Goal: Task Accomplishment & Management: Complete application form

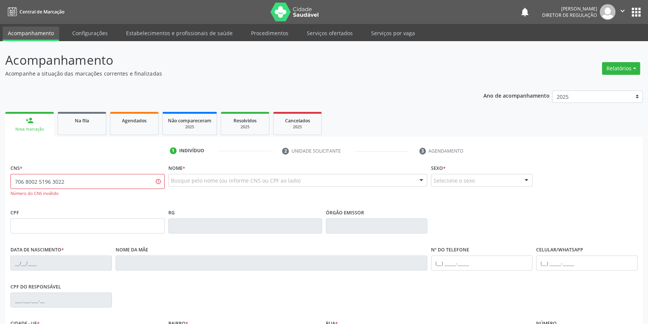
type input "706 8002 5196 3022"
drag, startPoint x: 102, startPoint y: 173, endPoint x: 0, endPoint y: 175, distance: 101.8
click at [0, 175] on div "Acompanhamento Acompanhe a situação das marcações correntes e finalizadas Relat…" at bounding box center [324, 227] width 648 height 372
drag, startPoint x: 72, startPoint y: 183, endPoint x: 0, endPoint y: 172, distance: 73.1
click at [0, 176] on div "Acompanhamento Acompanhe a situação das marcações correntes e finalizadas Relat…" at bounding box center [324, 227] width 648 height 372
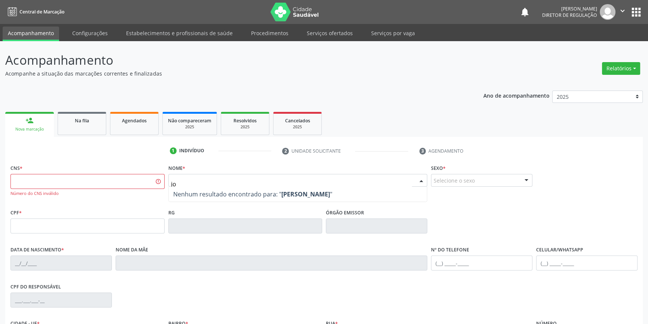
type input "j"
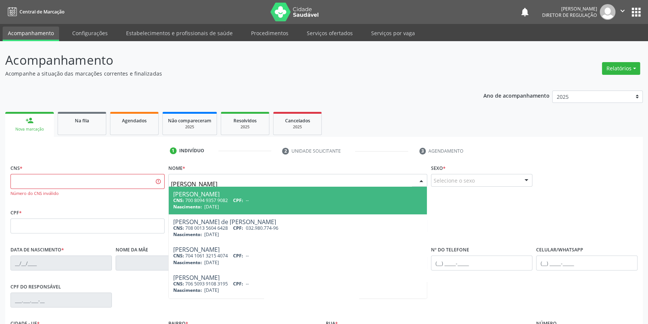
type input "JONAS DA SILVA"
click at [219, 209] on span "29/03/1952" at bounding box center [211, 207] width 15 height 6
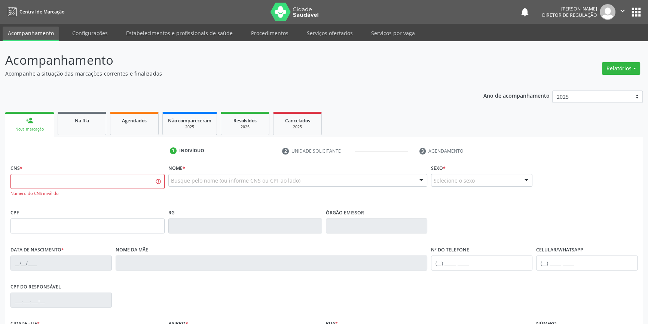
type input "898 0023 0432 3245"
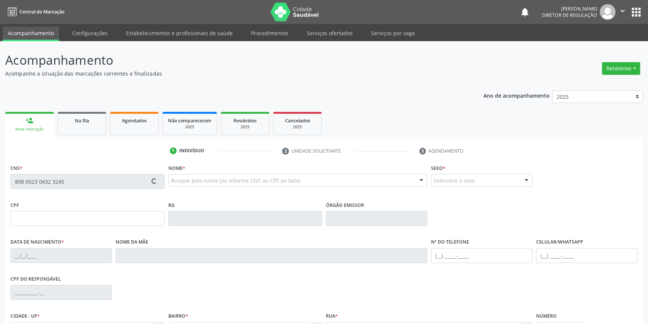
type input "29/03/1952"
type input "Maria Jubelina Cruz"
type input "(87) 98859-2388"
type input "--"
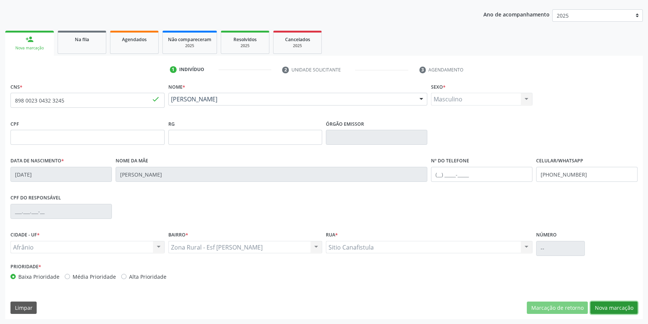
click at [608, 304] on button "Nova marcação" at bounding box center [613, 308] width 47 height 13
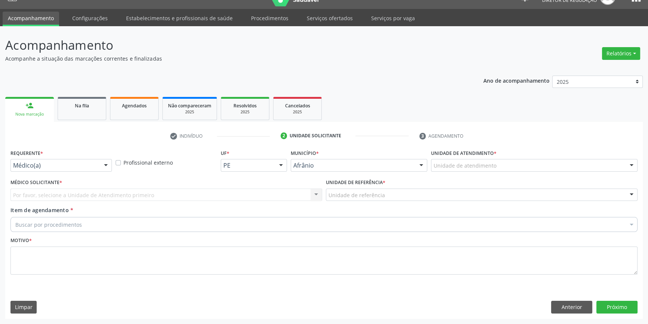
scroll to position [14, 0]
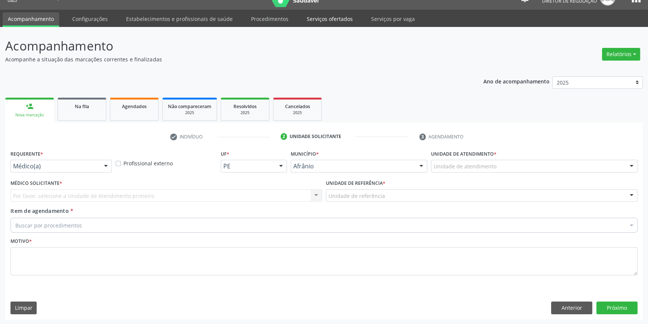
click at [332, 15] on link "Serviços ofertados" at bounding box center [330, 18] width 56 height 13
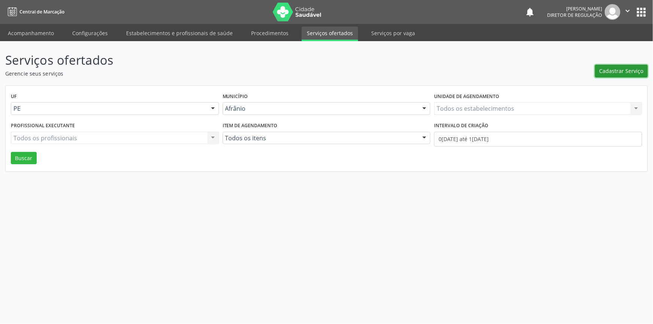
click at [628, 72] on span "Cadastrar Serviço" at bounding box center [621, 71] width 44 height 8
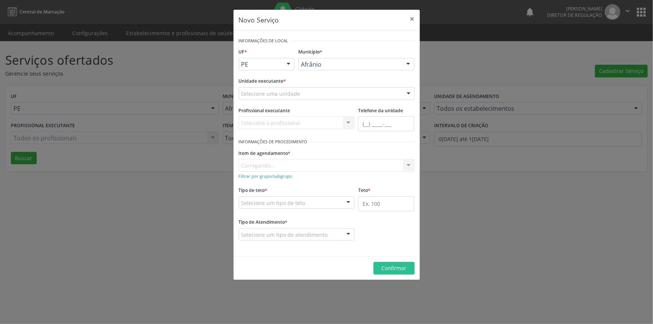
drag, startPoint x: 371, startPoint y: 84, endPoint x: 368, endPoint y: 88, distance: 4.5
click at [368, 86] on div "Unidade executante * Selecione uma unidade Academia da Saude de Afranio Academi…" at bounding box center [327, 88] width 176 height 24
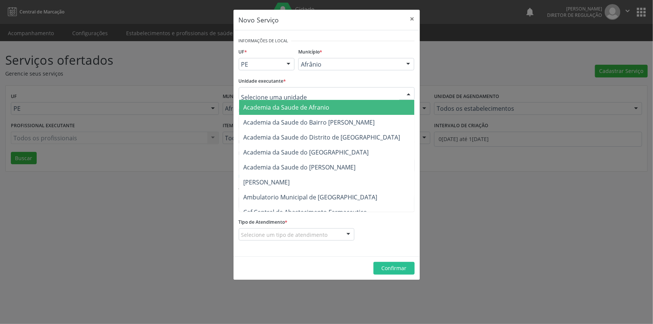
click at [366, 92] on div at bounding box center [327, 93] width 176 height 13
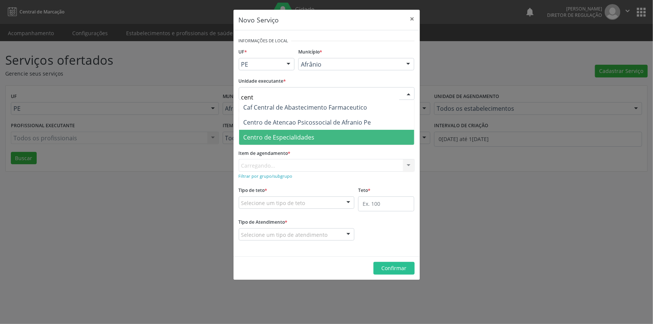
type input "centr"
click at [357, 137] on span "Centro de Especialidades" at bounding box center [326, 137] width 175 height 15
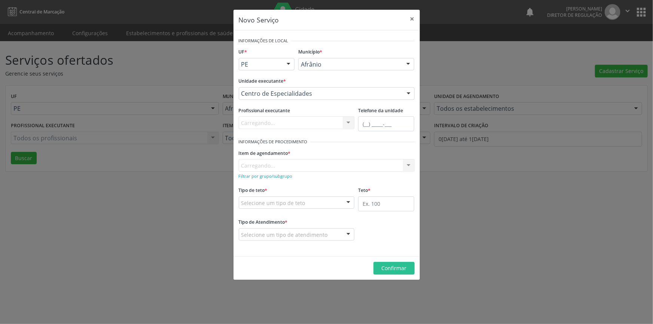
click at [320, 168] on div "Item de agendamento * Carregando... No elements found. Consider changing the se…" at bounding box center [327, 159] width 176 height 24
click at [319, 166] on div "Item de agendamento * Carregando... No elements found. Consider changing the se…" at bounding box center [327, 159] width 176 height 24
click at [319, 166] on div "Buscar por procedimento" at bounding box center [327, 165] width 176 height 13
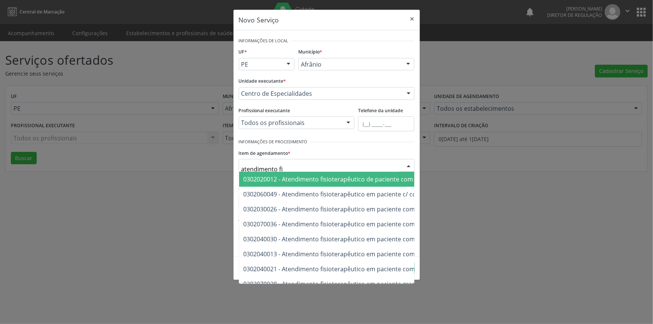
type input "atendimento fis"
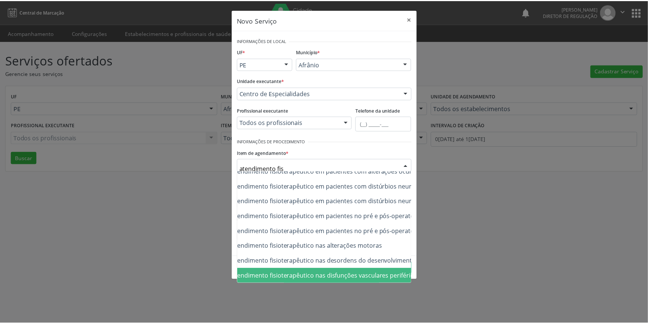
scroll to position [252, 58]
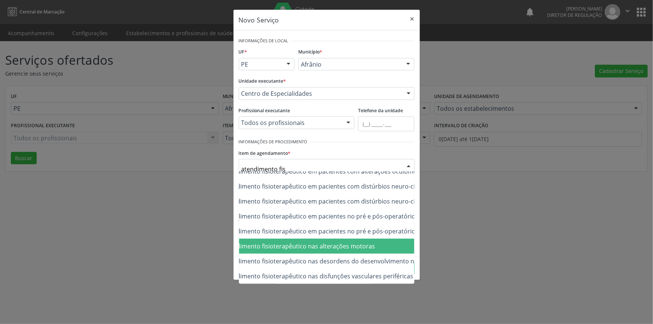
click at [318, 245] on span "0302050027 - Atendimento fisioterapêutico nas alterações motoras" at bounding box center [393, 246] width 425 height 15
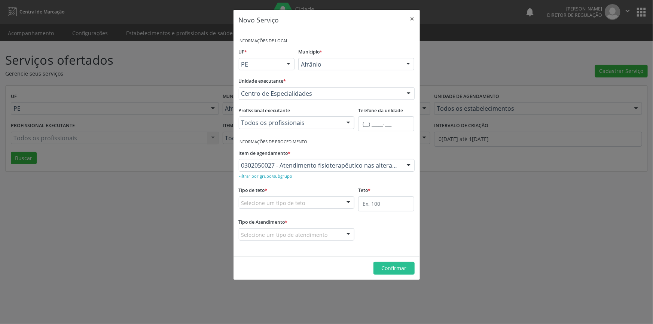
click at [305, 200] on div "Selecione um tipo de teto" at bounding box center [297, 202] width 116 height 13
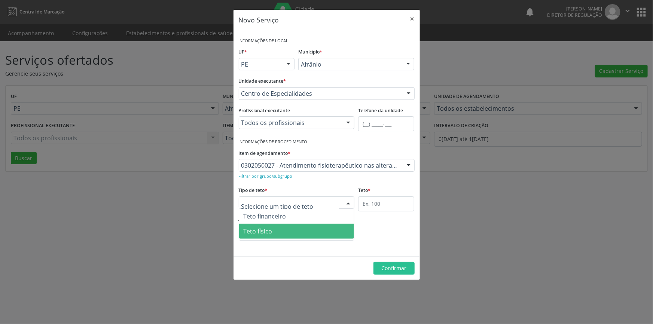
click at [292, 229] on span "Teto físico" at bounding box center [296, 231] width 115 height 15
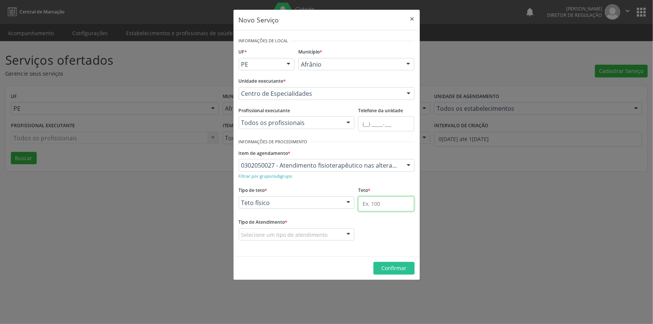
click at [381, 205] on input "text" at bounding box center [386, 203] width 56 height 15
type input "1"
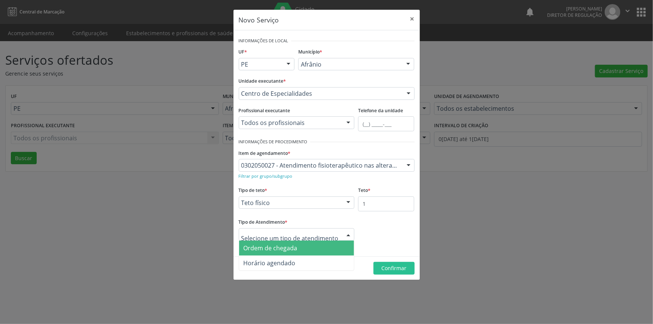
click at [290, 246] on span "Ordem de chegada" at bounding box center [271, 248] width 54 height 8
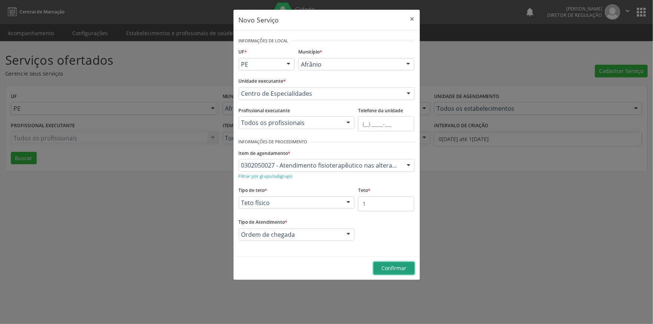
click at [379, 266] on button "Confirmar" at bounding box center [393, 268] width 41 height 13
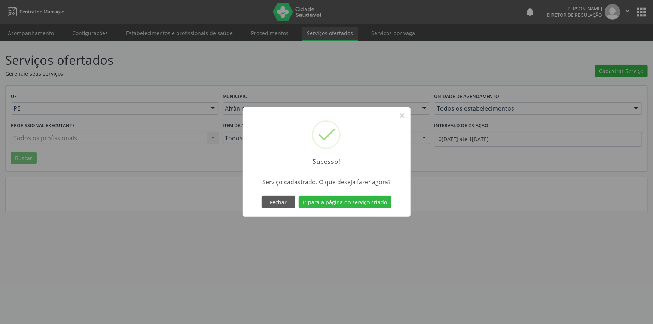
click at [367, 195] on div "Fechar Ir para a página do serviço criado" at bounding box center [326, 202] width 133 height 16
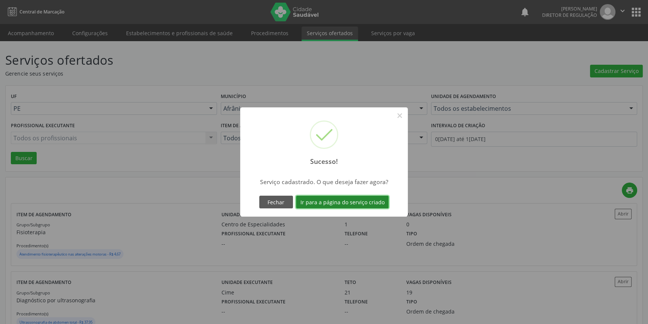
click at [367, 198] on button "Ir para a página do serviço criado" at bounding box center [342, 202] width 93 height 13
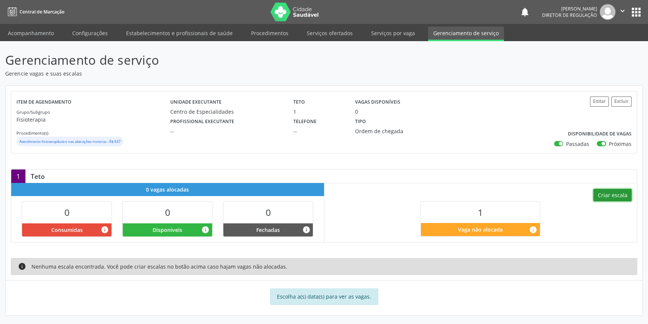
click at [596, 193] on button "Criar escala" at bounding box center [612, 195] width 38 height 13
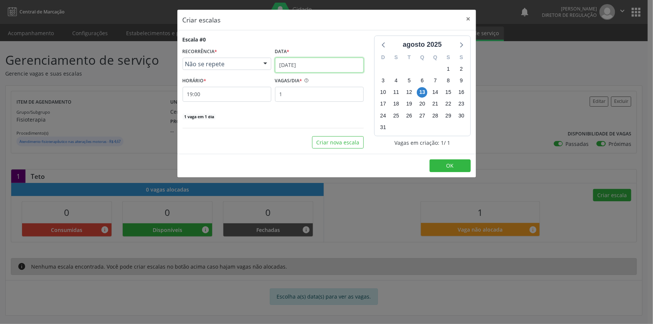
click at [318, 66] on input "13/08/2025" at bounding box center [319, 65] width 89 height 15
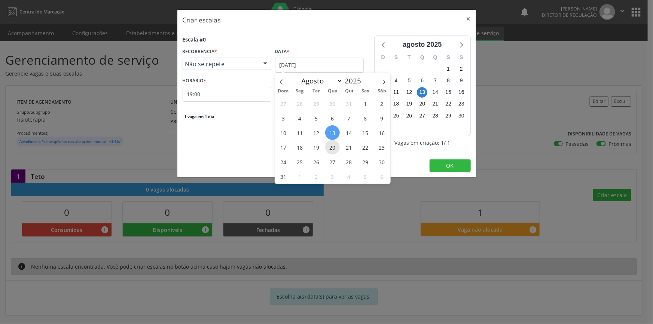
click at [333, 144] on span "20" at bounding box center [332, 147] width 15 height 15
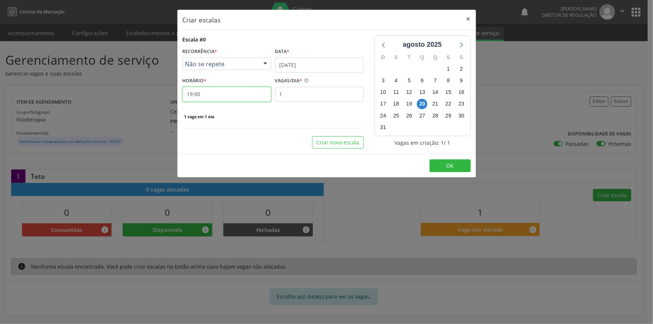
click at [228, 95] on input "19:00" at bounding box center [227, 94] width 89 height 15
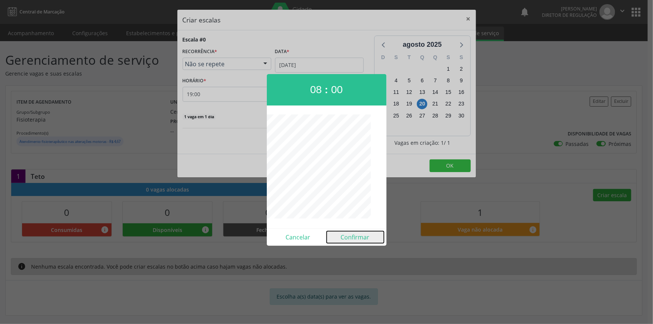
click at [349, 235] on button "Confirmar" at bounding box center [355, 237] width 57 height 12
type input "08:00"
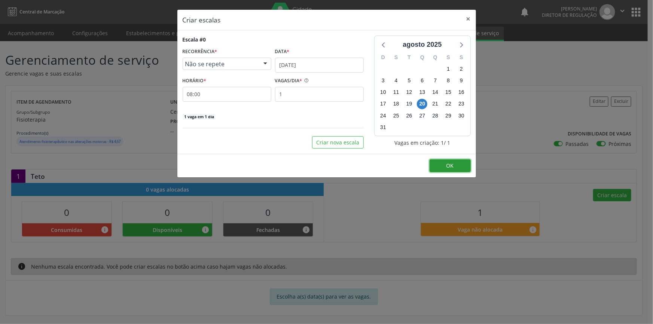
click at [449, 161] on button "OK" at bounding box center [450, 165] width 41 height 13
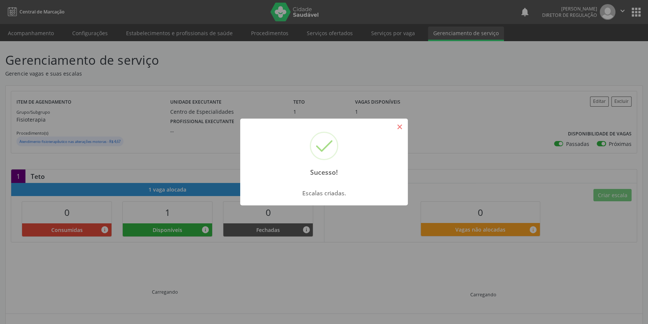
click at [397, 128] on button "×" at bounding box center [399, 126] width 13 height 13
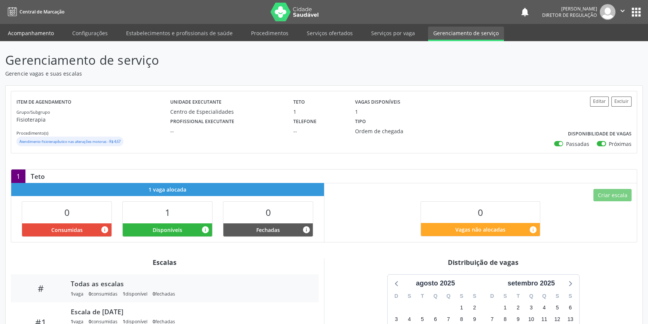
click at [28, 34] on link "Acompanhamento" at bounding box center [31, 33] width 56 height 13
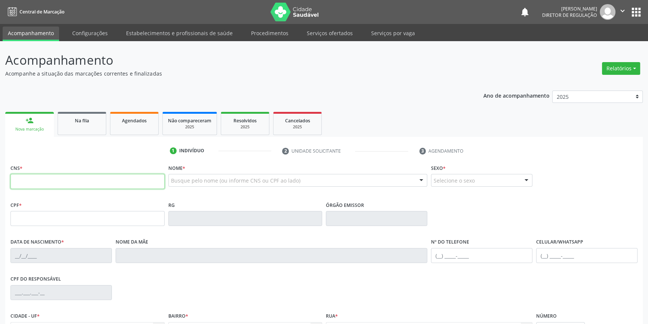
click at [92, 183] on input "text" at bounding box center [87, 181] width 154 height 15
type input "709 6076 4328 5570"
type input "373.465.713-04"
type input "02/10/1969"
type input "Maria Lina dos Santos"
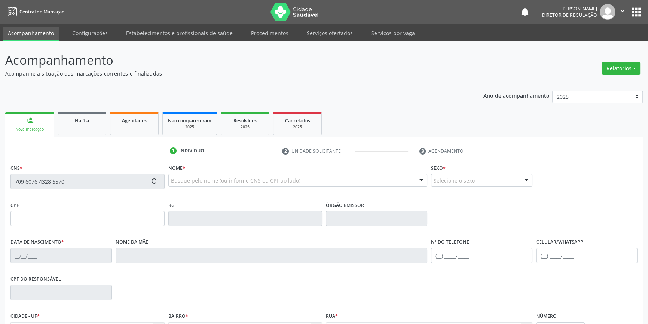
type input "(87) 98829-1400"
type input "275"
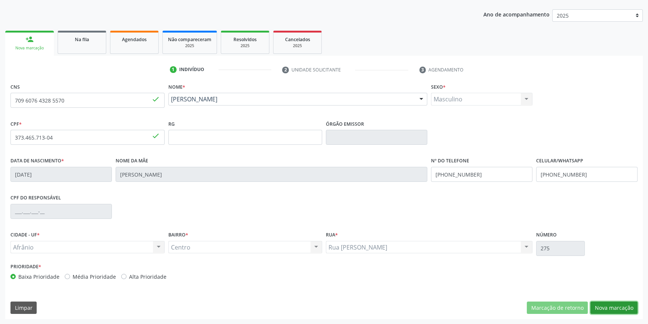
click at [629, 309] on button "Nova marcação" at bounding box center [613, 308] width 47 height 13
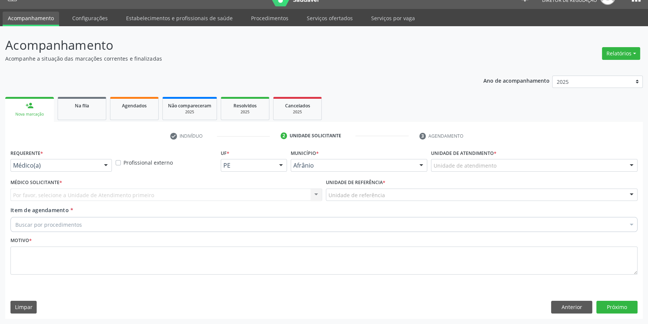
scroll to position [14, 0]
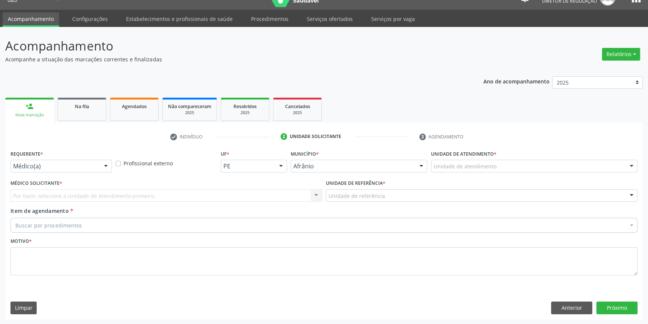
click at [497, 167] on div "Unidade de atendimento" at bounding box center [534, 166] width 207 height 13
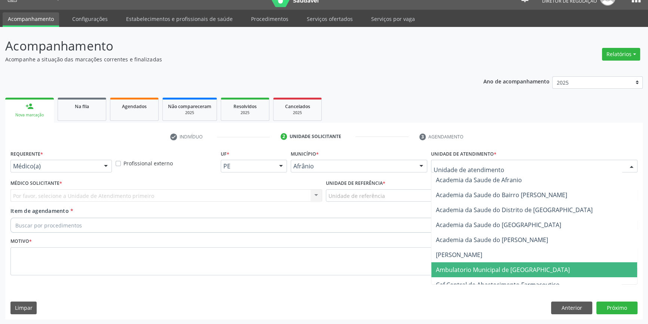
drag, startPoint x: 509, startPoint y: 265, endPoint x: 504, endPoint y: 253, distance: 13.1
click at [509, 266] on span "Ambulatorio Municipal de [GEOGRAPHIC_DATA]" at bounding box center [503, 270] width 134 height 8
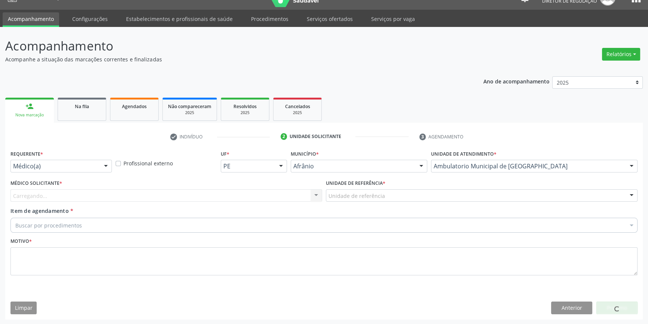
click at [401, 187] on div "Unidade de referência * Unidade de referência ESF de Extrema ESF de Barra das M…" at bounding box center [482, 190] width 312 height 24
drag, startPoint x: 397, startPoint y: 196, endPoint x: 369, endPoint y: 224, distance: 40.0
click at [393, 197] on div "Unidade de referência" at bounding box center [482, 195] width 312 height 13
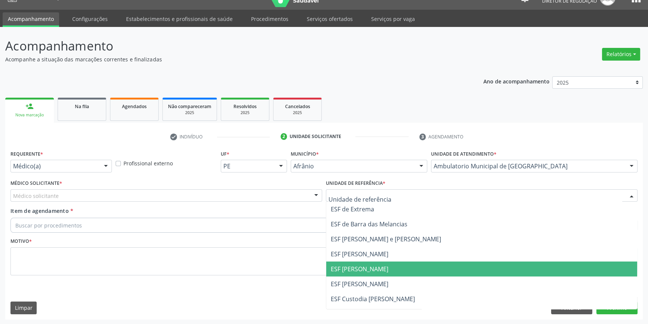
drag, startPoint x: 364, startPoint y: 268, endPoint x: 286, endPoint y: 225, distance: 88.9
click at [353, 263] on span "ESF [PERSON_NAME]" at bounding box center [481, 269] width 311 height 15
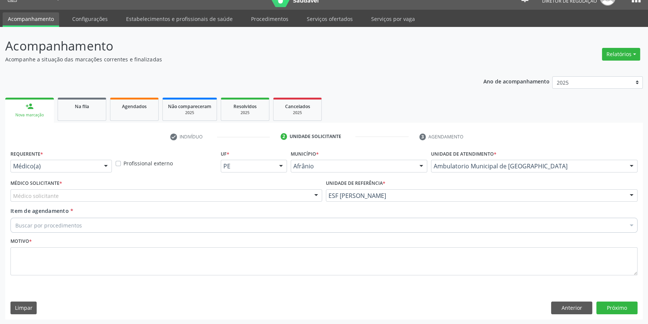
click at [239, 199] on div "Médico solicitante" at bounding box center [166, 195] width 312 height 13
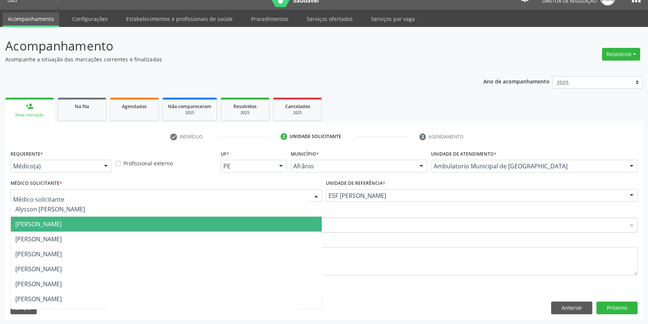
click at [101, 217] on span "[PERSON_NAME]" at bounding box center [166, 224] width 311 height 15
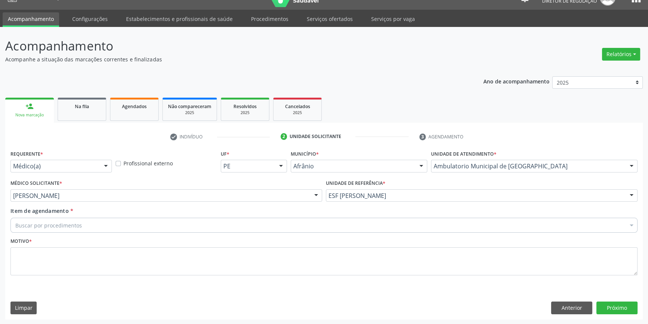
click at [85, 223] on div "Buscar por procedimentos" at bounding box center [323, 225] width 627 height 15
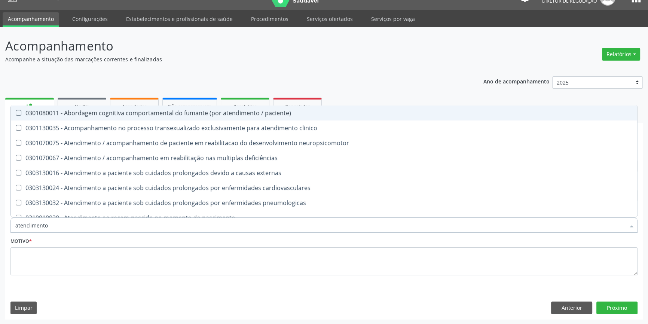
type input "atendimento f"
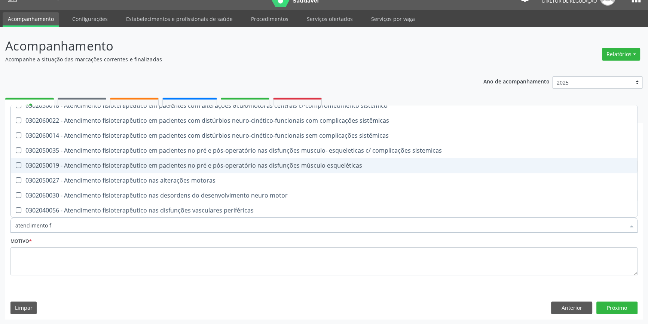
scroll to position [262, 0]
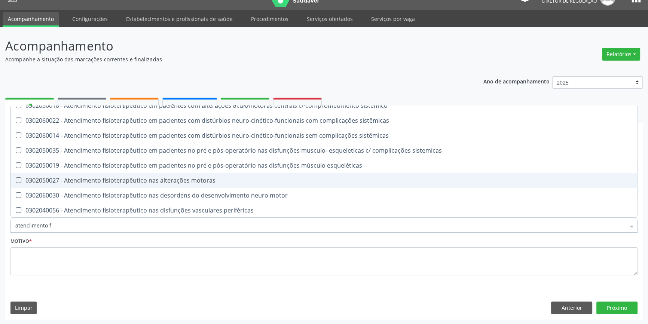
click at [138, 183] on div "0302050027 - Atendimento fisioterapêutico nas alterações motoras" at bounding box center [323, 180] width 617 height 6
checkbox motoras "true"
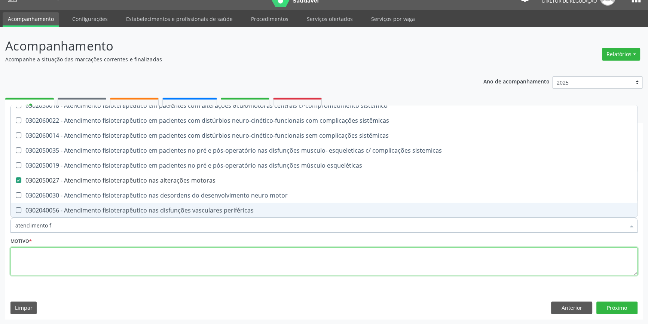
click at [132, 247] on textarea at bounding box center [323, 261] width 627 height 28
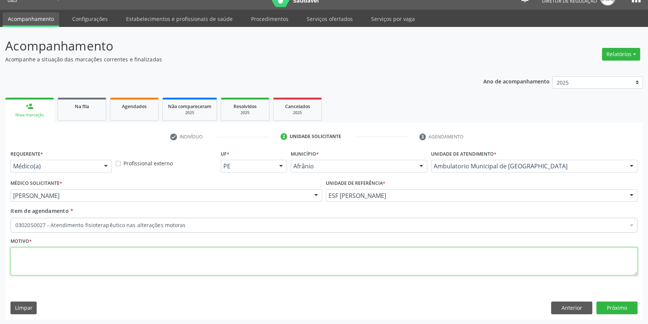
scroll to position [0, 0]
type textarea "'"
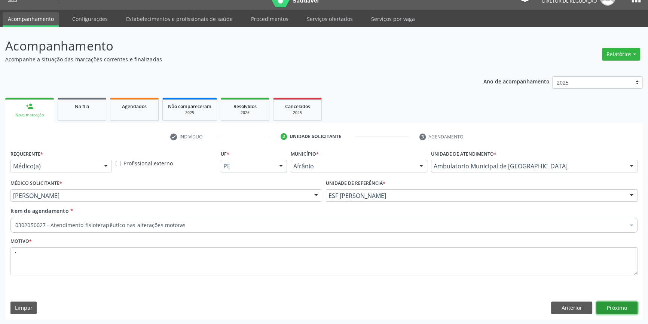
click at [628, 309] on button "Próximo" at bounding box center [616, 308] width 41 height 13
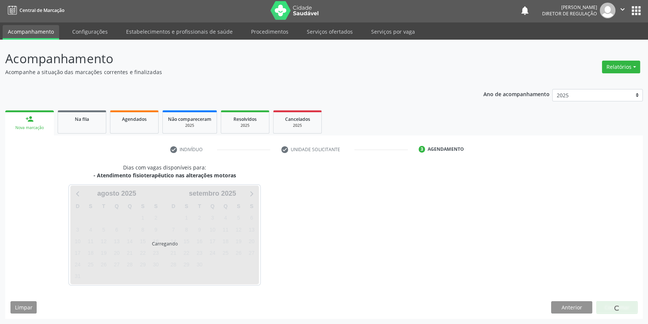
scroll to position [1, 0]
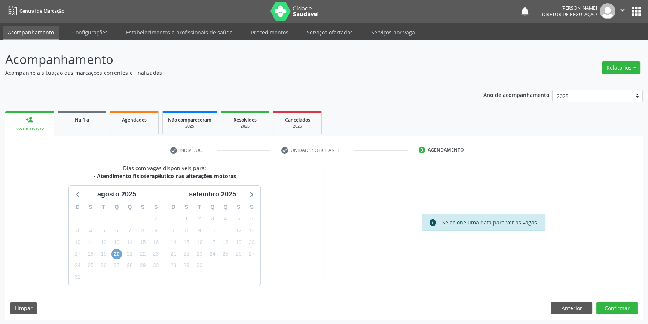
click at [119, 254] on span "20" at bounding box center [117, 254] width 10 height 10
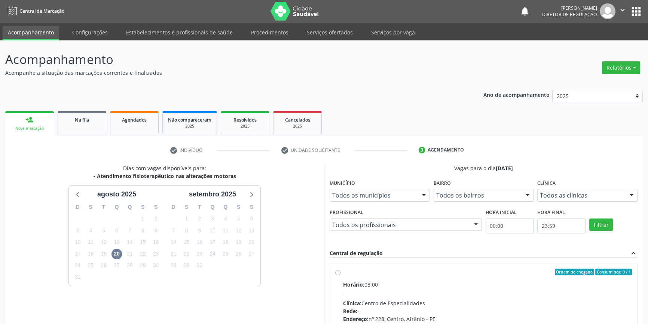
click at [343, 274] on label "Ordem de chegada Consumidos: 0 / 1 Horário: 08:00 Clínica: Centro de Especialid…" at bounding box center [487, 326] width 289 height 115
click at [338, 274] on input "Ordem de chegada Consumidos: 0 / 1 Horário: 08:00 Clínica: Centro de Especialid…" at bounding box center [337, 272] width 5 height 7
radio input "true"
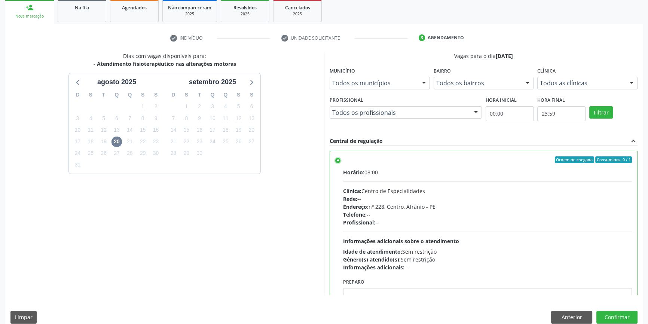
scroll to position [122, 0]
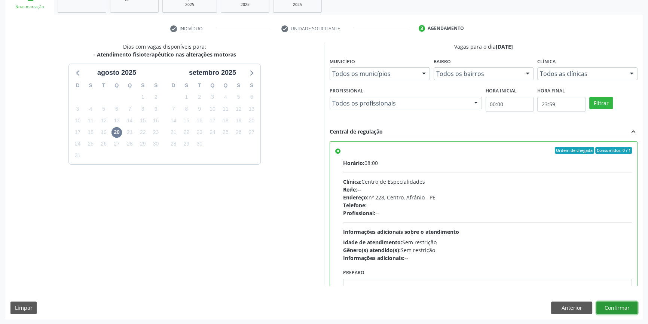
click at [607, 302] on button "Confirmar" at bounding box center [616, 308] width 41 height 13
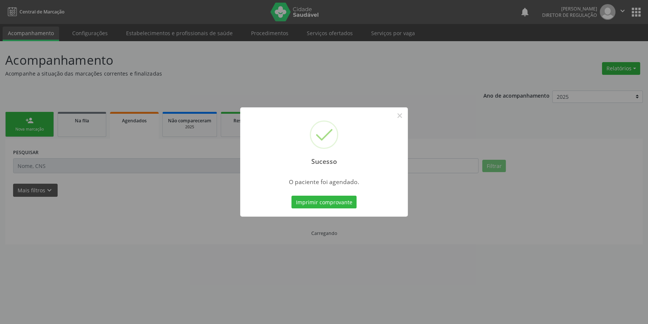
scroll to position [0, 0]
click at [326, 199] on button "Imprimir comprovante" at bounding box center [326, 202] width 65 height 13
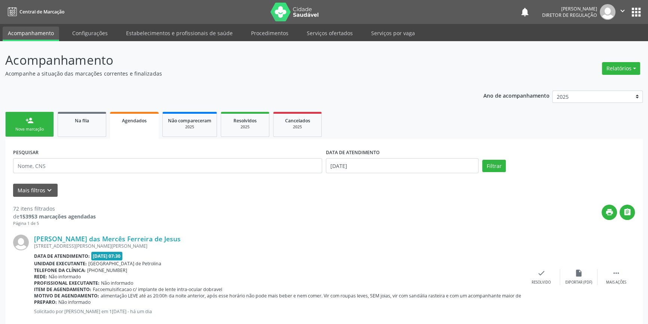
click at [30, 130] on div "Nova marcação" at bounding box center [29, 129] width 37 height 6
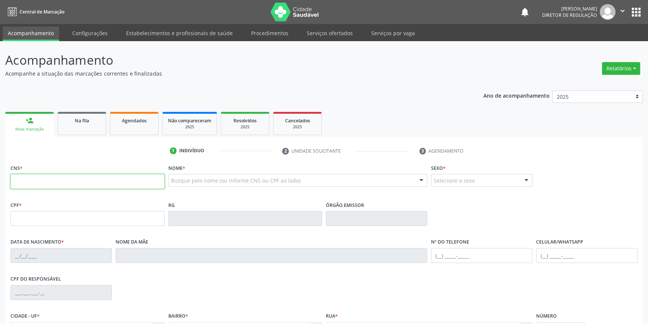
click at [52, 187] on input "text" at bounding box center [87, 181] width 154 height 15
type input "709 6076 4328 5570"
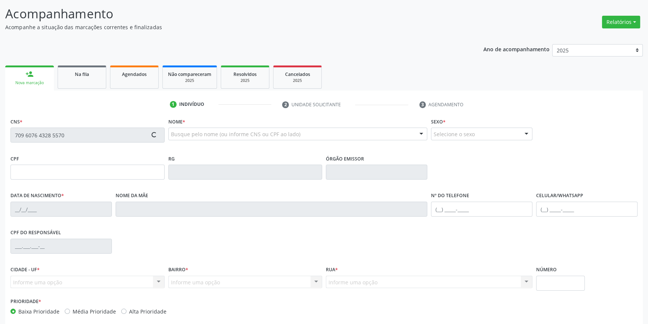
scroll to position [81, 0]
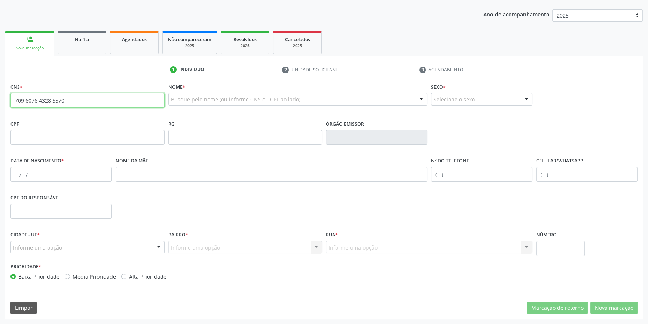
drag, startPoint x: 110, startPoint y: 103, endPoint x: 0, endPoint y: 102, distance: 110.0
click at [0, 102] on div "Acompanhamento Acompanhe a situação das marcações correntes e finalizadas Relat…" at bounding box center [324, 142] width 648 height 364
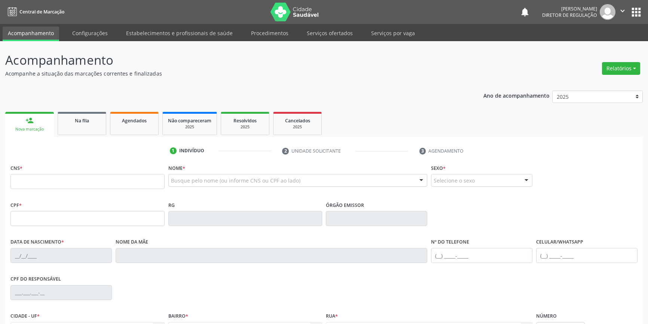
scroll to position [81, 0]
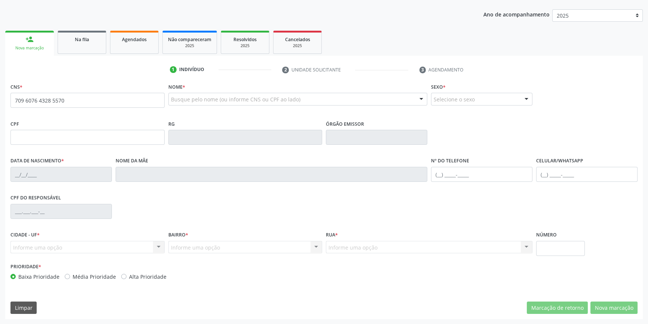
type input "709 6076 4328 5570"
type input "373.465.713-04"
type input "02/10/1969"
type input "Maria Lina dos Santos"
type input "(87) 98829-1400"
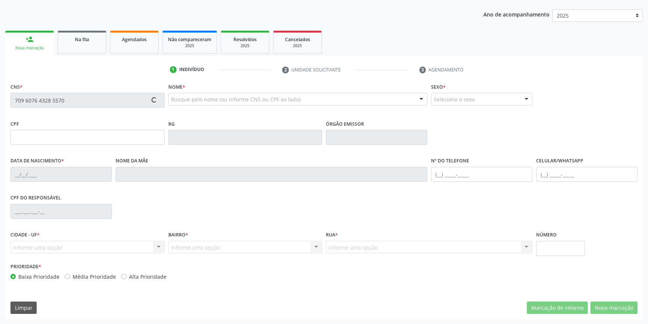
type input "(87) 98829-1400"
type input "275"
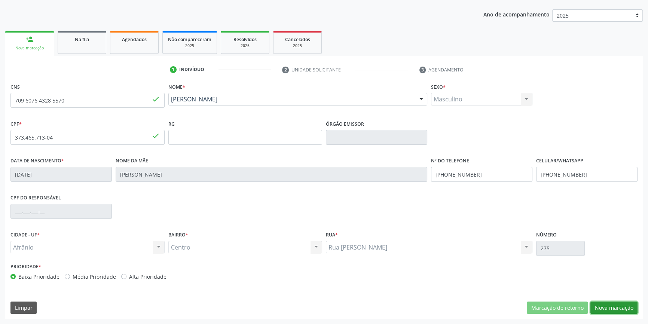
click at [603, 305] on button "Nova marcação" at bounding box center [613, 308] width 47 height 13
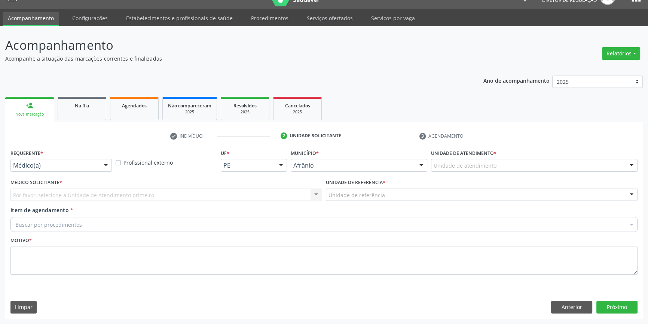
scroll to position [14, 0]
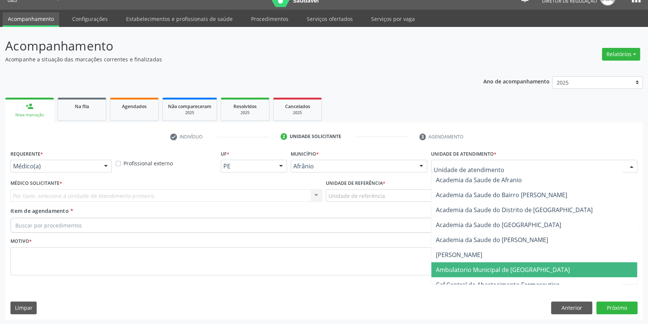
click at [470, 274] on span "Ambulatorio Municipal de [GEOGRAPHIC_DATA]" at bounding box center [534, 269] width 206 height 15
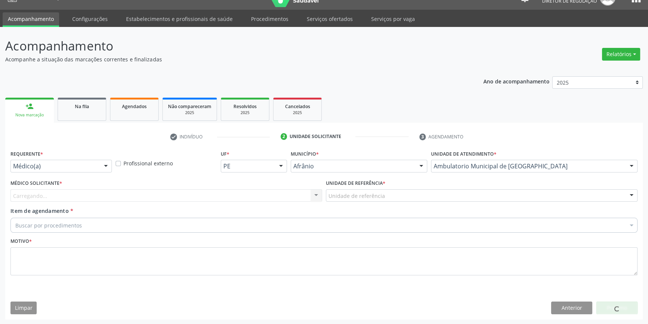
click at [393, 203] on div "Unidade de referência * Unidade de referência ESF de Extrema ESF de Barra das M…" at bounding box center [481, 192] width 315 height 29
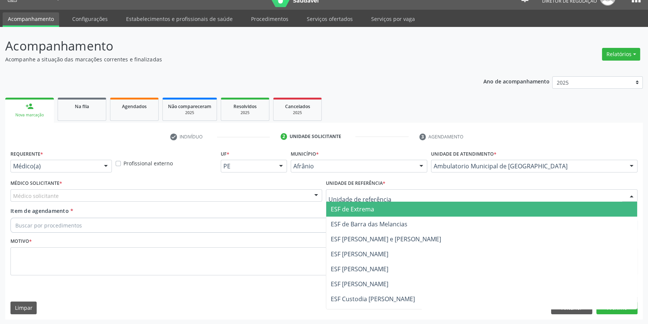
click at [388, 197] on div at bounding box center [482, 195] width 312 height 13
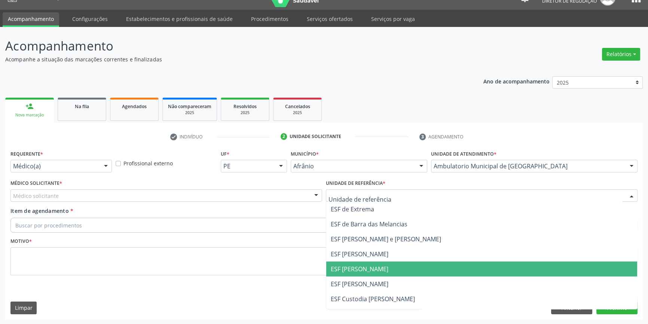
drag, startPoint x: 369, startPoint y: 271, endPoint x: 288, endPoint y: 239, distance: 86.6
click at [366, 270] on span "ESF [PERSON_NAME]" at bounding box center [360, 269] width 58 height 8
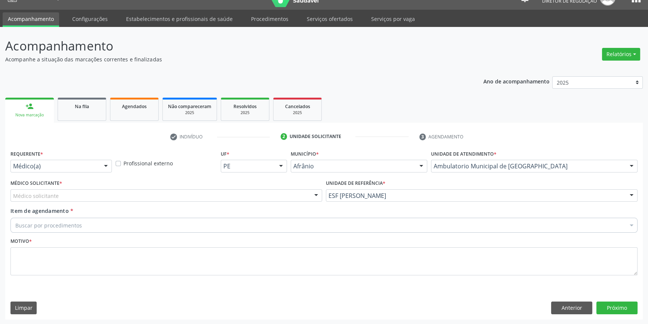
click at [175, 192] on div "Médico solicitante" at bounding box center [166, 195] width 312 height 13
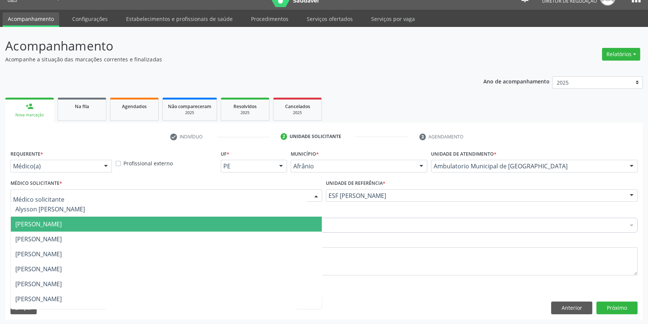
click at [54, 226] on span "[PERSON_NAME]" at bounding box center [38, 224] width 46 height 8
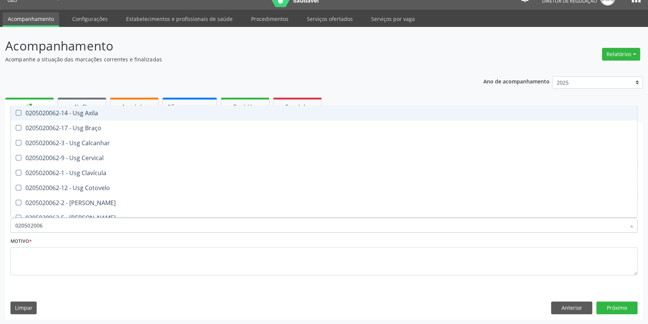
type input "0205020062"
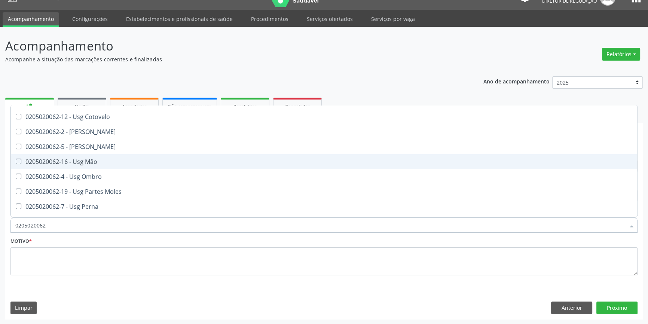
scroll to position [102, 0]
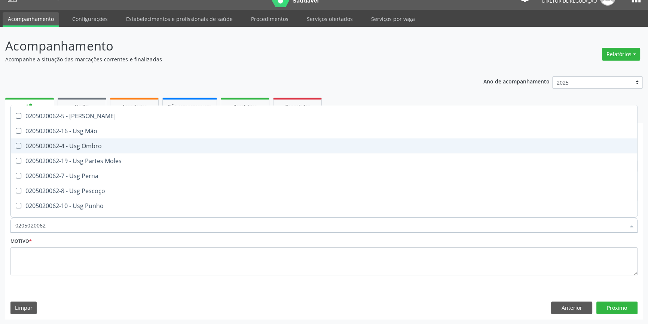
click at [97, 141] on span "0205020062-4 - Usg Ombro" at bounding box center [324, 145] width 626 height 15
checkbox Ombro "true"
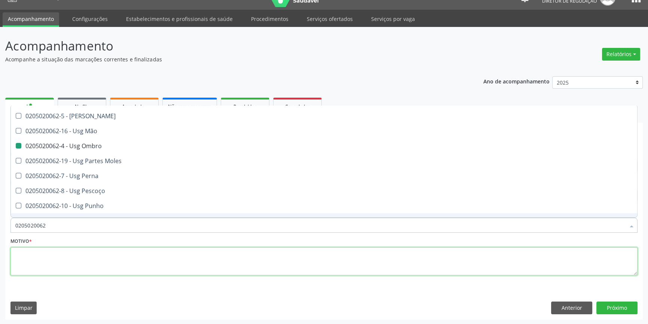
click at [91, 257] on textarea at bounding box center [323, 261] width 627 height 28
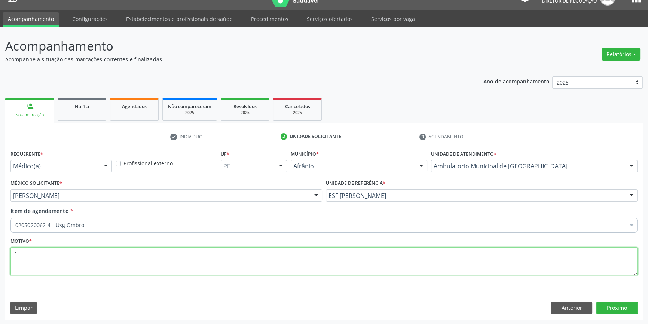
scroll to position [0, 0]
type textarea "'"
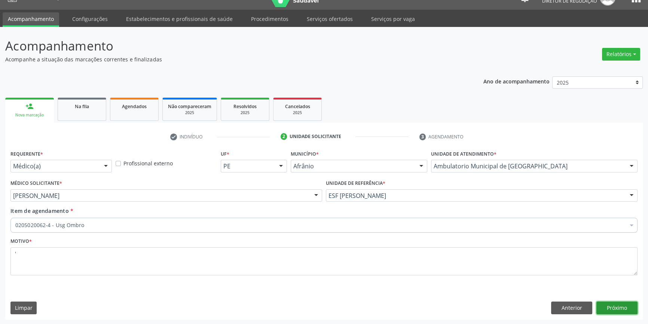
click at [611, 305] on button "Próximo" at bounding box center [616, 308] width 41 height 13
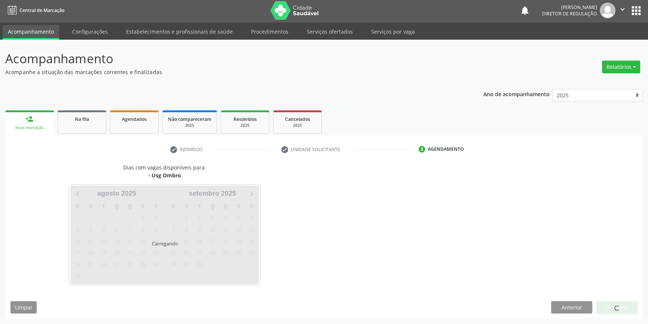
scroll to position [1, 0]
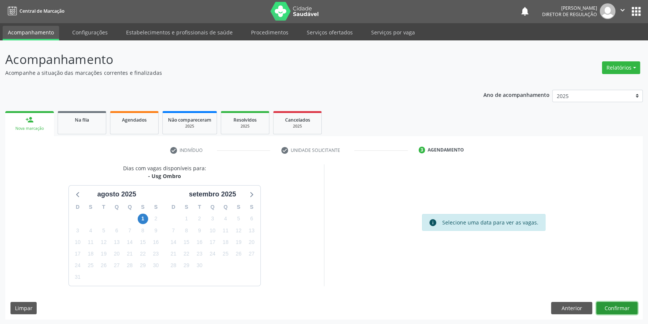
click at [623, 306] on button "Confirmar" at bounding box center [616, 308] width 41 height 13
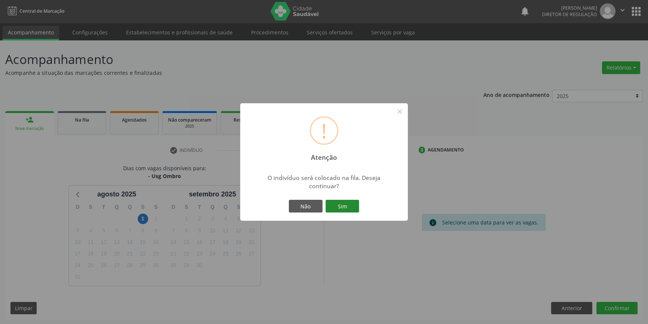
click at [335, 202] on button "Sim" at bounding box center [343, 206] width 34 height 13
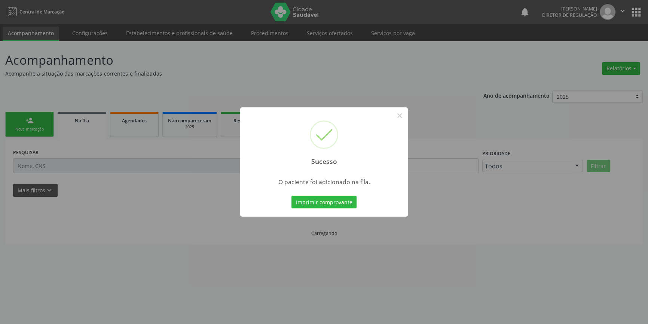
scroll to position [0, 0]
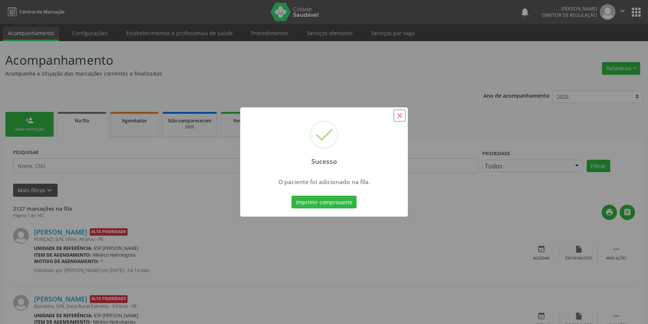
click at [401, 116] on button "×" at bounding box center [399, 115] width 13 height 13
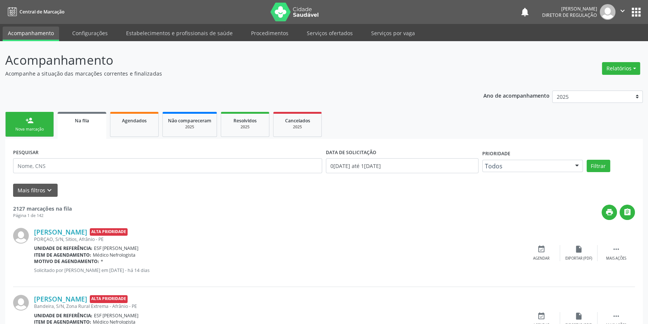
click at [44, 133] on link "person_add Nova marcação" at bounding box center [29, 124] width 49 height 25
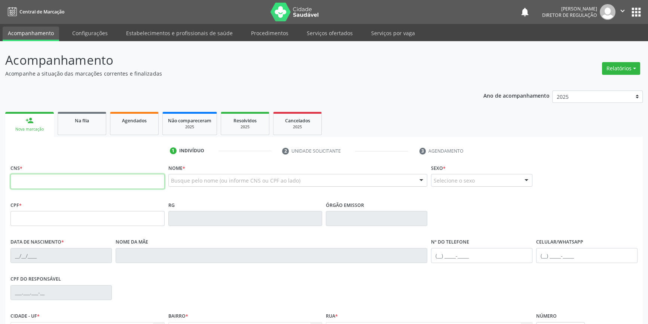
drag, startPoint x: 80, startPoint y: 183, endPoint x: 181, endPoint y: 168, distance: 102.1
click at [80, 183] on input "text" at bounding box center [87, 181] width 154 height 15
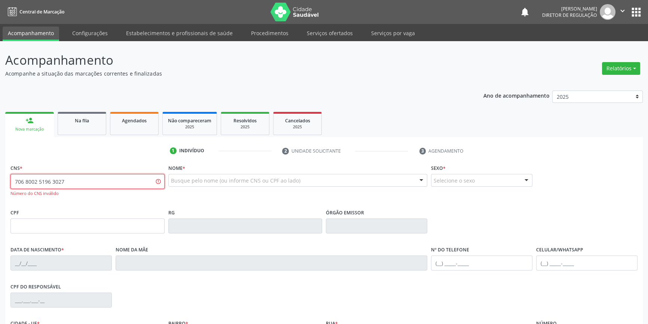
type input "706 8002 5196 3027"
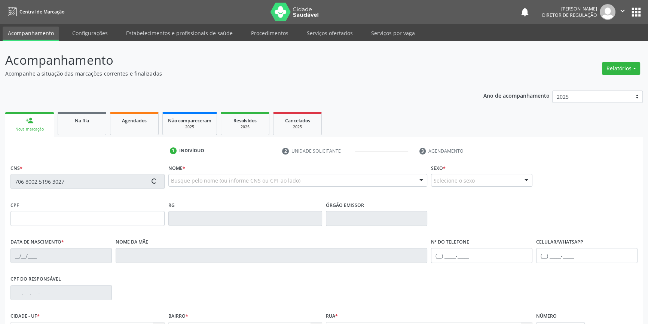
type input "340.059.784-87"
type input "29/03/1952"
type input "Maria Jubilina da Cruz"
type input "(87) 98837-1970"
type input "10"
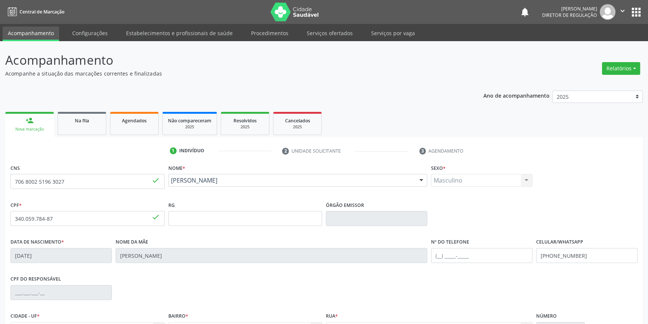
scroll to position [81, 0]
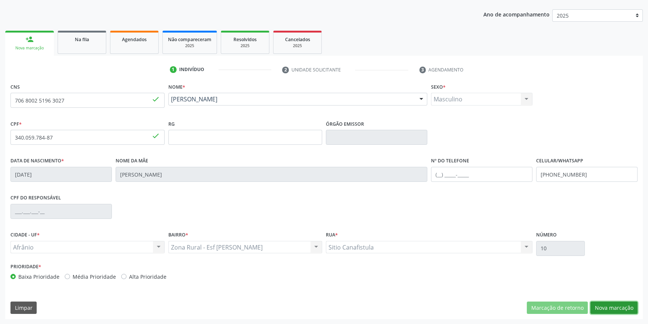
click at [617, 303] on button "Nova marcação" at bounding box center [613, 308] width 47 height 13
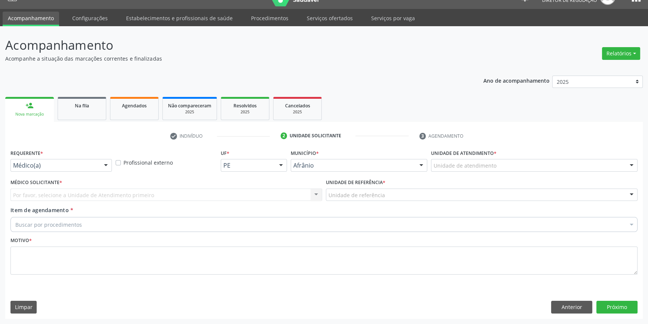
scroll to position [14, 0]
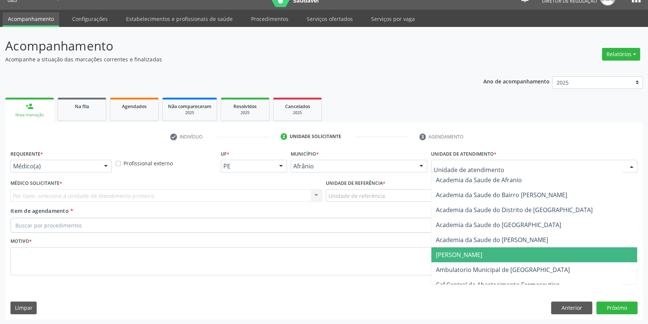
click at [492, 269] on span "Ambulatorio Municipal de [GEOGRAPHIC_DATA]" at bounding box center [503, 270] width 134 height 8
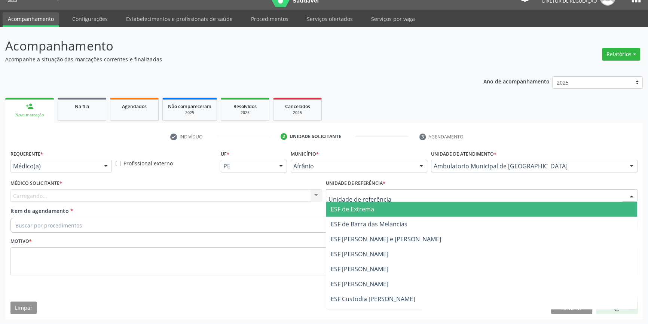
click at [397, 195] on div at bounding box center [482, 195] width 312 height 13
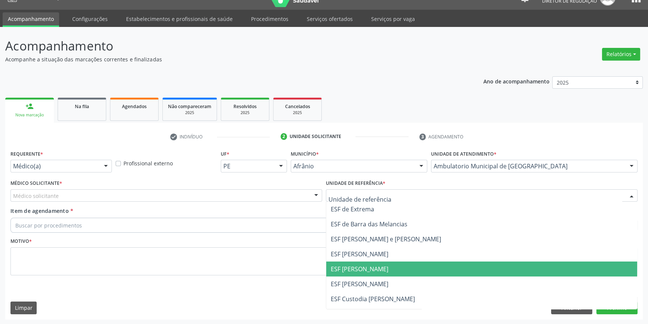
click at [363, 270] on span "ESF [PERSON_NAME]" at bounding box center [360, 269] width 58 height 8
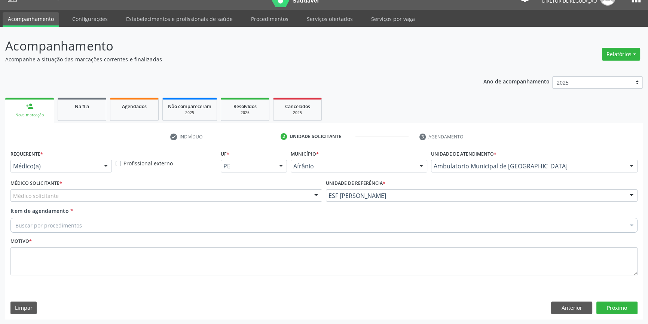
click at [189, 193] on div "Médico solicitante" at bounding box center [166, 195] width 312 height 13
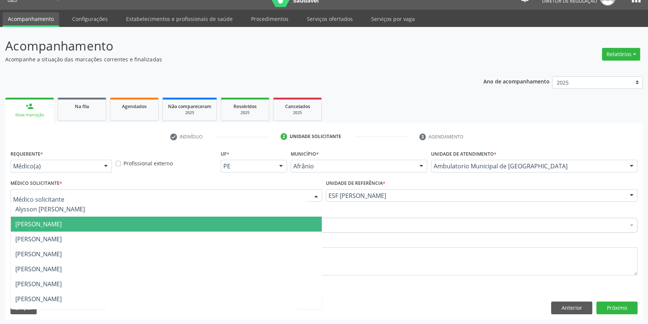
click at [62, 224] on span "[PERSON_NAME]" at bounding box center [38, 224] width 46 height 8
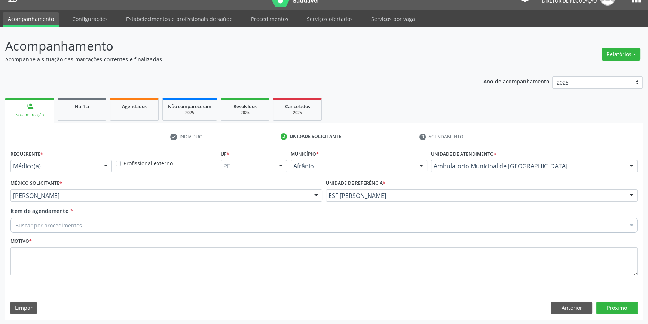
click at [87, 224] on div "Buscar por procedimentos" at bounding box center [323, 225] width 627 height 15
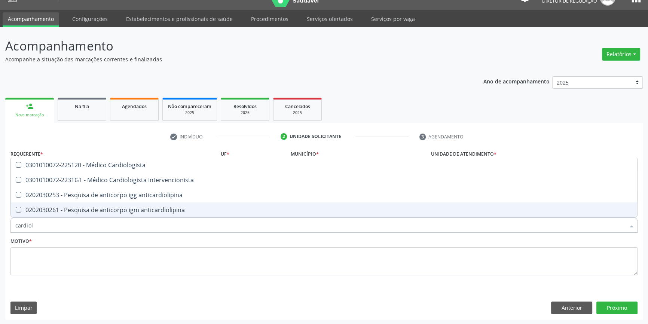
type input "cardiolo"
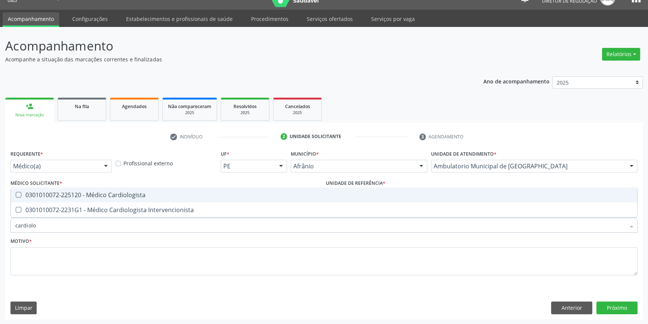
click at [132, 190] on span "0301010072-225120 - Médico Cardiologista" at bounding box center [324, 194] width 626 height 15
checkbox Cardiologista "true"
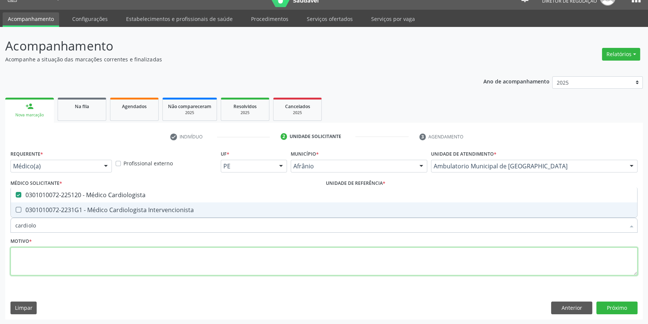
click at [120, 248] on textarea at bounding box center [323, 261] width 627 height 28
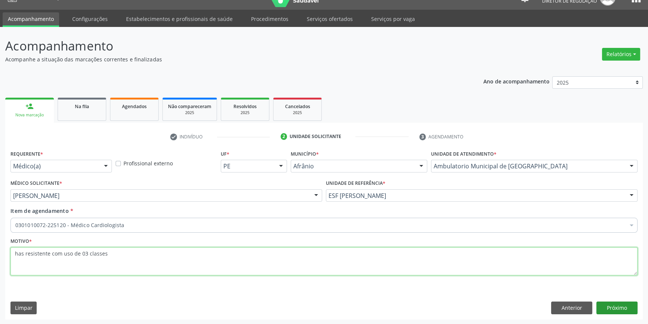
type textarea "has resistente com uso de 03 classes"
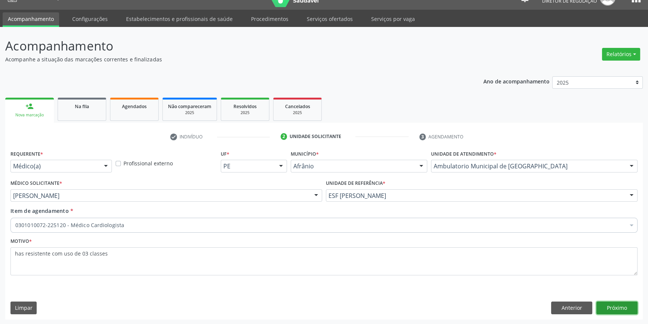
click at [625, 310] on button "Próximo" at bounding box center [616, 308] width 41 height 13
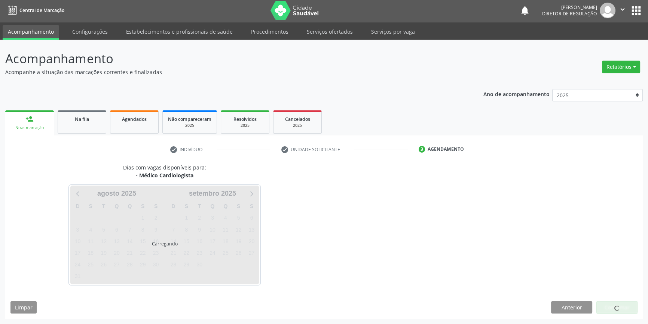
scroll to position [1, 0]
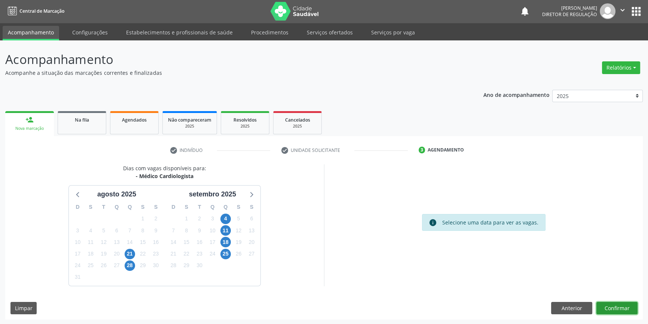
click at [624, 303] on button "Confirmar" at bounding box center [616, 308] width 41 height 13
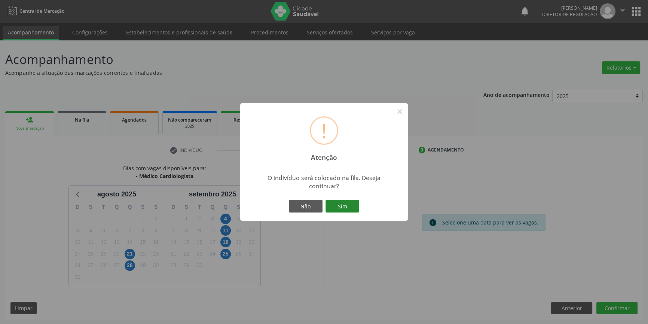
click at [334, 202] on button "Sim" at bounding box center [343, 206] width 34 height 13
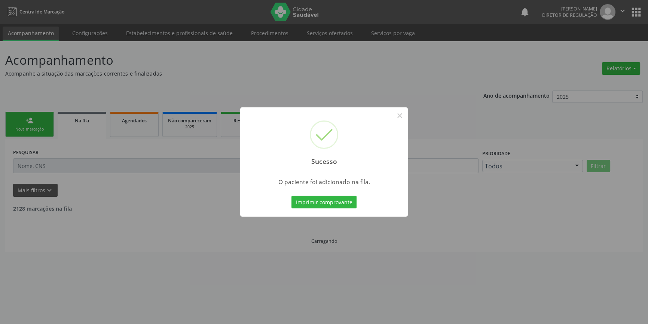
scroll to position [0, 0]
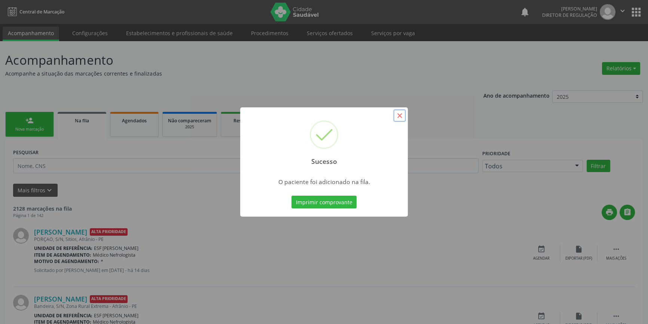
click at [397, 119] on button "×" at bounding box center [399, 115] width 13 height 13
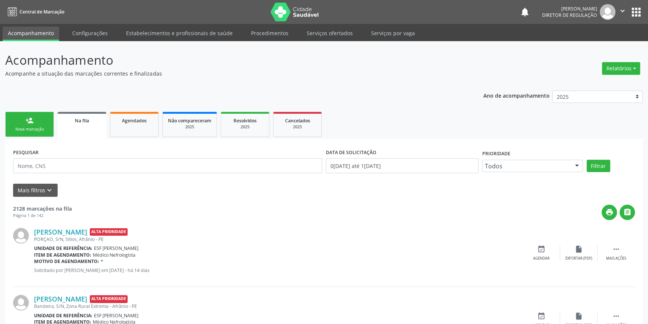
click at [25, 129] on div "Nova marcação" at bounding box center [29, 129] width 37 height 6
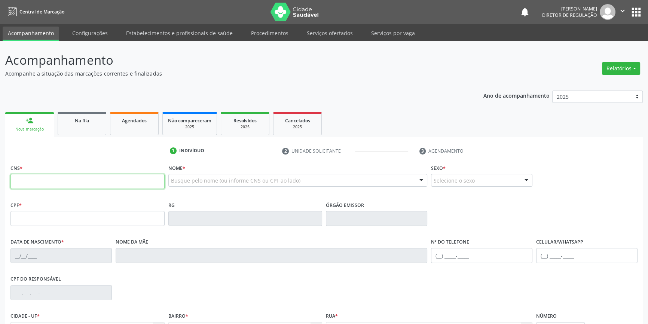
click at [36, 179] on input "text" at bounding box center [87, 181] width 154 height 15
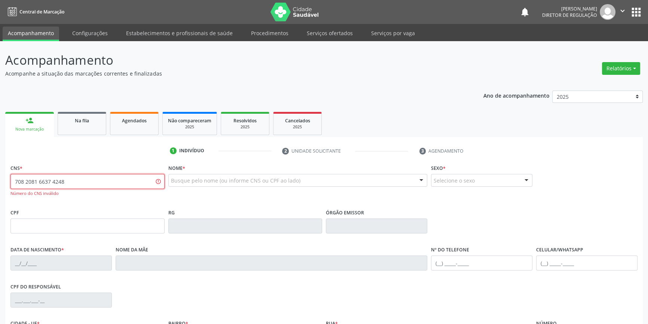
drag, startPoint x: 0, startPoint y: 185, endPoint x: 268, endPoint y: 106, distance: 279.3
click at [0, 189] on div "Acompanhamento Acompanhe a situação das marcações correntes e finalizadas Relat…" at bounding box center [324, 227] width 648 height 372
type input "708 2081 6637 4348"
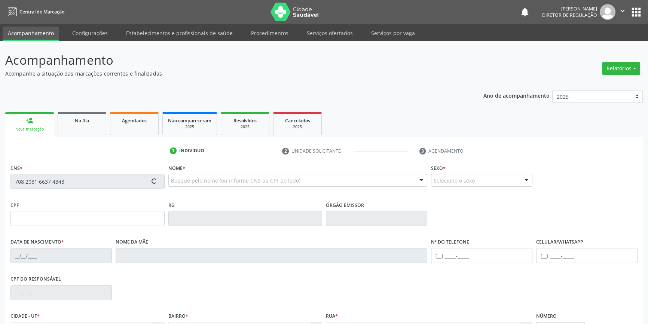
type input "272.354.754-04"
type input "26/04/1945"
type input "Antonia Clementina de Jesus"
type input "(87) 98865-6446"
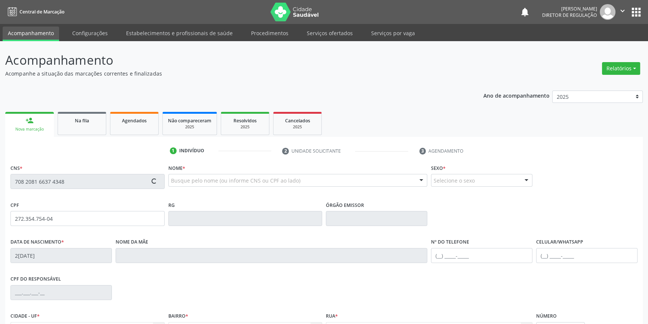
type input "S/N"
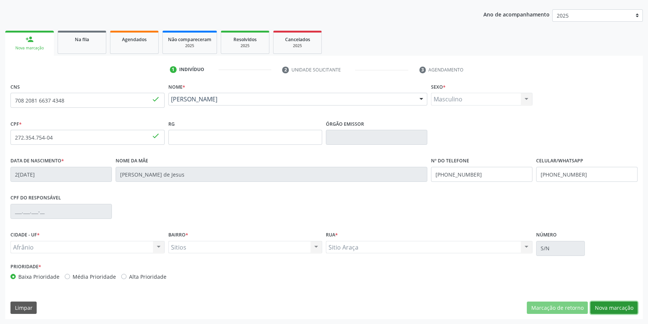
click at [611, 306] on button "Nova marcação" at bounding box center [613, 308] width 47 height 13
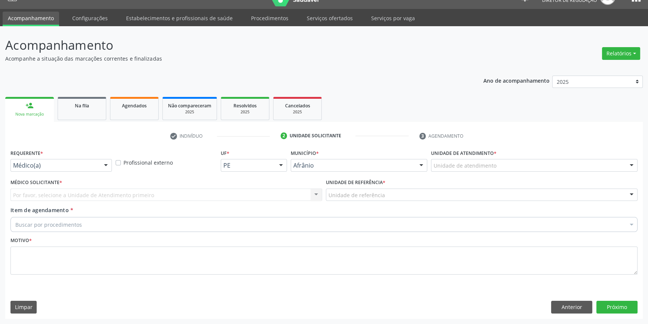
scroll to position [14, 0]
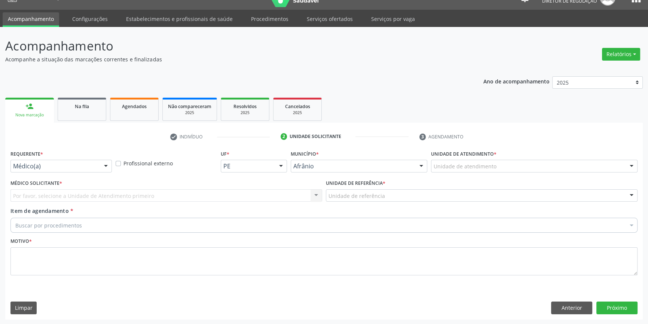
click at [491, 172] on div "Unidade de atendimento * Unidade de atendimento Academia da Saude de Afranio Ac…" at bounding box center [534, 162] width 210 height 29
click at [489, 172] on div "Unidade de atendimento Academia da Saude de Afranio Academia da Saude do Bairro…" at bounding box center [534, 166] width 207 height 13
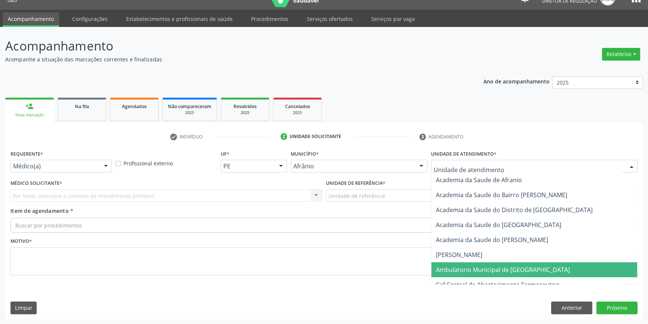
drag, startPoint x: 484, startPoint y: 270, endPoint x: 449, endPoint y: 244, distance: 43.9
click at [482, 270] on span "Ambulatorio Municipal de [GEOGRAPHIC_DATA]" at bounding box center [503, 270] width 134 height 8
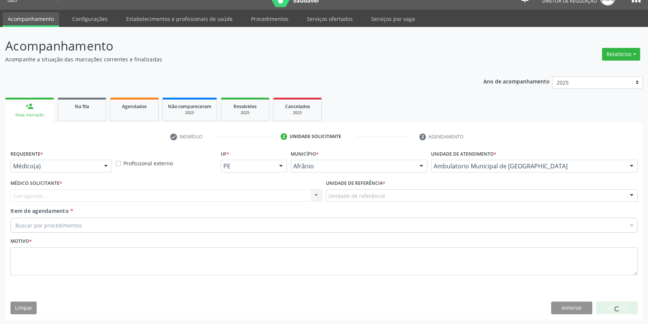
click at [390, 193] on div "Unidade de referência" at bounding box center [482, 195] width 312 height 13
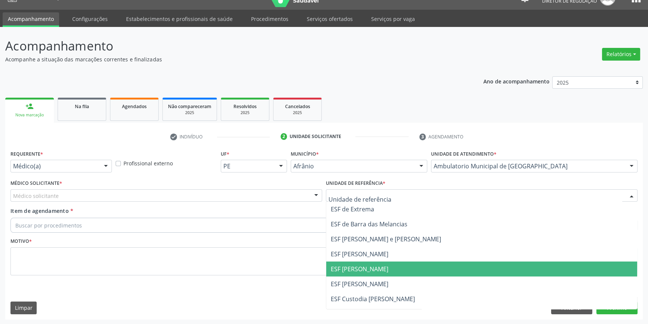
click at [375, 265] on span "ESF [PERSON_NAME]" at bounding box center [360, 269] width 58 height 8
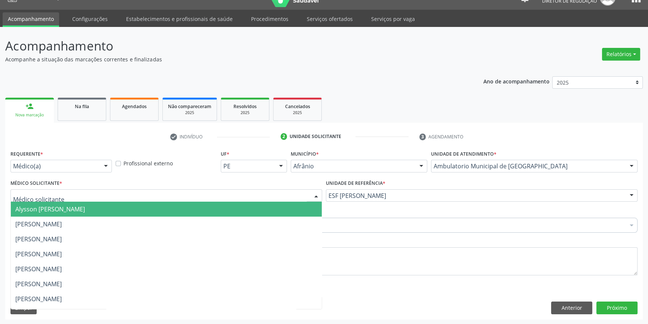
click at [229, 189] on div at bounding box center [166, 195] width 312 height 13
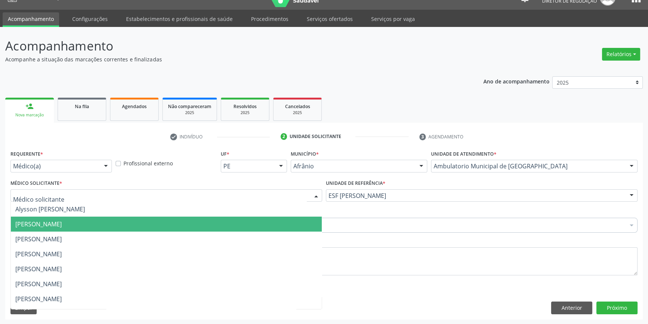
click at [62, 224] on span "[PERSON_NAME]" at bounding box center [38, 224] width 46 height 8
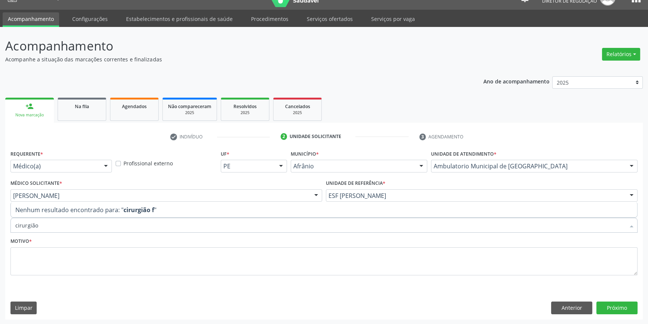
type input "cirurgião g"
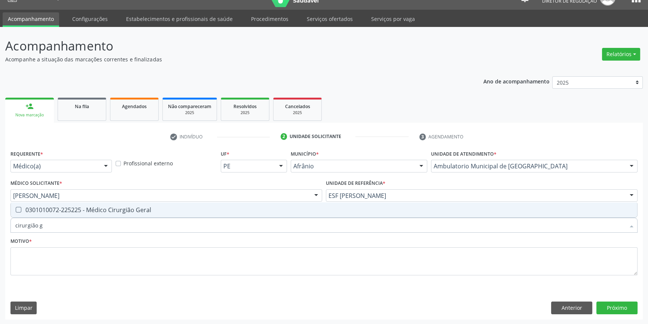
click at [67, 210] on div "0301010072-225225 - Médico Cirurgião Geral" at bounding box center [323, 210] width 617 height 6
checkbox Geral "true"
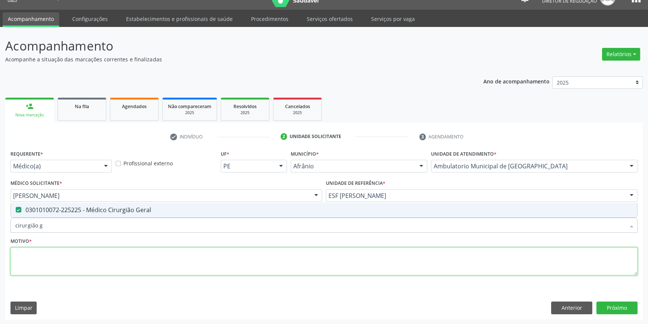
click at [51, 265] on textarea at bounding box center [323, 261] width 627 height 28
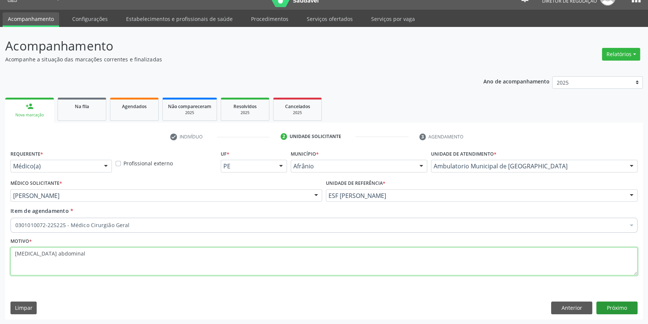
type textarea "hernia abdominal"
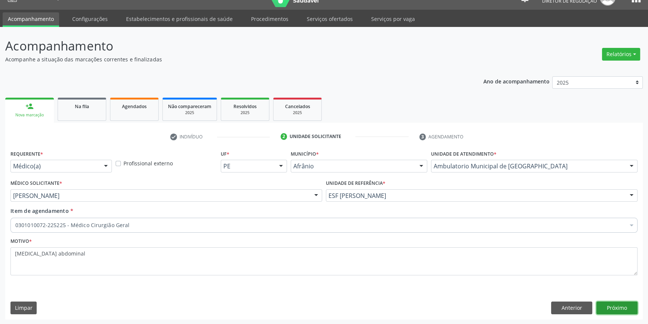
click at [616, 306] on button "Próximo" at bounding box center [616, 308] width 41 height 13
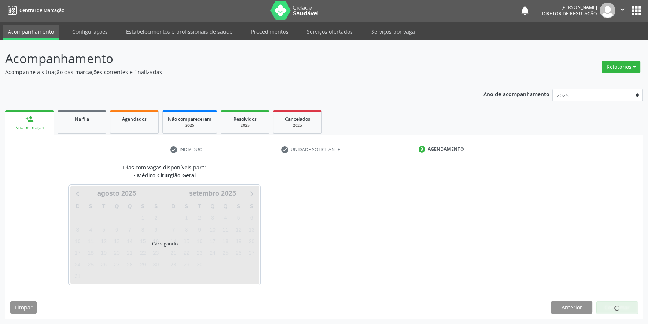
scroll to position [1, 0]
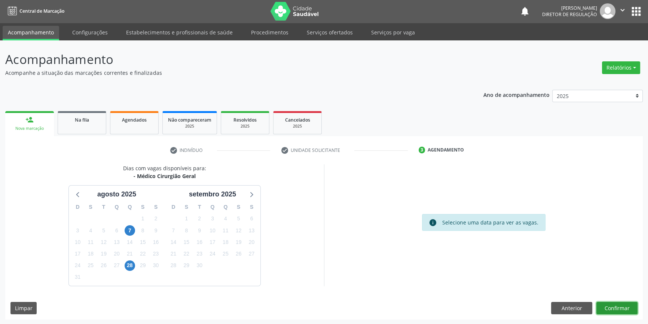
click at [617, 310] on button "Confirmar" at bounding box center [616, 308] width 41 height 13
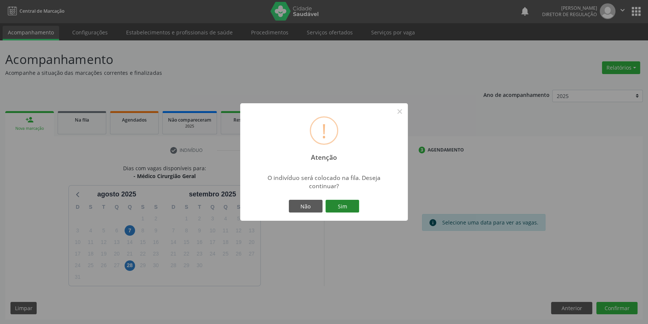
click at [355, 210] on button "Sim" at bounding box center [343, 206] width 34 height 13
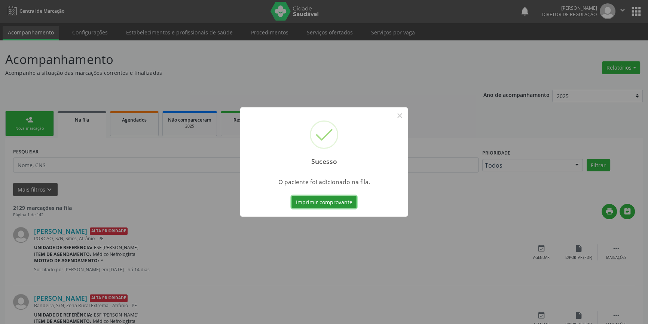
scroll to position [0, 0]
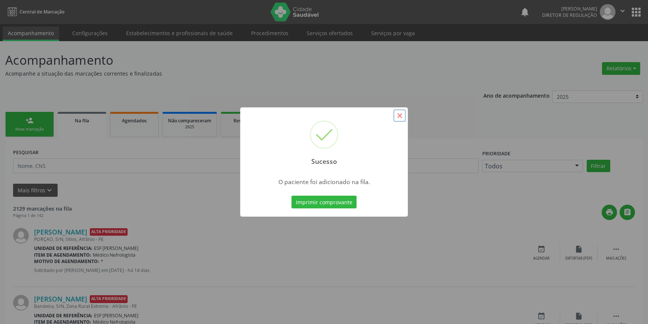
click at [401, 115] on button "×" at bounding box center [399, 115] width 13 height 13
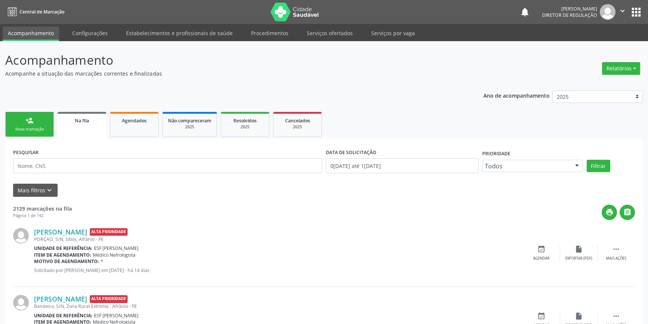
click at [34, 119] on link "person_add Nova marcação" at bounding box center [29, 124] width 49 height 25
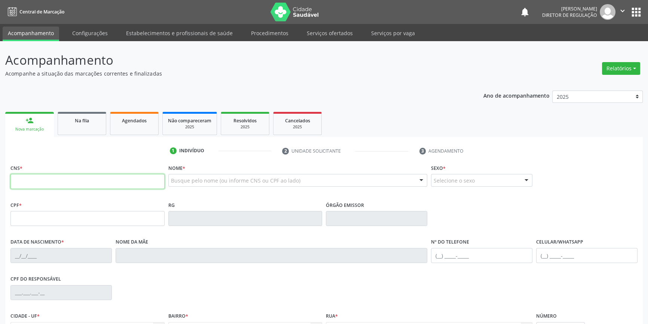
click at [36, 184] on input "text" at bounding box center [87, 181] width 154 height 15
type input "702 4010 0390 5525"
type input "22/03/1999"
type input "Adelaide Santos Feitosa"
type input "(87) 98866-3416"
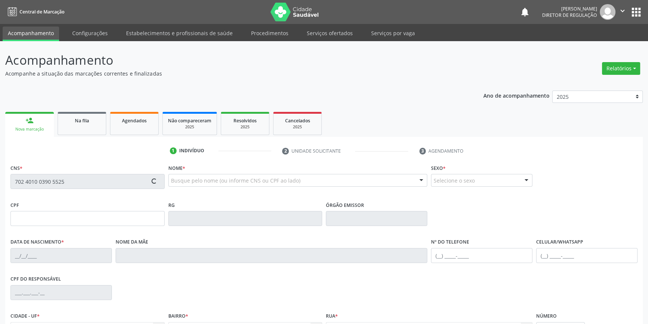
type input "(87) 98866-3416"
type input "S/N"
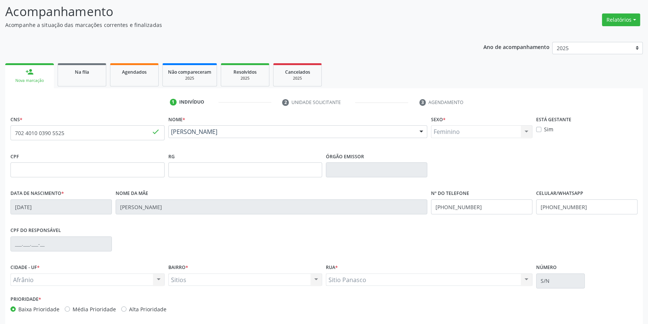
scroll to position [81, 0]
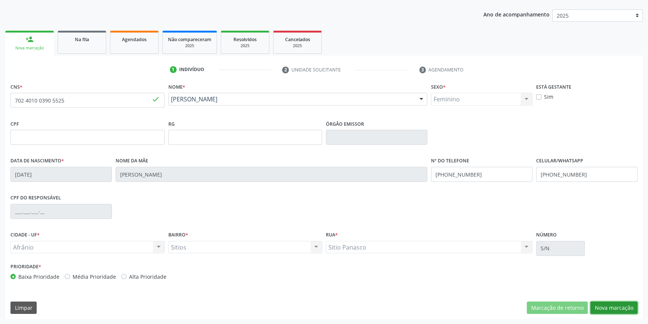
click at [614, 305] on button "Nova marcação" at bounding box center [613, 308] width 47 height 13
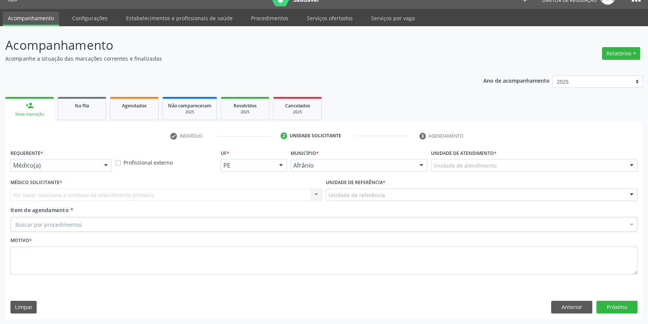
scroll to position [14, 0]
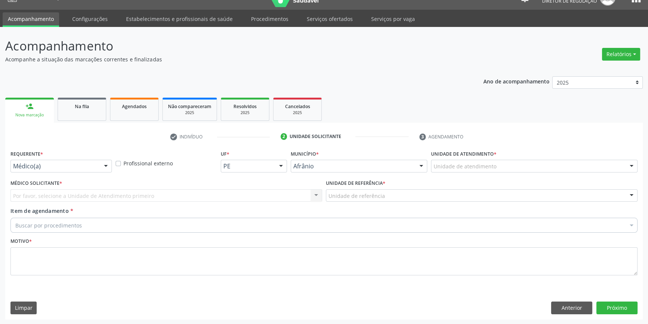
drag, startPoint x: 484, startPoint y: 163, endPoint x: 484, endPoint y: 170, distance: 6.7
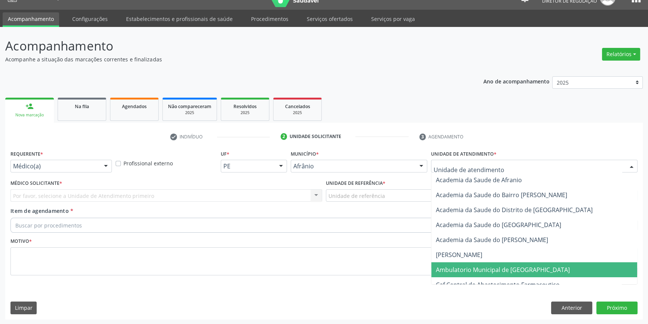
drag, startPoint x: 471, startPoint y: 273, endPoint x: 407, endPoint y: 232, distance: 76.9
click at [471, 273] on span "Ambulatorio Municipal de [GEOGRAPHIC_DATA]" at bounding box center [534, 269] width 206 height 15
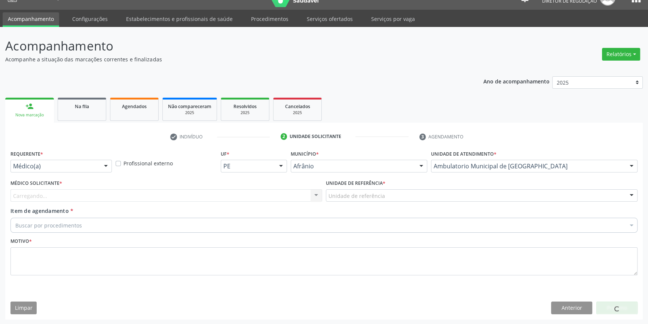
click at [390, 195] on div "Unidade de referência" at bounding box center [482, 195] width 312 height 13
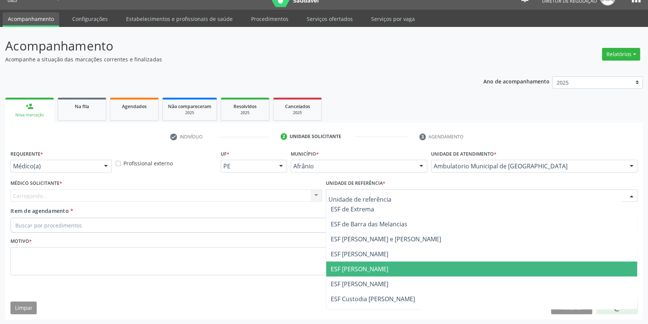
click at [363, 265] on span "ESF [PERSON_NAME]" at bounding box center [360, 269] width 58 height 8
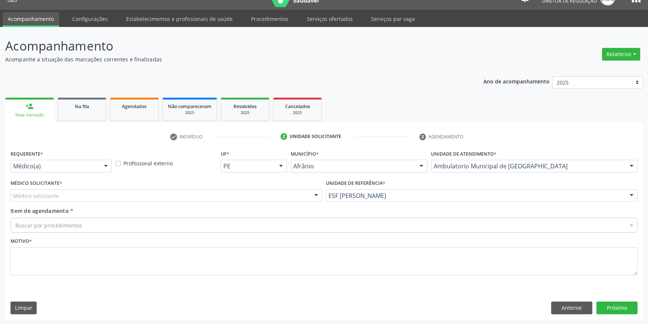
drag, startPoint x: 217, startPoint y: 200, endPoint x: 200, endPoint y: 198, distance: 17.4
click at [217, 200] on div "Médico solicitante [PERSON_NAME] [PERSON_NAME] [PERSON_NAME] Reis [PERSON_NAME]…" at bounding box center [166, 195] width 312 height 13
click at [82, 194] on div at bounding box center [166, 195] width 312 height 13
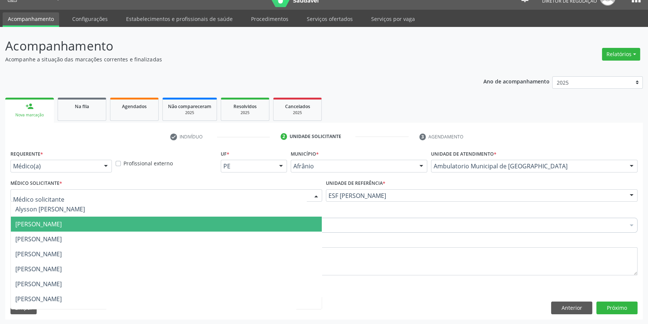
click at [59, 222] on span "[PERSON_NAME]" at bounding box center [38, 224] width 46 height 8
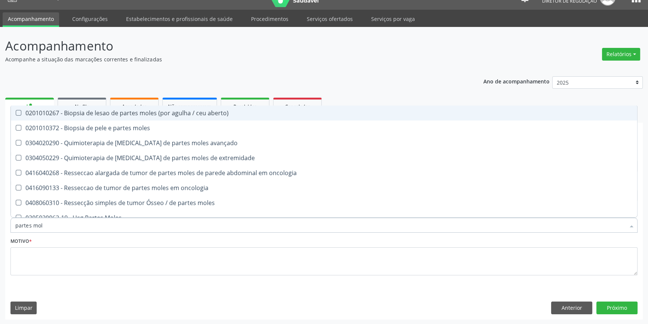
type input "partes mole"
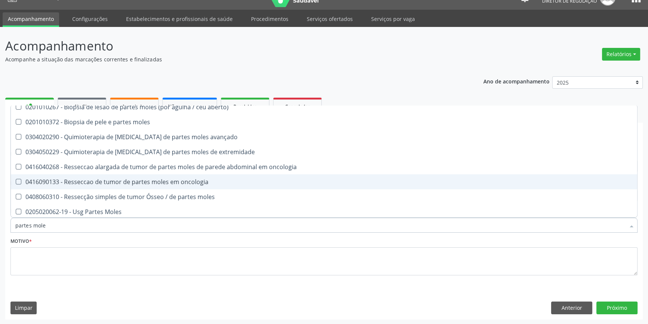
scroll to position [7, 0]
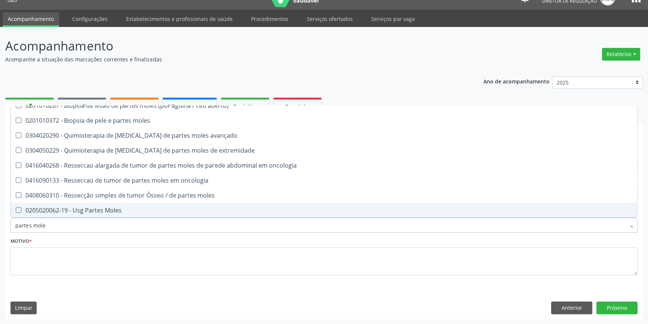
click at [106, 210] on div "0205020062-19 - Usg Partes Moles" at bounding box center [323, 210] width 617 height 6
checkbox Moles "true"
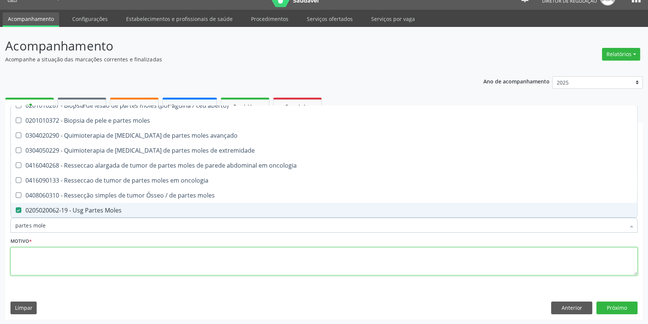
click at [89, 265] on textarea at bounding box center [323, 261] width 627 height 28
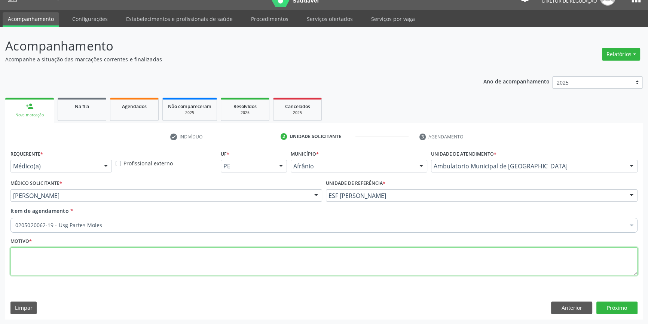
scroll to position [0, 0]
type textarea "tumoração pre tribial direito"
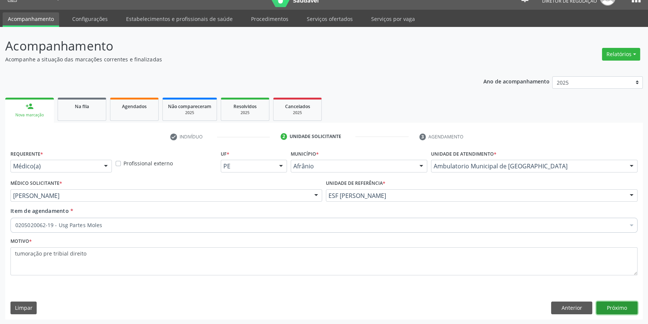
click at [624, 308] on button "Próximo" at bounding box center [616, 308] width 41 height 13
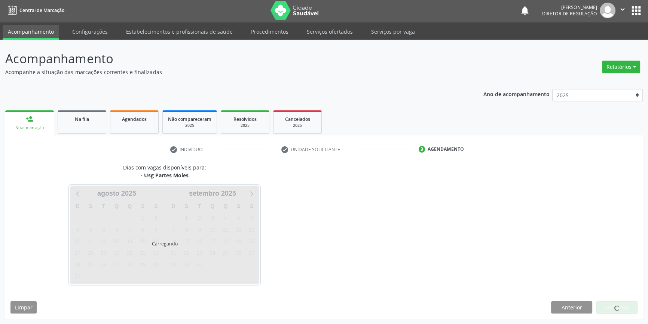
scroll to position [1, 0]
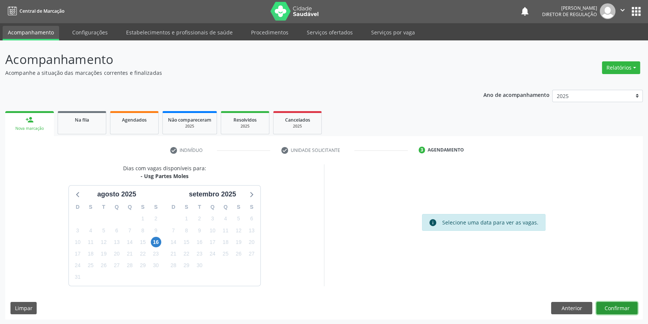
click at [620, 308] on button "Confirmar" at bounding box center [616, 308] width 41 height 13
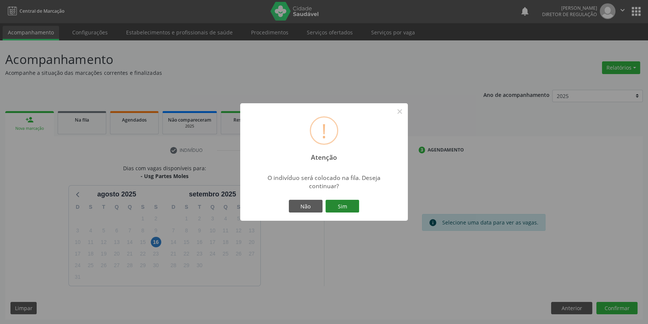
click at [344, 202] on button "Sim" at bounding box center [343, 206] width 34 height 13
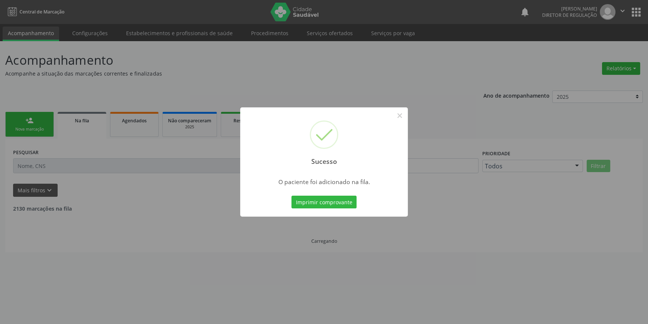
scroll to position [0, 0]
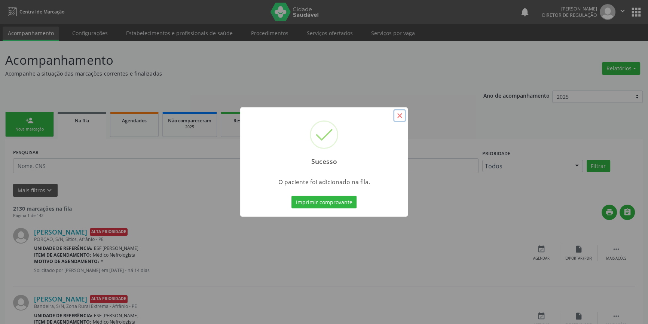
click at [397, 118] on button "×" at bounding box center [399, 115] width 13 height 13
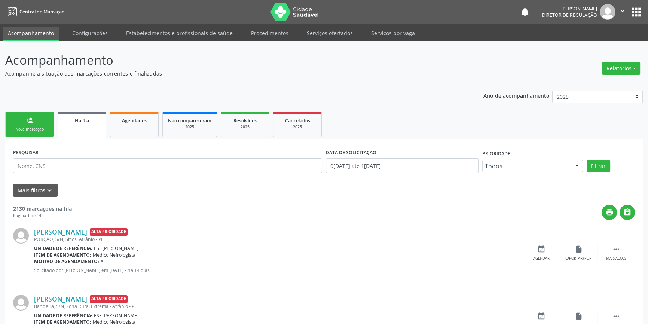
click at [30, 127] on div "Nova marcação" at bounding box center [29, 129] width 37 height 6
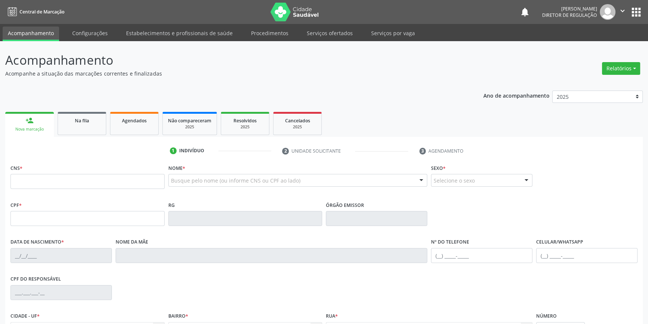
click at [68, 191] on fieldset "CNS *" at bounding box center [87, 178] width 154 height 32
click at [70, 183] on input "text" at bounding box center [87, 181] width 154 height 15
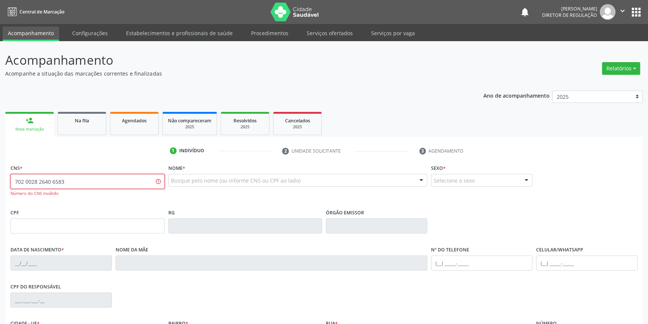
type input "702 0028 2640 6583"
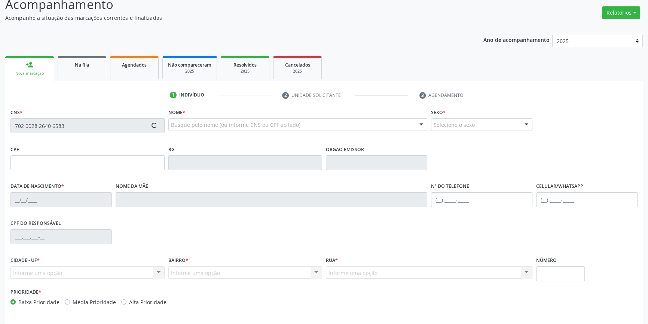
type input "027.352.924-28"
type input "27/03/1976"
type input "Maria José de Souza Rodrigues"
type input "(87) 3988-3028"
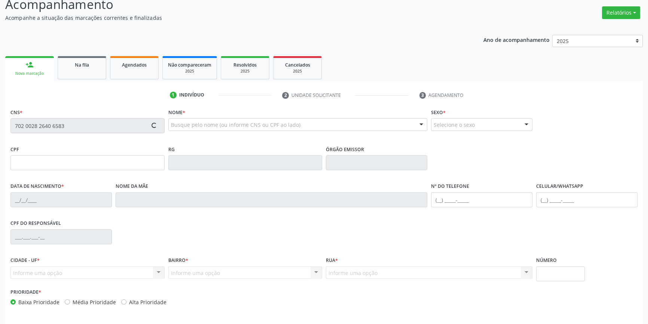
type input "022.850.484-83"
type input "S/N"
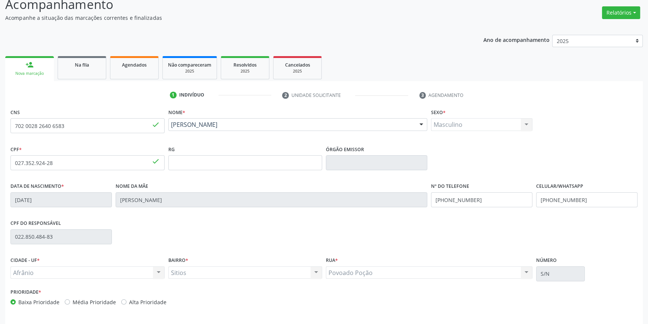
scroll to position [68, 0]
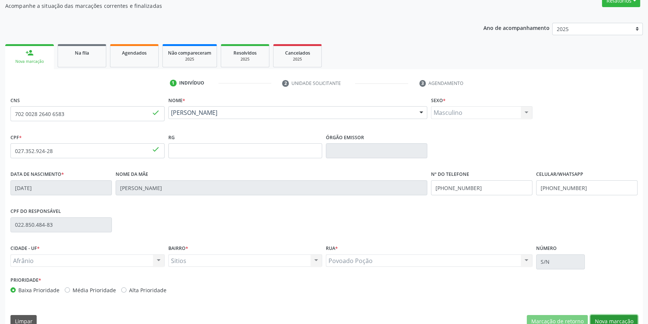
click at [606, 317] on button "Nova marcação" at bounding box center [613, 321] width 47 height 13
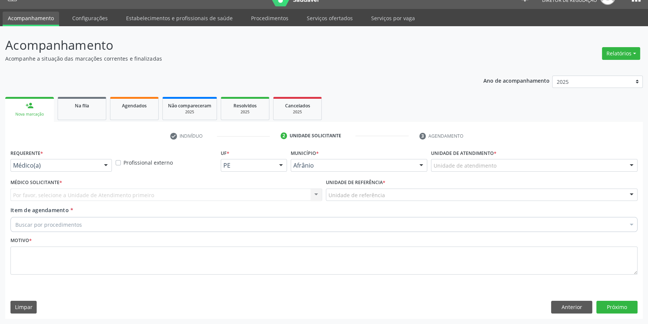
scroll to position [14, 0]
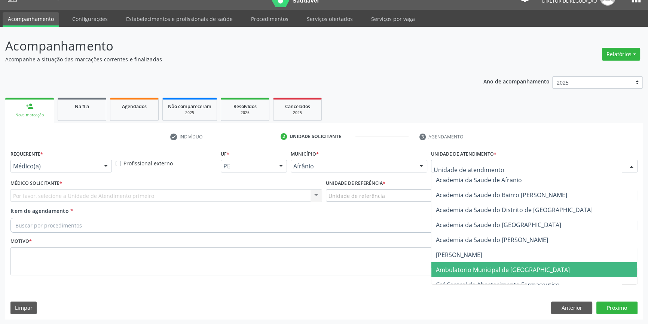
click at [468, 268] on span "Ambulatorio Municipal de [GEOGRAPHIC_DATA]" at bounding box center [503, 270] width 134 height 8
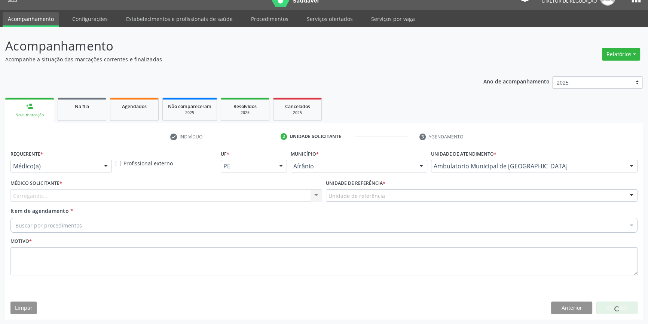
click at [385, 193] on div "Unidade de referência" at bounding box center [482, 195] width 312 height 13
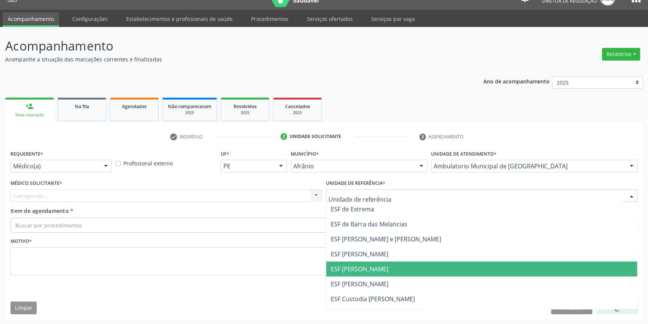
click at [370, 265] on span "ESF [PERSON_NAME]" at bounding box center [360, 269] width 58 height 8
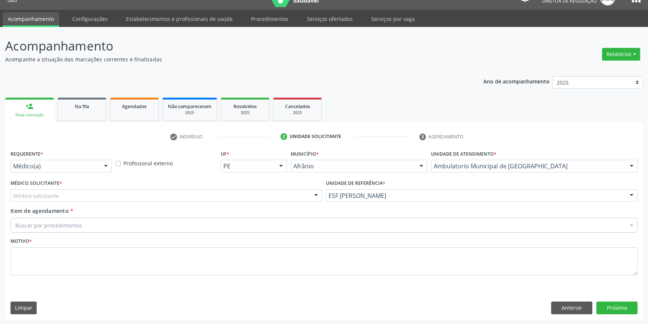
click at [160, 196] on div "Médico solicitante" at bounding box center [166, 195] width 312 height 13
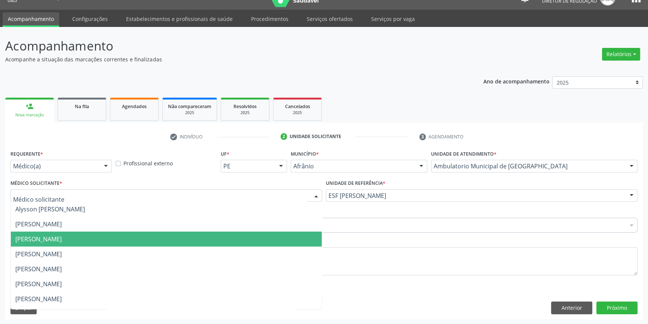
click at [119, 232] on span "[PERSON_NAME]" at bounding box center [166, 239] width 311 height 15
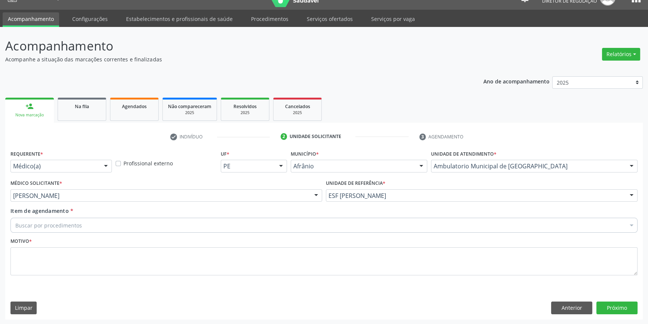
click at [116, 199] on div "Médico Solicitante * Carlos Gustavo Pessoa da Silva Reis Alysson Rodrigo Ferrei…" at bounding box center [166, 192] width 315 height 29
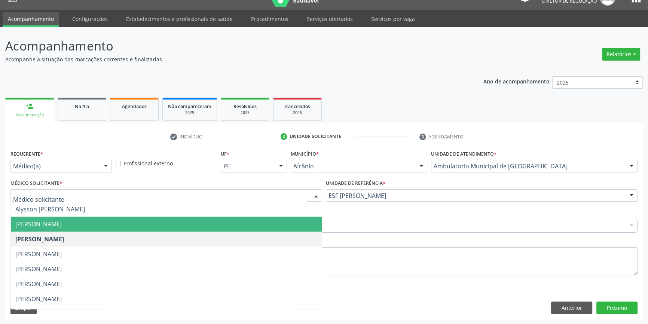
click at [89, 230] on span "[PERSON_NAME]" at bounding box center [166, 224] width 311 height 15
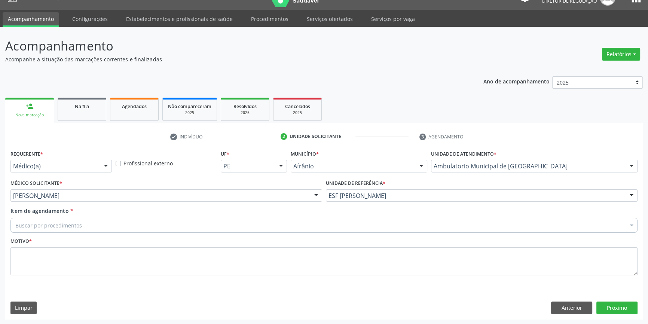
click at [89, 223] on div "Buscar por procedimentos" at bounding box center [323, 225] width 627 height 15
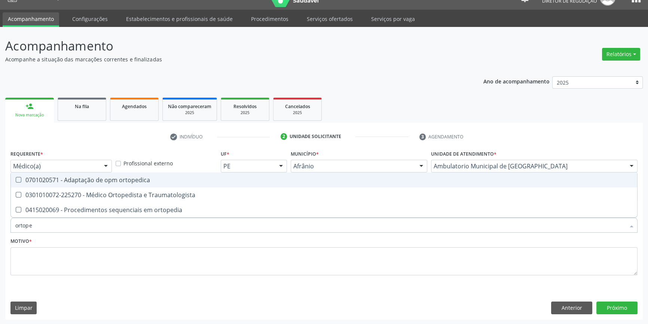
type input "ortoped"
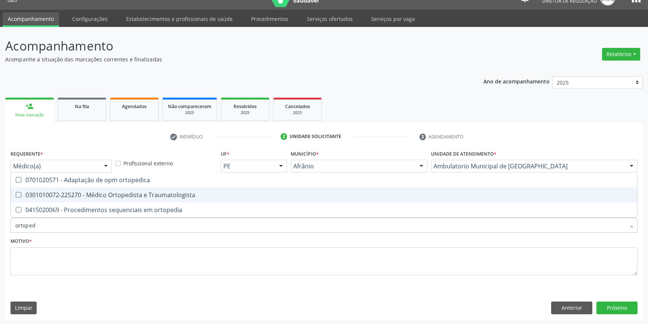
click at [104, 195] on div "0301010072-225270 - Médico Ortopedista e Traumatologista" at bounding box center [323, 195] width 617 height 6
checkbox Traumatologista "true"
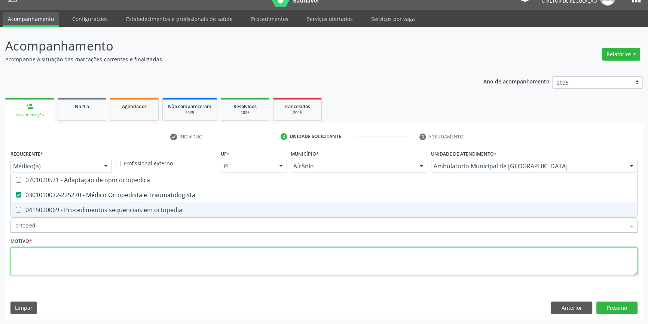
click at [88, 258] on textarea at bounding box center [323, 261] width 627 height 28
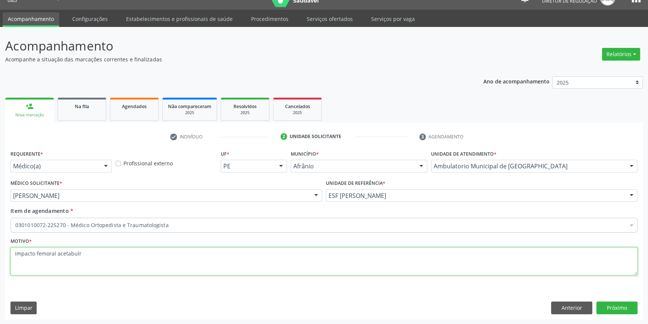
paste textarea "oacetabula"
type textarea "impacto femoroacetabular"
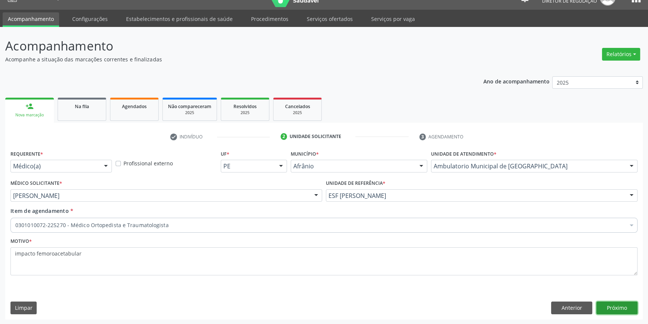
click at [608, 306] on button "Próximo" at bounding box center [616, 308] width 41 height 13
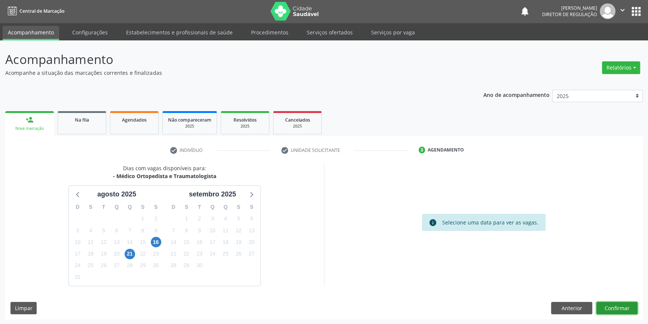
click at [604, 311] on button "Confirmar" at bounding box center [616, 308] width 41 height 13
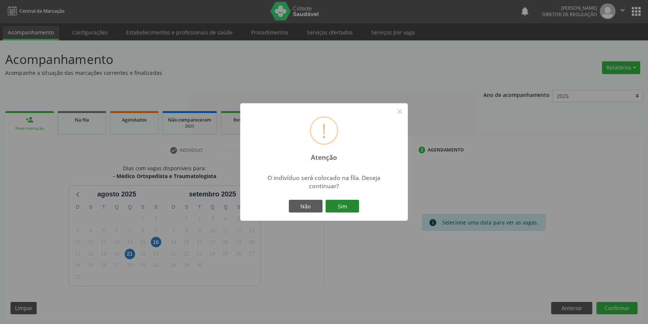
click at [347, 206] on button "Sim" at bounding box center [343, 206] width 34 height 13
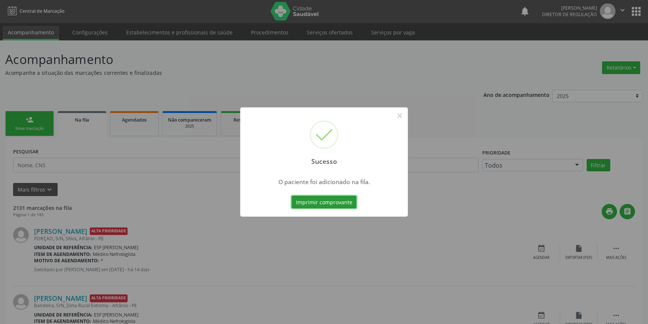
scroll to position [0, 0]
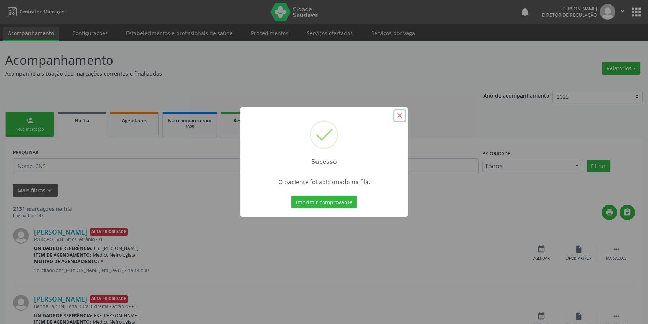
click at [400, 111] on button "×" at bounding box center [399, 115] width 13 height 13
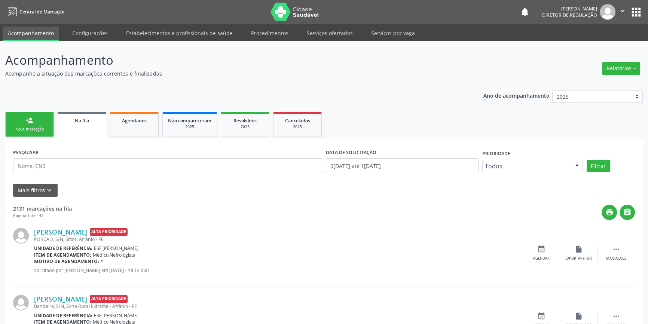
click at [49, 122] on link "person_add Nova marcação" at bounding box center [29, 124] width 49 height 25
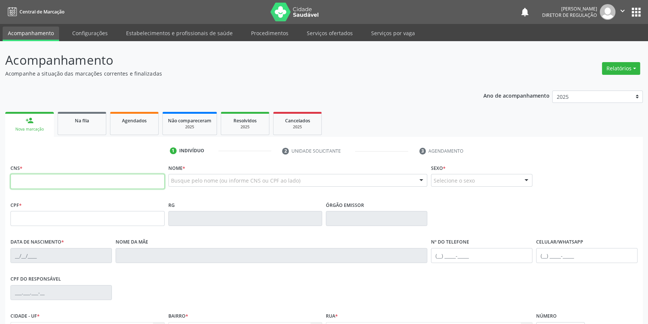
click at [55, 181] on input "text" at bounding box center [87, 181] width 154 height 15
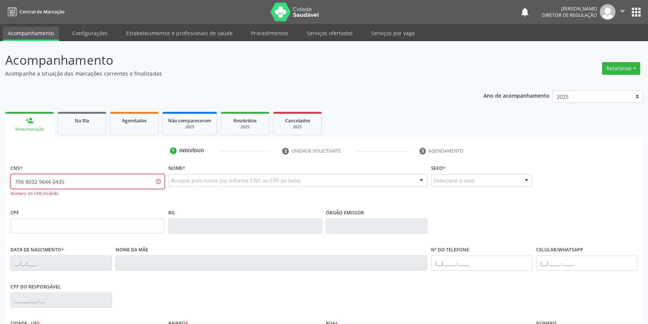
drag, startPoint x: 85, startPoint y: 185, endPoint x: 0, endPoint y: 185, distance: 84.6
click at [0, 185] on div "Acompanhamento Acompanhe a situação das marcações correntes e finalizadas Relat…" at bounding box center [324, 227] width 648 height 372
type input "7"
type input "706 4011 8658 6586"
type input "702 6077 8582 0045"
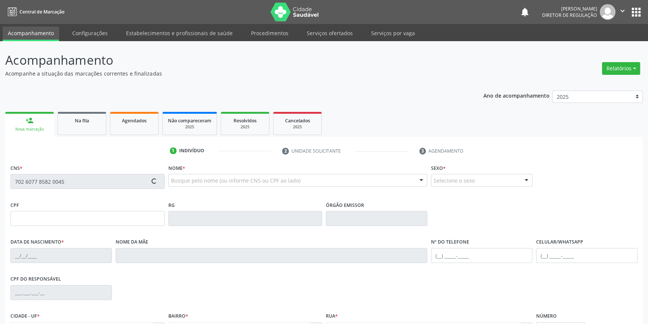
type input "044.840.984-40"
type input "07/05/1968"
type input "Benvinda Alves de Brito"
type input "(87) 3988-3039"
type input "159"
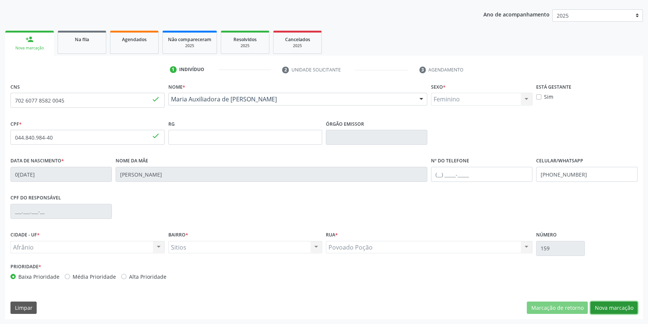
click at [629, 306] on button "Nova marcação" at bounding box center [613, 308] width 47 height 13
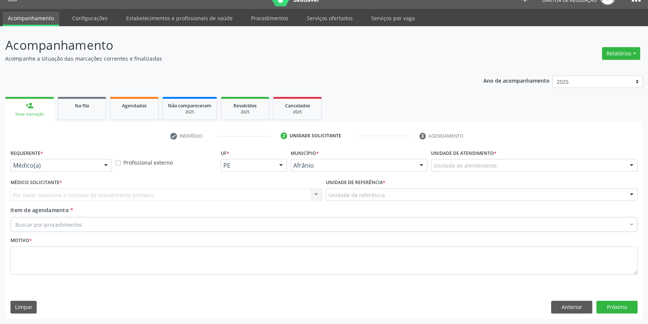
scroll to position [14, 0]
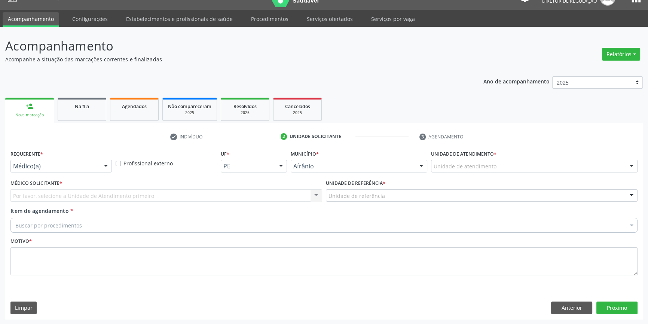
click at [460, 171] on div "Unidade de atendimento" at bounding box center [534, 166] width 207 height 13
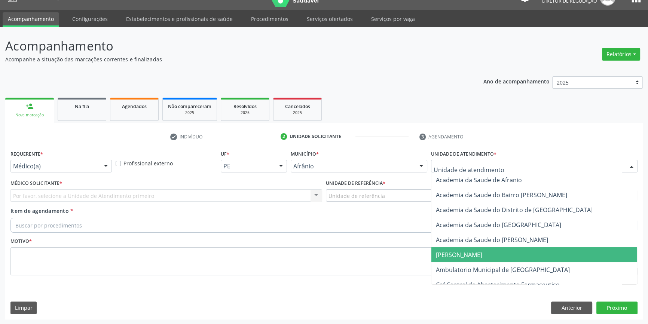
click at [462, 261] on span "[PERSON_NAME]" at bounding box center [534, 254] width 206 height 15
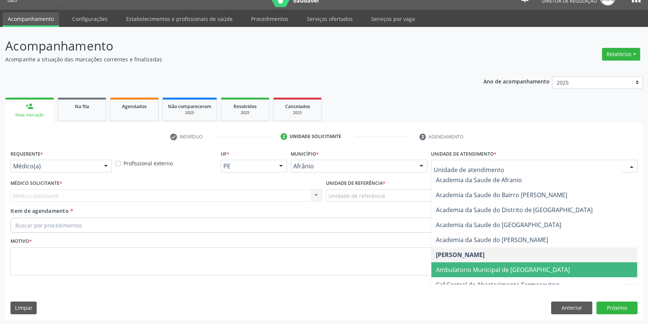
drag, startPoint x: 473, startPoint y: 266, endPoint x: 417, endPoint y: 238, distance: 62.1
click at [473, 266] on span "Ambulatorio Municipal de [GEOGRAPHIC_DATA]" at bounding box center [503, 270] width 134 height 8
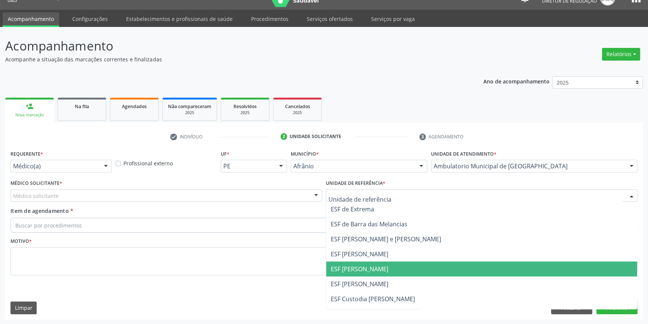
click at [381, 270] on span "ESF [PERSON_NAME]" at bounding box center [481, 269] width 311 height 15
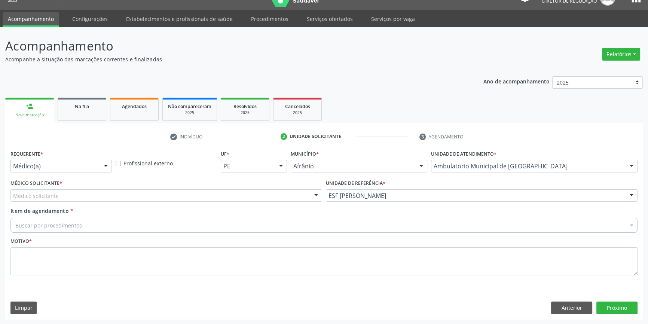
click at [142, 195] on div "Médico solicitante" at bounding box center [166, 195] width 312 height 13
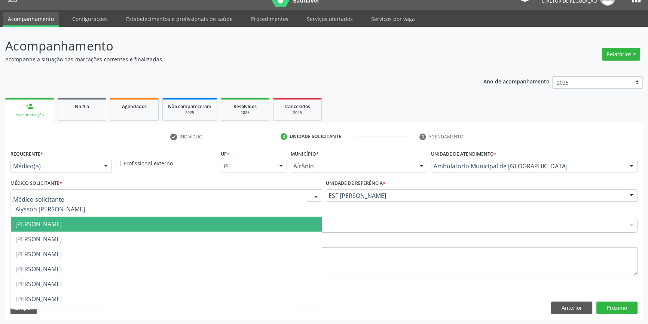
click at [62, 227] on span "[PERSON_NAME]" at bounding box center [38, 224] width 46 height 8
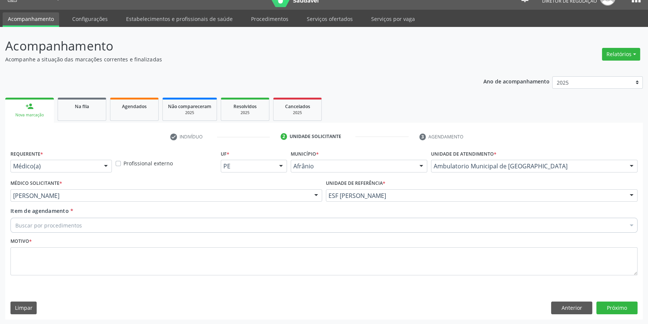
click at [81, 227] on div "Buscar por procedimentos" at bounding box center [323, 225] width 627 height 15
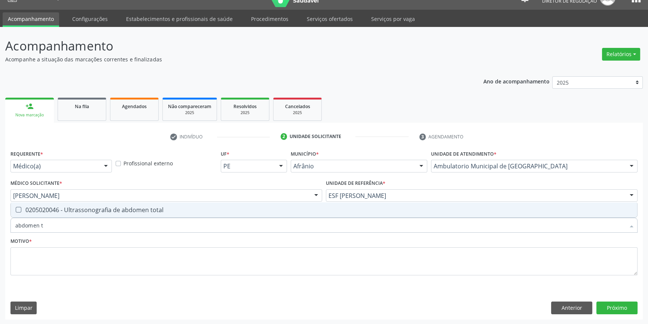
type input "abdomen to"
click at [102, 207] on div "0205020046 - Ultrassonografia de abdomen total" at bounding box center [323, 210] width 617 height 6
checkbox total "true"
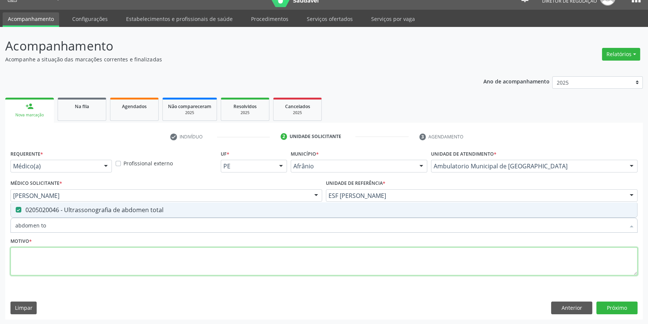
click at [80, 259] on textarea at bounding box center [323, 261] width 627 height 28
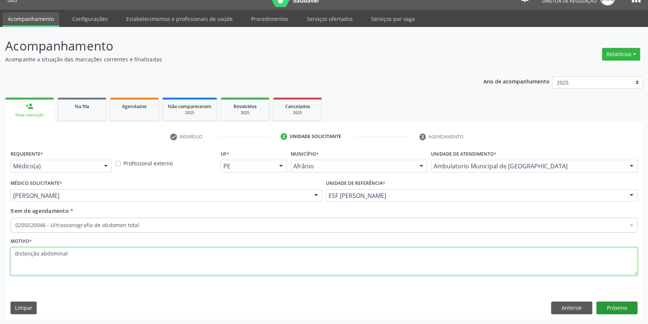
type textarea "distenção abdominal"
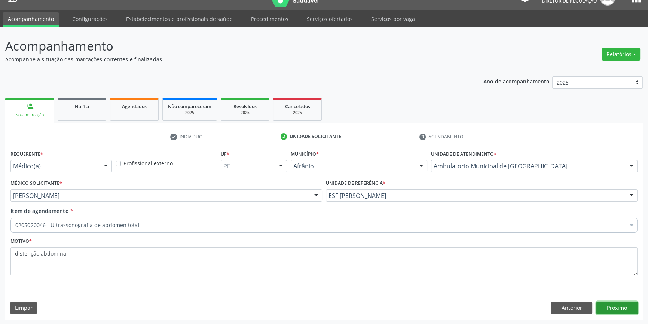
click at [620, 307] on button "Próximo" at bounding box center [616, 308] width 41 height 13
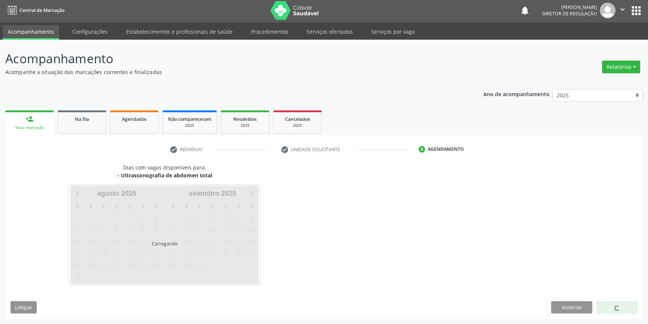
scroll to position [1, 0]
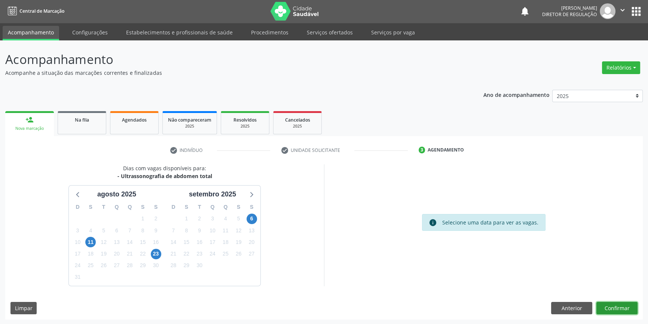
click at [620, 307] on button "Confirmar" at bounding box center [616, 308] width 41 height 13
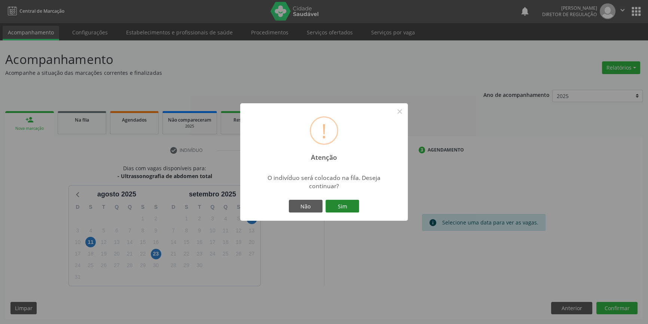
click at [349, 210] on button "Sim" at bounding box center [343, 206] width 34 height 13
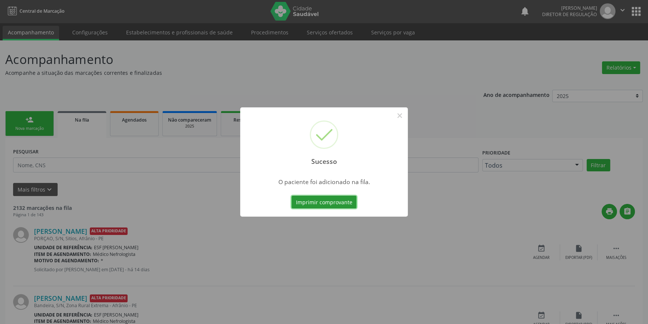
scroll to position [0, 0]
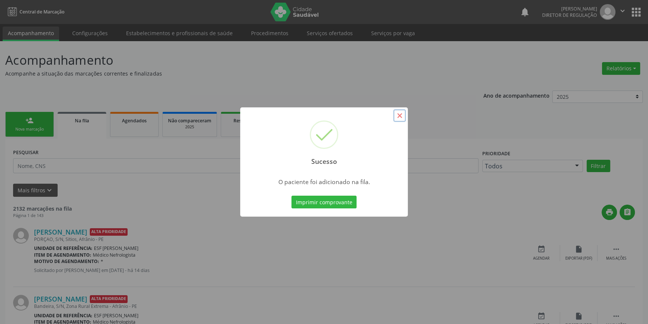
click at [400, 117] on button "×" at bounding box center [399, 115] width 13 height 13
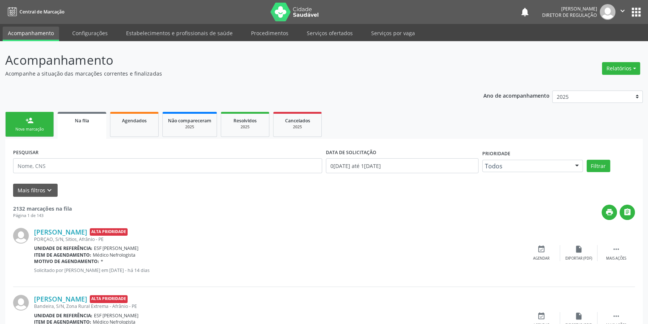
click at [41, 126] on div "Nova marcação" at bounding box center [29, 129] width 37 height 6
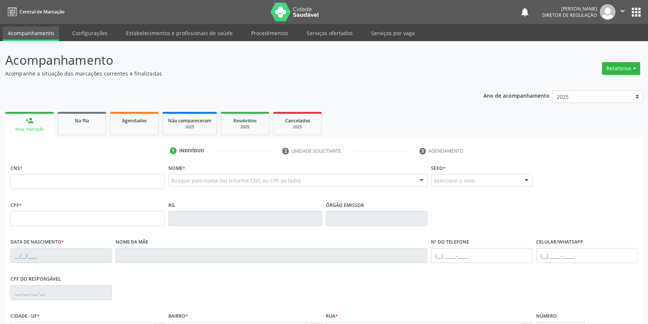
drag, startPoint x: 39, startPoint y: 171, endPoint x: 40, endPoint y: 175, distance: 4.1
click at [39, 173] on div "CNS *" at bounding box center [87, 175] width 154 height 27
click at [40, 175] on input "text" at bounding box center [87, 181] width 154 height 15
type input "703 4062 9793 8410"
type input "130.601.834-06"
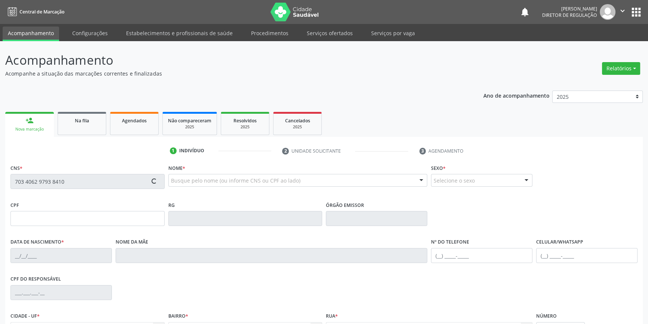
type input "29/06/1999"
type input "Jovelina dos Santos Rodrigues"
type input "(87) 98829-3159"
type input "120.837.084-74"
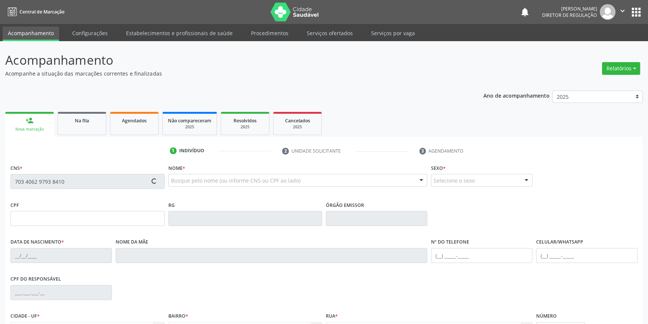
type input "S/N"
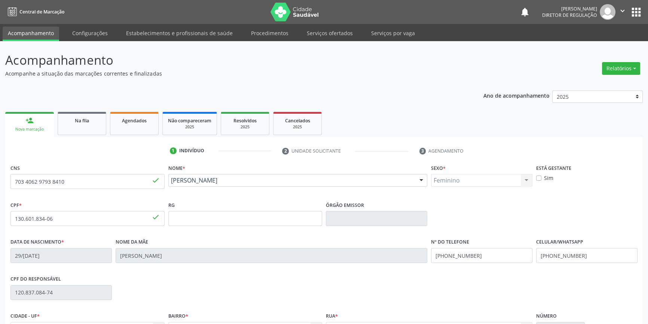
scroll to position [81, 0]
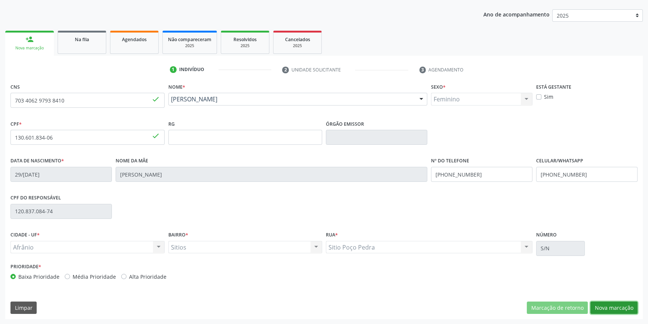
click at [600, 305] on button "Nova marcação" at bounding box center [613, 308] width 47 height 13
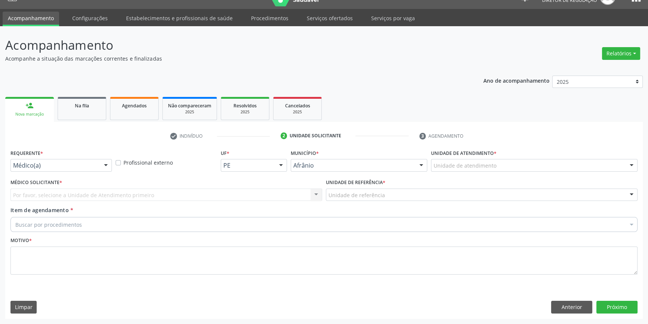
scroll to position [14, 0]
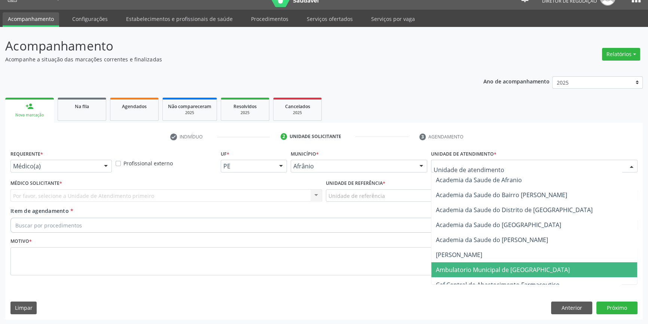
click at [470, 272] on span "Ambulatorio Municipal de [GEOGRAPHIC_DATA]" at bounding box center [503, 270] width 134 height 8
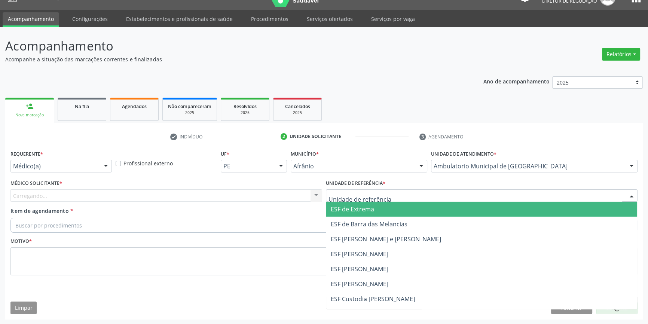
click at [391, 196] on div at bounding box center [482, 195] width 312 height 13
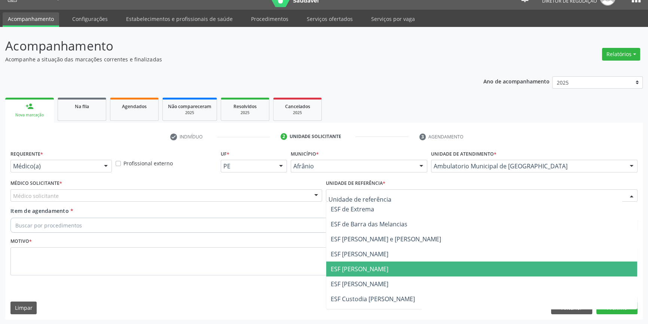
click at [366, 268] on span "ESF [PERSON_NAME]" at bounding box center [360, 269] width 58 height 8
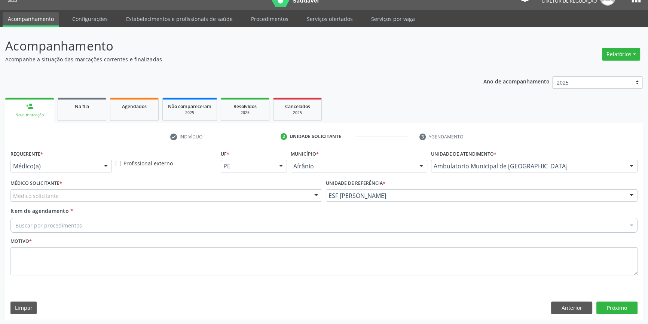
click at [190, 195] on div "Médico solicitante" at bounding box center [166, 195] width 312 height 13
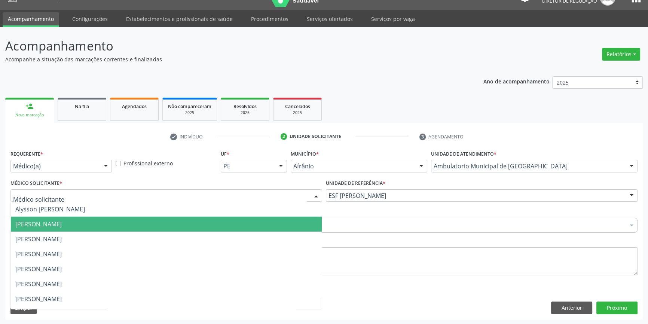
click at [62, 223] on span "[PERSON_NAME]" at bounding box center [38, 224] width 46 height 8
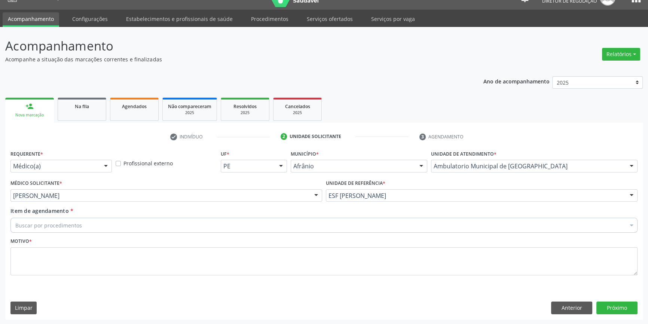
click at [83, 223] on div "Buscar por procedimentos" at bounding box center [323, 225] width 627 height 15
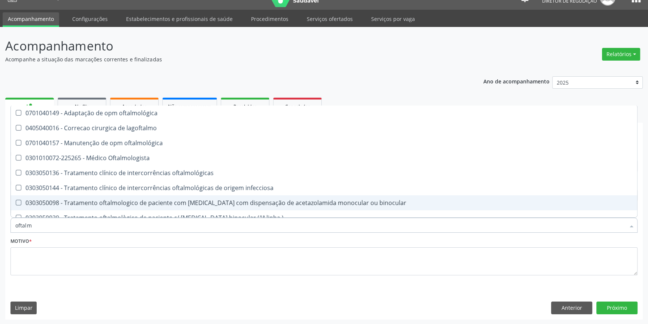
type input "oftalmo"
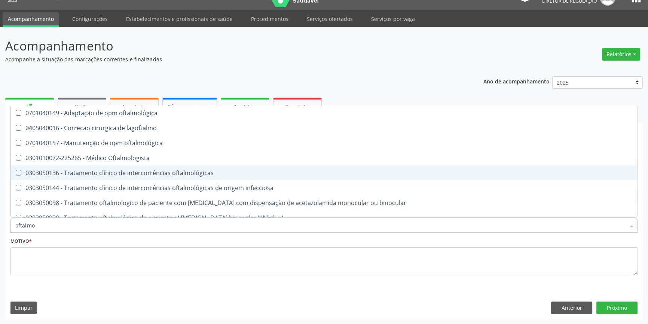
click at [100, 155] on div "0301010072-225265 - Médico Oftalmologista" at bounding box center [323, 158] width 617 height 6
checkbox Oftalmologista "true"
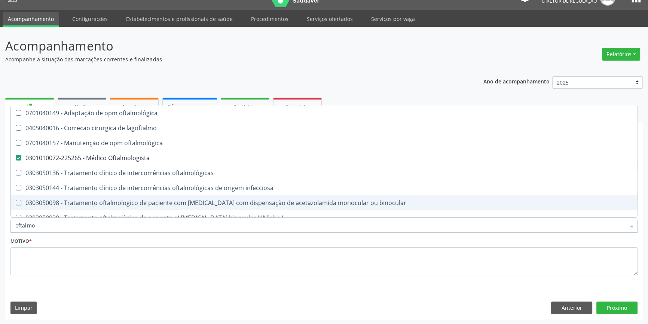
click at [65, 247] on div "Motivo *" at bounding box center [323, 256] width 627 height 40
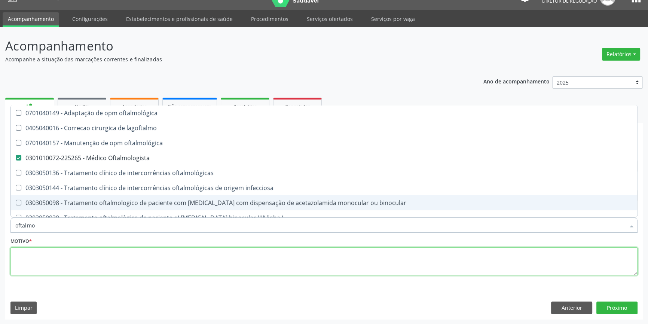
click at [64, 251] on textarea at bounding box center [323, 261] width 627 height 28
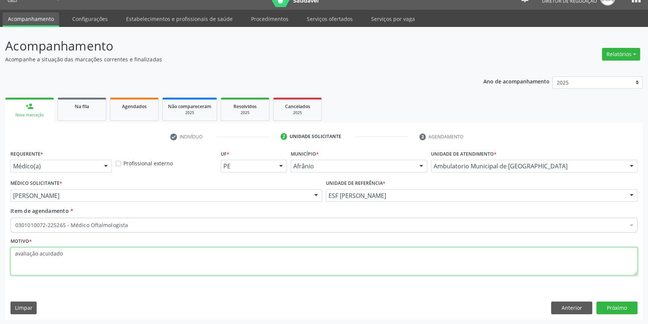
type textarea "avaliação acuidado"
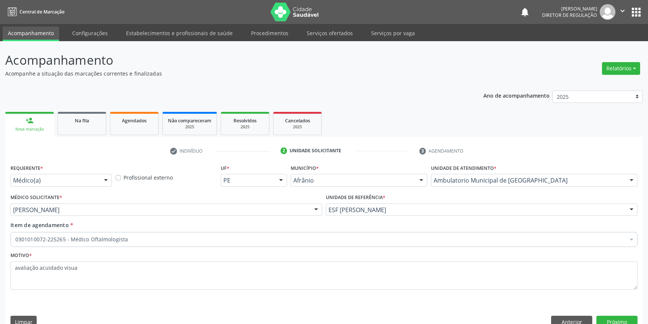
scroll to position [14, 0]
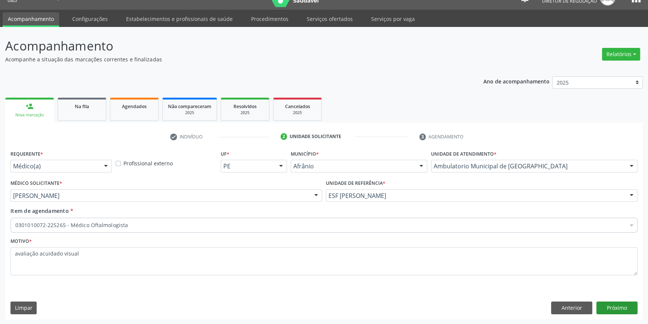
type textarea "avaliação acuidado visual"
click at [621, 304] on button "Próximo" at bounding box center [616, 308] width 41 height 13
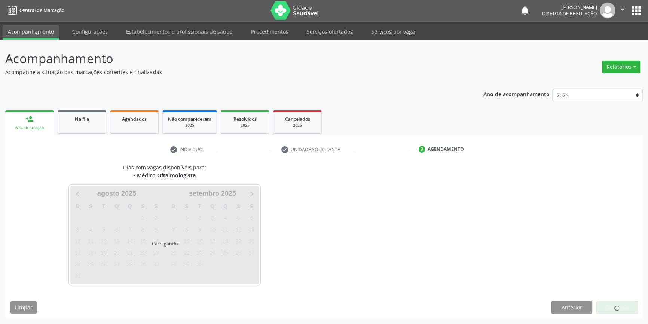
scroll to position [1, 0]
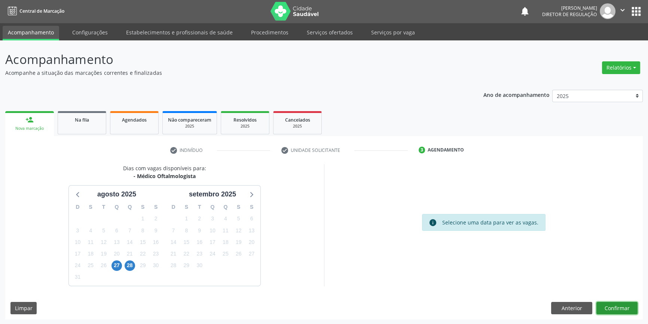
click at [621, 305] on button "Confirmar" at bounding box center [616, 308] width 41 height 13
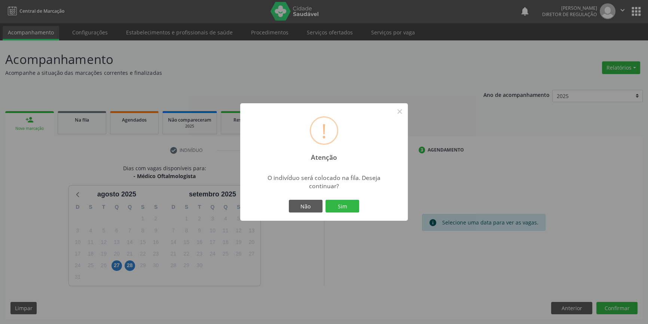
click at [333, 214] on div "Não Sim" at bounding box center [324, 206] width 74 height 16
click at [336, 211] on button "Sim" at bounding box center [343, 206] width 34 height 13
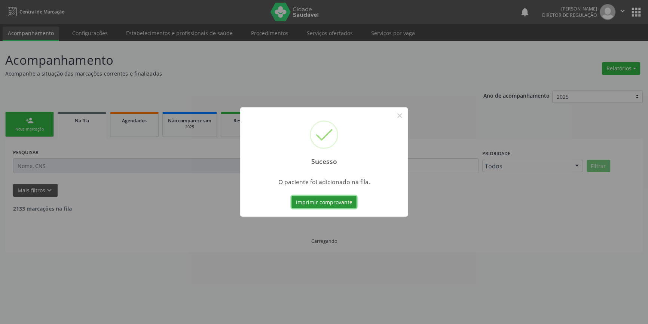
scroll to position [0, 0]
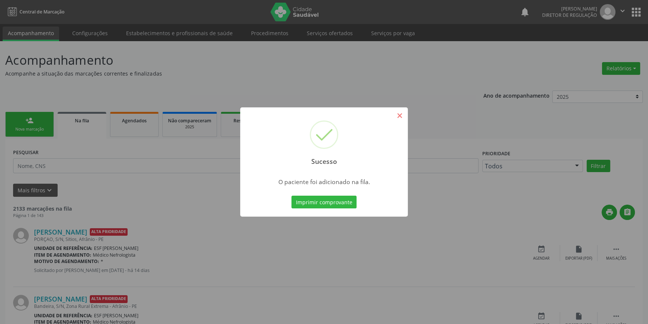
drag, startPoint x: 407, startPoint y: 114, endPoint x: 401, endPoint y: 116, distance: 7.1
click at [407, 114] on div "Sucesso ×" at bounding box center [324, 139] width 168 height 64
click at [399, 117] on button "×" at bounding box center [399, 115] width 13 height 13
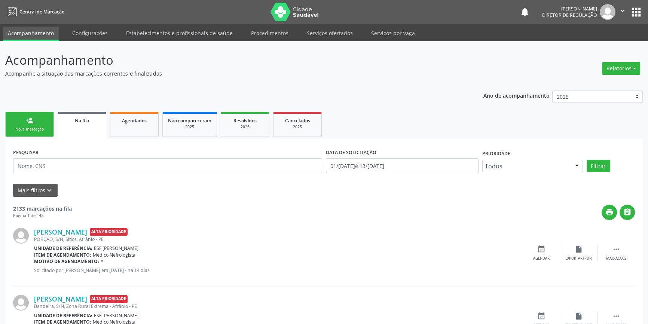
click at [34, 126] on link "person_add Nova marcação" at bounding box center [29, 124] width 49 height 25
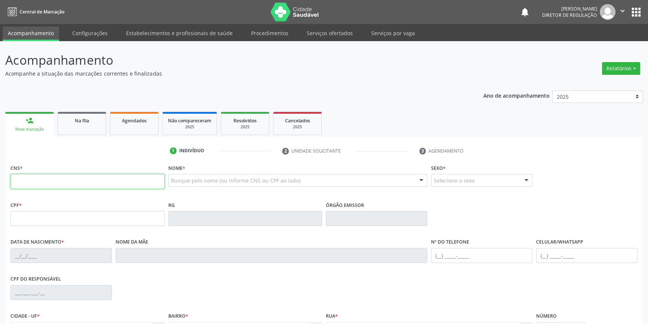
click at [58, 177] on input "text" at bounding box center [87, 181] width 154 height 15
type input "704 2082 6254 7786"
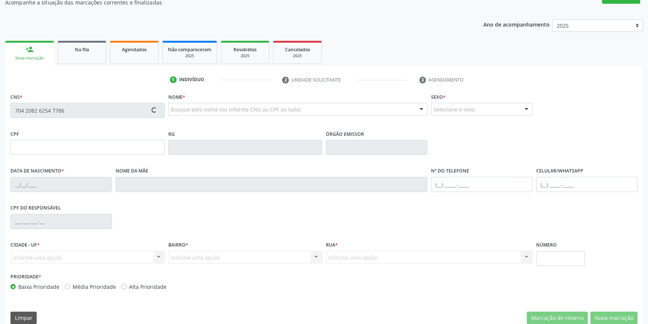
scroll to position [81, 0]
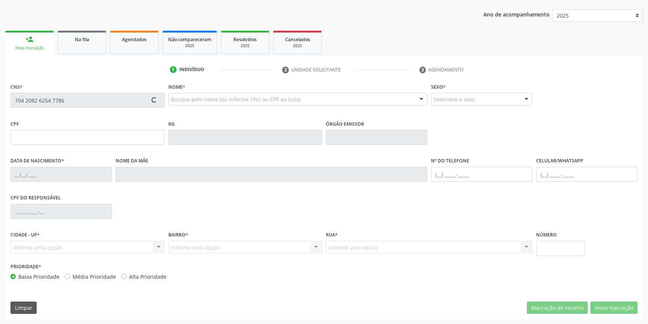
type input "037.466.164-25"
type input "16/04/1979"
type input "Maria da Paixão Gomes da Silva"
type input "(87) 98857-6738"
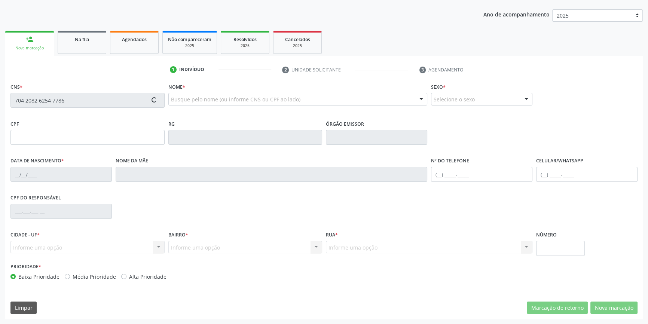
type input "205"
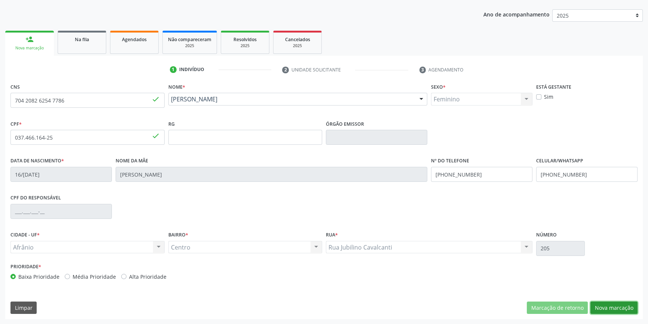
click at [622, 307] on button "Nova marcação" at bounding box center [613, 308] width 47 height 13
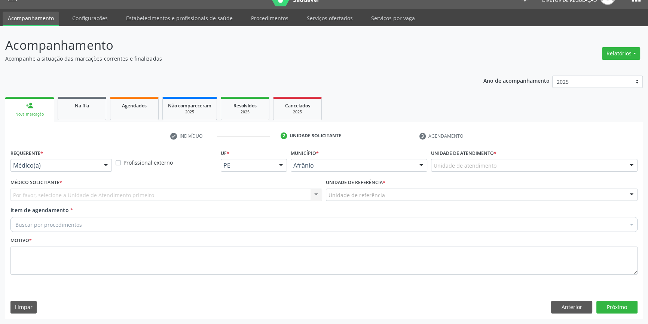
scroll to position [14, 0]
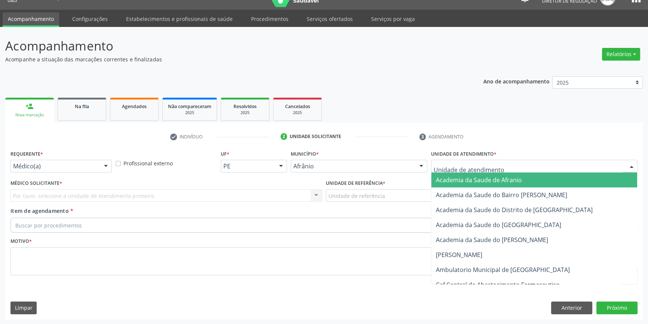
click at [505, 165] on div at bounding box center [534, 166] width 207 height 13
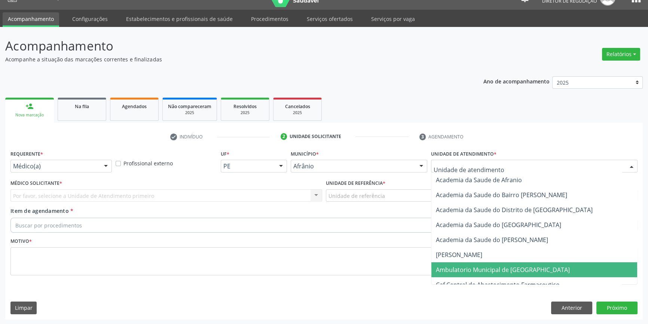
click at [489, 268] on span "Ambulatorio Municipal de [GEOGRAPHIC_DATA]" at bounding box center [503, 270] width 134 height 8
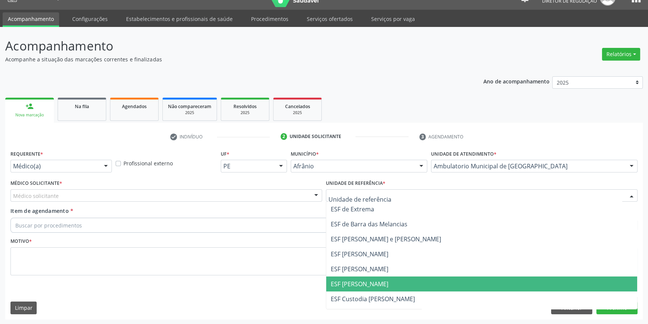
click at [367, 278] on span "ESF [PERSON_NAME]" at bounding box center [481, 284] width 311 height 15
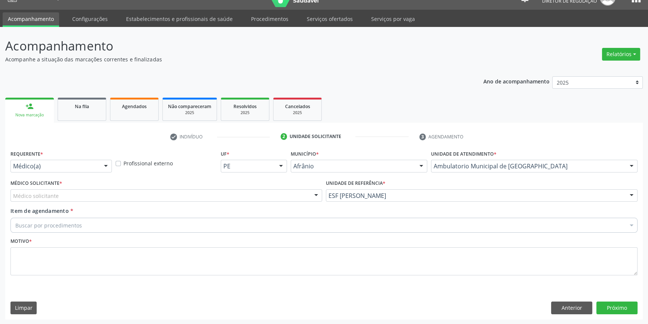
click at [249, 207] on div "Item de agendamento * Buscar por procedimentos Selecionar todos 0604320140 - Ab…" at bounding box center [323, 219] width 627 height 24
drag, startPoint x: 245, startPoint y: 203, endPoint x: 226, endPoint y: 195, distance: 21.0
click at [245, 203] on div "Médico Solicitante * Médico solicitante Alysson Rodrigo Ferreira Cavalcanti Bru…" at bounding box center [166, 192] width 315 height 29
click at [219, 192] on div "Médico solicitante" at bounding box center [166, 195] width 312 height 13
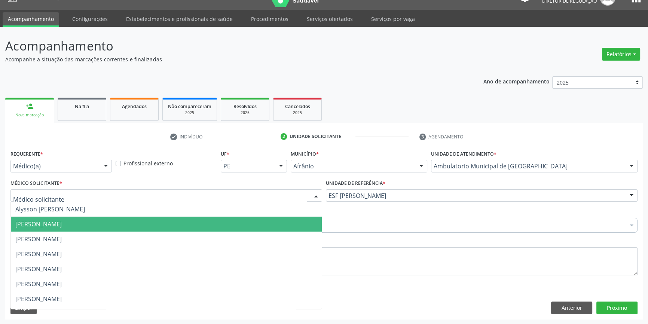
click at [62, 223] on span "[PERSON_NAME]" at bounding box center [38, 224] width 46 height 8
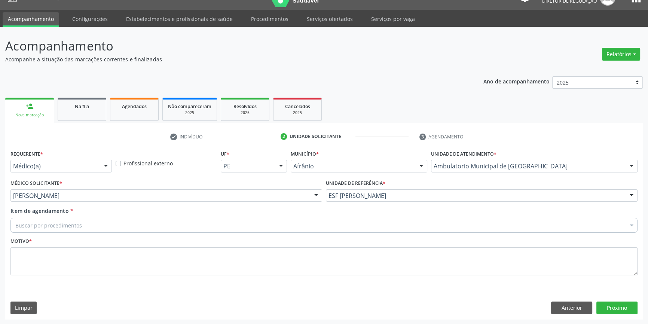
click at [92, 220] on div "Buscar por procedimentos" at bounding box center [323, 225] width 627 height 15
click at [183, 221] on div "Buscar por procedimentos" at bounding box center [323, 225] width 627 height 15
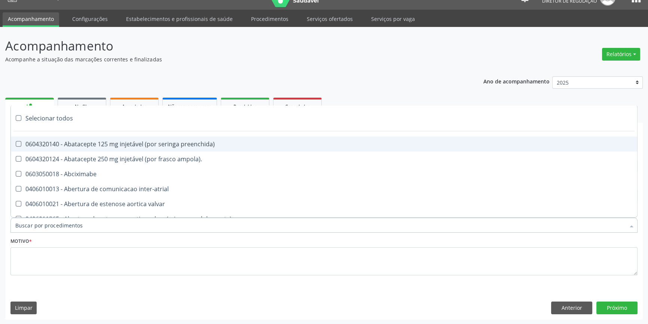
type input "a"
type input "mam"
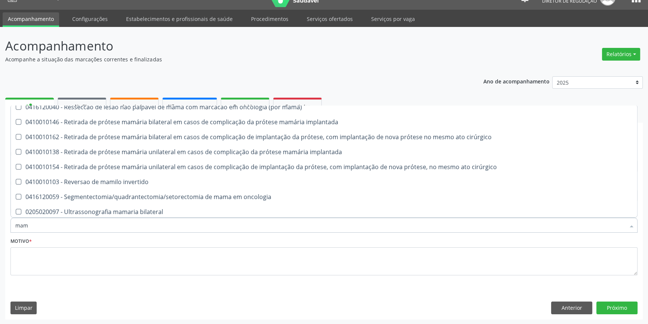
scroll to position [756, 0]
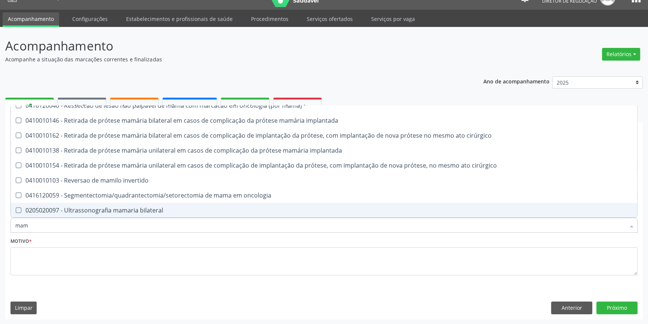
click at [150, 210] on div "0205020097 - Ultrassonografia mamaria bilateral" at bounding box center [323, 210] width 617 height 6
checkbox bilateral "true"
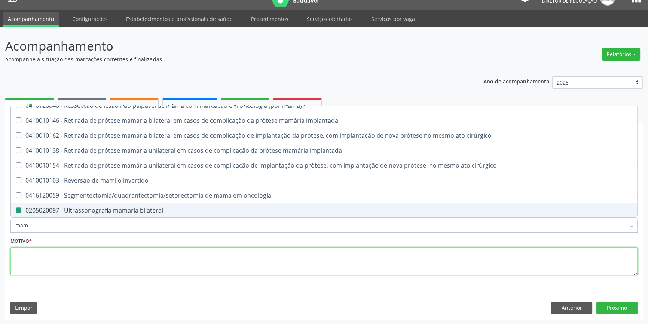
click at [125, 266] on textarea at bounding box center [323, 261] width 627 height 28
checkbox mama "true"
checkbox bilateral "false"
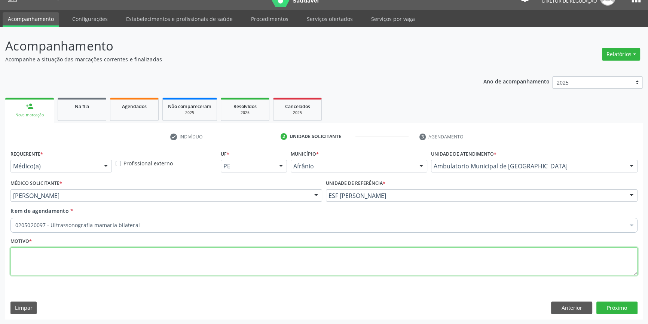
scroll to position [0, 0]
type textarea "'"
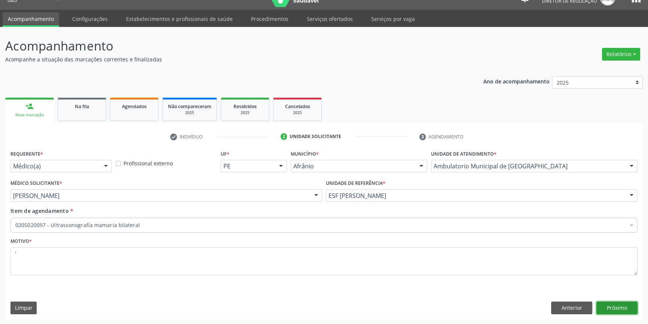
click at [619, 306] on button "Próximo" at bounding box center [616, 308] width 41 height 13
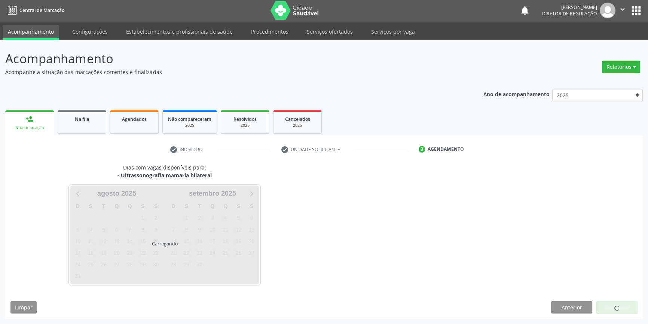
scroll to position [1, 0]
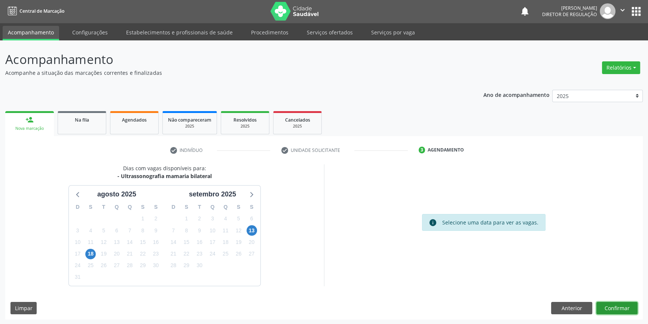
click at [614, 309] on button "Confirmar" at bounding box center [616, 308] width 41 height 13
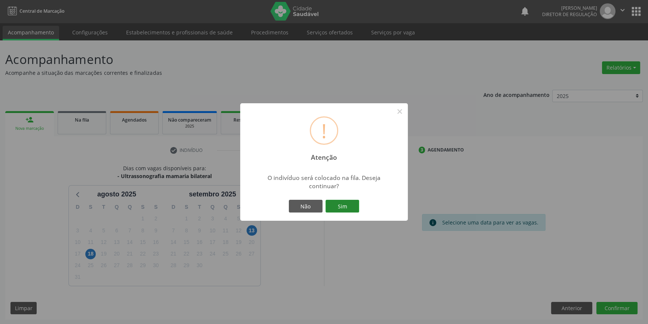
click at [346, 202] on button "Sim" at bounding box center [343, 206] width 34 height 13
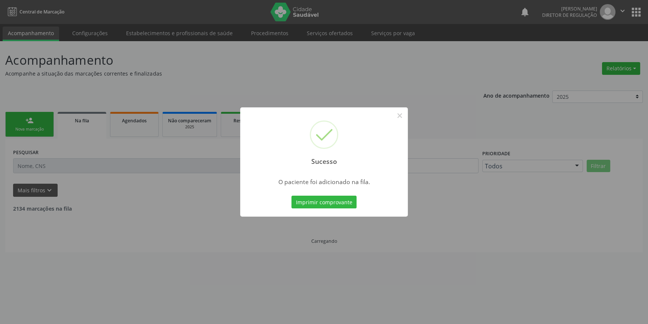
scroll to position [0, 0]
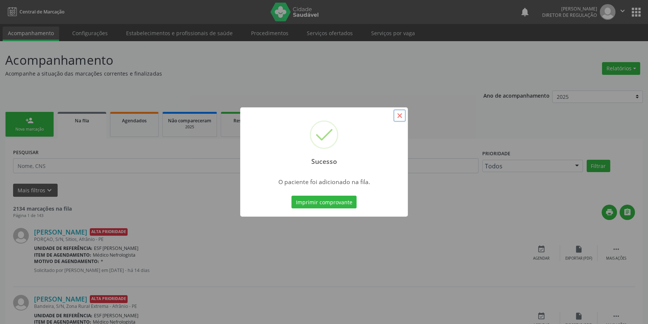
click at [399, 117] on button "×" at bounding box center [399, 115] width 13 height 13
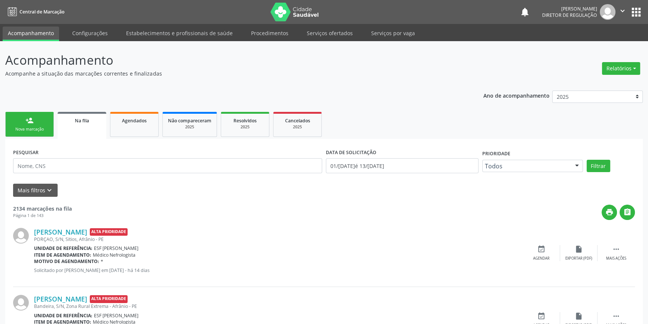
click at [48, 124] on link "person_add Nova marcação" at bounding box center [29, 124] width 49 height 25
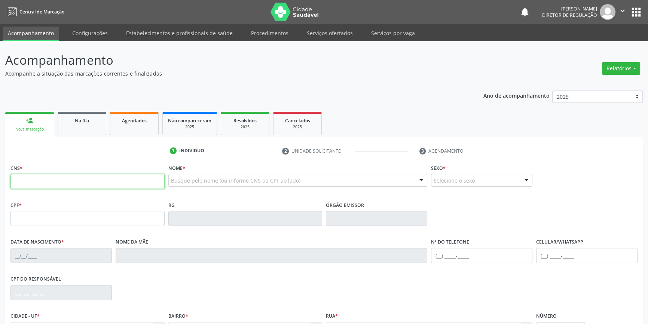
click at [92, 178] on input "text" at bounding box center [87, 181] width 154 height 15
type input "704 2082 6254 7786"
type input "037.466.164-25"
type input "16/04/1979"
type input "Maria da Paixão Gomes da Silva"
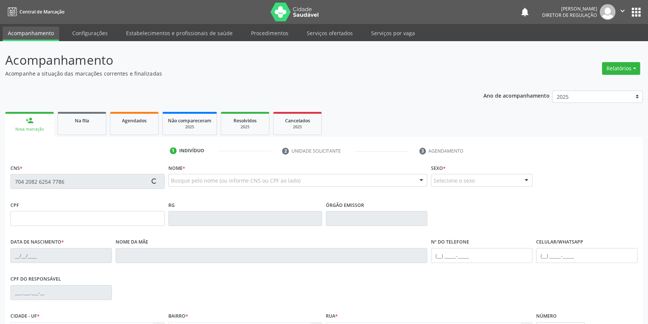
type input "(87) 98857-6738"
type input "205"
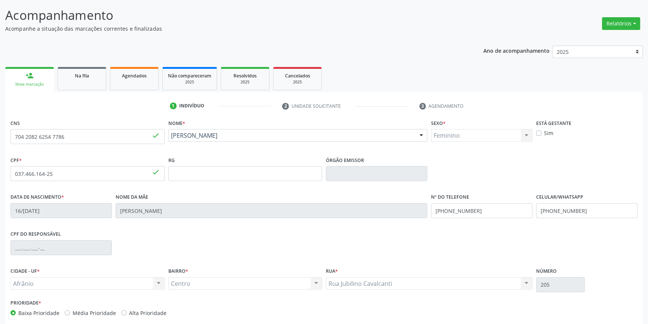
scroll to position [81, 0]
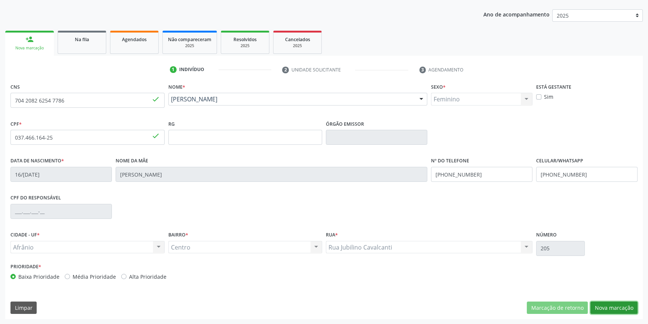
click at [617, 311] on button "Nova marcação" at bounding box center [613, 308] width 47 height 13
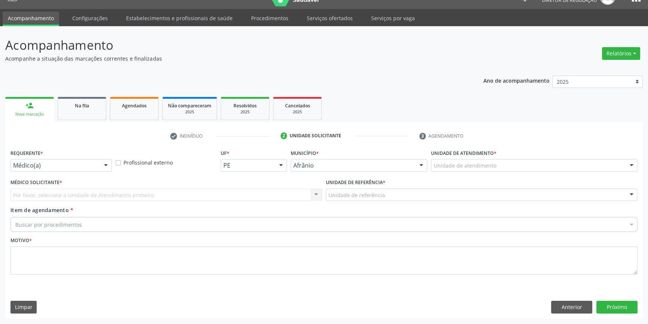
scroll to position [14, 0]
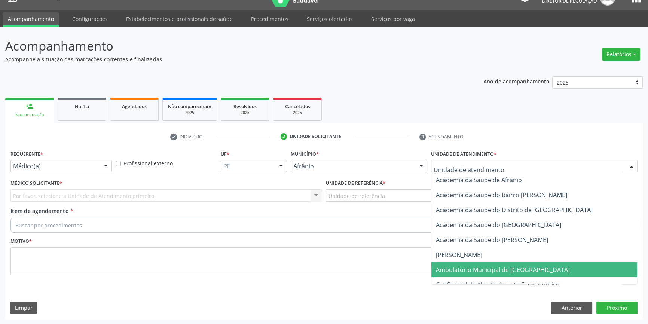
drag, startPoint x: 472, startPoint y: 267, endPoint x: 432, endPoint y: 238, distance: 49.8
click at [472, 268] on span "Ambulatorio Municipal de [GEOGRAPHIC_DATA]" at bounding box center [503, 270] width 134 height 8
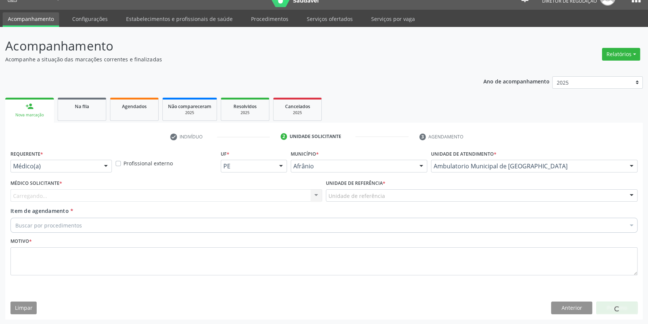
click at [394, 185] on div "Unidade de referência * Unidade de referência ESF de Extrema ESF de Barra das M…" at bounding box center [482, 190] width 312 height 24
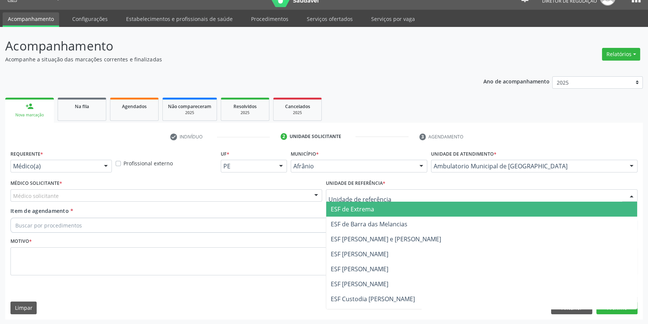
click at [390, 190] on div at bounding box center [482, 195] width 312 height 13
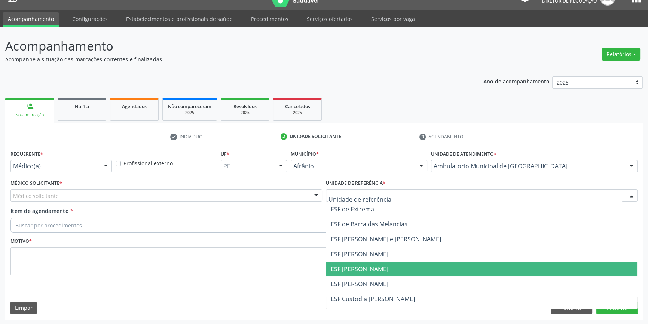
click at [366, 269] on span "ESF [PERSON_NAME]" at bounding box center [360, 269] width 58 height 8
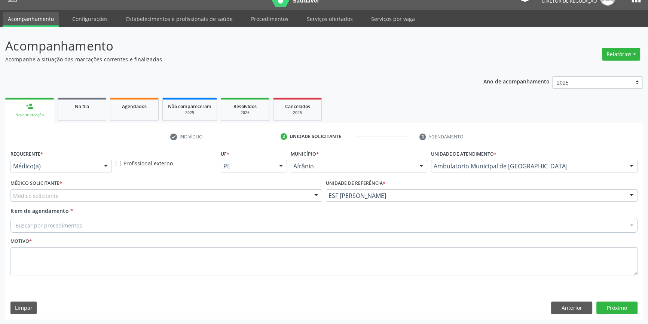
click at [129, 188] on div "Médico Solicitante * Médico solicitante Alysson Rodrigo Ferreira Cavalcanti Bru…" at bounding box center [166, 190] width 312 height 24
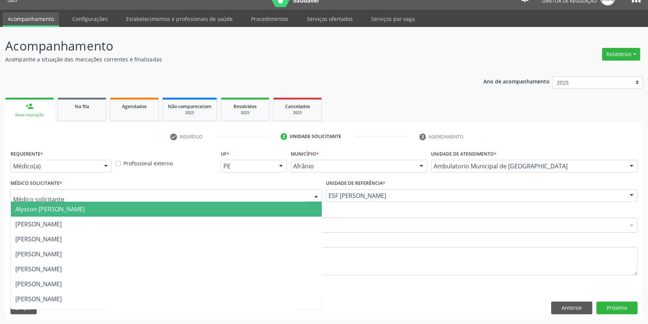
click at [104, 199] on div at bounding box center [166, 195] width 312 height 13
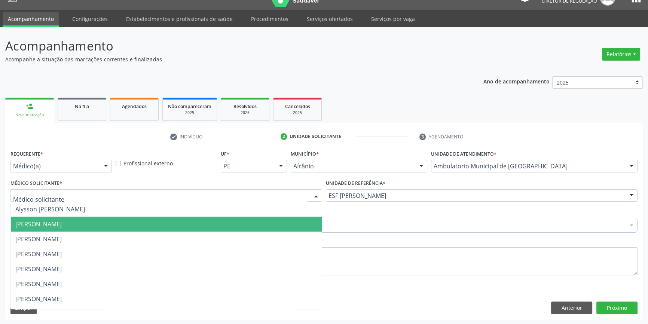
click at [62, 226] on span "[PERSON_NAME]" at bounding box center [38, 224] width 46 height 8
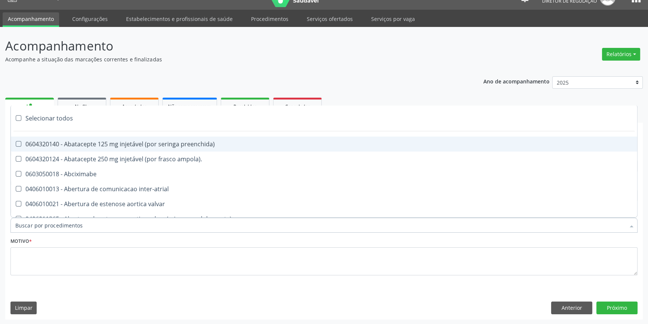
type input "y"
type input "transva"
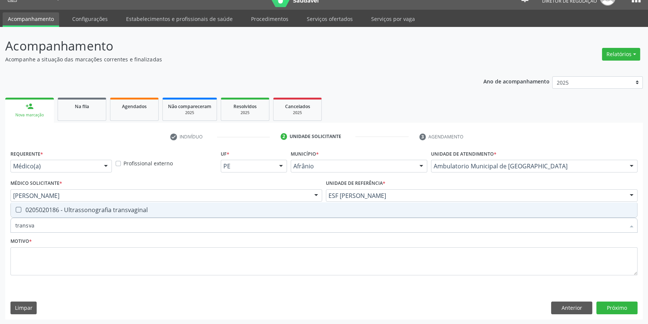
click at [71, 213] on div "0205020186 - Ultrassonografia transvaginal" at bounding box center [323, 210] width 617 height 6
checkbox transvaginal "true"
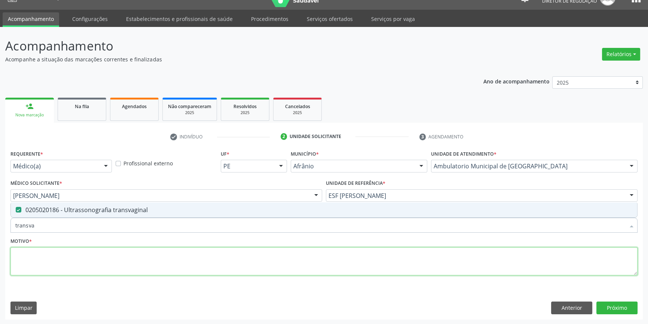
click at [55, 263] on textarea at bounding box center [323, 261] width 627 height 28
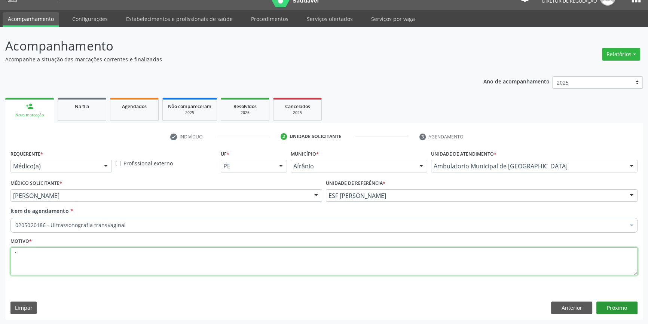
type textarea "'"
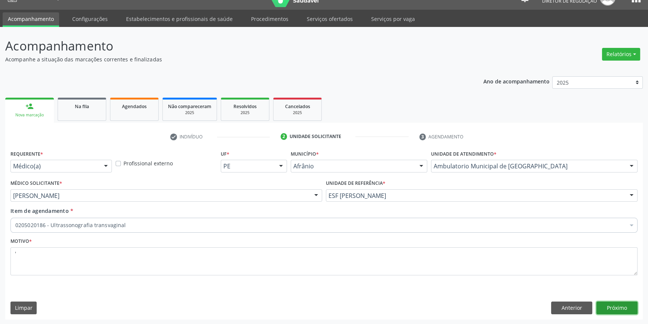
click at [621, 306] on button "Próximo" at bounding box center [616, 308] width 41 height 13
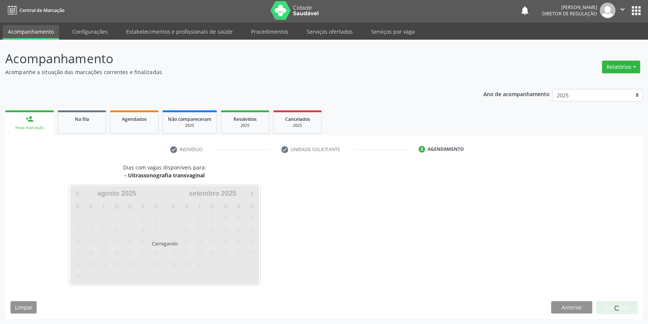
scroll to position [1, 0]
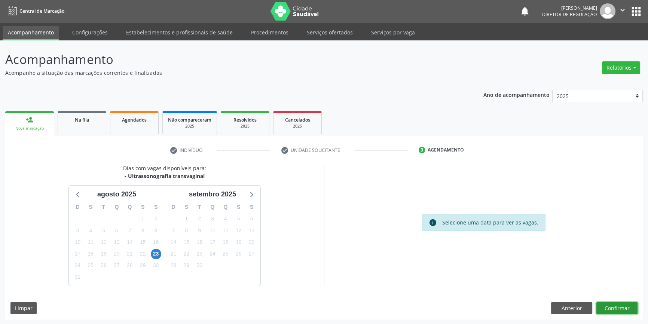
click at [609, 303] on button "Confirmar" at bounding box center [616, 308] width 41 height 13
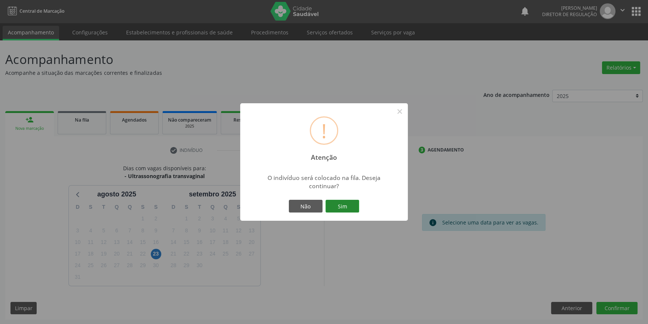
click at [344, 202] on button "Sim" at bounding box center [343, 206] width 34 height 13
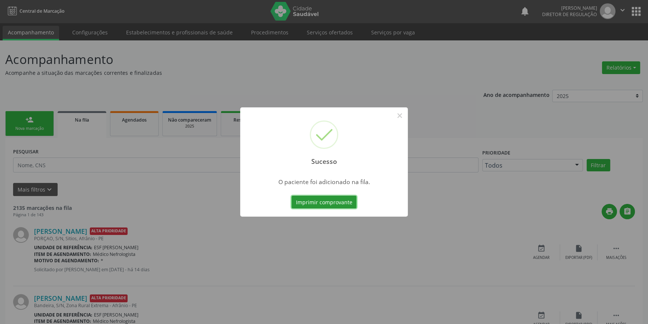
scroll to position [0, 0]
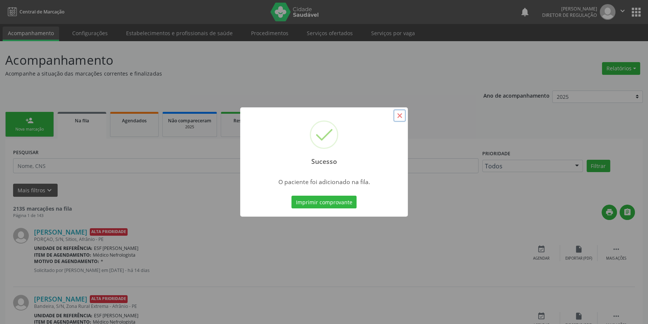
click at [399, 117] on button "×" at bounding box center [399, 115] width 13 height 13
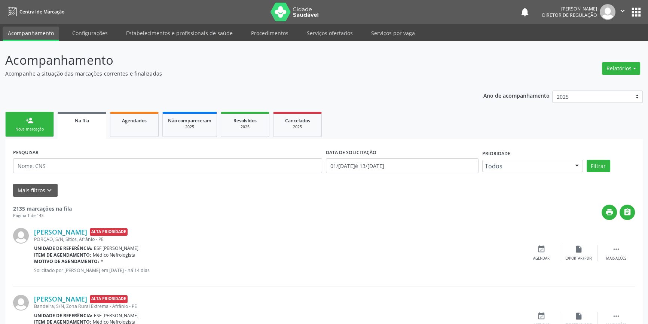
click at [37, 126] on div "Nova marcação" at bounding box center [29, 129] width 37 height 6
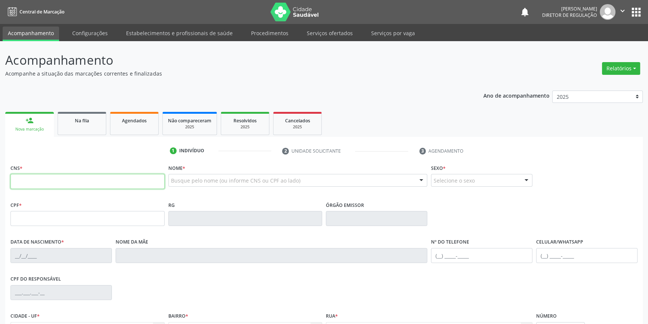
click at [62, 183] on input "text" at bounding box center [87, 181] width 154 height 15
type input "703 4068 0323 2900"
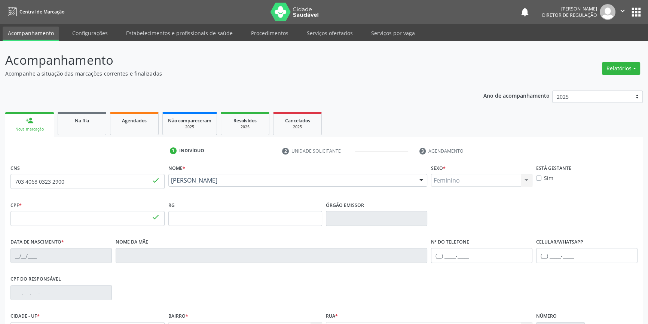
type input "122.364.574-64"
type input "13/06/1997"
type input "Maria de Sousa"
type input "(87) 98824-7213"
type input "557.920.654-20"
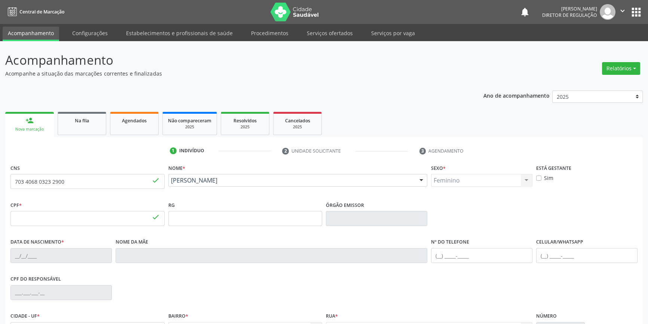
type input "S/N"
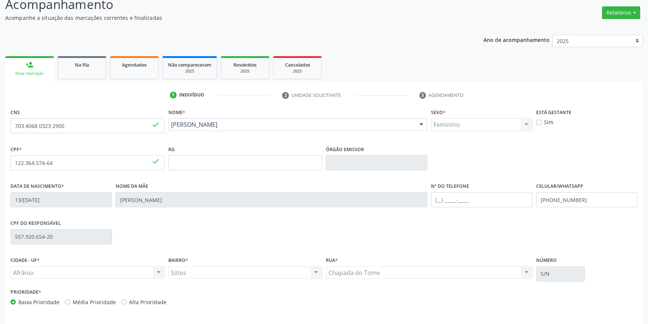
scroll to position [81, 0]
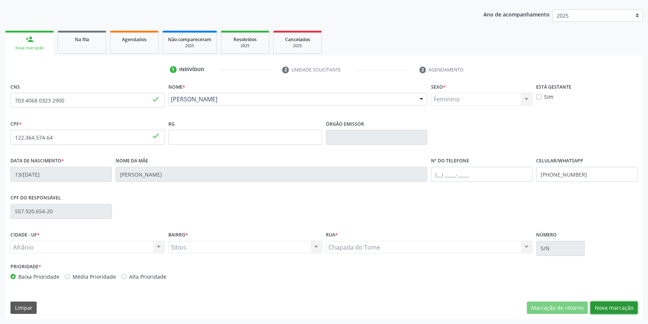
click at [624, 304] on button "Nova marcação" at bounding box center [613, 308] width 47 height 13
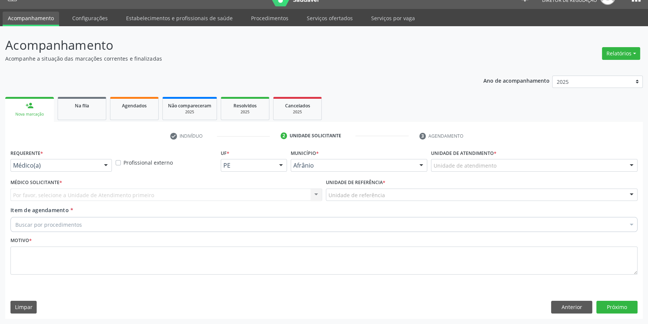
scroll to position [14, 0]
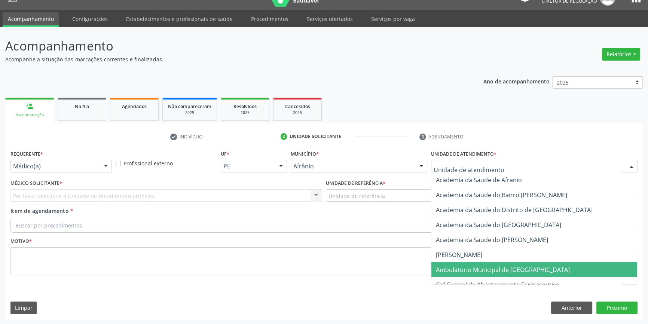
click at [475, 272] on span "Ambulatorio Municipal de [GEOGRAPHIC_DATA]" at bounding box center [503, 270] width 134 height 8
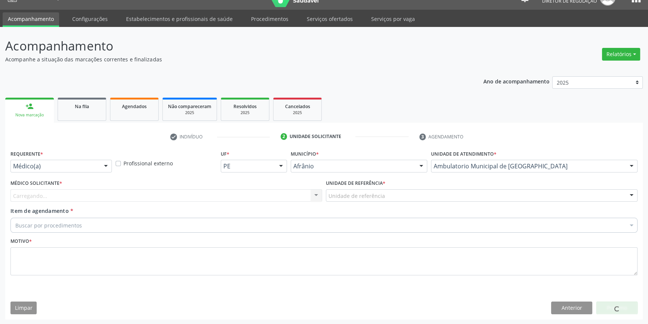
click at [387, 196] on div "Unidade de referência" at bounding box center [482, 195] width 312 height 13
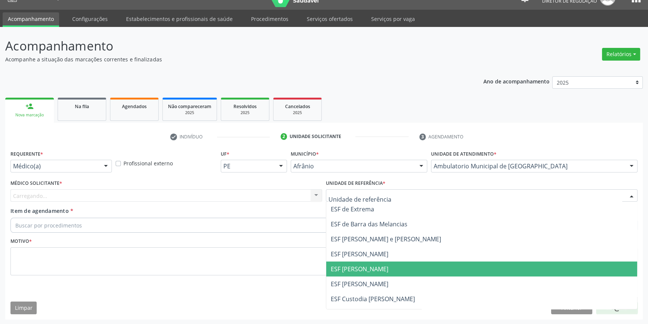
drag, startPoint x: 363, startPoint y: 269, endPoint x: 310, endPoint y: 238, distance: 61.0
click at [362, 269] on span "ESF [PERSON_NAME]" at bounding box center [360, 269] width 58 height 8
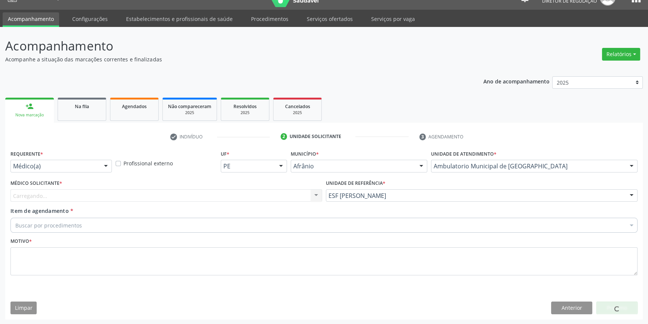
click at [252, 189] on div "Carregando... Nenhum resultado encontrado para: " " Não há nenhuma opção para s…" at bounding box center [166, 195] width 312 height 13
click at [237, 195] on div "Médico solicitante" at bounding box center [166, 195] width 312 height 13
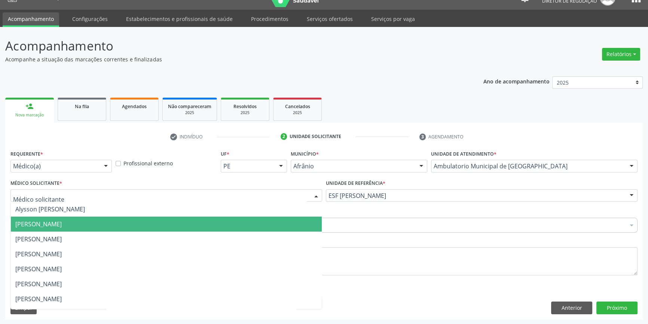
click at [62, 227] on span "[PERSON_NAME]" at bounding box center [38, 224] width 46 height 8
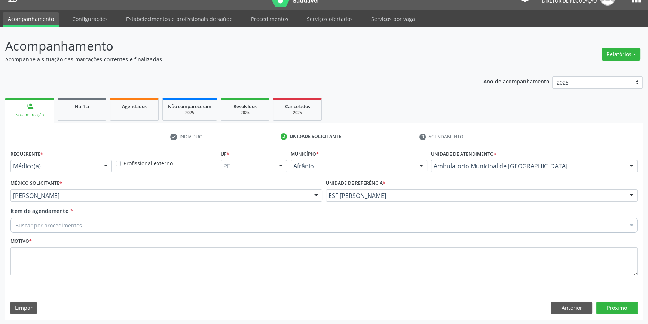
click at [81, 227] on div "Buscar por procedimentos" at bounding box center [323, 225] width 627 height 15
drag, startPoint x: 81, startPoint y: 227, endPoint x: 0, endPoint y: 226, distance: 81.2
click at [0, 226] on div "Acompanhamento Acompanhe a situação das marcações correntes e finalizadas Relat…" at bounding box center [324, 176] width 648 height 298
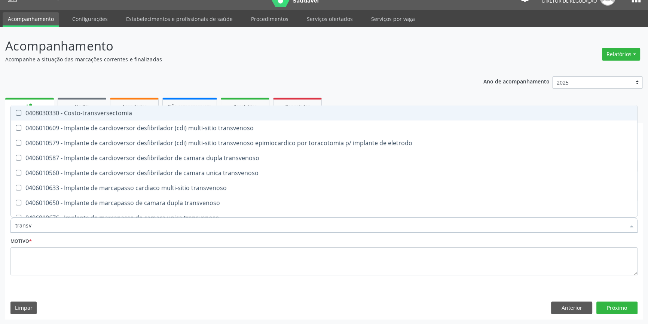
type input "transva"
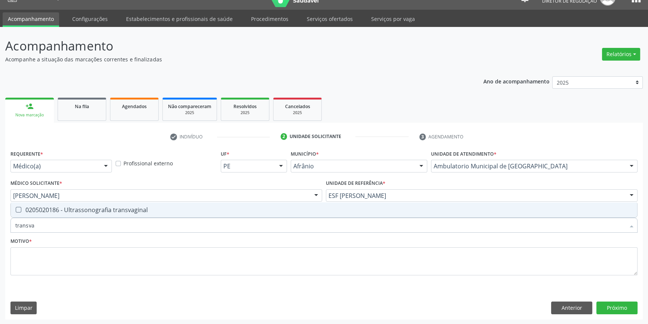
click at [24, 213] on span "0205020186 - Ultrassonografia transvaginal" at bounding box center [324, 209] width 626 height 15
checkbox transvaginal "true"
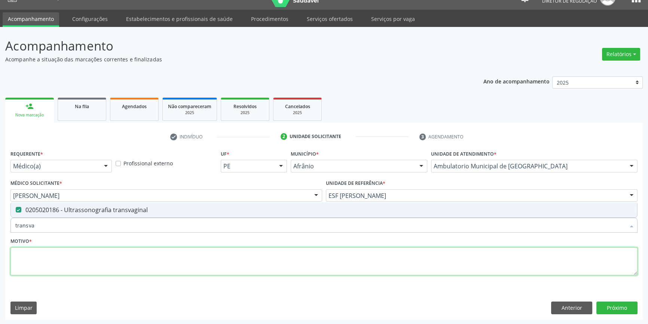
click at [43, 254] on textarea at bounding box center [323, 261] width 627 height 28
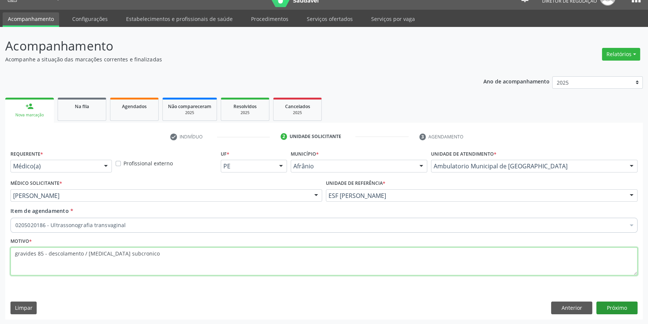
type textarea "gravides 85 - descolamento / hematoma subcronico"
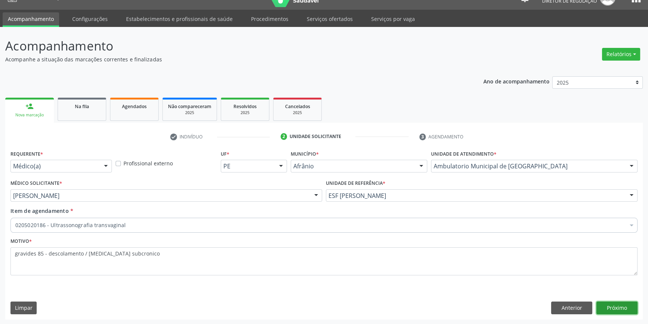
click at [629, 305] on button "Próximo" at bounding box center [616, 308] width 41 height 13
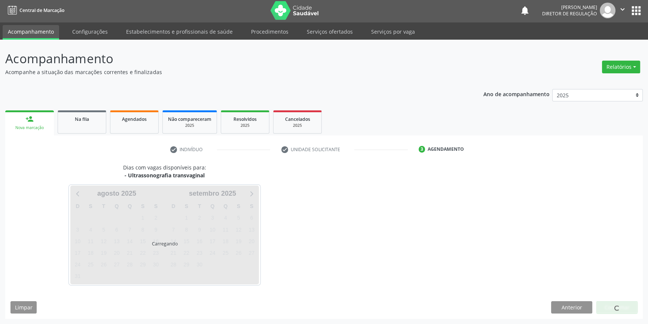
scroll to position [1, 0]
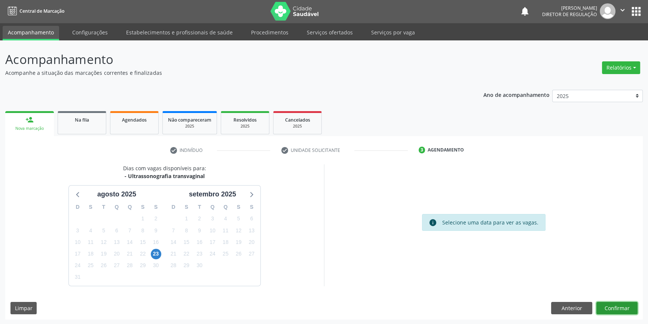
click at [623, 308] on button "Confirmar" at bounding box center [616, 308] width 41 height 13
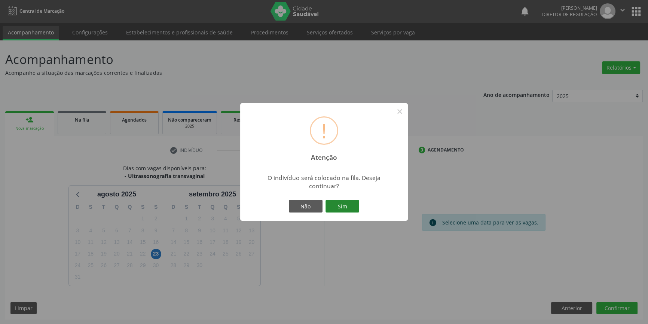
click at [349, 207] on button "Sim" at bounding box center [343, 206] width 34 height 13
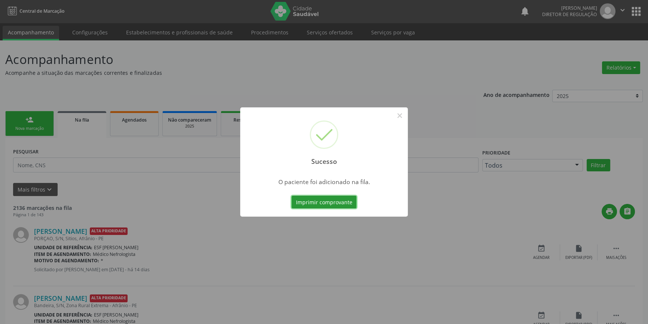
scroll to position [0, 0]
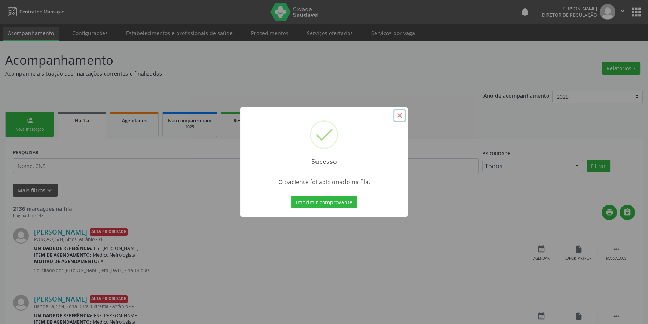
click at [398, 113] on button "×" at bounding box center [399, 115] width 13 height 13
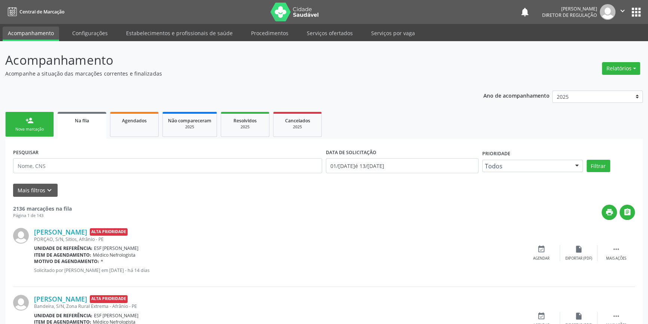
click at [34, 128] on div "Nova marcação" at bounding box center [29, 129] width 37 height 6
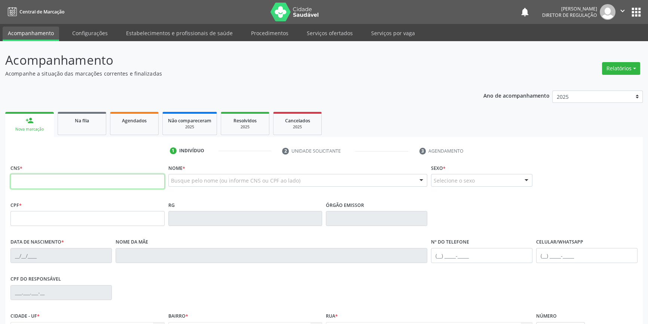
click at [45, 183] on input "text" at bounding box center [87, 181] width 154 height 15
type input "700 6069 3641 6267"
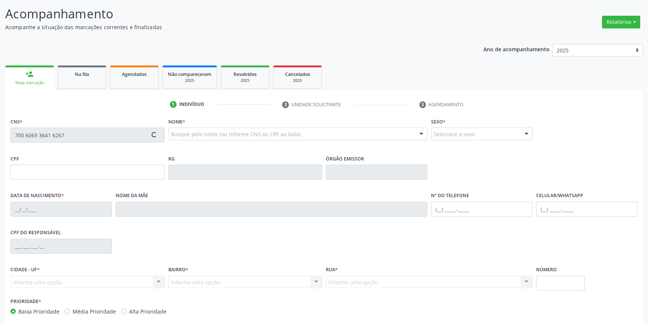
scroll to position [81, 0]
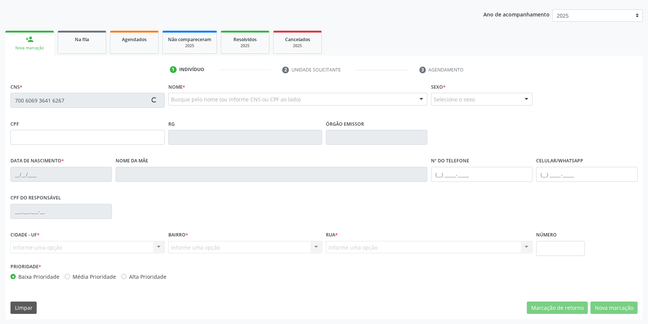
type input "032.396.864-30"
type input "22/07/1977"
type input "Luzia Ferreira Rodrigues"
type input "(87) 98853-1543"
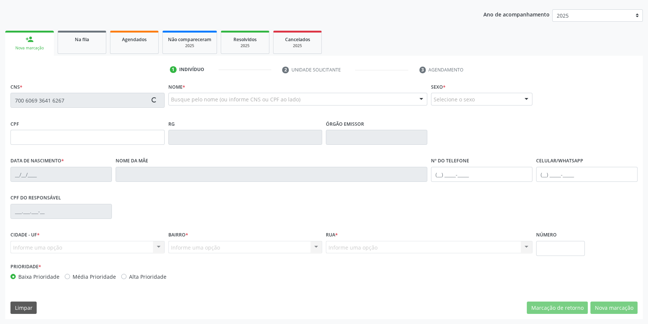
type input "S/N"
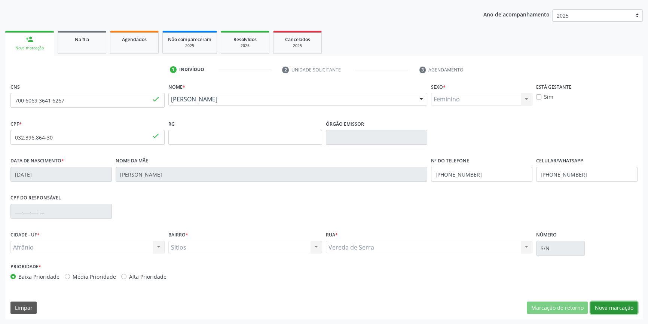
click at [601, 302] on button "Nova marcação" at bounding box center [613, 308] width 47 height 13
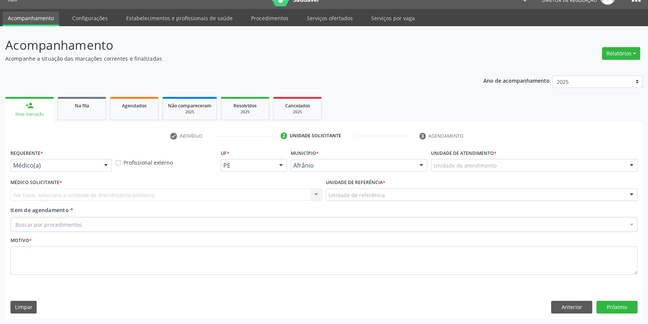
scroll to position [14, 0]
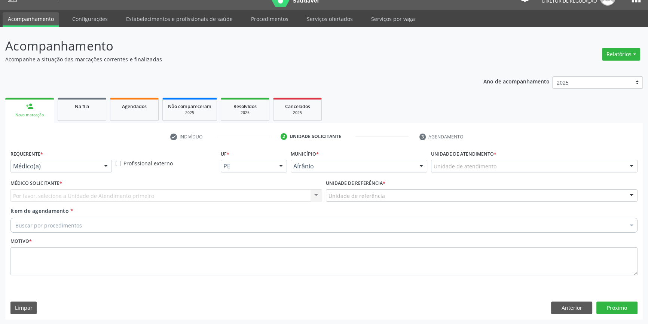
click at [483, 174] on div "Unidade de atendimento * Unidade de atendimento Academia da Saude de Afranio Ac…" at bounding box center [534, 162] width 210 height 29
click at [482, 170] on div "Unidade de atendimento" at bounding box center [534, 166] width 207 height 13
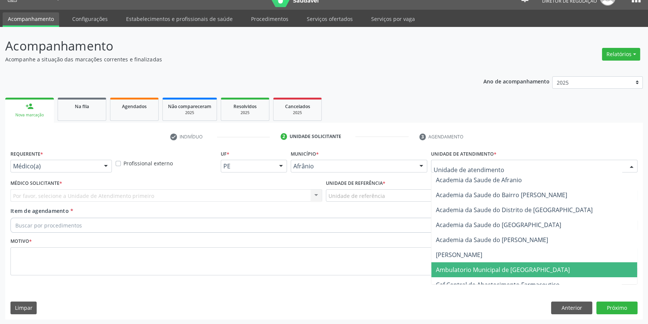
drag, startPoint x: 468, startPoint y: 269, endPoint x: 413, endPoint y: 235, distance: 64.6
click at [468, 269] on span "Ambulatorio Municipal de [GEOGRAPHIC_DATA]" at bounding box center [503, 270] width 134 height 8
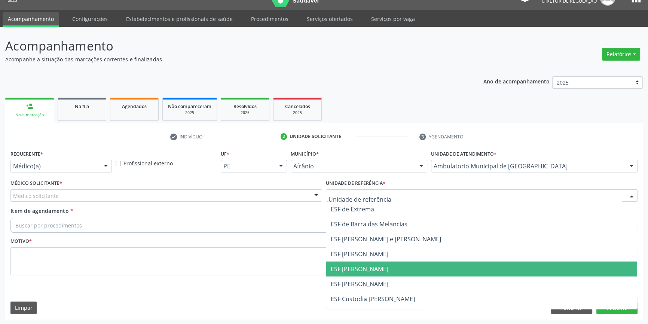
drag, startPoint x: 361, startPoint y: 264, endPoint x: 254, endPoint y: 223, distance: 114.3
click at [360, 264] on span "ESF [PERSON_NAME]" at bounding box center [481, 269] width 311 height 15
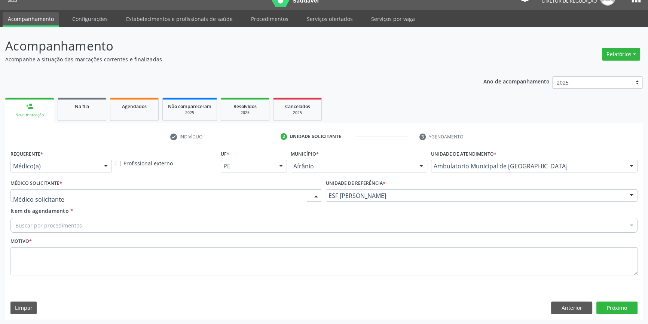
click at [229, 198] on div at bounding box center [166, 195] width 312 height 13
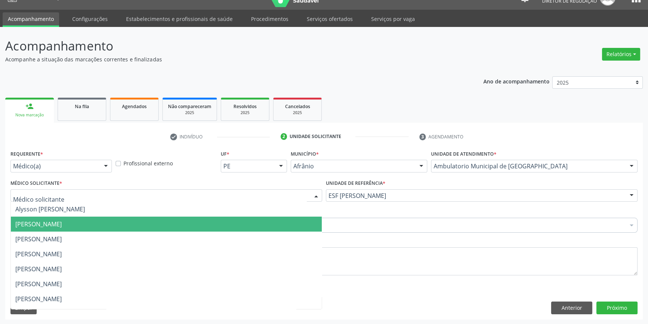
drag, startPoint x: 111, startPoint y: 223, endPoint x: 105, endPoint y: 226, distance: 6.5
click at [105, 226] on span "[PERSON_NAME]" at bounding box center [166, 224] width 311 height 15
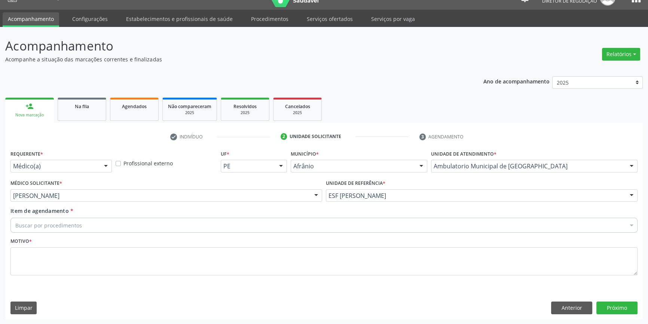
click at [105, 226] on div "Buscar por procedimentos" at bounding box center [323, 225] width 627 height 15
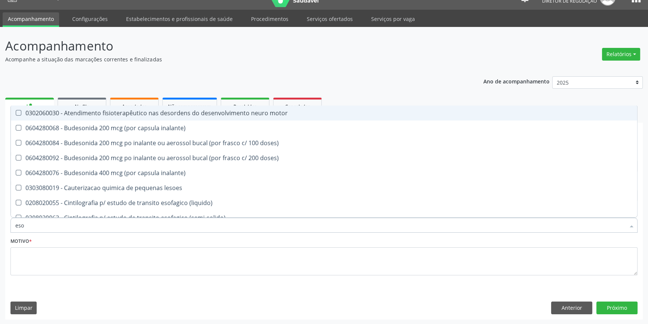
type input "esof"
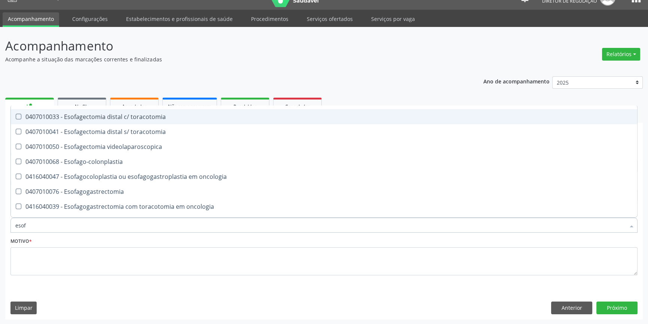
scroll to position [136, 0]
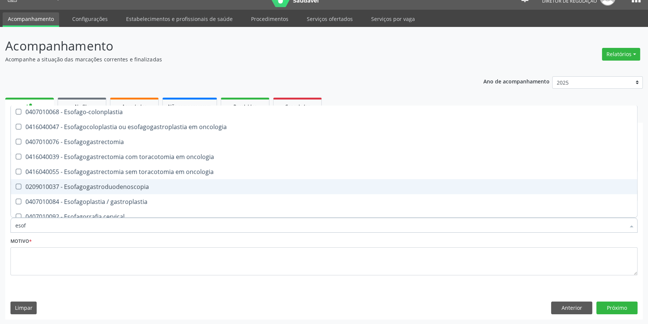
click at [138, 186] on div "0209010037 - Esofagogastroduodenoscopia" at bounding box center [323, 187] width 617 height 6
checkbox Esofagogastroduodenoscopia "true"
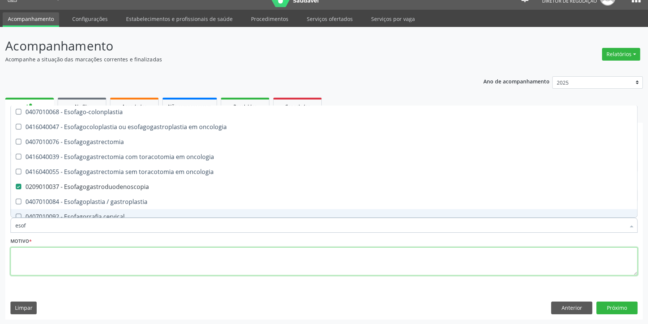
click at [100, 255] on textarea at bounding box center [323, 261] width 627 height 28
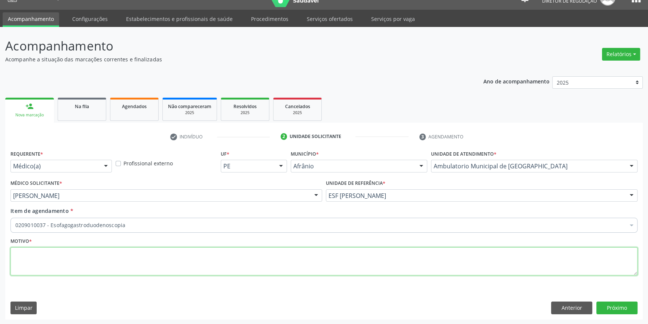
scroll to position [0, 0]
type textarea "drge?"
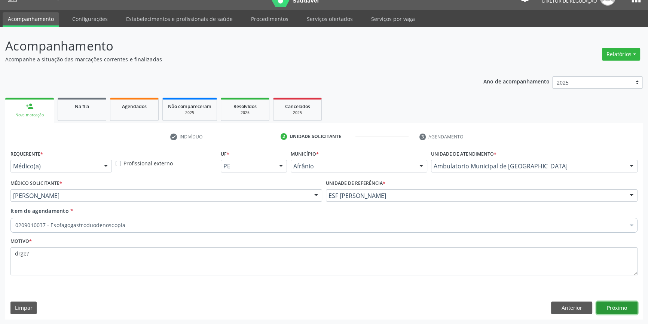
click at [621, 308] on button "Próximo" at bounding box center [616, 308] width 41 height 13
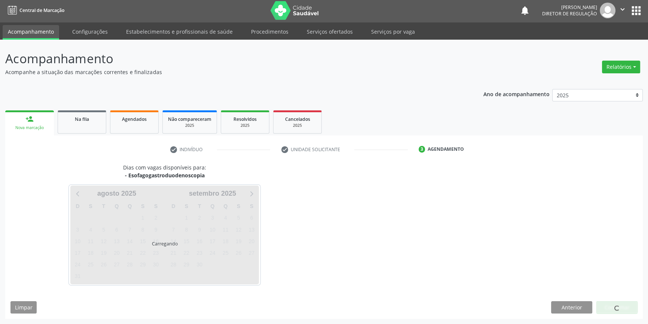
scroll to position [1, 0]
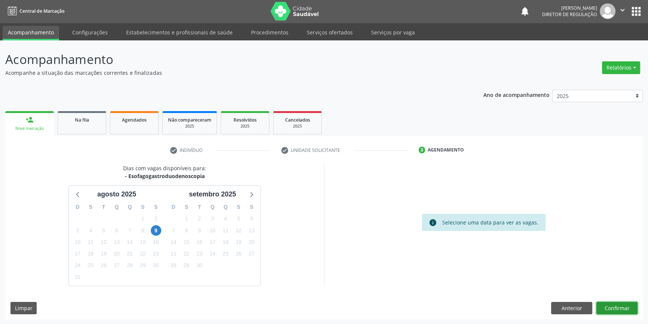
click at [608, 311] on button "Confirmar" at bounding box center [616, 308] width 41 height 13
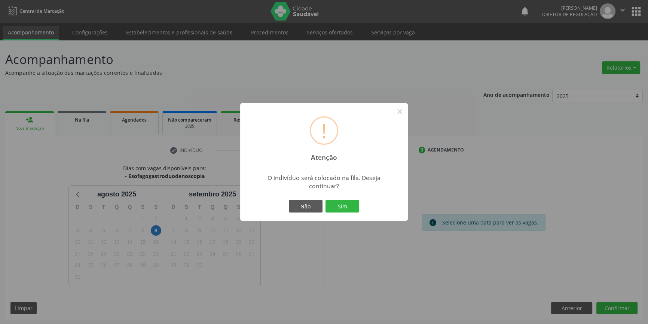
click at [348, 207] on button "Sim" at bounding box center [343, 206] width 34 height 13
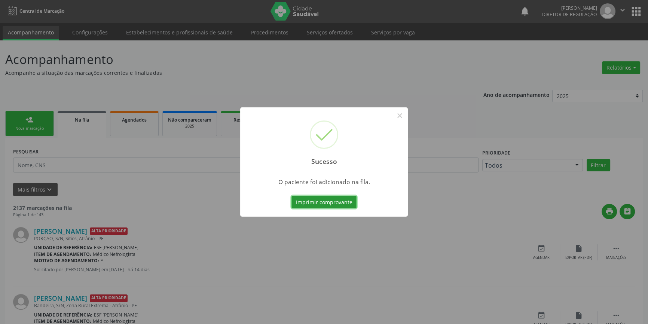
scroll to position [0, 0]
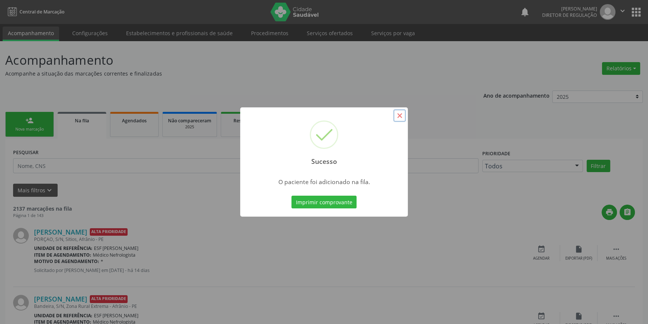
click at [399, 117] on button "×" at bounding box center [399, 115] width 13 height 13
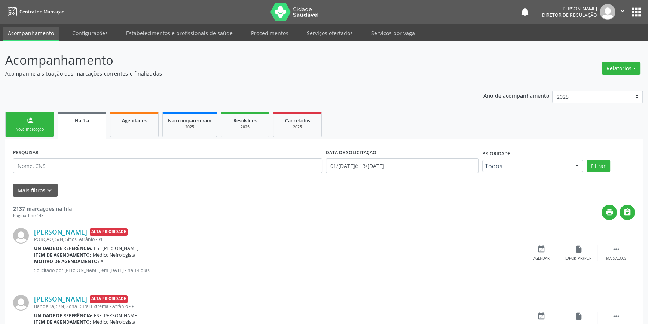
click at [38, 132] on div "Nova marcação" at bounding box center [29, 129] width 37 height 6
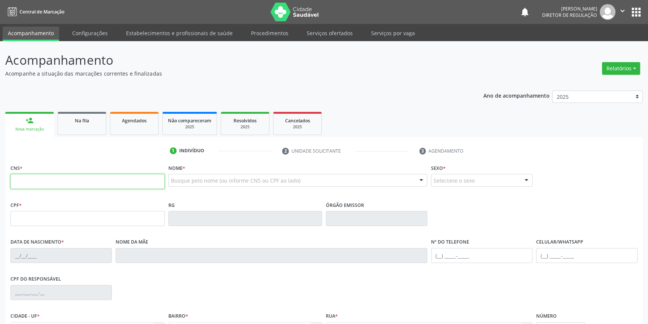
drag, startPoint x: 26, startPoint y: 183, endPoint x: 42, endPoint y: 178, distance: 16.5
click at [27, 183] on input "text" at bounding box center [87, 181] width 154 height 15
type input "700 4049 2942 0246"
type input "2[DATE]"
type input "[PERSON_NAME] da Conceicao"
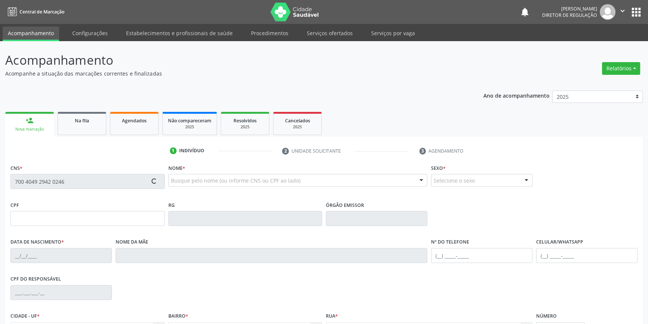
type input "[PHONE_NUMBER]"
type input "(87) 3988-1047"
type input "S/N"
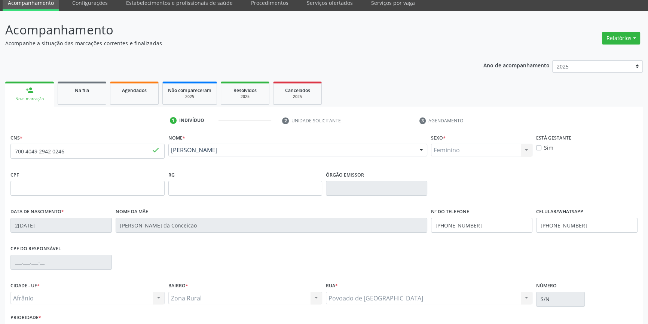
scroll to position [81, 0]
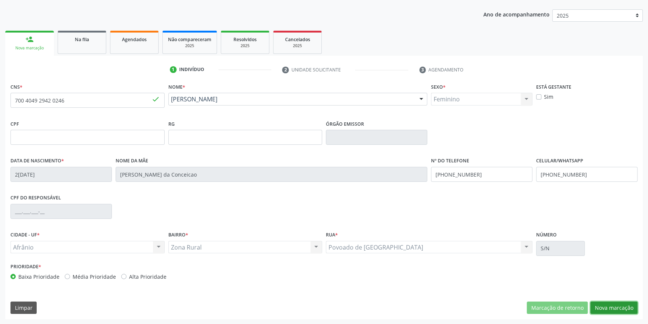
click at [602, 302] on button "Nova marcação" at bounding box center [613, 308] width 47 height 13
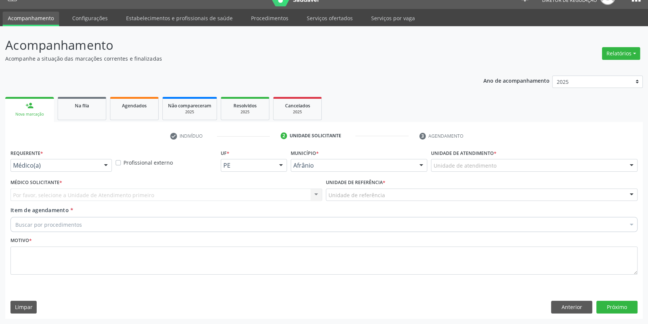
scroll to position [14, 0]
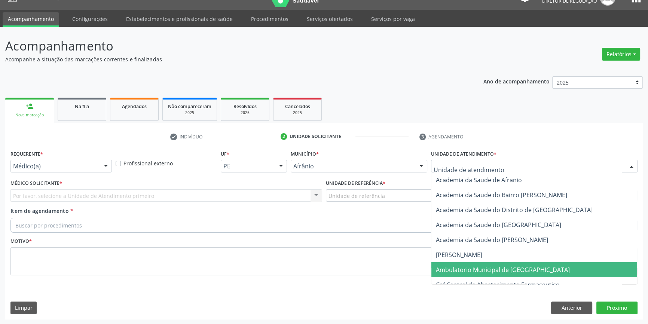
click at [484, 274] on span "Ambulatorio Municipal de [GEOGRAPHIC_DATA]" at bounding box center [534, 269] width 206 height 15
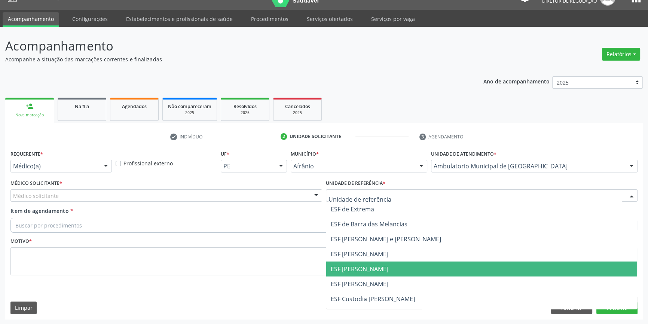
click at [370, 263] on span "ESF [PERSON_NAME]" at bounding box center [481, 269] width 311 height 15
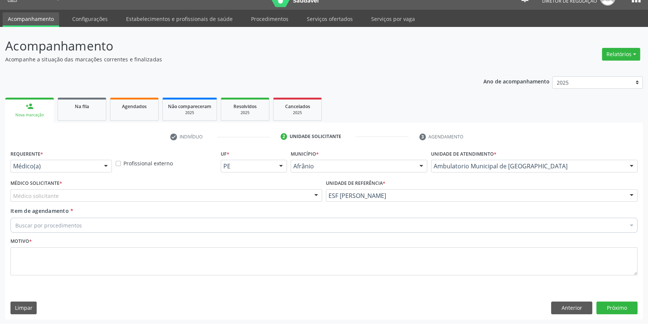
click at [168, 198] on div "Médico solicitante" at bounding box center [166, 195] width 312 height 13
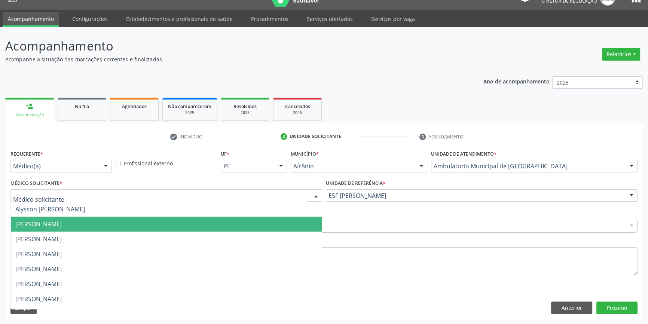
click at [62, 223] on span "[PERSON_NAME]" at bounding box center [38, 224] width 46 height 8
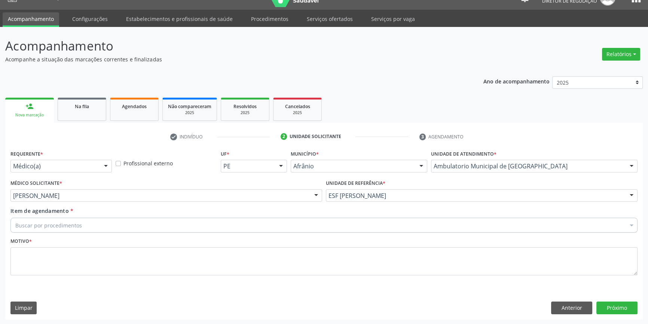
click at [91, 224] on div "Buscar por procedimentos" at bounding box center [323, 225] width 627 height 15
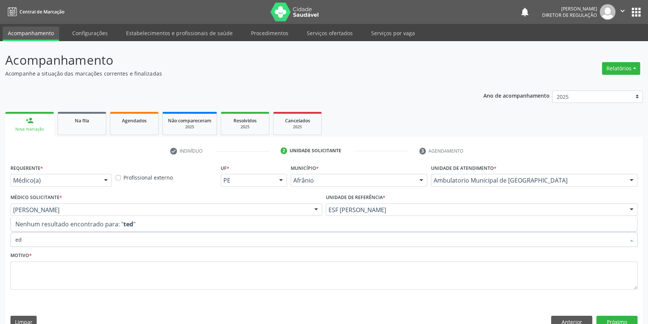
type input "d"
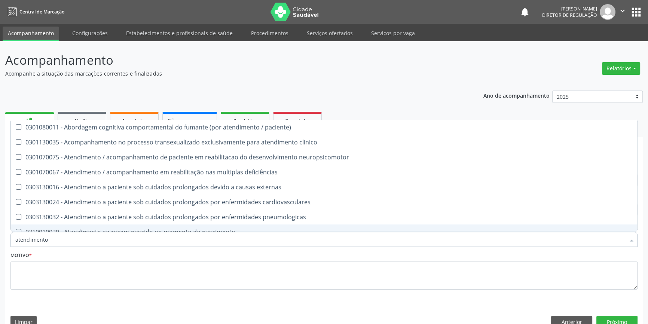
type input "atendimento f"
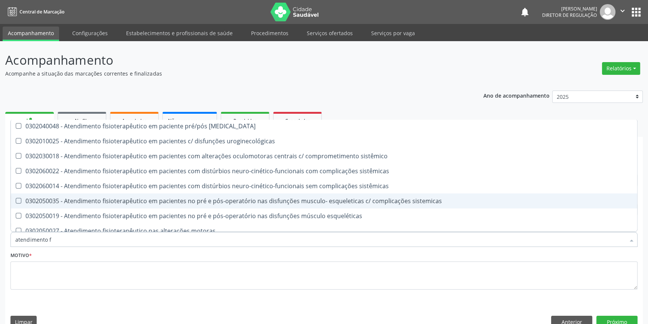
scroll to position [262, 0]
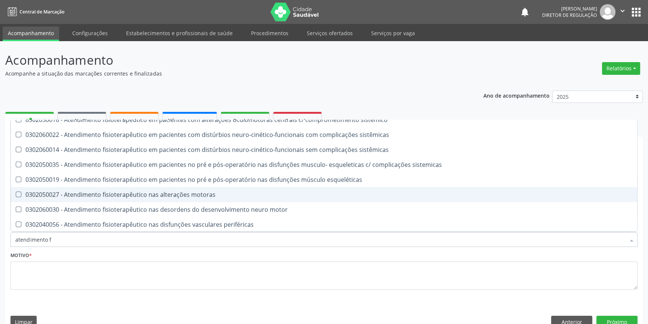
click at [163, 192] on div "0302050027 - Atendimento fisioterapêutico nas alterações motoras" at bounding box center [323, 195] width 617 height 6
checkbox motoras "true"
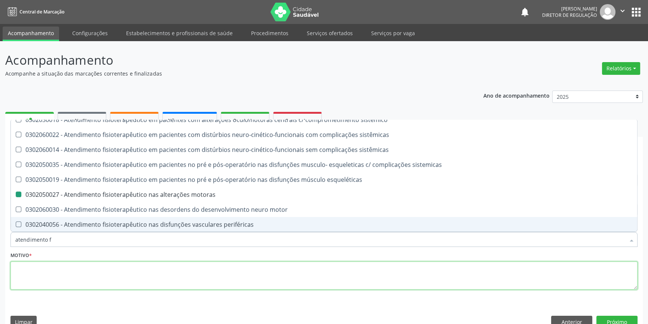
click at [129, 277] on textarea at bounding box center [323, 276] width 627 height 28
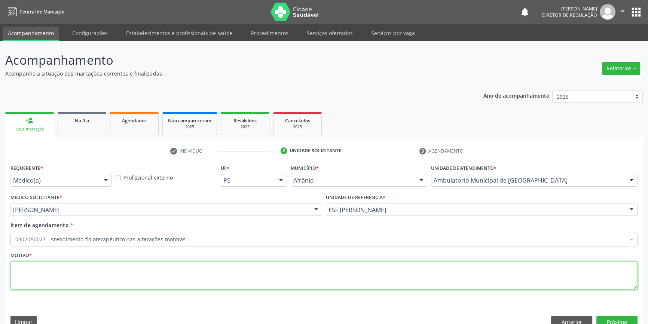
scroll to position [0, 0]
type textarea "dor lombar cronica , dor em joelho"
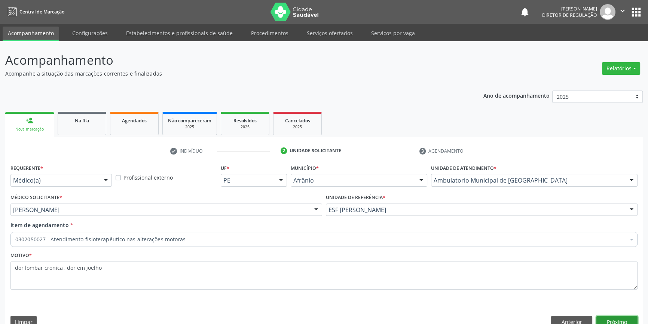
click at [628, 318] on button "Próximo" at bounding box center [616, 322] width 41 height 13
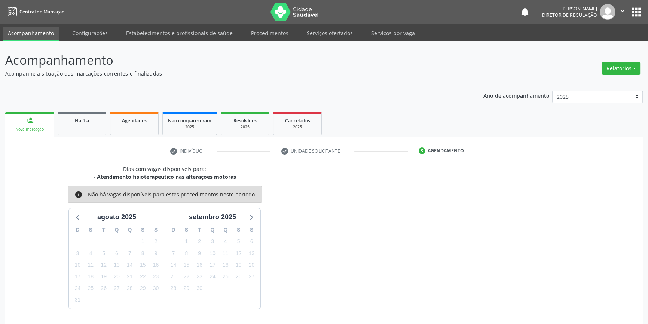
scroll to position [23, 0]
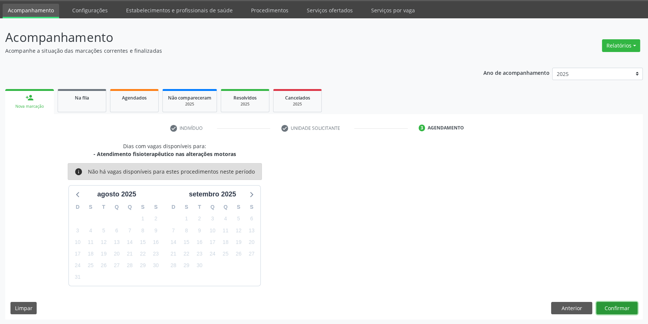
click at [615, 304] on button "Confirmar" at bounding box center [616, 308] width 41 height 13
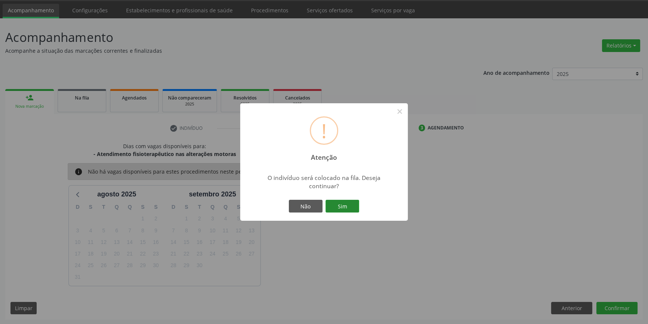
click at [340, 204] on button "Sim" at bounding box center [343, 206] width 34 height 13
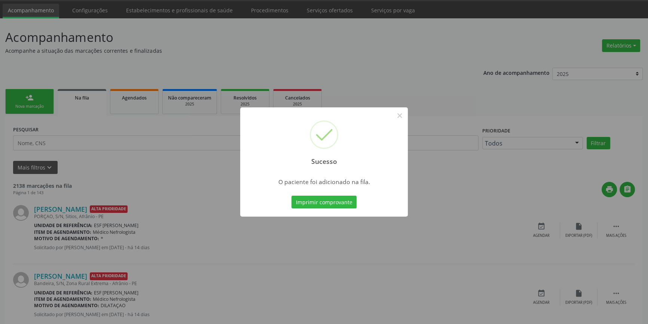
scroll to position [0, 0]
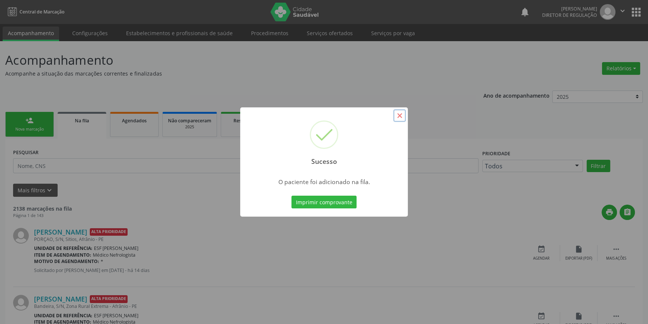
click at [402, 115] on button "×" at bounding box center [399, 115] width 13 height 13
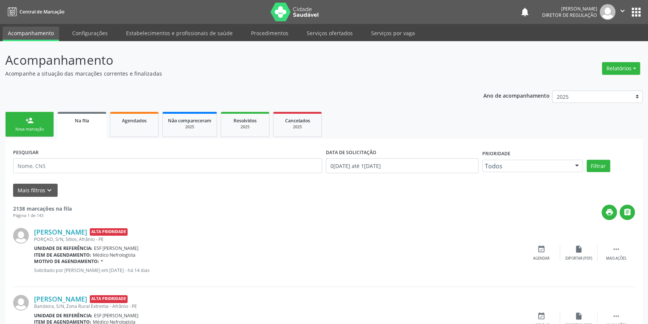
click at [28, 120] on div "person_add" at bounding box center [29, 120] width 8 height 8
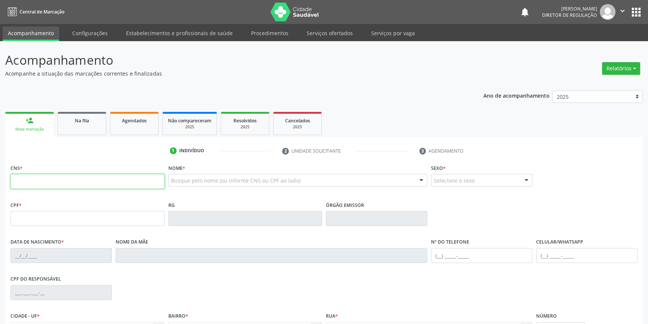
click at [45, 183] on input "text" at bounding box center [87, 181] width 154 height 15
type input "700 0065 1495 7409"
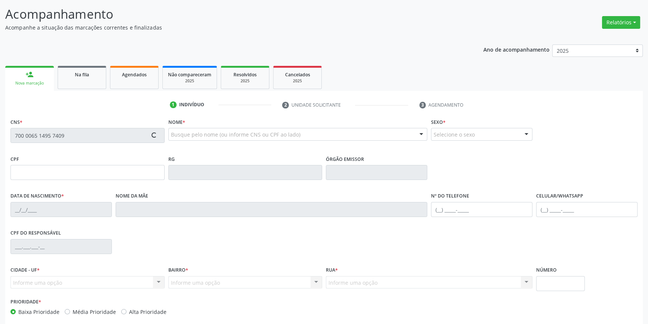
scroll to position [81, 0]
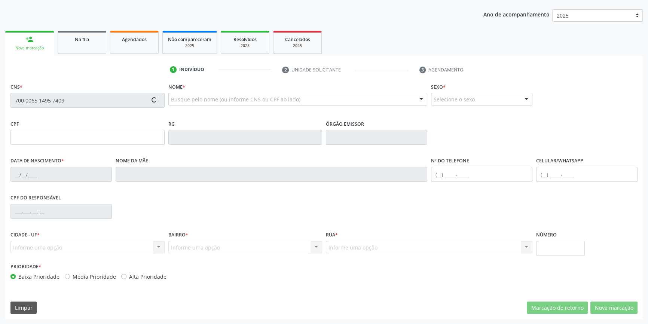
type input "17/08/1978"
type input "Maria Vitória Bagagi"
type input "(87) 98109-3539"
type input "S/N"
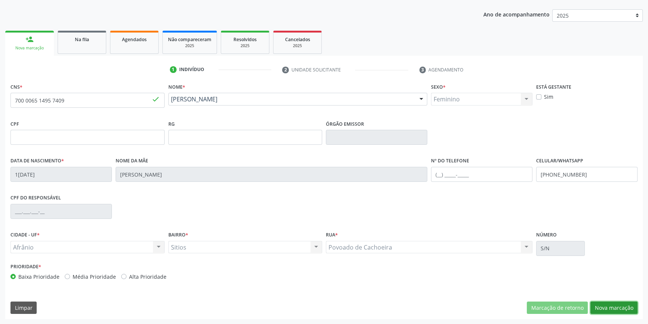
click at [607, 305] on button "Nova marcação" at bounding box center [613, 308] width 47 height 13
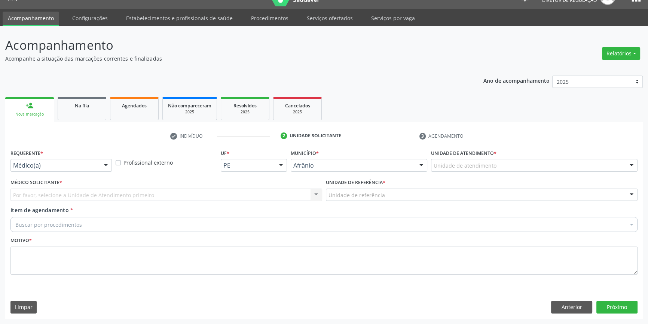
scroll to position [14, 0]
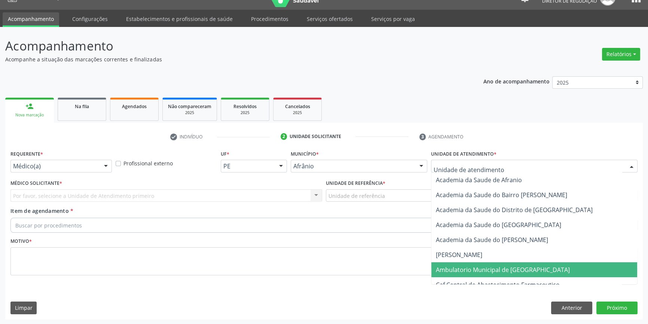
drag, startPoint x: 480, startPoint y: 272, endPoint x: 374, endPoint y: 235, distance: 111.9
click at [479, 272] on span "Ambulatorio Municipal de [GEOGRAPHIC_DATA]" at bounding box center [503, 270] width 134 height 8
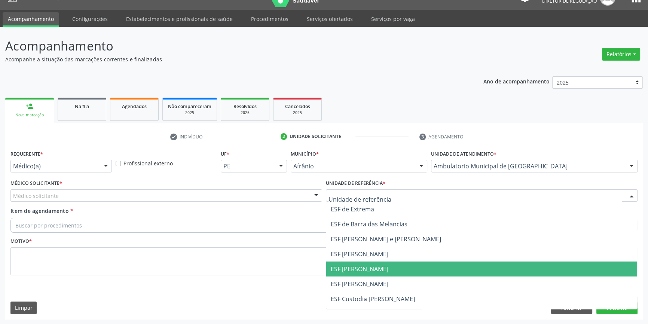
click at [354, 267] on span "ESF [PERSON_NAME]" at bounding box center [360, 269] width 58 height 8
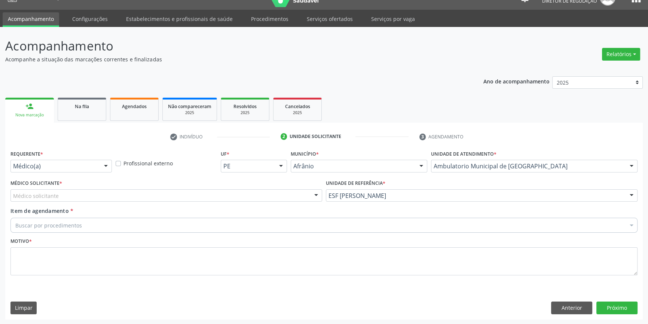
click at [216, 191] on div "Médico solicitante" at bounding box center [166, 195] width 312 height 13
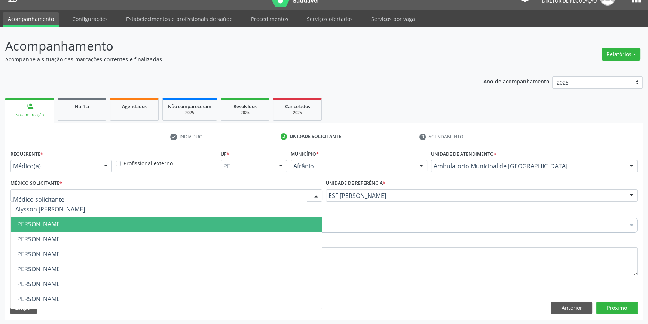
click at [41, 226] on span "[PERSON_NAME]" at bounding box center [38, 224] width 46 height 8
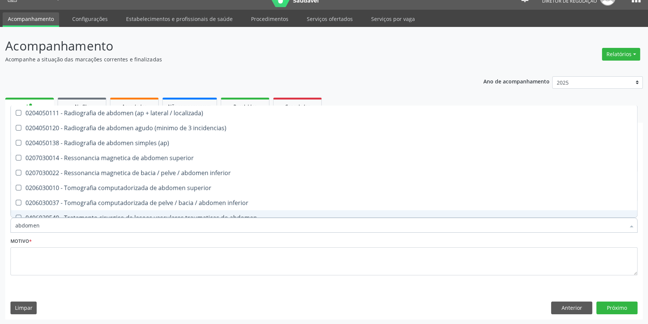
type input "abdomen t"
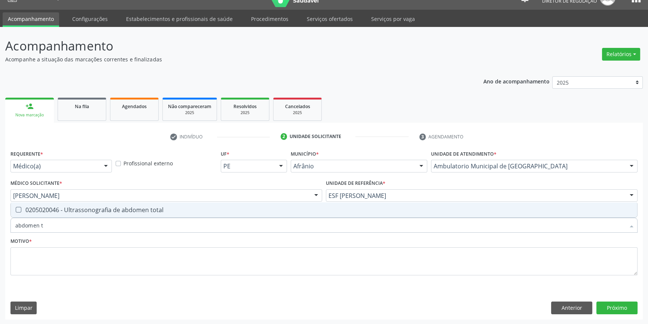
click at [46, 211] on div "0205020046 - Ultrassonografia de abdomen total" at bounding box center [323, 210] width 617 height 6
checkbox total "true"
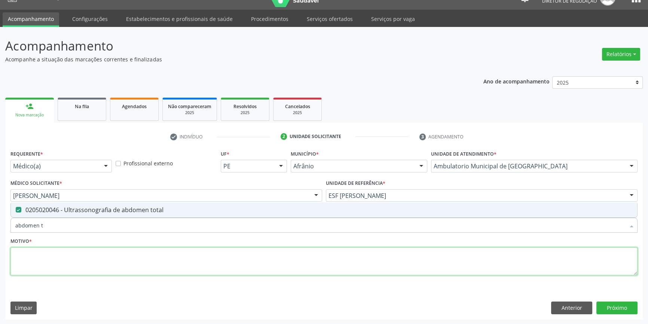
click at [47, 252] on textarea at bounding box center [323, 261] width 627 height 28
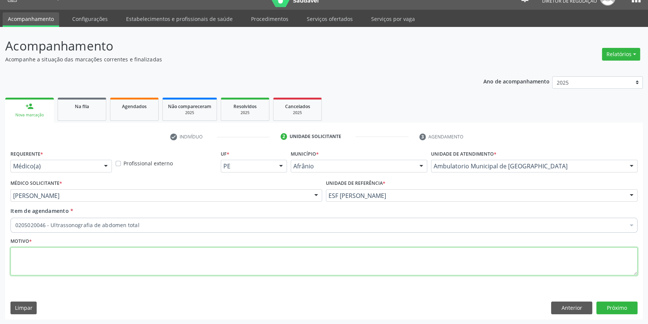
type textarea "1"
type textarea "'"
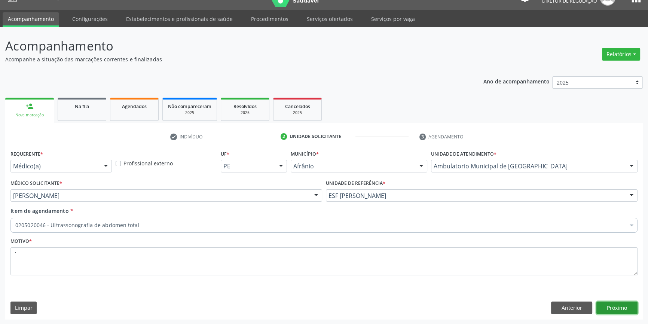
click at [614, 311] on button "Próximo" at bounding box center [616, 308] width 41 height 13
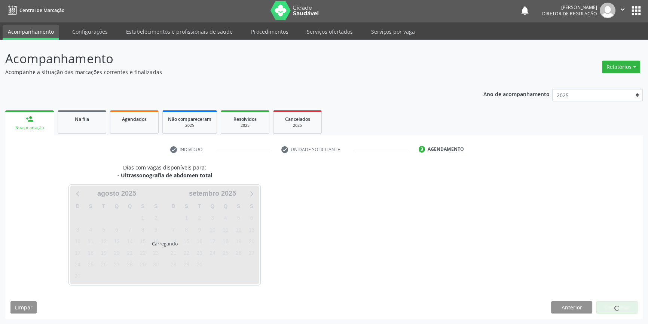
scroll to position [1, 0]
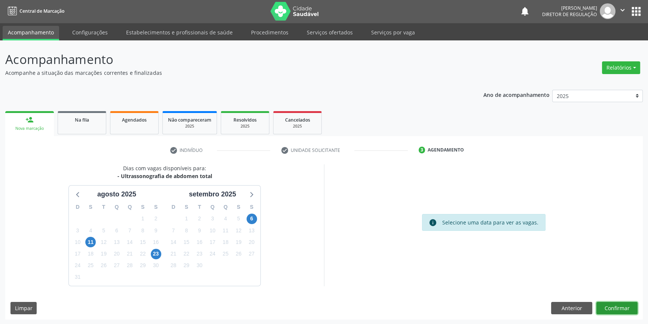
click at [610, 310] on button "Confirmar" at bounding box center [616, 308] width 41 height 13
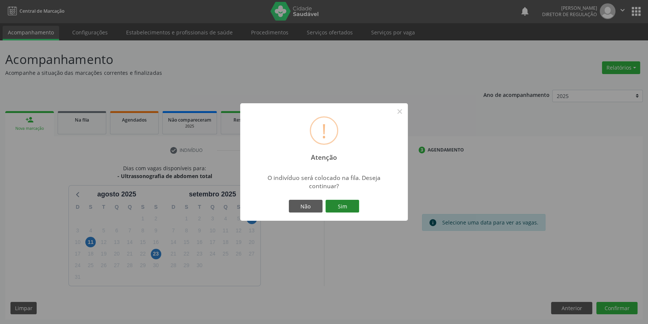
click at [346, 204] on button "Sim" at bounding box center [343, 206] width 34 height 13
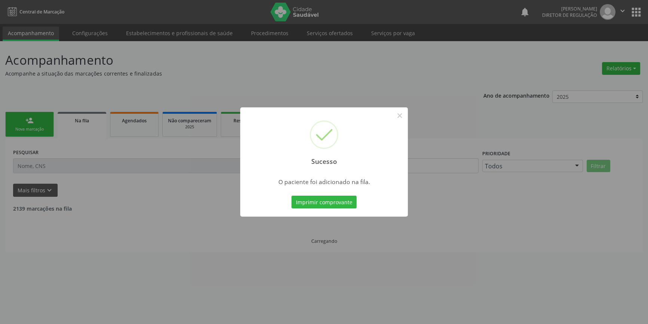
scroll to position [0, 0]
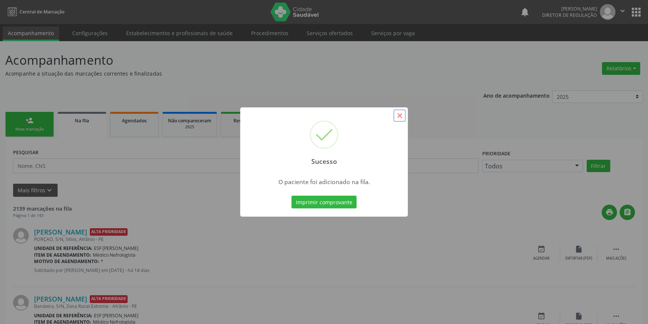
click at [397, 116] on button "×" at bounding box center [399, 115] width 13 height 13
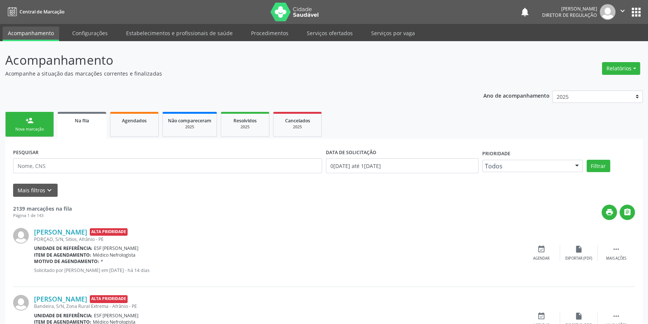
click at [34, 119] on link "person_add Nova marcação" at bounding box center [29, 124] width 49 height 25
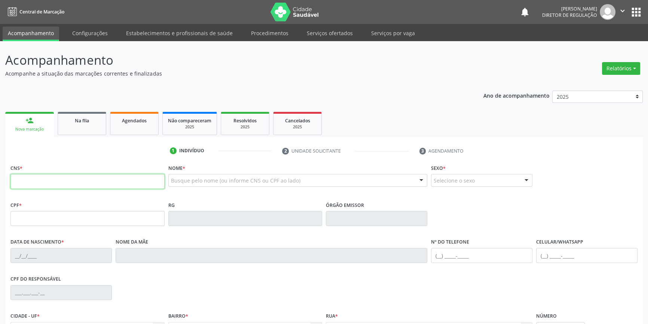
click at [60, 176] on input "text" at bounding box center [87, 181] width 154 height 15
type input "700 0065 1495 7409"
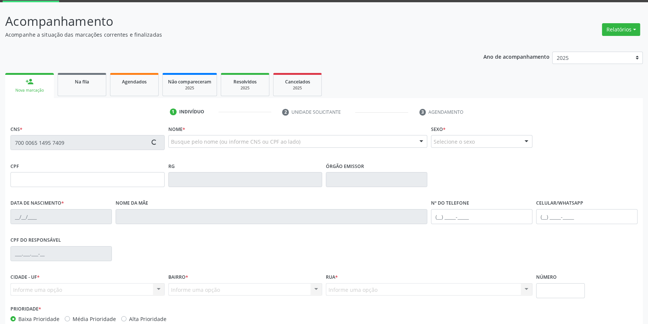
type input "17/08/1978"
type input "Maria Vitória Bagagi"
type input "(87) 98109-3539"
type input "S/N"
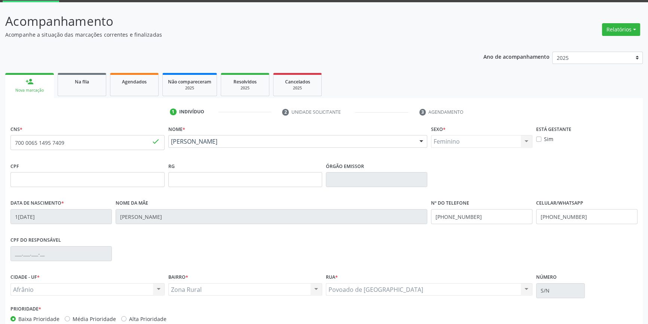
scroll to position [81, 0]
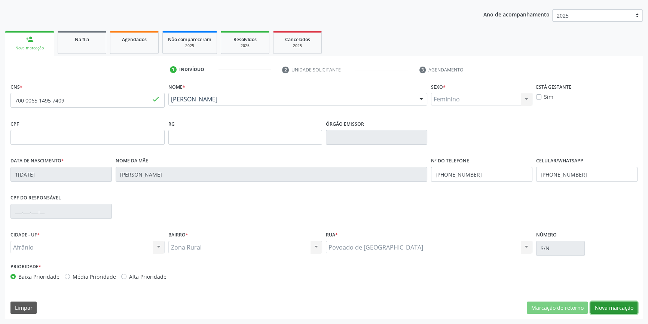
click at [604, 303] on button "Nova marcação" at bounding box center [613, 308] width 47 height 13
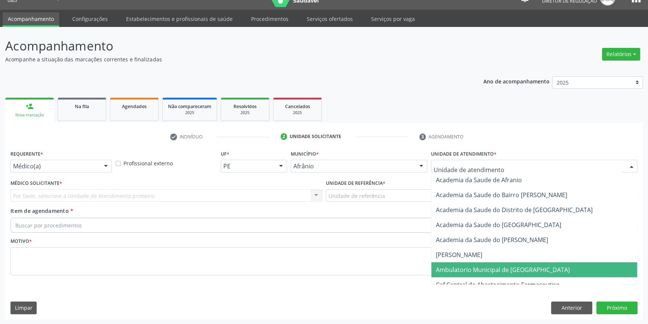
click at [483, 264] on span "Ambulatorio Municipal de [GEOGRAPHIC_DATA]" at bounding box center [534, 269] width 206 height 15
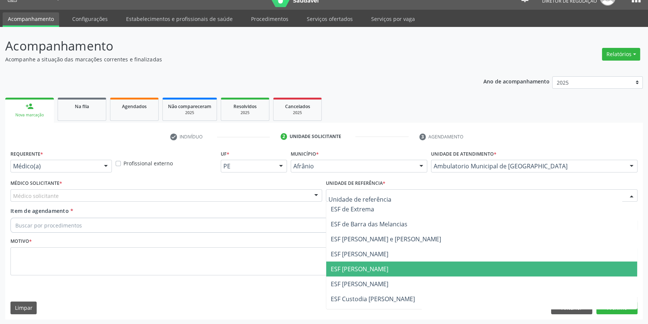
click at [365, 266] on span "ESF [PERSON_NAME]" at bounding box center [360, 269] width 58 height 8
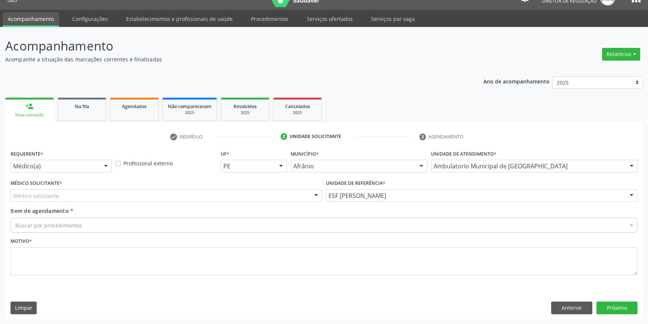
click at [156, 192] on div "Médico solicitante" at bounding box center [166, 195] width 312 height 13
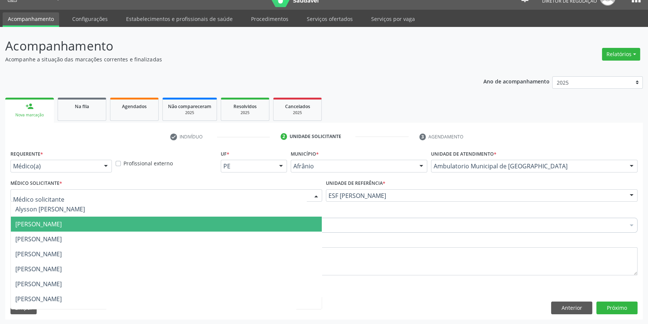
click at [62, 221] on span "[PERSON_NAME]" at bounding box center [38, 224] width 46 height 8
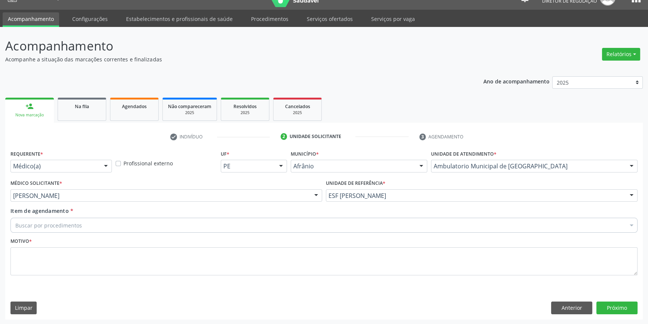
click at [77, 220] on div "Buscar por procedimentos" at bounding box center [323, 225] width 627 height 15
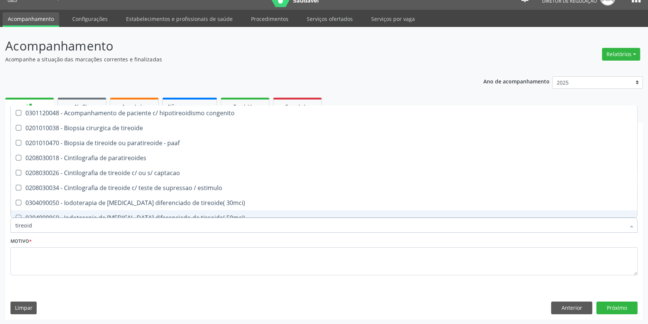
type input "tireoide"
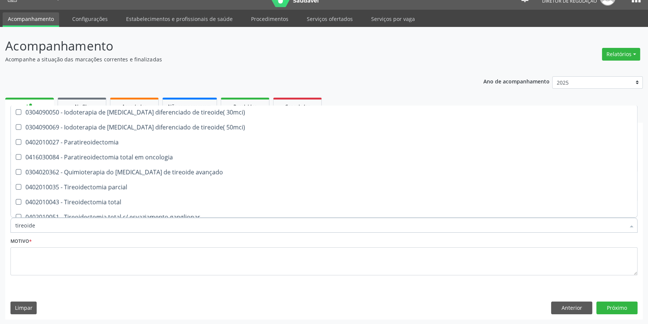
scroll to position [142, 0]
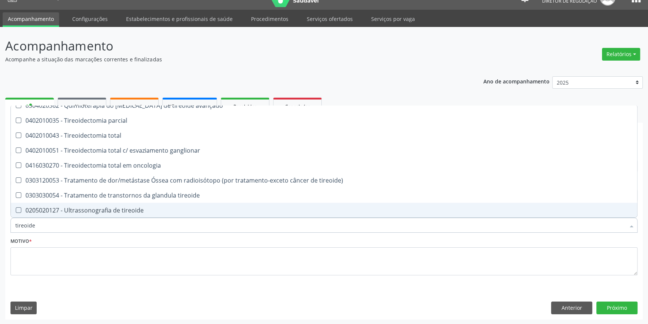
click at [123, 208] on div "0205020127 - Ultrassonografia de tireoide" at bounding box center [323, 210] width 617 height 6
checkbox tireoide "true"
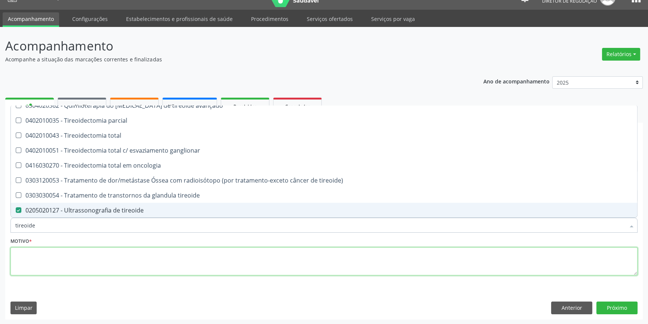
click at [100, 265] on textarea at bounding box center [323, 261] width 627 height 28
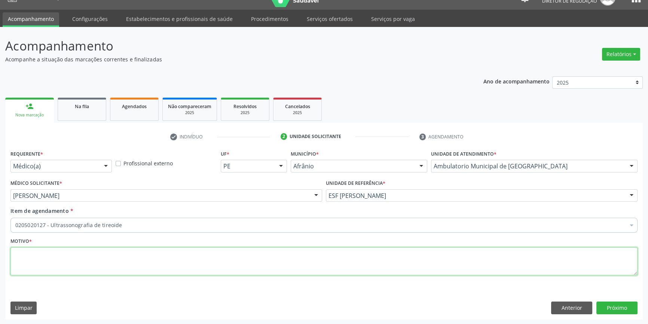
scroll to position [0, 0]
type textarea "nodulo tireoide"
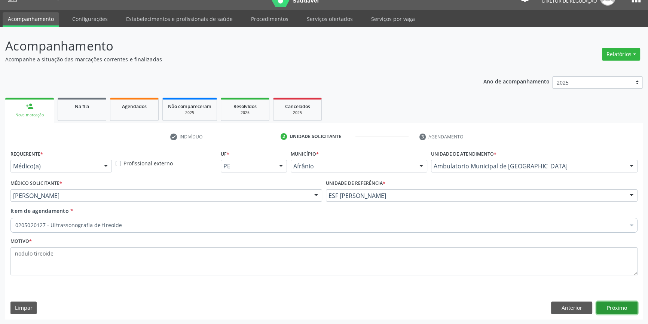
click at [616, 308] on button "Próximo" at bounding box center [616, 308] width 41 height 13
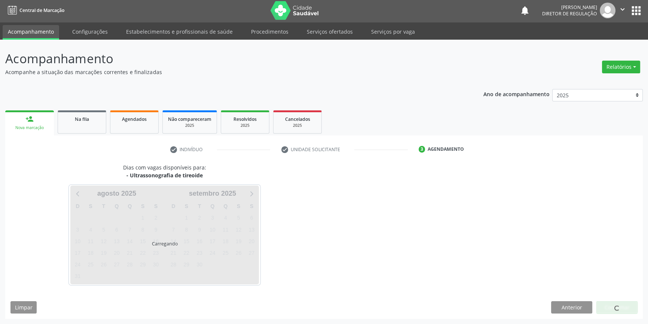
scroll to position [1, 0]
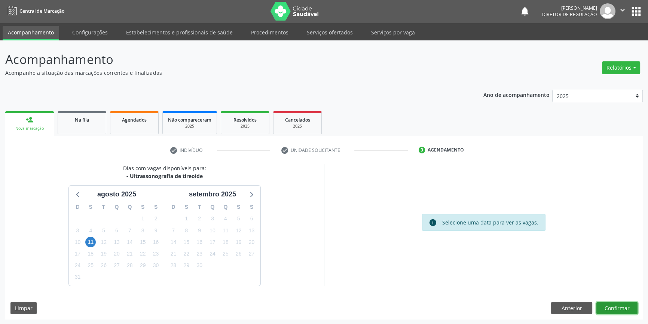
click at [617, 305] on button "Confirmar" at bounding box center [616, 308] width 41 height 13
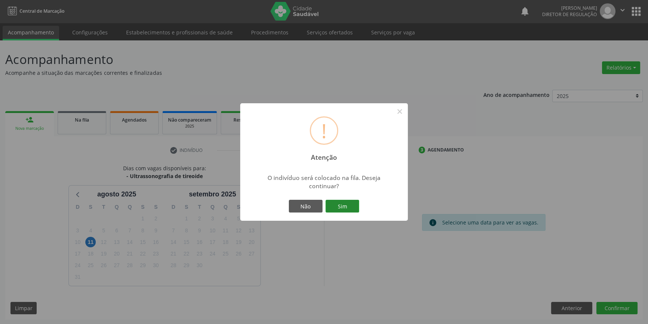
click at [336, 203] on button "Sim" at bounding box center [343, 206] width 34 height 13
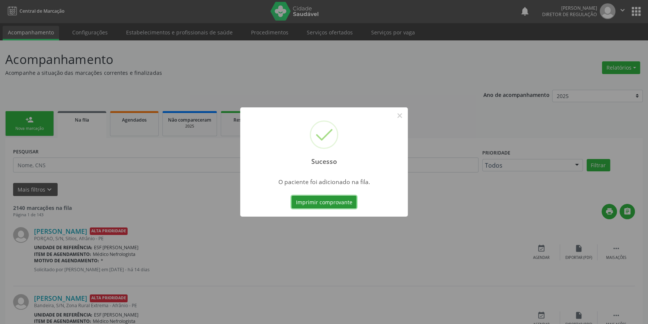
scroll to position [0, 0]
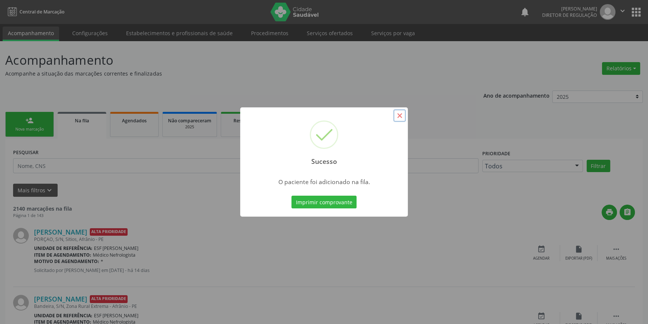
click at [395, 114] on button "×" at bounding box center [399, 115] width 13 height 13
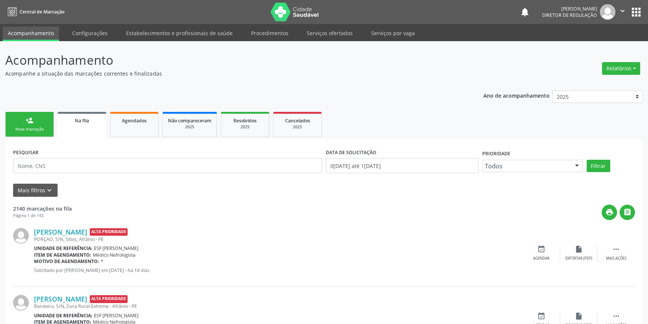
click at [36, 126] on div "Nova marcação" at bounding box center [29, 129] width 37 height 6
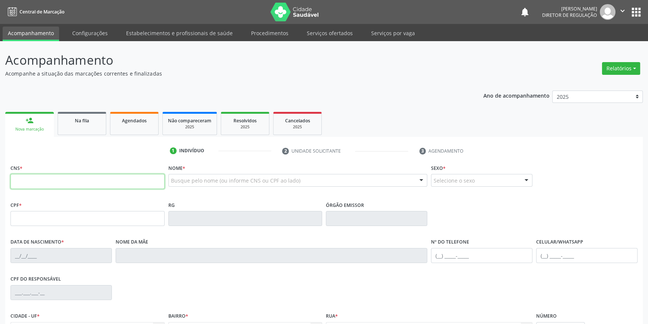
drag, startPoint x: 52, startPoint y: 175, endPoint x: 346, endPoint y: 157, distance: 295.0
click at [52, 176] on input "text" at bounding box center [87, 181] width 154 height 15
type input "706 3067 8989 8671"
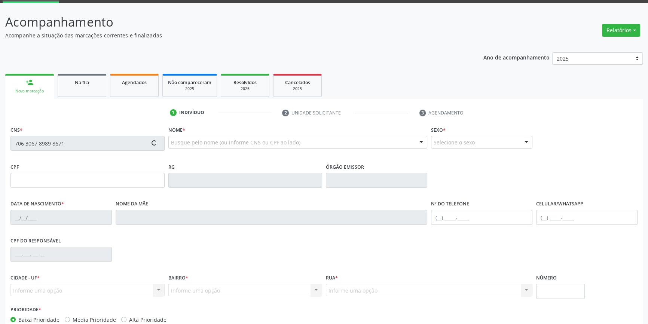
type input "28/06/1973"
type input "Juscelina Germana dos Santos"
type input "(87) 98167-6046"
type input "(87) 98802-1328"
type input "S/N"
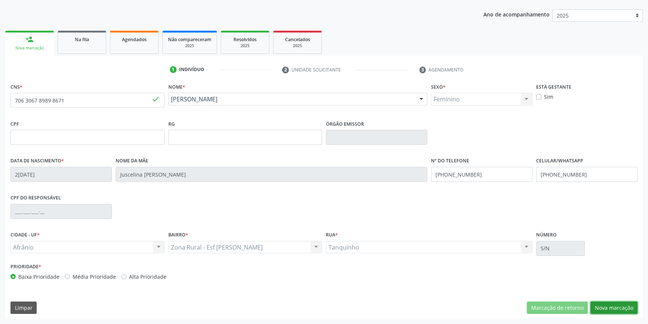
click at [615, 309] on button "Nova marcação" at bounding box center [613, 308] width 47 height 13
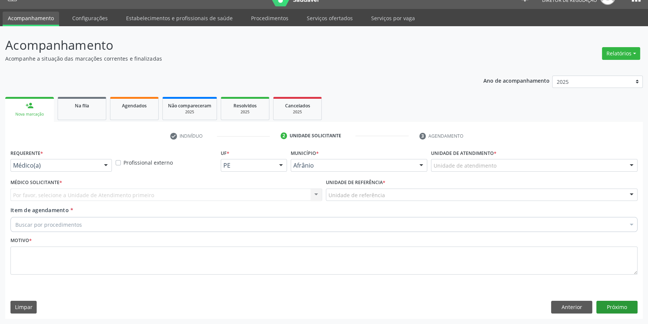
scroll to position [14, 0]
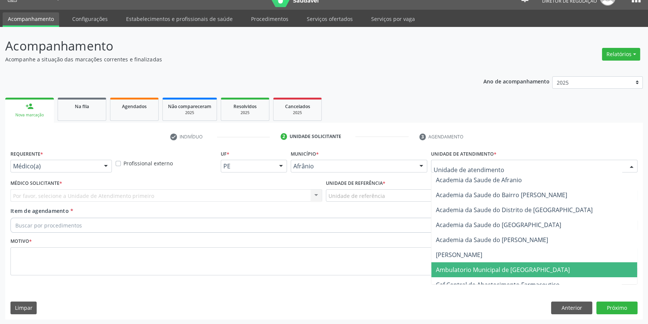
click at [485, 268] on span "Ambulatorio Municipal de [GEOGRAPHIC_DATA]" at bounding box center [503, 270] width 134 height 8
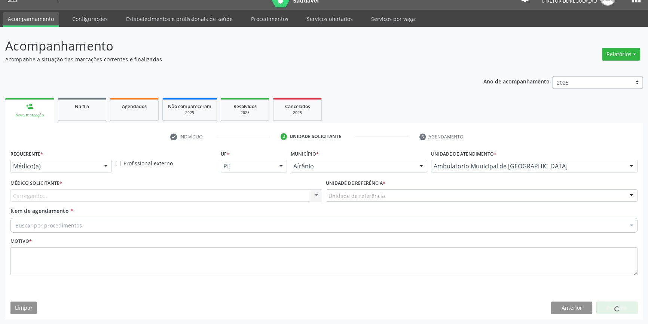
click at [361, 201] on div "Unidade de referência ESF de Extrema ESF de Barra das Melancias ESF [PERSON_NAM…" at bounding box center [482, 195] width 312 height 13
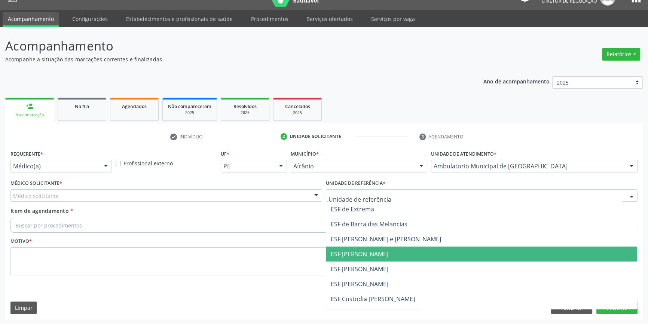
click at [364, 271] on span "ESF [PERSON_NAME]" at bounding box center [360, 269] width 58 height 8
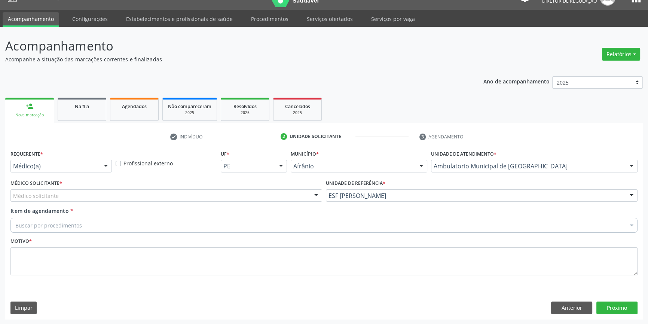
click at [161, 198] on div "Médico solicitante" at bounding box center [166, 195] width 312 height 13
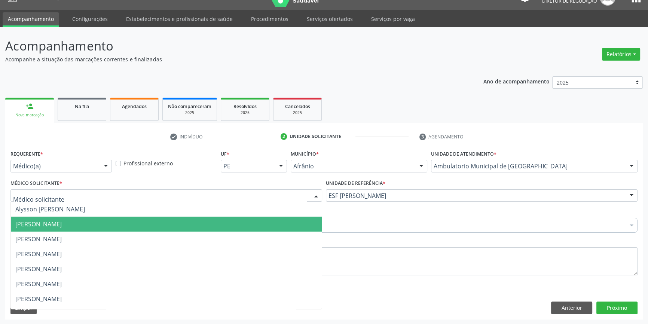
click at [88, 230] on span "[PERSON_NAME]" at bounding box center [166, 224] width 311 height 15
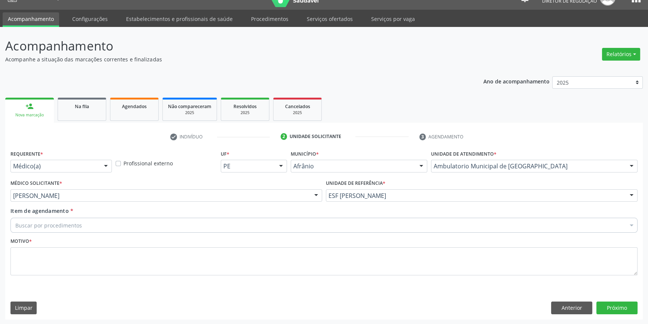
click at [85, 223] on div "Buscar por procedimentos" at bounding box center [323, 225] width 627 height 15
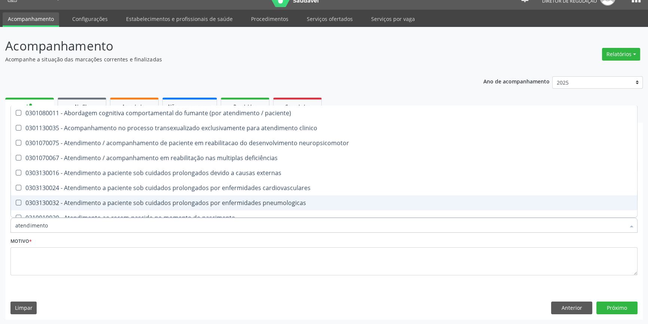
type input "atendimento f"
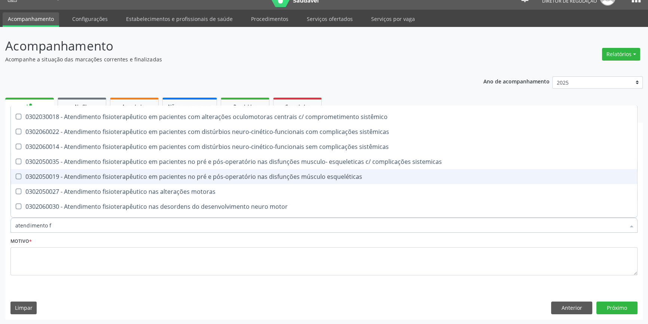
scroll to position [262, 0]
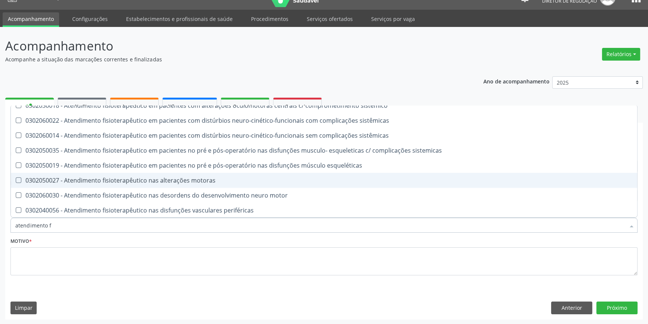
click at [148, 186] on span "0302050027 - Atendimento fisioterapêutico nas alterações motoras" at bounding box center [324, 180] width 626 height 15
checkbox motoras "true"
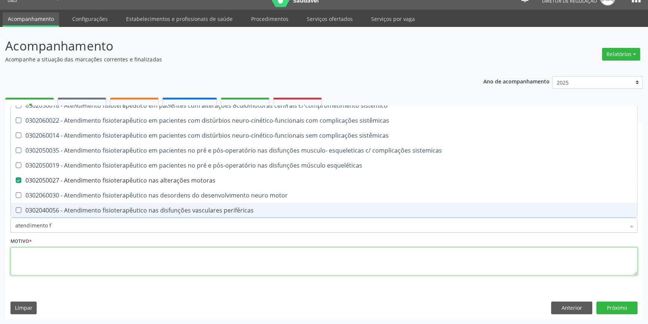
click at [113, 255] on textarea at bounding box center [323, 261] width 627 height 28
checkbox paliativos "true"
checkbox motoras "false"
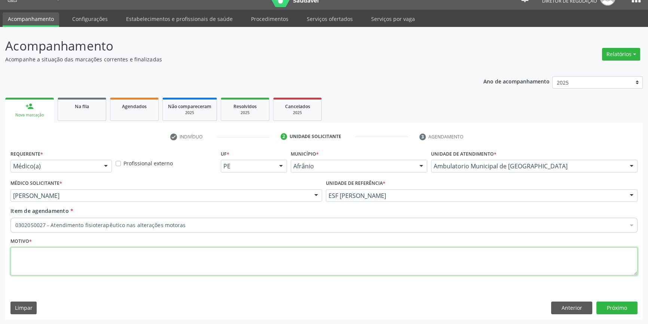
scroll to position [0, 0]
type textarea "tendinopatia do ombro esquerdo"
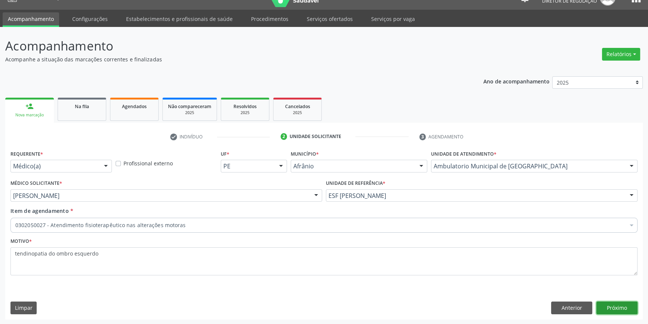
click at [617, 308] on button "Próximo" at bounding box center [616, 308] width 41 height 13
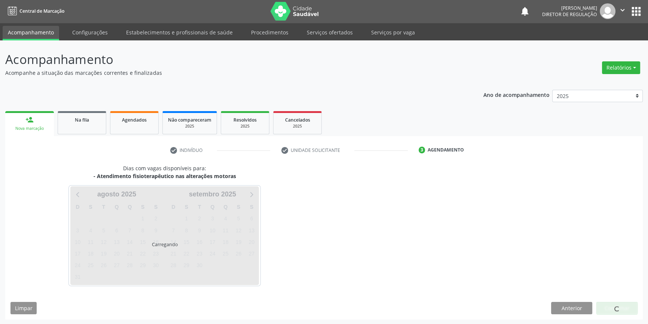
scroll to position [14, 0]
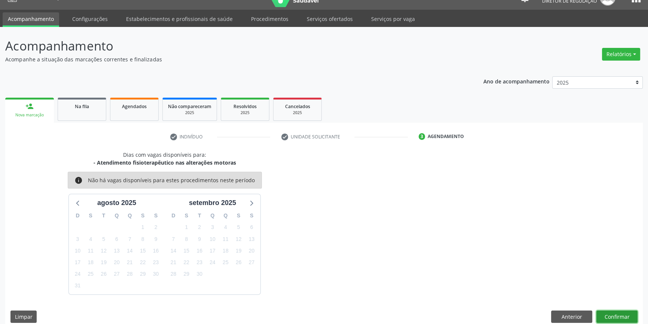
click at [615, 317] on button "Confirmar" at bounding box center [616, 317] width 41 height 13
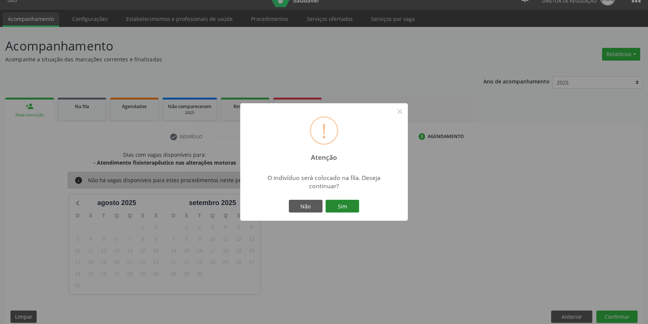
click at [332, 204] on button "Sim" at bounding box center [343, 206] width 34 height 13
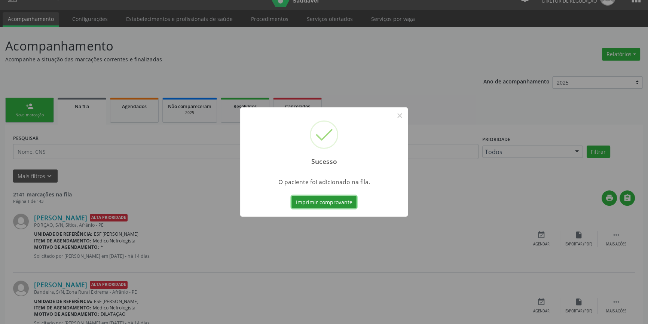
scroll to position [0, 0]
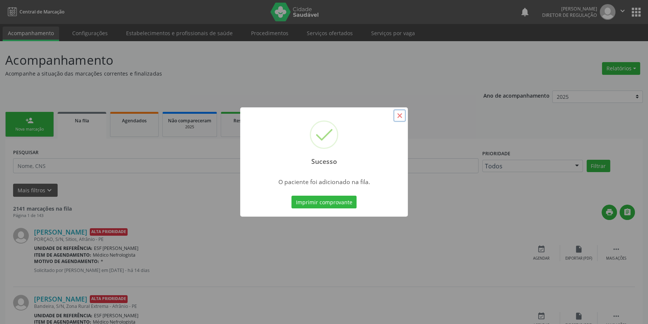
click at [394, 117] on button "×" at bounding box center [399, 115] width 13 height 13
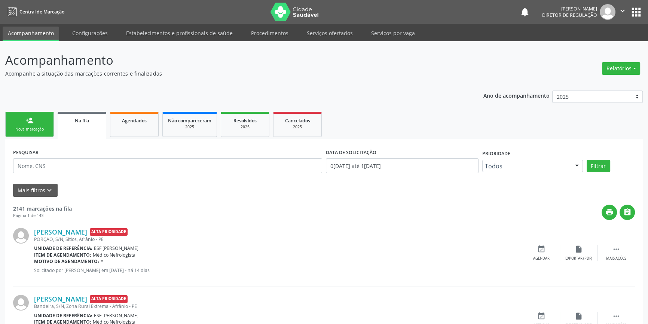
click at [51, 131] on link "person_add Nova marcação" at bounding box center [29, 124] width 49 height 25
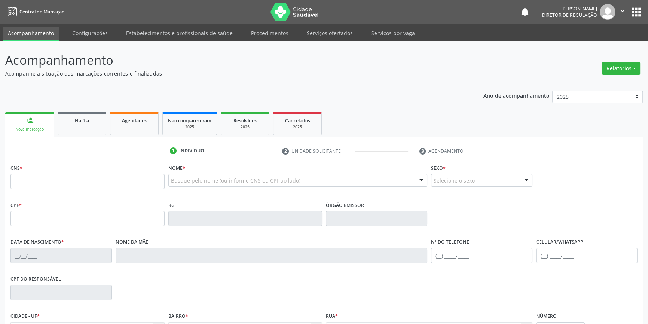
click at [54, 190] on fieldset "CNS *" at bounding box center [87, 178] width 154 height 32
click at [56, 186] on input "text" at bounding box center [87, 181] width 154 height 15
type input "706 3067 8989 8671"
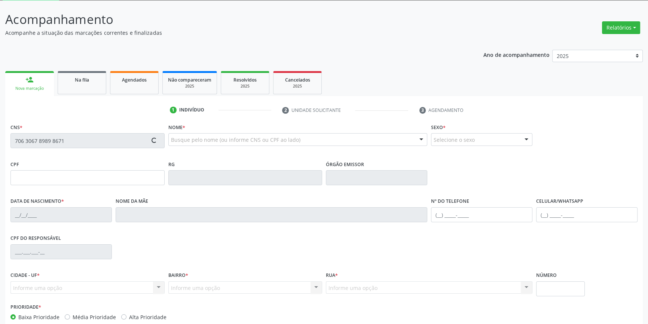
scroll to position [81, 0]
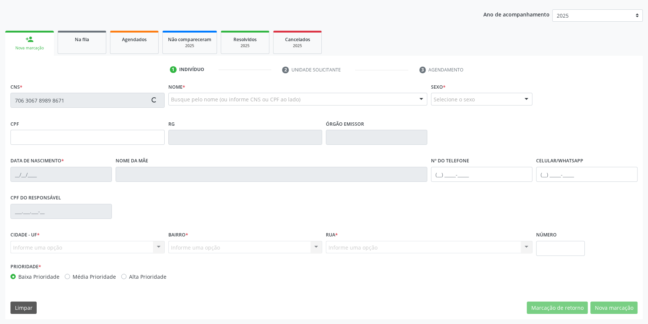
type input "[DATE]"
type input "Juscelina [PERSON_NAME]"
type input "[PHONE_NUMBER]"
type input "S/N"
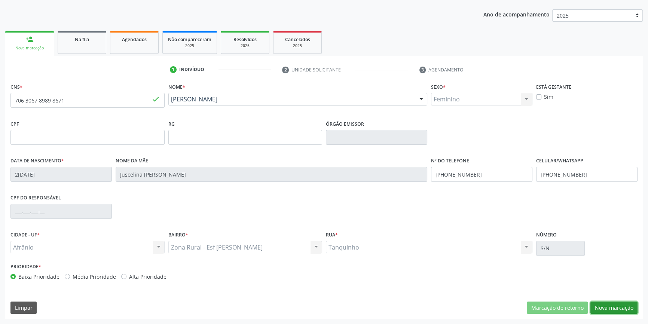
click at [612, 309] on button "Nova marcação" at bounding box center [613, 308] width 47 height 13
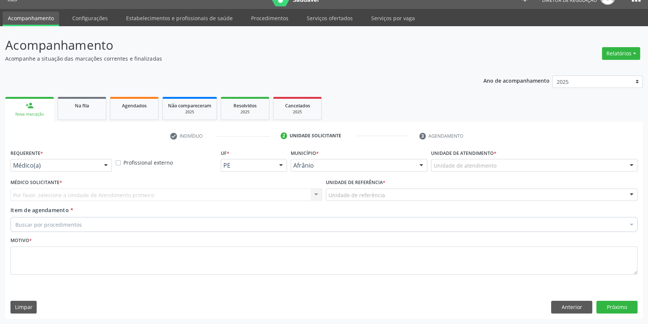
scroll to position [14, 0]
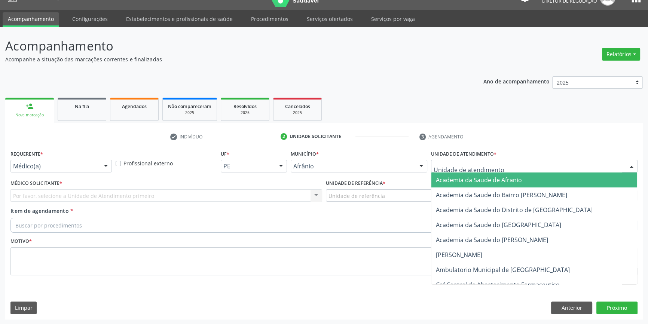
click at [506, 169] on div at bounding box center [534, 166] width 207 height 13
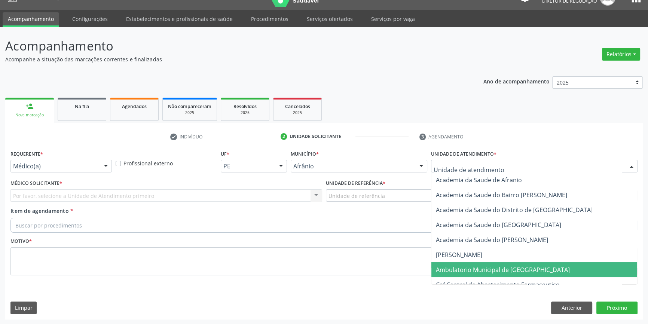
drag, startPoint x: 477, startPoint y: 272, endPoint x: 390, endPoint y: 228, distance: 97.6
click at [475, 272] on span "Ambulatorio Municipal de [GEOGRAPHIC_DATA]" at bounding box center [503, 270] width 134 height 8
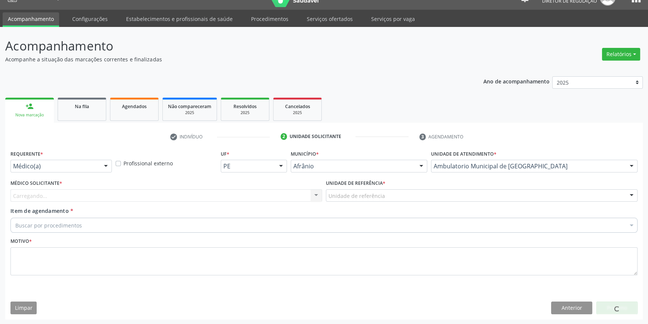
click at [370, 204] on div "Unidade de referência * Unidade de referência ESF de Extrema ESF de Barra das M…" at bounding box center [481, 192] width 315 height 29
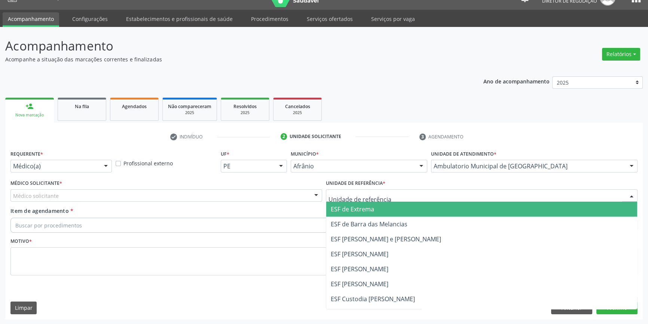
click at [370, 199] on div at bounding box center [482, 195] width 312 height 13
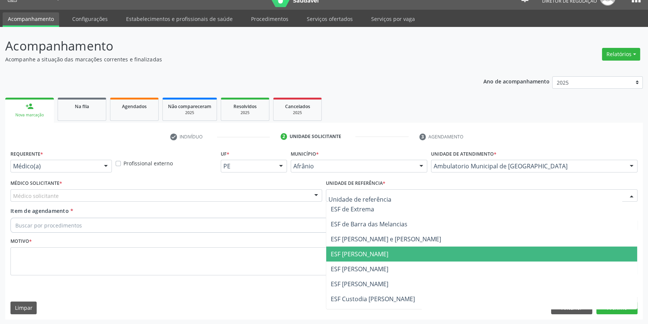
drag, startPoint x: 363, startPoint y: 265, endPoint x: 348, endPoint y: 261, distance: 16.3
click at [363, 265] on span "ESF [PERSON_NAME]" at bounding box center [360, 269] width 58 height 8
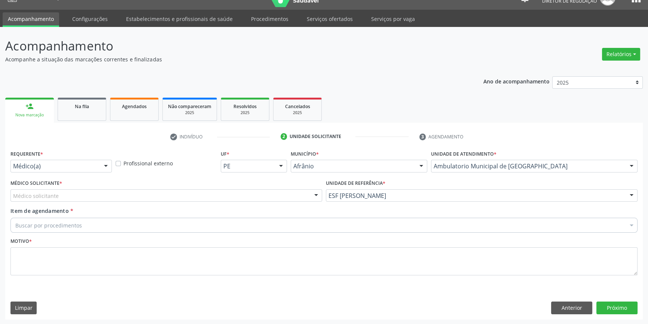
click at [243, 208] on div "Item de agendamento * Buscar por procedimentos Selecionar todos 0604320140 - Ab…" at bounding box center [323, 219] width 627 height 24
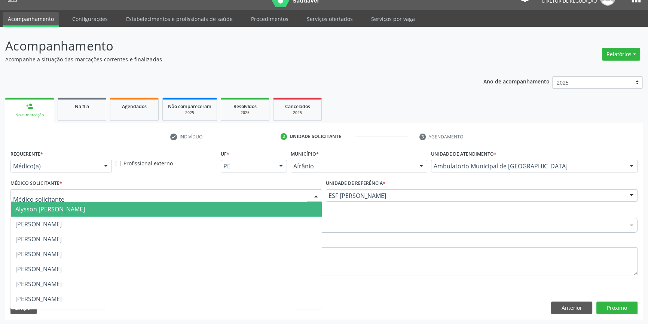
click at [230, 196] on div at bounding box center [166, 195] width 312 height 13
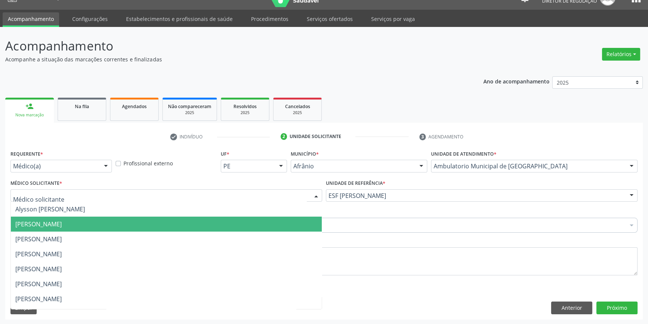
click at [57, 221] on span "[PERSON_NAME]" at bounding box center [38, 224] width 46 height 8
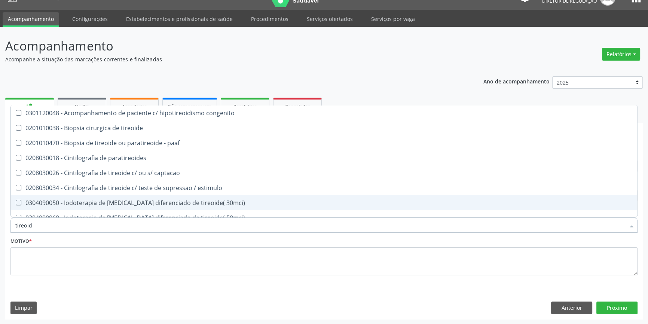
type input "tireoide"
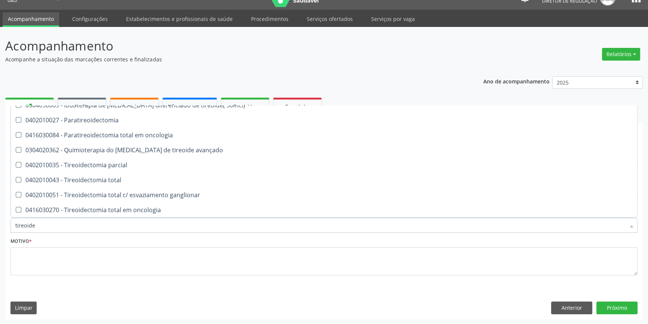
scroll to position [142, 0]
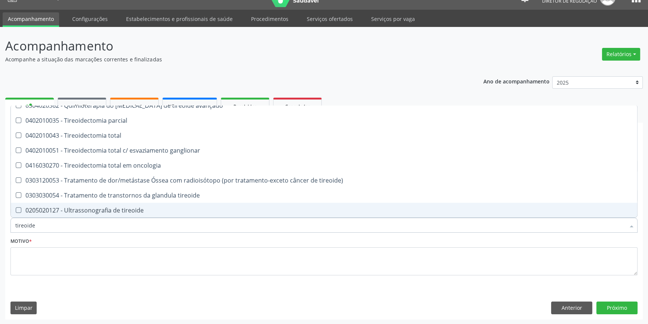
click at [146, 204] on span "0205020127 - Ultrassonografia de tireoide" at bounding box center [324, 210] width 626 height 15
checkbox tireoide "true"
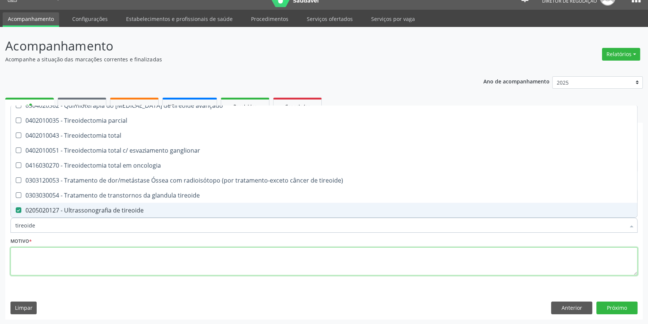
click at [128, 262] on textarea at bounding box center [323, 261] width 627 height 28
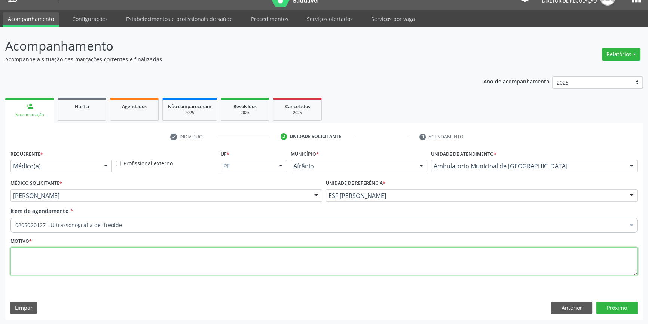
scroll to position [0, 0]
type textarea "nodulo em tireoide"
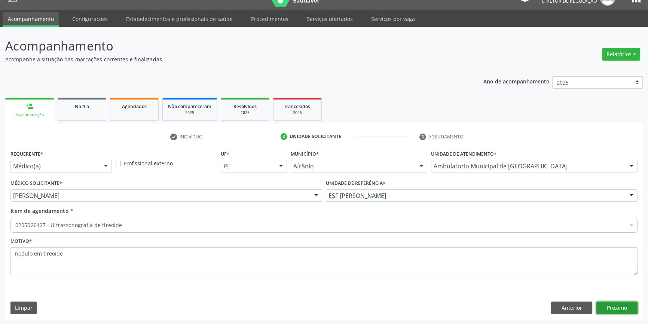
click at [617, 308] on button "Próximo" at bounding box center [616, 308] width 41 height 13
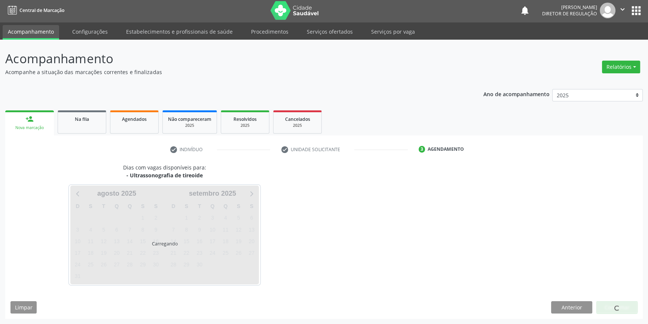
scroll to position [1, 0]
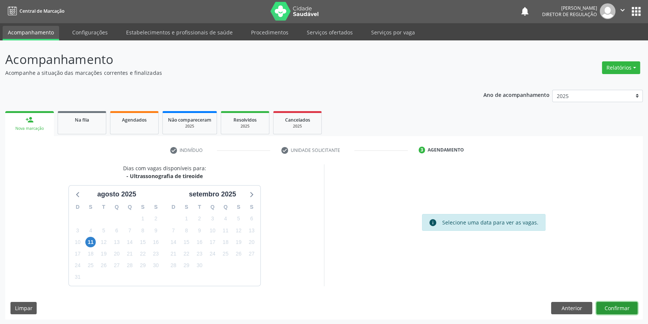
click at [628, 306] on button "Confirmar" at bounding box center [616, 308] width 41 height 13
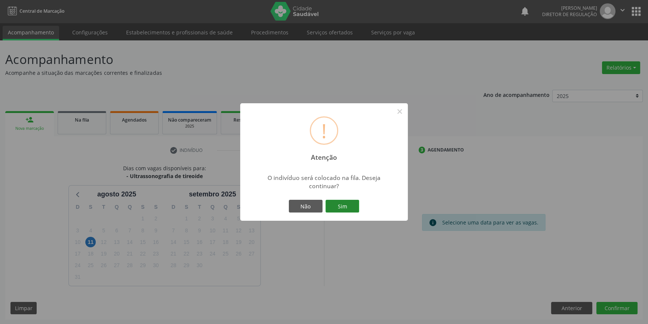
click at [347, 205] on button "Sim" at bounding box center [343, 206] width 34 height 13
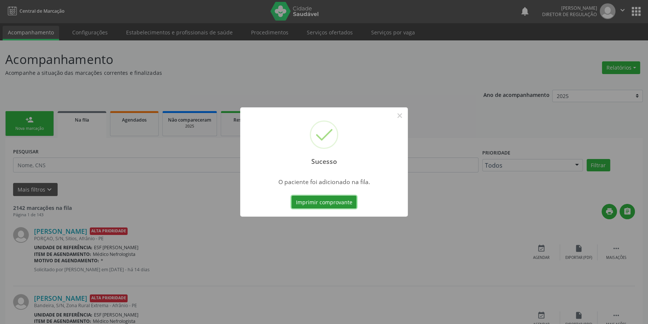
scroll to position [0, 0]
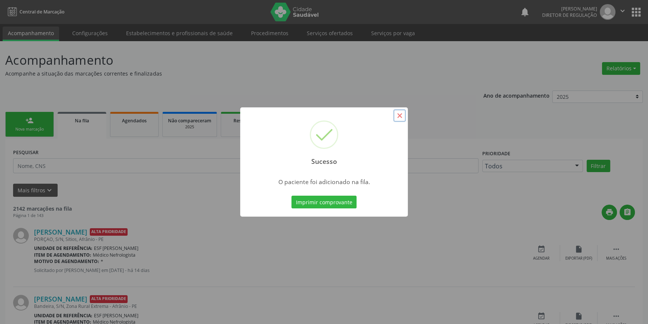
click at [403, 118] on button "×" at bounding box center [399, 115] width 13 height 13
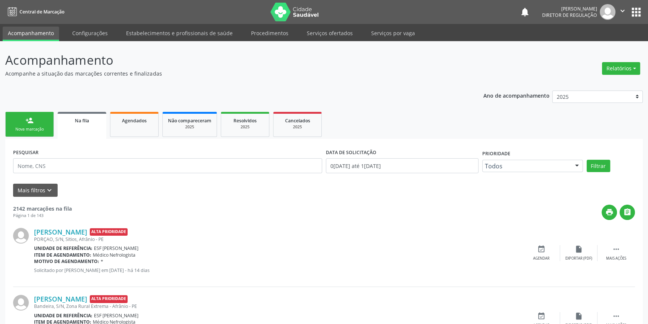
click at [40, 124] on link "person_add Nova marcação" at bounding box center [29, 124] width 49 height 25
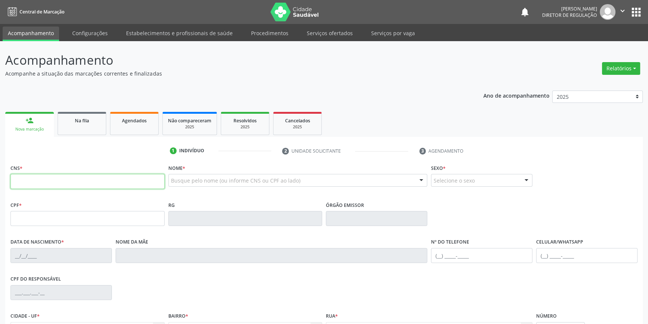
click at [53, 179] on input "text" at bounding box center [87, 181] width 154 height 15
type input "706 3067 8989 8671"
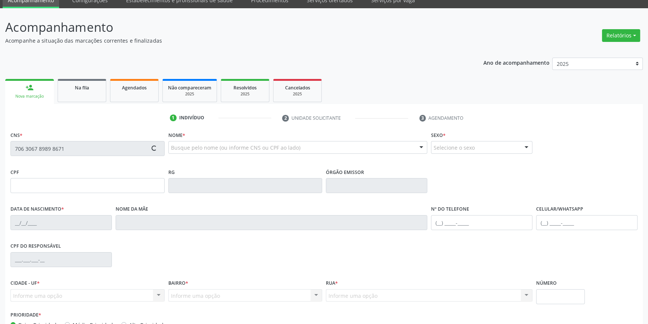
type input "[DATE]"
type input "Juscelina [PERSON_NAME]"
type input "[PHONE_NUMBER]"
type input "S/N"
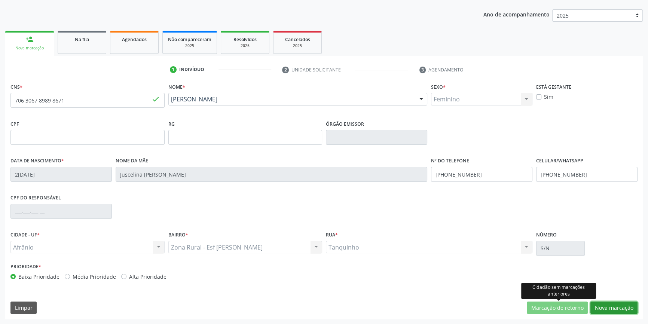
click at [603, 308] on button "Nova marcação" at bounding box center [613, 308] width 47 height 13
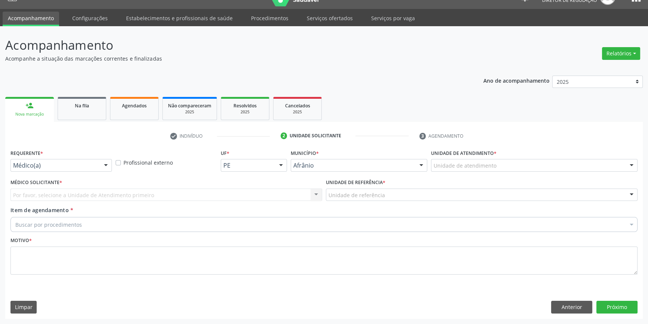
scroll to position [14, 0]
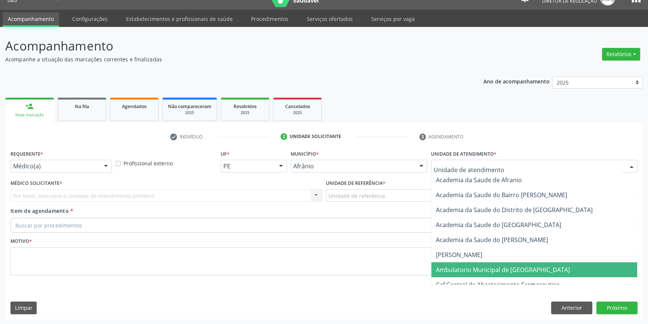
click at [474, 266] on span "Ambulatorio Municipal de [GEOGRAPHIC_DATA]" at bounding box center [503, 270] width 134 height 8
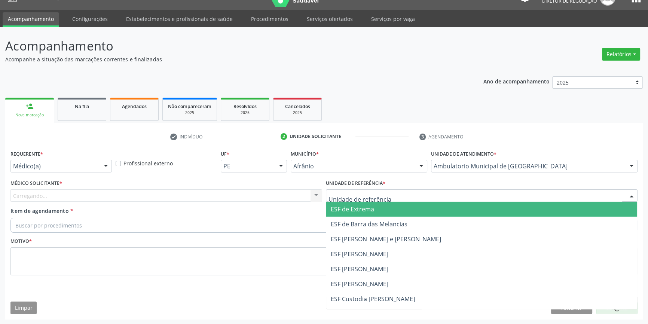
click at [385, 192] on div at bounding box center [482, 195] width 312 height 13
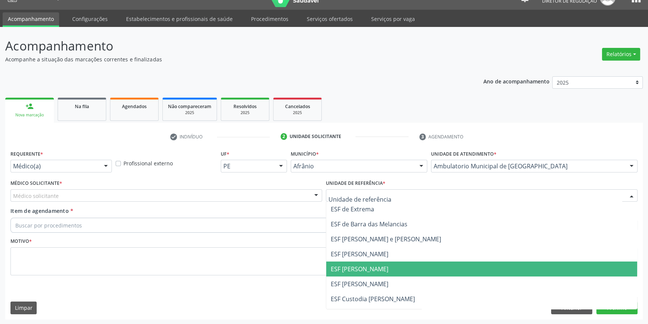
drag, startPoint x: 367, startPoint y: 268, endPoint x: 324, endPoint y: 256, distance: 45.4
click at [367, 268] on span "ESF [PERSON_NAME]" at bounding box center [360, 269] width 58 height 8
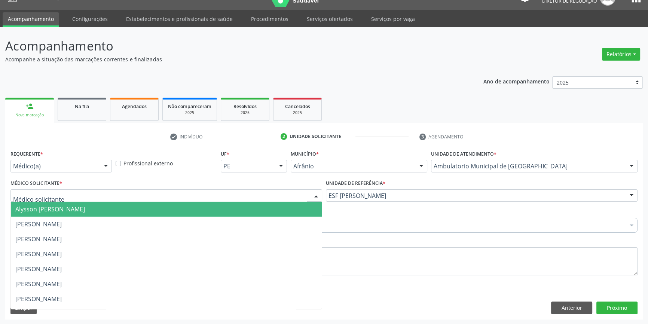
click at [230, 199] on div at bounding box center [166, 195] width 312 height 13
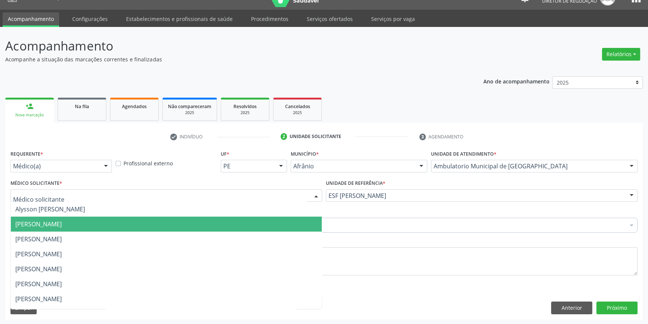
click at [99, 228] on span "[PERSON_NAME]" at bounding box center [166, 224] width 311 height 15
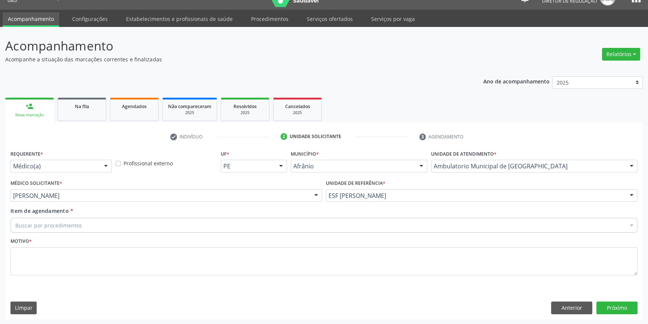
click at [83, 226] on div "Buscar por procedimentos" at bounding box center [323, 225] width 627 height 15
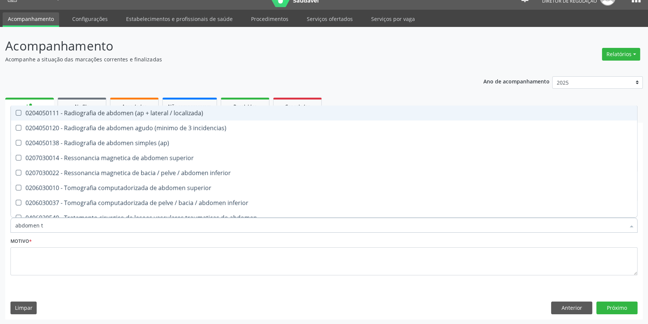
type input "abdomen to"
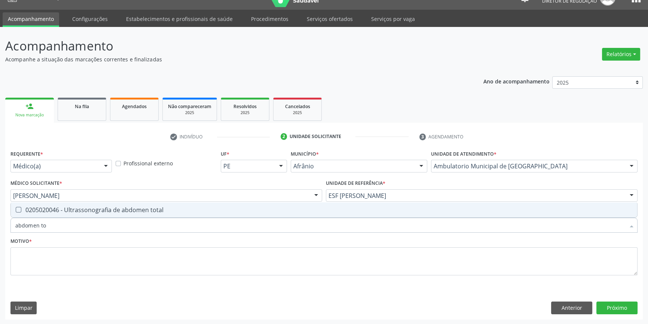
click at [89, 207] on div "0205020046 - Ultrassonografia de abdomen total" at bounding box center [323, 210] width 617 height 6
checkbox total "true"
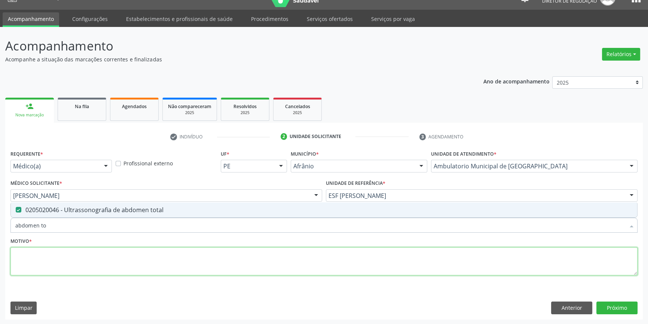
click at [61, 264] on textarea at bounding box center [323, 261] width 627 height 28
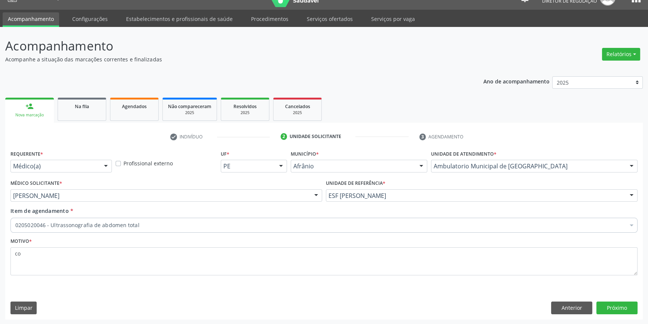
scroll to position [14, 0]
type textarea "colecistite"
click at [613, 311] on button "Próximo" at bounding box center [616, 308] width 41 height 13
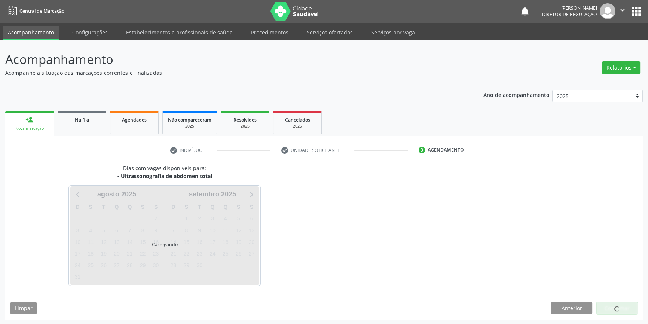
scroll to position [0, 0]
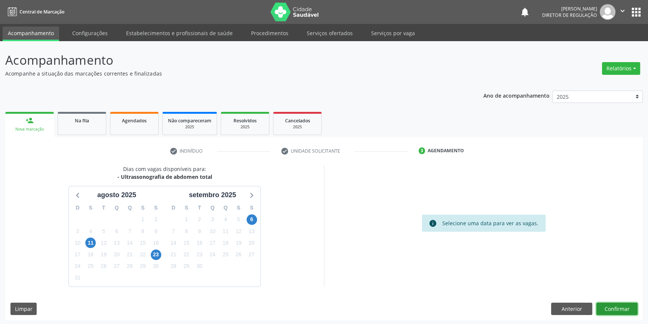
click at [608, 306] on button "Confirmar" at bounding box center [616, 309] width 41 height 13
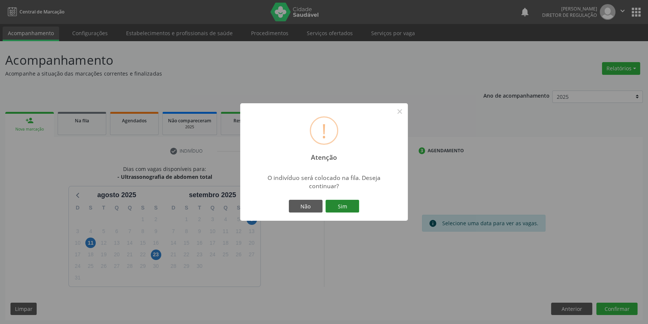
drag, startPoint x: 344, startPoint y: 201, endPoint x: 263, endPoint y: 168, distance: 87.2
click at [343, 201] on button "Sim" at bounding box center [343, 206] width 34 height 13
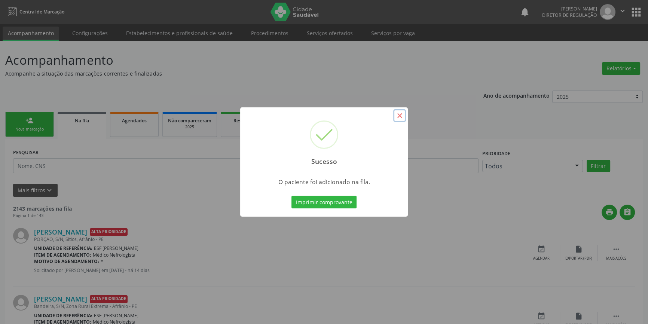
click at [398, 116] on button "×" at bounding box center [399, 115] width 13 height 13
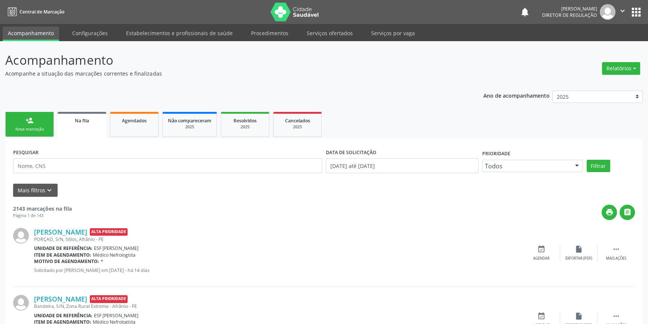
click at [15, 128] on div "Nova marcação" at bounding box center [29, 129] width 37 height 6
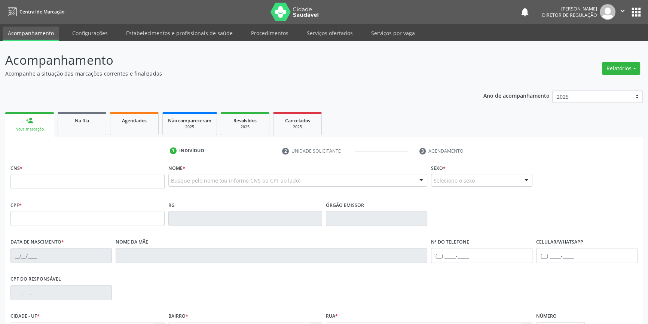
click at [29, 131] on div "Nova marcação" at bounding box center [29, 129] width 38 height 6
click at [42, 174] on input "text" at bounding box center [87, 181] width 154 height 15
drag, startPoint x: 67, startPoint y: 178, endPoint x: 0, endPoint y: 172, distance: 67.6
click at [0, 172] on div "Acompanhamento Acompanhe a situação das marcações correntes e finalizadas Relat…" at bounding box center [324, 223] width 648 height 364
type input "706 3067 8989 8671"
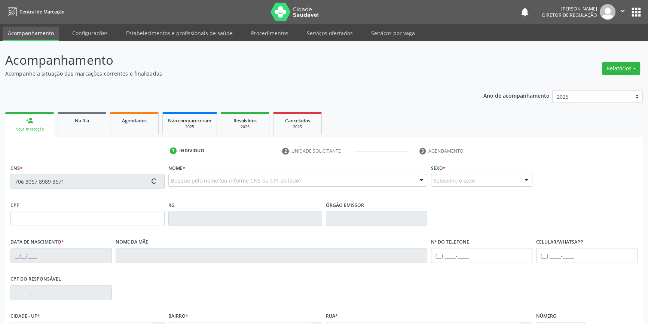
type input "[DATE]"
type input "Juscelina [PERSON_NAME]"
type input "[PHONE_NUMBER]"
type input "S/N"
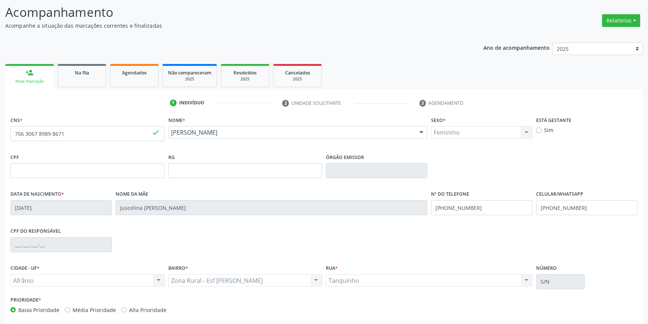
scroll to position [81, 0]
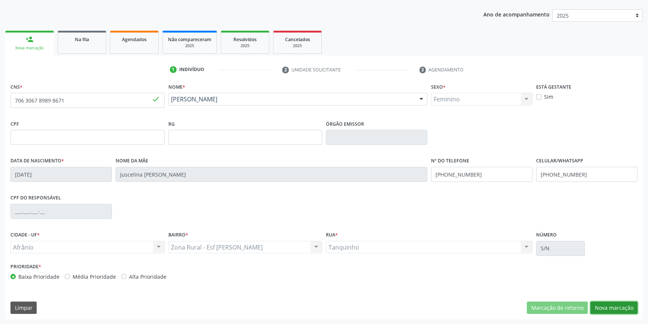
click at [608, 309] on button "Nova marcação" at bounding box center [613, 308] width 47 height 13
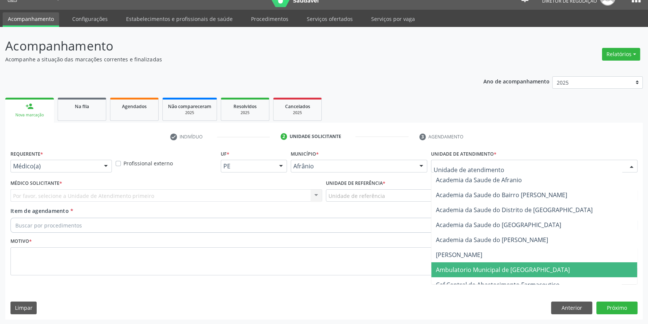
click at [491, 268] on span "Ambulatorio Municipal de [GEOGRAPHIC_DATA]" at bounding box center [503, 270] width 134 height 8
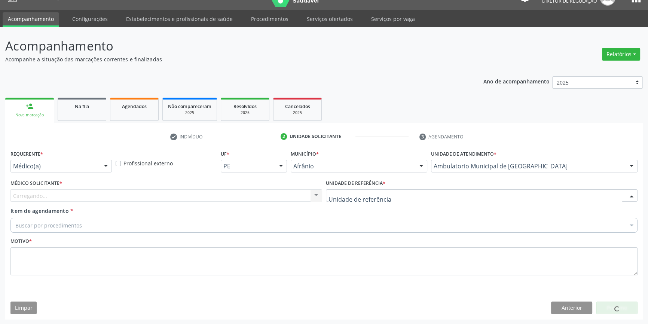
click at [388, 191] on div at bounding box center [482, 195] width 312 height 13
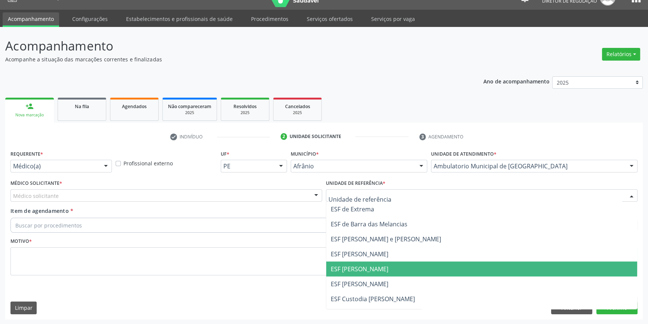
click at [368, 267] on span "ESF [PERSON_NAME]" at bounding box center [360, 269] width 58 height 8
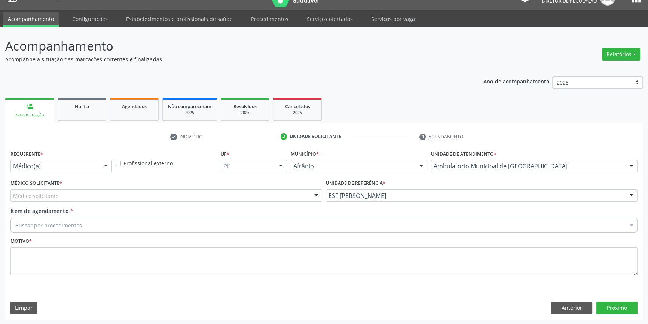
click at [208, 195] on div "Médico solicitante" at bounding box center [166, 195] width 312 height 13
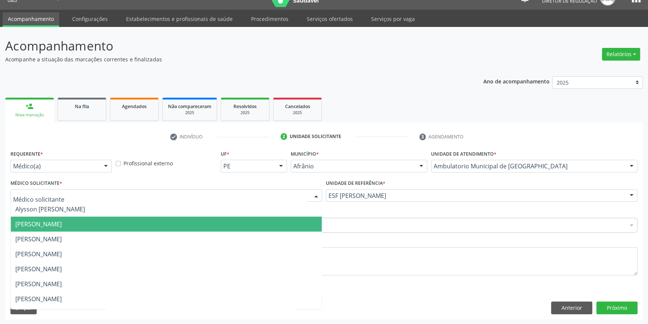
click at [62, 226] on span "[PERSON_NAME]" at bounding box center [38, 224] width 46 height 8
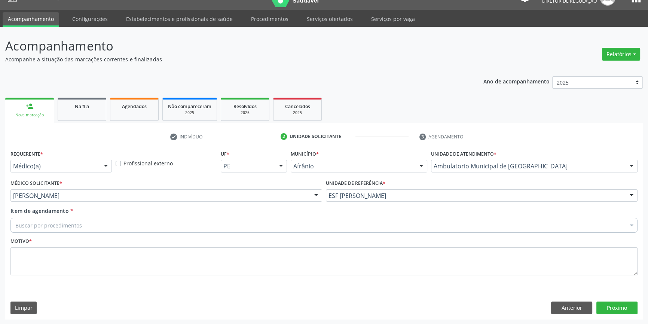
click at [88, 226] on div "Buscar por procedimentos" at bounding box center [323, 225] width 627 height 15
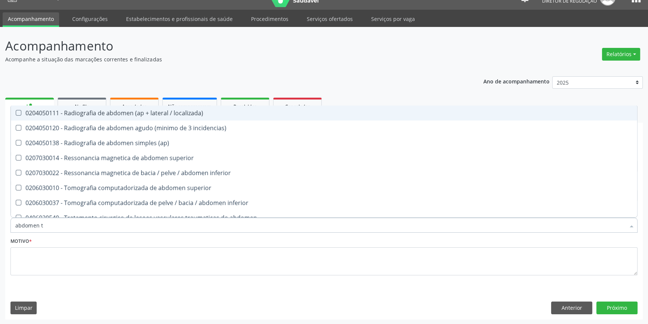
type input "abdomen to"
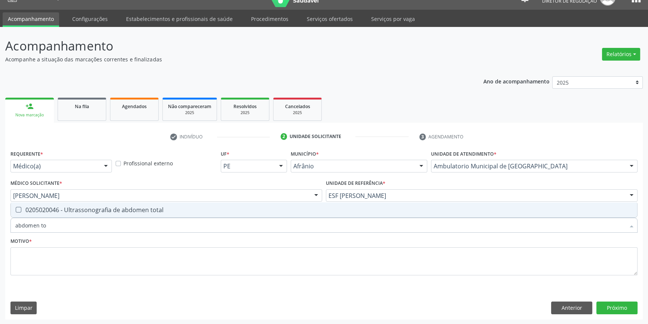
click at [114, 204] on span "0205020046 - Ultrassonografia de abdomen total" at bounding box center [324, 209] width 626 height 15
checkbox total "true"
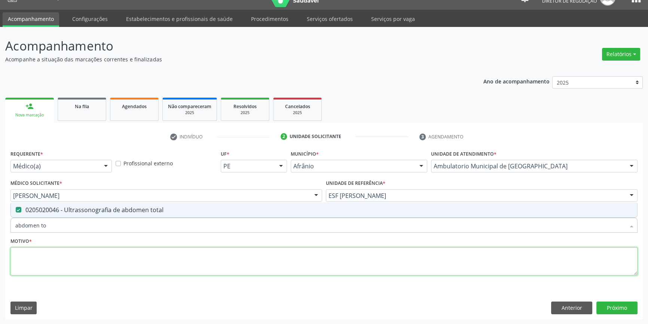
click at [94, 259] on textarea at bounding box center [323, 261] width 627 height 28
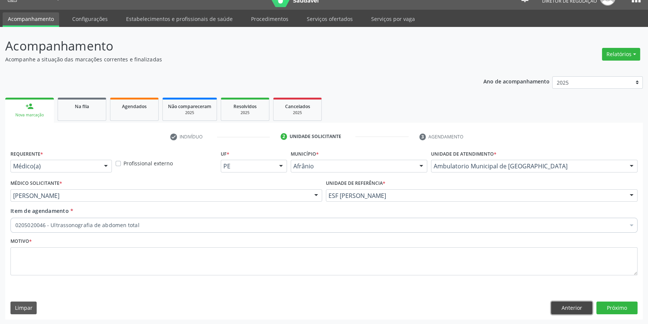
click at [571, 305] on button "Anterior" at bounding box center [571, 308] width 41 height 13
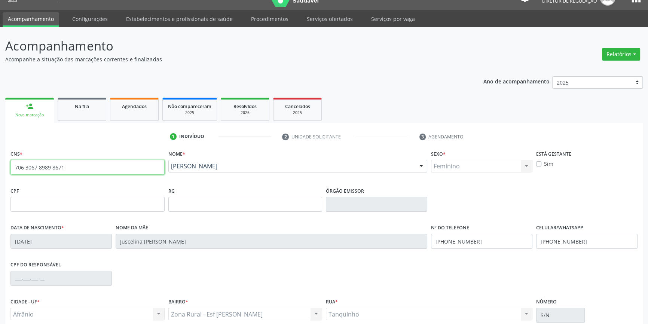
drag, startPoint x: 108, startPoint y: 171, endPoint x: 0, endPoint y: 163, distance: 108.4
click at [0, 163] on div "Acompanhamento Acompanhe a situação das marcações correntes e finalizadas Relat…" at bounding box center [324, 209] width 648 height 364
click at [65, 117] on link "Na fila" at bounding box center [82, 109] width 49 height 23
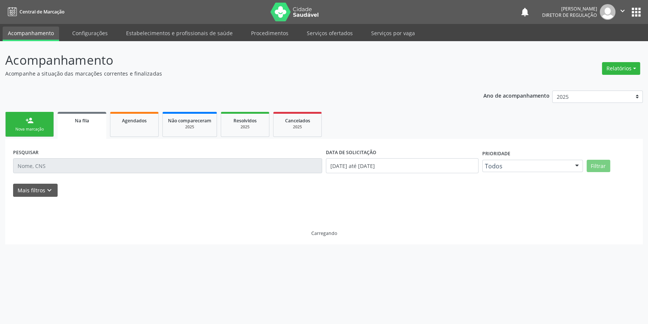
scroll to position [0, 0]
click at [134, 164] on input "text" at bounding box center [169, 165] width 312 height 15
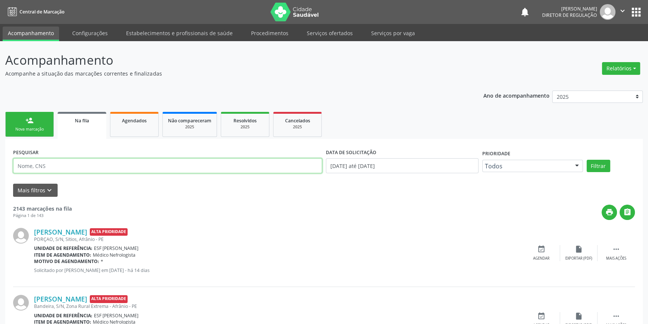
click at [133, 164] on input "text" at bounding box center [167, 165] width 309 height 15
paste input "706 3067 8989 8671"
type input "706 3067 8989 8671"
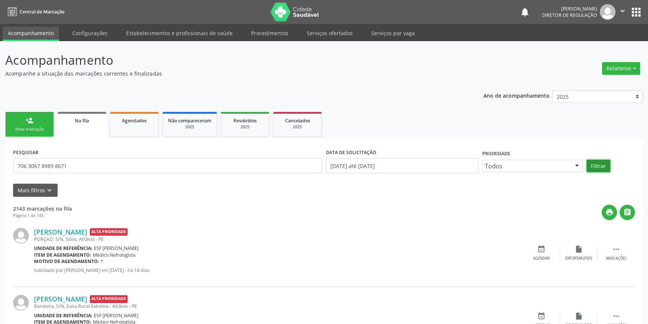
click at [596, 166] on button "Filtrar" at bounding box center [599, 166] width 24 height 13
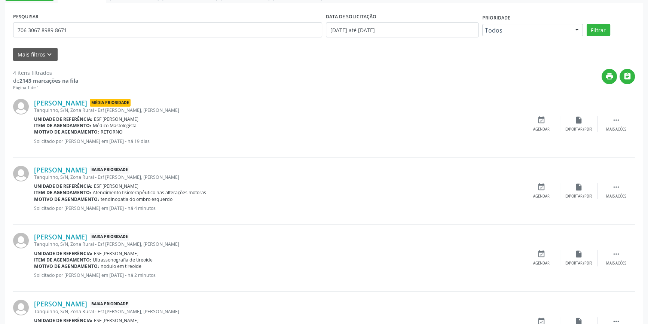
scroll to position [80, 0]
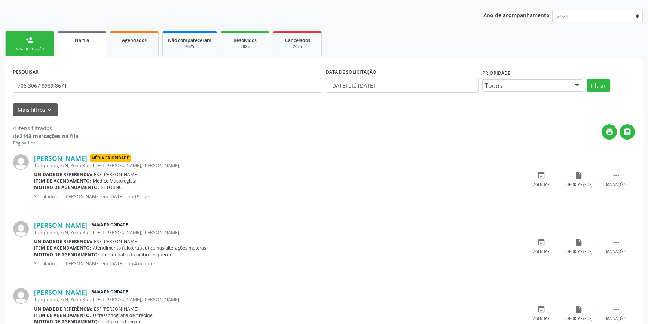
click at [31, 56] on link "person_add Nova marcação" at bounding box center [29, 43] width 49 height 25
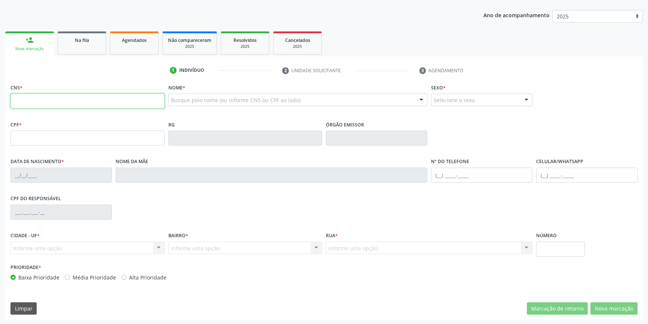
click at [39, 94] on input "text" at bounding box center [87, 101] width 154 height 15
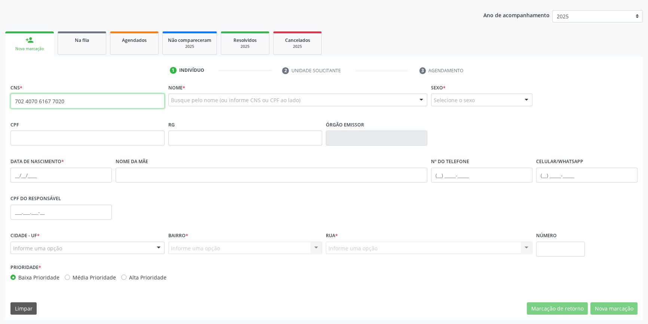
drag, startPoint x: 103, startPoint y: 102, endPoint x: 0, endPoint y: 83, distance: 104.9
click at [0, 86] on div "Acompanhamento Acompanhe a situação das marcações correntes e finalizadas Relat…" at bounding box center [324, 143] width 648 height 364
drag, startPoint x: 126, startPoint y: 101, endPoint x: 0, endPoint y: 89, distance: 127.0
click at [0, 91] on div "Acompanhamento Acompanhe a situação das marcações correntes e finalizadas Relat…" at bounding box center [324, 143] width 648 height 364
type input "705 0024 6427 5153"
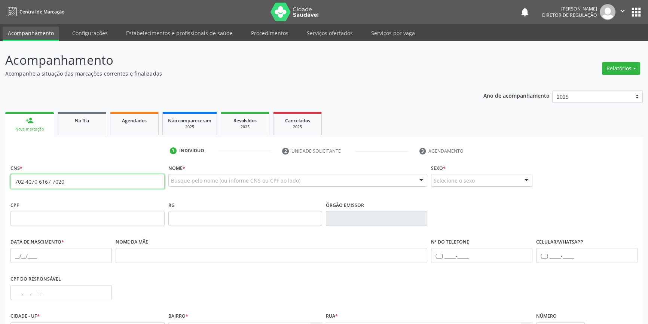
drag, startPoint x: 92, startPoint y: 177, endPoint x: 0, endPoint y: 165, distance: 92.4
click at [0, 165] on div "Acompanhamento Acompanhe a situação das marcações correntes e finalizadas Relat…" at bounding box center [324, 223] width 648 height 364
drag, startPoint x: 79, startPoint y: 176, endPoint x: 0, endPoint y: 155, distance: 81.4
click at [0, 155] on div "Acompanhamento Acompanhe a situação das marcações correntes e finalizadas Relat…" at bounding box center [324, 223] width 648 height 364
drag, startPoint x: 98, startPoint y: 179, endPoint x: 0, endPoint y: 164, distance: 99.2
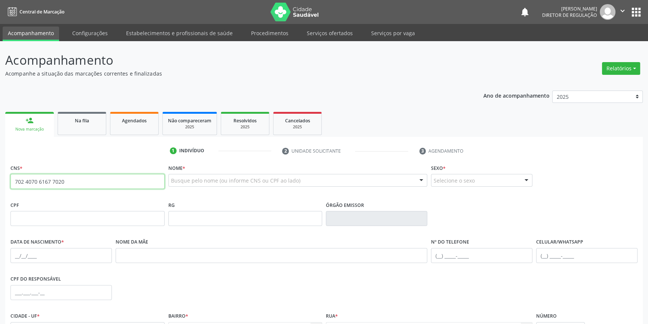
click at [6, 166] on div "CNS * 702 4070 6167 7020 close Nome * Busque pelo nome (ou informe CNS ou CPF a…" at bounding box center [324, 281] width 638 height 238
type input "705 0024 6427 5153"
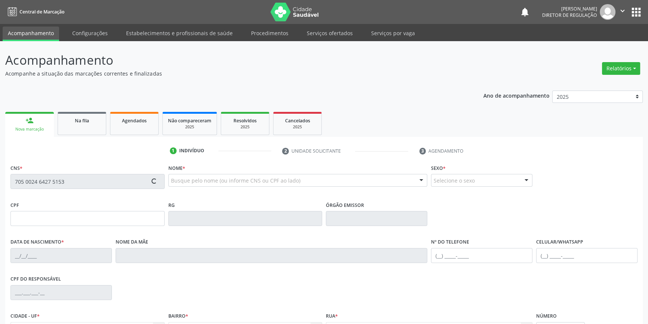
type input "075.794.944-42"
type input "15/08/1971"
type input "Luzia Teodora da Silva Lacerda"
type input "(87) 99143-6294"
type input "204"
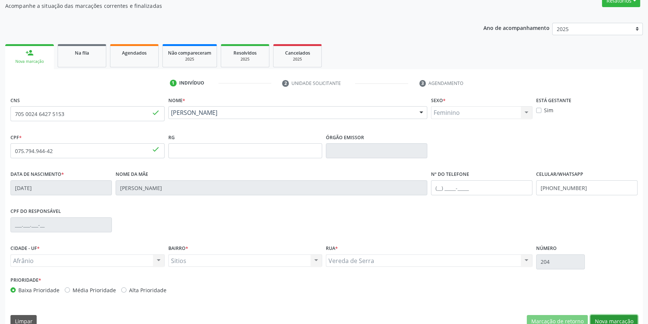
click at [613, 322] on button "Nova marcação" at bounding box center [613, 321] width 47 height 13
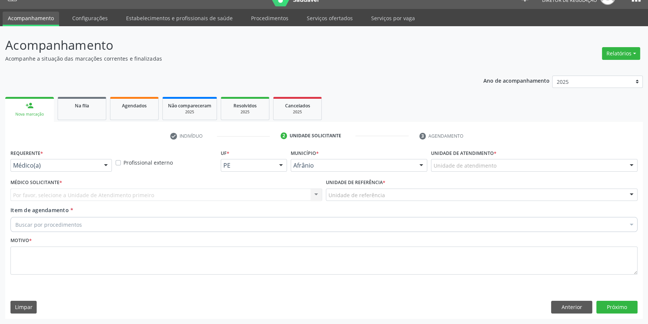
scroll to position [14, 0]
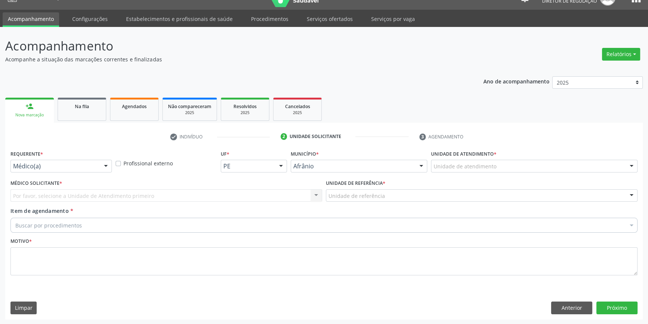
click at [487, 158] on label "Unidade de atendimento *" at bounding box center [463, 154] width 65 height 12
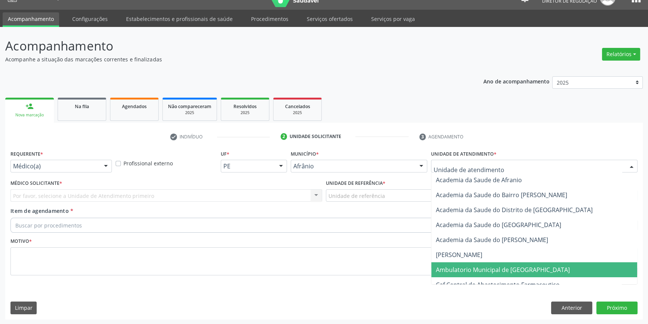
drag, startPoint x: 490, startPoint y: 269, endPoint x: 436, endPoint y: 250, distance: 57.3
click at [490, 270] on span "Ambulatorio Municipal de [GEOGRAPHIC_DATA]" at bounding box center [503, 270] width 134 height 8
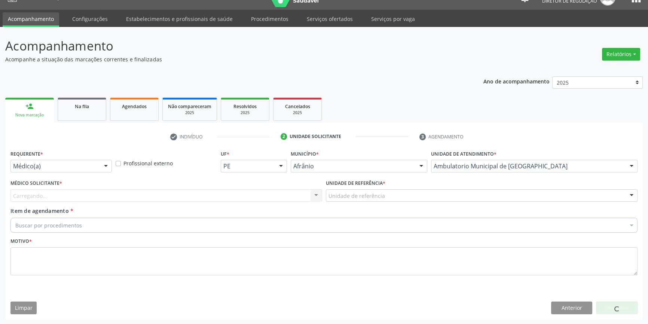
click at [385, 199] on div "Unidade de referência" at bounding box center [482, 195] width 312 height 13
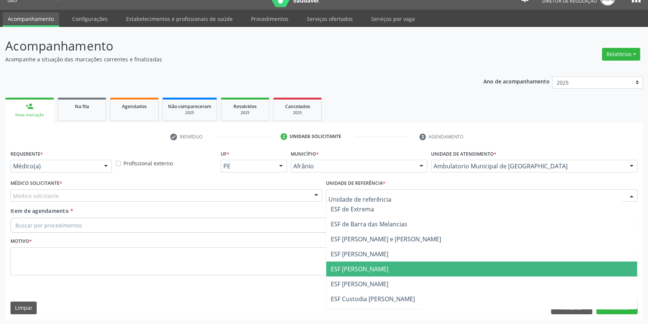
click at [375, 268] on span "ESF [PERSON_NAME]" at bounding box center [360, 269] width 58 height 8
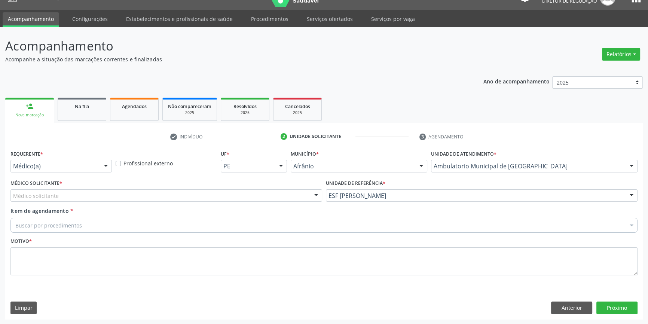
click at [174, 196] on div "Médico solicitante" at bounding box center [166, 195] width 312 height 13
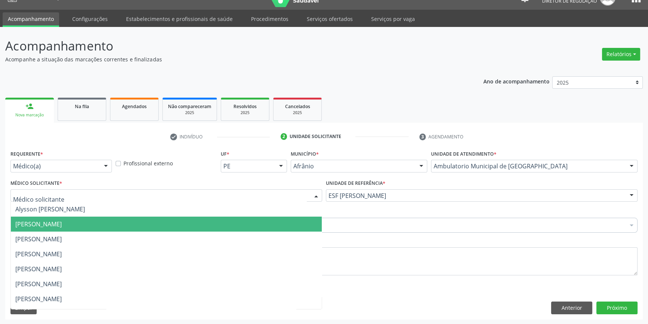
click at [62, 220] on span "[PERSON_NAME]" at bounding box center [38, 224] width 46 height 8
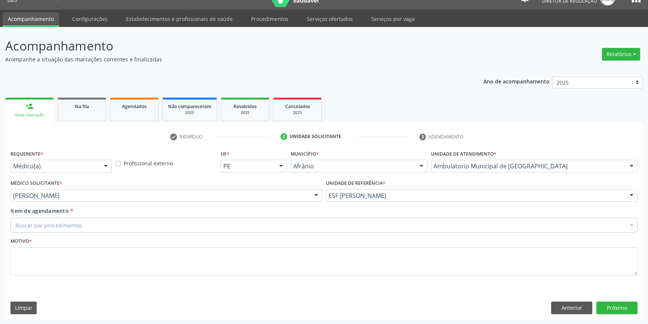
click at [73, 216] on div "Item de agendamento * Buscar por procedimentos Selecionar todos 0604320140 - Ab…" at bounding box center [323, 219] width 627 height 24
click at [73, 218] on div "Buscar por procedimentos" at bounding box center [323, 225] width 627 height 15
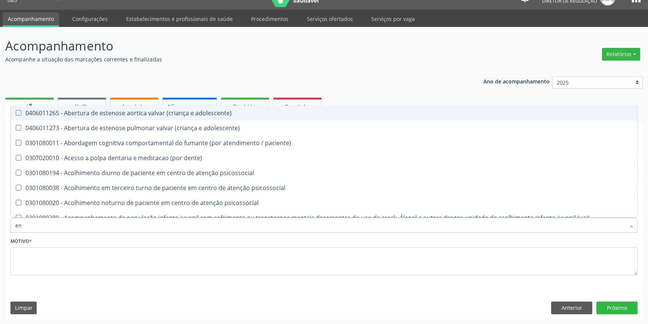
type input "e"
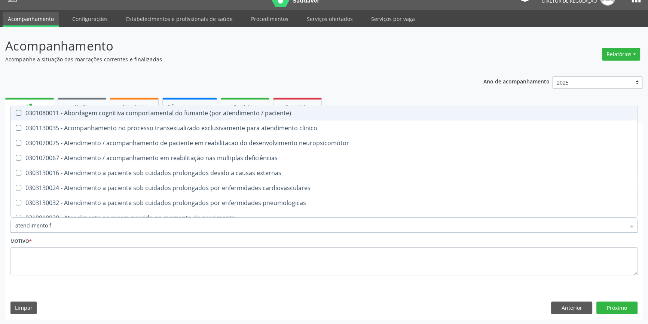
type input "atendimento fi"
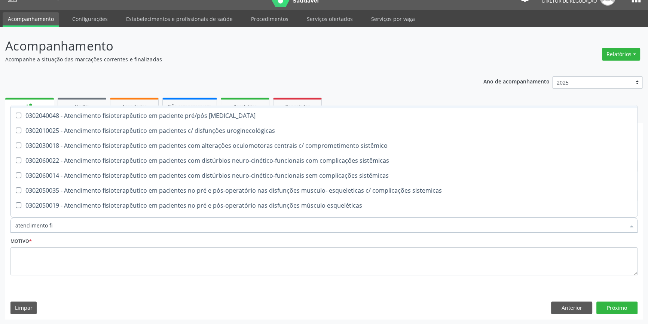
scroll to position [247, 0]
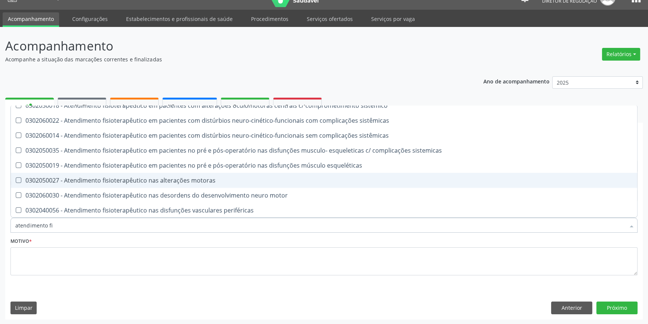
click at [192, 180] on div "0302050027 - Atendimento fisioterapêutico nas alterações motoras" at bounding box center [323, 180] width 617 height 6
checkbox motoras "true"
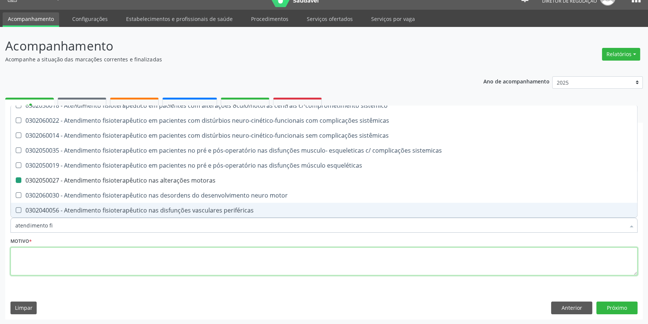
click at [119, 256] on textarea at bounding box center [323, 261] width 627 height 28
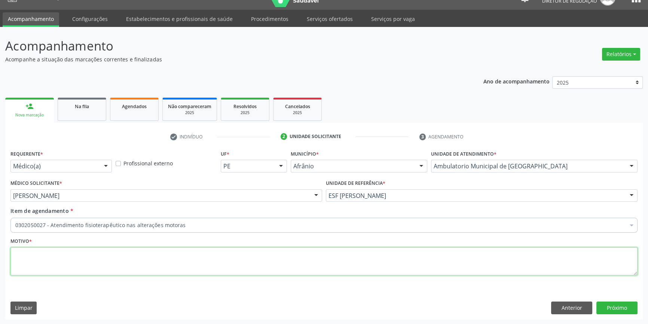
scroll to position [0, 0]
type textarea "doenca discal lombar"
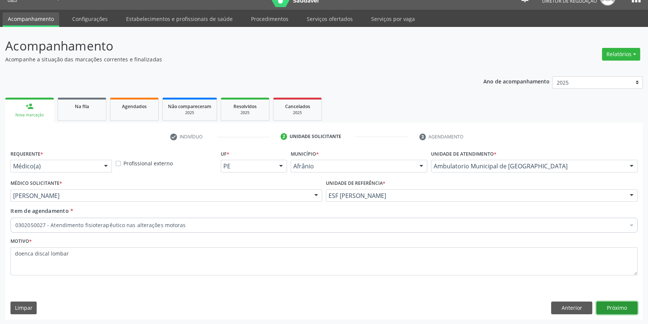
click at [629, 309] on button "Próximo" at bounding box center [616, 308] width 41 height 13
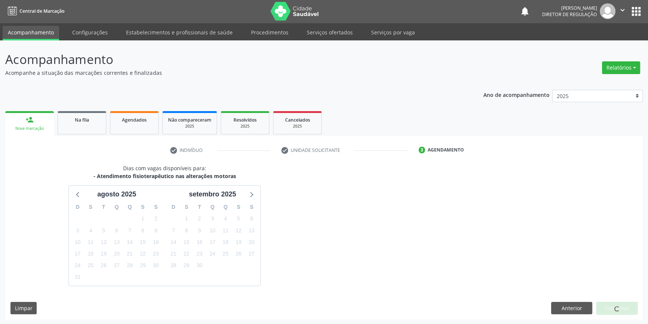
scroll to position [14, 0]
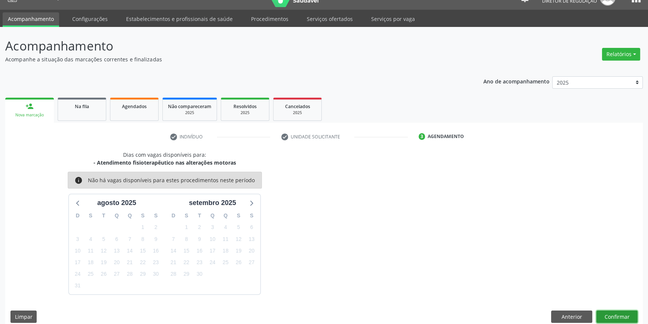
click at [625, 311] on button "Confirmar" at bounding box center [616, 317] width 41 height 13
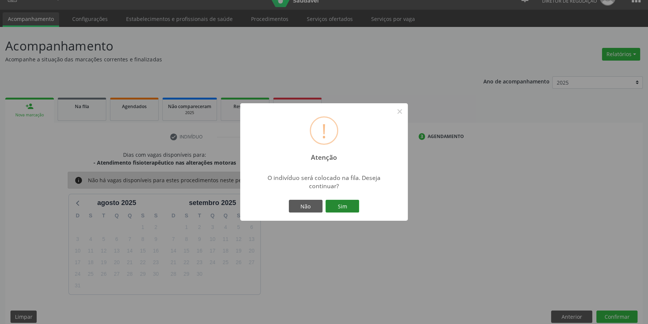
click at [349, 204] on button "Sim" at bounding box center [343, 206] width 34 height 13
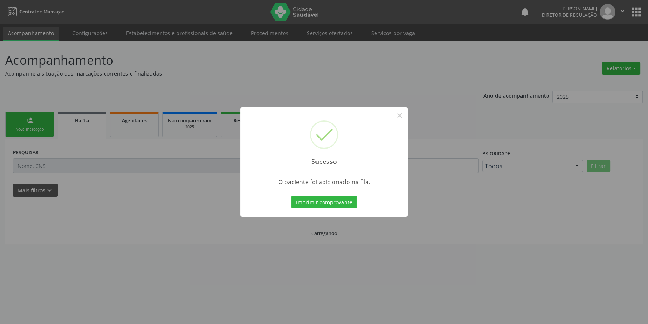
scroll to position [0, 0]
click at [402, 116] on button "×" at bounding box center [402, 115] width 13 height 13
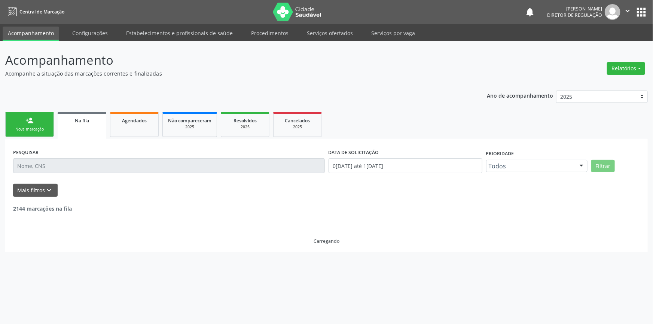
click at [33, 126] on link "person_add Nova marcação" at bounding box center [29, 124] width 49 height 25
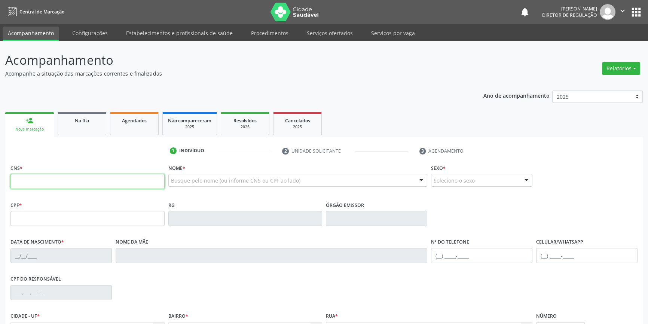
click at [69, 177] on input "text" at bounding box center [87, 181] width 154 height 15
type input "708 1045 0566 7331"
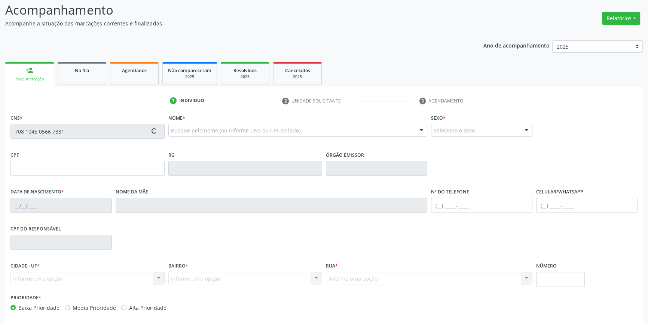
scroll to position [81, 0]
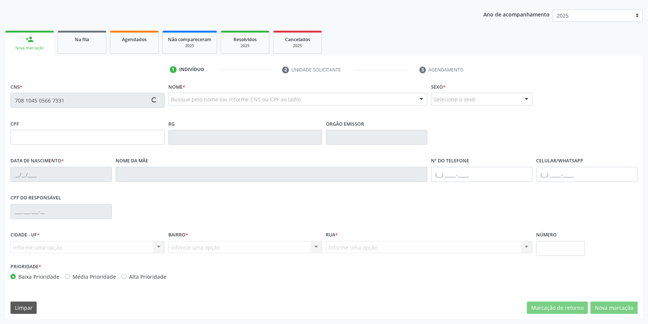
type input "038.854.434-14"
type input "25/08/1976"
type input "Carmelita Neres Rodrigues"
type input "(87) 98122-4582"
type input "755.317.394-00"
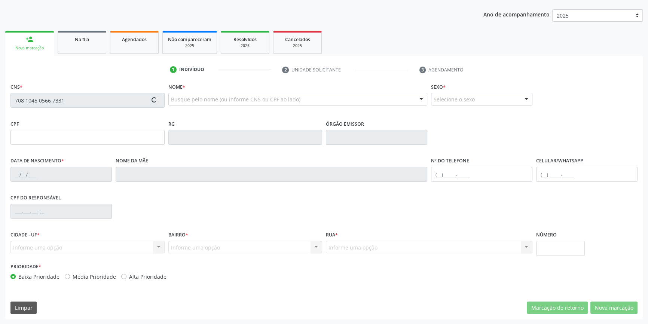
type input "S/N"
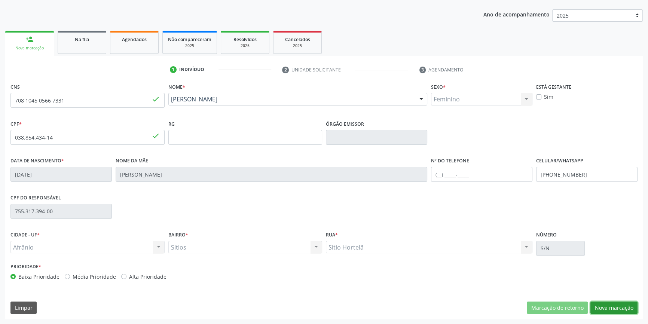
click at [602, 310] on button "Nova marcação" at bounding box center [613, 308] width 47 height 13
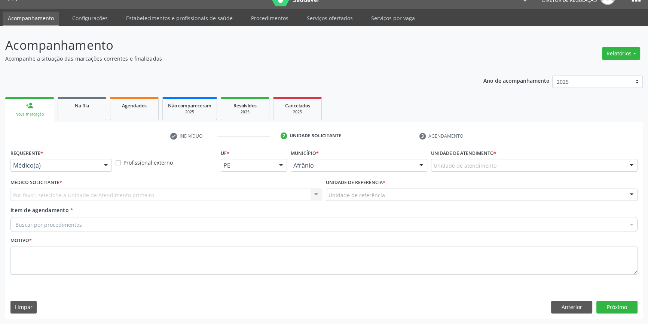
scroll to position [14, 0]
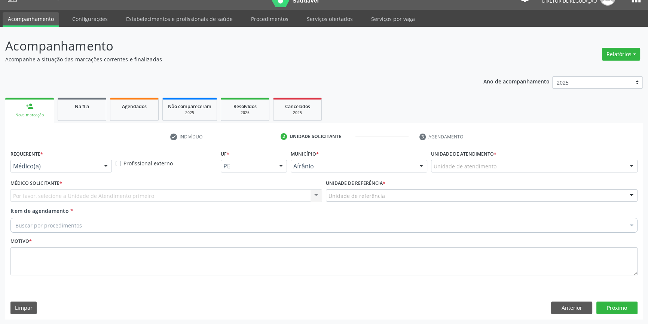
click at [475, 161] on div "Unidade de atendimento" at bounding box center [534, 166] width 207 height 13
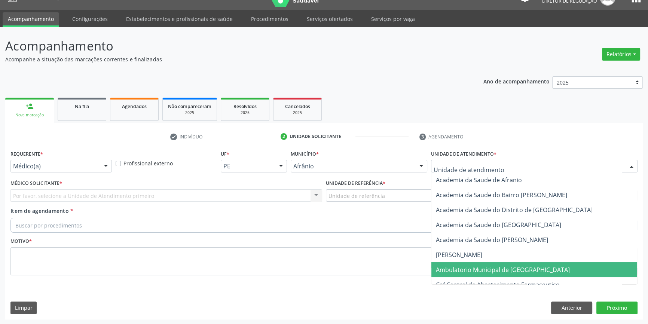
click at [473, 266] on span "Ambulatorio Municipal de [GEOGRAPHIC_DATA]" at bounding box center [503, 270] width 134 height 8
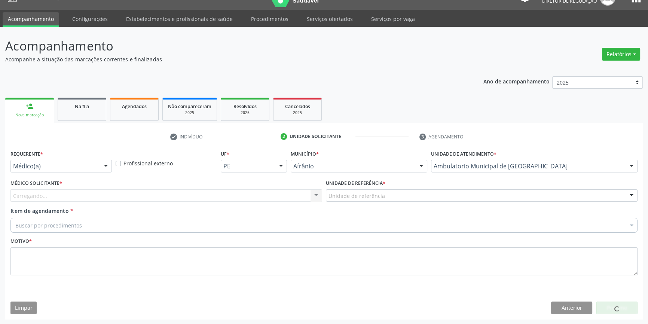
click at [370, 199] on div "Unidade de referência" at bounding box center [482, 195] width 312 height 13
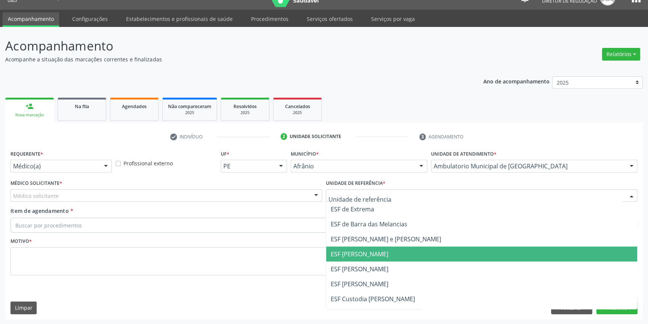
drag, startPoint x: 359, startPoint y: 266, endPoint x: 316, endPoint y: 254, distance: 44.8
click at [358, 266] on span "ESF [PERSON_NAME]" at bounding box center [360, 269] width 58 height 8
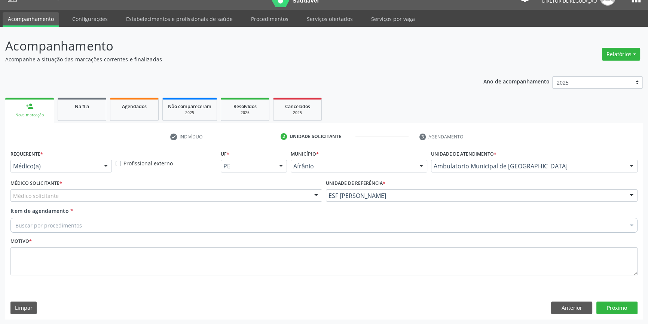
drag, startPoint x: 192, startPoint y: 196, endPoint x: 170, endPoint y: 197, distance: 22.1
click at [184, 196] on div "Médico solicitante" at bounding box center [166, 195] width 312 height 13
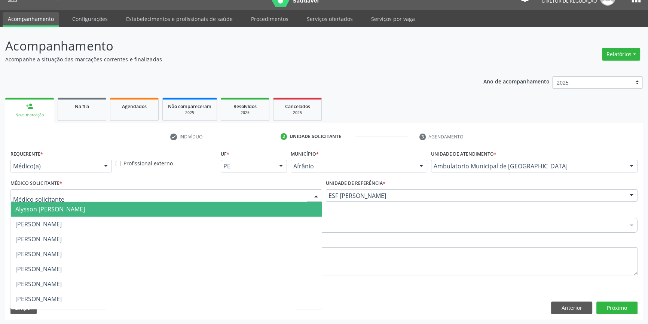
click at [68, 219] on span "[PERSON_NAME]" at bounding box center [166, 224] width 311 height 15
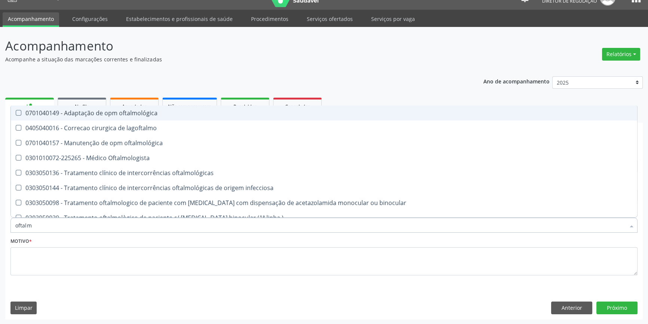
type input "oftalmo"
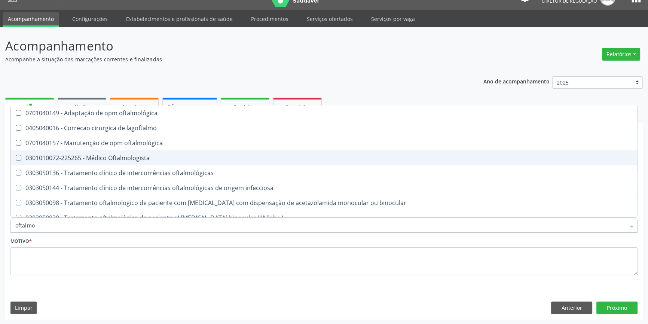
click at [96, 162] on span "0301010072-225265 - Médico Oftalmologista" at bounding box center [324, 157] width 626 height 15
checkbox Oftalmologista "true"
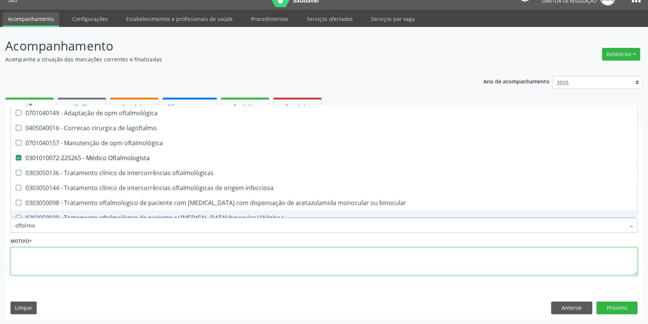
click at [79, 256] on textarea at bounding box center [323, 261] width 627 height 28
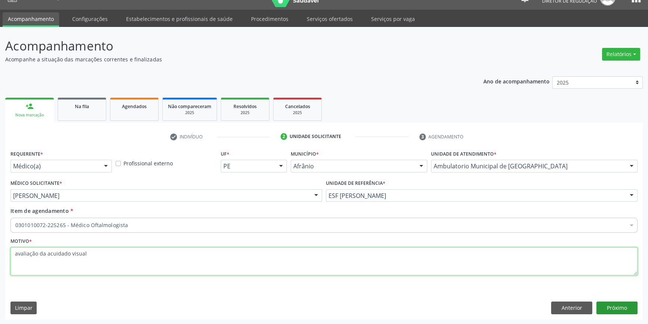
type textarea "avaliação da acuidado visual"
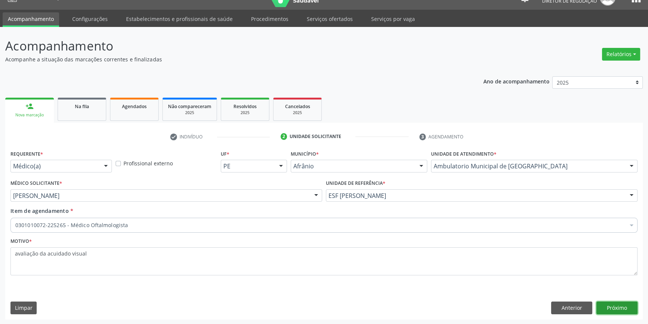
click at [618, 307] on button "Próximo" at bounding box center [616, 308] width 41 height 13
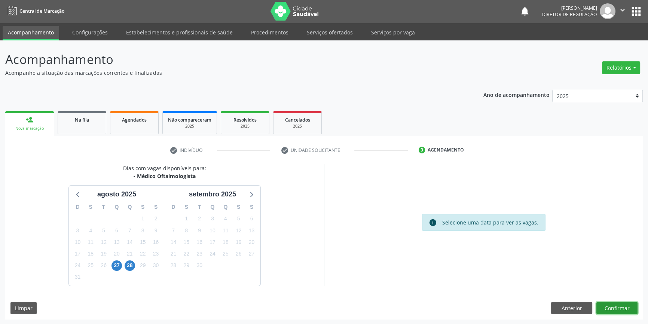
click at [622, 309] on button "Confirmar" at bounding box center [616, 308] width 41 height 13
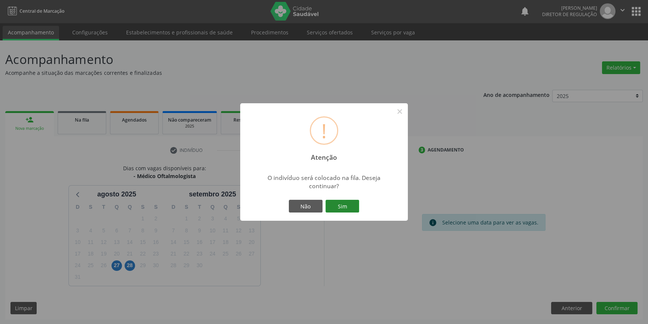
click at [331, 212] on button "Sim" at bounding box center [343, 206] width 34 height 13
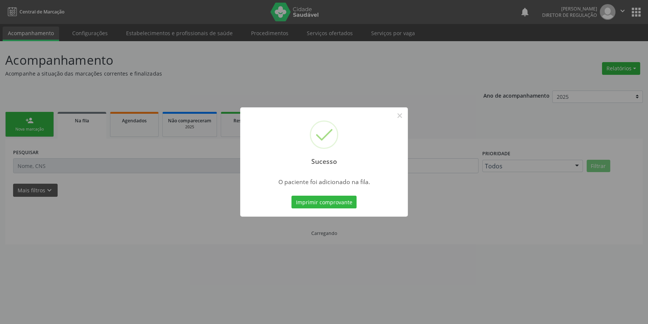
scroll to position [0, 0]
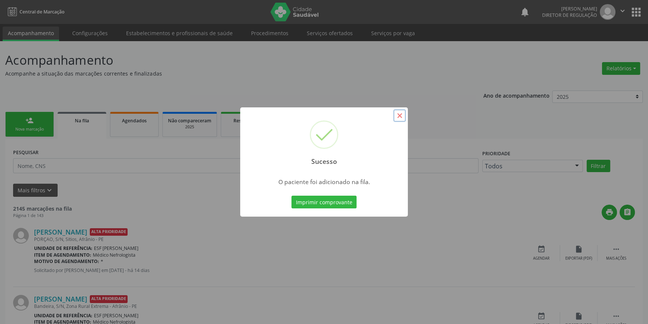
click at [401, 114] on button "×" at bounding box center [399, 115] width 13 height 13
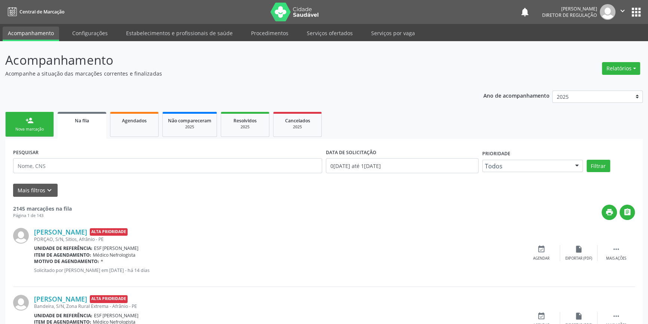
click at [35, 124] on link "person_add Nova marcação" at bounding box center [29, 124] width 49 height 25
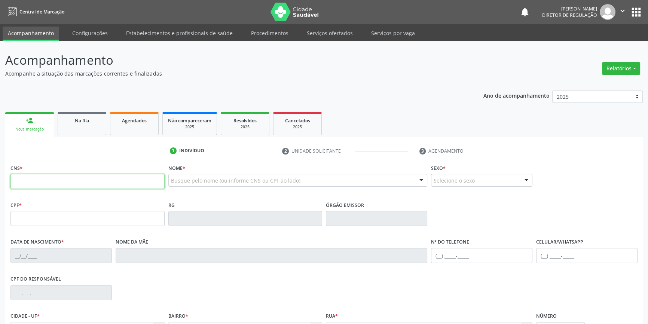
click at [73, 184] on input "text" at bounding box center [87, 181] width 154 height 15
type input "700 0029 5997 0610"
type input "392.204.514-68"
type input "14/10/1953"
type input "Isabel Maria Dias"
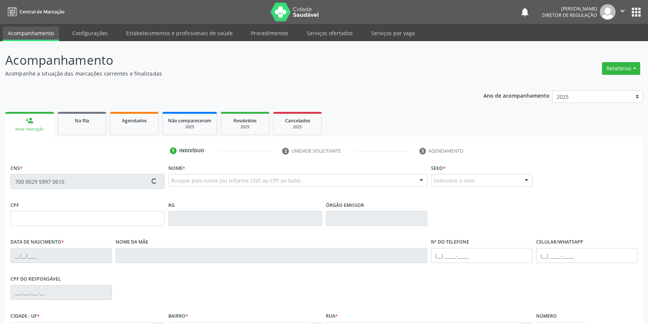
type input "(87) 8831-1325"
type input "061.815.334-94"
type input "S/N"
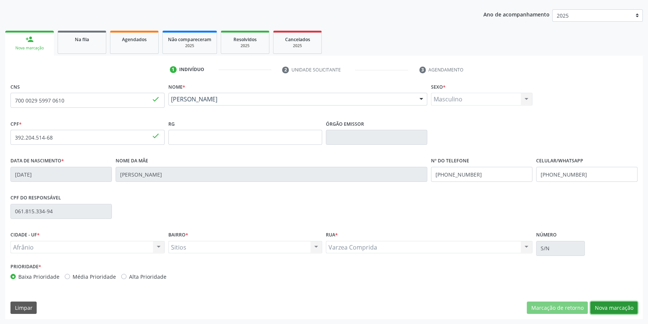
click at [606, 311] on button "Nova marcação" at bounding box center [613, 308] width 47 height 13
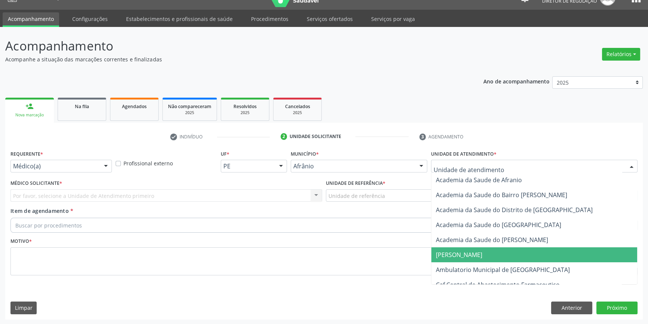
click at [483, 261] on span "[PERSON_NAME]" at bounding box center [534, 254] width 206 height 15
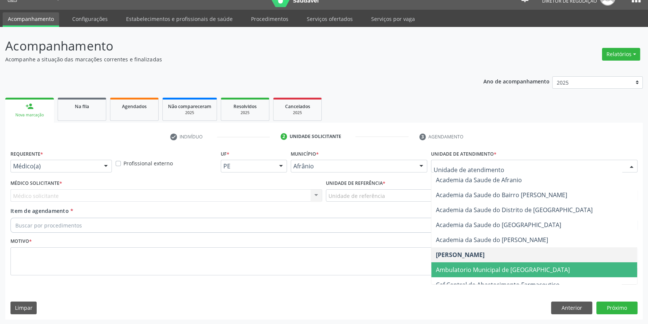
click at [468, 269] on span "Ambulatorio Municipal de [GEOGRAPHIC_DATA]" at bounding box center [503, 270] width 134 height 8
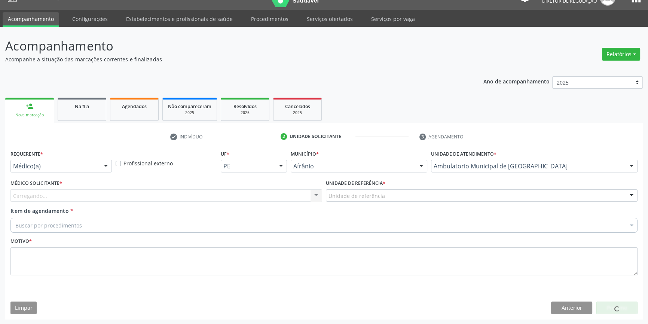
click at [389, 198] on div "Unidade de referência" at bounding box center [482, 195] width 312 height 13
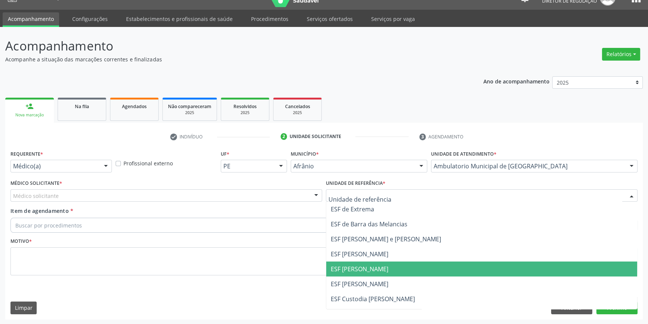
drag, startPoint x: 356, startPoint y: 270, endPoint x: 331, endPoint y: 261, distance: 26.8
click at [355, 270] on span "ESF [PERSON_NAME]" at bounding box center [360, 269] width 58 height 8
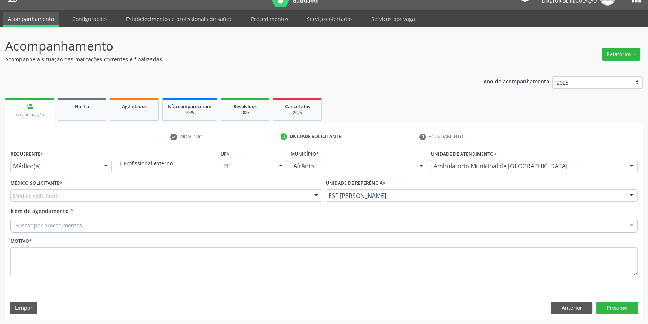
drag, startPoint x: 178, startPoint y: 196, endPoint x: 126, endPoint y: 219, distance: 56.8
click at [178, 196] on div "Médico solicitante" at bounding box center [166, 195] width 312 height 13
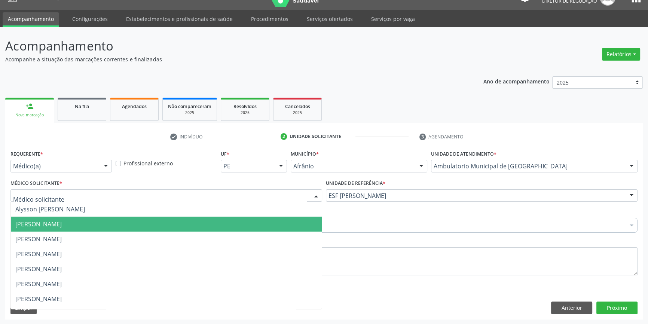
click at [62, 225] on span "[PERSON_NAME]" at bounding box center [38, 224] width 46 height 8
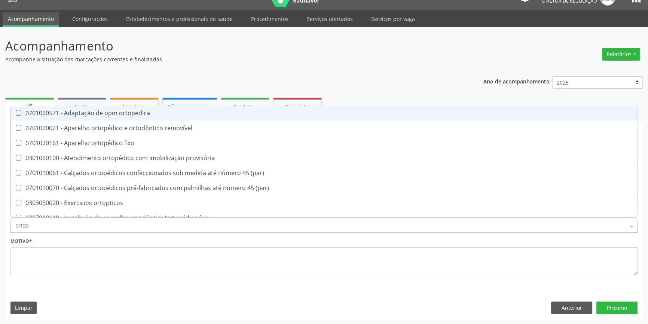
type input "ortope"
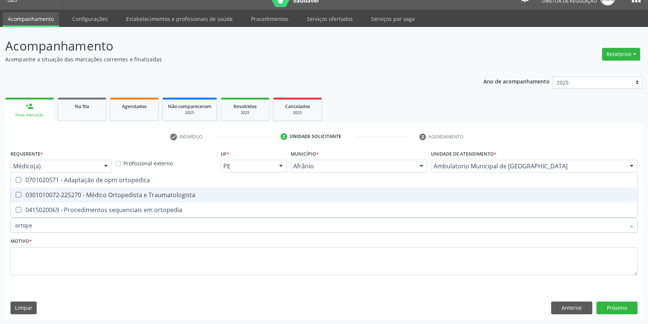
drag, startPoint x: 172, startPoint y: 192, endPoint x: 168, endPoint y: 195, distance: 4.9
click at [171, 193] on div "0301010072-225270 - Médico Ortopedista e Traumatologista" at bounding box center [323, 195] width 617 height 6
checkbox Traumatologista "true"
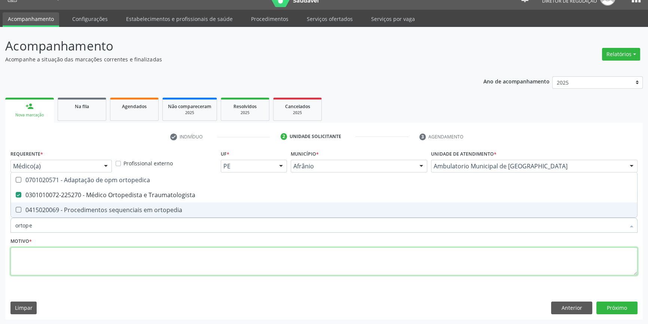
click at [78, 269] on textarea at bounding box center [323, 261] width 627 height 28
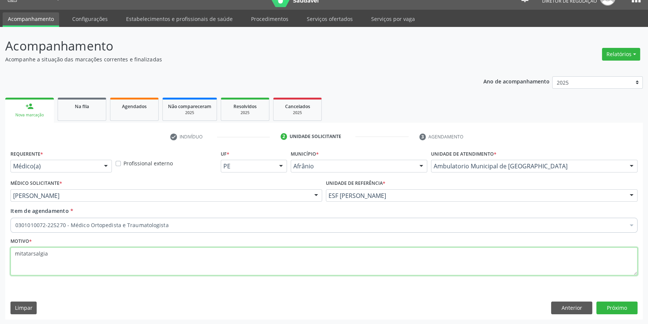
paste textarea "e"
type textarea "metatarsalgia"
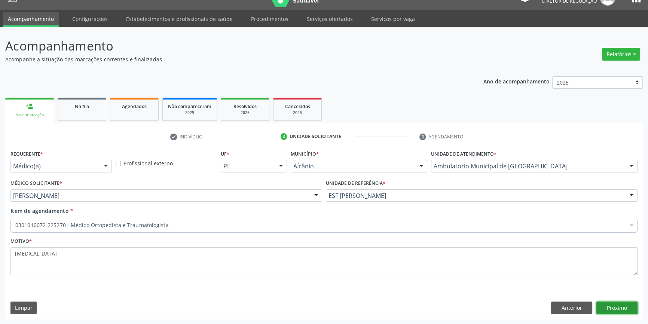
click at [607, 305] on button "Próximo" at bounding box center [616, 308] width 41 height 13
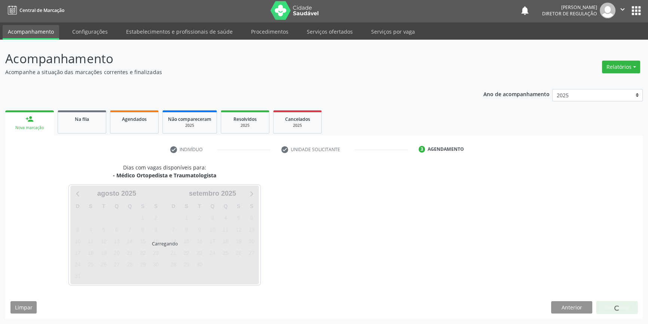
scroll to position [1, 0]
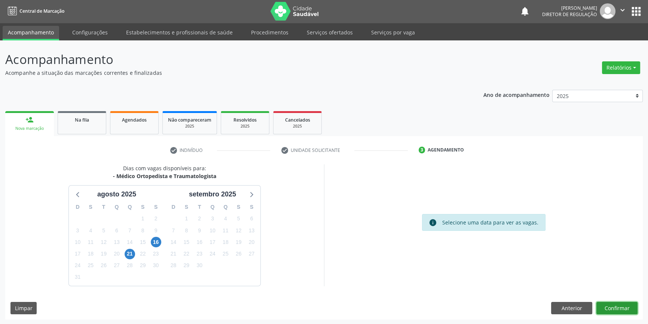
click at [614, 311] on button "Confirmar" at bounding box center [616, 308] width 41 height 13
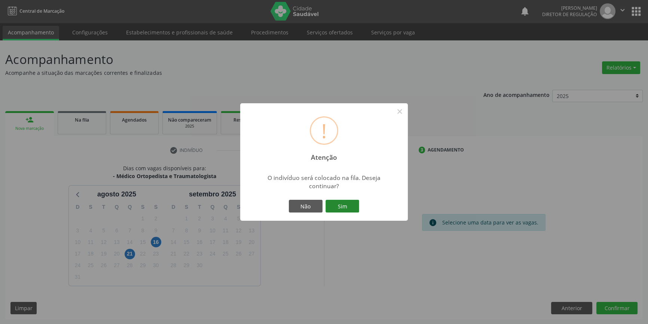
click at [337, 202] on button "Sim" at bounding box center [343, 206] width 34 height 13
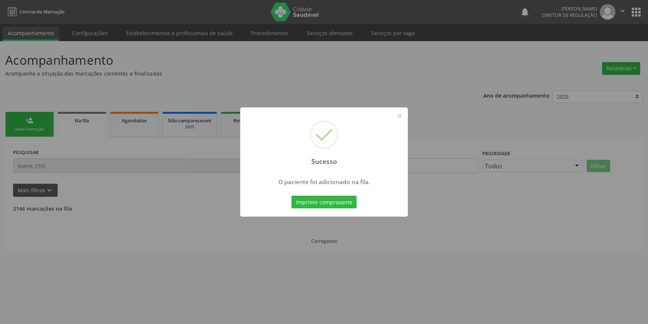
scroll to position [0, 0]
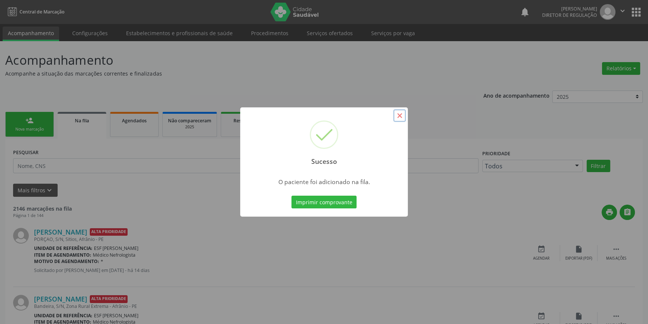
click at [397, 117] on button "×" at bounding box center [399, 115] width 13 height 13
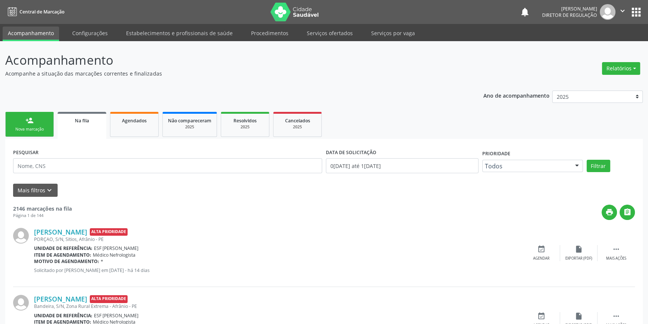
click at [27, 126] on div "Nova marcação" at bounding box center [29, 129] width 37 height 6
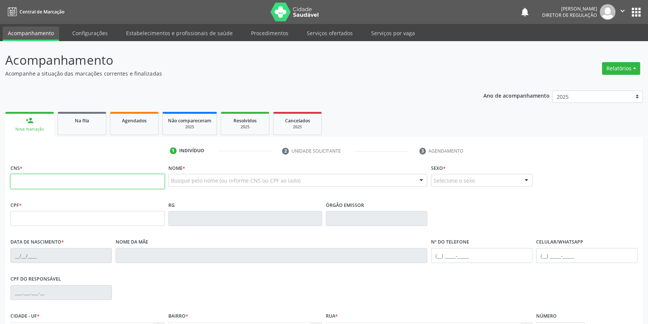
click at [46, 178] on input "text" at bounding box center [87, 181] width 154 height 15
type input "700 0029 5997 0610"
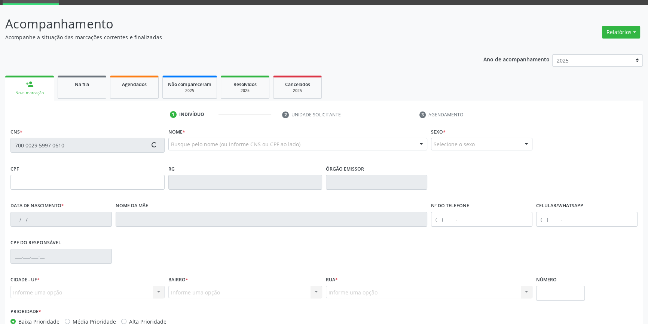
scroll to position [81, 0]
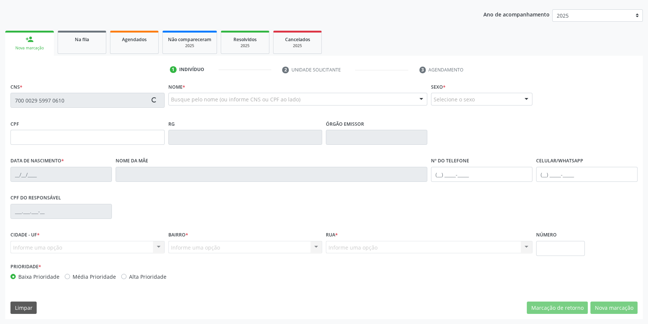
type input "392.204.514-68"
type input "14/10/1953"
type input "Isabel Maria Dias"
type input "(87) 8831-1325"
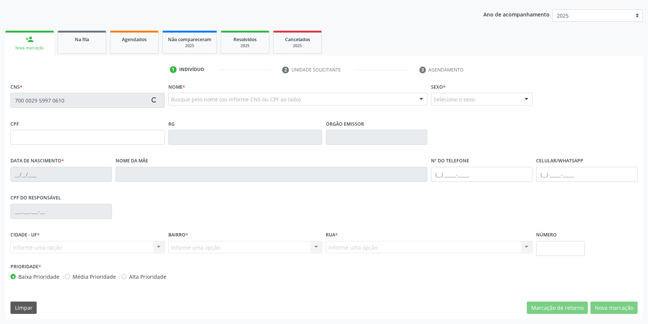
type input "061.815.334-94"
type input "S/N"
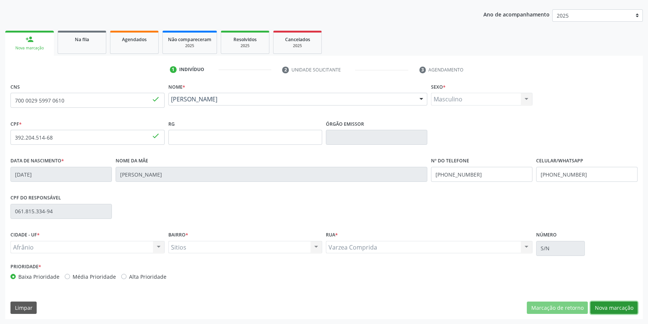
click at [610, 308] on button "Nova marcação" at bounding box center [613, 308] width 47 height 13
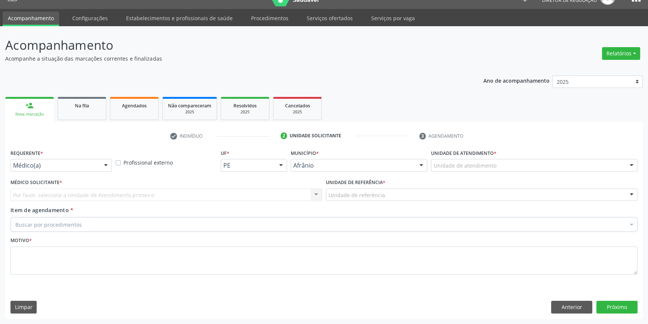
scroll to position [14, 0]
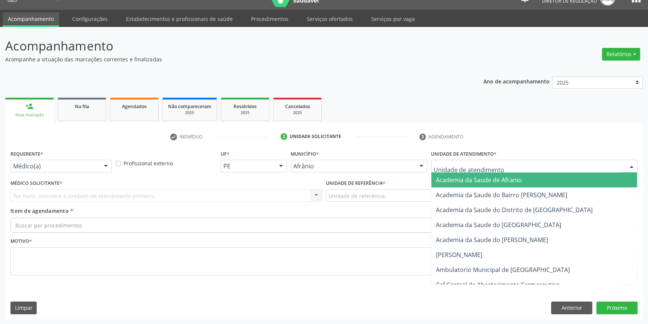
click at [500, 166] on div at bounding box center [534, 166] width 207 height 13
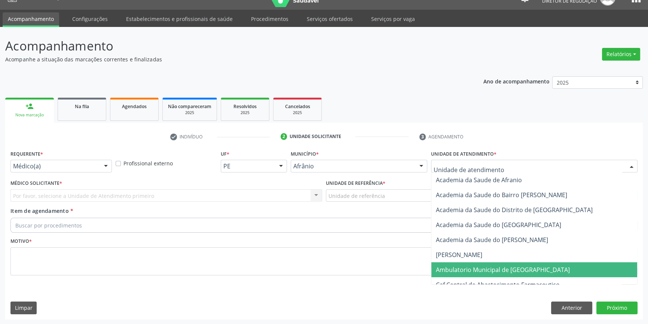
click at [485, 272] on span "Ambulatorio Municipal de [GEOGRAPHIC_DATA]" at bounding box center [503, 270] width 134 height 8
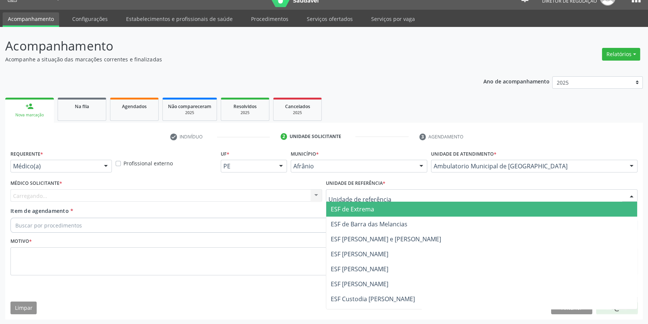
click at [359, 199] on div at bounding box center [482, 195] width 312 height 13
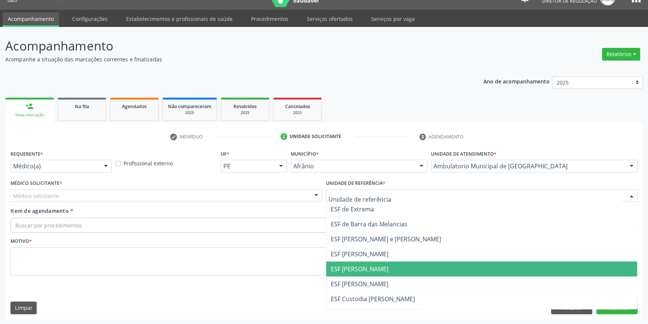
click at [360, 272] on span "ESF [PERSON_NAME]" at bounding box center [360, 269] width 58 height 8
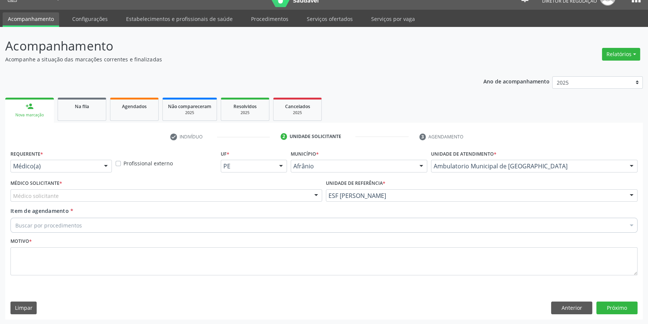
drag, startPoint x: 201, startPoint y: 187, endPoint x: 180, endPoint y: 195, distance: 22.5
click at [201, 187] on div "Médico Solicitante * Médico solicitante Alysson Rodrigo Ferreira Cavalcanti Bru…" at bounding box center [166, 190] width 312 height 24
click at [178, 195] on div at bounding box center [166, 195] width 312 height 13
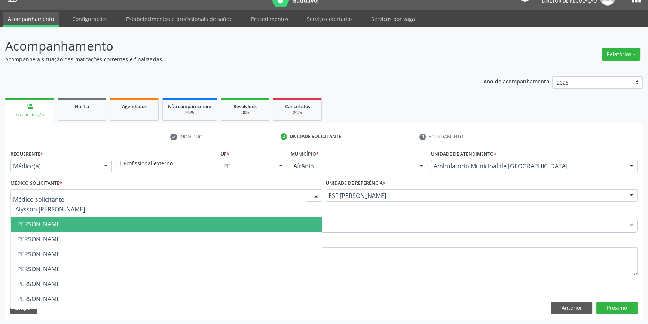
click at [62, 226] on span "[PERSON_NAME]" at bounding box center [38, 224] width 46 height 8
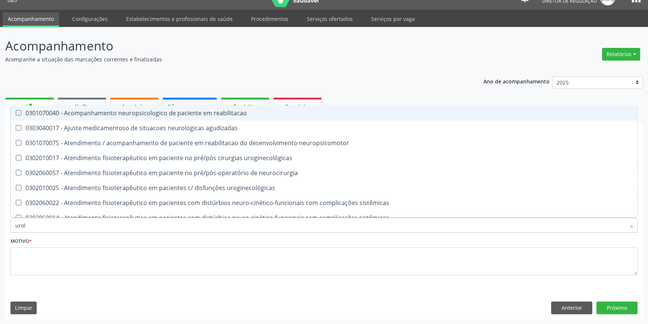
type input "urolo"
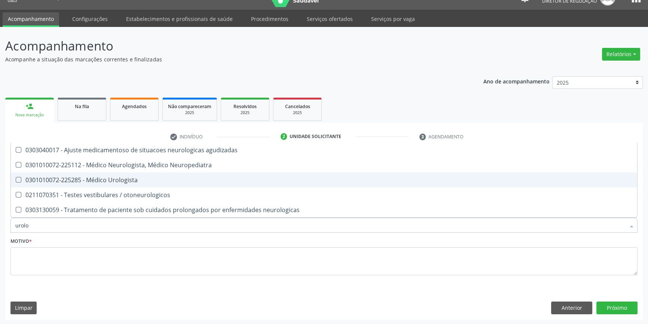
click at [119, 178] on div "0301010072-225285 - Médico Urologista" at bounding box center [323, 180] width 617 height 6
checkbox Urologista "true"
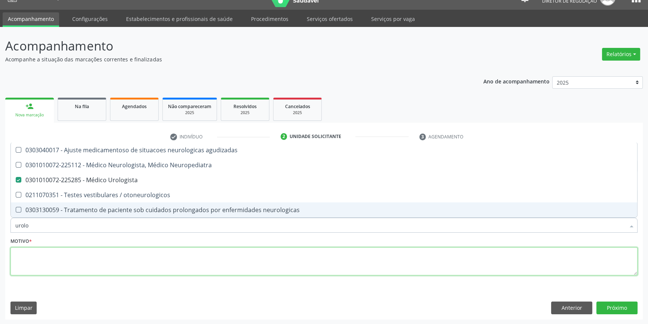
click at [94, 254] on textarea at bounding box center [323, 261] width 627 height 28
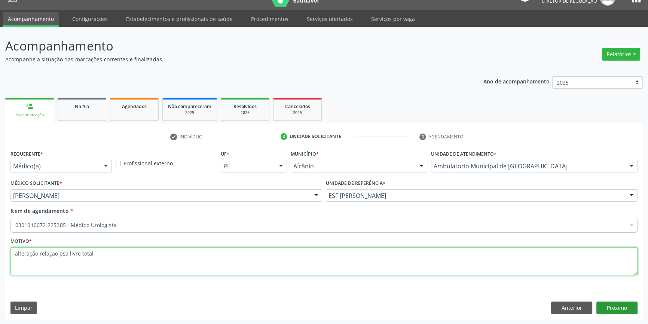
type textarea "alteração relaçao psa livre total"
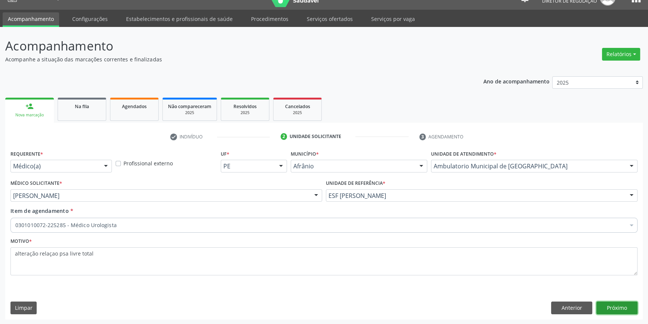
click at [621, 309] on button "Próximo" at bounding box center [616, 308] width 41 height 13
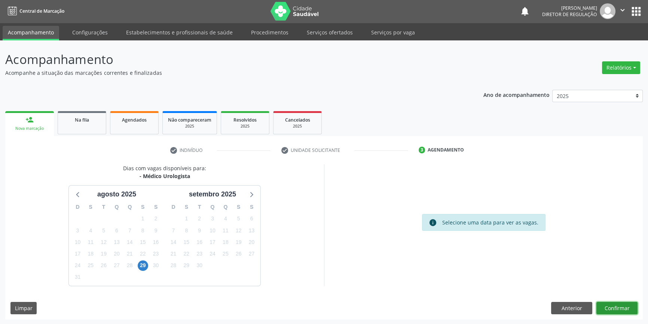
click at [610, 307] on button "Confirmar" at bounding box center [616, 308] width 41 height 13
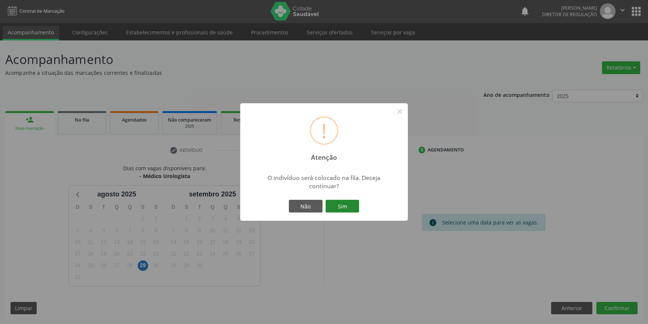
click at [337, 203] on button "Sim" at bounding box center [343, 206] width 34 height 13
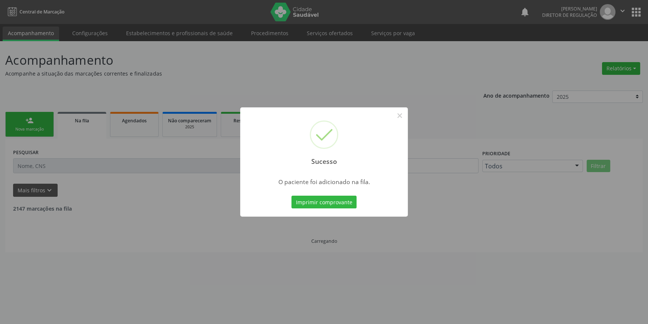
scroll to position [0, 0]
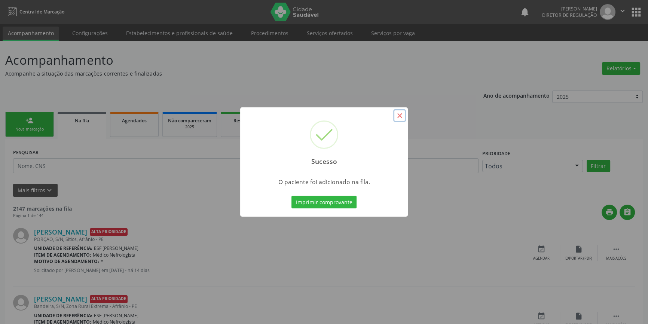
click at [397, 116] on button "×" at bounding box center [399, 115] width 13 height 13
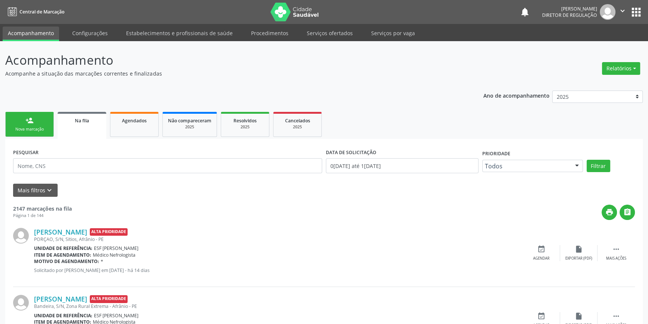
click at [24, 125] on link "person_add Nova marcação" at bounding box center [29, 124] width 49 height 25
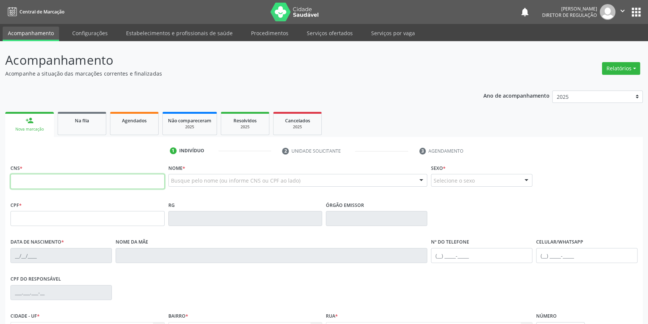
click at [46, 179] on input "text" at bounding box center [87, 181] width 154 height 15
type input "700 0060 3921 0707"
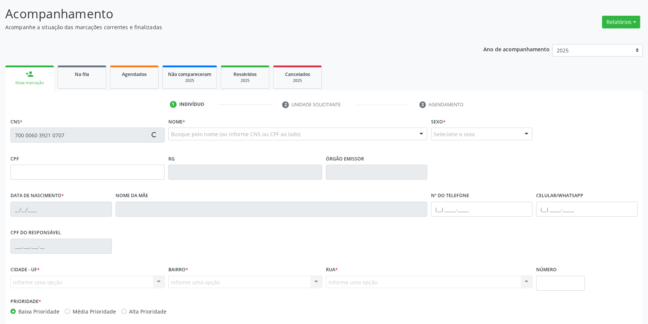
scroll to position [81, 0]
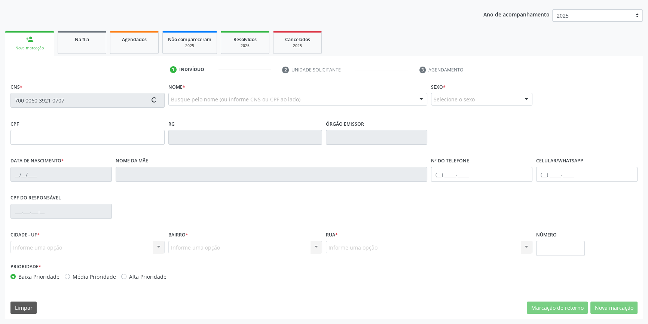
type input "018.463.224-21"
type input "25/08/1938"
type input "Joséfa Maria de Sousa"
type input "(87) 98109-9046"
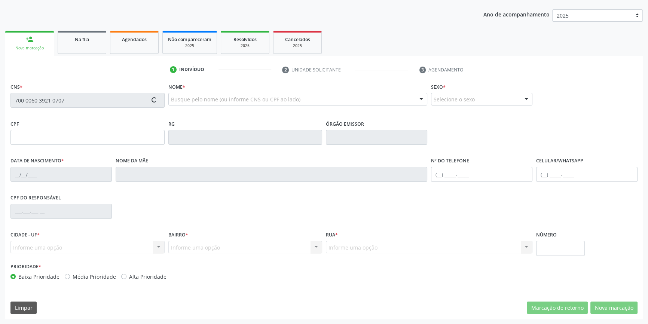
type input "S/N"
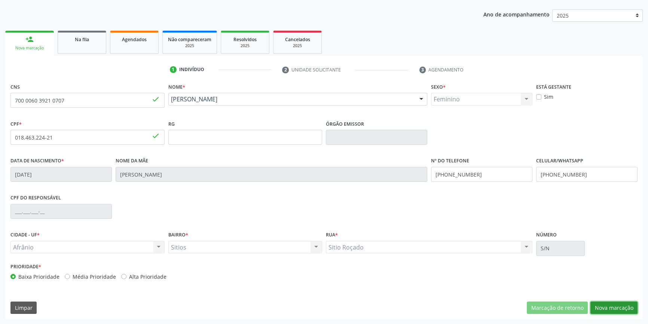
click at [600, 308] on button "Nova marcação" at bounding box center [613, 308] width 47 height 13
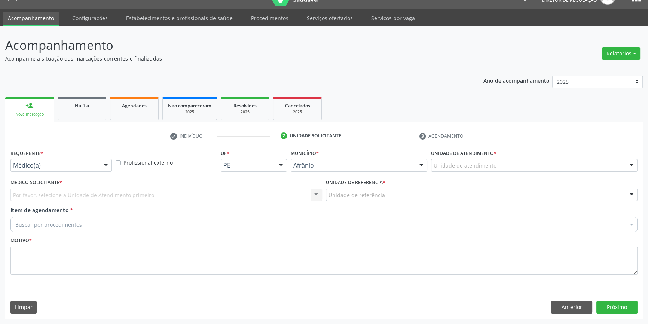
scroll to position [14, 0]
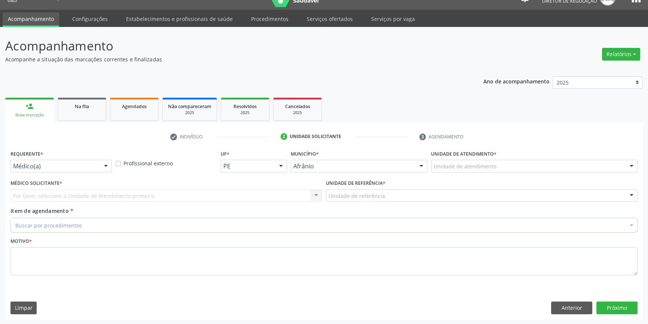
click at [473, 161] on div "Unidade de atendimento" at bounding box center [534, 166] width 207 height 13
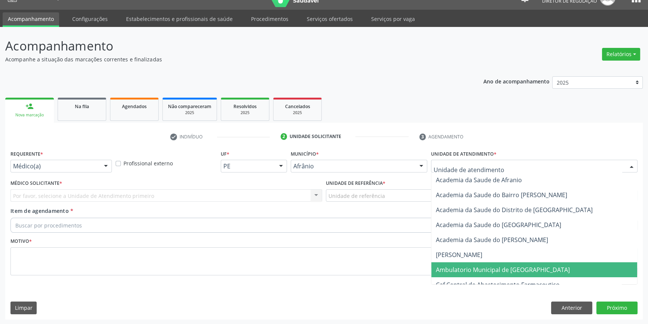
drag, startPoint x: 471, startPoint y: 270, endPoint x: 425, endPoint y: 251, distance: 50.7
click at [471, 271] on span "Ambulatorio Municipal de [GEOGRAPHIC_DATA]" at bounding box center [503, 270] width 134 height 8
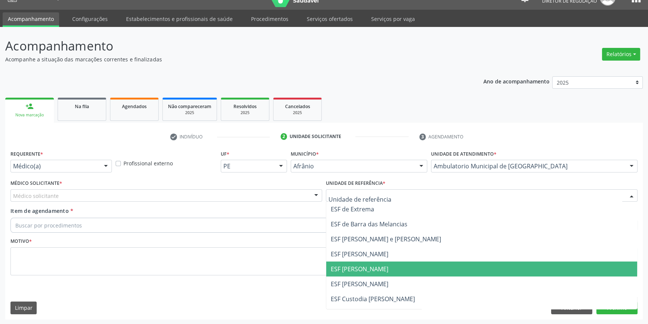
click at [364, 273] on span "ESF [PERSON_NAME]" at bounding box center [481, 269] width 311 height 15
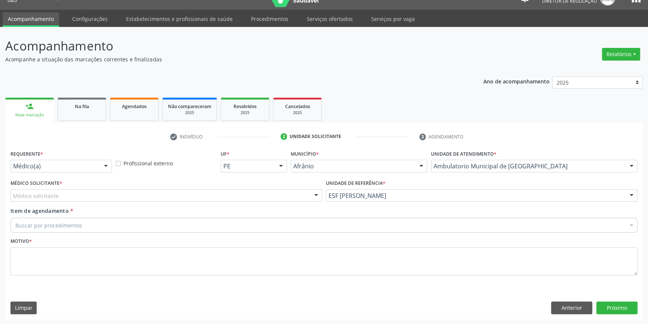
drag, startPoint x: 138, startPoint y: 196, endPoint x: 122, endPoint y: 197, distance: 16.1
click at [137, 196] on div "Médico solicitante" at bounding box center [166, 195] width 312 height 13
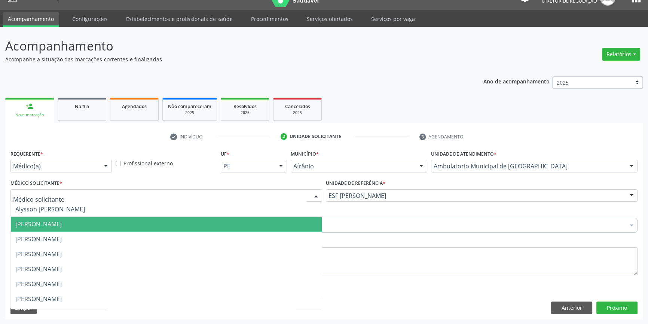
click at [62, 226] on span "[PERSON_NAME]" at bounding box center [38, 224] width 46 height 8
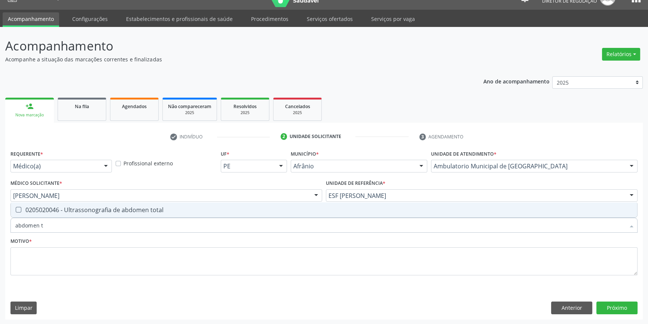
type input "abdomen to"
click at [58, 214] on span "0205020046 - Ultrassonografia de abdomen total" at bounding box center [324, 209] width 626 height 15
checkbox total "true"
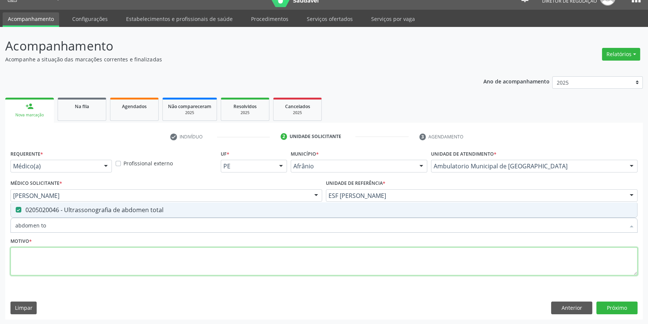
click at [59, 263] on textarea at bounding box center [323, 261] width 627 height 28
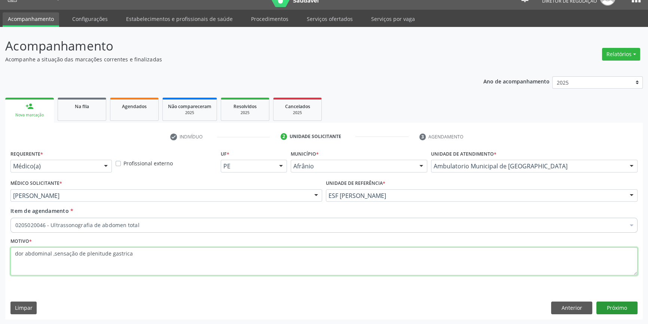
type textarea "dor abdominal ,sensação de plenitude gastrica"
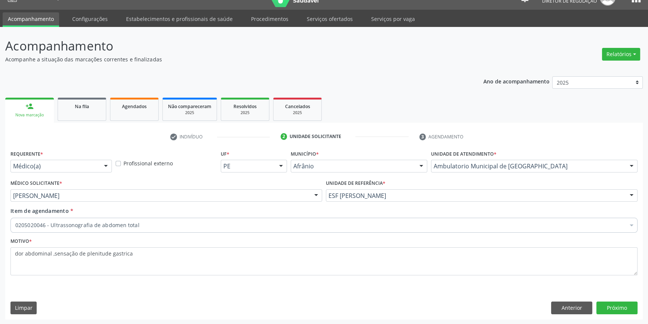
drag, startPoint x: 621, startPoint y: 310, endPoint x: 443, endPoint y: 298, distance: 178.5
click at [424, 303] on div "Limpar Anterior Próximo" at bounding box center [323, 308] width 627 height 13
click at [616, 304] on button "Próximo" at bounding box center [616, 308] width 41 height 13
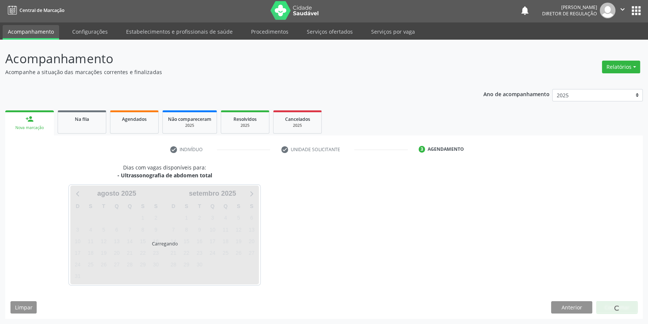
scroll to position [1, 0]
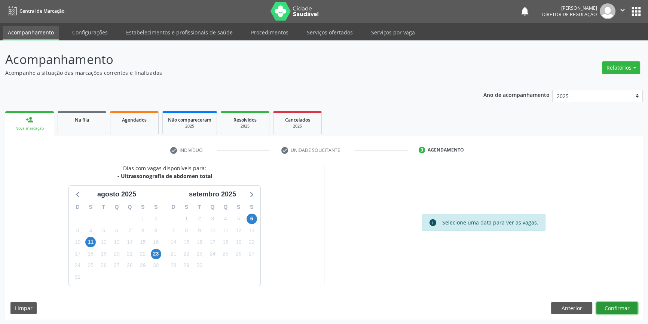
click at [619, 308] on button "Confirmar" at bounding box center [616, 308] width 41 height 13
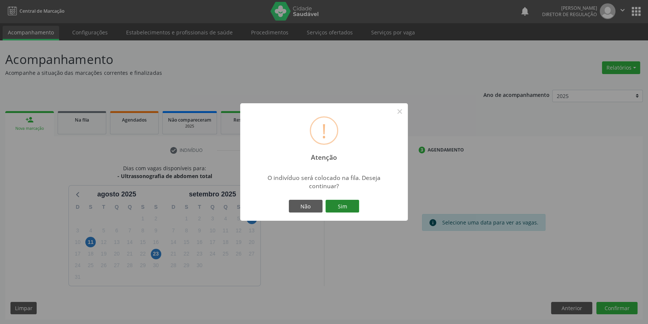
click at [347, 210] on button "Sim" at bounding box center [343, 206] width 34 height 13
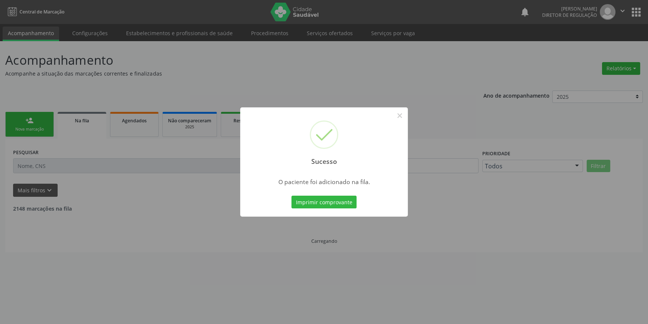
scroll to position [0, 0]
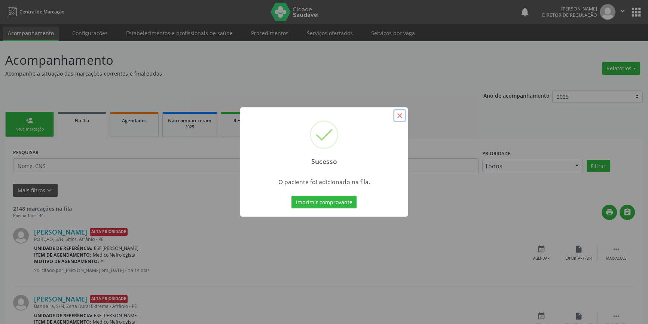
click at [401, 120] on button "×" at bounding box center [399, 115] width 13 height 13
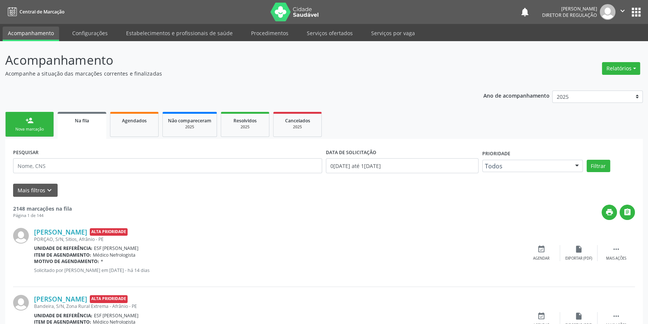
click at [34, 117] on link "person_add Nova marcação" at bounding box center [29, 124] width 49 height 25
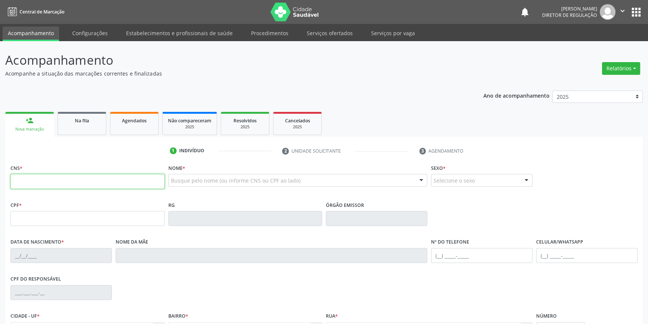
click at [40, 184] on input "text" at bounding box center [87, 181] width 154 height 15
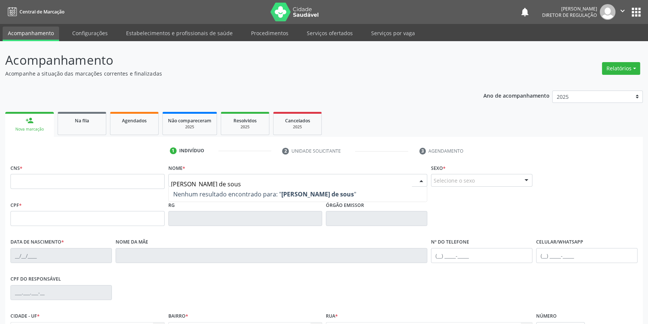
type input "mauri gomes de sousa"
drag, startPoint x: 244, startPoint y: 186, endPoint x: 135, endPoint y: 182, distance: 108.6
click at [141, 182] on div "CNS * Nome * mauri gomes de sousa Nenhum resultado encontrado para: " mauri gom…" at bounding box center [324, 180] width 631 height 37
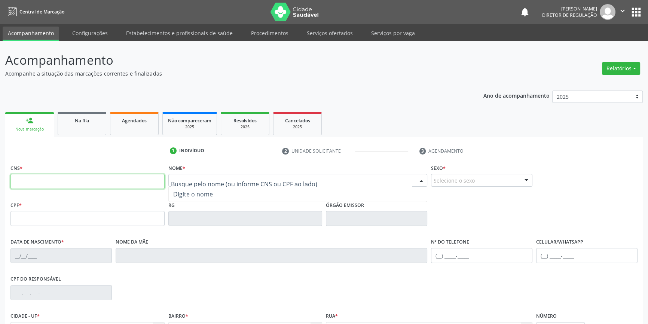
click at [135, 182] on input "text" at bounding box center [87, 181] width 154 height 15
type input "700 2049 7635 1222"
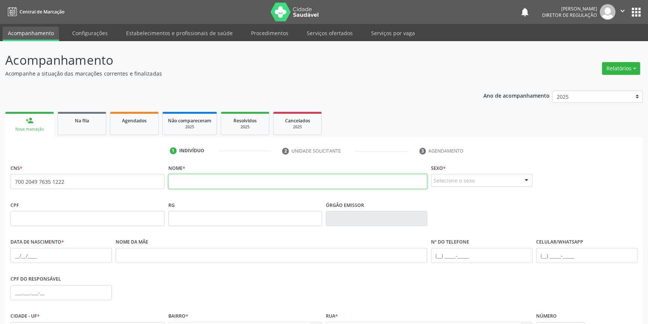
click at [178, 187] on input "text" at bounding box center [297, 181] width 259 height 15
type input "m"
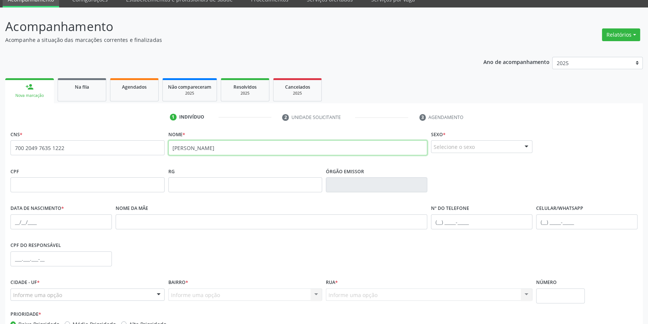
scroll to position [81, 0]
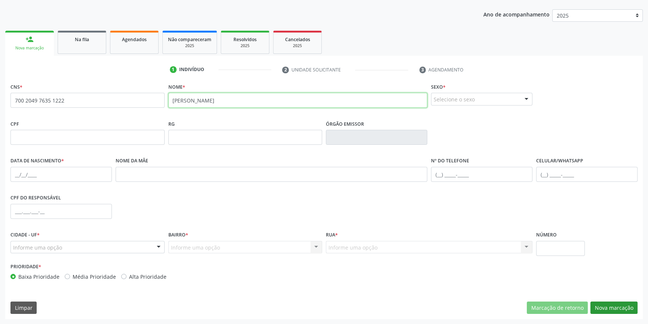
type input "MARIA LUIZA TELES DA SILVA"
click at [606, 307] on button "Nova marcação" at bounding box center [613, 308] width 47 height 13
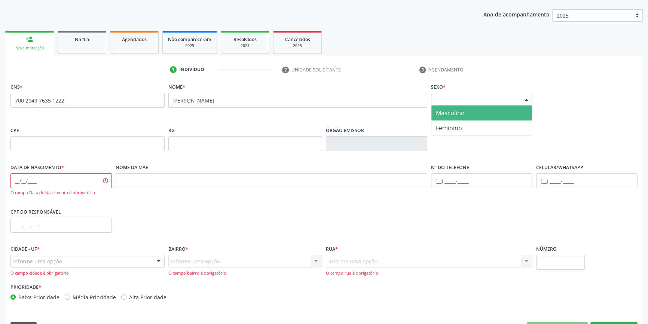
click at [467, 101] on div "Selecione o sexo" at bounding box center [481, 99] width 101 height 13
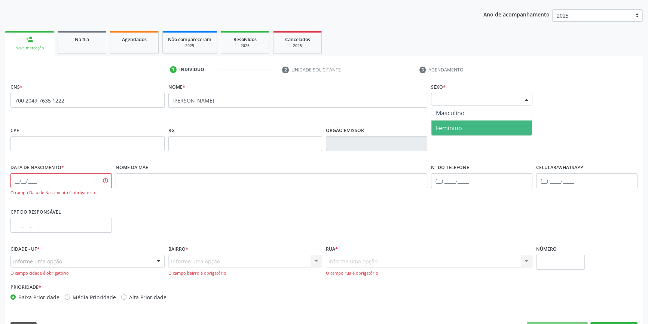
click at [462, 126] on span "Feminino" at bounding box center [481, 127] width 101 height 15
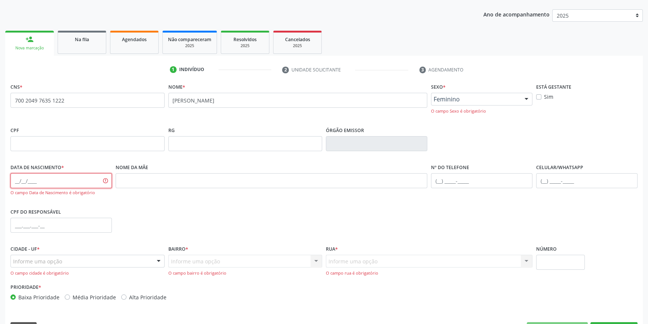
click at [16, 180] on input "text" at bounding box center [60, 180] width 101 height 15
type input "13/10/2019"
click at [92, 256] on div at bounding box center [87, 261] width 154 height 13
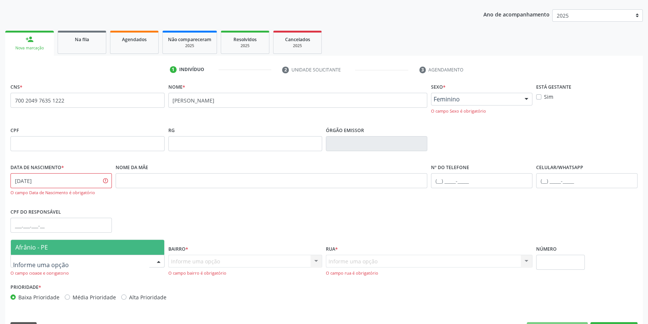
click at [85, 247] on span "Afrânio - PE" at bounding box center [87, 247] width 153 height 15
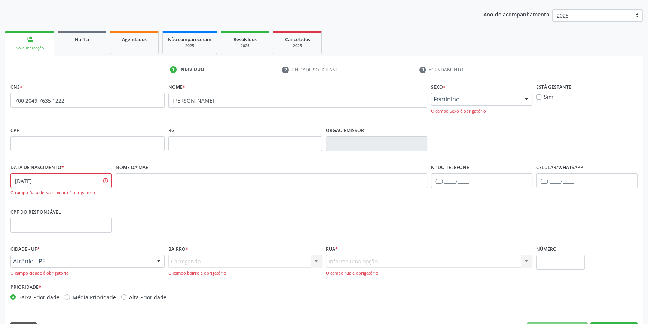
click at [194, 263] on div "Carregando... Nenhum resultado encontrado para: " " Nenhuma opção encontrada. D…" at bounding box center [245, 265] width 154 height 21
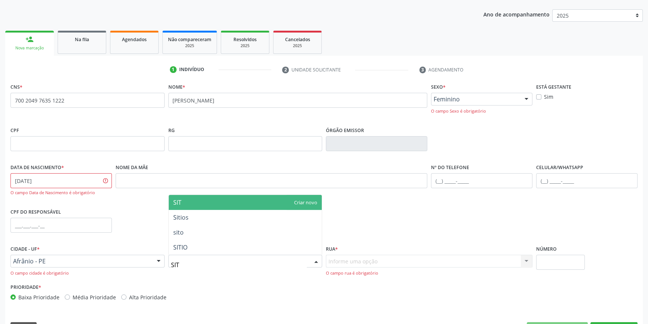
type input "SITI"
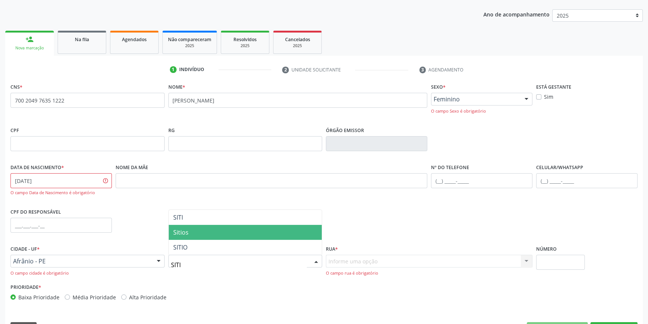
click at [198, 237] on span "Sitios" at bounding box center [245, 232] width 153 height 15
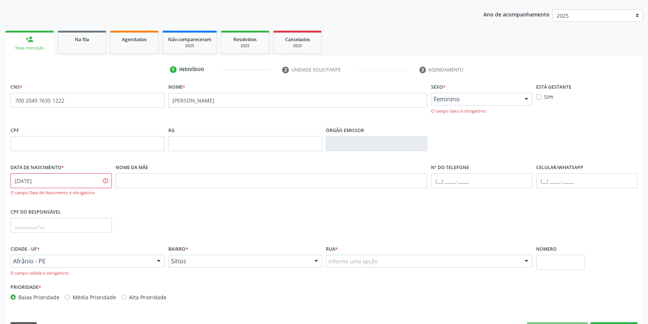
click at [369, 265] on div "Informe uma opção" at bounding box center [429, 261] width 207 height 13
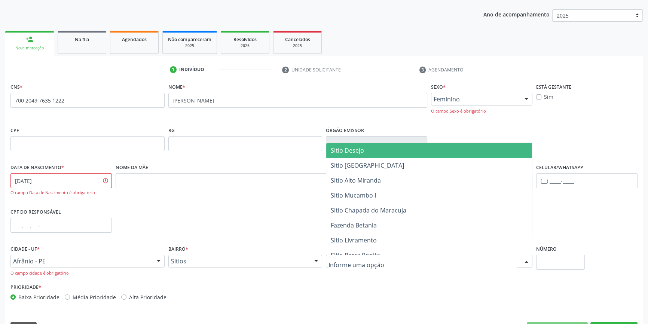
click at [368, 264] on input "text" at bounding box center [423, 264] width 189 height 15
type input "C"
type input "SITIO COR"
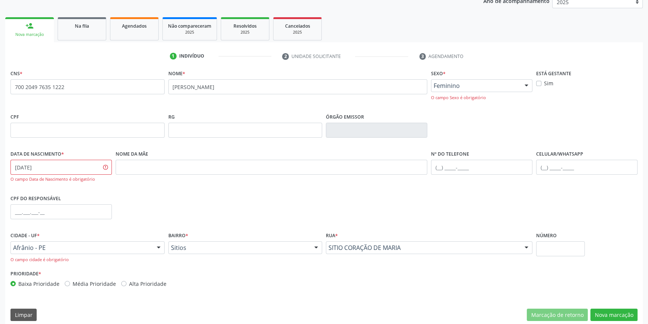
scroll to position [101, 0]
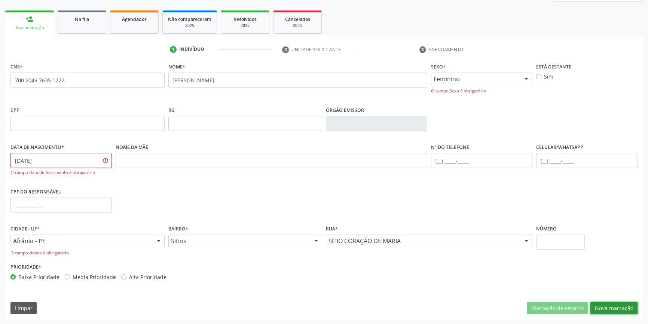
click at [621, 308] on button "Nova marcação" at bounding box center [613, 308] width 47 height 13
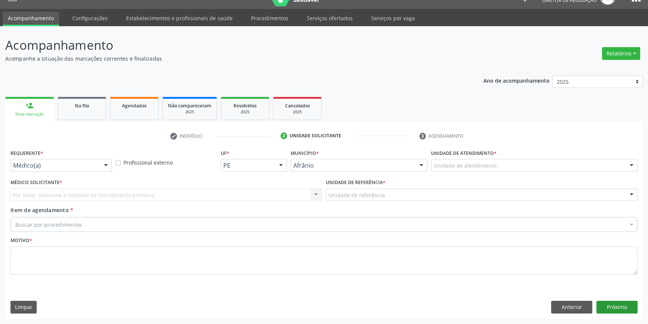
scroll to position [14, 0]
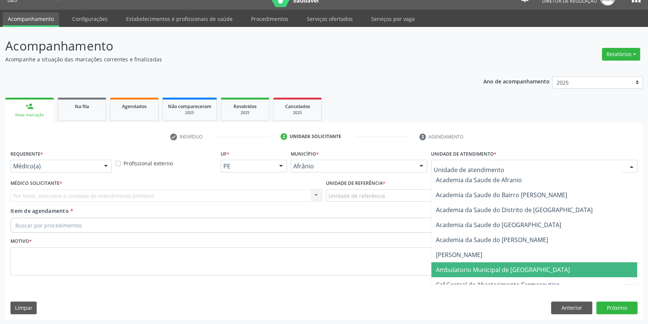
click at [475, 271] on span "Ambulatorio Municipal de [GEOGRAPHIC_DATA]" at bounding box center [503, 270] width 134 height 8
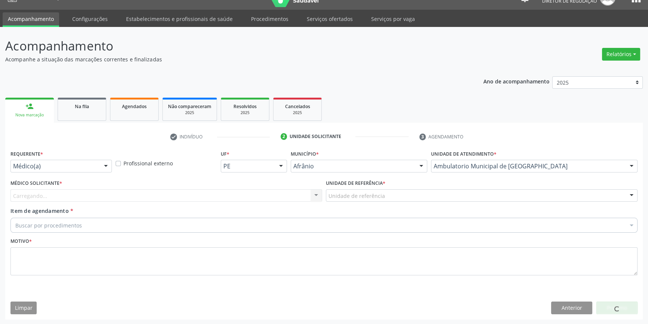
drag, startPoint x: 392, startPoint y: 199, endPoint x: 382, endPoint y: 208, distance: 13.2
click at [392, 198] on div "Unidade de referência" at bounding box center [482, 195] width 312 height 13
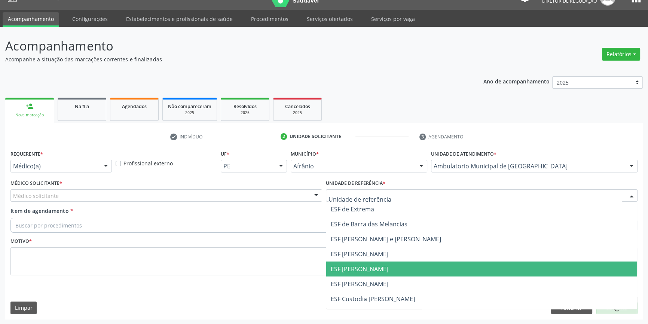
click at [363, 269] on span "ESF [PERSON_NAME]" at bounding box center [360, 269] width 58 height 8
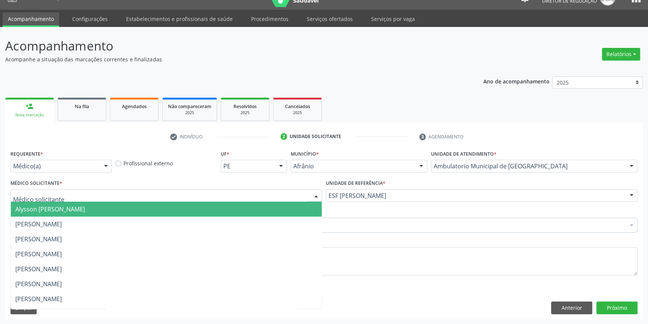
drag, startPoint x: 148, startPoint y: 194, endPoint x: 100, endPoint y: 203, distance: 49.2
click at [146, 194] on div at bounding box center [166, 195] width 312 height 13
click at [62, 220] on span "[PERSON_NAME]" at bounding box center [38, 224] width 46 height 8
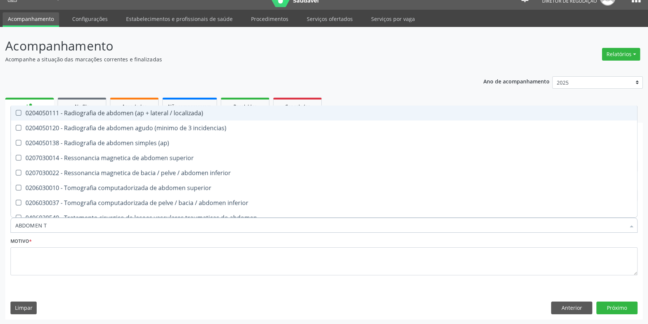
type input "ABDOMEN TO"
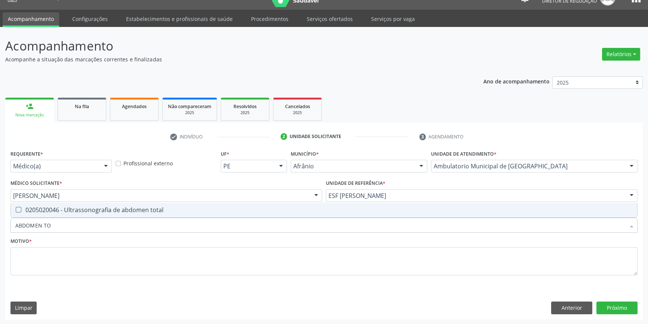
click at [61, 213] on div "0205020046 - Ultrassonografia de abdomen total" at bounding box center [323, 210] width 617 height 6
checkbox total "true"
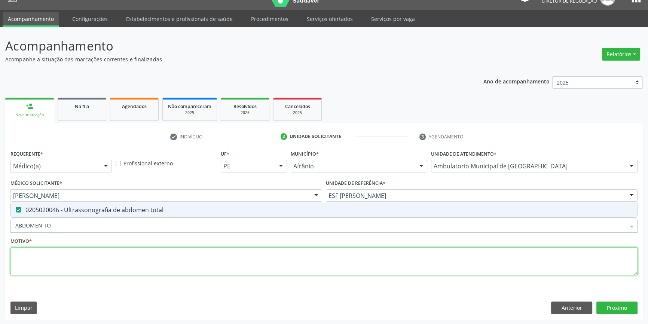
click at [56, 260] on textarea at bounding box center [323, 261] width 627 height 28
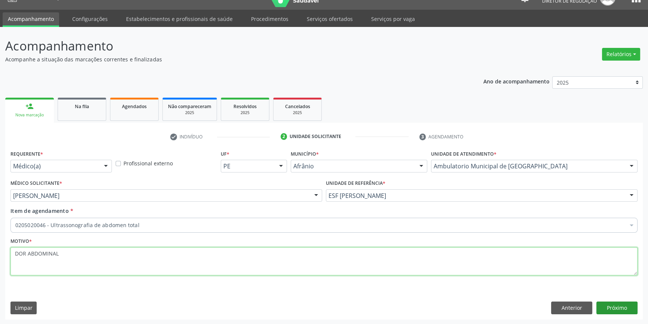
type textarea "DOR ABDOMINAL"
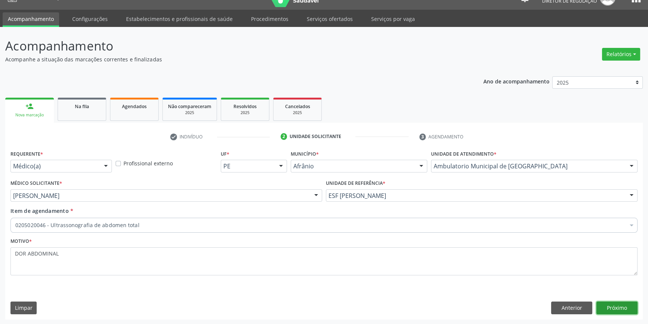
click at [619, 306] on button "Próximo" at bounding box center [616, 308] width 41 height 13
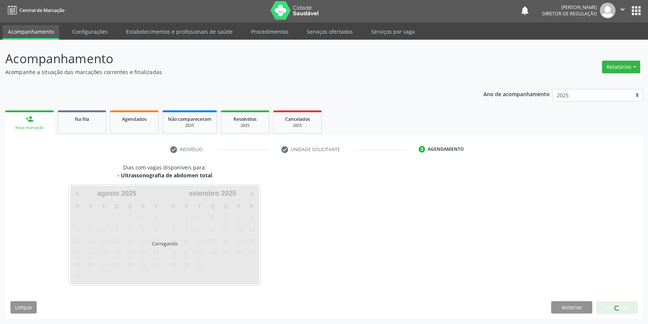
scroll to position [1, 0]
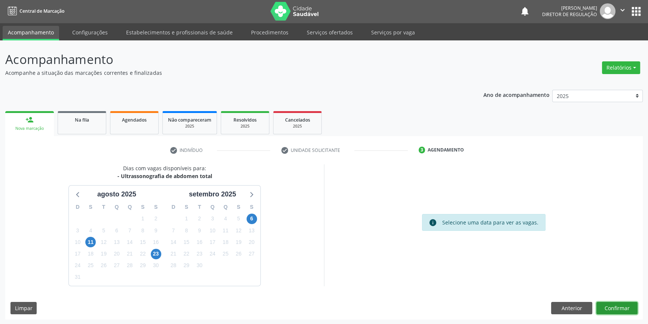
click at [618, 308] on button "Confirmar" at bounding box center [616, 308] width 41 height 13
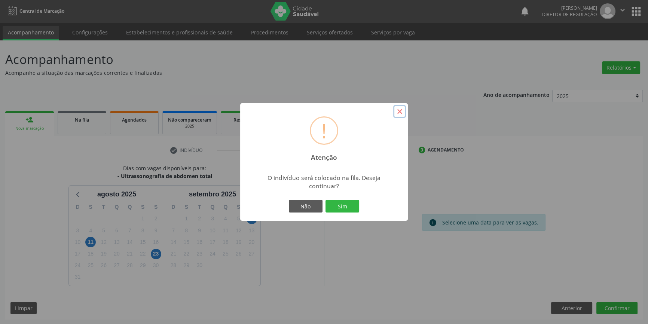
click at [400, 106] on button "×" at bounding box center [399, 111] width 13 height 13
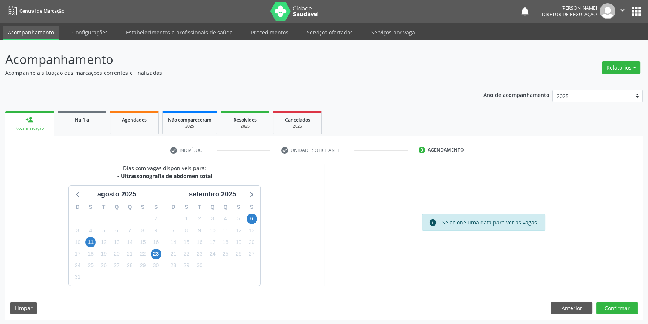
click at [32, 126] on div "Nova marcação" at bounding box center [29, 129] width 38 height 6
drag, startPoint x: 623, startPoint y: 295, endPoint x: 616, endPoint y: 303, distance: 10.3
click at [616, 302] on div "Dias com vagas disponíveis para: - Ultrassonografia de abdomen total agosto 202…" at bounding box center [324, 241] width 638 height 155
click at [615, 305] on button "Confirmar" at bounding box center [616, 308] width 41 height 13
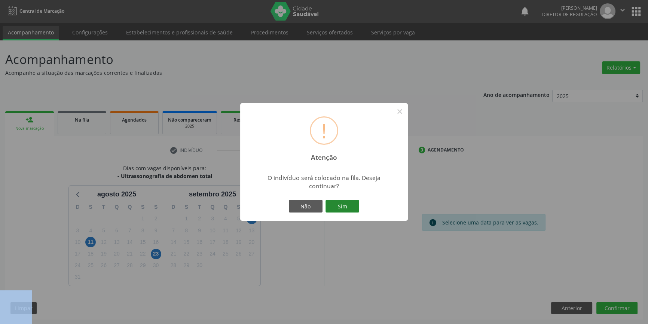
click at [352, 206] on button "Sim" at bounding box center [343, 206] width 34 height 13
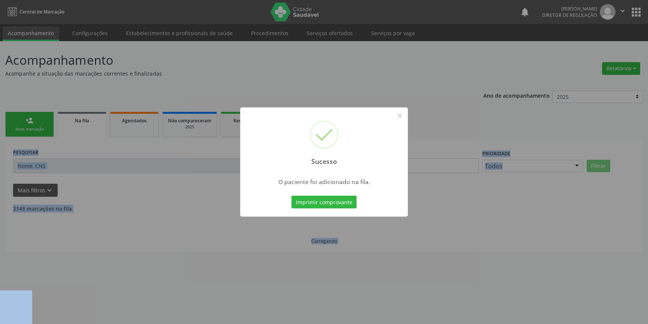
scroll to position [0, 0]
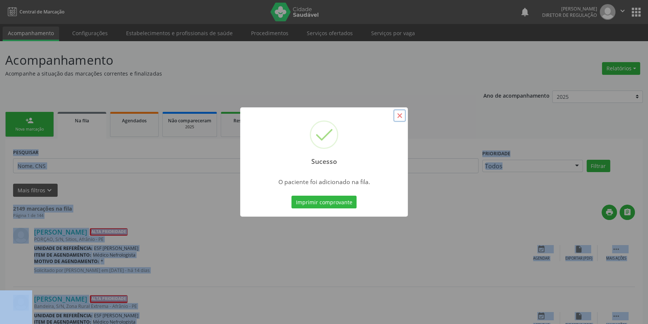
click at [398, 117] on button "×" at bounding box center [399, 115] width 13 height 13
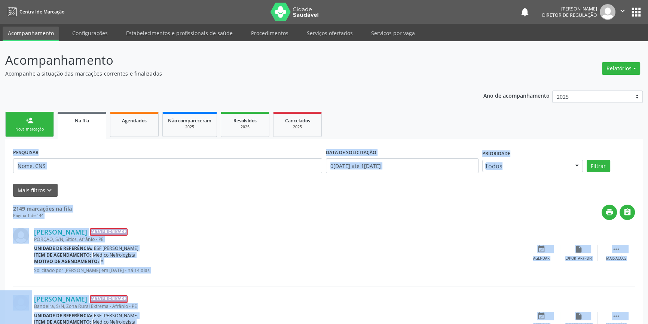
click at [38, 124] on link "person_add Nova marcação" at bounding box center [29, 124] width 49 height 25
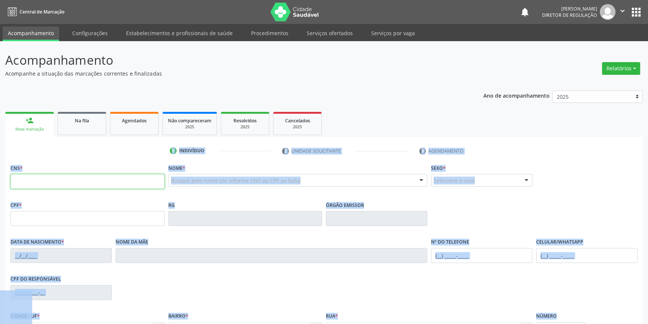
click at [42, 187] on input "text" at bounding box center [87, 181] width 154 height 15
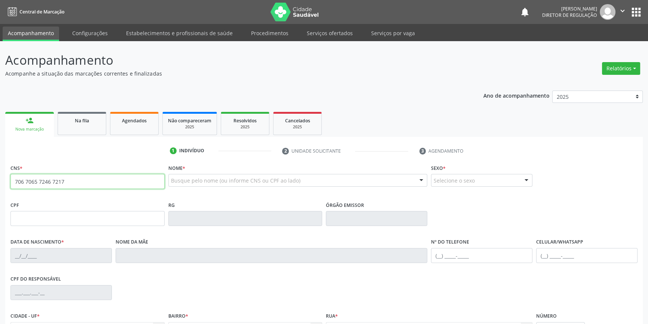
type input "706 7065 7246 7217"
type input "107.656.604-90"
type input "21/10/1993"
type input "Francisca Delmondes Batista"
type input "(87) 99187-7077"
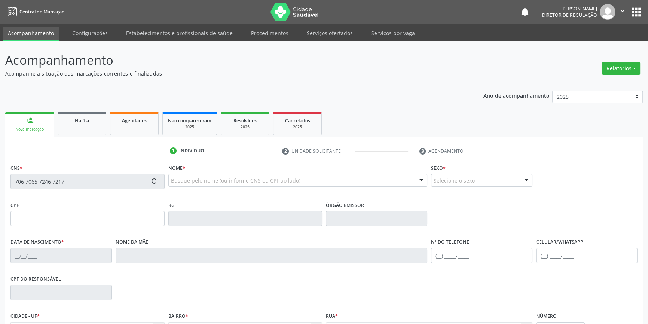
type input "S/N"
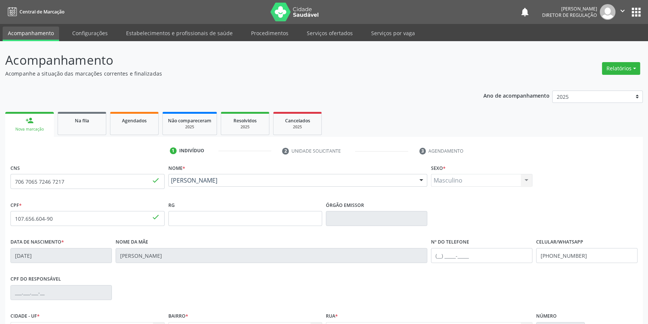
scroll to position [81, 0]
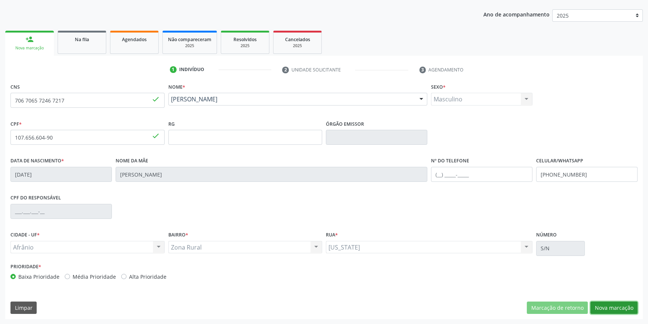
click at [618, 312] on button "Nova marcação" at bounding box center [613, 308] width 47 height 13
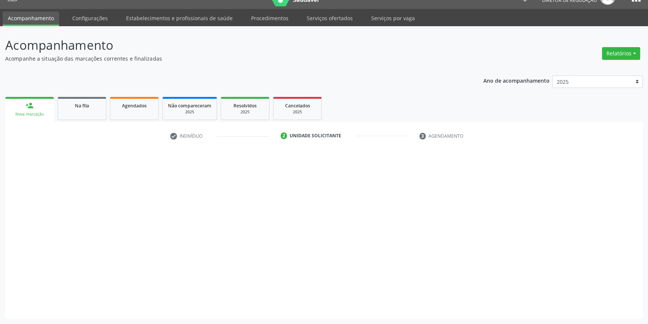
scroll to position [14, 0]
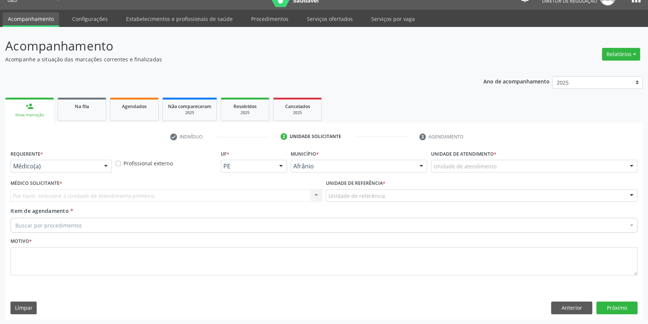
click at [498, 165] on div "Unidade de atendimento" at bounding box center [534, 166] width 207 height 13
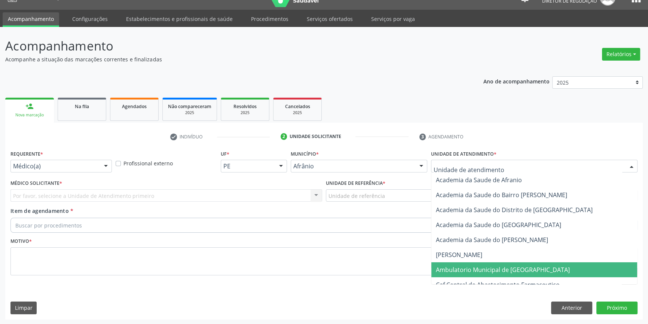
click at [486, 267] on span "Ambulatorio Municipal de [GEOGRAPHIC_DATA]" at bounding box center [503, 270] width 134 height 8
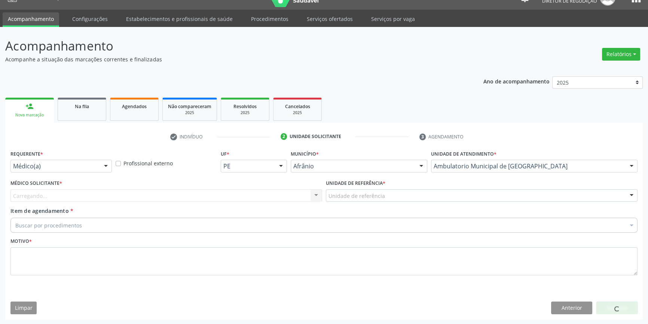
click at [401, 202] on div "Unidade de referência * Unidade de referência ESF de Extrema ESF de Barra das M…" at bounding box center [481, 192] width 315 height 29
drag, startPoint x: 377, startPoint y: 203, endPoint x: 375, endPoint y: 197, distance: 6.2
click at [376, 201] on div "Unidade de referência * Unidade de referência ESF de Extrema ESF de Barra das M…" at bounding box center [481, 192] width 315 height 29
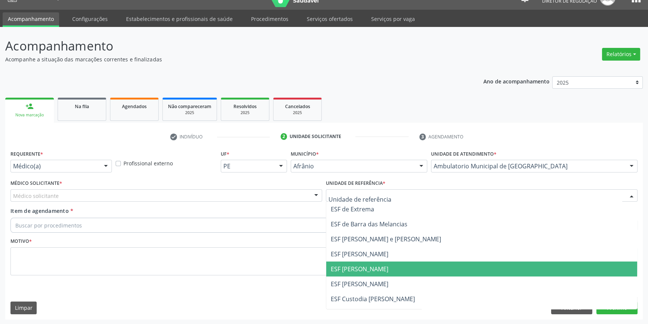
drag, startPoint x: 358, startPoint y: 275, endPoint x: 343, endPoint y: 268, distance: 16.1
click at [355, 274] on span "ESF [PERSON_NAME]" at bounding box center [481, 269] width 311 height 15
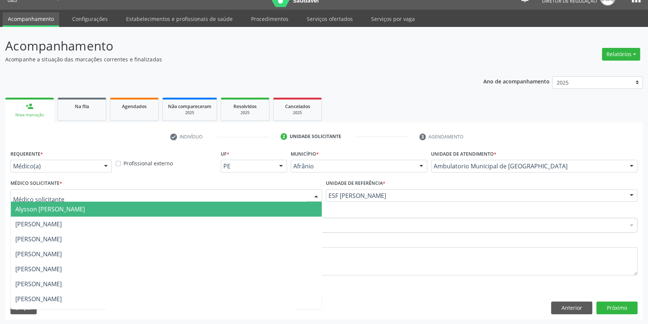
click at [166, 190] on div at bounding box center [166, 195] width 312 height 13
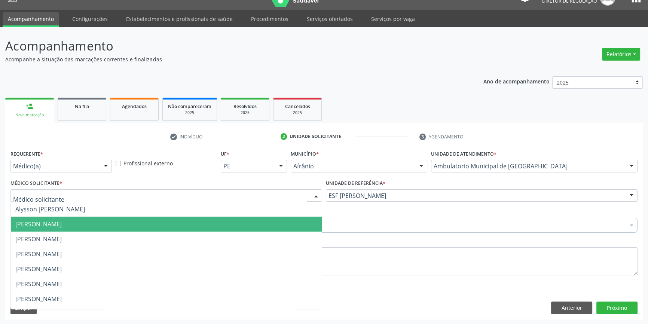
click at [62, 222] on span "[PERSON_NAME]" at bounding box center [38, 224] width 46 height 8
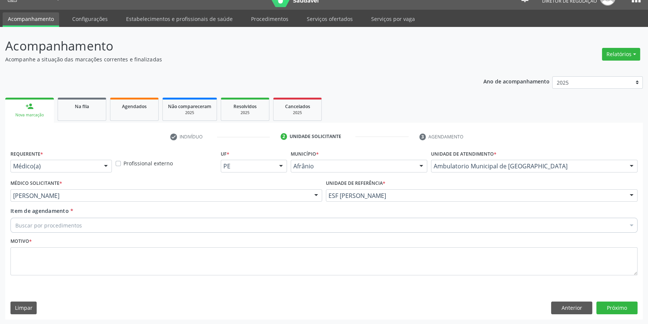
click at [80, 225] on div "Buscar por procedimentos" at bounding box center [323, 225] width 627 height 15
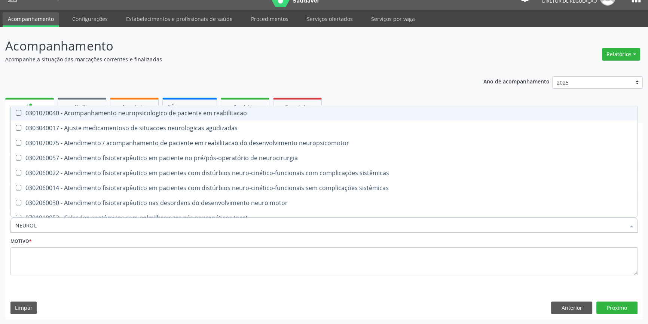
type input "NEUROLO"
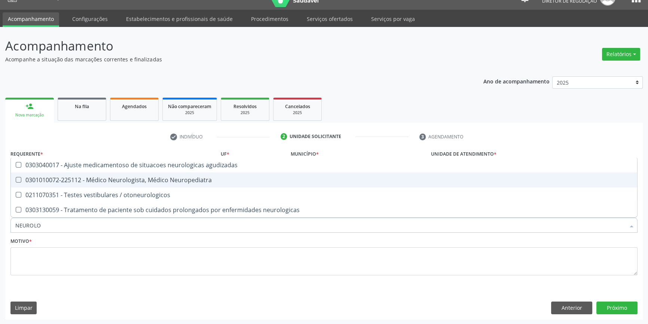
click at [125, 183] on span "0301010072-225112 - Médico Neurologista, Médico Neuropediatra" at bounding box center [324, 179] width 626 height 15
checkbox Neuropediatra "true"
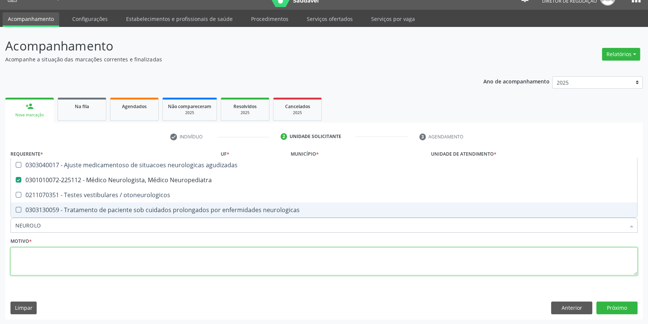
click at [105, 263] on textarea at bounding box center [323, 261] width 627 height 28
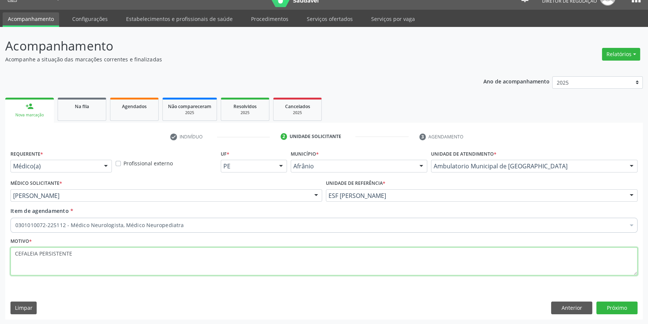
type textarea "CEFALEIA PERSISTENTE"
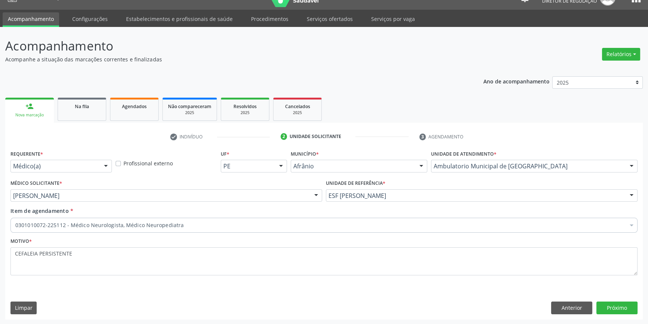
click at [621, 316] on div "Requerente * Médico(a) Médico(a) Enfermeiro(a) Paciente Nenhum resultado encont…" at bounding box center [324, 233] width 638 height 171
click at [621, 311] on button "Próximo" at bounding box center [616, 308] width 41 height 13
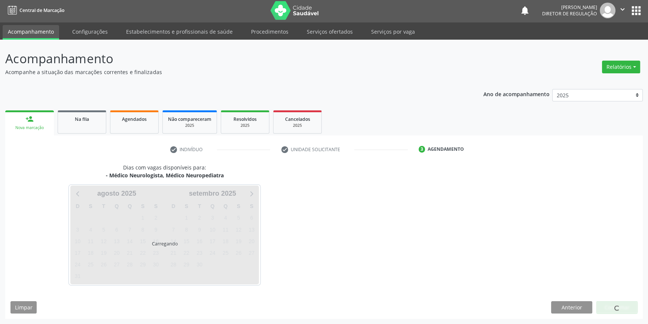
scroll to position [1, 0]
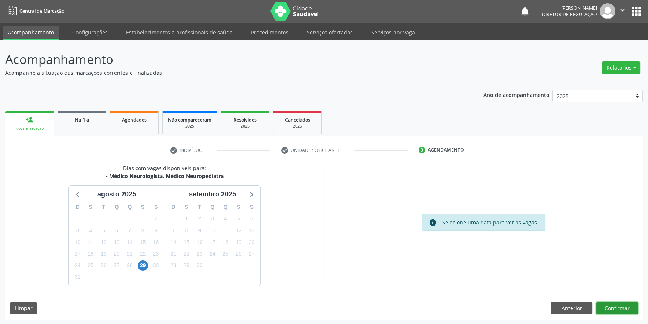
click at [626, 303] on button "Confirmar" at bounding box center [616, 308] width 41 height 13
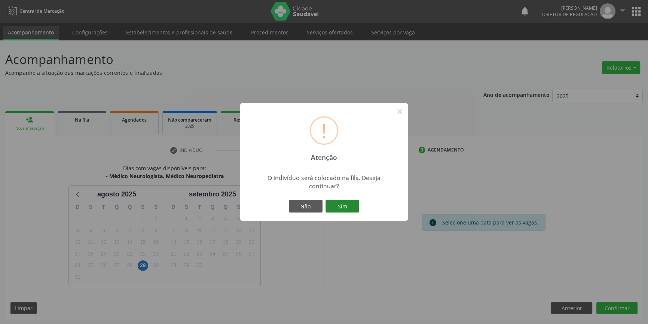
click at [332, 203] on button "Sim" at bounding box center [343, 206] width 34 height 13
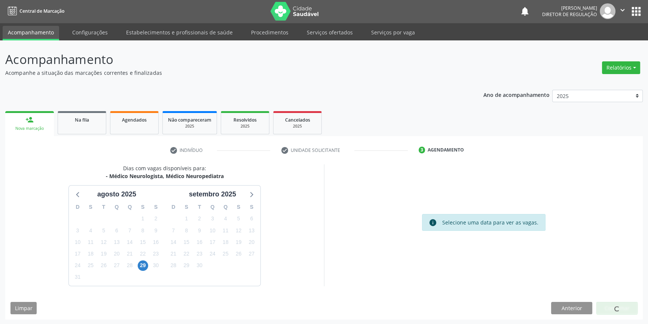
scroll to position [0, 0]
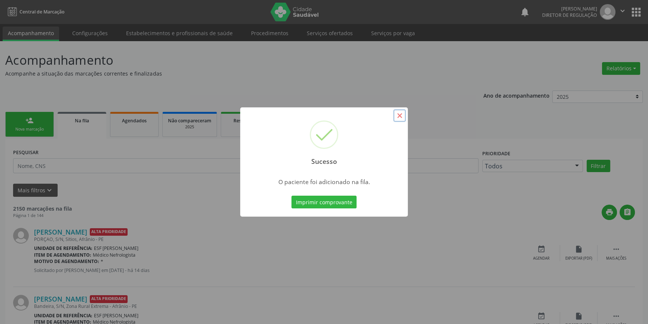
click at [400, 114] on button "×" at bounding box center [399, 115] width 13 height 13
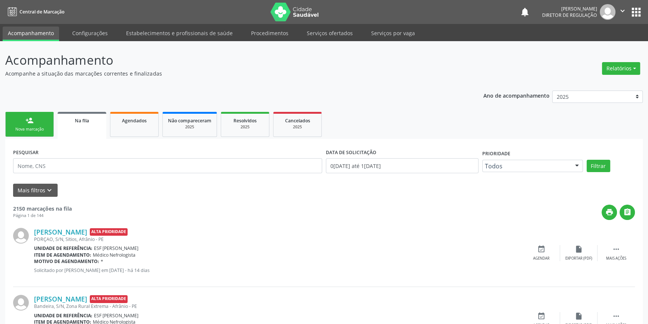
click at [34, 118] on link "person_add Nova marcação" at bounding box center [29, 124] width 49 height 25
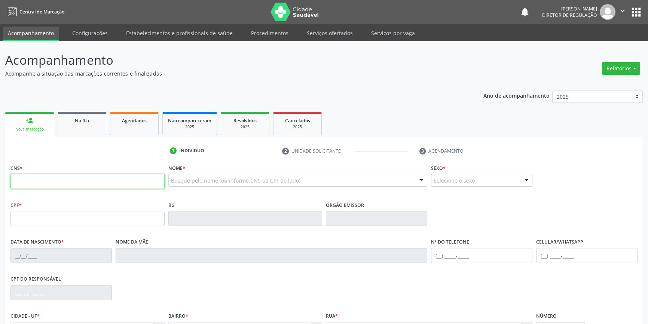
click at [34, 182] on input "text" at bounding box center [87, 181] width 154 height 15
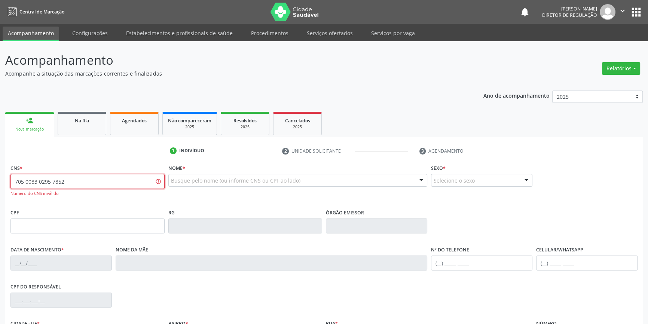
drag, startPoint x: 77, startPoint y: 186, endPoint x: 28, endPoint y: 186, distance: 49.0
click at [0, 186] on div "Acompanhamento Acompanhe a situação das marcações correntes e finalizadas Relat…" at bounding box center [324, 227] width 648 height 372
type input "705 0038 0295 7852"
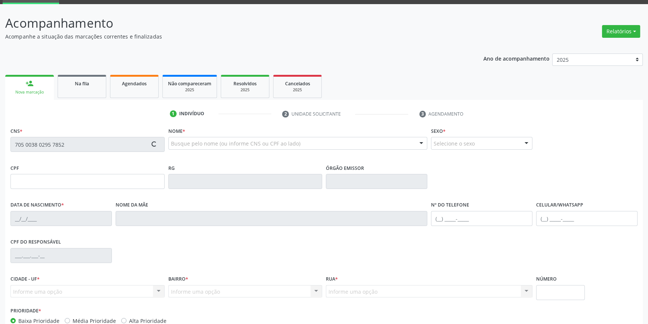
scroll to position [81, 0]
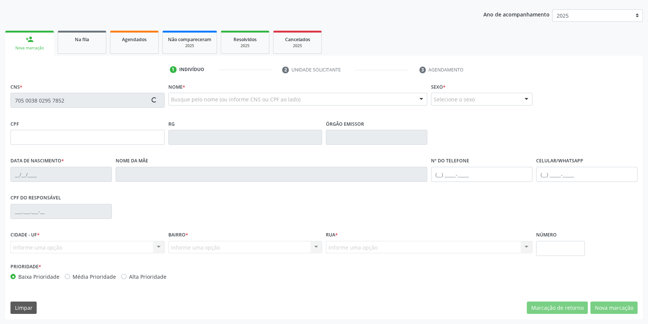
type input "883.981.374-87"
type input "[DATE]"
type input "[PERSON_NAME]"
type input "[PHONE_NUMBER]"
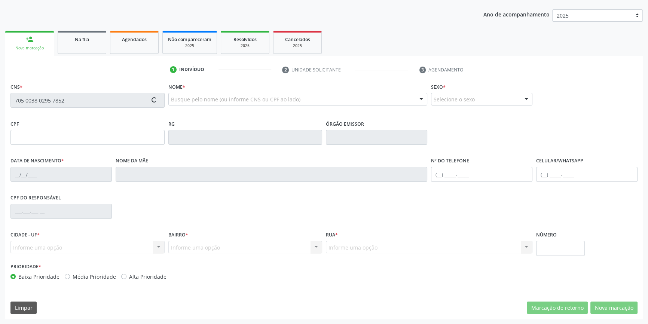
type input "S/N"
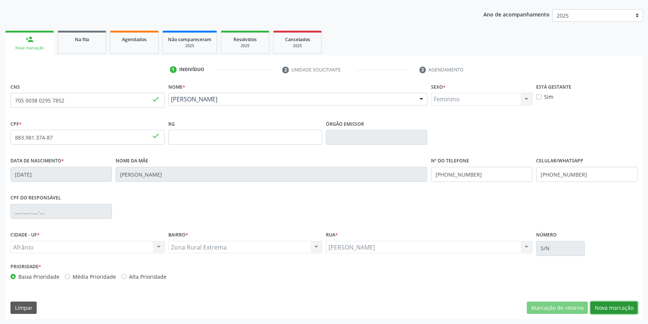
click at [599, 303] on button "Nova marcação" at bounding box center [613, 308] width 47 height 13
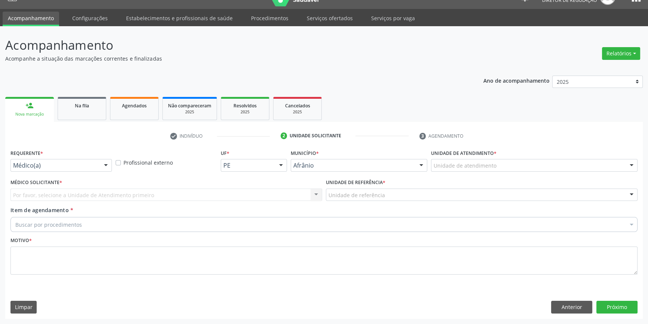
scroll to position [14, 0]
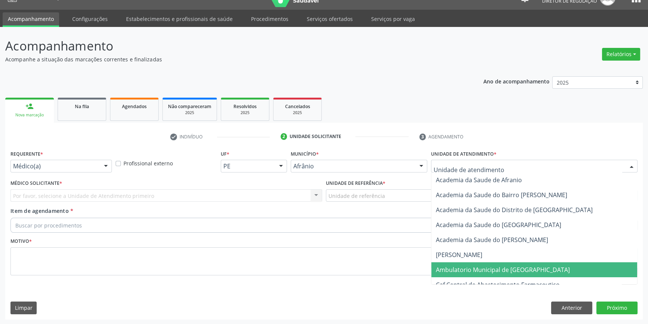
drag, startPoint x: 475, startPoint y: 266, endPoint x: 439, endPoint y: 245, distance: 41.6
click at [474, 268] on span "Ambulatorio Municipal de [GEOGRAPHIC_DATA]" at bounding box center [503, 270] width 134 height 8
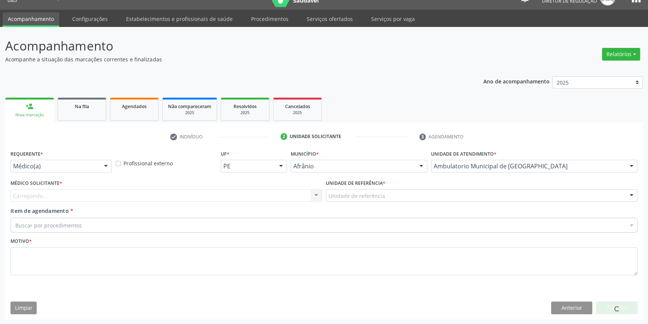
click at [392, 193] on div "Unidade de referência" at bounding box center [482, 195] width 312 height 13
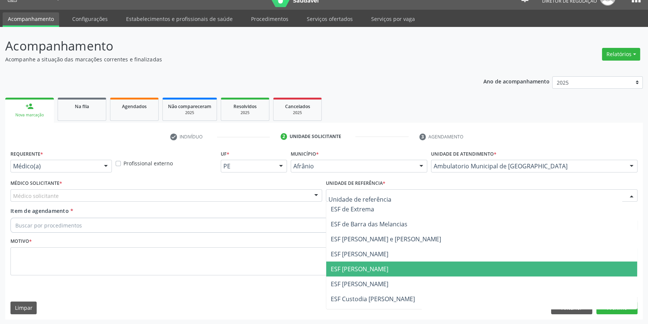
drag, startPoint x: 367, startPoint y: 265, endPoint x: 260, endPoint y: 217, distance: 116.6
click at [365, 266] on span "ESF [PERSON_NAME]" at bounding box center [360, 269] width 58 height 8
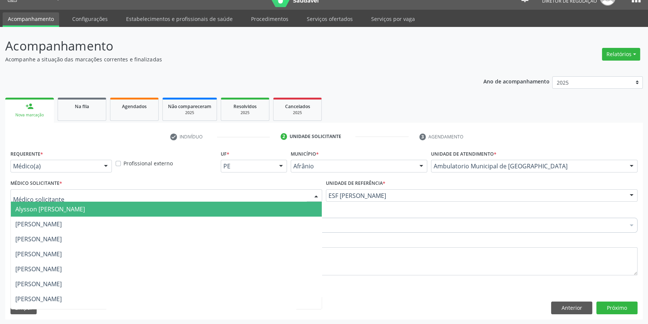
drag, startPoint x: 231, startPoint y: 198, endPoint x: 154, endPoint y: 211, distance: 78.1
click at [227, 198] on div at bounding box center [166, 195] width 312 height 13
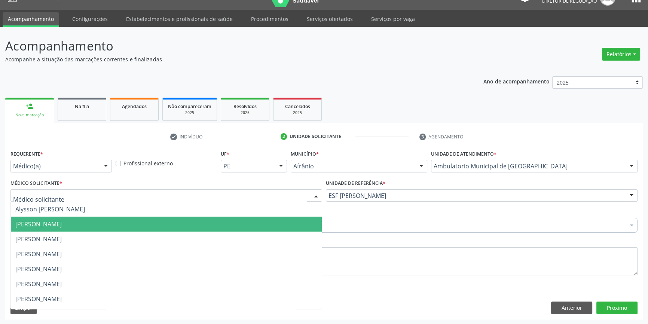
click at [106, 226] on span "[PERSON_NAME]" at bounding box center [166, 224] width 311 height 15
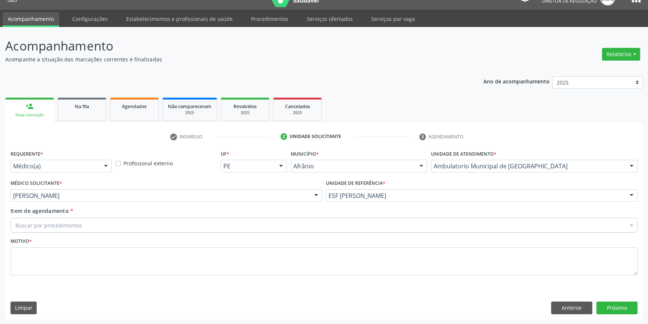
click at [103, 227] on div "Buscar por procedimentos" at bounding box center [323, 225] width 627 height 15
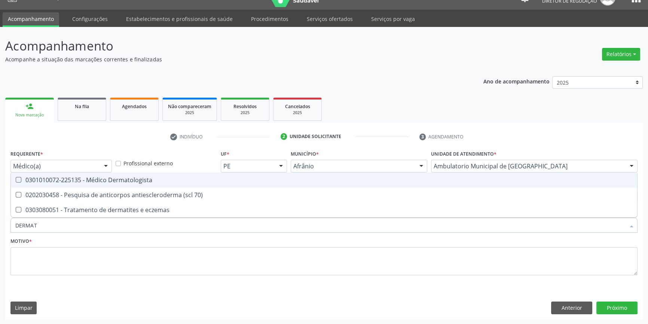
type input "DERMATO"
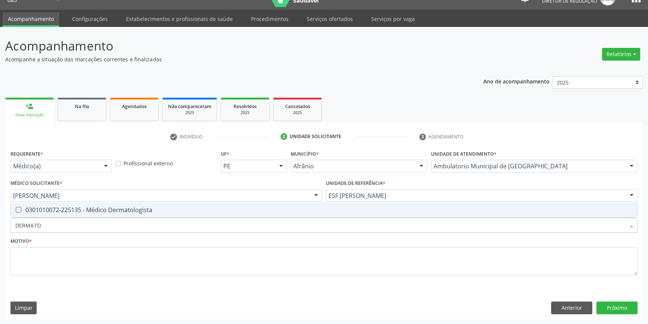
click at [112, 207] on div "0301010072-225135 - Médico Dermatologista" at bounding box center [323, 210] width 617 height 6
checkbox Dermatologista "true"
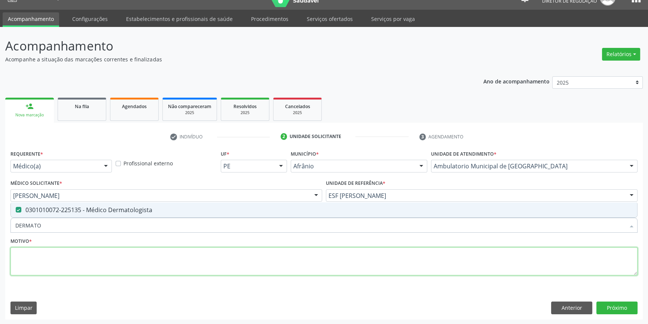
click at [97, 256] on textarea at bounding box center [323, 261] width 627 height 28
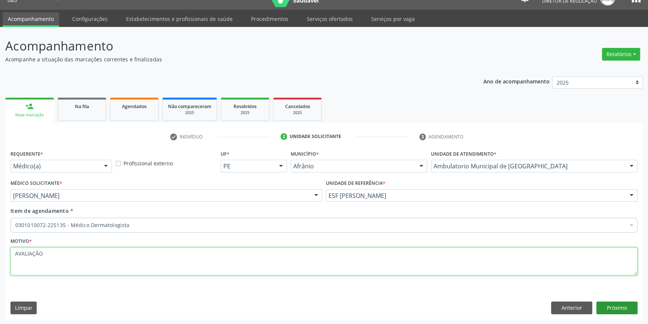
type textarea "AVALIAÇÃO"
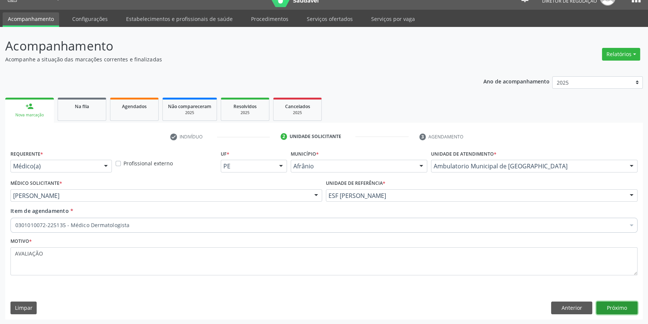
click at [616, 311] on button "Próximo" at bounding box center [616, 308] width 41 height 13
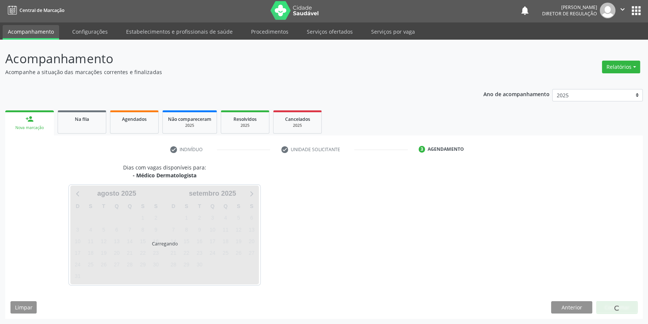
scroll to position [1, 0]
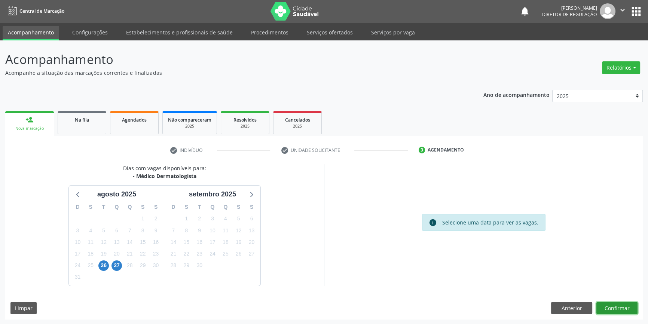
click at [615, 310] on button "Confirmar" at bounding box center [616, 308] width 41 height 13
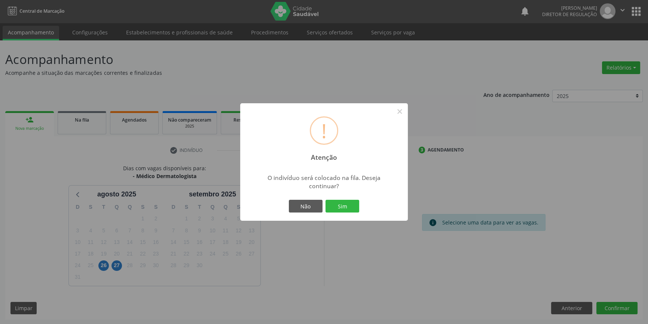
click at [345, 214] on div "Não Sim" at bounding box center [324, 206] width 74 height 16
click at [346, 207] on button "Sim" at bounding box center [343, 206] width 34 height 13
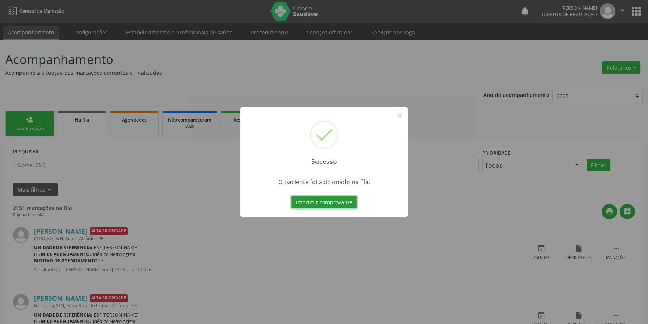
scroll to position [0, 0]
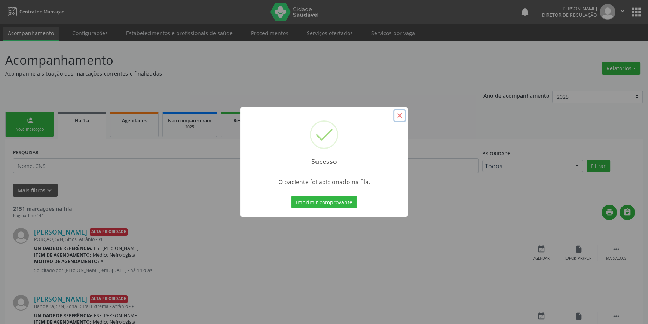
click at [394, 115] on button "×" at bounding box center [399, 115] width 13 height 13
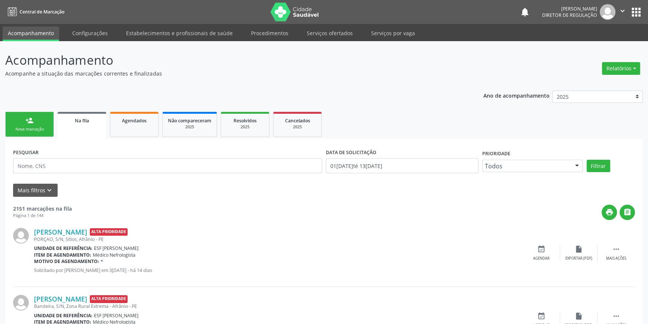
click at [38, 135] on link "person_add Nova marcação" at bounding box center [29, 124] width 49 height 25
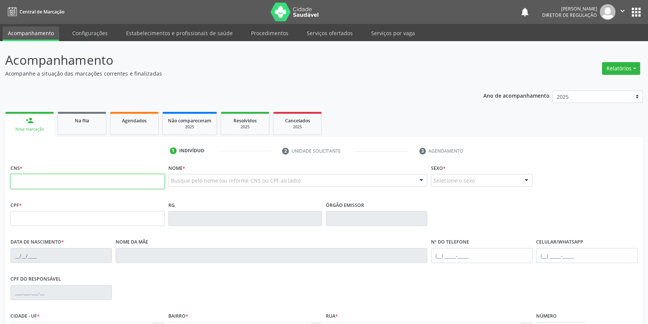
click at [51, 180] on input "text" at bounding box center [87, 181] width 154 height 15
type input "708 7061 6729 1091"
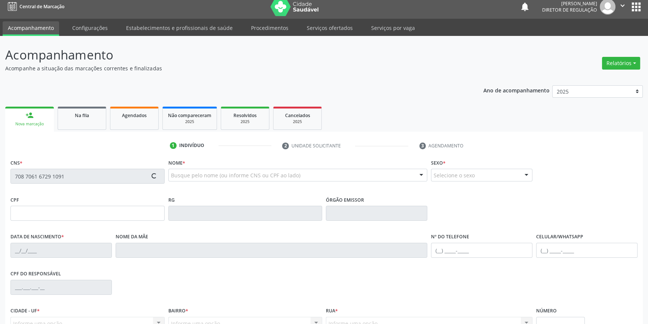
type input "715.542.014-03"
type input "26[DATE]"
type input "[PERSON_NAME]"
type input "[PHONE_NUMBER]"
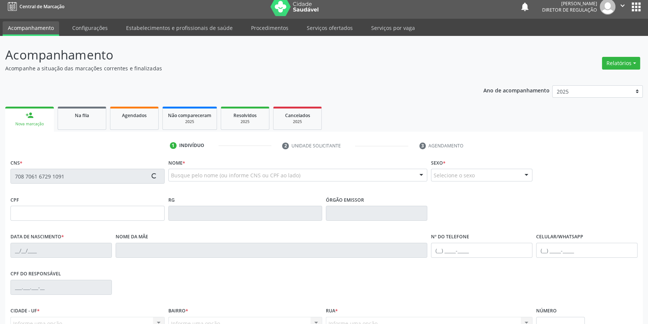
type input "708.124.834-99"
type input "61"
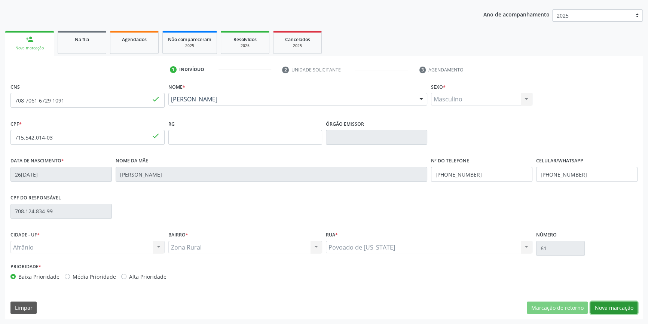
click at [602, 302] on button "Nova marcação" at bounding box center [613, 308] width 47 height 13
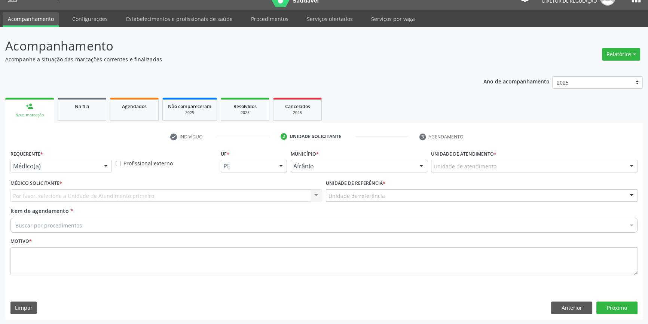
click at [471, 160] on div "Unidade de atendimento" at bounding box center [534, 166] width 207 height 13
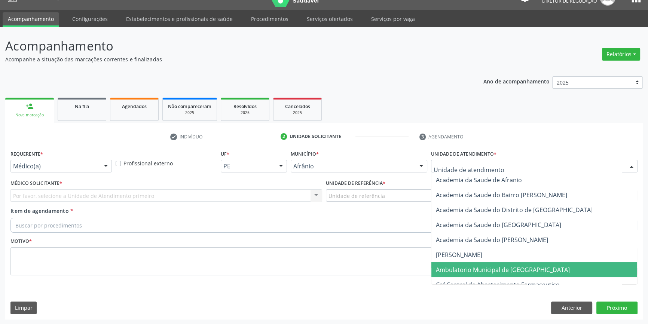
click at [476, 267] on span "Ambulatorio Municipal de [GEOGRAPHIC_DATA]" at bounding box center [503, 270] width 134 height 8
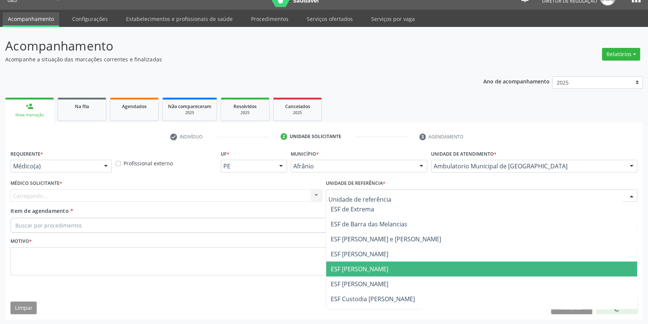
click at [362, 270] on span "ESF [PERSON_NAME]" at bounding box center [360, 269] width 58 height 8
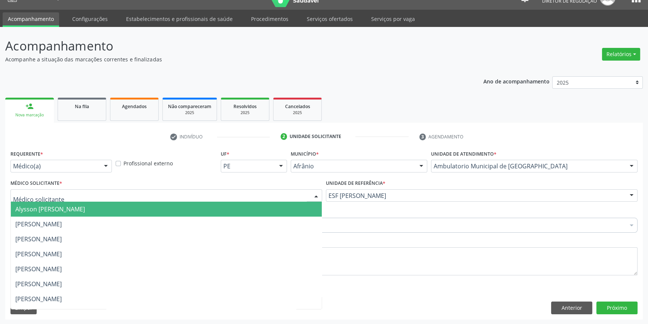
drag, startPoint x: 211, startPoint y: 201, endPoint x: 183, endPoint y: 199, distance: 28.1
click at [209, 201] on div at bounding box center [166, 195] width 312 height 13
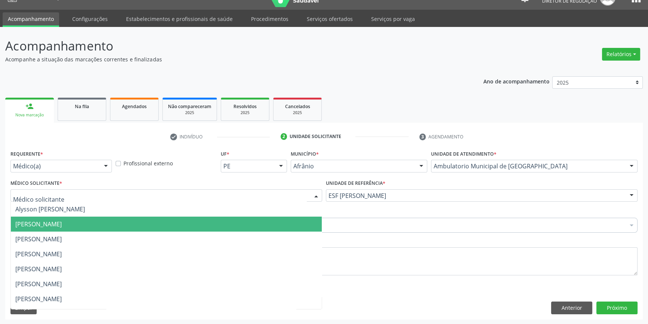
click at [124, 225] on span "[PERSON_NAME]" at bounding box center [166, 224] width 311 height 15
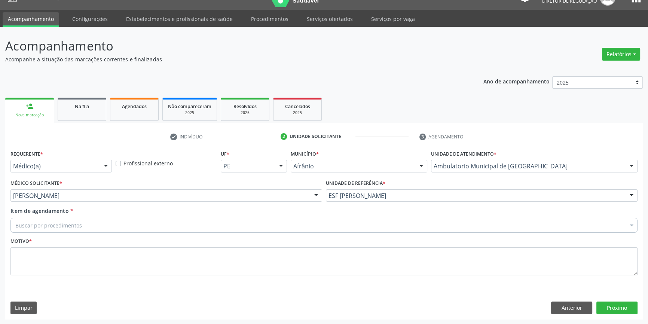
click at [100, 226] on div "Buscar por procedimentos" at bounding box center [323, 225] width 627 height 15
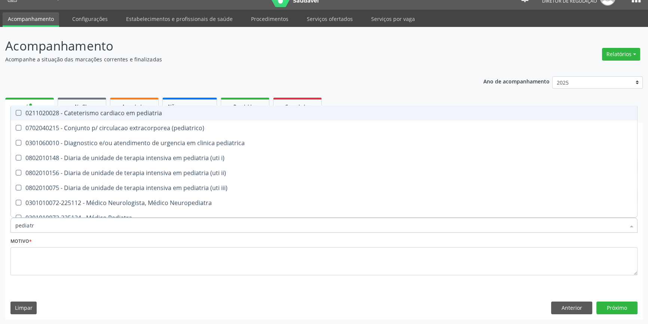
type input "pediatra"
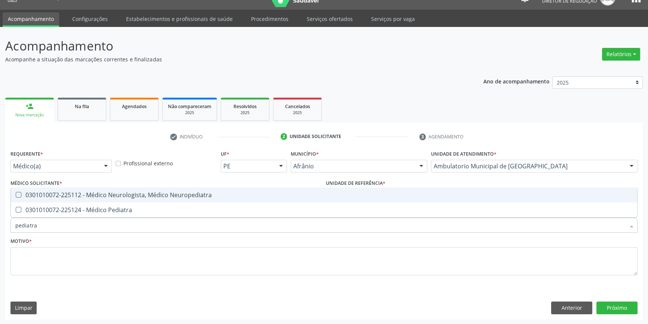
click at [114, 213] on div "0301010072-225124 - Médico Pediatra" at bounding box center [323, 210] width 617 height 6
checkbox Pediatra "true"
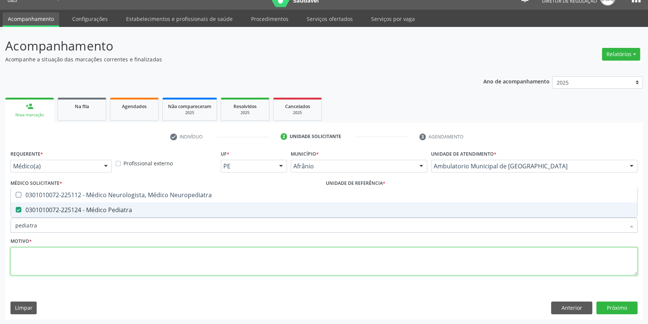
click at [94, 263] on textarea at bounding box center [323, 261] width 627 height 28
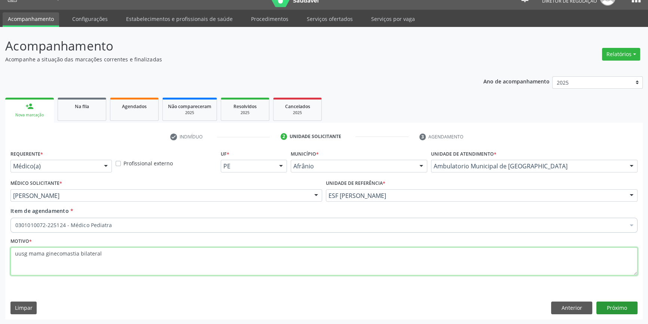
type textarea "uusg mama ginecomastia bilateral"
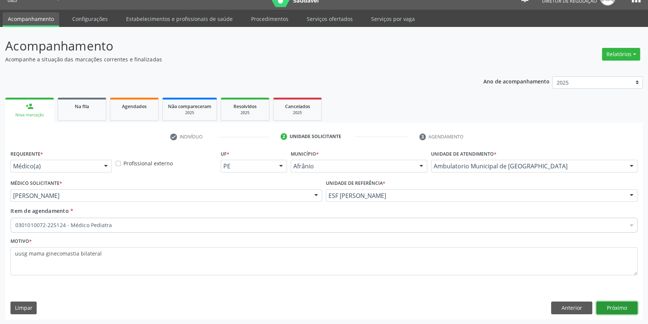
click at [614, 311] on button "Próximo" at bounding box center [616, 308] width 41 height 13
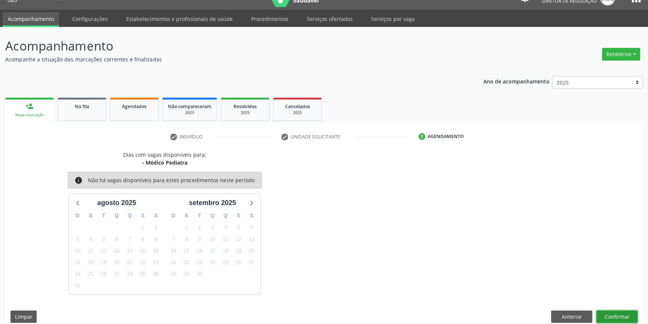
click at [617, 315] on button "Confirmar" at bounding box center [616, 317] width 41 height 13
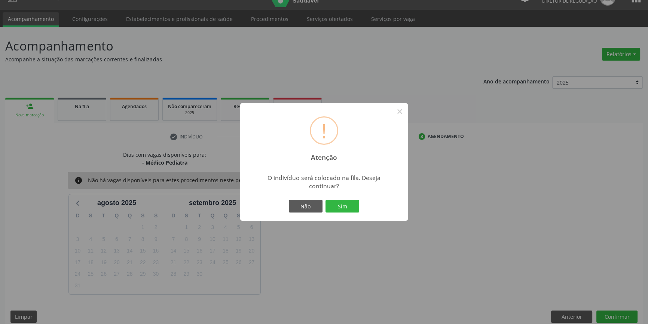
click at [348, 217] on div "! Atenção × O indivíduo será colocado na fila. Deseja continuar? Não Sim" at bounding box center [324, 161] width 168 height 117
click at [341, 204] on button "Sim" at bounding box center [343, 206] width 34 height 13
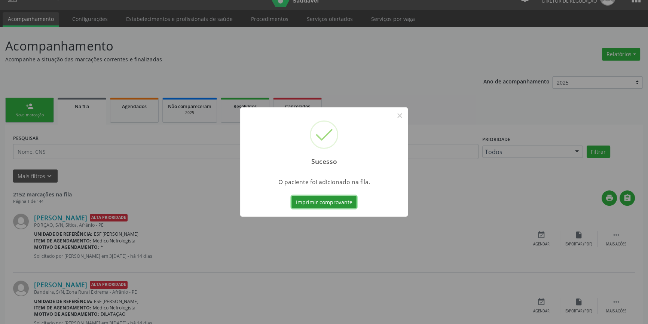
scroll to position [0, 0]
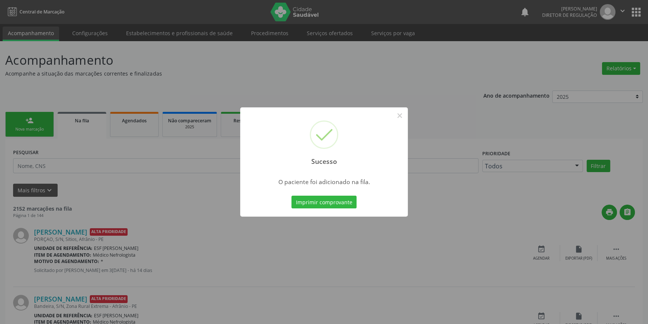
click at [392, 115] on div "Sucesso ×" at bounding box center [324, 139] width 168 height 64
click at [395, 116] on button "×" at bounding box center [399, 115] width 13 height 13
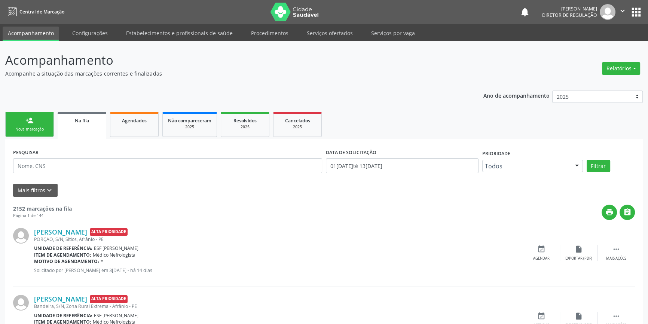
click at [40, 122] on link "person_add Nova marcação" at bounding box center [29, 124] width 49 height 25
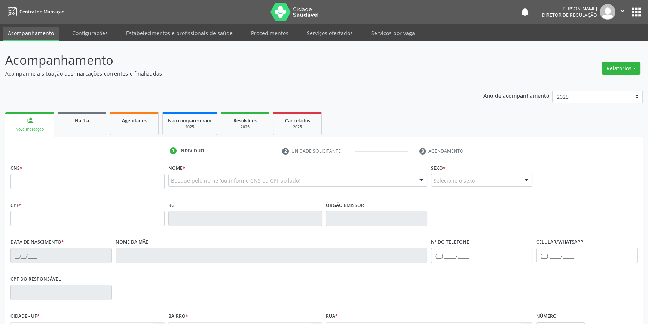
click at [100, 173] on div "CNS *" at bounding box center [87, 175] width 154 height 27
click at [95, 182] on input "text" at bounding box center [87, 181] width 154 height 15
type input "701 2020 0336 9512"
type input "1[DATE]"
type input "[DEMOGRAPHIC_DATA] [PERSON_NAME]"
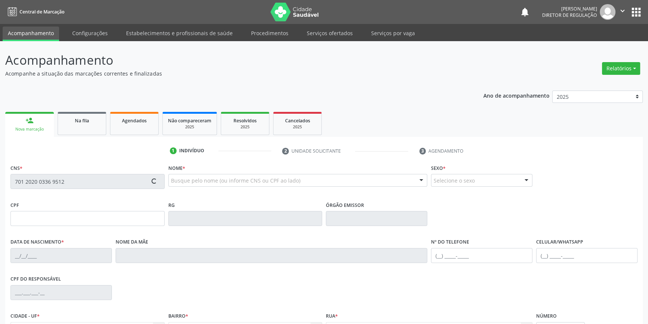
type input "[PHONE_NUMBER]"
type input "S/N"
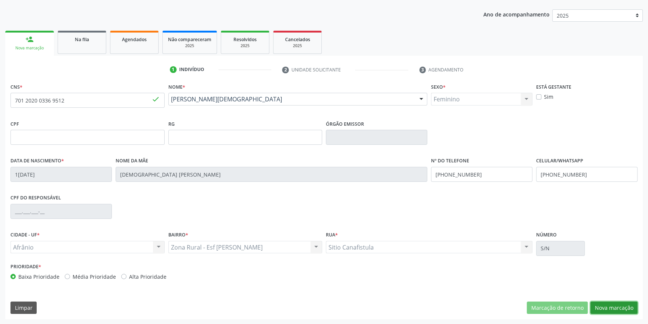
click at [609, 309] on button "Nova marcação" at bounding box center [613, 308] width 47 height 13
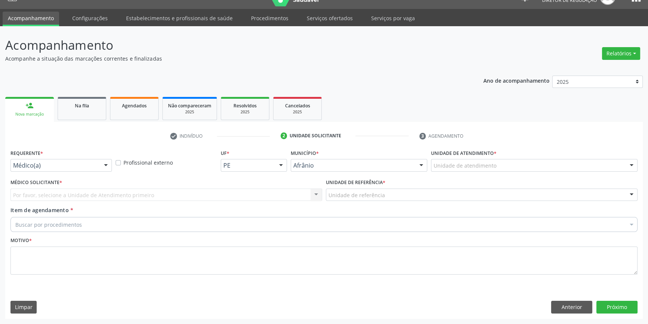
scroll to position [14, 0]
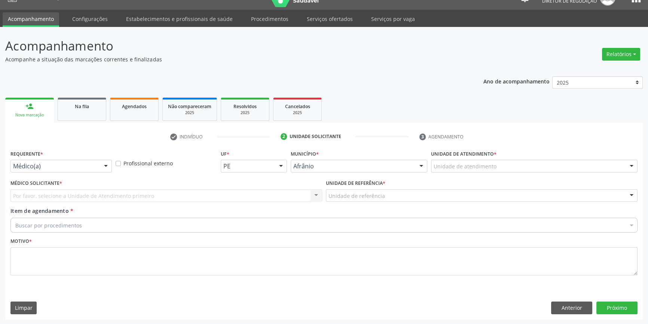
click at [479, 171] on div "Unidade de atendimento" at bounding box center [534, 166] width 207 height 13
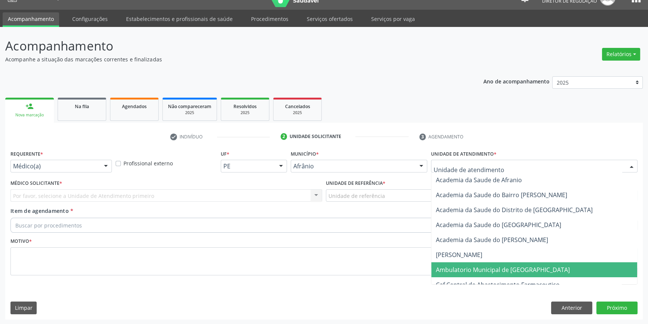
click at [467, 271] on span "Ambulatorio Municipal de [GEOGRAPHIC_DATA]" at bounding box center [503, 270] width 134 height 8
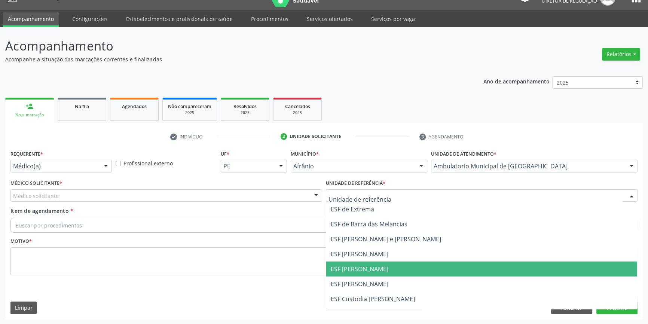
click at [371, 272] on span "ESF [PERSON_NAME]" at bounding box center [360, 269] width 58 height 8
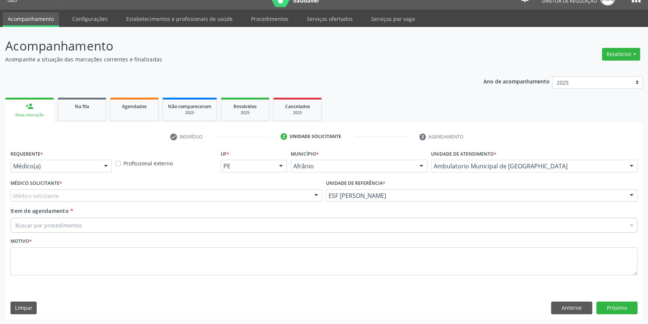
click at [190, 196] on div "Médico solicitante" at bounding box center [166, 195] width 312 height 13
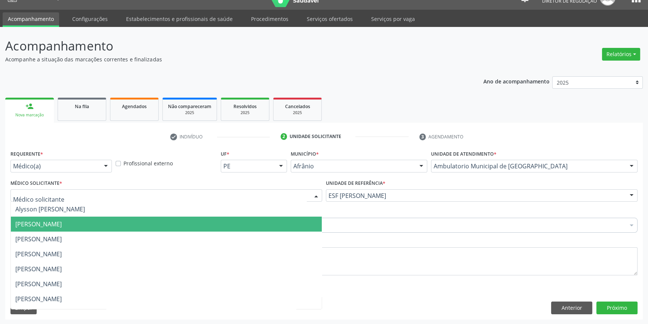
click at [97, 220] on span "[PERSON_NAME]" at bounding box center [166, 224] width 311 height 15
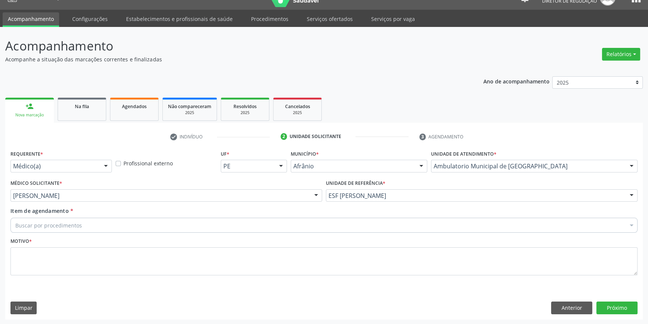
click at [95, 219] on div "Buscar por procedimentos" at bounding box center [323, 225] width 627 height 15
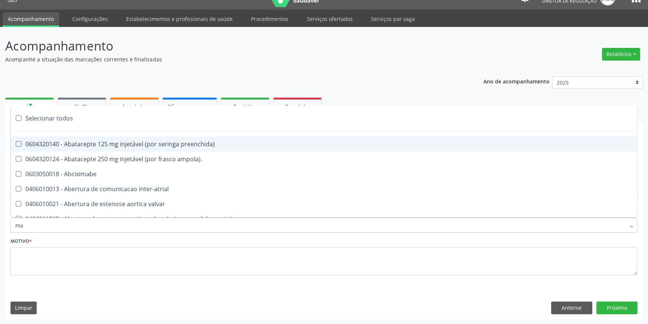
type input "mam"
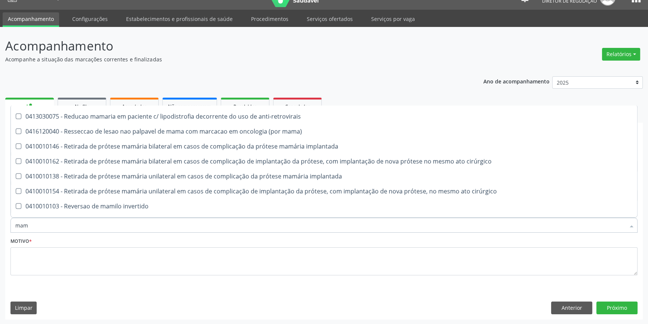
scroll to position [756, 0]
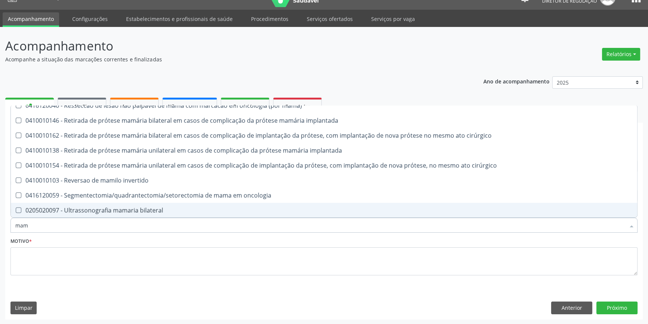
click at [102, 208] on div "0205020097 - Ultrassonografia mamaria bilateral" at bounding box center [323, 210] width 617 height 6
checkbox bilateral "true"
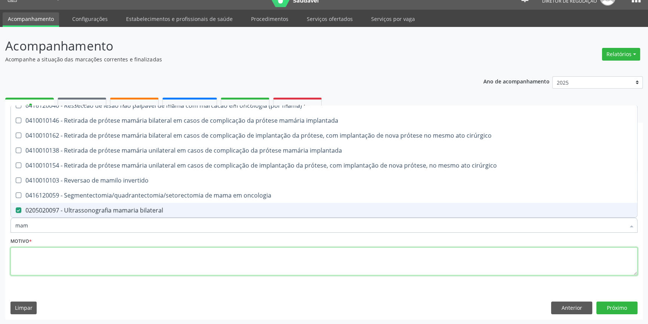
click at [112, 263] on textarea at bounding box center [323, 261] width 627 height 28
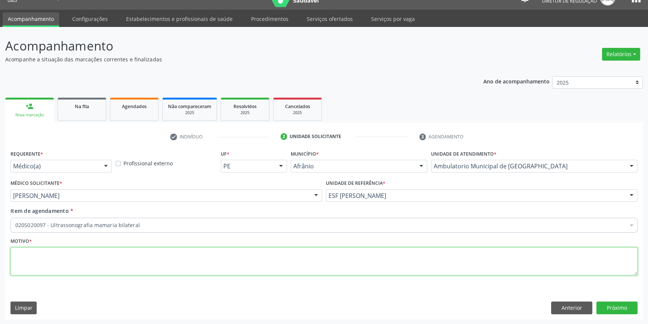
scroll to position [0, 0]
type textarea "hipertrofia das mama"
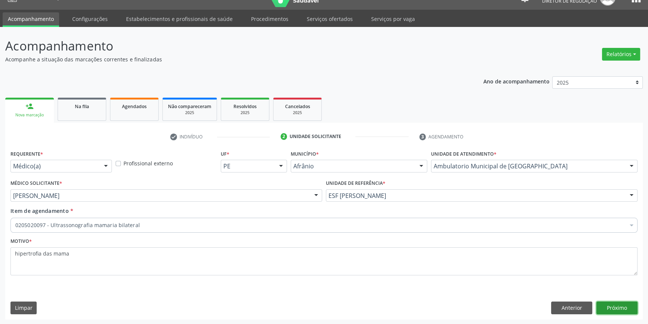
click at [615, 302] on button "Próximo" at bounding box center [616, 308] width 41 height 13
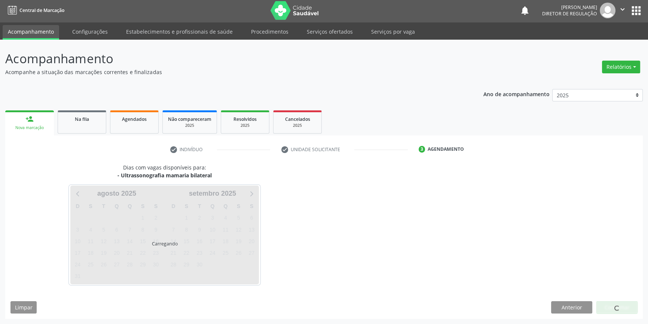
scroll to position [1, 0]
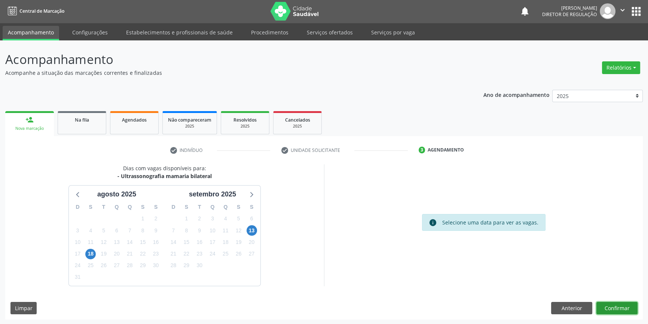
click at [613, 308] on button "Confirmar" at bounding box center [616, 308] width 41 height 13
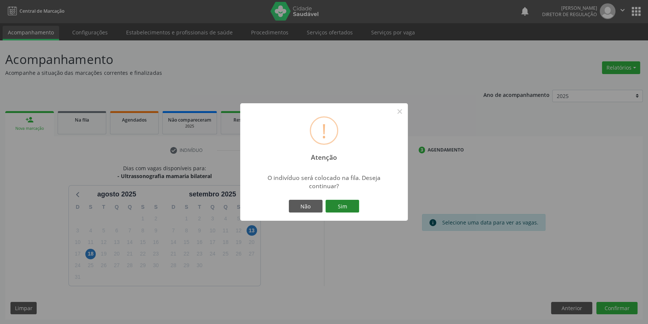
click at [346, 202] on button "Sim" at bounding box center [343, 206] width 34 height 13
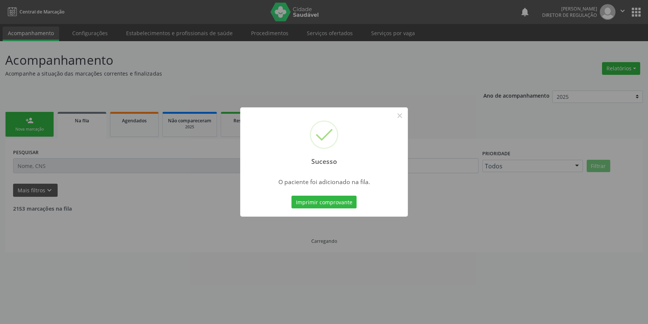
scroll to position [0, 0]
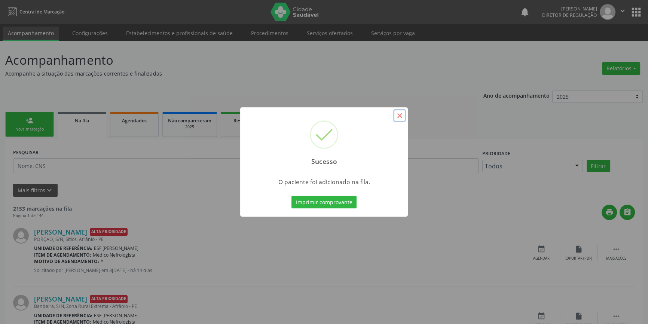
click at [397, 116] on button "×" at bounding box center [399, 115] width 13 height 13
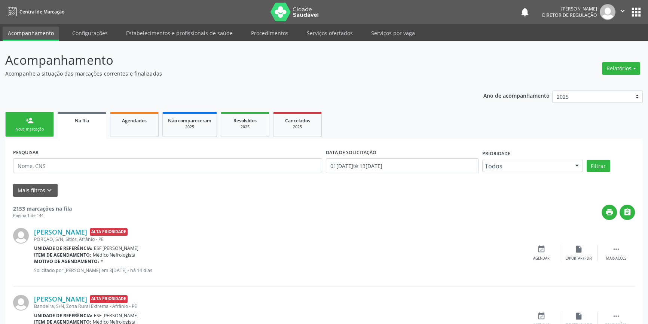
click at [38, 119] on link "person_add Nova marcação" at bounding box center [29, 124] width 49 height 25
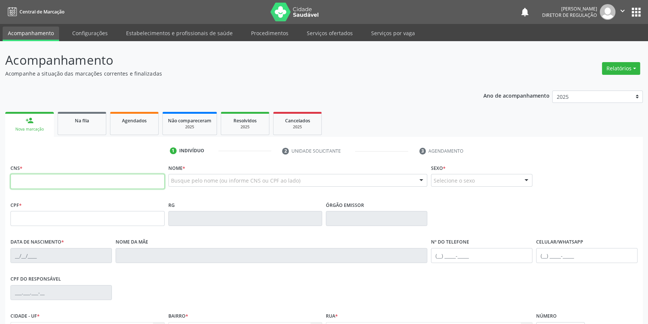
click at [92, 184] on input "text" at bounding box center [87, 181] width 154 height 15
type input "709 6056 6701 9577"
type input "054.554.234-01"
type input "18[DATE]"
type input "[PERSON_NAME]"
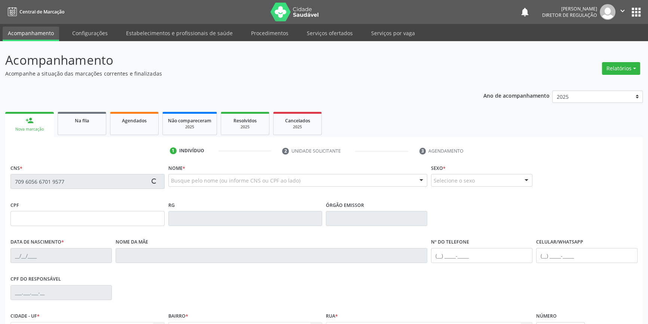
type input "[PHONE_NUMBER]"
type input "100.478.994-76"
type input "S/N"
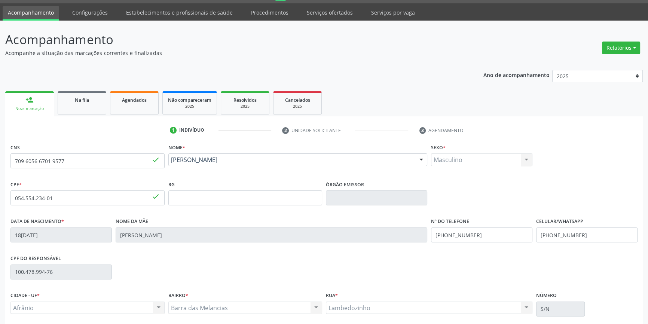
scroll to position [81, 0]
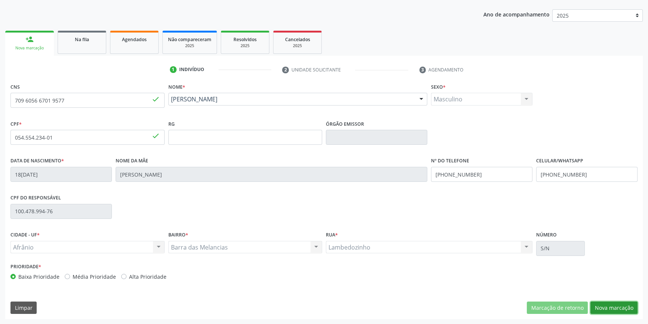
click at [610, 313] on button "Nova marcação" at bounding box center [613, 308] width 47 height 13
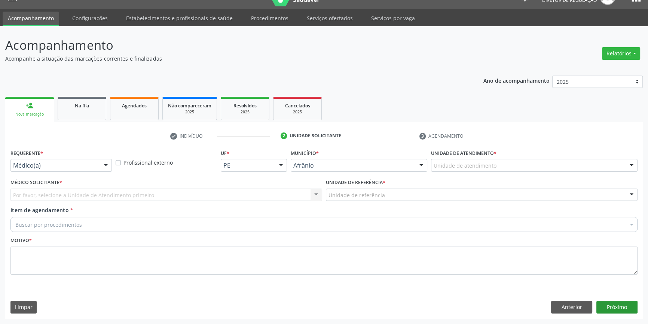
scroll to position [14, 0]
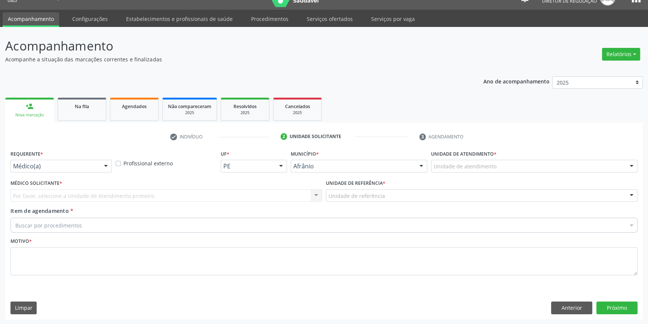
click at [500, 164] on div "Unidade de atendimento" at bounding box center [534, 166] width 207 height 13
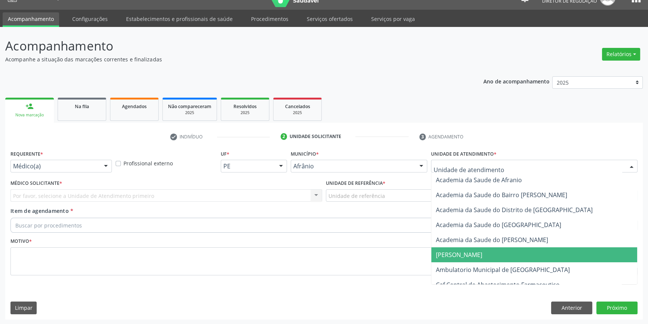
drag, startPoint x: 489, startPoint y: 259, endPoint x: 486, endPoint y: 263, distance: 4.6
click at [488, 259] on span "[PERSON_NAME]" at bounding box center [534, 254] width 206 height 15
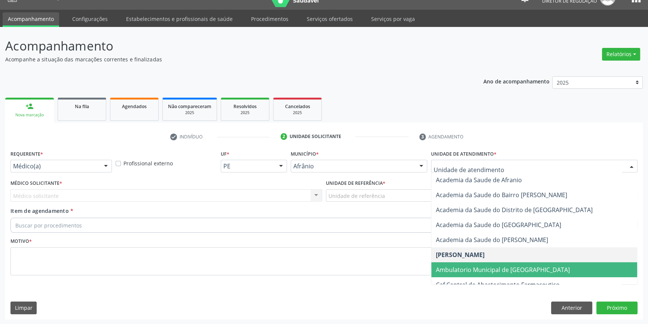
click at [470, 268] on span "Ambulatorio Municipal de [GEOGRAPHIC_DATA]" at bounding box center [503, 270] width 134 height 8
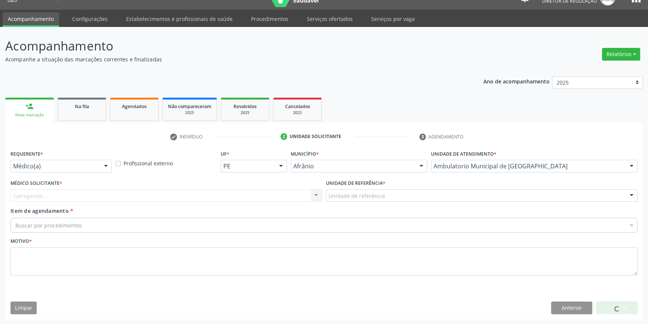
click at [360, 188] on label "Unidade de referência *" at bounding box center [355, 184] width 59 height 12
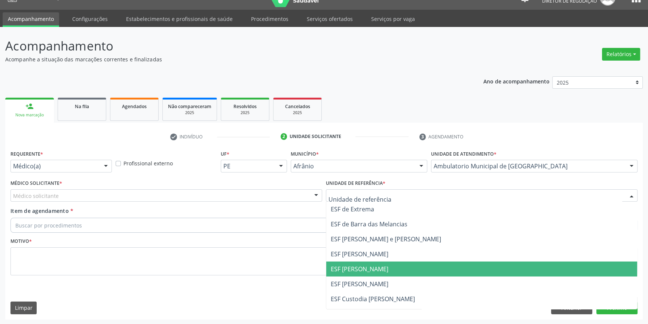
drag, startPoint x: 379, startPoint y: 275, endPoint x: 318, endPoint y: 251, distance: 64.6
click at [377, 275] on span "ESF [PERSON_NAME]" at bounding box center [481, 269] width 311 height 15
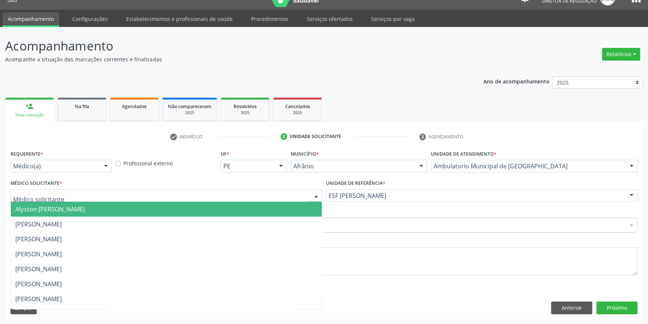
click at [200, 198] on div at bounding box center [166, 195] width 312 height 13
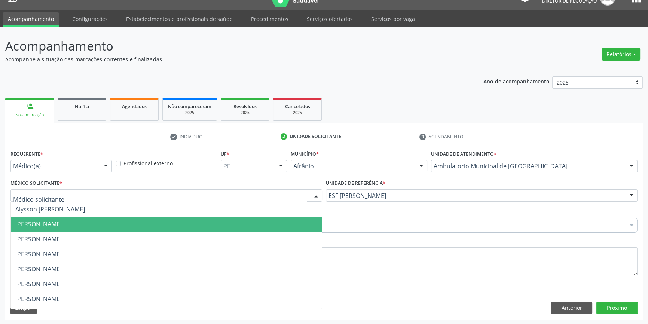
click at [114, 220] on span "[PERSON_NAME]" at bounding box center [166, 224] width 311 height 15
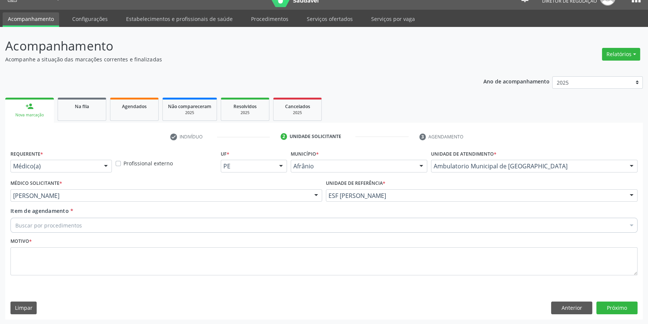
click at [104, 221] on div "Buscar por procedimentos" at bounding box center [323, 225] width 627 height 15
type input "A"
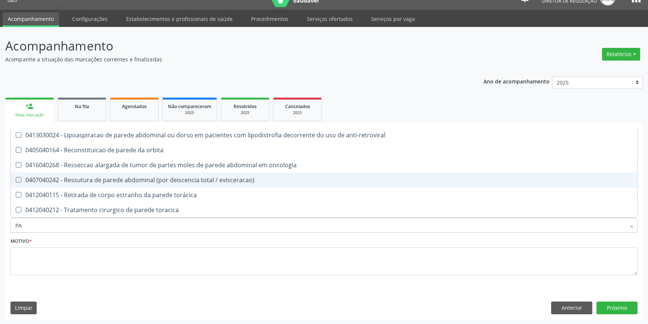
type input "P"
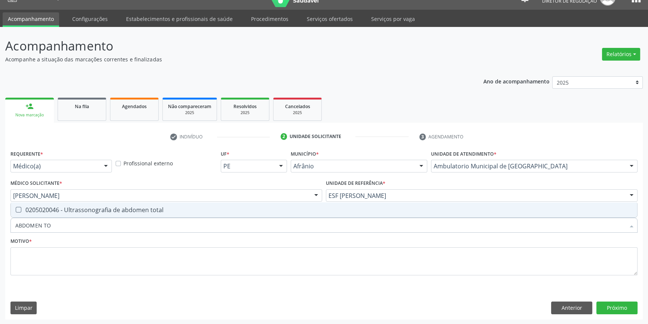
type input "ABDOMEN TOT"
click at [97, 210] on div "0205020046 - Ultrassonografia de abdomen total" at bounding box center [323, 210] width 617 height 6
checkbox total "true"
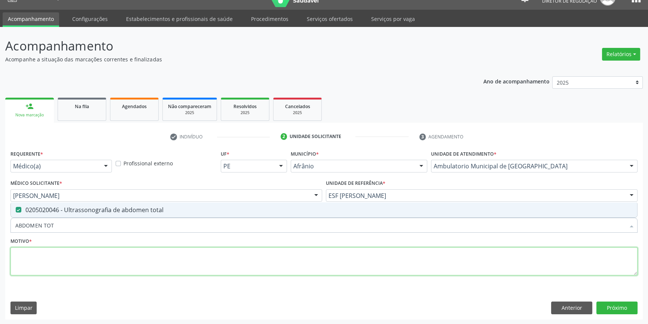
click at [80, 262] on textarea at bounding box center [323, 261] width 627 height 28
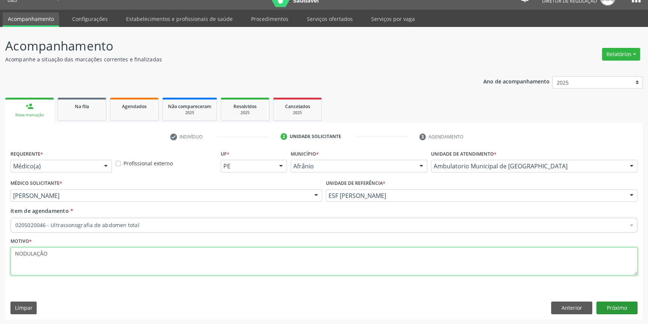
type textarea "NODULAÇÃO"
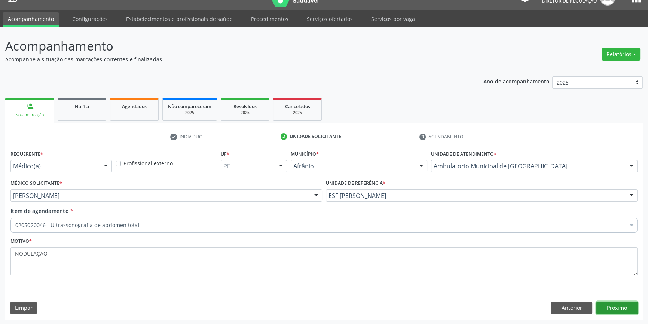
click at [609, 305] on button "Próximo" at bounding box center [616, 308] width 41 height 13
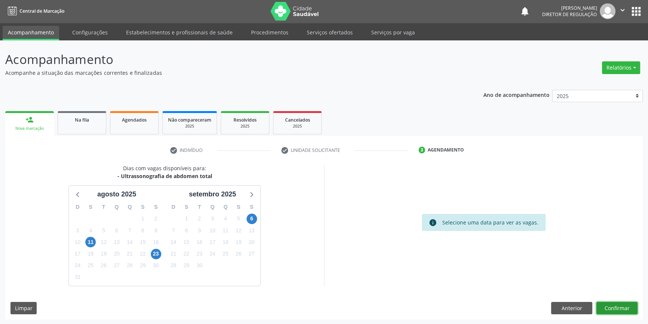
click at [629, 310] on button "Confirmar" at bounding box center [616, 308] width 41 height 13
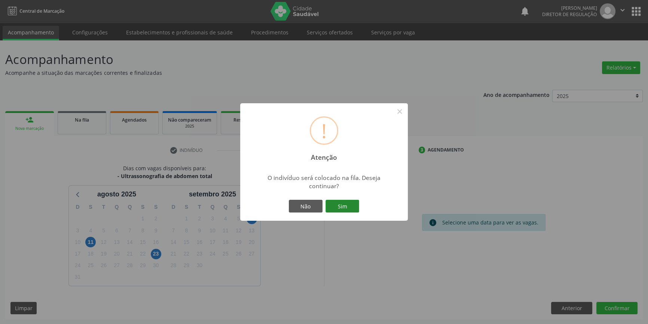
click at [348, 210] on button "Sim" at bounding box center [343, 206] width 34 height 13
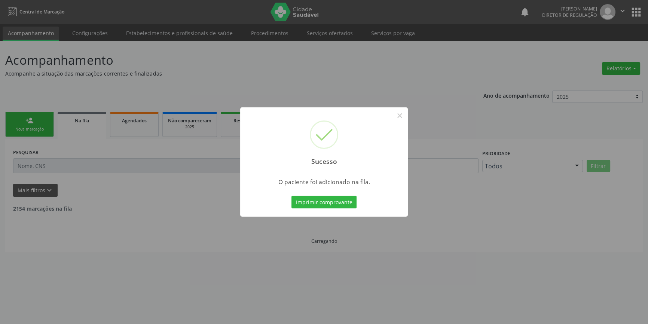
scroll to position [0, 0]
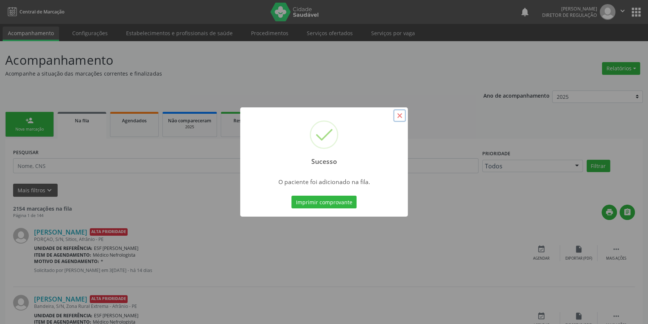
click at [401, 117] on button "×" at bounding box center [399, 115] width 13 height 13
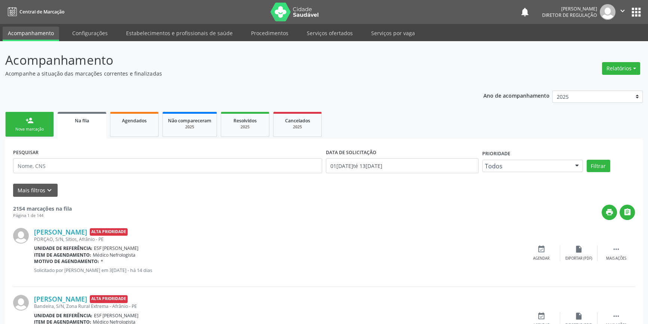
click at [13, 128] on div "Nova marcação" at bounding box center [29, 129] width 37 height 6
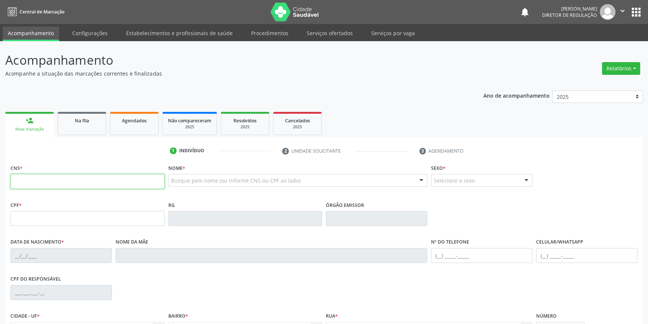
click at [30, 179] on input "text" at bounding box center [87, 181] width 154 height 15
type input "704 2082 5165 7488"
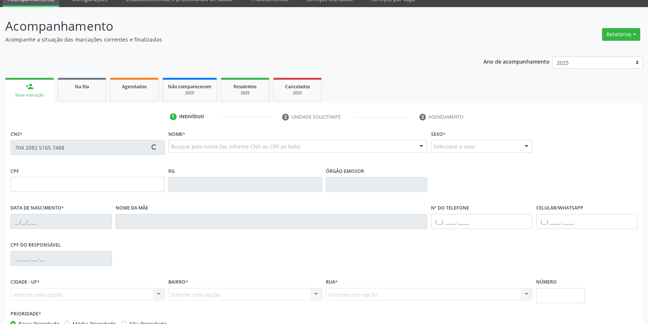
scroll to position [81, 0]
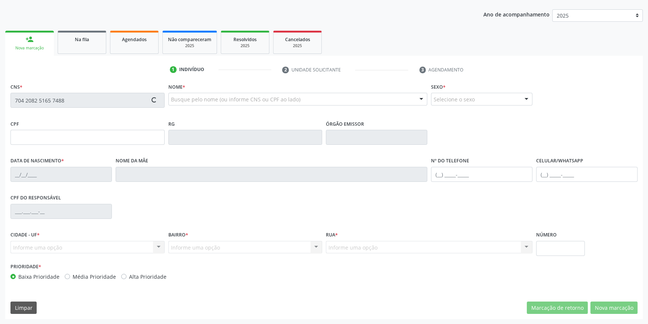
type input "0[DATE]"
type input "[PERSON_NAME]"
type input "[PHONE_NUMBER]"
type input "S/N"
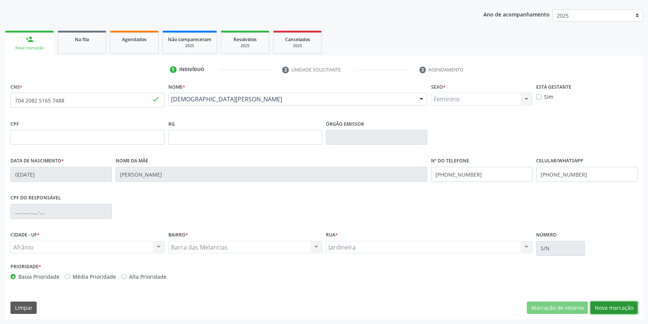
click at [611, 311] on button "Nova marcação" at bounding box center [613, 308] width 47 height 13
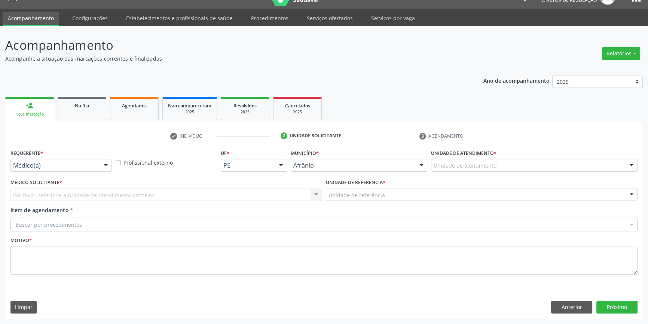
scroll to position [14, 0]
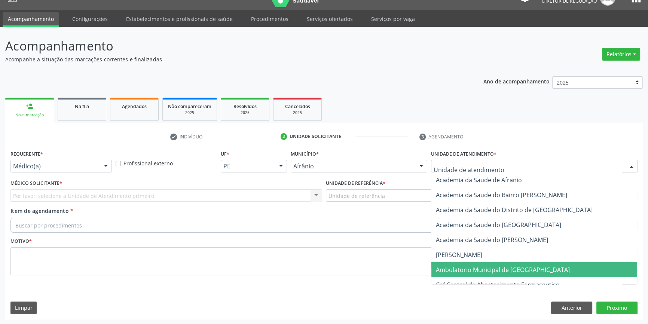
drag, startPoint x: 502, startPoint y: 268, endPoint x: 416, endPoint y: 237, distance: 91.7
click at [501, 268] on span "Ambulatorio Municipal de [GEOGRAPHIC_DATA]" at bounding box center [503, 270] width 134 height 8
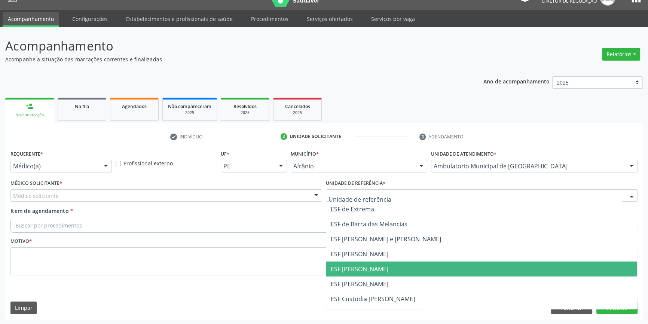
drag, startPoint x: 364, startPoint y: 266, endPoint x: 300, endPoint y: 246, distance: 67.6
click at [364, 267] on span "ESF [PERSON_NAME]" at bounding box center [360, 269] width 58 height 8
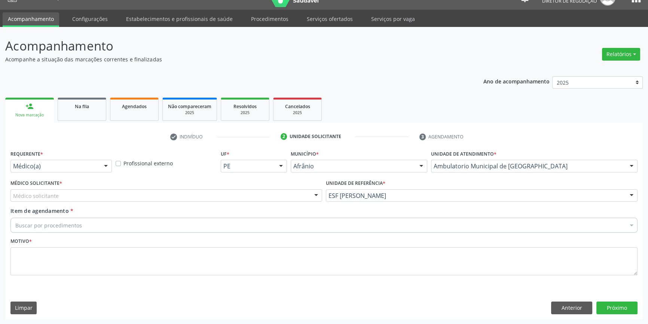
drag, startPoint x: 218, startPoint y: 201, endPoint x: 210, endPoint y: 199, distance: 7.6
click at [214, 199] on div "Médico solicitante" at bounding box center [166, 195] width 312 height 13
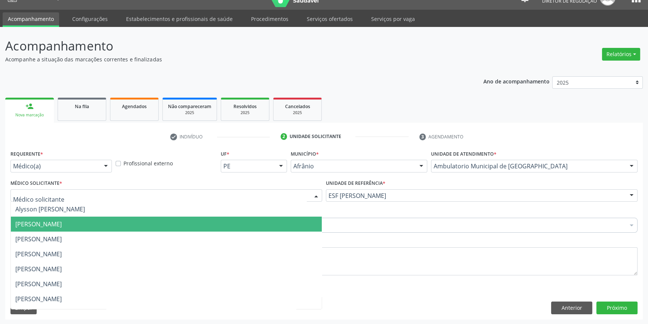
click at [120, 230] on span "[PERSON_NAME]" at bounding box center [166, 224] width 311 height 15
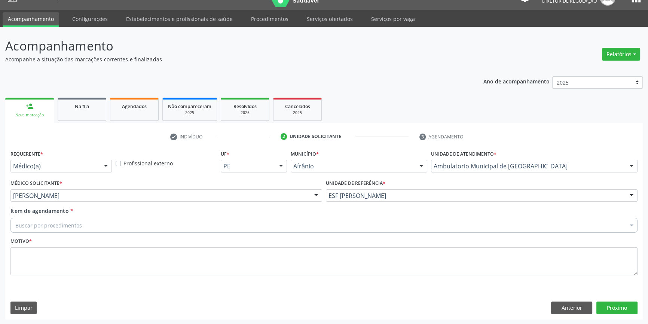
click at [114, 229] on div "Buscar por procedimentos" at bounding box center [323, 225] width 627 height 15
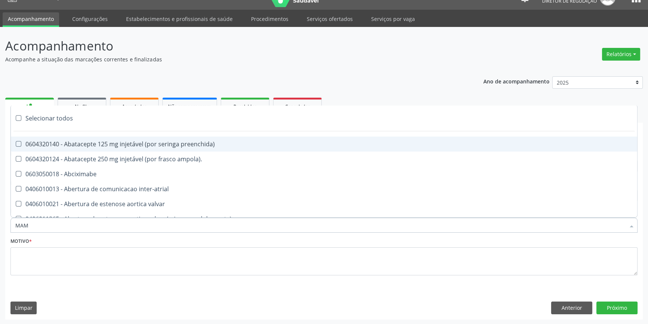
type input "MAMA"
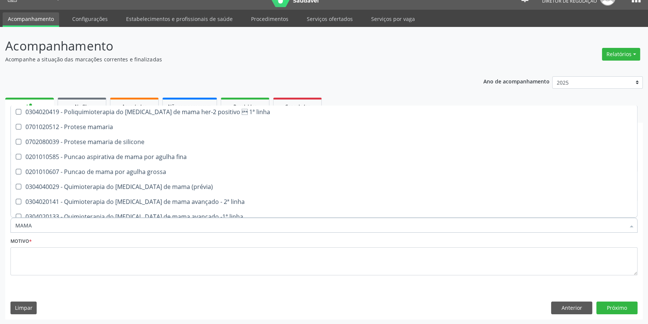
scroll to position [621, 0]
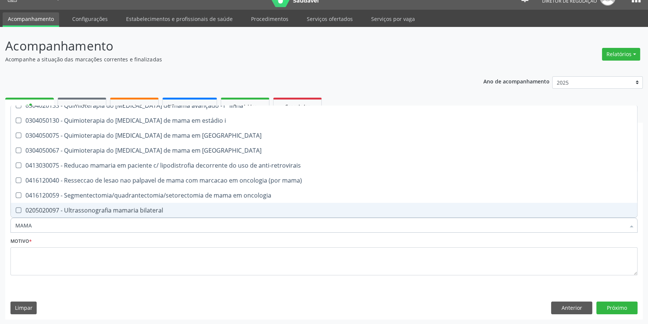
click at [113, 211] on div "0205020097 - Ultrassonografia mamaria bilateral" at bounding box center [323, 210] width 617 height 6
checkbox bilateral "true"
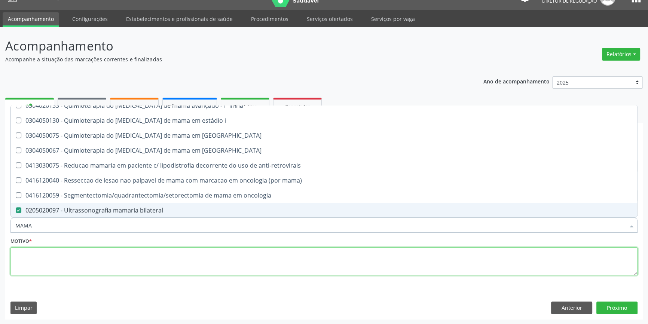
click at [93, 260] on textarea at bounding box center [323, 261] width 627 height 28
checkbox mama "true"
checkbox bilateral "false"
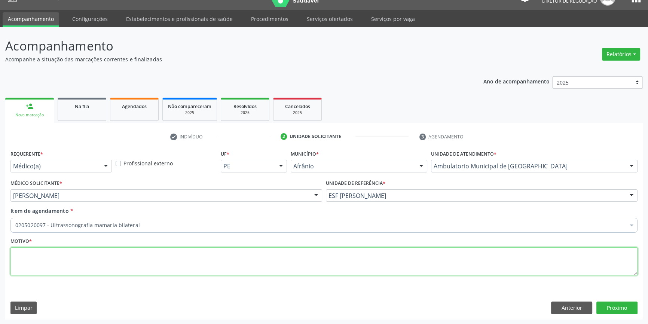
scroll to position [0, 0]
type textarea "COMPLEMENTAR MAMA"
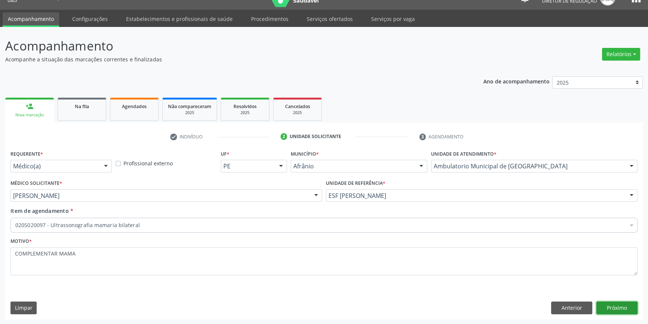
click at [615, 306] on button "Próximo" at bounding box center [616, 308] width 41 height 13
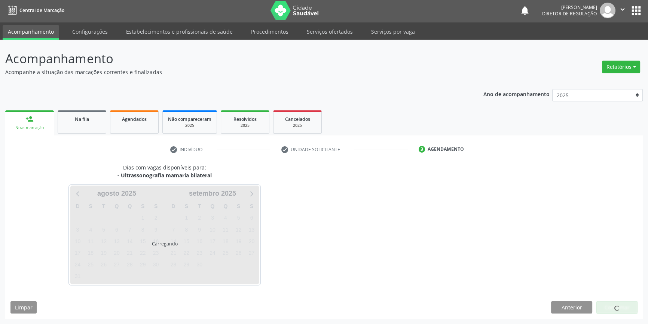
scroll to position [1, 0]
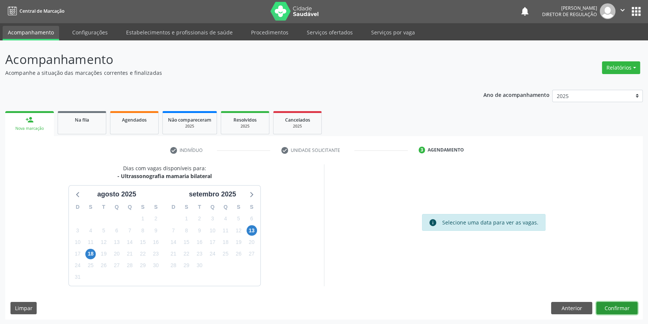
click at [617, 311] on button "Confirmar" at bounding box center [616, 308] width 41 height 13
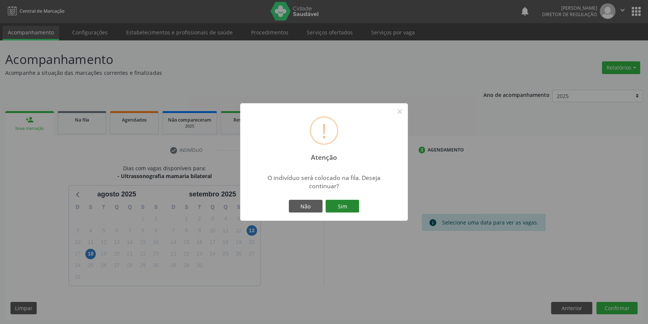
click at [329, 203] on button "Sim" at bounding box center [343, 206] width 34 height 13
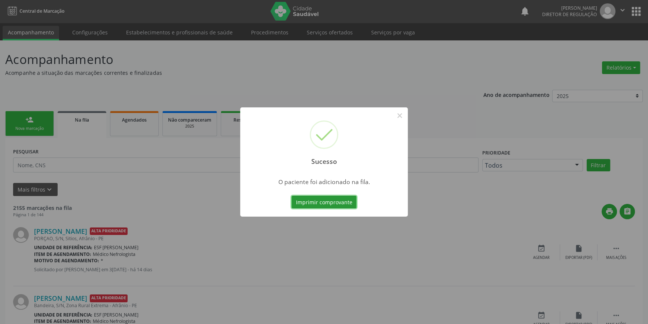
scroll to position [0, 0]
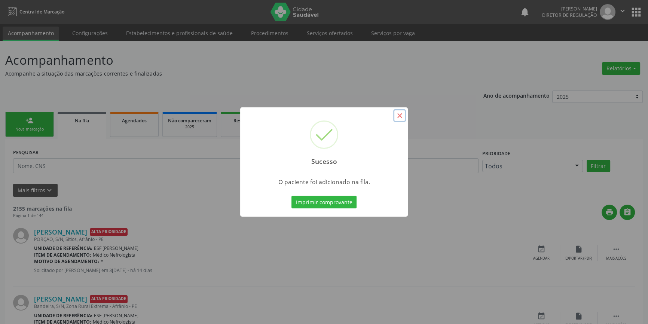
click at [400, 119] on button "×" at bounding box center [399, 115] width 13 height 13
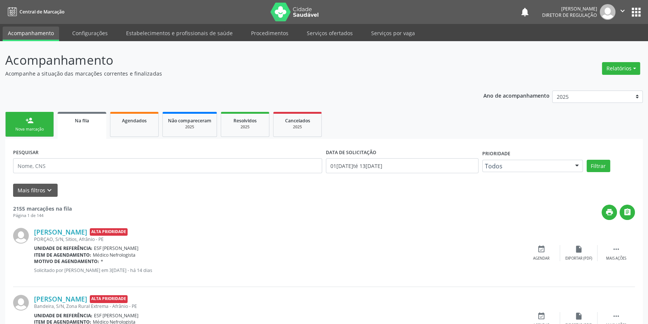
click at [48, 128] on link "person_add Nova marcação" at bounding box center [29, 124] width 49 height 25
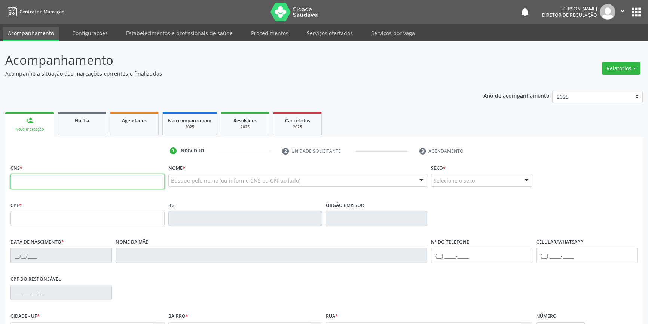
click at [51, 181] on input "text" at bounding box center [87, 181] width 154 height 15
type input "704 2082 5165 7488"
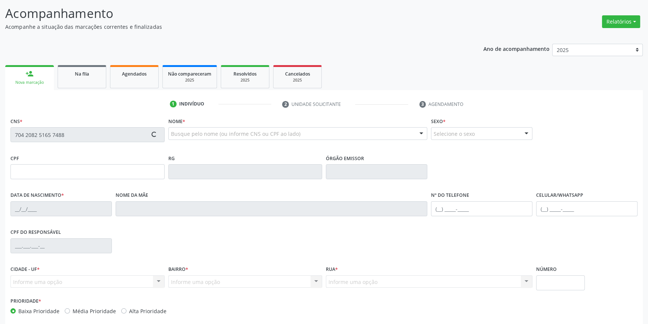
scroll to position [81, 0]
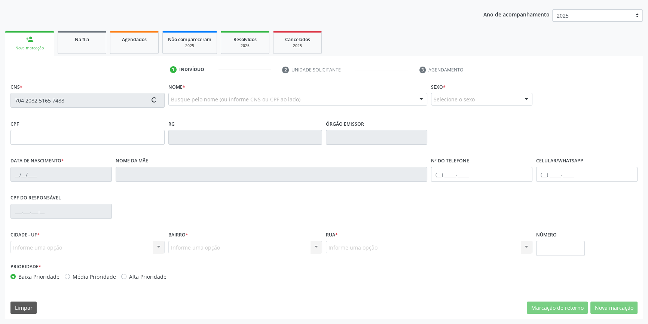
type input "0[DATE]"
type input "[PERSON_NAME]"
type input "[PHONE_NUMBER]"
type input "S/N"
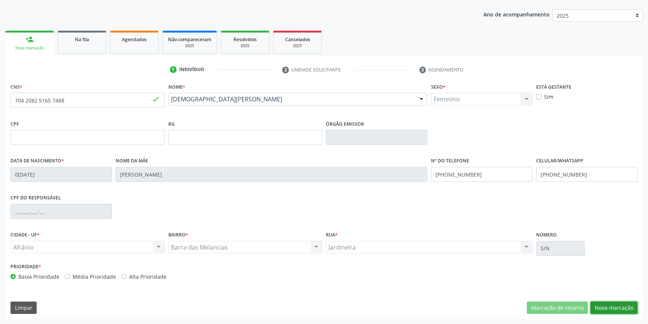
click at [604, 303] on button "Nova marcação" at bounding box center [613, 308] width 47 height 13
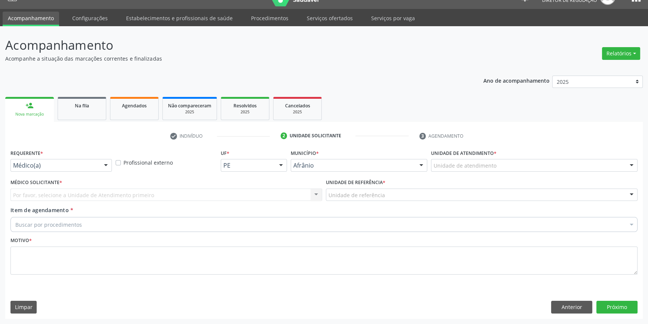
scroll to position [14, 0]
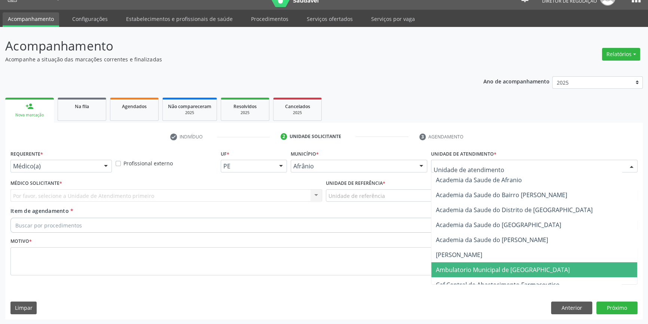
drag, startPoint x: 482, startPoint y: 268, endPoint x: 443, endPoint y: 245, distance: 45.6
click at [482, 268] on span "Ambulatorio Municipal de [GEOGRAPHIC_DATA]" at bounding box center [503, 270] width 134 height 8
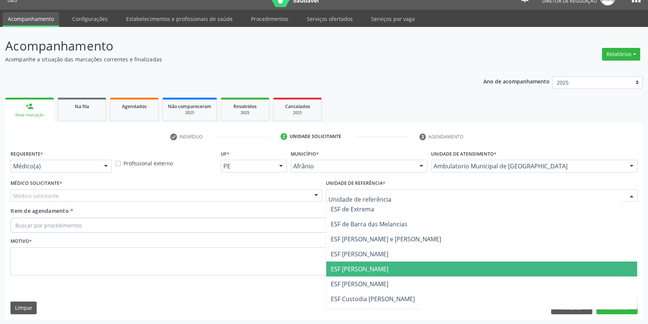
drag, startPoint x: 366, startPoint y: 267, endPoint x: 292, endPoint y: 233, distance: 81.7
click at [366, 267] on span "ESF [PERSON_NAME]" at bounding box center [360, 269] width 58 height 8
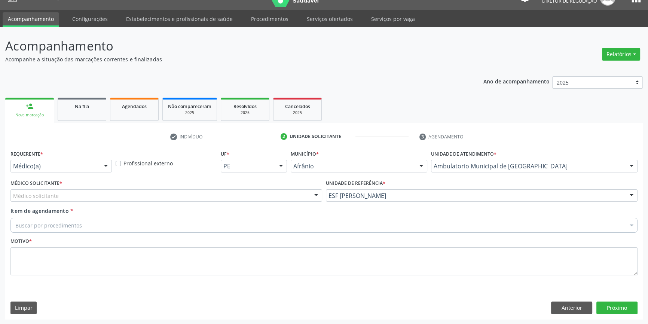
click at [249, 199] on div "Médico solicitante" at bounding box center [166, 195] width 312 height 13
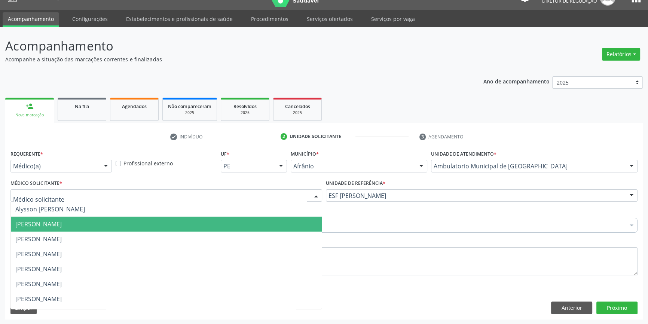
click at [120, 222] on span "[PERSON_NAME]" at bounding box center [166, 224] width 311 height 15
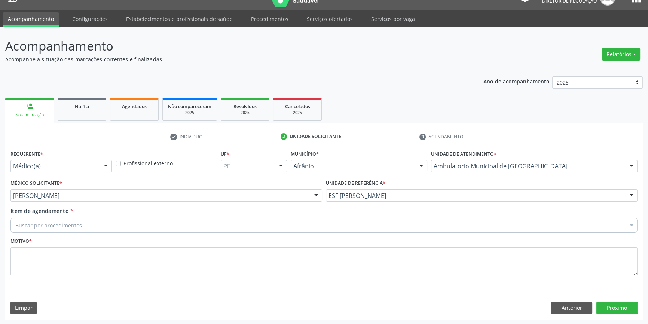
click at [112, 223] on div "Buscar por procedimentos" at bounding box center [323, 225] width 627 height 15
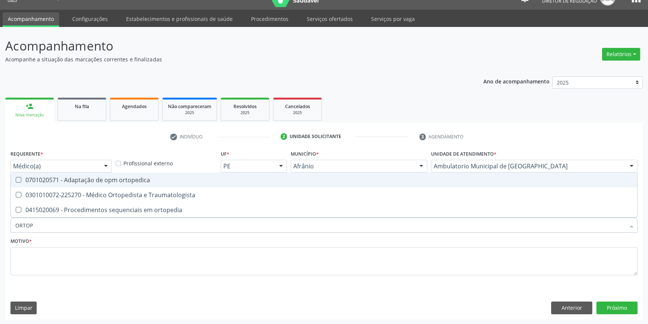
type input "ORTOPE"
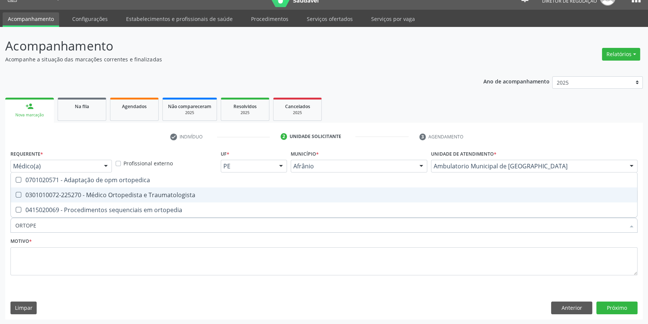
click at [122, 197] on div "0301010072-225270 - Médico Ortopedista e Traumatologista" at bounding box center [323, 195] width 617 height 6
checkbox Traumatologista "true"
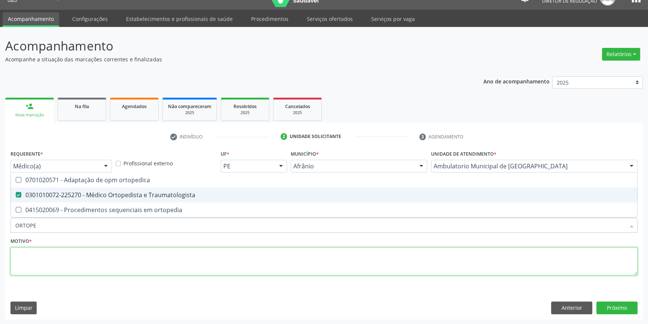
click at [103, 254] on textarea at bounding box center [323, 261] width 627 height 28
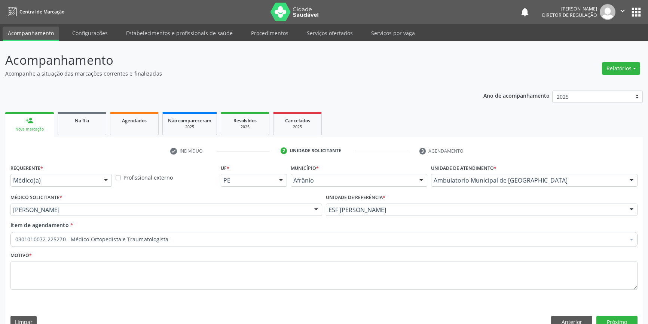
scroll to position [14, 0]
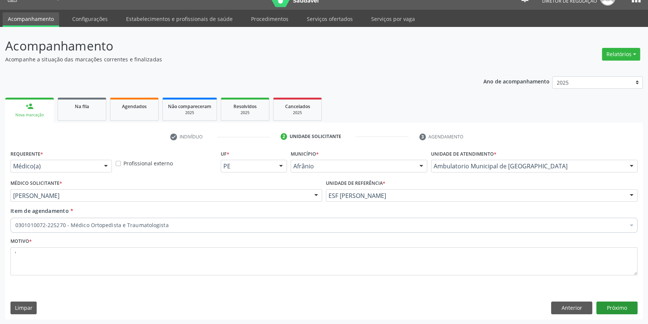
type textarea "'"
click at [615, 308] on button "Próximo" at bounding box center [616, 308] width 41 height 13
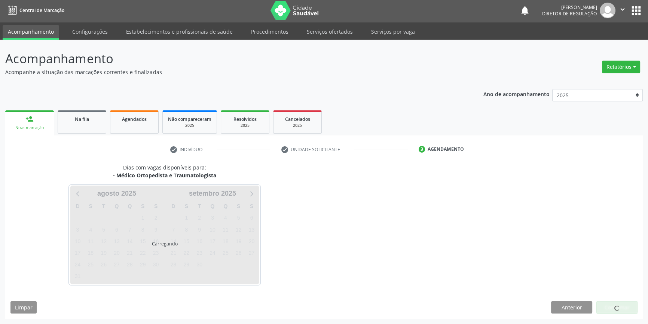
scroll to position [1, 0]
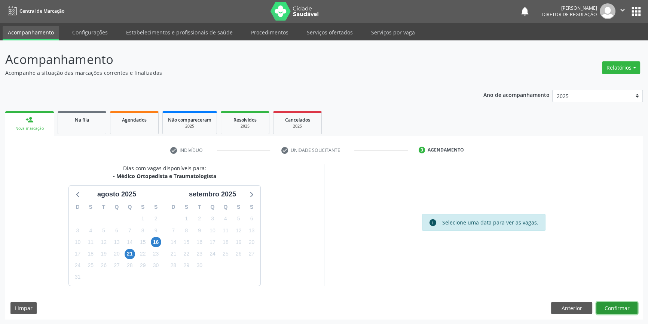
click at [612, 308] on button "Confirmar" at bounding box center [616, 308] width 41 height 13
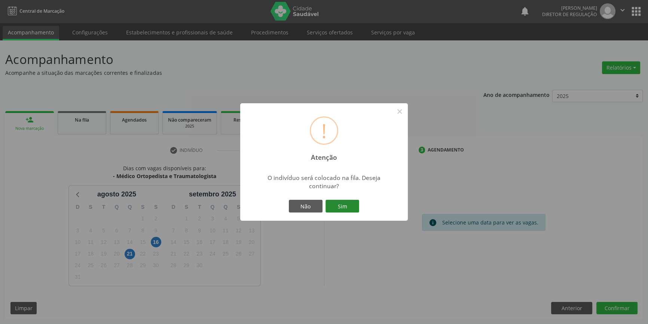
click at [334, 203] on button "Sim" at bounding box center [343, 206] width 34 height 13
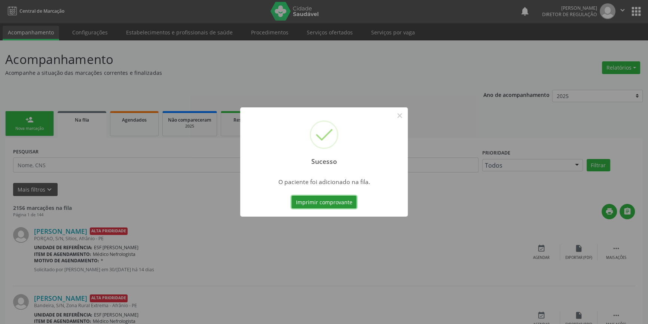
scroll to position [0, 0]
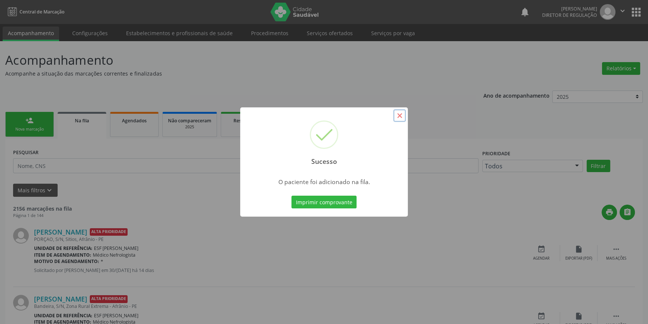
click at [399, 116] on button "×" at bounding box center [399, 115] width 13 height 13
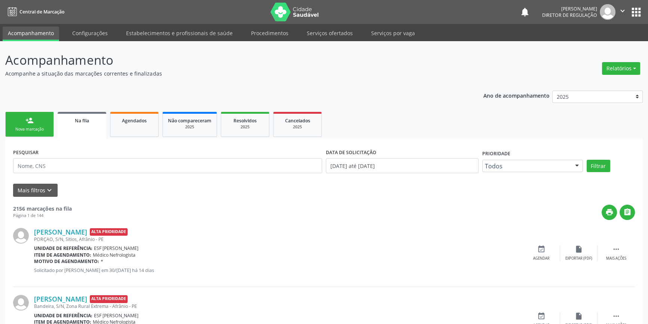
click at [19, 118] on link "person_add Nova marcação" at bounding box center [29, 124] width 49 height 25
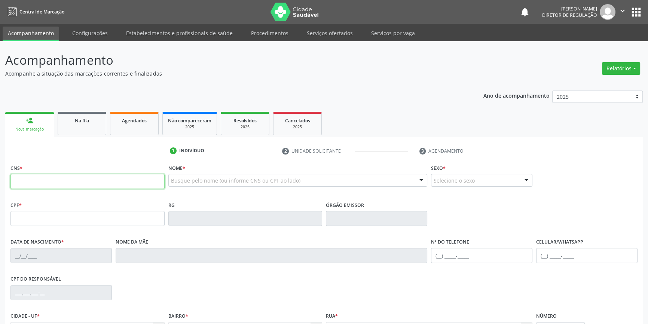
click at [48, 178] on input "text" at bounding box center [87, 181] width 154 height 15
type input "702 6087 3525 5949"
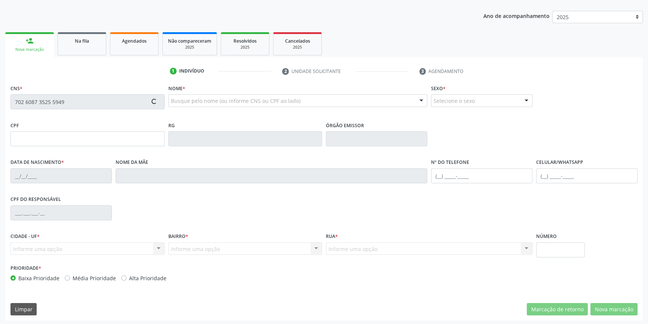
scroll to position [81, 0]
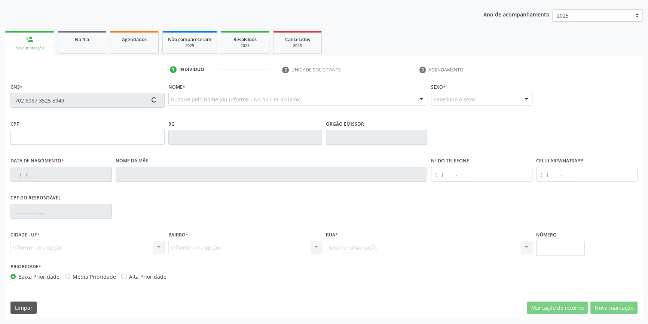
type input "[DATE]"
type input "[PERSON_NAME]"
type input "[PHONE_NUMBER]"
type input "S/N"
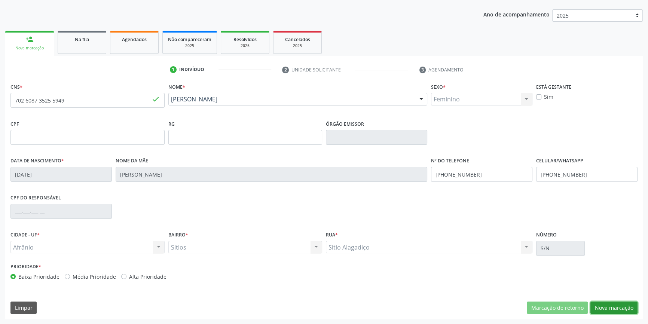
click at [618, 303] on button "Nova marcação" at bounding box center [613, 308] width 47 height 13
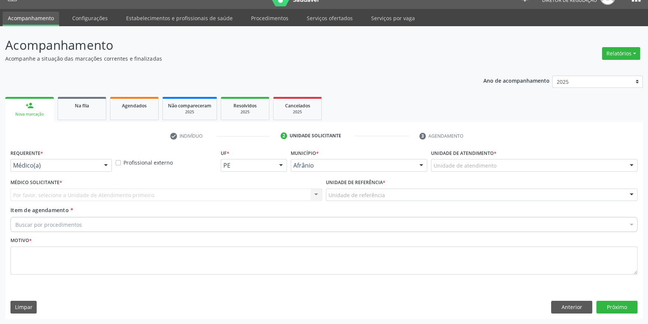
scroll to position [14, 0]
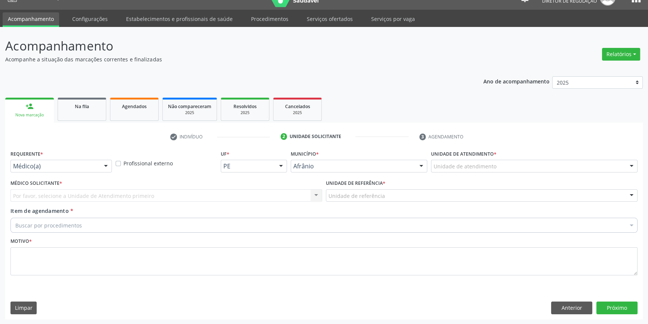
click at [520, 168] on div "Unidade de atendimento" at bounding box center [534, 166] width 207 height 13
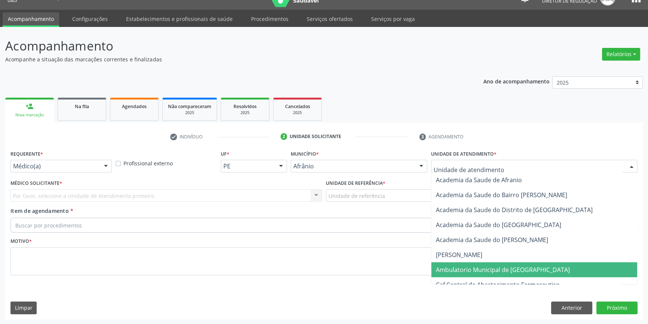
drag, startPoint x: 493, startPoint y: 266, endPoint x: 426, endPoint y: 228, distance: 76.8
click at [492, 267] on span "Ambulatorio Municipal de [GEOGRAPHIC_DATA]" at bounding box center [503, 270] width 134 height 8
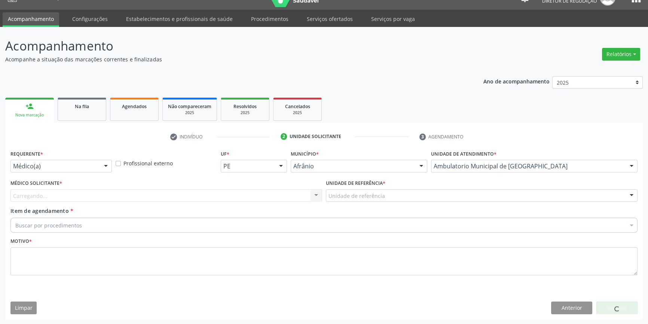
click at [387, 192] on div "Unidade de referência" at bounding box center [482, 195] width 312 height 13
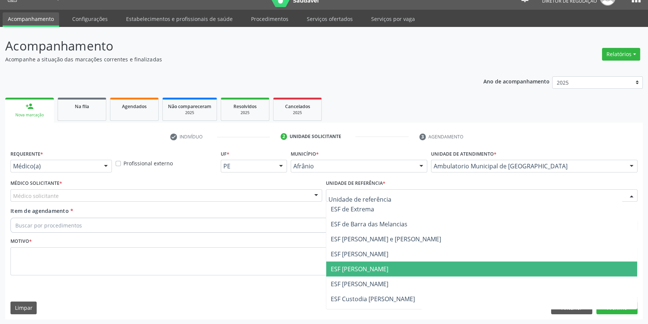
click at [379, 267] on span "ESF [PERSON_NAME]" at bounding box center [360, 269] width 58 height 8
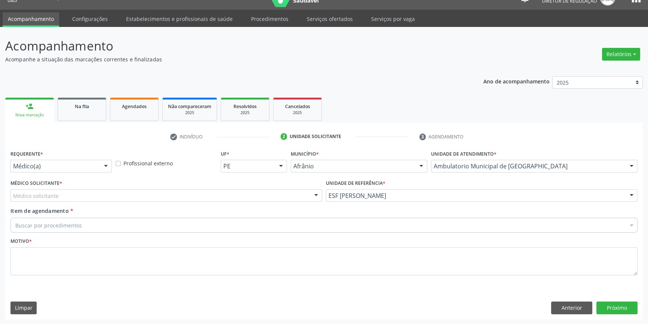
click at [226, 204] on div "Médico Solicitante * Médico solicitante [PERSON_NAME] [PERSON_NAME] [PERSON_NAM…" at bounding box center [166, 192] width 315 height 29
drag, startPoint x: 214, startPoint y: 202, endPoint x: 210, endPoint y: 202, distance: 4.9
click at [213, 202] on div "Médico Solicitante * Médico solicitante [PERSON_NAME] [PERSON_NAME] [PERSON_NAM…" at bounding box center [166, 192] width 315 height 29
click at [116, 201] on div "Médico Solicitante * Médico solicitante [PERSON_NAME] [PERSON_NAME] [PERSON_NAM…" at bounding box center [166, 192] width 315 height 29
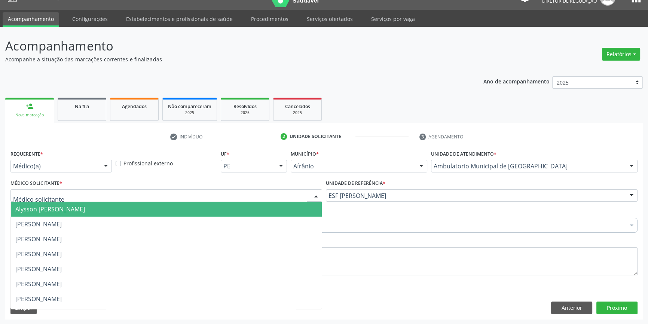
click at [107, 198] on div at bounding box center [166, 195] width 312 height 13
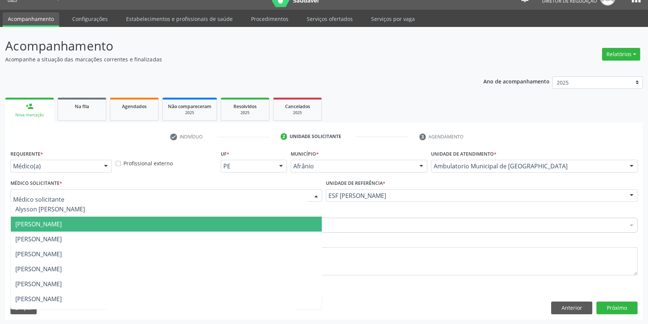
click at [62, 223] on span "[PERSON_NAME]" at bounding box center [38, 224] width 46 height 8
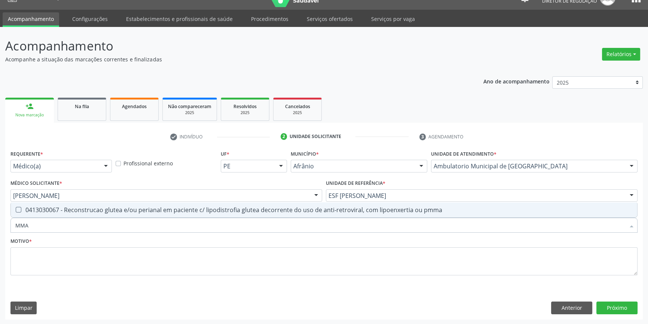
drag, startPoint x: 70, startPoint y: 219, endPoint x: 22, endPoint y: 219, distance: 47.9
click at [22, 219] on input "MMA" at bounding box center [320, 225] width 610 height 15
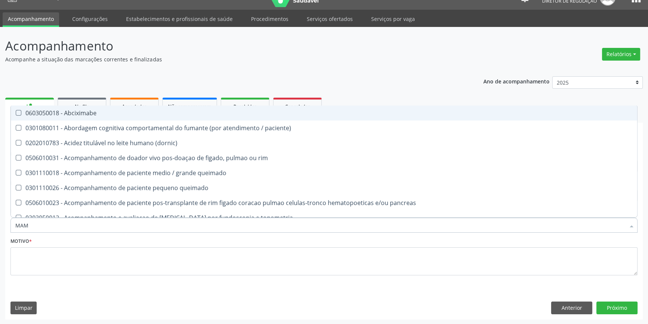
type input "MAMA"
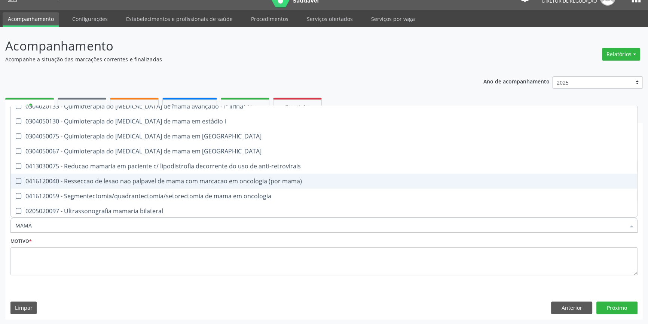
scroll to position [621, 0]
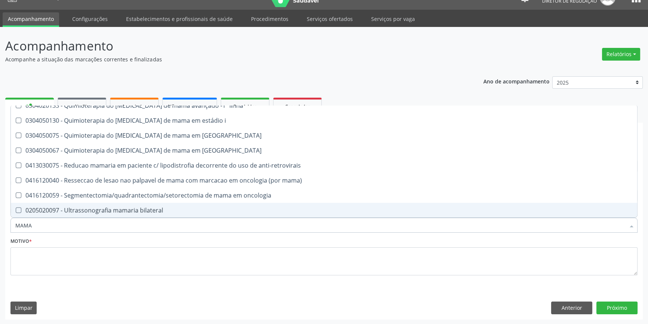
click at [112, 207] on div "0205020097 - Ultrassonografia mamaria bilateral" at bounding box center [323, 210] width 617 height 6
checkbox bilateral "true"
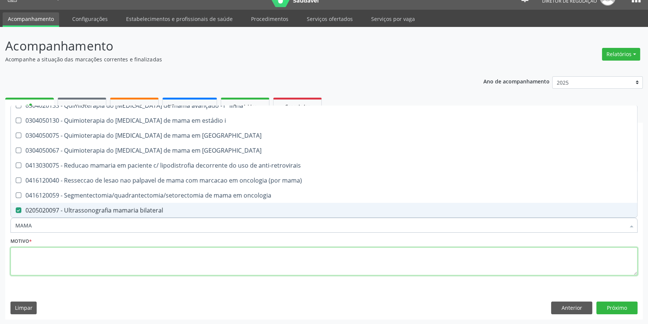
click at [173, 269] on textarea at bounding box center [323, 261] width 627 height 28
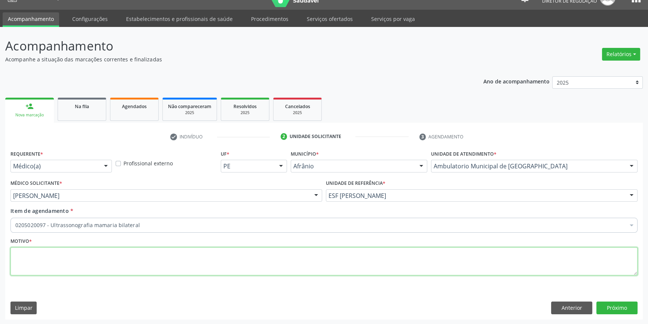
scroll to position [0, 0]
type textarea "NODULO PAPAVEL EM MAMA"
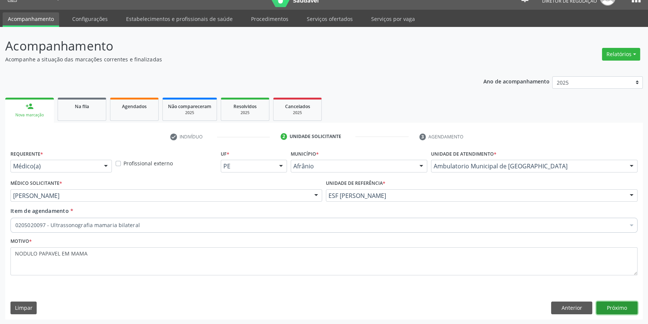
click at [626, 306] on button "Próximo" at bounding box center [616, 308] width 41 height 13
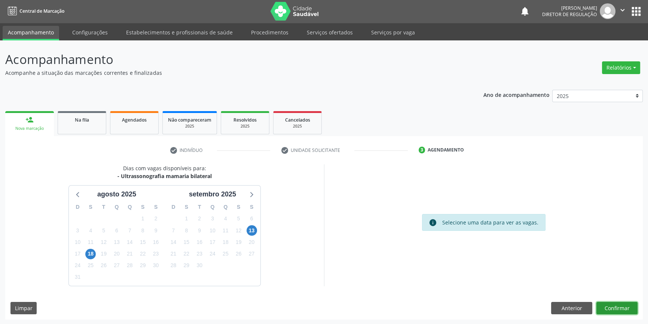
click at [600, 307] on button "Confirmar" at bounding box center [616, 308] width 41 height 13
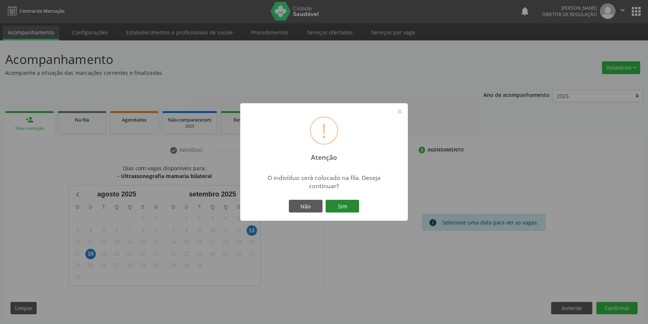
click at [355, 208] on button "Sim" at bounding box center [343, 206] width 34 height 13
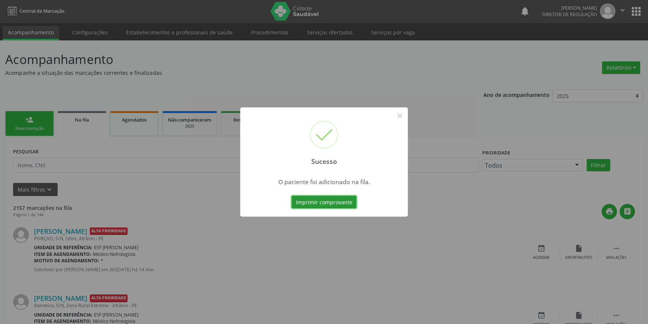
scroll to position [0, 0]
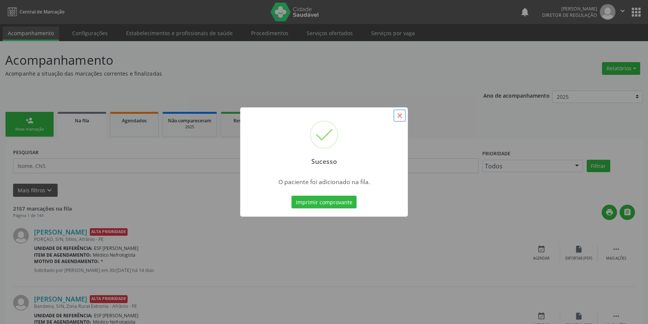
click at [403, 114] on button "×" at bounding box center [399, 115] width 13 height 13
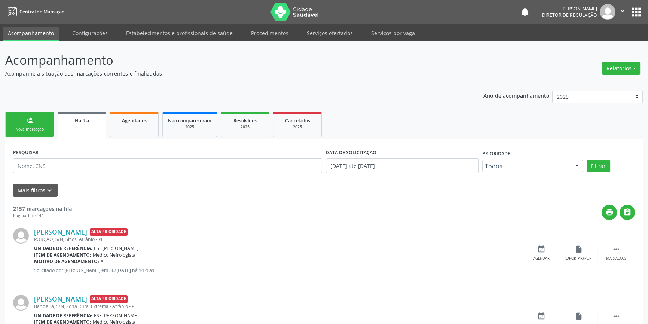
click at [31, 122] on div "person_add" at bounding box center [29, 120] width 8 height 8
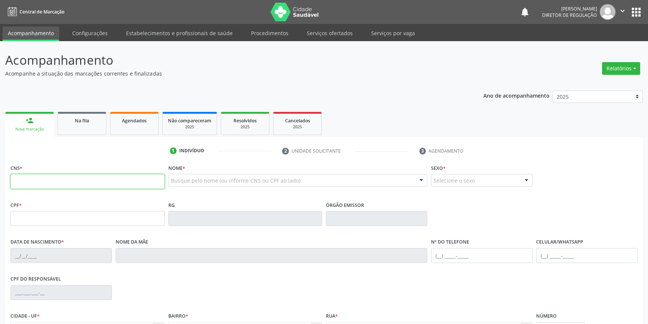
click at [26, 180] on input "text" at bounding box center [87, 181] width 154 height 15
type input "708 0093 4802 5120"
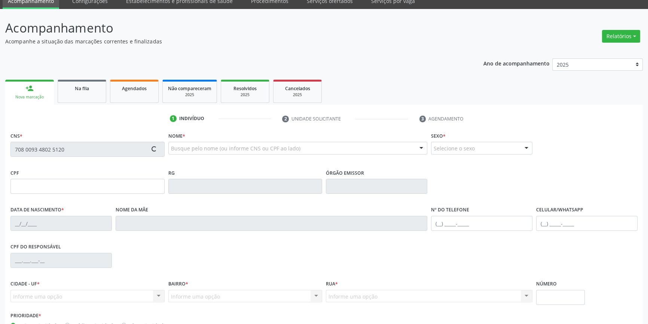
scroll to position [81, 0]
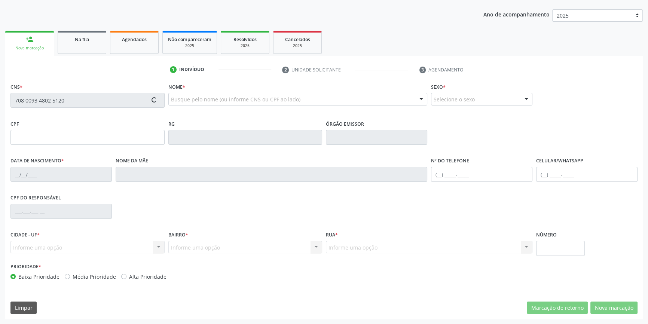
type input "273.306.484-34"
type input "2[DATE]"
type input "[PERSON_NAME]"
type input "[PHONE_NUMBER]"
type input "033.896.364-20"
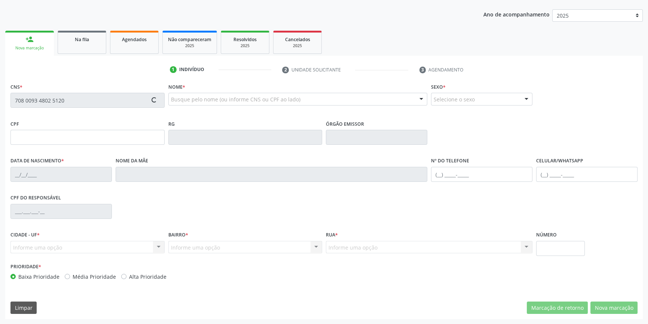
type input "17"
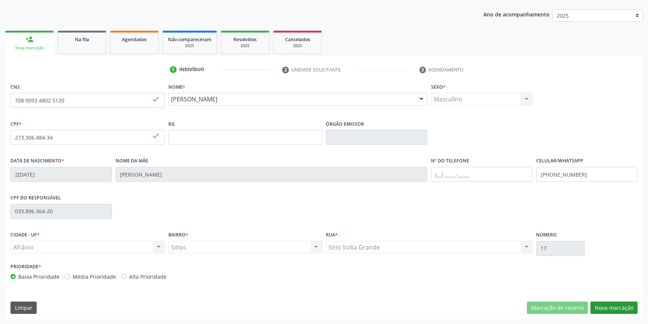
click at [602, 302] on div "CNS 708 0093 4802 5120 done Nome * [PERSON_NAME] [PERSON_NAME] CNS: 708 0093 48…" at bounding box center [324, 200] width 638 height 238
click at [604, 305] on button "Nova marcação" at bounding box center [613, 308] width 47 height 13
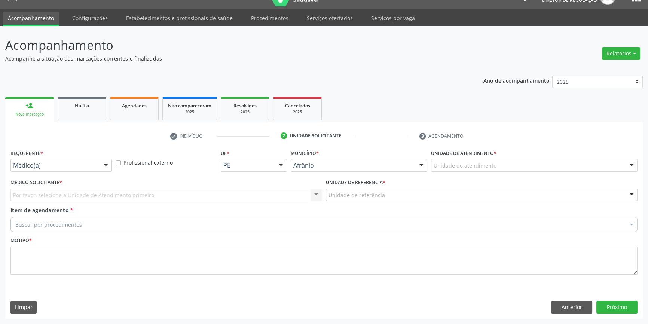
scroll to position [14, 0]
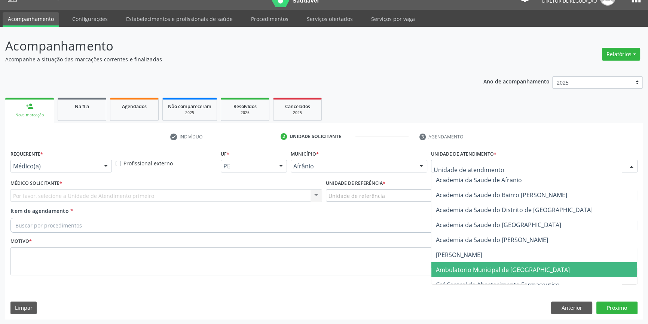
click at [494, 268] on span "Ambulatorio Municipal de [GEOGRAPHIC_DATA]" at bounding box center [503, 270] width 134 height 8
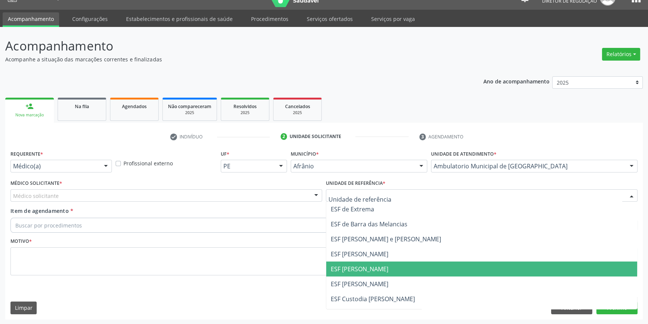
click at [372, 274] on span "ESF [PERSON_NAME]" at bounding box center [481, 269] width 311 height 15
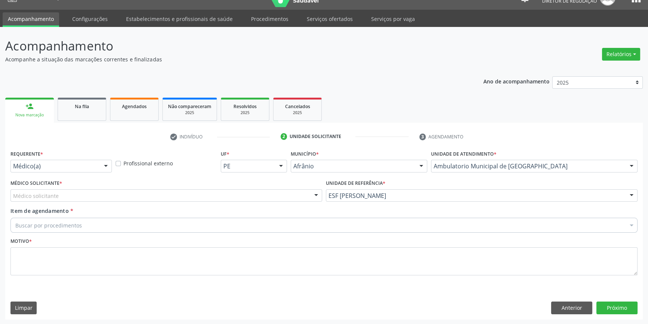
drag, startPoint x: 145, startPoint y: 182, endPoint x: 135, endPoint y: 190, distance: 12.5
click at [144, 182] on div "Médico Solicitante * Médico solicitante [PERSON_NAME] [PERSON_NAME] [PERSON_NAM…" at bounding box center [166, 190] width 312 height 24
click at [135, 190] on div "Médico solicitante" at bounding box center [166, 195] width 312 height 13
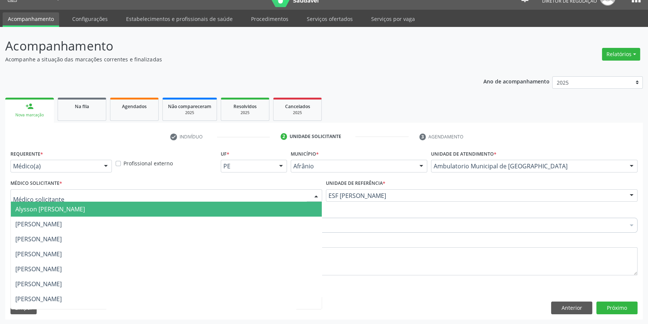
click at [62, 220] on span "[PERSON_NAME]" at bounding box center [38, 224] width 46 height 8
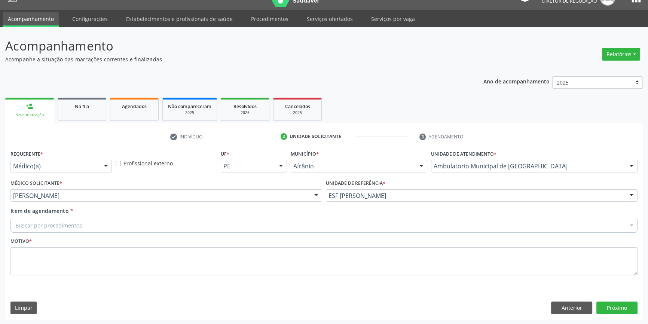
click at [74, 220] on div "Buscar por procedimentos" at bounding box center [323, 225] width 627 height 15
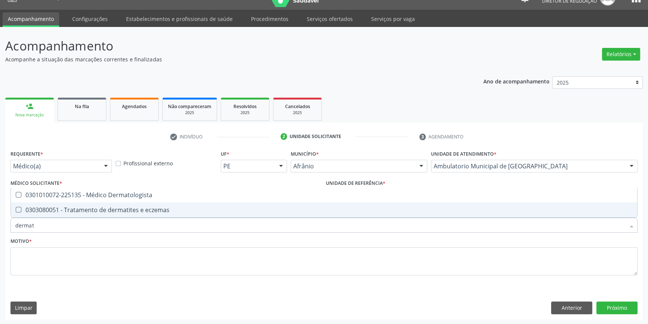
type input "dermato"
click at [75, 210] on div "0301010072-225135 - Médico Dermatologista" at bounding box center [323, 210] width 617 height 6
checkbox Dermatologista "true"
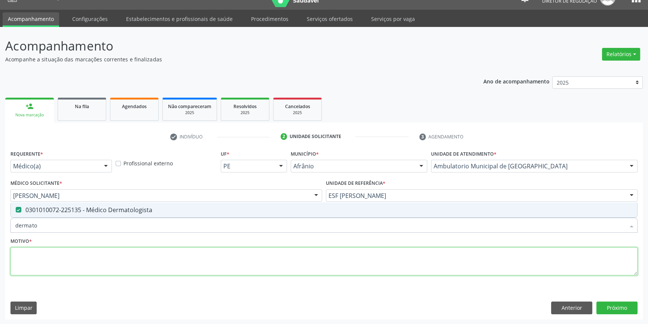
click at [65, 271] on textarea at bounding box center [323, 261] width 627 height 28
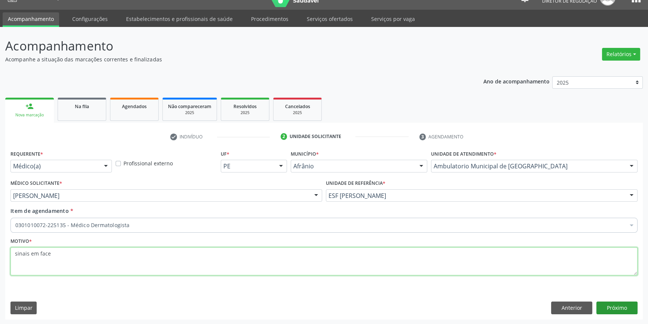
type textarea "sinais em face"
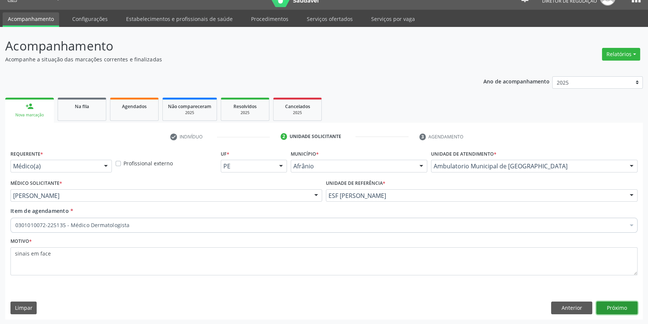
click at [616, 309] on button "Próximo" at bounding box center [616, 308] width 41 height 13
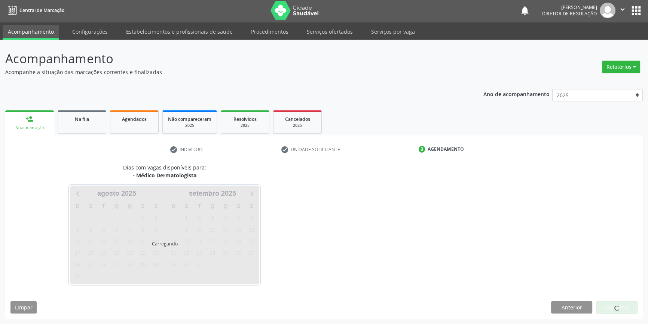
scroll to position [1, 0]
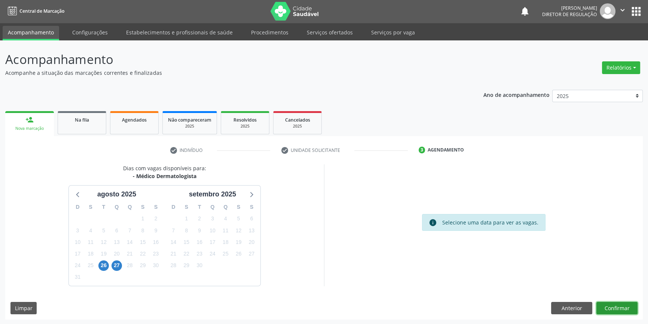
click at [614, 306] on button "Confirmar" at bounding box center [616, 308] width 41 height 13
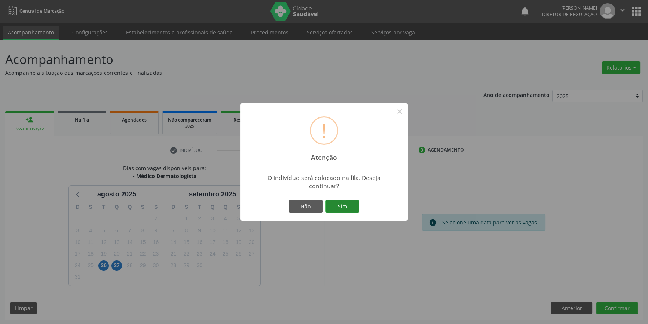
click at [341, 207] on button "Sim" at bounding box center [343, 206] width 34 height 13
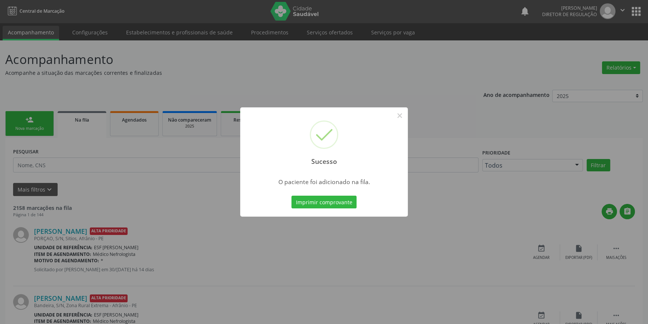
scroll to position [0, 0]
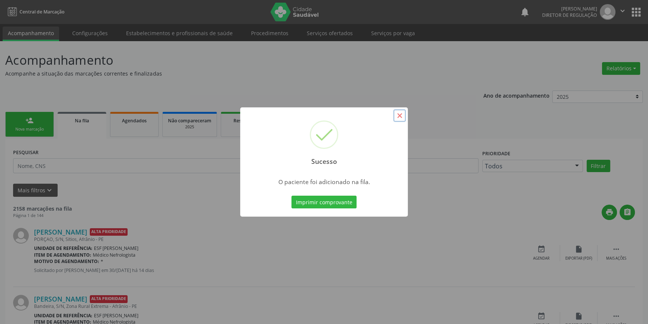
click at [400, 119] on button "×" at bounding box center [399, 115] width 13 height 13
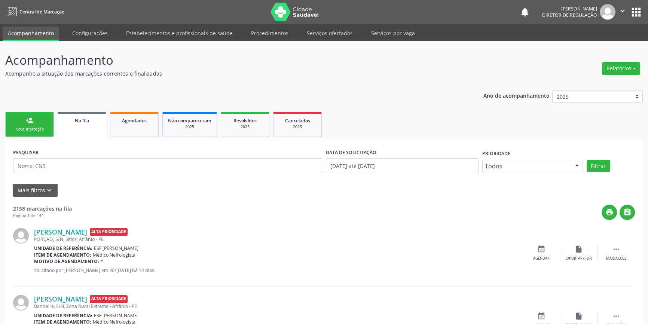
click at [21, 123] on link "person_add Nova marcação" at bounding box center [29, 124] width 49 height 25
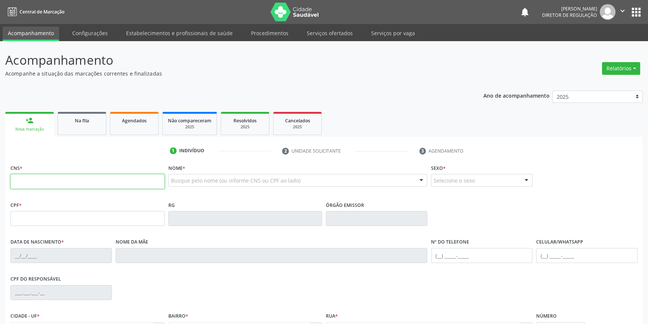
click at [43, 177] on input "text" at bounding box center [87, 181] width 154 height 15
type input "708 0093 4802 5120"
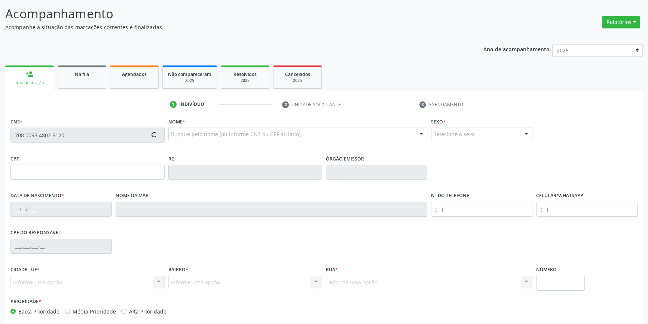
scroll to position [81, 0]
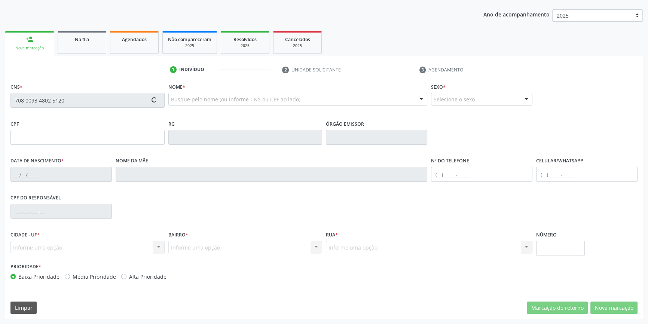
type input "273.306.484-34"
type input "2[DATE]"
type input "[PERSON_NAME]"
type input "[PHONE_NUMBER]"
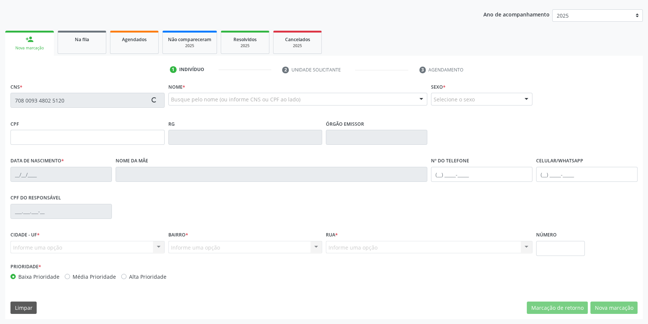
type input "033.896.364-20"
type input "17"
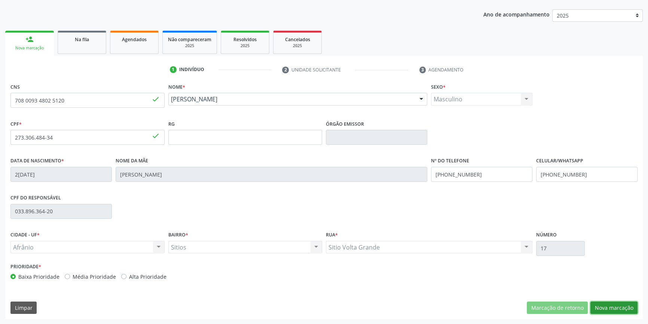
click at [606, 304] on button "Nova marcação" at bounding box center [613, 308] width 47 height 13
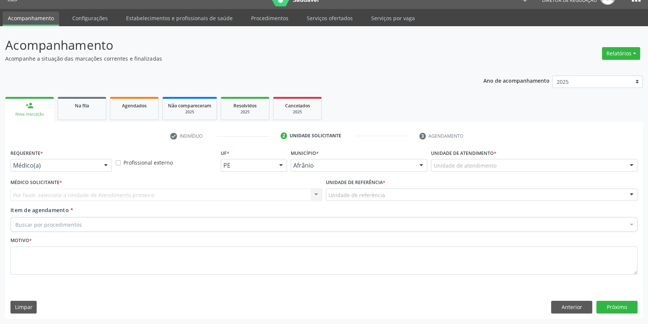
scroll to position [14, 0]
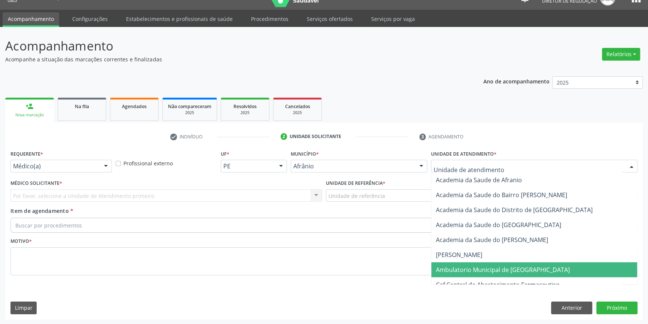
click at [480, 266] on span "Ambulatorio Municipal de [GEOGRAPHIC_DATA]" at bounding box center [503, 270] width 134 height 8
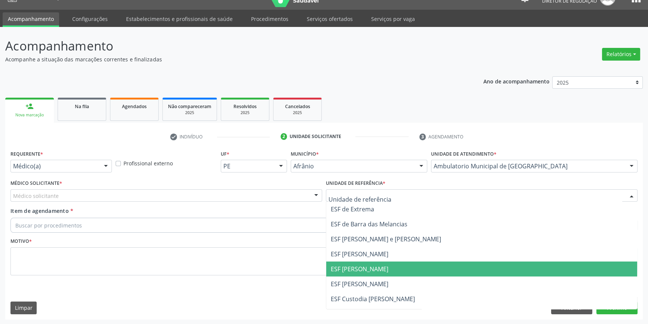
click at [362, 264] on span "ESF [PERSON_NAME]" at bounding box center [481, 269] width 311 height 15
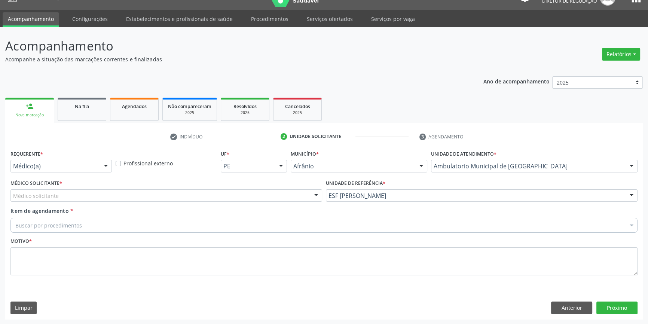
drag, startPoint x: 239, startPoint y: 196, endPoint x: 234, endPoint y: 196, distance: 4.9
click at [234, 196] on div "Médico solicitante" at bounding box center [166, 195] width 312 height 13
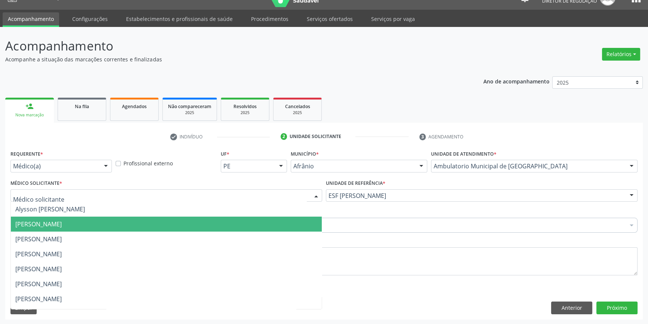
click at [107, 219] on span "[PERSON_NAME]" at bounding box center [166, 224] width 311 height 15
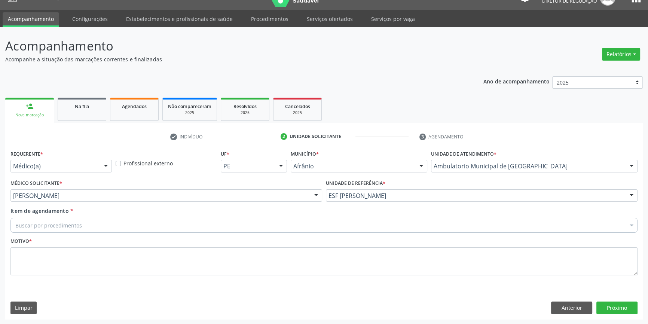
click at [105, 220] on div "Buscar por procedimentos" at bounding box center [323, 225] width 627 height 15
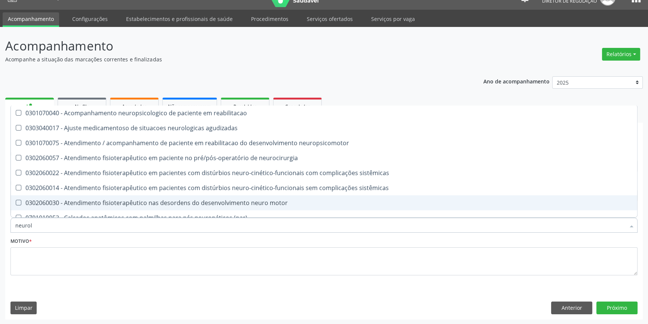
type input "neurolo"
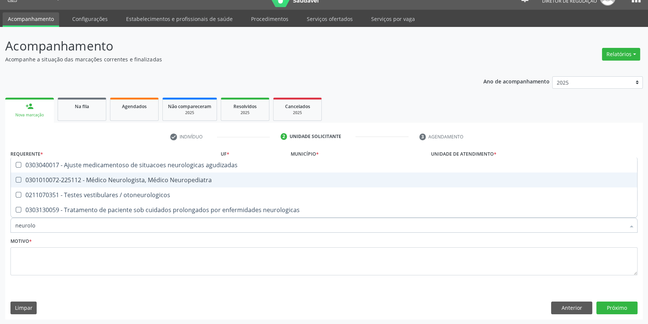
click at [146, 180] on div "0301010072-225112 - Médico Neurologista, Médico Neuropediatra" at bounding box center [323, 180] width 617 height 6
checkbox Neuropediatra "true"
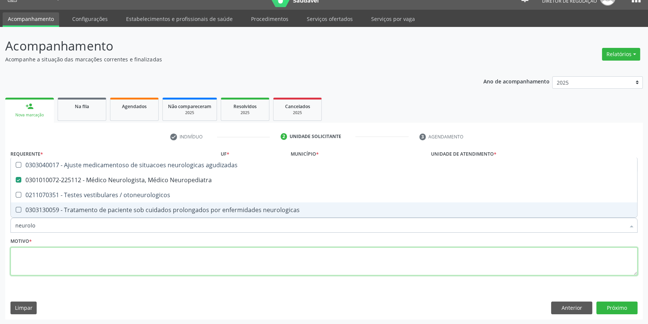
click at [111, 251] on textarea at bounding box center [323, 261] width 627 height 28
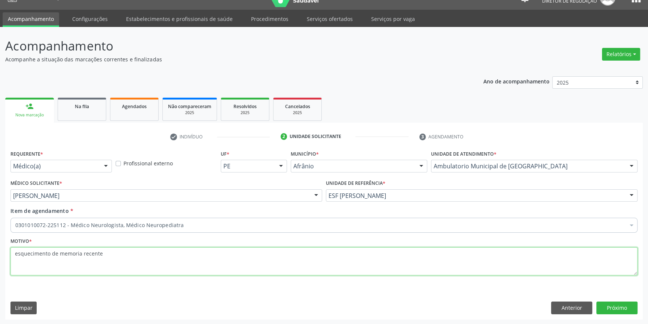
type textarea "esquecimento de memoria recente"
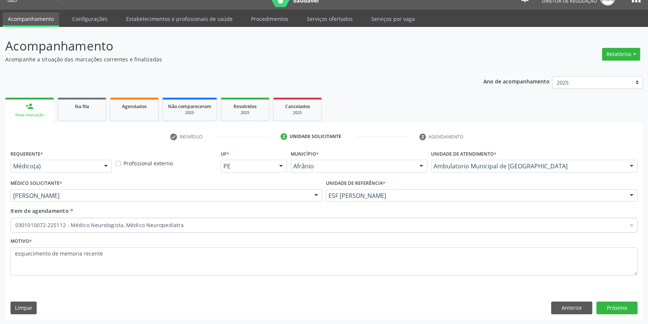
click at [164, 214] on div "Item de agendamento * 0301010072-225112 - Médico Neurologista, Médico Neuropedi…" at bounding box center [323, 219] width 627 height 24
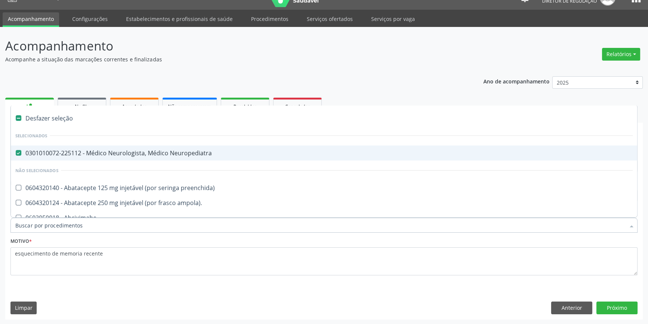
click at [153, 157] on span "0301010072-225112 - Médico Neurologista, Médico Neuropediatra" at bounding box center [324, 153] width 626 height 15
checkbox Neuropediatra "false"
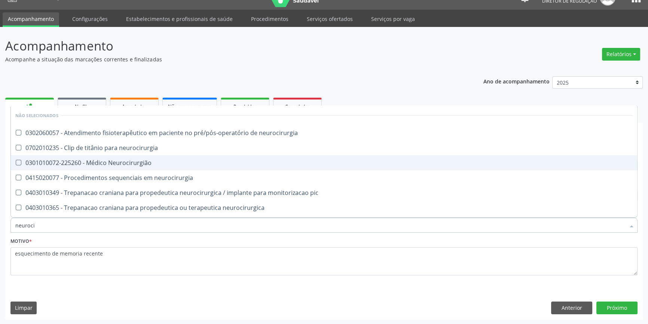
type input "neurocir"
click at [153, 157] on span "0301010072-225260 - Médico Neurocirurgião" at bounding box center [324, 162] width 626 height 15
checkbox Neurocirurgião "true"
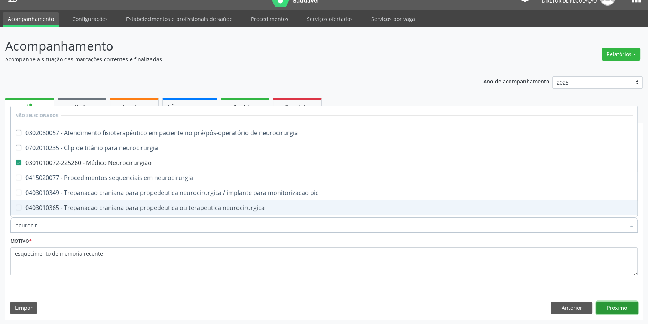
click at [617, 303] on button "Próximo" at bounding box center [616, 308] width 41 height 13
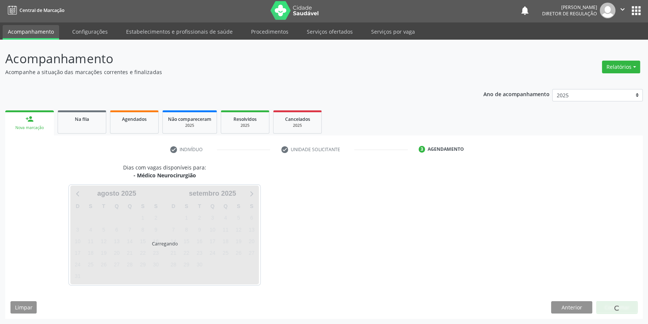
scroll to position [1, 0]
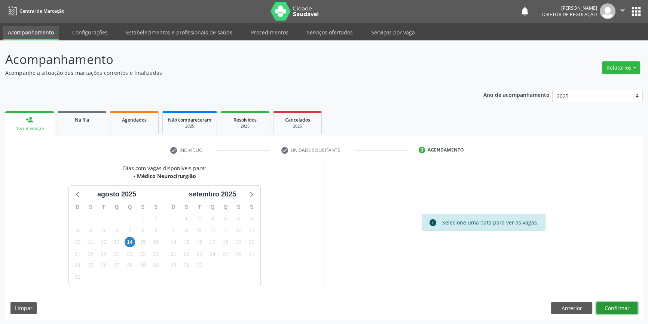
click at [624, 303] on button "Confirmar" at bounding box center [616, 308] width 41 height 13
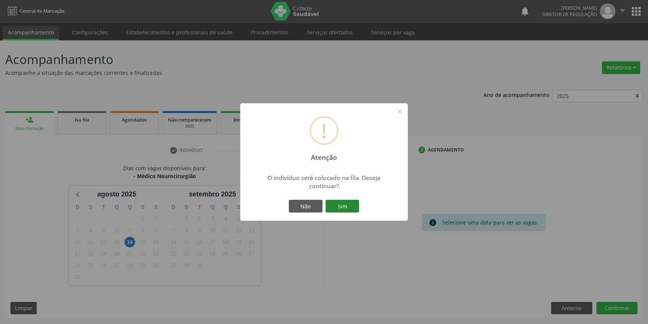
click at [346, 207] on button "Sim" at bounding box center [343, 206] width 34 height 13
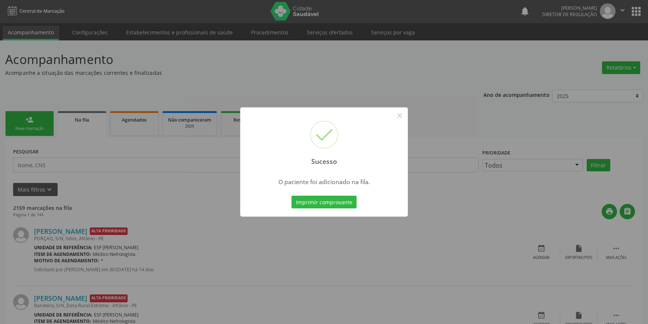
scroll to position [0, 0]
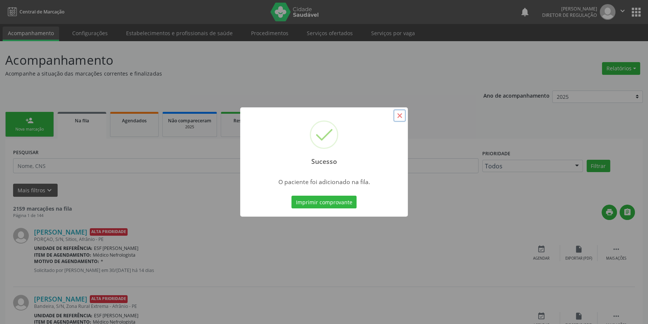
click at [400, 118] on button "×" at bounding box center [399, 115] width 13 height 13
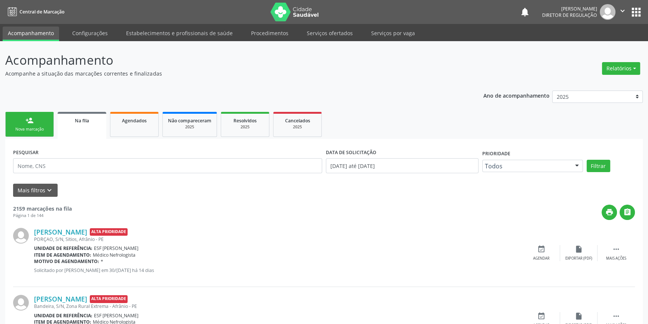
click at [23, 131] on div "Nova marcação" at bounding box center [29, 129] width 37 height 6
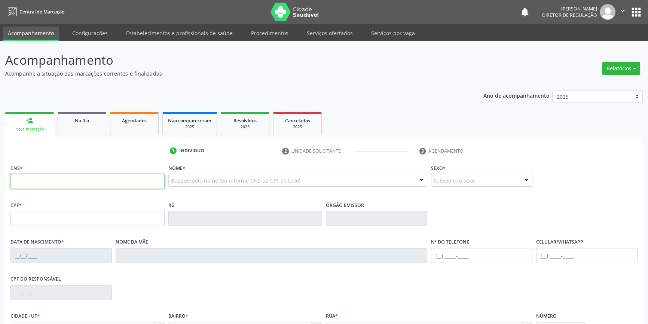
click at [34, 181] on input "text" at bounding box center [87, 181] width 154 height 15
type input "701 8032 1134 5073"
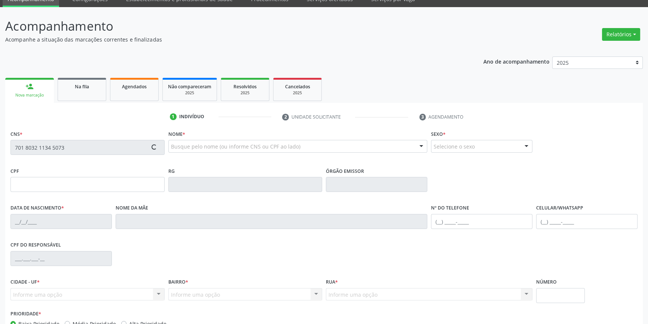
scroll to position [81, 0]
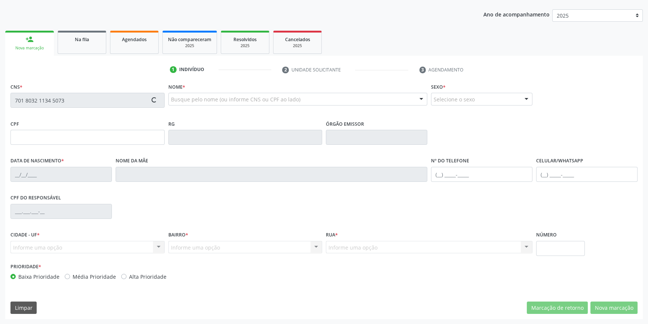
type input "[DATE]"
type input "S/N"
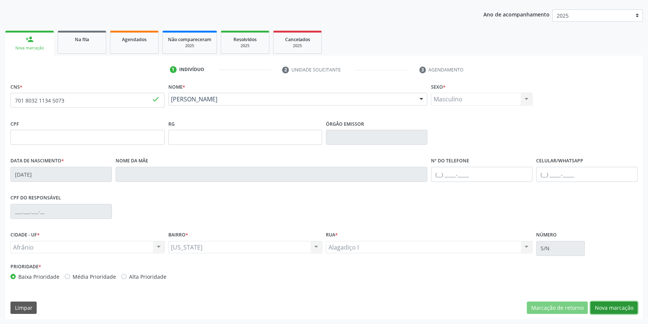
click at [616, 302] on button "Nova marcação" at bounding box center [613, 308] width 47 height 13
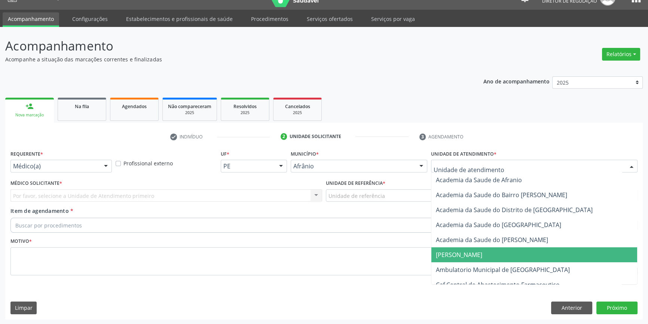
click at [486, 262] on span "Ambulatorio Municipal de [GEOGRAPHIC_DATA]" at bounding box center [534, 269] width 206 height 15
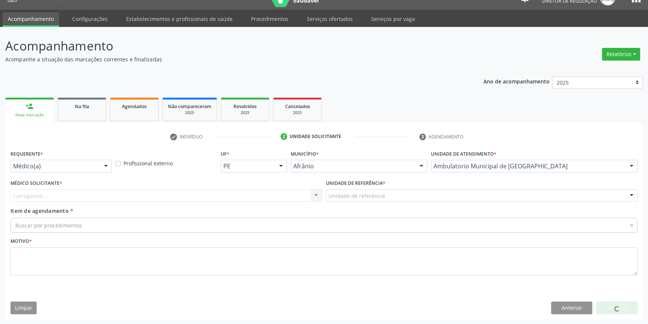
click at [379, 188] on label "Unidade de referência *" at bounding box center [355, 184] width 59 height 12
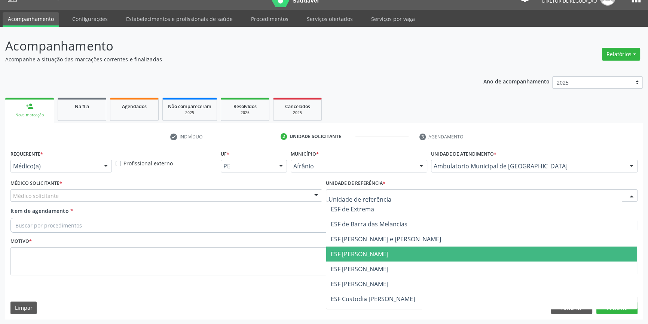
click at [371, 266] on span "ESF [PERSON_NAME]" at bounding box center [360, 269] width 58 height 8
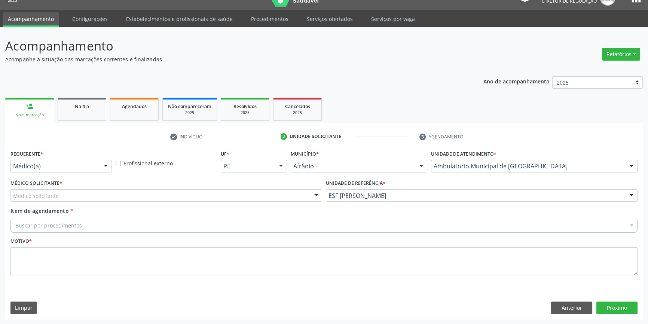
click at [233, 197] on div "Médico solicitante" at bounding box center [166, 195] width 312 height 13
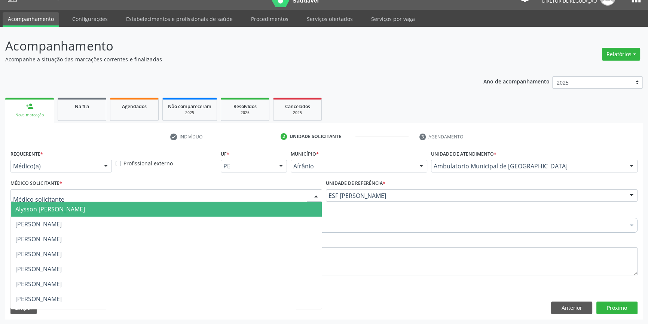
click at [94, 230] on span "[PERSON_NAME]" at bounding box center [166, 224] width 311 height 15
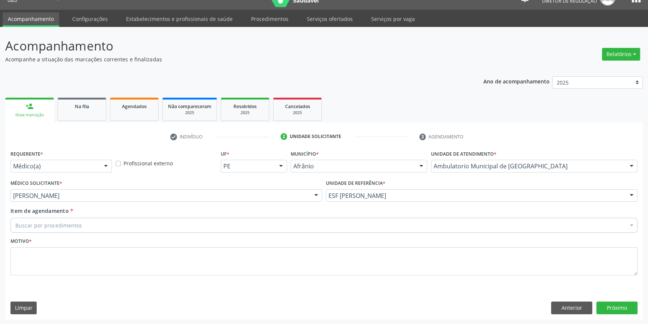
click at [87, 229] on div "Buscar por procedimentos" at bounding box center [323, 225] width 627 height 15
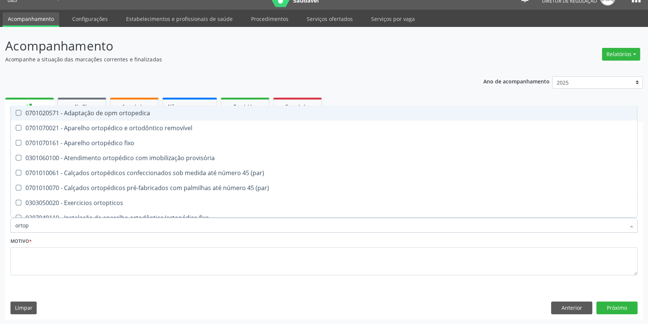
type input "ortope"
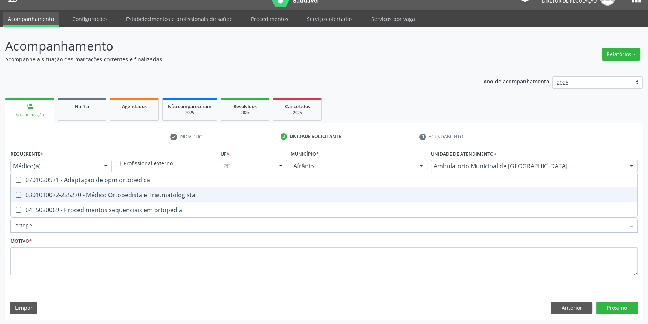
click at [115, 194] on div "0301010072-225270 - Médico Ortopedista e Traumatologista" at bounding box center [323, 195] width 617 height 6
checkbox Traumatologista "true"
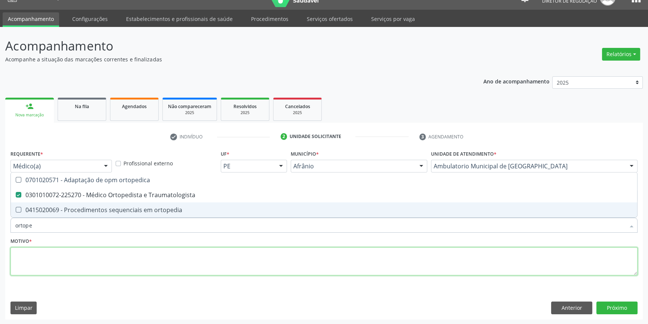
click at [75, 265] on textarea at bounding box center [323, 261] width 627 height 28
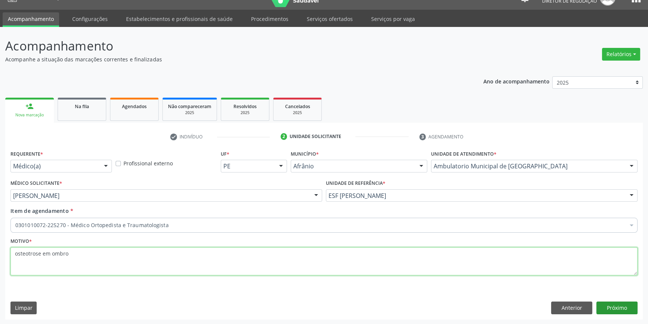
type textarea "osteotrose em ombro"
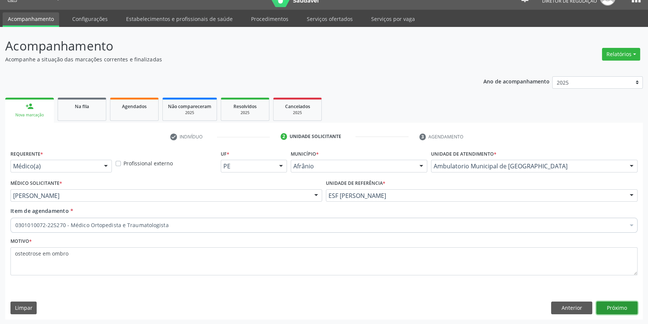
click at [624, 311] on button "Próximo" at bounding box center [616, 308] width 41 height 13
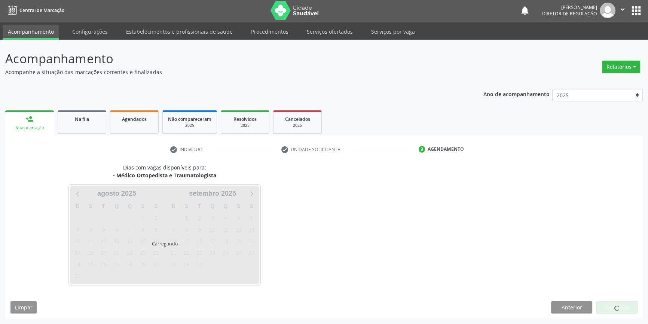
scroll to position [1, 0]
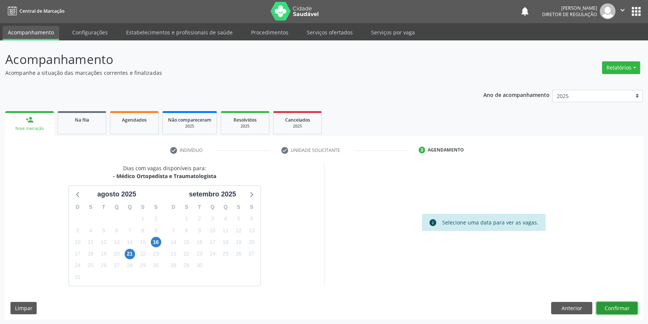
click at [620, 311] on button "Confirmar" at bounding box center [616, 308] width 41 height 13
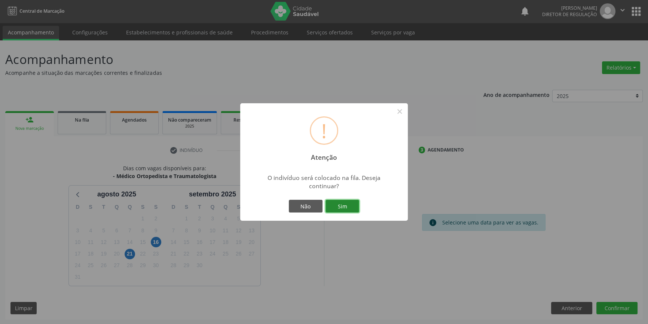
click at [327, 203] on button "Sim" at bounding box center [343, 206] width 34 height 13
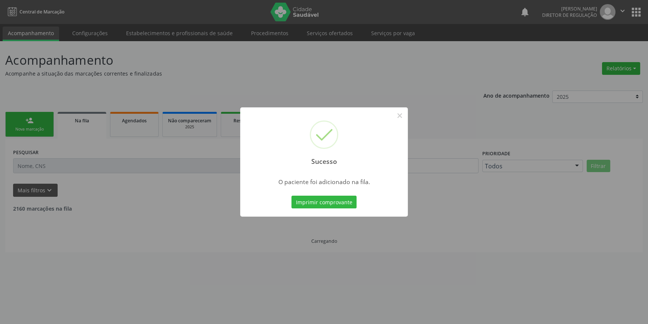
scroll to position [0, 0]
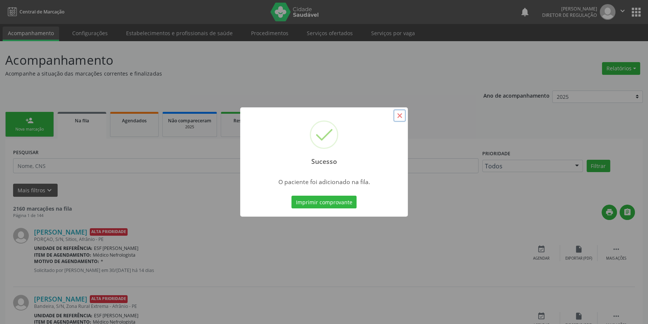
click at [400, 117] on button "×" at bounding box center [399, 115] width 13 height 13
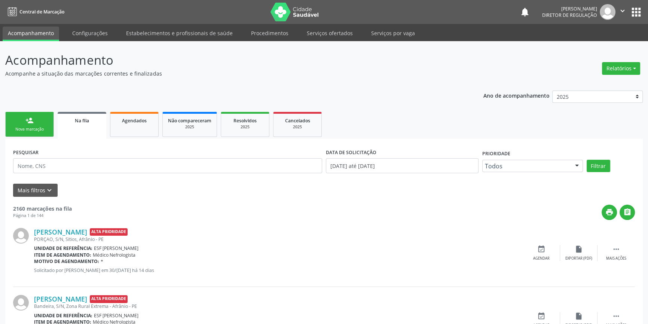
click at [41, 120] on link "person_add Nova marcação" at bounding box center [29, 124] width 49 height 25
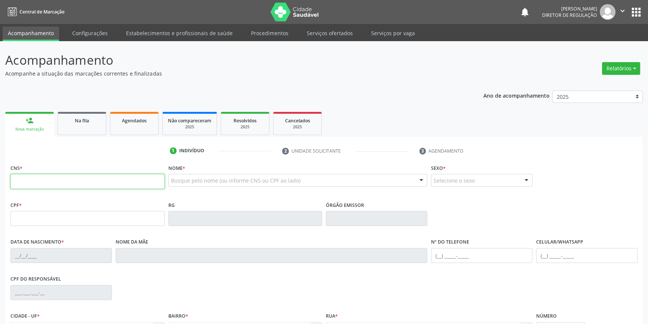
click at [45, 185] on input "text" at bounding box center [87, 181] width 154 height 15
type input "708 5"
type input "708 5043 3273 0971"
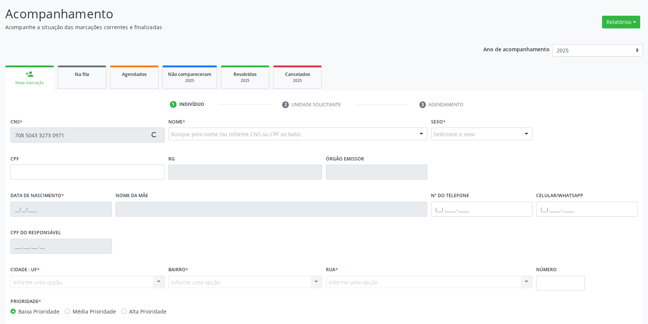
scroll to position [81, 0]
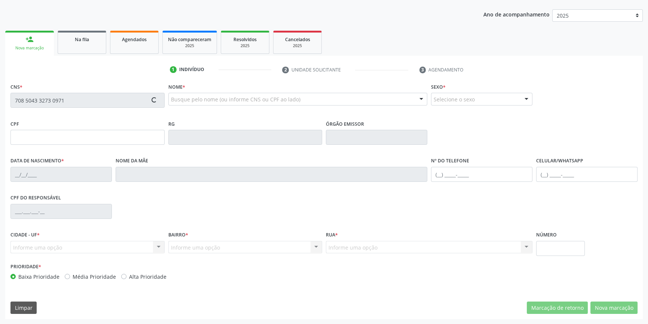
type input "08/[DATE]"
type input "[PERSON_NAME]"
type input "[PHONE_NUMBER]"
type input "S/N"
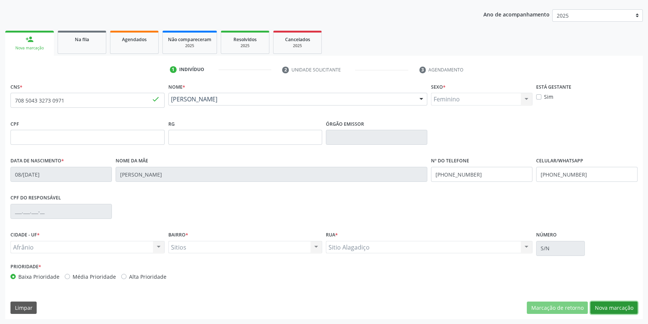
click at [617, 308] on button "Nova marcação" at bounding box center [613, 308] width 47 height 13
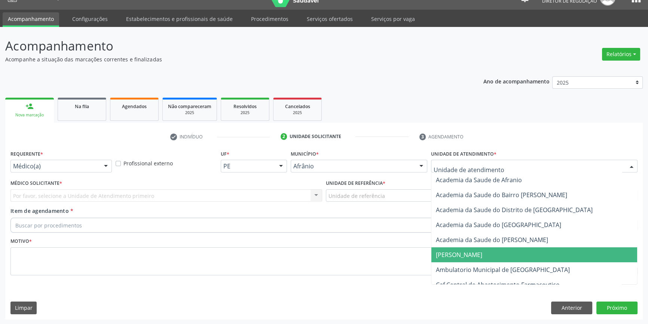
click at [481, 266] on span "Ambulatorio Municipal de [GEOGRAPHIC_DATA]" at bounding box center [503, 270] width 134 height 8
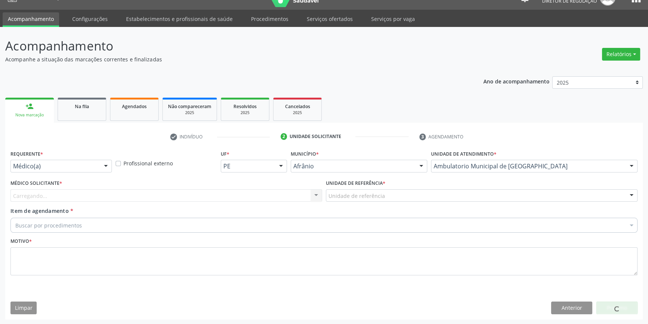
click at [390, 193] on div "Unidade de referência" at bounding box center [482, 195] width 312 height 13
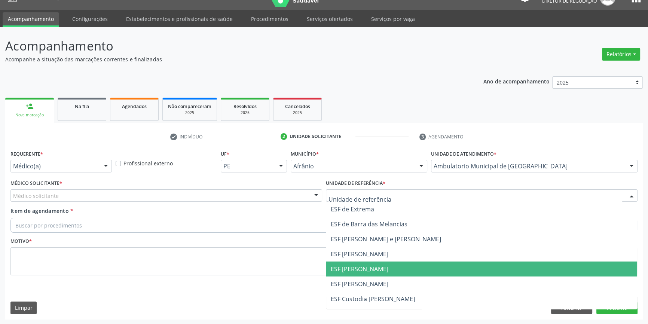
drag, startPoint x: 375, startPoint y: 272, endPoint x: 220, endPoint y: 215, distance: 165.8
click at [370, 271] on span "ESF [PERSON_NAME]" at bounding box center [360, 269] width 58 height 8
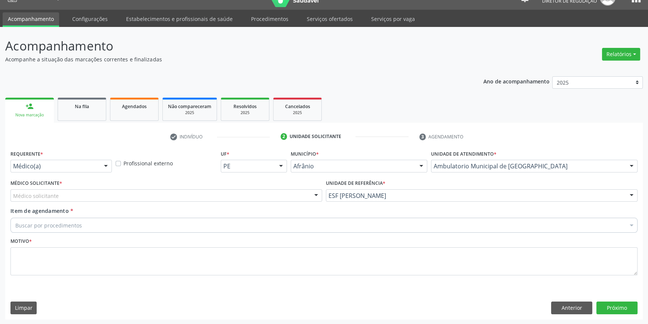
click at [170, 184] on div "Médico Solicitante * Médico solicitante Alysson Rodrigo Ferreira Cavalcanti Bru…" at bounding box center [166, 190] width 312 height 24
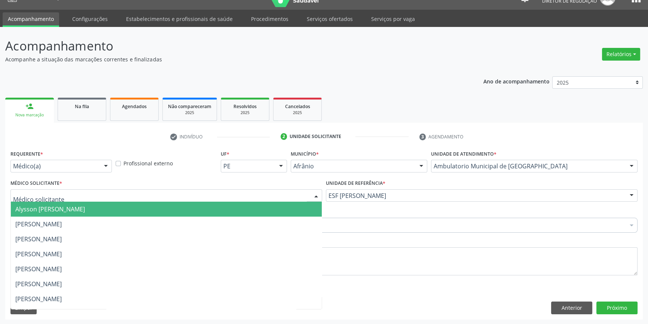
drag, startPoint x: 156, startPoint y: 190, endPoint x: 135, endPoint y: 194, distance: 22.0
click at [150, 190] on div at bounding box center [166, 195] width 312 height 13
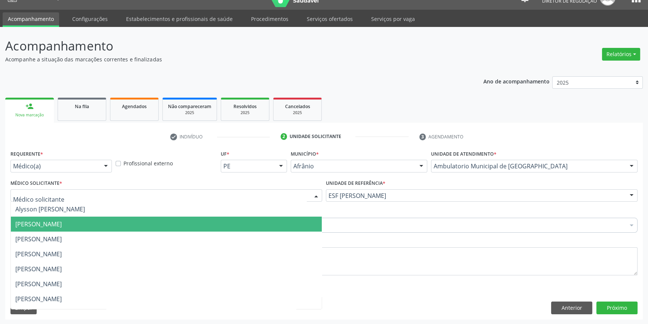
click at [62, 222] on span "[PERSON_NAME]" at bounding box center [38, 224] width 46 height 8
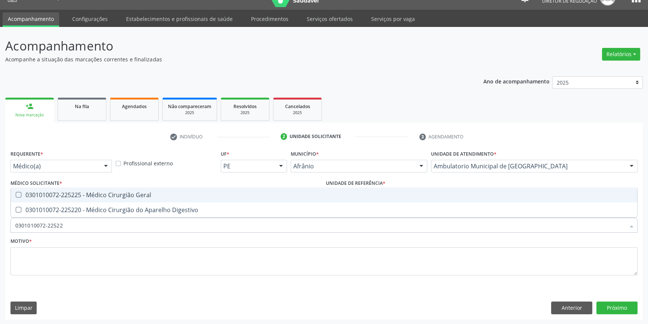
type input "0301010072-225225"
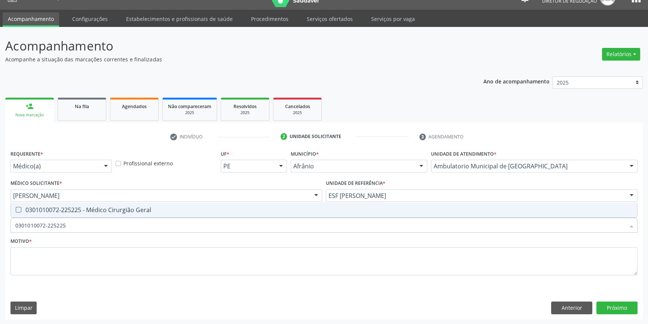
click at [153, 210] on div "0301010072-225225 - Médico Cirurgião Geral" at bounding box center [323, 210] width 617 height 6
checkbox Geral "true"
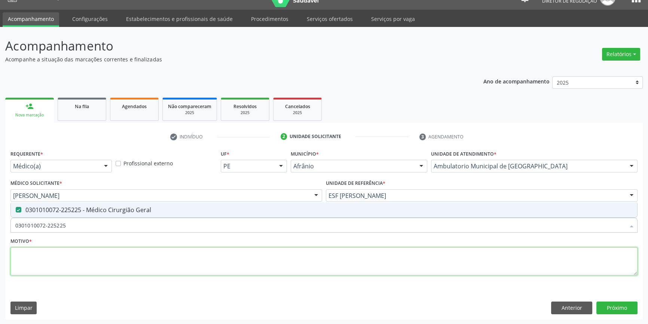
click at [138, 260] on textarea at bounding box center [323, 261] width 627 height 28
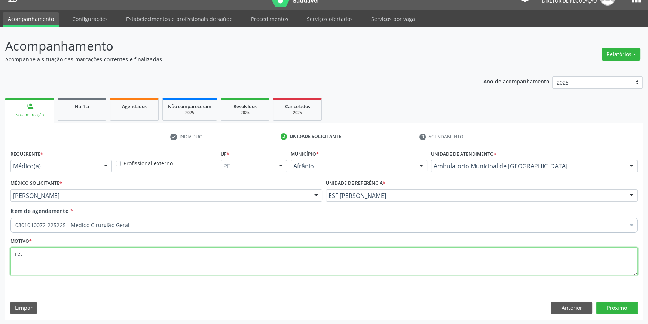
type textarea "reto"
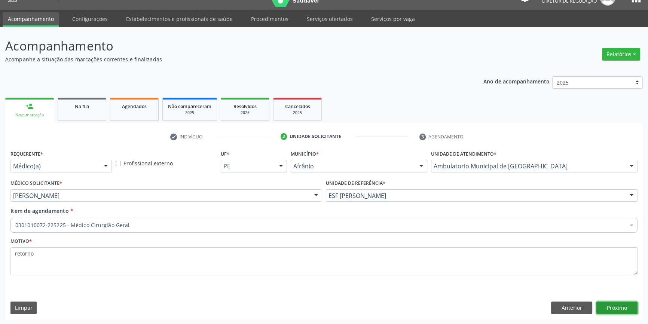
click at [623, 306] on button "Próximo" at bounding box center [616, 308] width 41 height 13
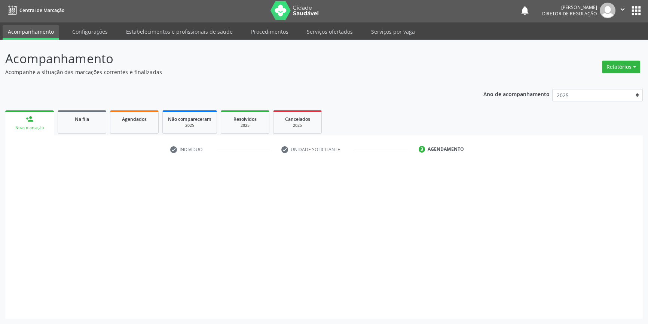
scroll to position [1, 0]
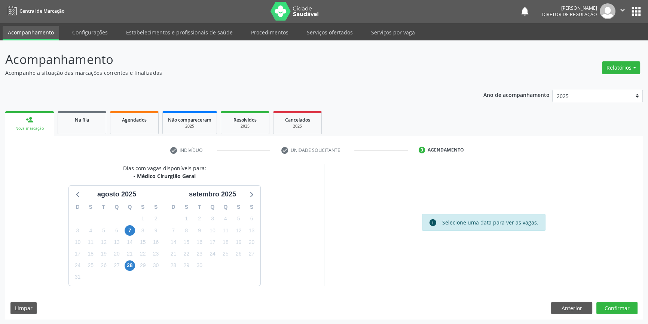
click at [602, 298] on div "Dias com vagas disponíveis para: - Médico Cirurgião Geral agosto 2025 D S T Q Q…" at bounding box center [324, 241] width 638 height 155
click at [606, 303] on button "Confirmar" at bounding box center [616, 308] width 41 height 13
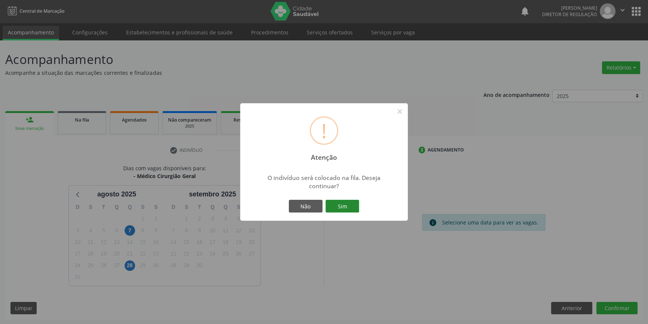
click at [355, 201] on button "Sim" at bounding box center [343, 206] width 34 height 13
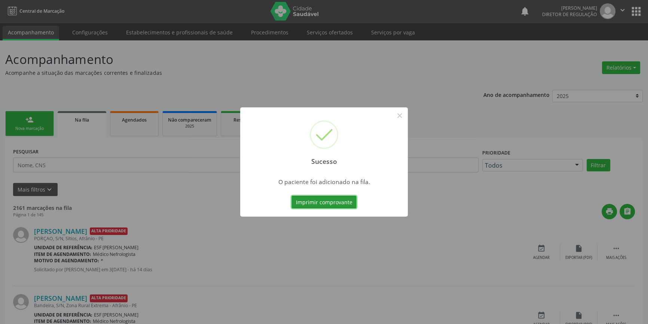
scroll to position [0, 0]
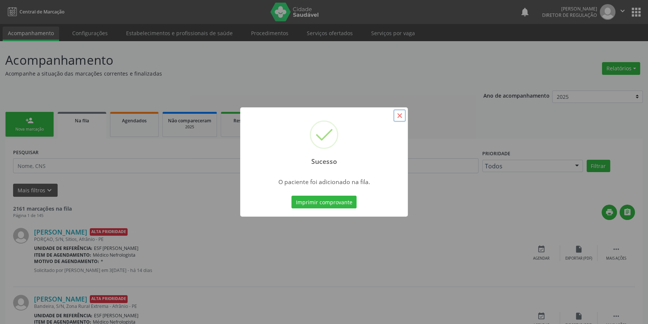
click at [397, 114] on button "×" at bounding box center [399, 115] width 13 height 13
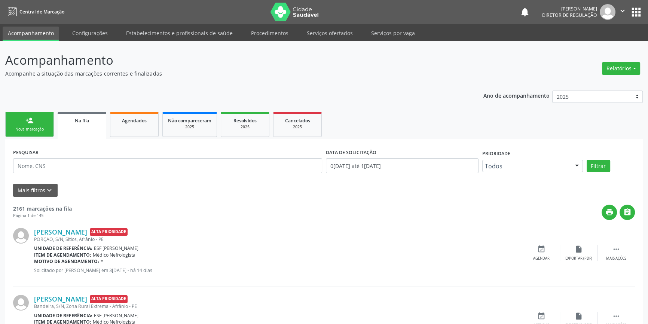
click at [31, 125] on link "person_add Nova marcação" at bounding box center [29, 124] width 49 height 25
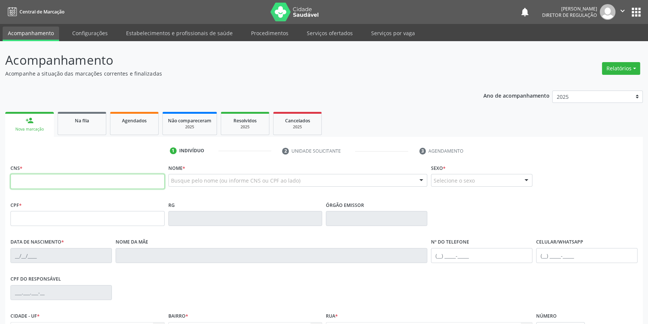
click at [71, 182] on input "text" at bounding box center [87, 181] width 154 height 15
type input "708 8037 7288 1710"
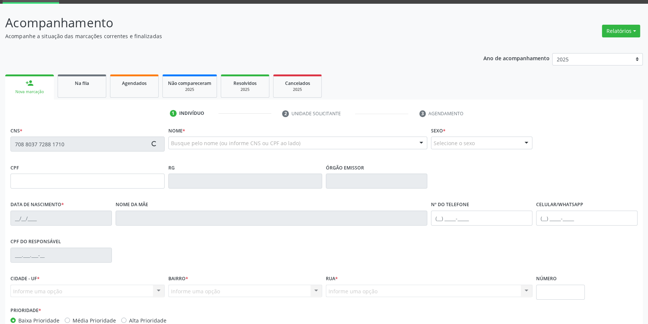
scroll to position [81, 0]
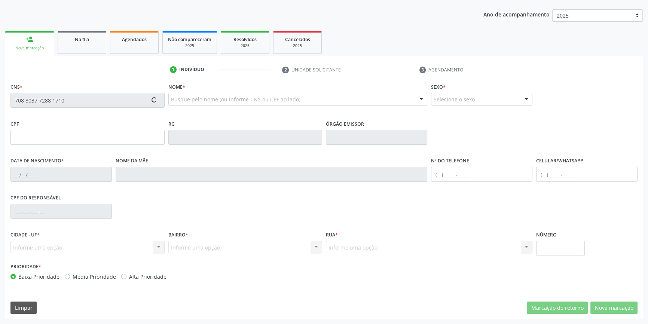
type input "039.858.174-64"
type input "06/01/1945"
type input "Maria Francisca das Virgens"
type input "(87) 98167-4862"
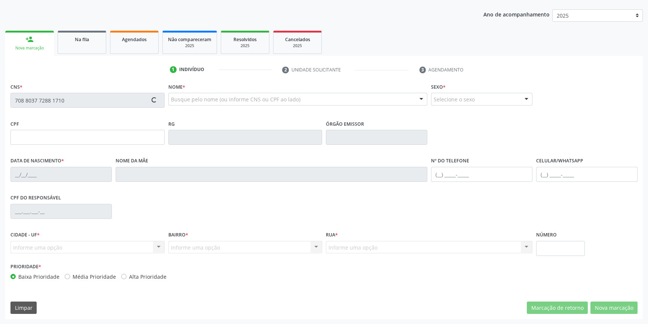
type input "S/N"
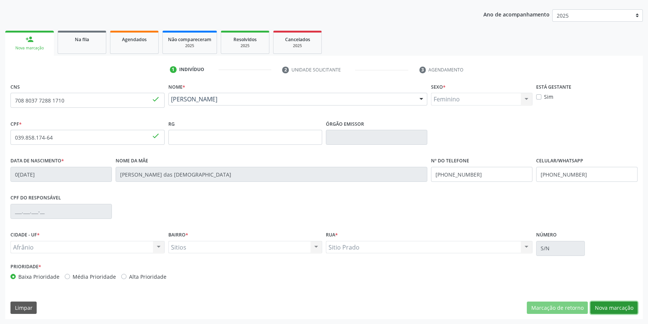
click at [612, 307] on button "Nova marcação" at bounding box center [613, 308] width 47 height 13
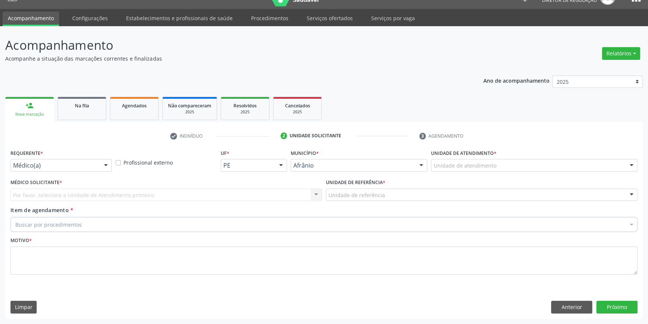
scroll to position [14, 0]
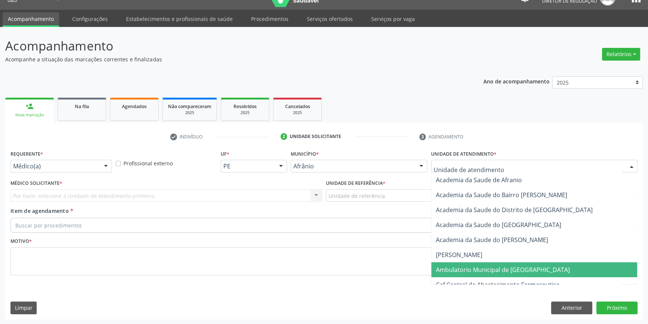
click at [473, 276] on span "Ambulatorio Municipal de [GEOGRAPHIC_DATA]" at bounding box center [534, 269] width 206 height 15
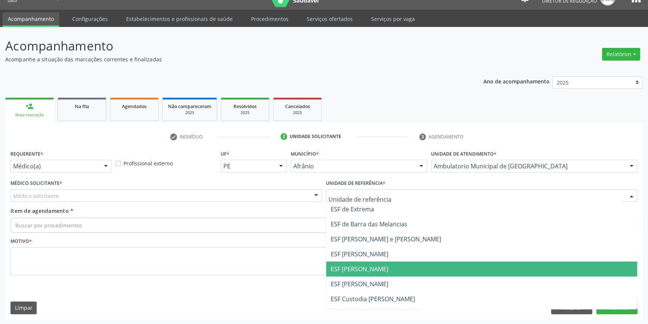
click at [360, 267] on span "ESF [PERSON_NAME]" at bounding box center [360, 269] width 58 height 8
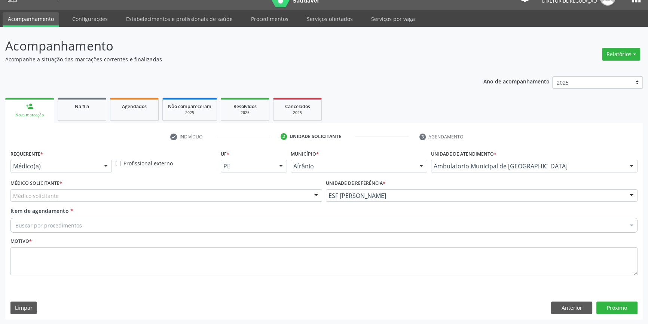
drag, startPoint x: 235, startPoint y: 197, endPoint x: 211, endPoint y: 202, distance: 24.8
click at [235, 197] on div "Médico solicitante" at bounding box center [166, 195] width 312 height 13
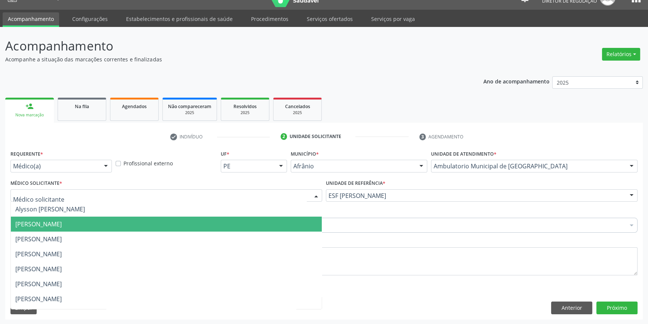
drag, startPoint x: 137, startPoint y: 220, endPoint x: 123, endPoint y: 221, distance: 13.1
click at [128, 221] on span "[PERSON_NAME]" at bounding box center [166, 224] width 311 height 15
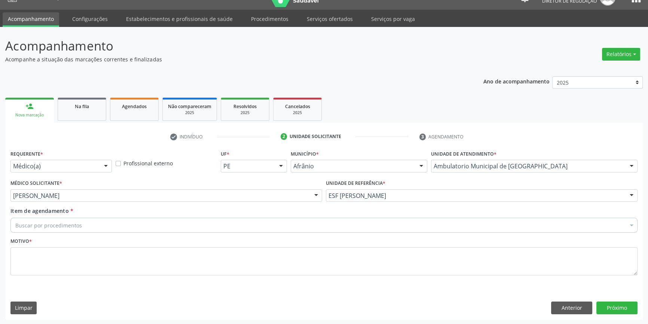
click at [123, 221] on div "Buscar por procedimentos" at bounding box center [323, 225] width 627 height 15
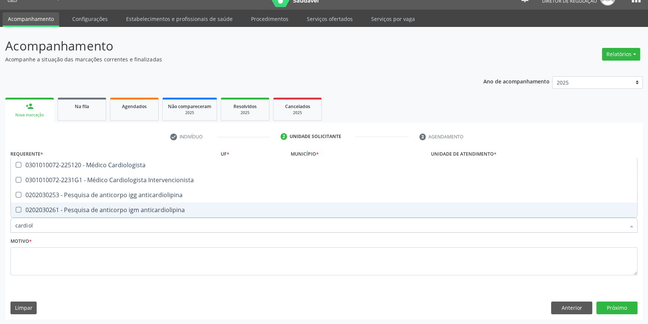
type input "cardiolo"
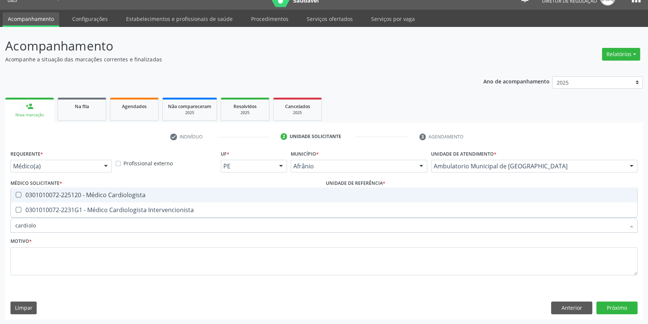
click at [140, 200] on span "0301010072-225120 - Médico Cardiologista" at bounding box center [324, 194] width 626 height 15
checkbox Cardiologista "true"
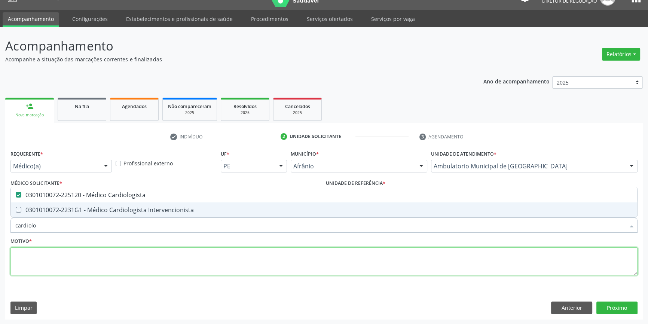
click at [115, 251] on textarea at bounding box center [323, 261] width 627 height 28
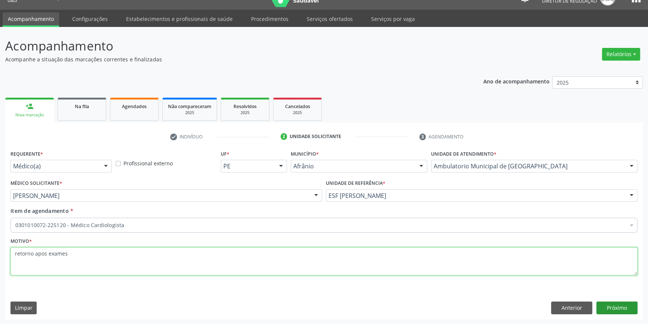
type textarea "retorno apos exames"
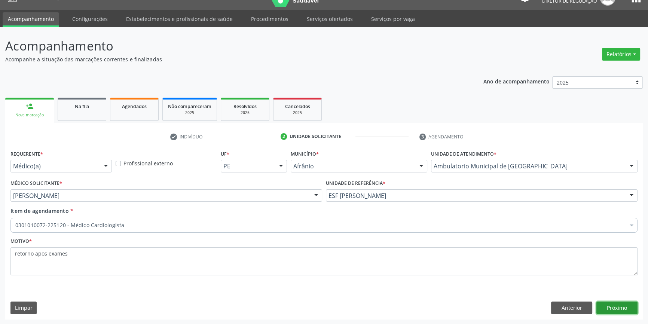
click at [618, 303] on button "Próximo" at bounding box center [616, 308] width 41 height 13
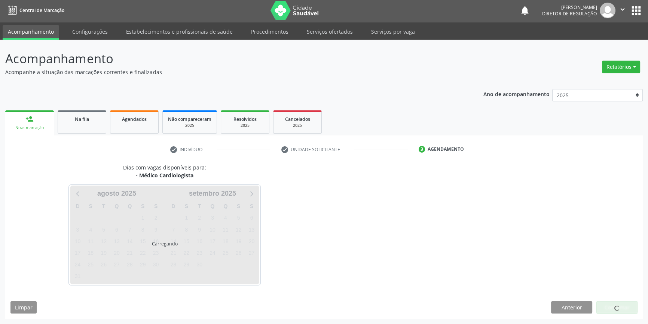
scroll to position [1, 0]
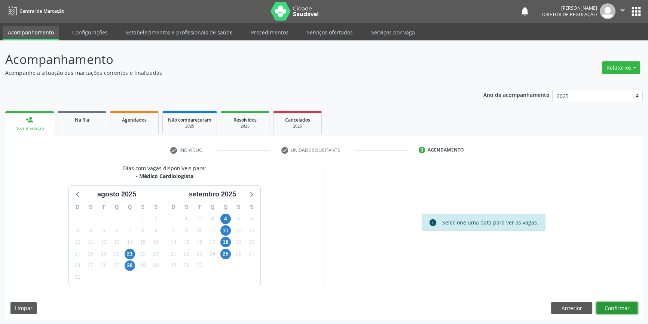
click at [618, 303] on button "Confirmar" at bounding box center [616, 308] width 41 height 13
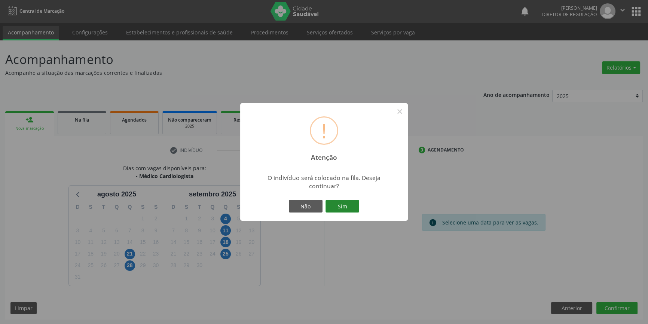
click at [343, 205] on button "Sim" at bounding box center [343, 206] width 34 height 13
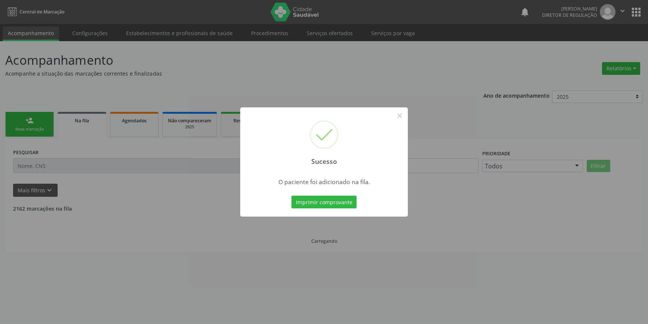
scroll to position [0, 0]
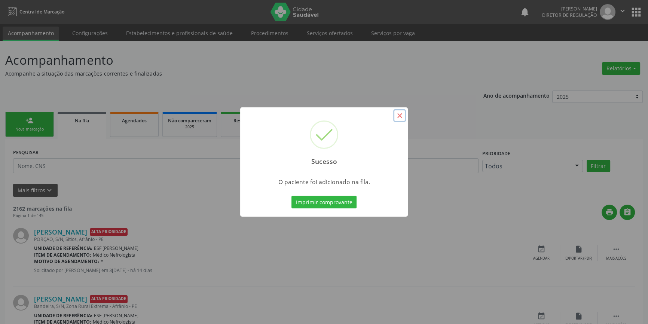
click at [395, 116] on button "×" at bounding box center [399, 115] width 13 height 13
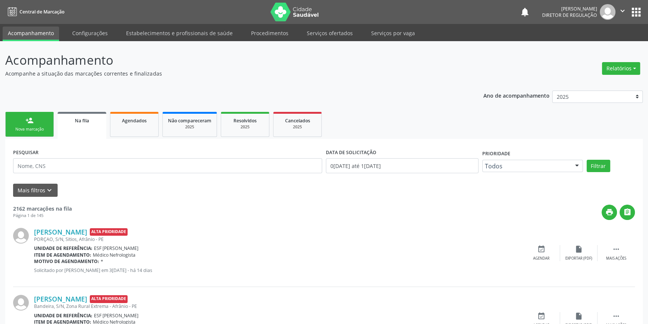
click at [33, 112] on link "person_add Nova marcação" at bounding box center [29, 124] width 49 height 25
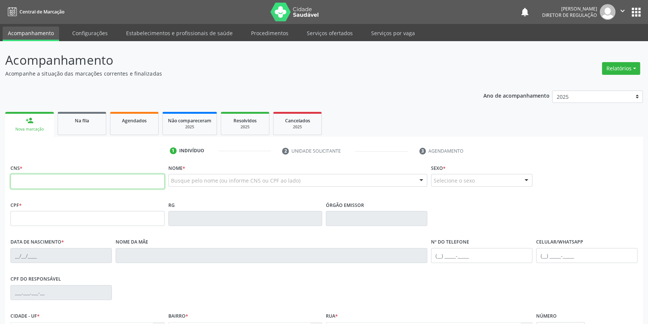
click at [67, 186] on input "text" at bounding box center [87, 181] width 154 height 15
type input "705 0090 8240 8851"
type input "044.990.614-07"
type input "23/06/1969"
type input "Elisa Coelho de Amorim"
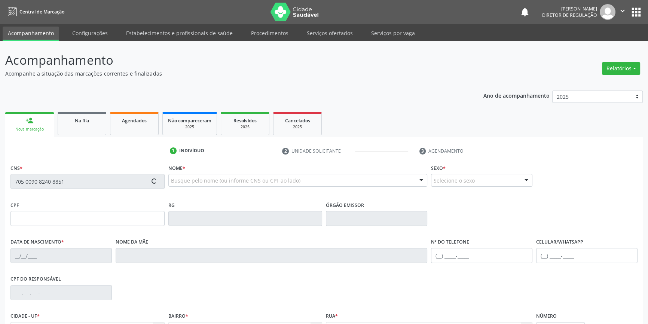
type input "(87) 98140-9479"
type input "S/N"
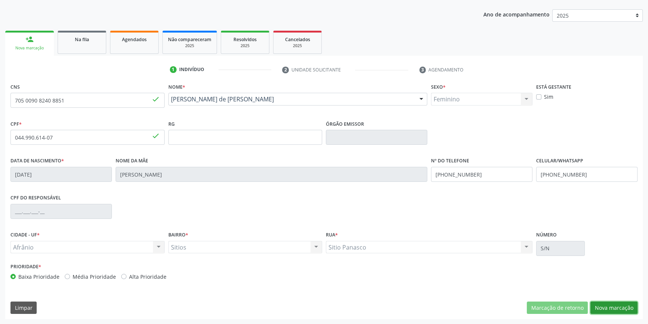
click at [606, 308] on button "Nova marcação" at bounding box center [613, 308] width 47 height 13
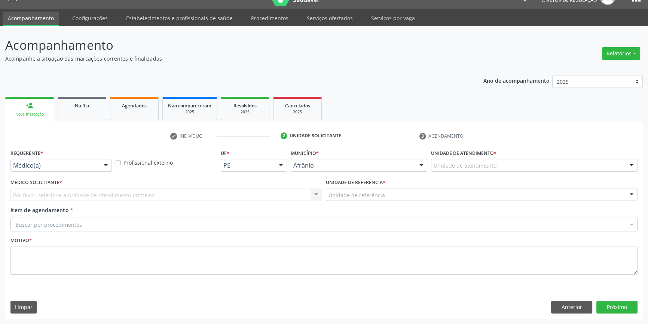
scroll to position [14, 0]
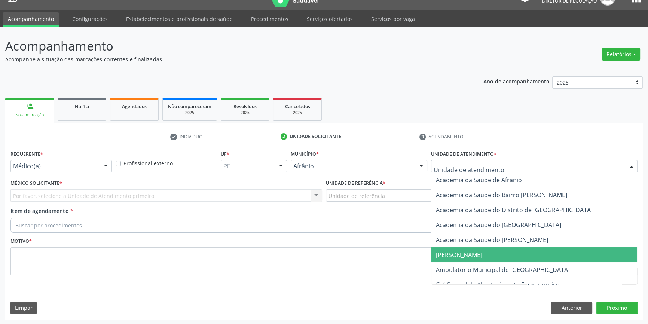
click at [482, 267] on span "Ambulatorio Municipal de [GEOGRAPHIC_DATA]" at bounding box center [503, 270] width 134 height 8
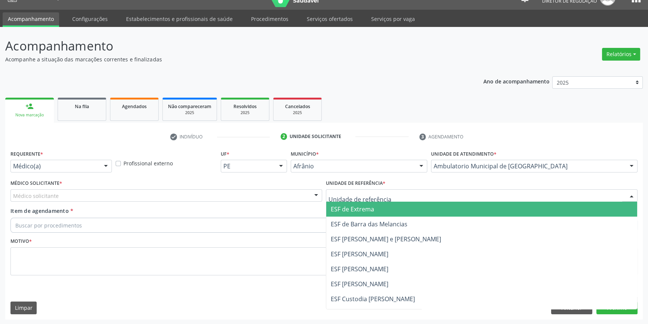
click at [390, 190] on div at bounding box center [482, 195] width 312 height 13
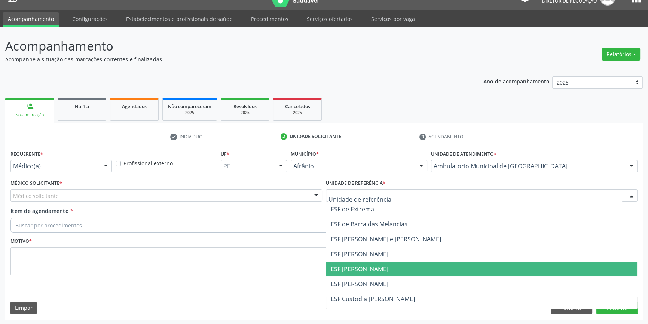
drag, startPoint x: 370, startPoint y: 268, endPoint x: 335, endPoint y: 256, distance: 37.0
click at [361, 264] on span "ESF [PERSON_NAME]" at bounding box center [481, 269] width 311 height 15
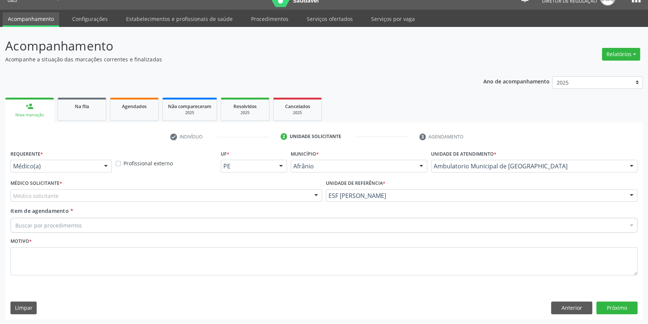
drag, startPoint x: 237, startPoint y: 197, endPoint x: 222, endPoint y: 198, distance: 15.0
click at [236, 197] on div "Médico solicitante" at bounding box center [166, 195] width 312 height 13
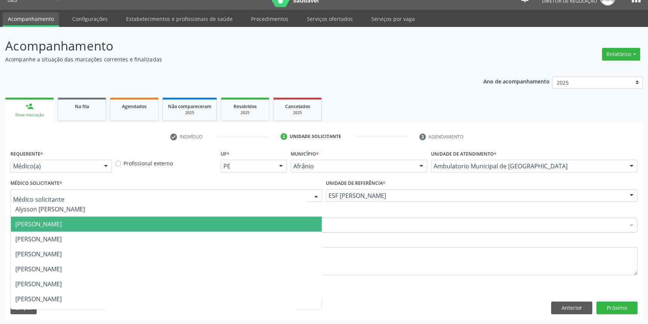
click at [62, 223] on span "[PERSON_NAME]" at bounding box center [38, 224] width 46 height 8
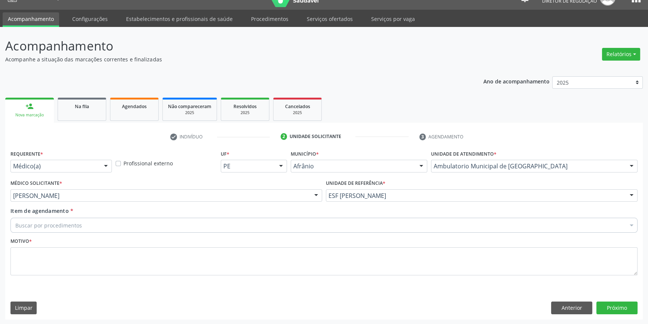
click at [102, 223] on div "Buscar por procedimentos" at bounding box center [323, 225] width 627 height 15
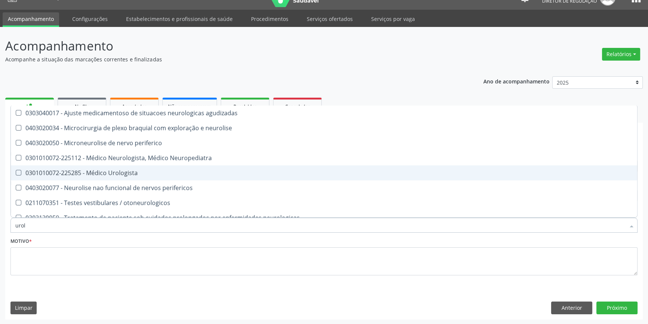
type input "urolo"
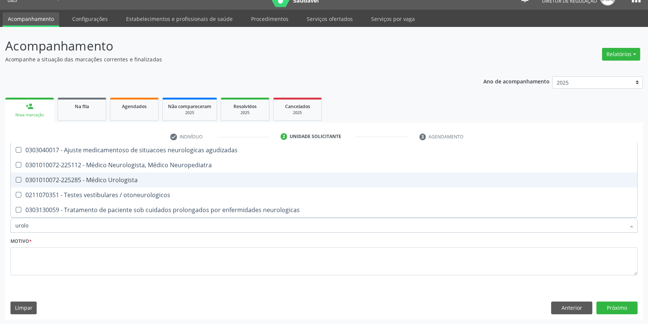
click at [131, 179] on div "0301010072-225285 - Médico Urologista" at bounding box center [323, 180] width 617 height 6
checkbox Urologista "true"
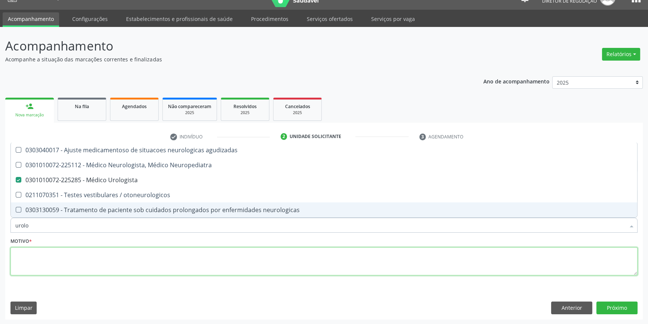
click at [113, 268] on textarea at bounding box center [323, 261] width 627 height 28
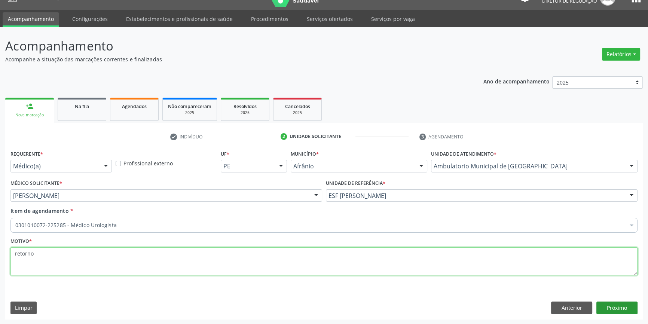
type textarea "retorno"
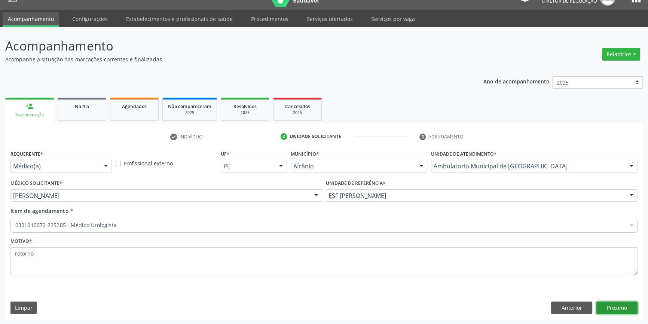
click at [621, 308] on button "Próximo" at bounding box center [616, 308] width 41 height 13
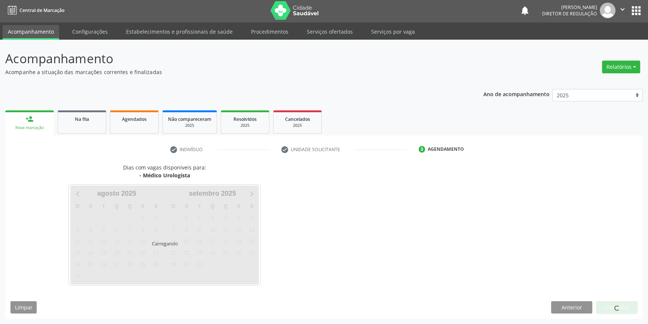
scroll to position [1, 0]
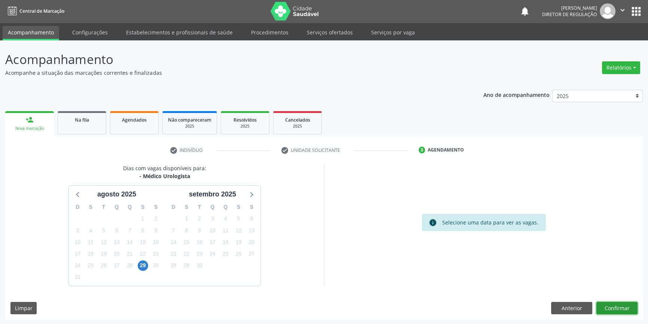
click at [614, 302] on button "Confirmar" at bounding box center [616, 308] width 41 height 13
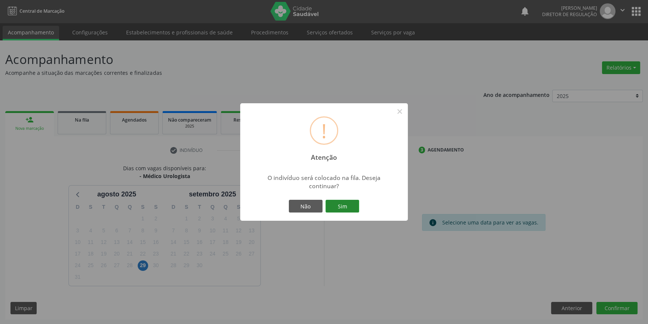
click at [348, 211] on button "Sim" at bounding box center [343, 206] width 34 height 13
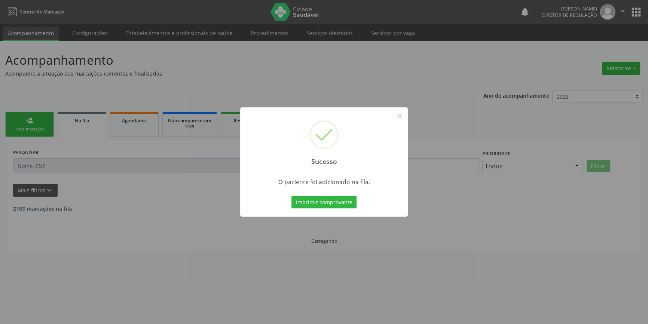
scroll to position [0, 0]
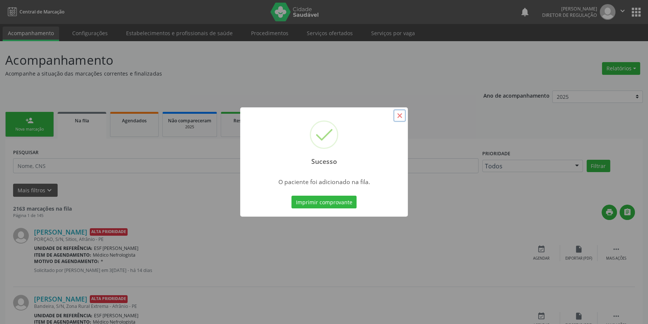
drag, startPoint x: 402, startPoint y: 117, endPoint x: 397, endPoint y: 117, distance: 5.6
click at [401, 117] on button "×" at bounding box center [399, 115] width 13 height 13
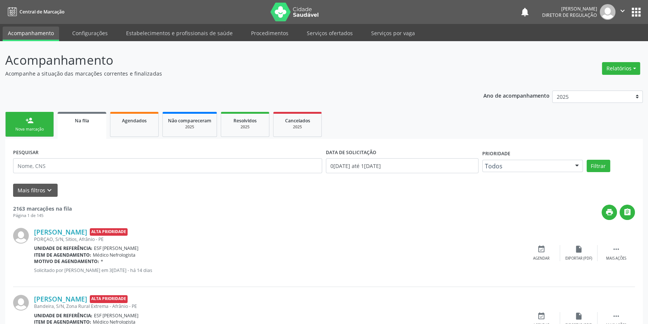
click at [31, 132] on div "Nova marcação" at bounding box center [29, 129] width 37 height 6
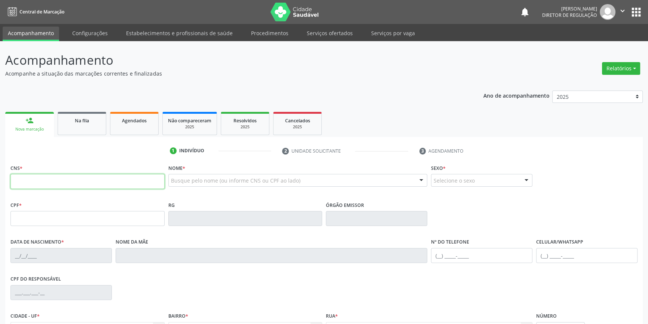
click at [68, 177] on input "text" at bounding box center [87, 181] width 154 height 15
type input "700 0015 0785 1108"
type input "148.590.644-02"
type input "08/10/2017"
type input "Gabrielle de Sousa Braga"
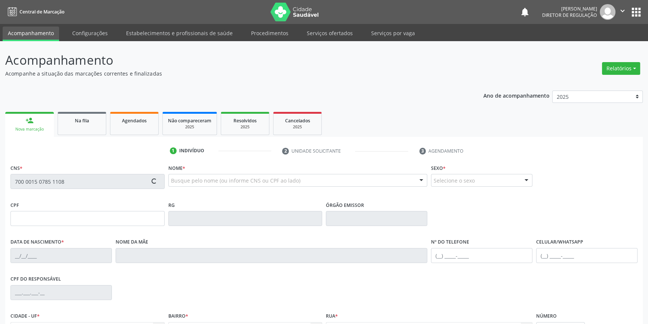
type input "(87) 98846-1970"
type input "132.355.144-14"
type input "30"
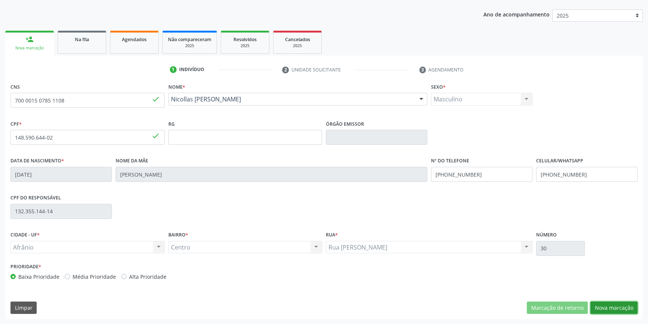
click at [628, 309] on button "Nova marcação" at bounding box center [613, 308] width 47 height 13
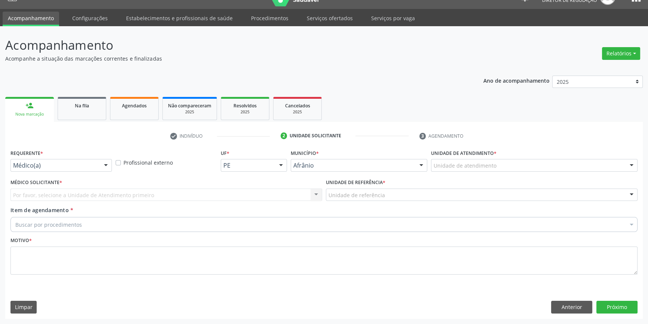
scroll to position [14, 0]
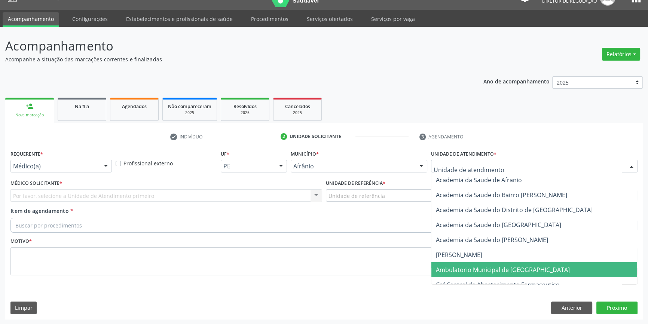
drag, startPoint x: 468, startPoint y: 271, endPoint x: 394, endPoint y: 218, distance: 91.4
click at [468, 271] on span "Ambulatorio Municipal de [GEOGRAPHIC_DATA]" at bounding box center [503, 270] width 134 height 8
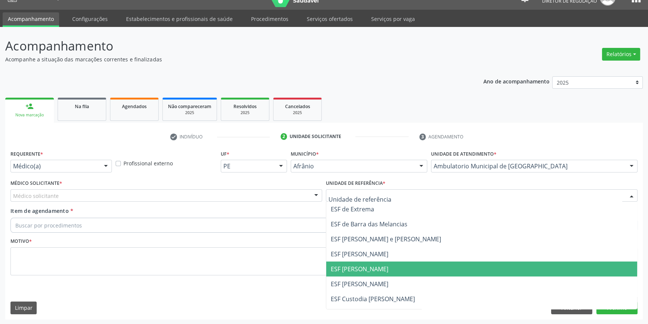
click at [360, 272] on span "ESF [PERSON_NAME]" at bounding box center [360, 269] width 58 height 8
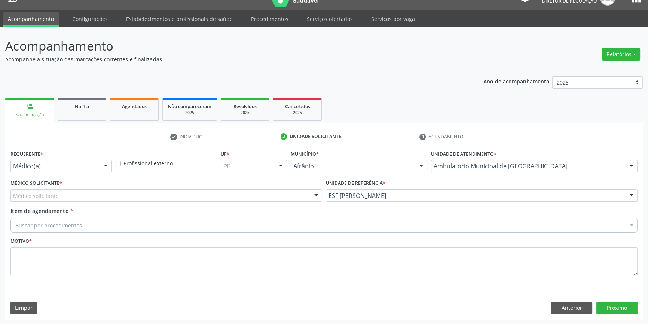
click at [199, 202] on div "Médico Solicitante * Médico solicitante Alysson Rodrigo Ferreira Cavalcanti Bru…" at bounding box center [166, 192] width 315 height 29
click at [177, 200] on div "Médico solicitante" at bounding box center [166, 195] width 312 height 13
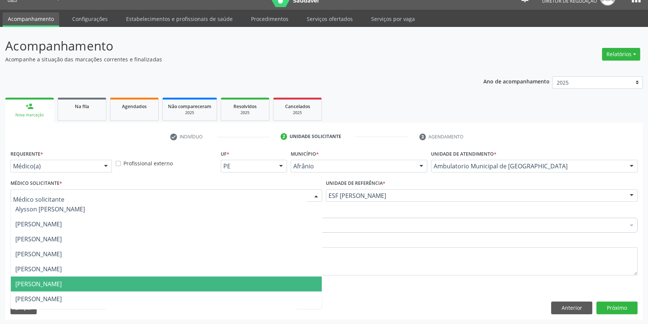
click at [67, 289] on span "[PERSON_NAME]" at bounding box center [166, 284] width 311 height 15
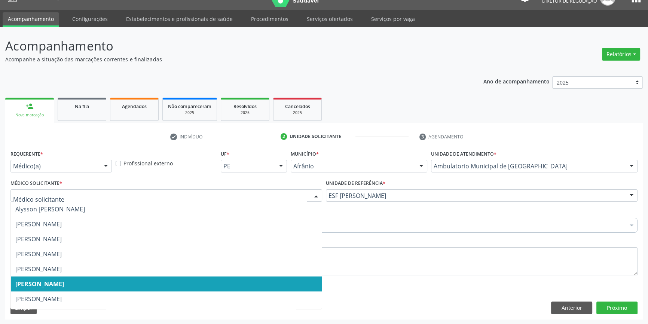
drag, startPoint x: 86, startPoint y: 195, endPoint x: 67, endPoint y: 255, distance: 63.4
click at [55, 290] on span "[PERSON_NAME]" at bounding box center [166, 284] width 311 height 15
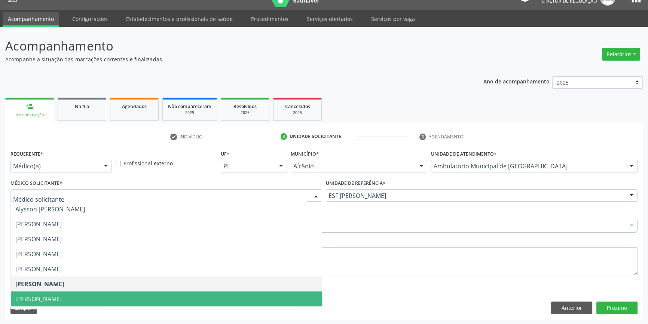
drag, startPoint x: 65, startPoint y: 297, endPoint x: 66, endPoint y: 293, distance: 4.1
click at [62, 297] on span "[PERSON_NAME]" at bounding box center [38, 299] width 46 height 8
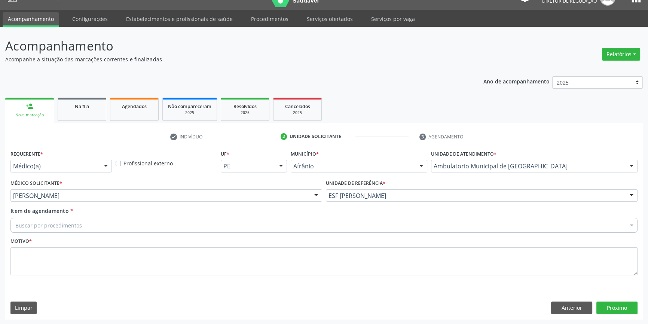
click at [83, 227] on div "Buscar por procedimentos" at bounding box center [323, 225] width 627 height 15
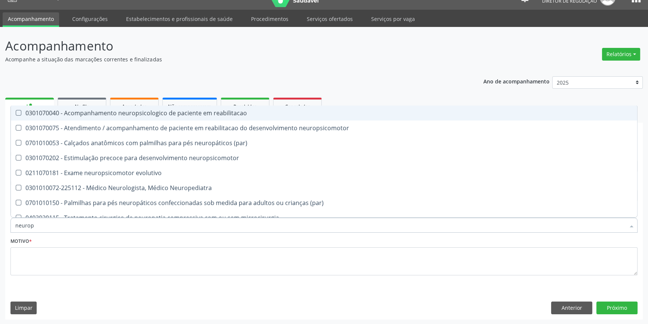
type input "neurope"
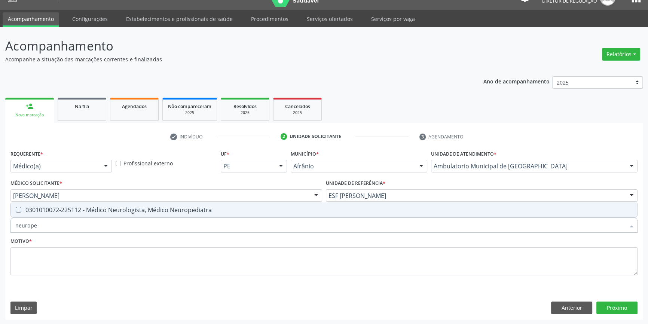
click at [93, 211] on div "0301010072-225112 - Médico Neurologista, Médico Neuropediatra" at bounding box center [323, 210] width 617 height 6
checkbox Neuropediatra "true"
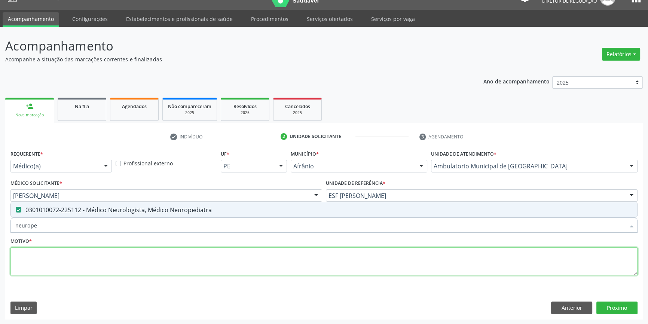
click at [79, 259] on textarea at bounding box center [323, 261] width 627 height 28
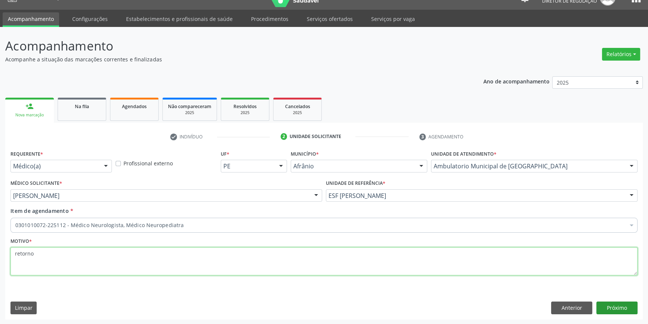
type textarea "retorno"
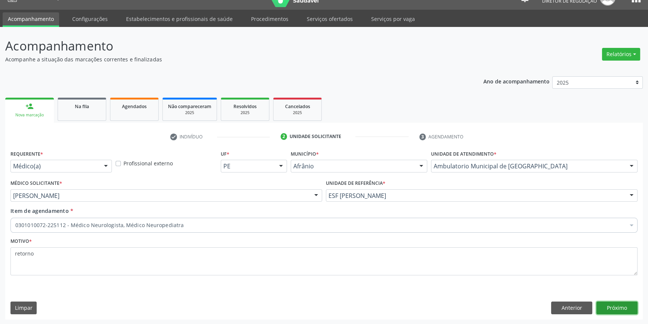
click at [622, 308] on button "Próximo" at bounding box center [616, 308] width 41 height 13
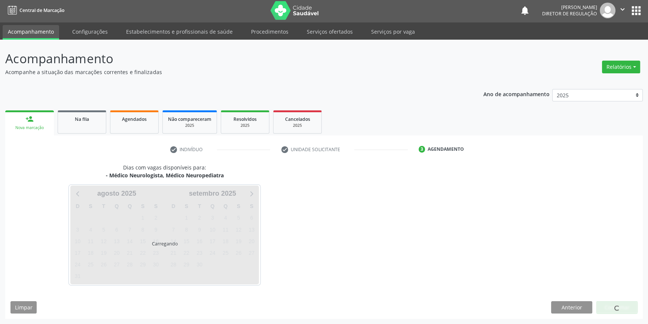
scroll to position [1, 0]
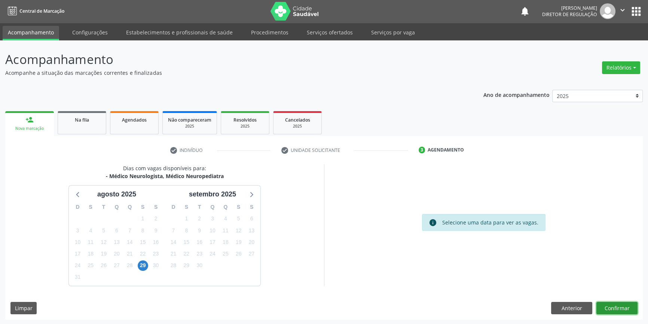
click at [607, 303] on button "Confirmar" at bounding box center [616, 308] width 41 height 13
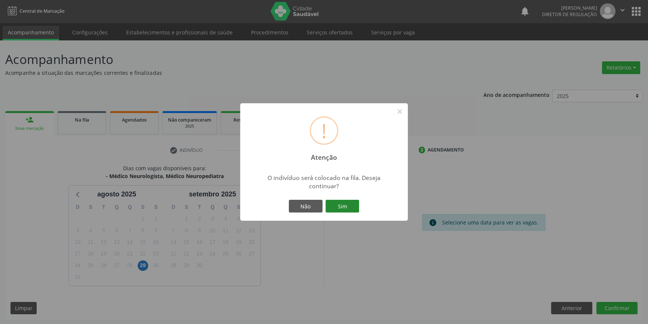
drag, startPoint x: 347, startPoint y: 198, endPoint x: 346, endPoint y: 210, distance: 11.2
click at [346, 203] on div "Não Sim" at bounding box center [324, 206] width 74 height 16
click at [346, 210] on button "Sim" at bounding box center [343, 206] width 34 height 13
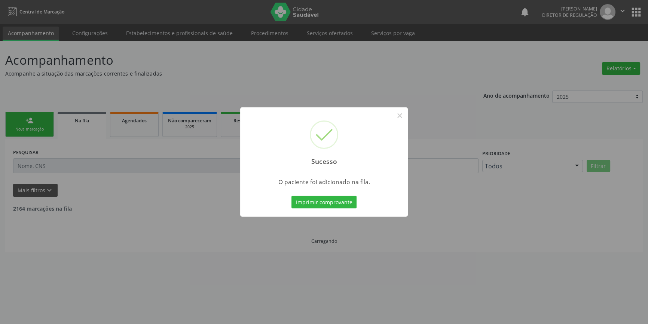
scroll to position [0, 0]
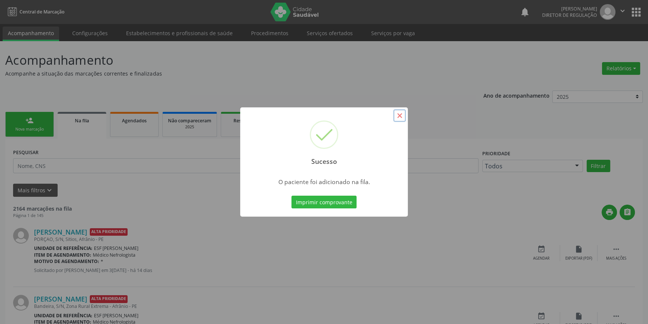
click at [397, 116] on button "×" at bounding box center [399, 115] width 13 height 13
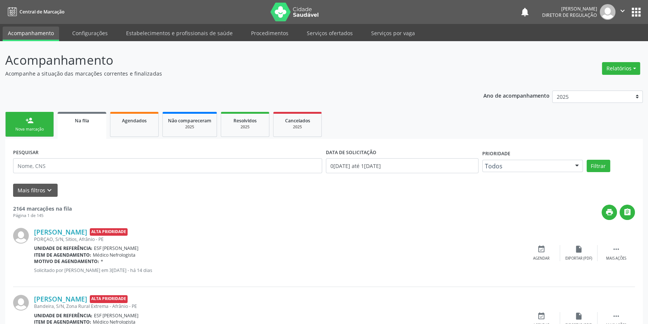
click at [17, 125] on link "person_add Nova marcação" at bounding box center [29, 124] width 49 height 25
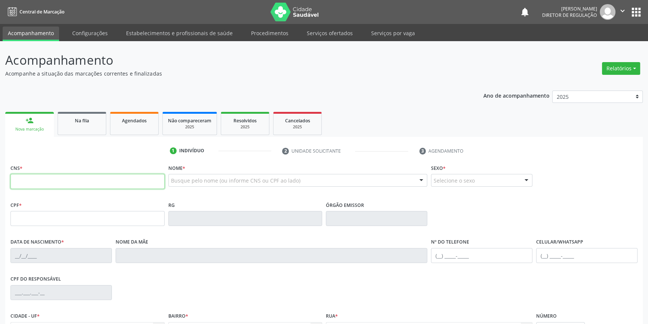
click at [52, 183] on input "text" at bounding box center [87, 181] width 154 height 15
type input "708 4072 9413 4169"
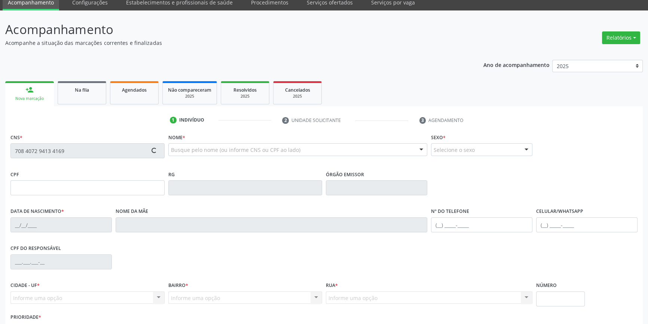
scroll to position [68, 0]
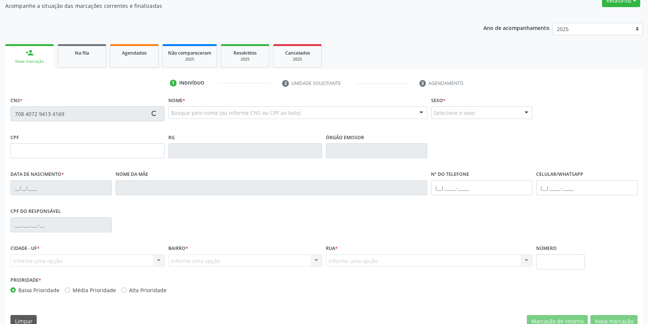
type input "120.826.424-96"
type input "31/03/2004"
type input "Maria Cristina Rodrigues"
type input "(87) 99645-9930"
type input "034.613.404-80"
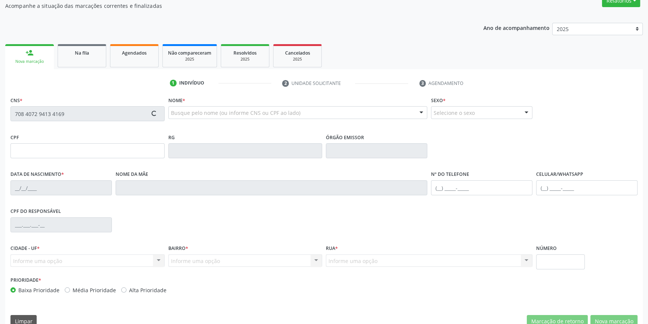
type input "S/N"
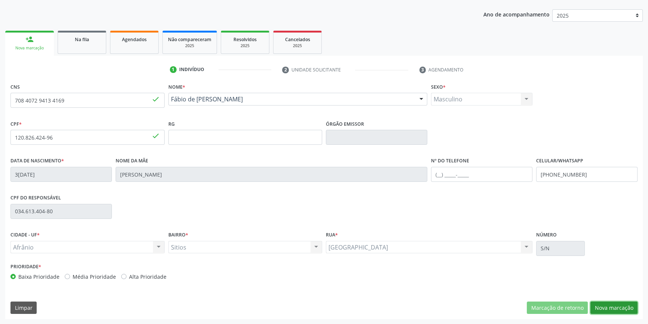
click at [610, 303] on button "Nova marcação" at bounding box center [613, 308] width 47 height 13
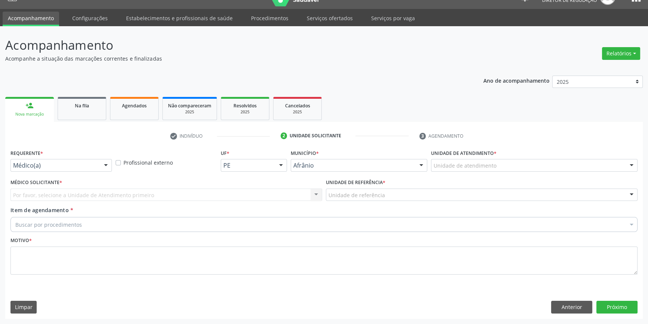
scroll to position [14, 0]
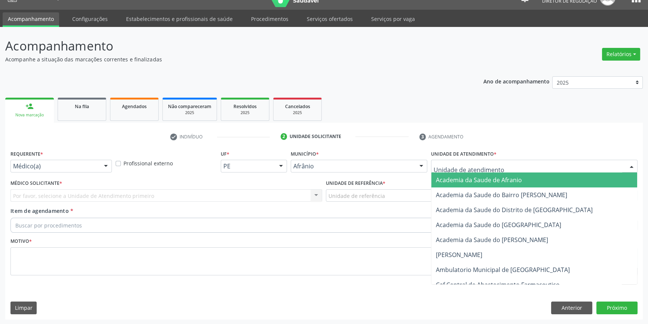
drag, startPoint x: 502, startPoint y: 160, endPoint x: 496, endPoint y: 190, distance: 30.6
click at [500, 161] on div at bounding box center [534, 166] width 207 height 13
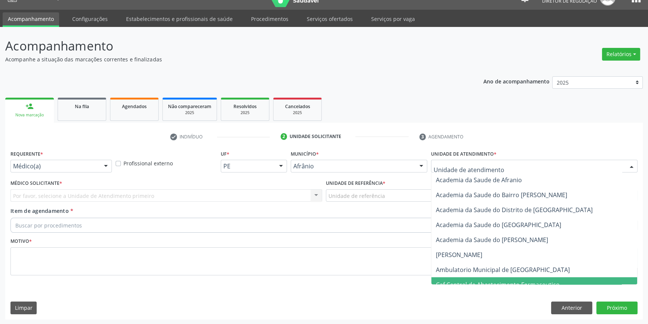
click at [460, 281] on span "Caf Central de Abastecimento Farmaceutico" at bounding box center [498, 285] width 124 height 8
click at [456, 281] on span "Caf Central de Abastecimento Farmaceutico" at bounding box center [501, 285] width 131 height 8
click at [461, 278] on span "Caf Central de Abastecimento Farmaceutico" at bounding box center [534, 284] width 206 height 15
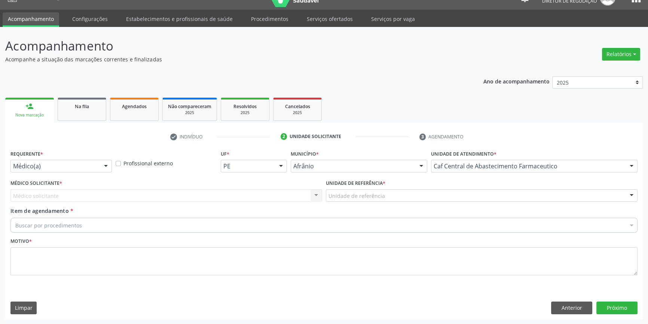
click at [458, 170] on div "Caf Central de Abastecimento Farmaceutico" at bounding box center [534, 166] width 207 height 13
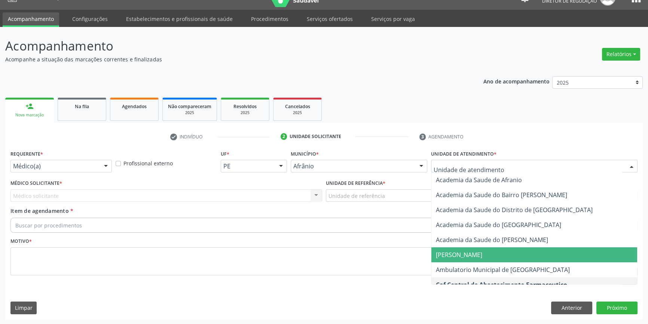
click at [446, 269] on span "Ambulatorio Municipal de [GEOGRAPHIC_DATA]" at bounding box center [503, 270] width 134 height 8
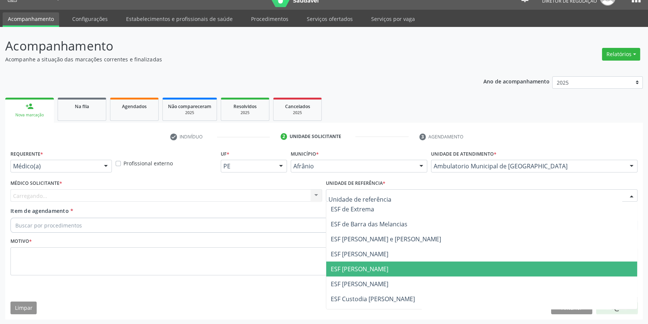
click at [357, 268] on span "ESF [PERSON_NAME]" at bounding box center [360, 269] width 58 height 8
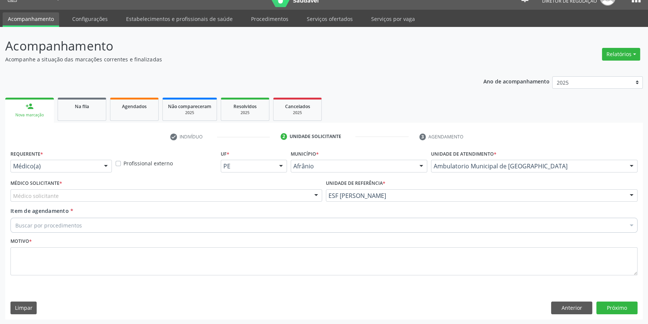
click at [178, 199] on div "Médico solicitante" at bounding box center [166, 195] width 312 height 13
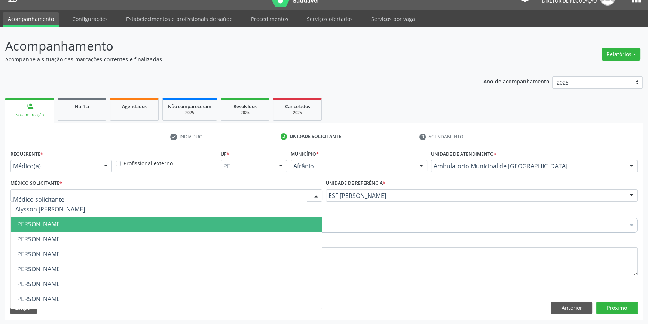
click at [62, 222] on span "[PERSON_NAME]" at bounding box center [38, 224] width 46 height 8
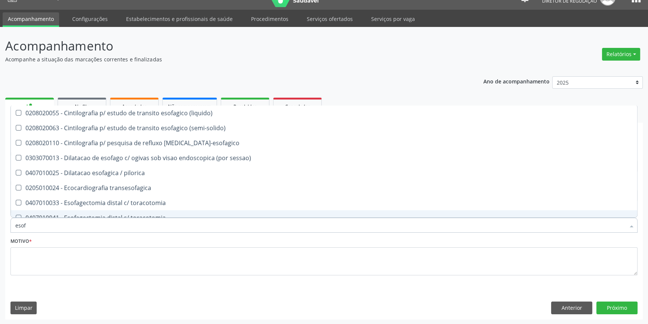
type input "esofa"
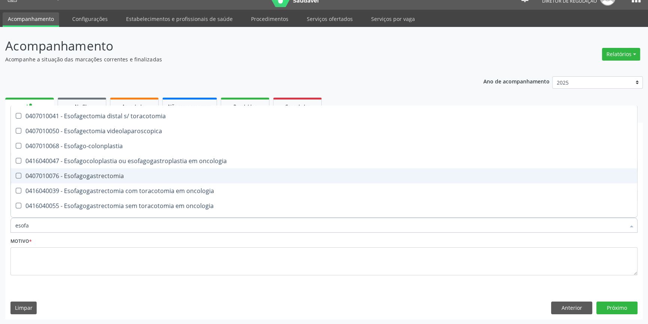
scroll to position [136, 0]
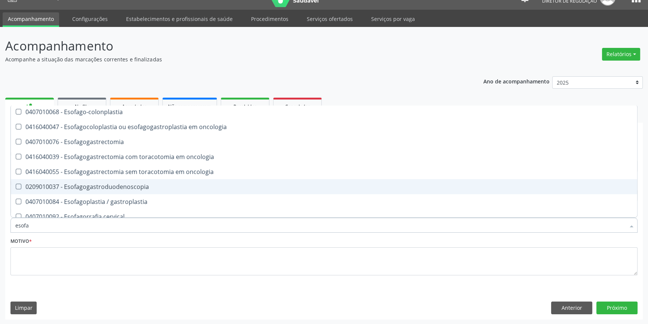
click at [144, 188] on div "0209010037 - Esofagogastroduodenoscopia" at bounding box center [323, 187] width 617 height 6
checkbox Esofagogastroduodenoscopia "true"
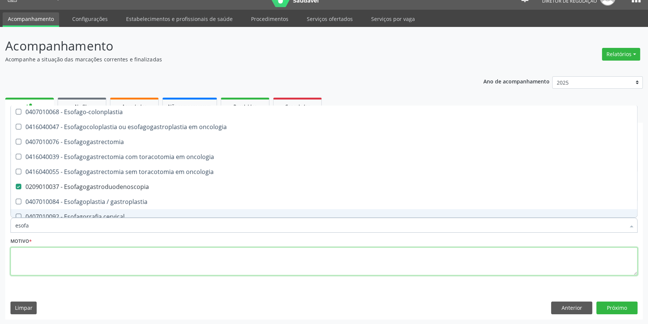
click at [128, 259] on textarea at bounding box center [323, 261] width 627 height 28
checkbox \(semi-solido\) "true"
checkbox Esofagogastroduodenoscopia "false"
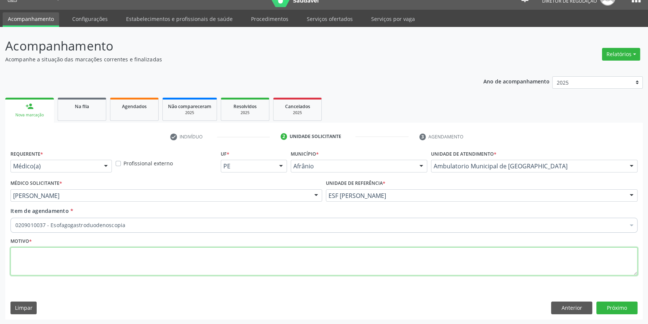
scroll to position [0, 0]
type textarea "'"
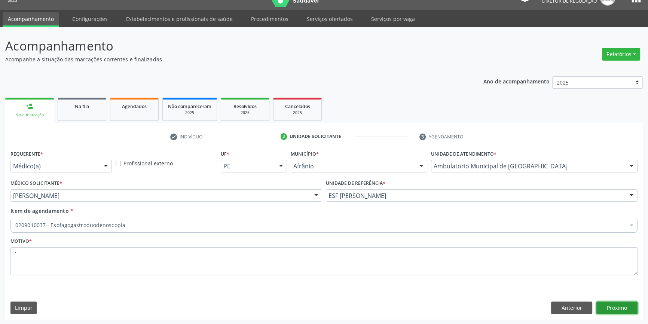
click at [618, 307] on button "Próximo" at bounding box center [616, 308] width 41 height 13
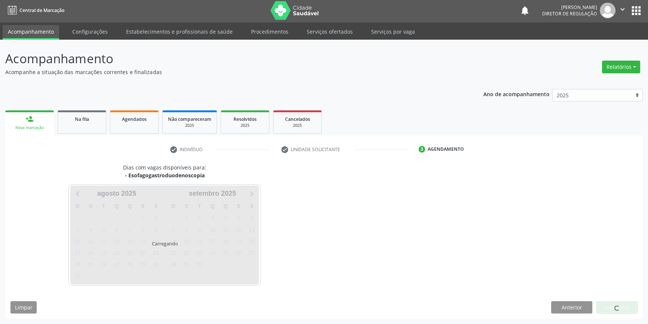
scroll to position [1, 0]
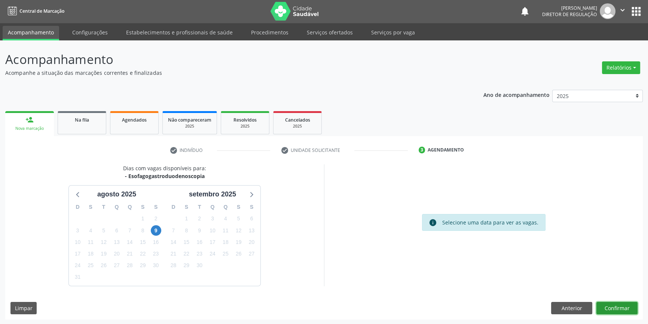
click at [613, 306] on button "Confirmar" at bounding box center [616, 308] width 41 height 13
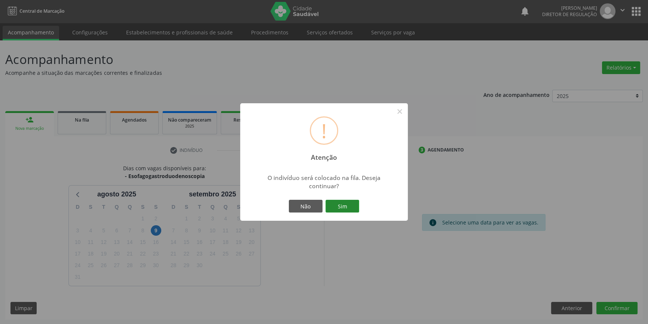
click at [359, 206] on button "Sim" at bounding box center [343, 206] width 34 height 13
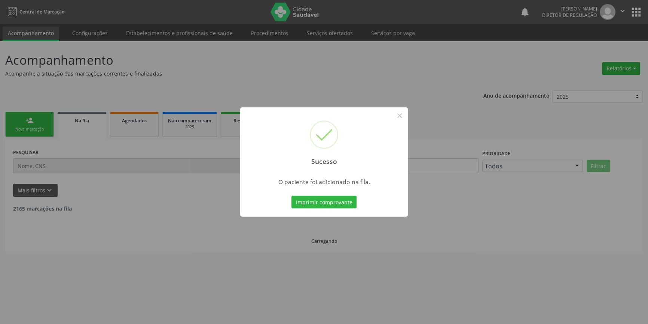
scroll to position [0, 0]
click at [402, 117] on button "×" at bounding box center [402, 115] width 13 height 13
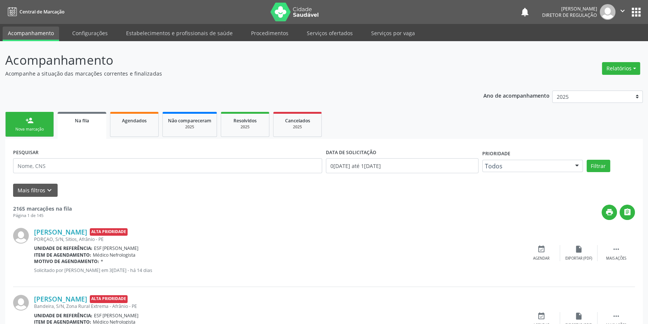
click at [22, 127] on div "Nova marcação" at bounding box center [29, 129] width 37 height 6
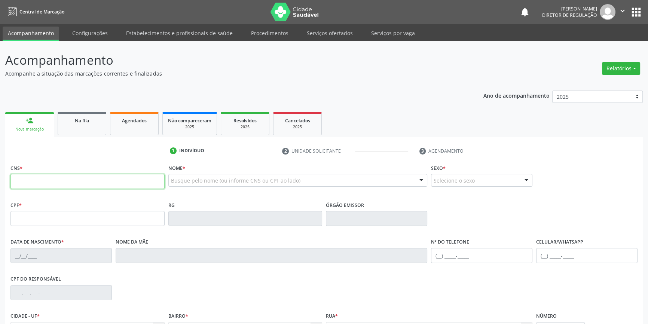
click at [85, 181] on input "text" at bounding box center [87, 181] width 154 height 15
type input "702 3001 7834 6517"
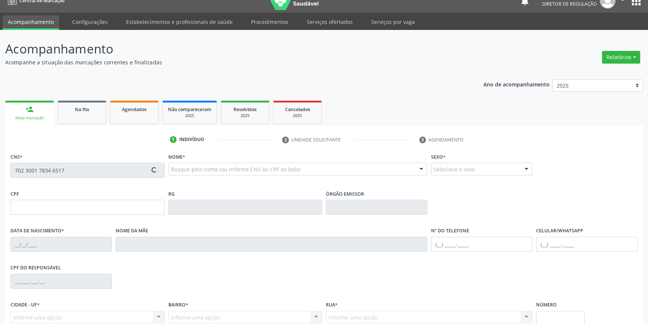
scroll to position [81, 0]
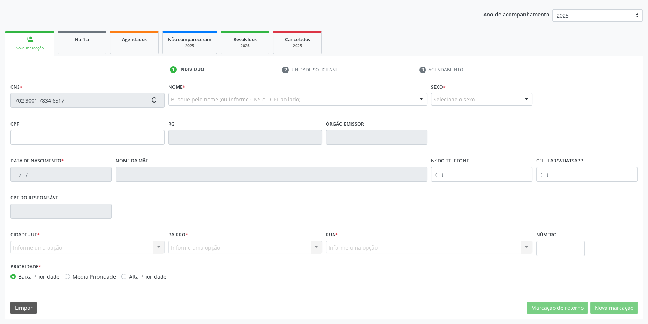
type input "12/03/1988"
type input "Vilani Rodrigues Sousa"
type input "(87) 99606-4776"
type input "S/N"
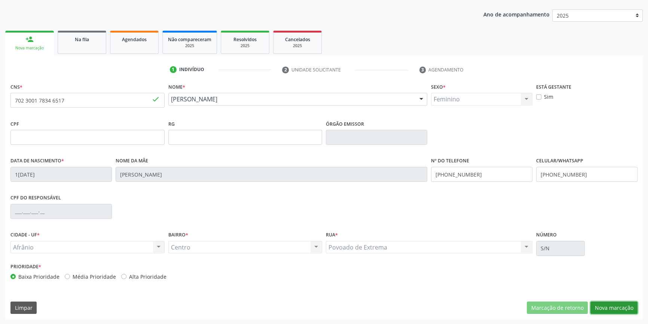
click at [601, 304] on button "Nova marcação" at bounding box center [613, 308] width 47 height 13
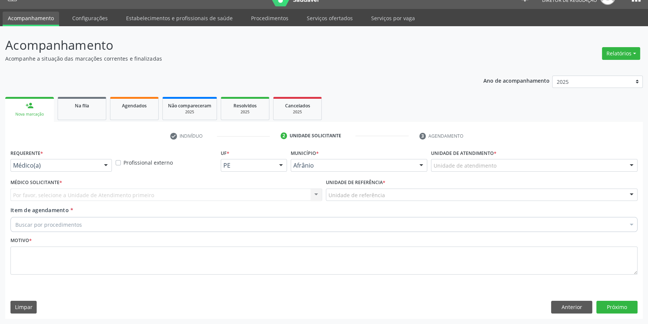
scroll to position [14, 0]
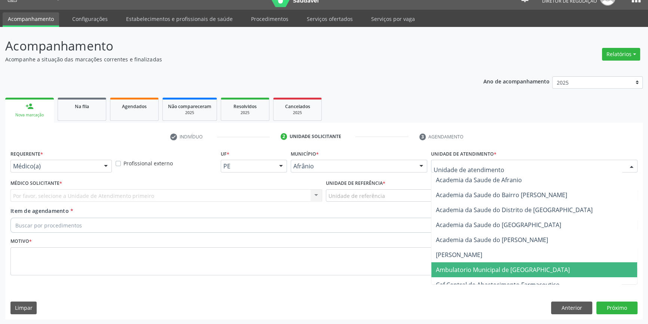
click at [472, 270] on span "Ambulatorio Municipal de [GEOGRAPHIC_DATA]" at bounding box center [503, 270] width 134 height 8
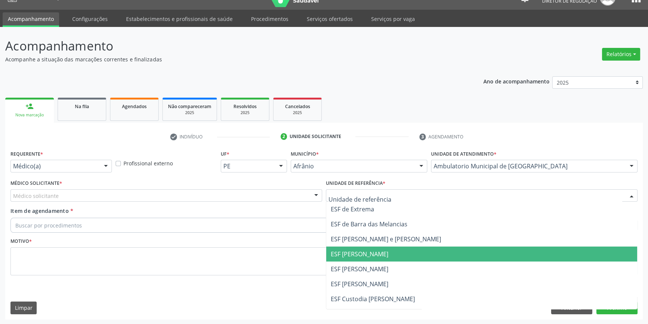
click at [366, 263] on span "ESF [PERSON_NAME]" at bounding box center [481, 269] width 311 height 15
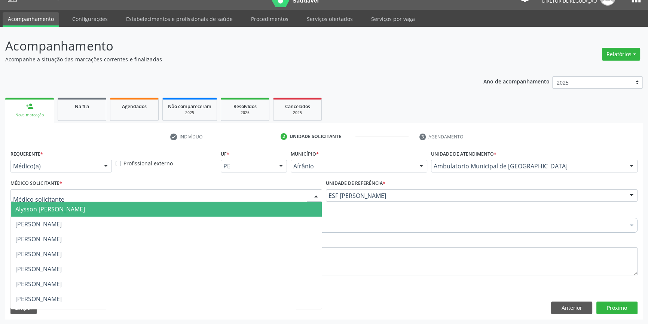
click at [193, 199] on div at bounding box center [166, 195] width 312 height 13
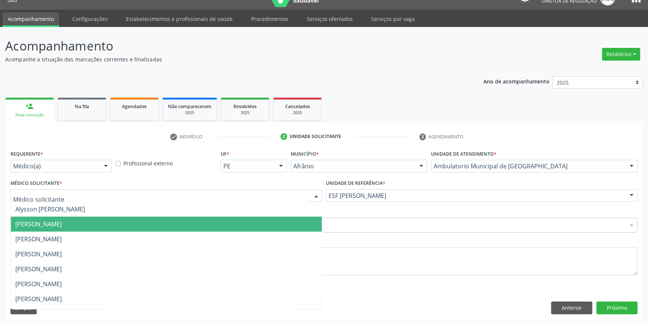
click at [62, 222] on span "[PERSON_NAME]" at bounding box center [38, 224] width 46 height 8
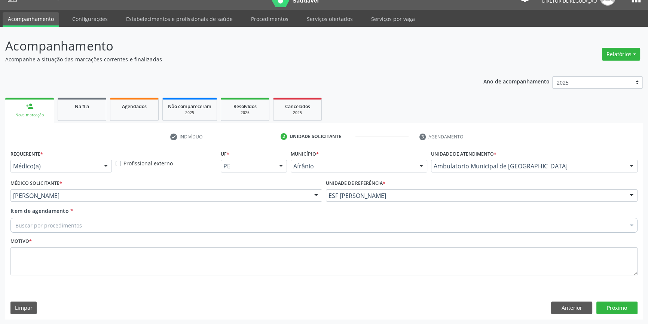
click at [92, 222] on div "Buscar por procedimentos" at bounding box center [323, 225] width 627 height 15
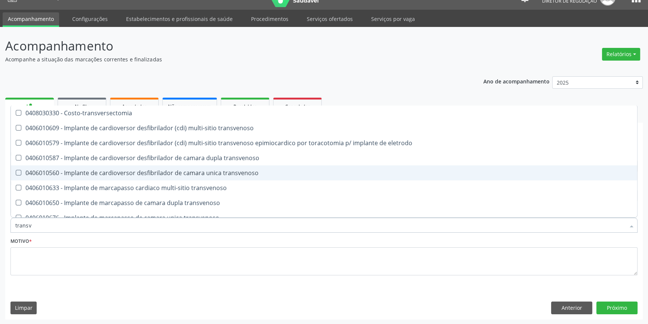
type input "transva"
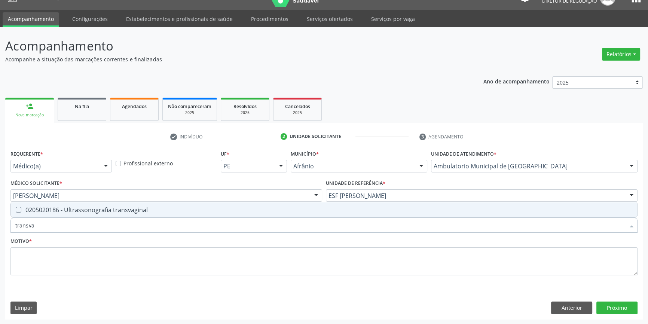
drag, startPoint x: 108, startPoint y: 205, endPoint x: 104, endPoint y: 207, distance: 4.7
click at [105, 207] on span "0205020186 - Ultrassonografia transvaginal" at bounding box center [324, 209] width 626 height 15
checkbox transvaginal "true"
click at [101, 243] on div "Motivo *" at bounding box center [323, 256] width 627 height 40
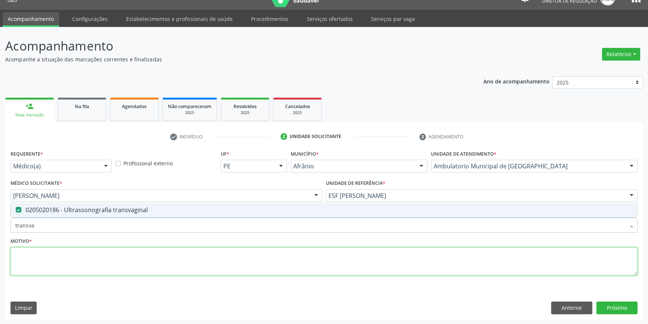
click at [99, 257] on textarea at bounding box center [323, 261] width 627 height 28
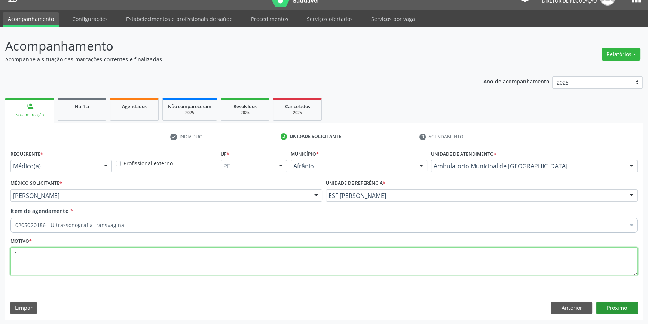
type textarea "'"
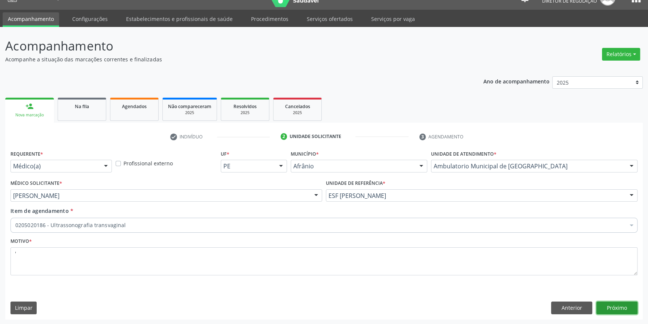
click at [610, 305] on button "Próximo" at bounding box center [616, 308] width 41 height 13
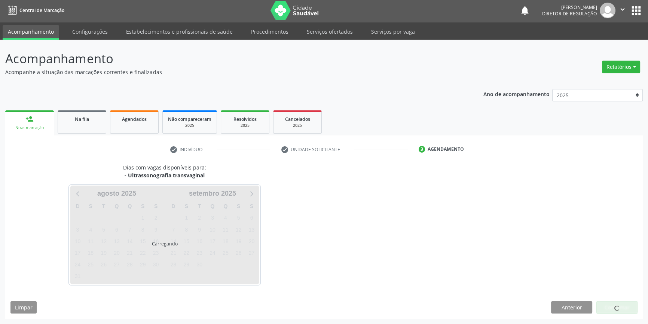
scroll to position [1, 0]
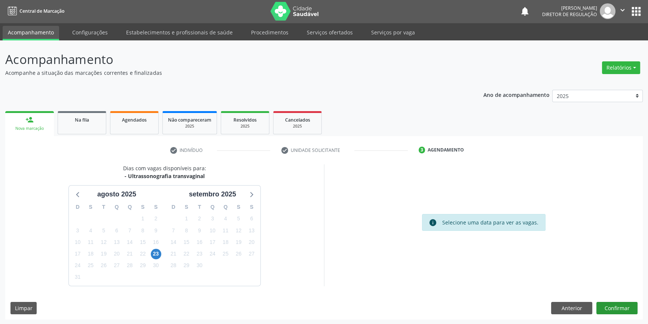
scroll to position [1, 0]
click at [620, 308] on button "Confirmar" at bounding box center [616, 308] width 41 height 13
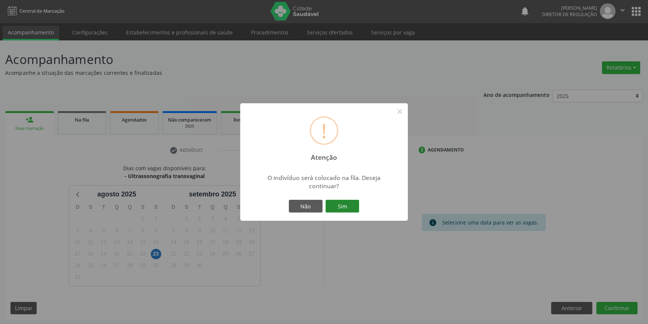
click at [350, 207] on button "Sim" at bounding box center [343, 206] width 34 height 13
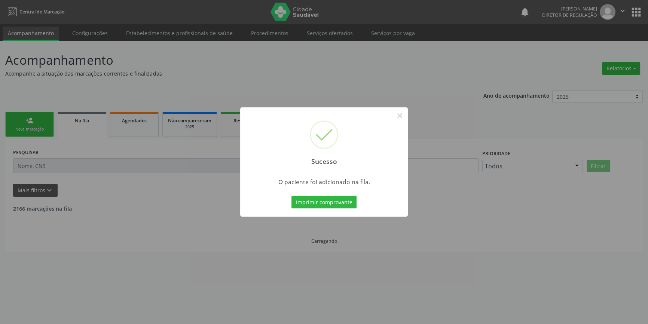
scroll to position [0, 0]
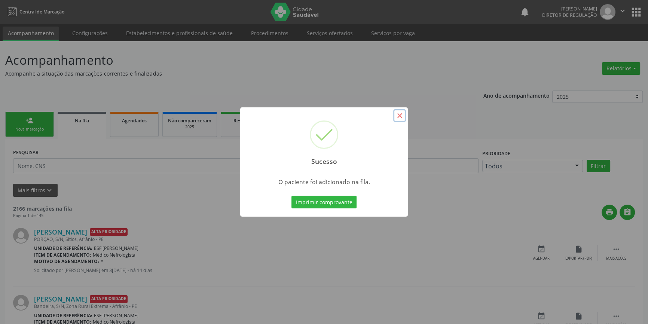
click at [399, 119] on button "×" at bounding box center [399, 115] width 13 height 13
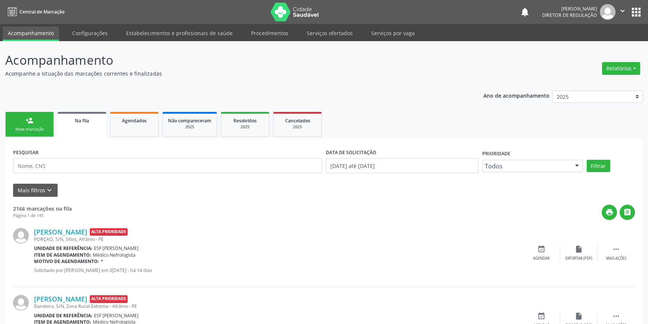
click at [43, 127] on div "Nova marcação" at bounding box center [29, 129] width 37 height 6
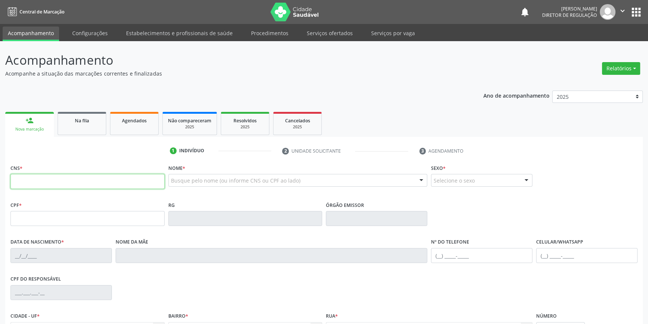
click at [94, 184] on input "text" at bounding box center [87, 181] width 154 height 15
type input "705 2044 6836 5076"
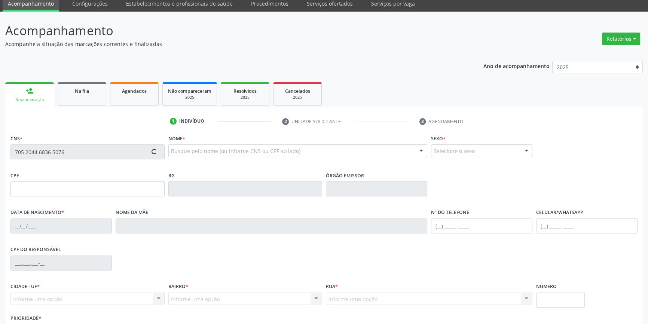
type input "657.210.044-87"
type input "05/01/1969"
type input "Jovina Albuquerque de Brito"
type input "(87) 98806-3180"
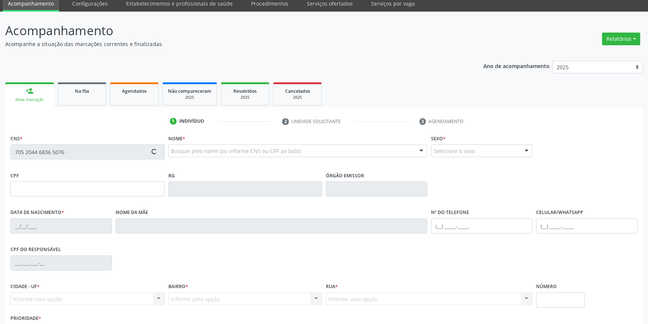
type input "S/N"
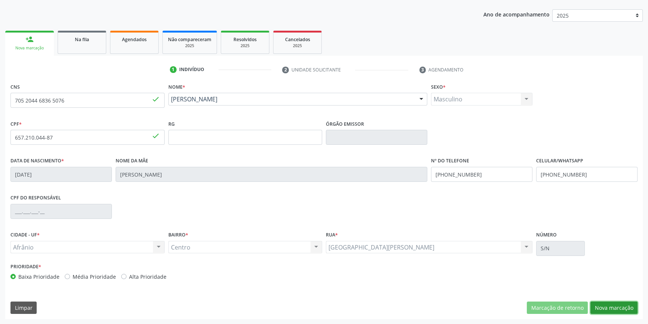
click at [600, 309] on button "Nova marcação" at bounding box center [613, 308] width 47 height 13
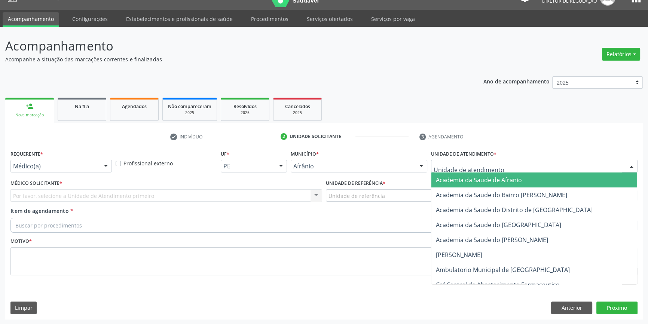
drag, startPoint x: 446, startPoint y: 171, endPoint x: 470, endPoint y: 189, distance: 29.2
click at [447, 171] on div at bounding box center [534, 166] width 207 height 13
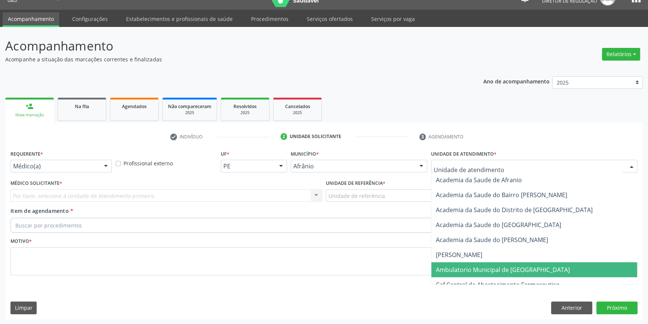
click at [483, 268] on span "Ambulatorio Municipal de [GEOGRAPHIC_DATA]" at bounding box center [503, 270] width 134 height 8
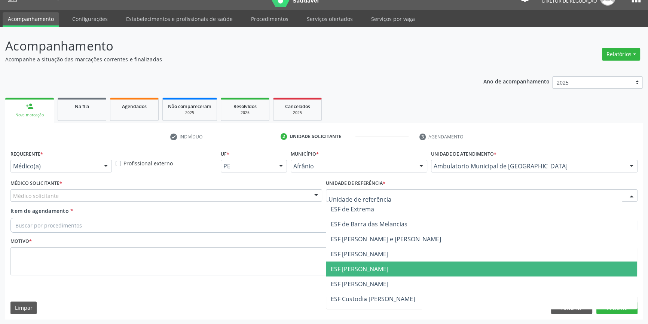
click at [369, 263] on span "ESF [PERSON_NAME]" at bounding box center [481, 269] width 311 height 15
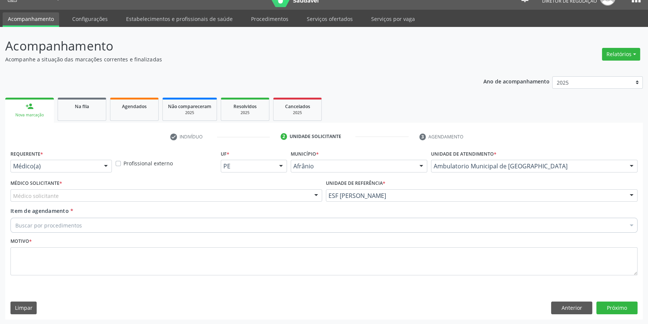
click at [230, 191] on div "Médico solicitante" at bounding box center [166, 195] width 312 height 13
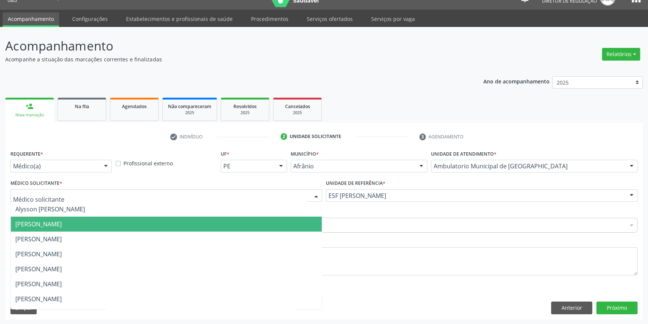
click at [129, 222] on span "[PERSON_NAME]" at bounding box center [166, 224] width 311 height 15
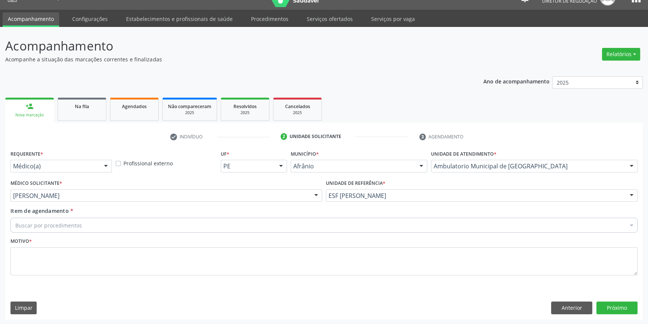
click at [129, 221] on div "Buscar por procedimentos" at bounding box center [323, 225] width 627 height 15
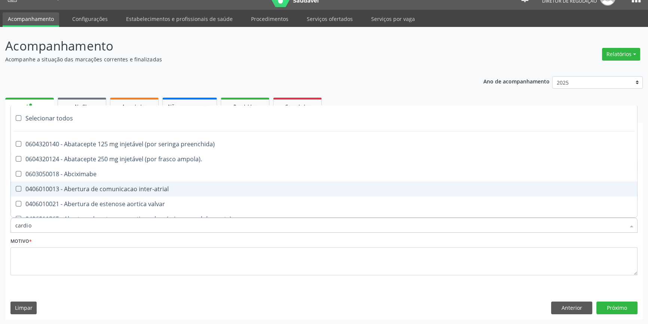
type input "cardiol"
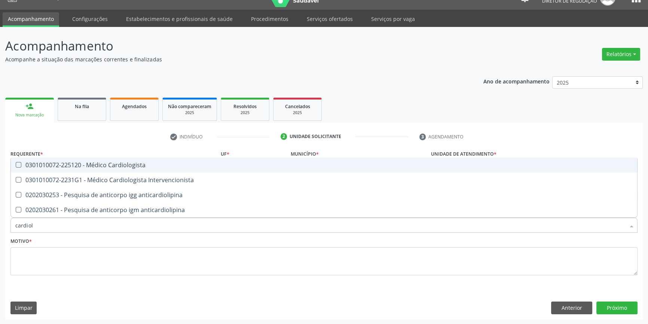
click at [150, 171] on span "0301010072-225120 - Médico Cardiologista" at bounding box center [324, 165] width 626 height 15
checkbox Cardiologista "true"
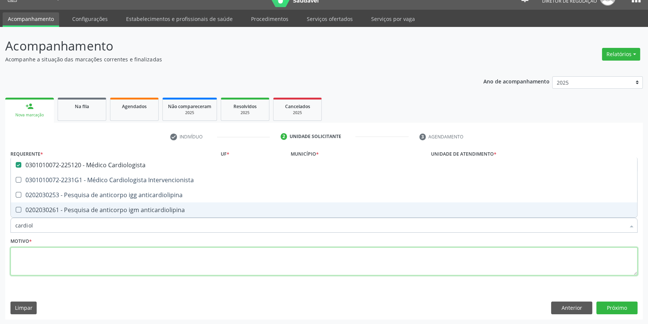
click at [117, 260] on textarea at bounding box center [323, 261] width 627 height 28
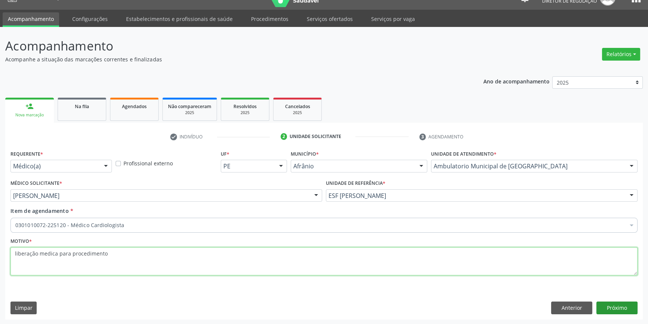
type textarea "liberação medica para procedimento"
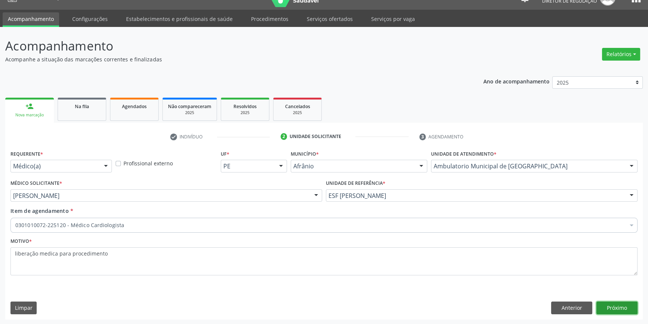
click at [621, 306] on button "Próximo" at bounding box center [616, 308] width 41 height 13
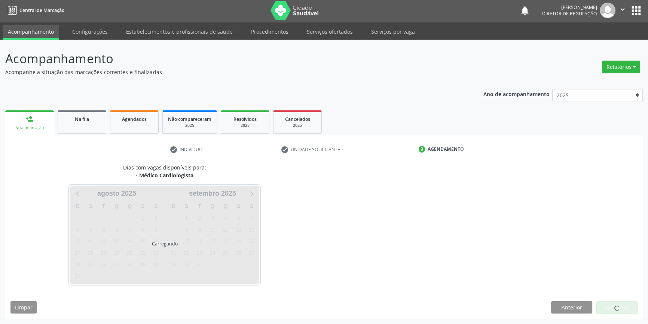
scroll to position [1, 0]
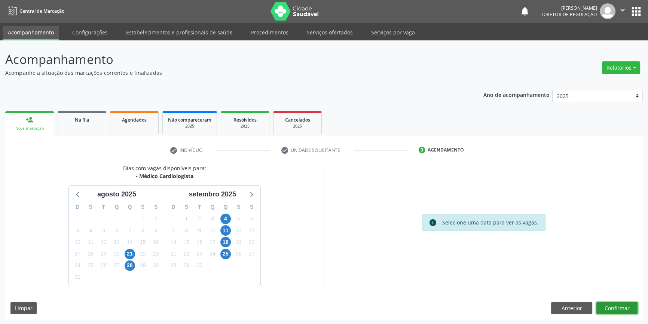
click at [614, 312] on button "Confirmar" at bounding box center [616, 308] width 41 height 13
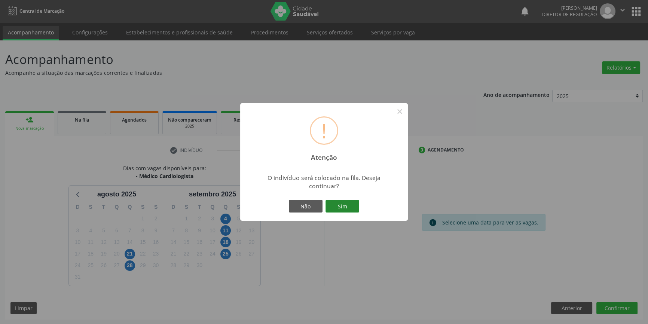
click at [337, 201] on button "Sim" at bounding box center [343, 206] width 34 height 13
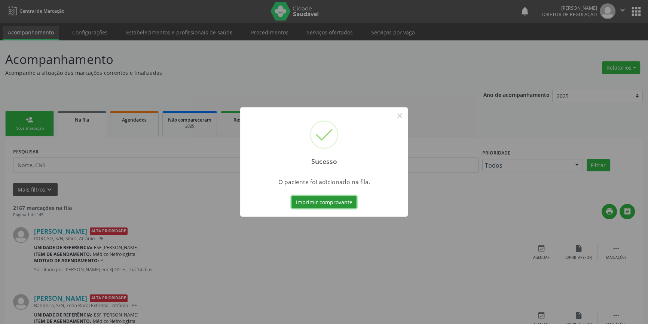
scroll to position [0, 0]
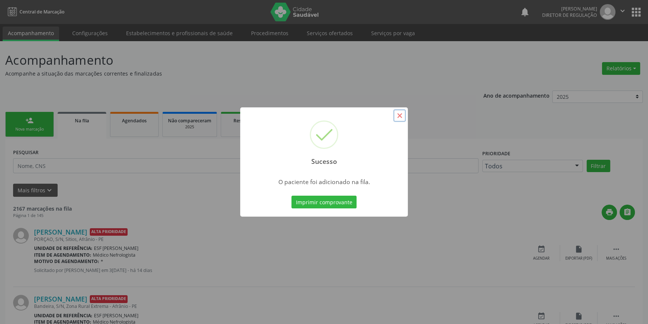
click at [397, 112] on button "×" at bounding box center [399, 115] width 13 height 13
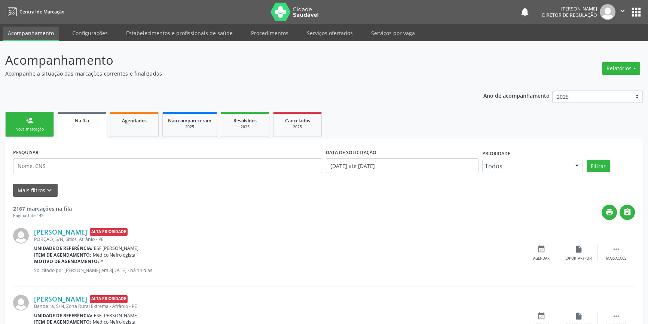
click at [41, 124] on link "person_add Nova marcação" at bounding box center [29, 124] width 49 height 25
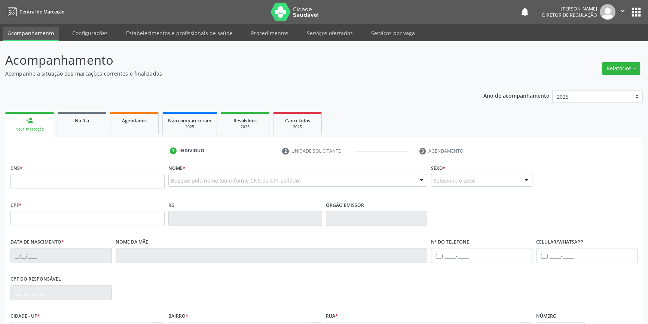
click at [185, 188] on div "Busque pelo nome (ou informe CNS ou CPF ao lado) Nenhum resultado encontrado pa…" at bounding box center [297, 183] width 259 height 18
click at [185, 185] on div at bounding box center [297, 180] width 259 height 13
type input "rosana cruz marques"
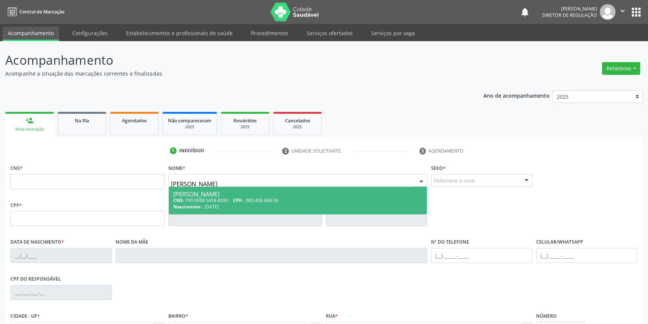
click at [241, 202] on span "CPF:" at bounding box center [238, 200] width 10 height 6
type input "700 0058 5458 4500"
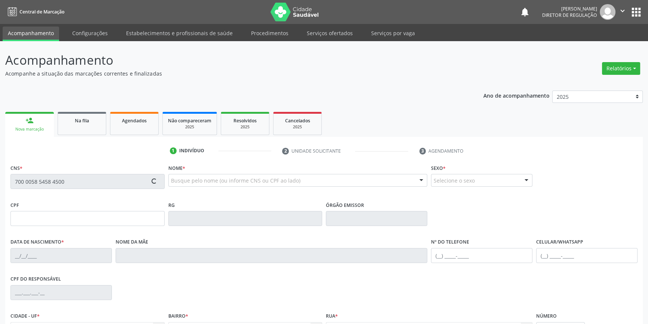
type input "085.456.484-56"
type input "02/12/1996"
type input "Rosimar Maria da Cruz"
type input "(87) 98826-4343"
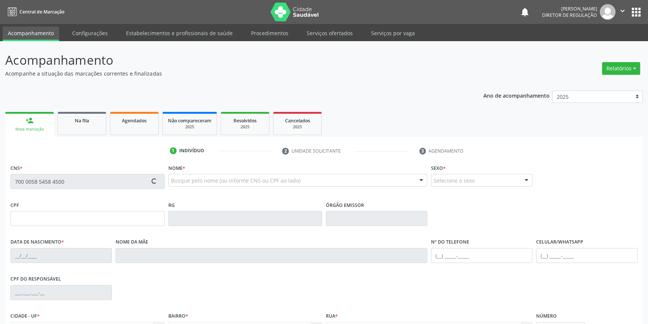
type input "763.369.054-20"
type input "410"
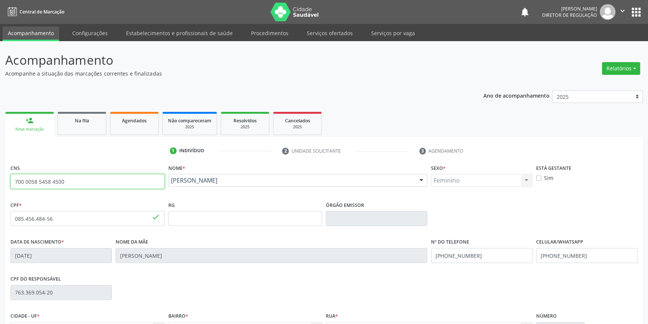
drag, startPoint x: 79, startPoint y: 184, endPoint x: 4, endPoint y: 180, distance: 74.6
click at [6, 180] on div "CNS 700 0058 5458 4500 done Nome * Rosana Cruz Marques Rosana Cruz Marques CNS:…" at bounding box center [324, 281] width 638 height 238
click at [86, 135] on ul "person_add Nova marcação Na fila Agendados Não compareceram 2025 Resolvidos 202…" at bounding box center [324, 123] width 638 height 27
click at [86, 132] on link "Na fila" at bounding box center [82, 123] width 49 height 23
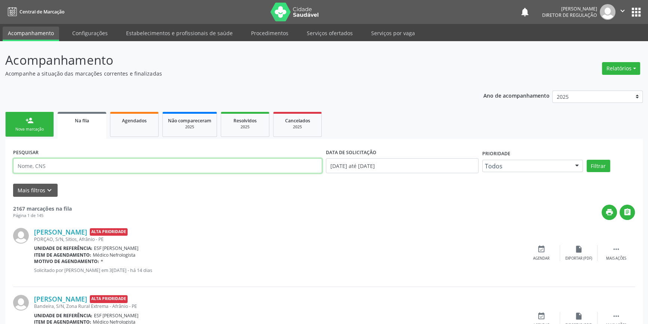
click at [114, 168] on input "text" at bounding box center [167, 165] width 309 height 15
paste input "700 0058 5458 4500"
type input "700 0058 5458 4500"
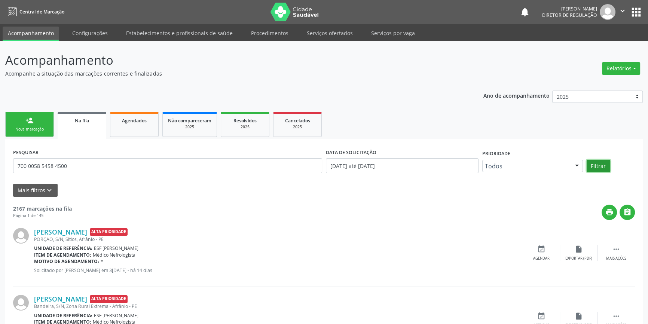
click at [599, 167] on button "Filtrar" at bounding box center [599, 166] width 24 height 13
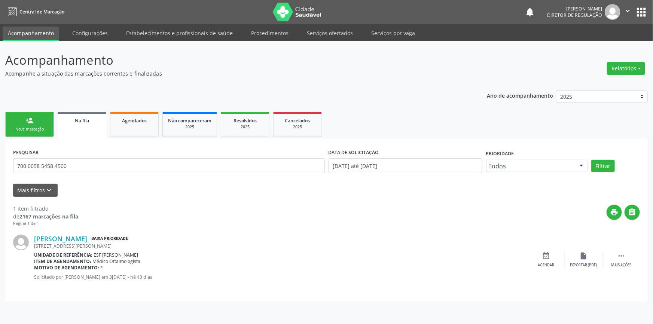
click at [40, 128] on div "Nova marcação" at bounding box center [29, 129] width 37 height 6
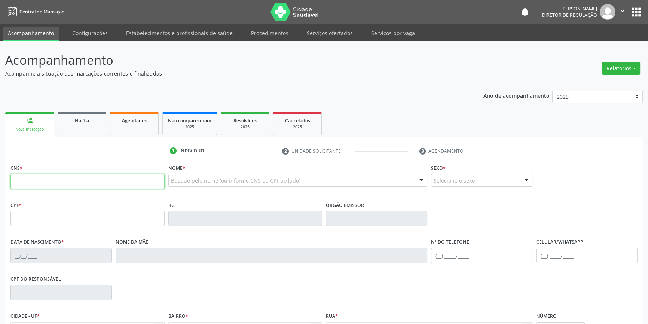
click at [75, 185] on input "text" at bounding box center [87, 181] width 154 height 15
type input "702 4070 6167 7020"
type input "842.933.068-20"
type input "07/03/1947"
type input "Tertulina Maria da Conceicao"
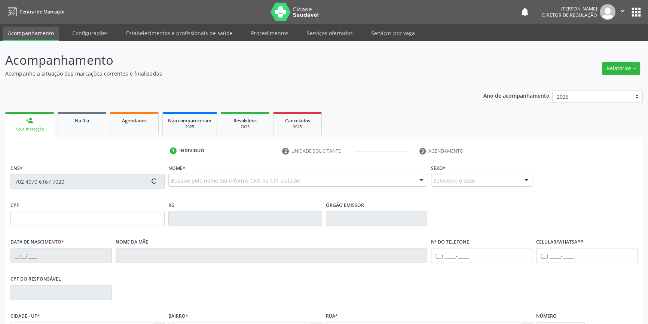
type input "(87) 98847-5355"
type input "825.281.954-00"
type input "S/N"
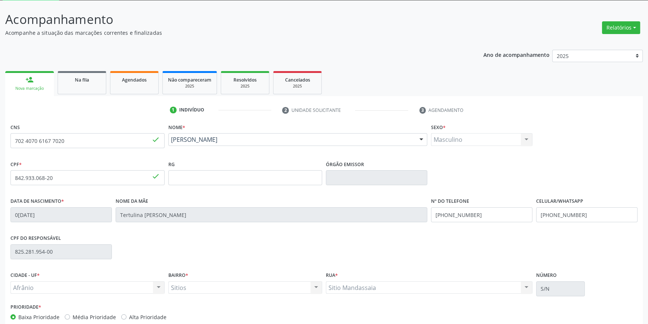
scroll to position [81, 0]
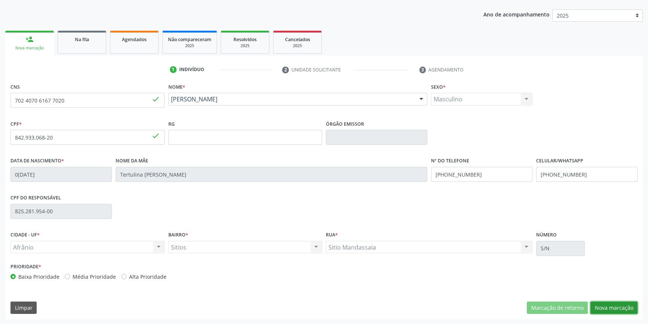
click at [617, 302] on button "Nova marcação" at bounding box center [613, 308] width 47 height 13
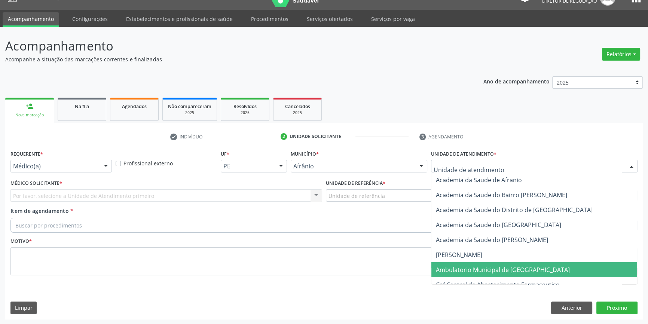
click at [492, 266] on span "Ambulatorio Municipal de [GEOGRAPHIC_DATA]" at bounding box center [503, 270] width 134 height 8
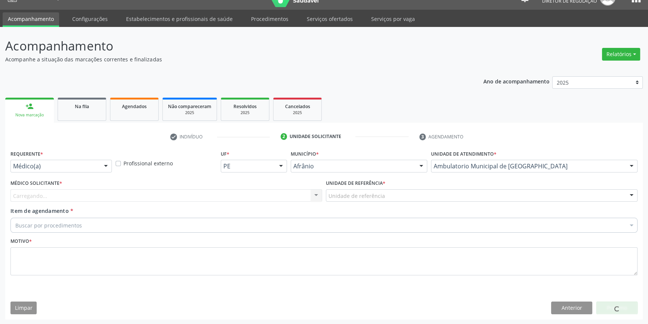
click at [391, 192] on div "Unidade de referência" at bounding box center [482, 195] width 312 height 13
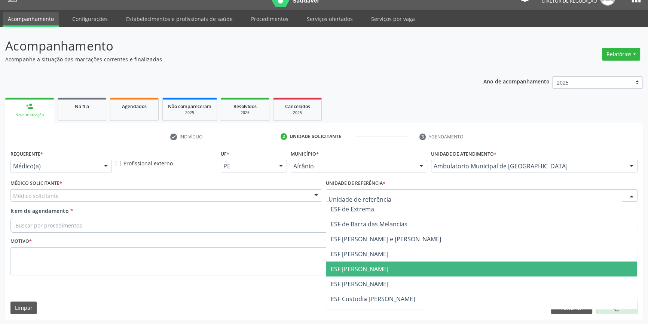
click at [367, 266] on span "ESF [PERSON_NAME]" at bounding box center [360, 269] width 58 height 8
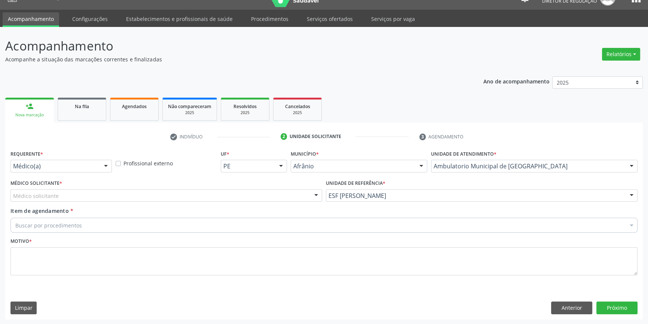
drag, startPoint x: 224, startPoint y: 195, endPoint x: 172, endPoint y: 198, distance: 52.1
click at [220, 195] on div "Médico solicitante" at bounding box center [166, 195] width 312 height 13
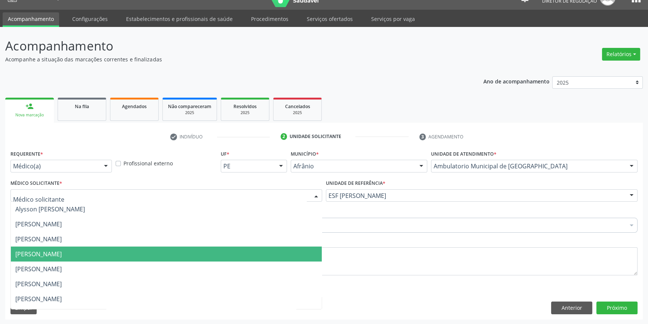
click at [62, 252] on span "[PERSON_NAME]" at bounding box center [38, 254] width 46 height 8
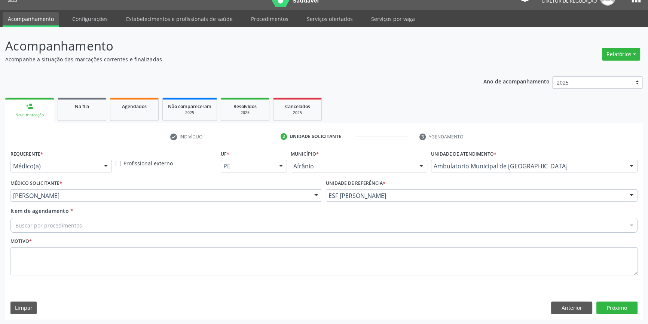
click at [95, 228] on div "Buscar por procedimentos" at bounding box center [323, 225] width 627 height 15
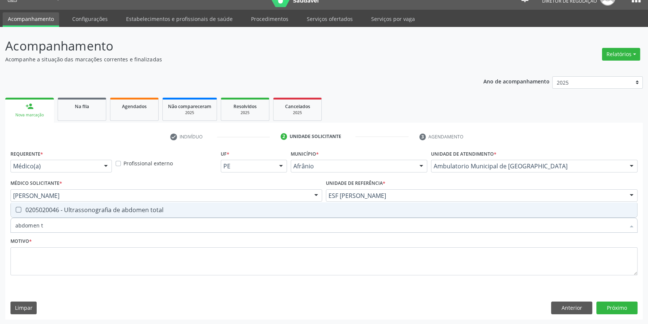
type input "abdomen to"
click at [107, 212] on div "0205020046 - Ultrassonografia de abdomen total" at bounding box center [323, 210] width 617 height 6
checkbox total "true"
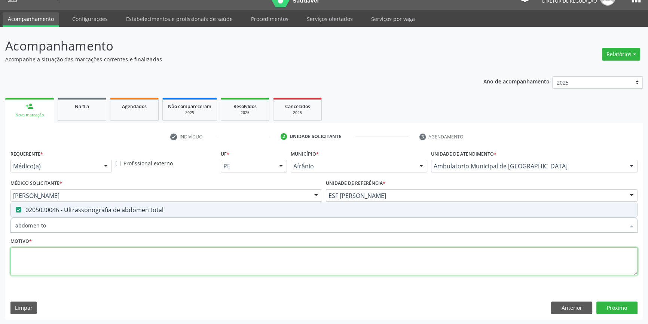
click at [86, 251] on textarea at bounding box center [323, 261] width 627 height 28
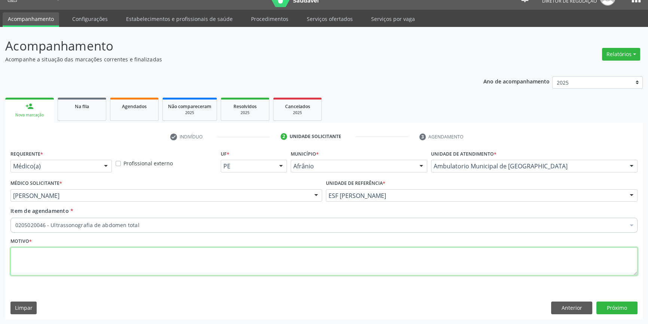
type textarea "s"
type textarea "dor abdominal"
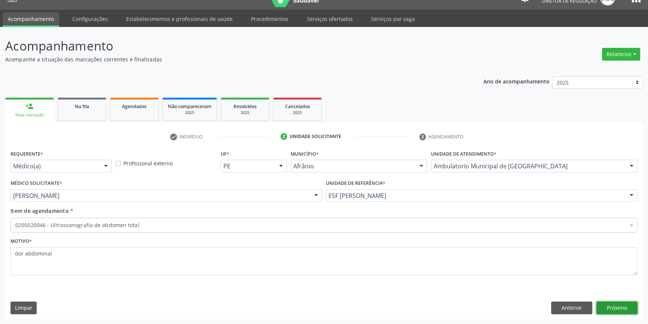
click at [626, 302] on button "Próximo" at bounding box center [616, 308] width 41 height 13
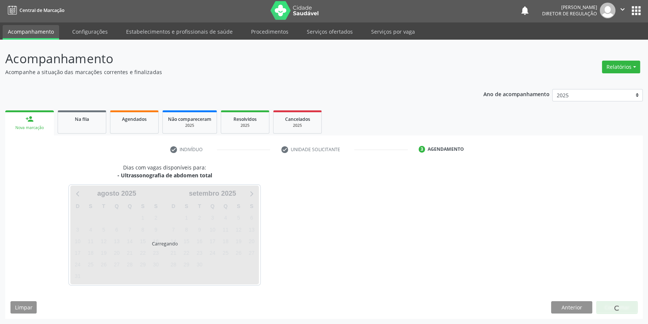
scroll to position [1, 0]
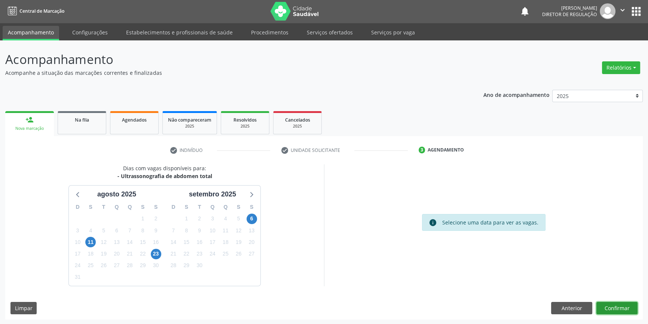
click at [614, 311] on button "Confirmar" at bounding box center [616, 308] width 41 height 13
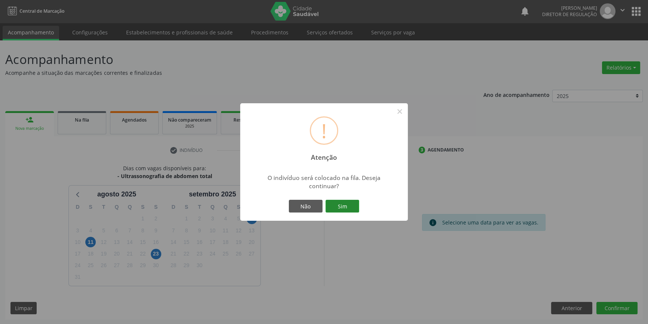
click at [348, 209] on button "Sim" at bounding box center [343, 206] width 34 height 13
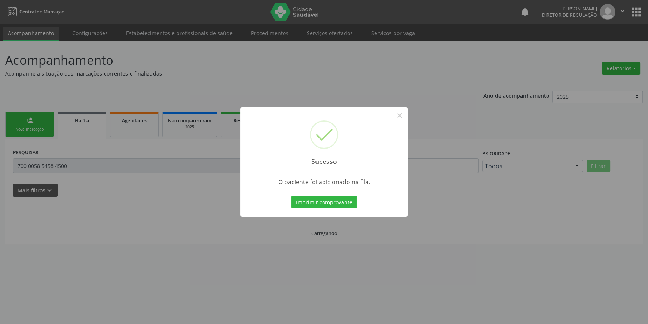
scroll to position [0, 0]
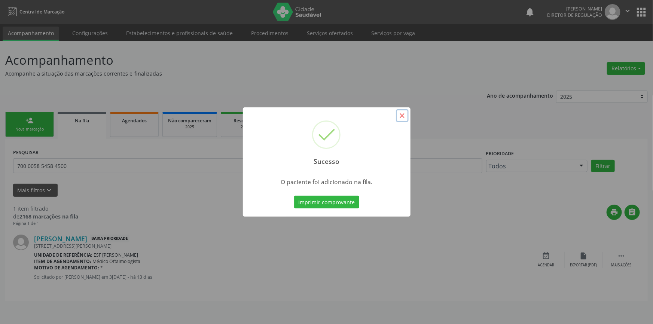
click at [397, 115] on button "×" at bounding box center [402, 115] width 13 height 13
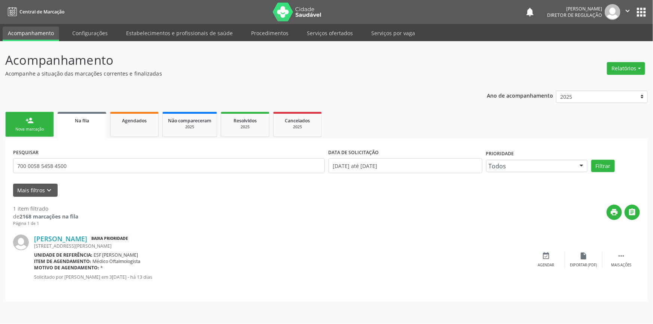
click at [36, 118] on link "person_add Nova marcação" at bounding box center [29, 124] width 49 height 25
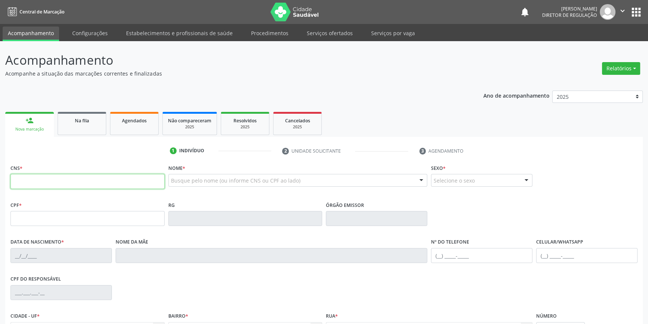
click at [43, 180] on input "text" at bounding box center [87, 181] width 154 height 15
type input "704 0053 9941 1862"
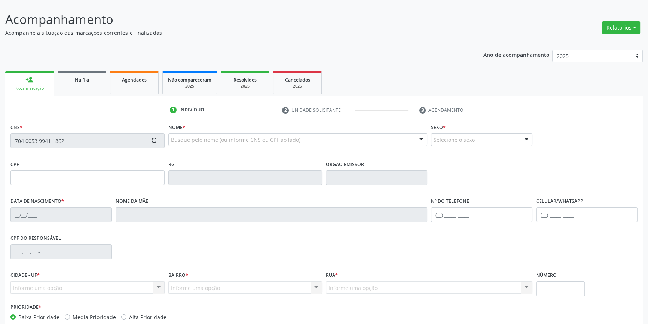
type input "108.128.614-85"
type input "04/10/1992"
type input "Maria do Carmo de Souza Rodrigues"
type input "(87) 98829-3557"
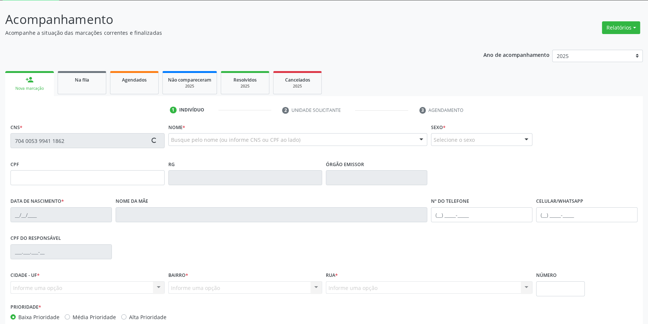
type input "110"
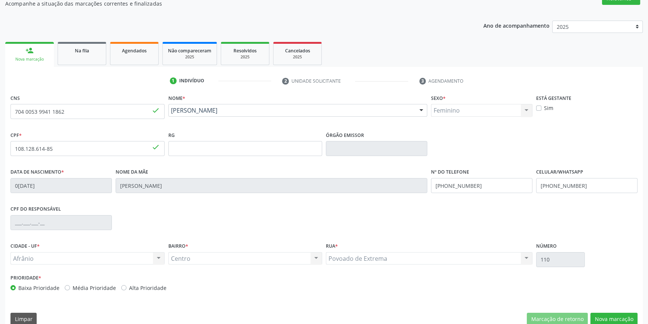
scroll to position [81, 0]
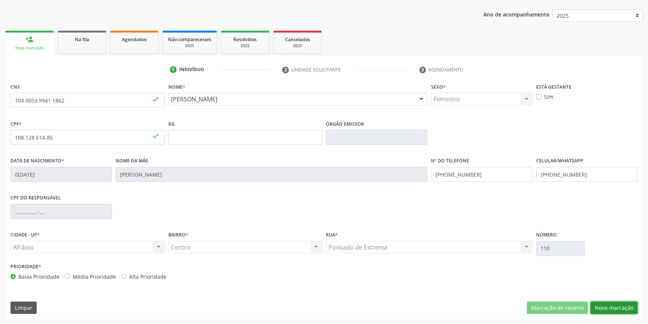
click at [607, 305] on button "Nova marcação" at bounding box center [613, 308] width 47 height 13
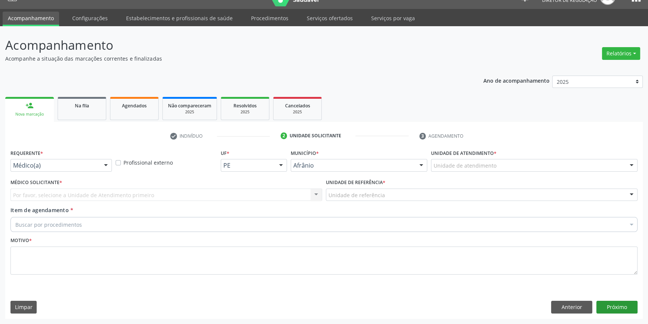
scroll to position [14, 0]
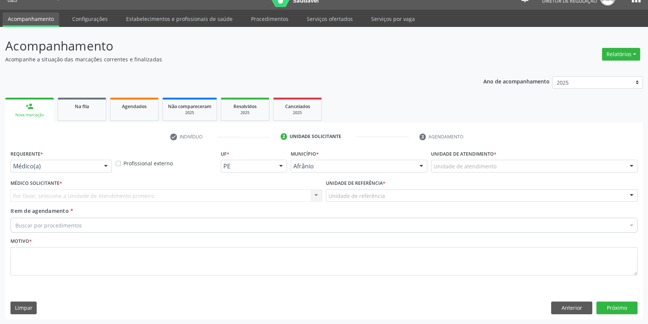
click at [449, 170] on div "Unidade de atendimento" at bounding box center [534, 166] width 207 height 13
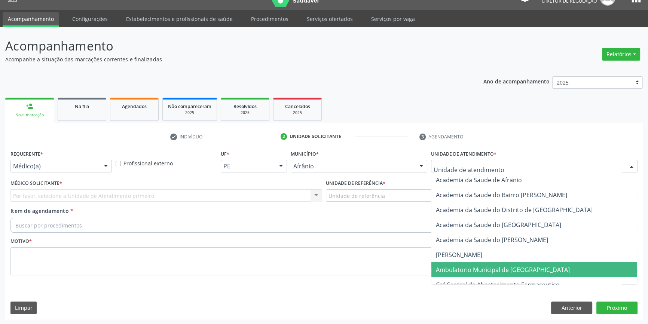
click at [481, 274] on span "Ambulatorio Municipal de [GEOGRAPHIC_DATA]" at bounding box center [534, 269] width 206 height 15
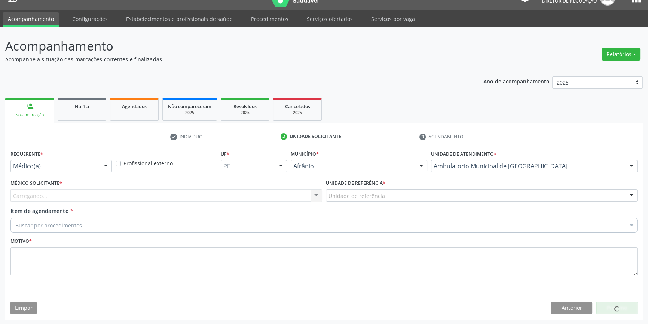
click at [385, 199] on div "Unidade de referência" at bounding box center [482, 195] width 312 height 13
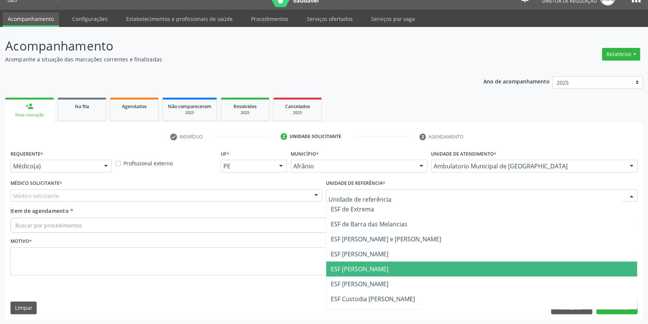
drag, startPoint x: 374, startPoint y: 269, endPoint x: 255, endPoint y: 220, distance: 128.7
click at [372, 268] on span "ESF [PERSON_NAME]" at bounding box center [360, 269] width 58 height 8
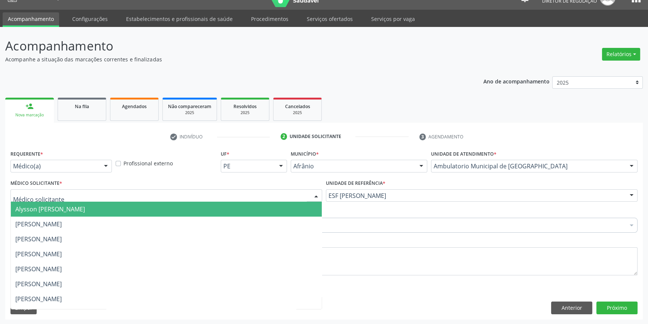
click at [222, 199] on div at bounding box center [166, 195] width 312 height 13
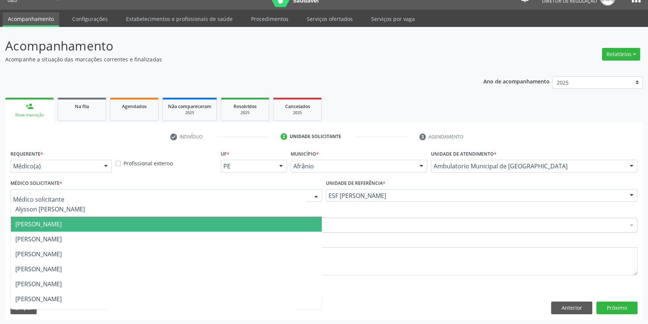
drag, startPoint x: 138, startPoint y: 230, endPoint x: 132, endPoint y: 230, distance: 6.7
click at [138, 230] on span "[PERSON_NAME]" at bounding box center [166, 224] width 311 height 15
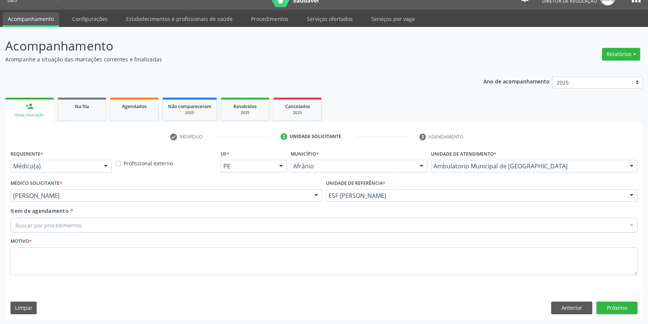
click at [97, 220] on div "Buscar por procedimentos" at bounding box center [323, 225] width 627 height 15
drag, startPoint x: 15, startPoint y: 224, endPoint x: 0, endPoint y: 220, distance: 15.6
click at [0, 220] on div "Acompanhamento Acompanhe a situação das marcações correntes e finalizadas Relat…" at bounding box center [324, 176] width 648 height 298
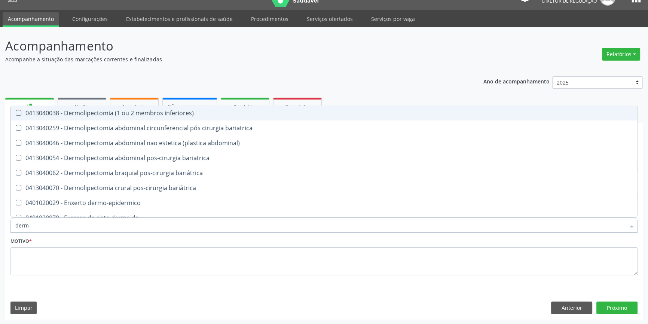
type input "derma"
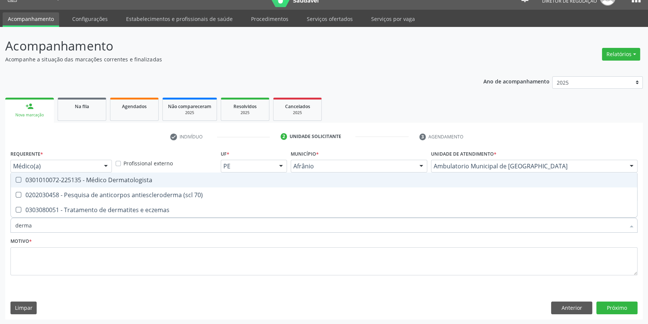
click at [133, 177] on div "0301010072-225135 - Médico Dermatologista" at bounding box center [323, 180] width 617 height 6
checkbox Dermatologista "true"
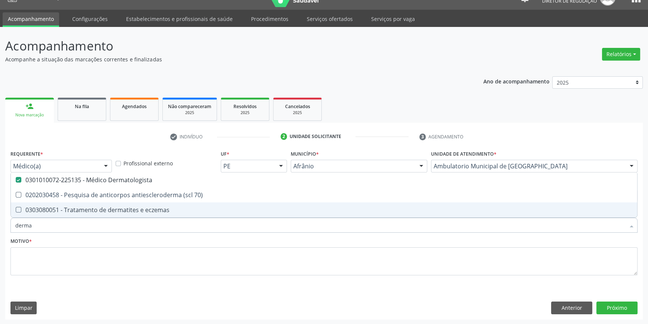
click at [111, 239] on div "Motivo *" at bounding box center [323, 256] width 627 height 40
checkbox 70\) "true"
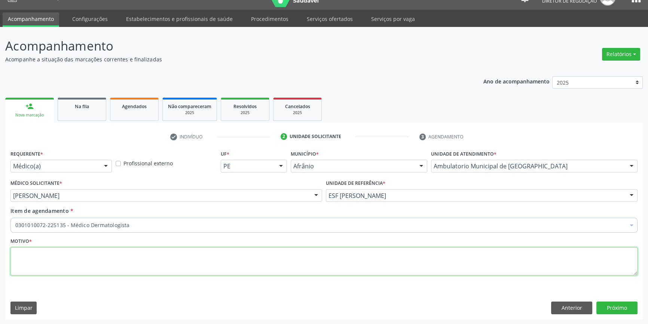
click at [102, 262] on textarea at bounding box center [323, 261] width 627 height 28
type textarea "retorno com 60 dias"
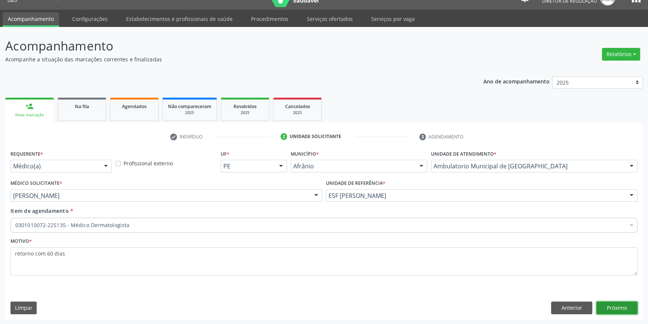
click at [621, 308] on button "Próximo" at bounding box center [616, 308] width 41 height 13
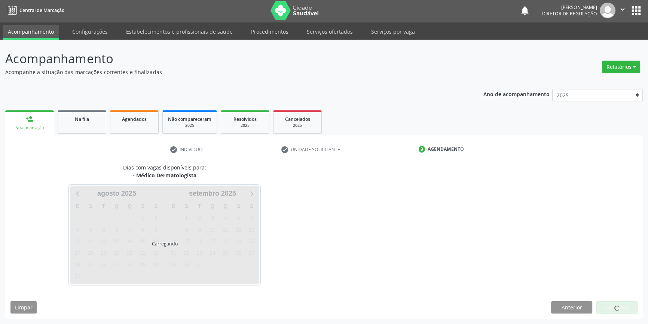
scroll to position [1, 0]
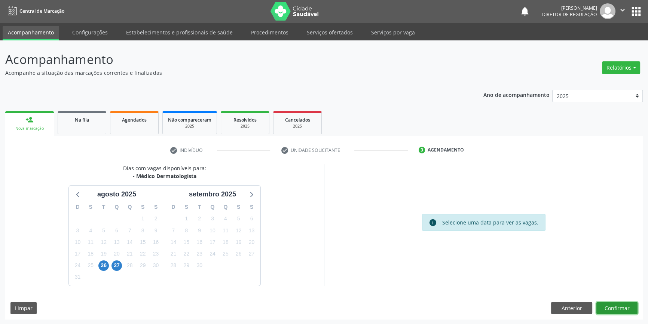
click at [620, 302] on button "Confirmar" at bounding box center [616, 308] width 41 height 13
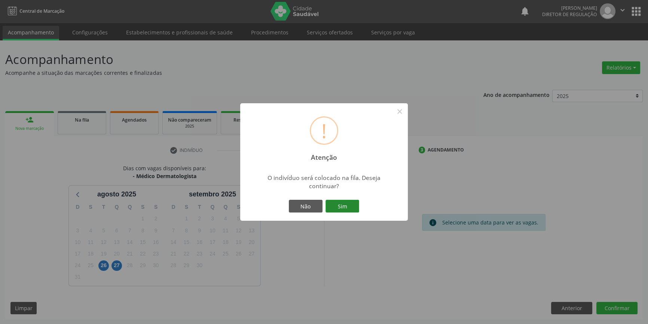
click at [349, 207] on button "Sim" at bounding box center [343, 206] width 34 height 13
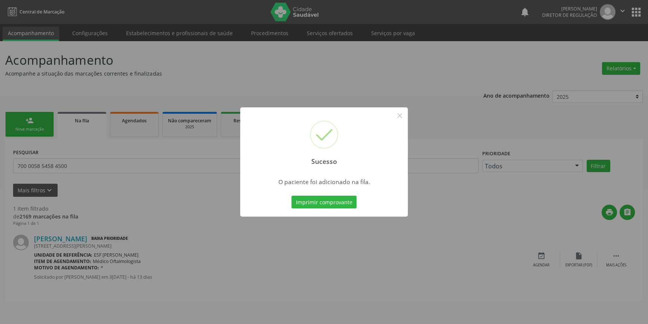
scroll to position [0, 0]
click at [406, 117] on button "×" at bounding box center [402, 115] width 13 height 13
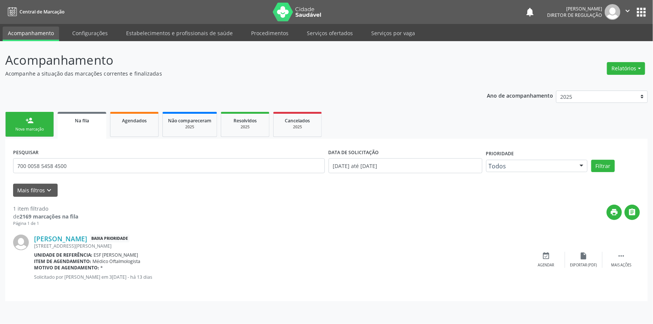
click at [31, 116] on div "person_add" at bounding box center [29, 120] width 8 height 8
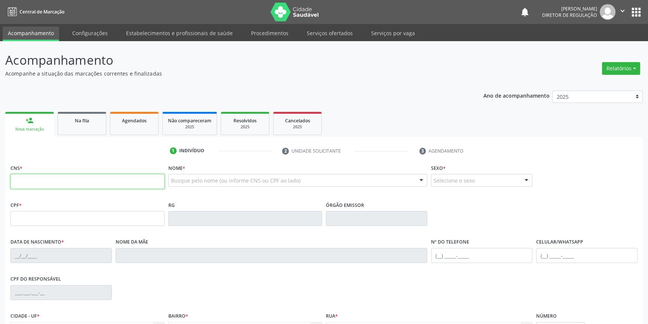
click at [51, 179] on input "text" at bounding box center [87, 181] width 154 height 15
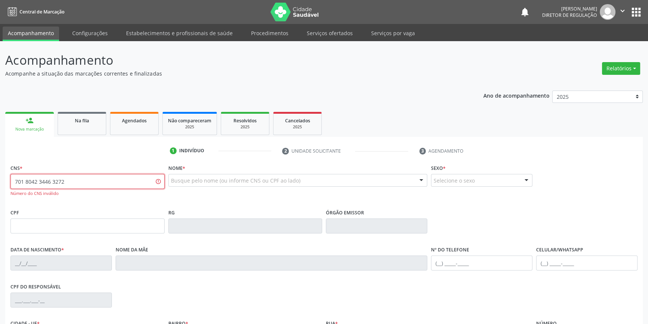
drag, startPoint x: 97, startPoint y: 184, endPoint x: 0, endPoint y: 156, distance: 100.6
click at [0, 163] on div "Acompanhamento Acompanhe a situação das marcações correntes e finalizadas Relat…" at bounding box center [324, 227] width 648 height 372
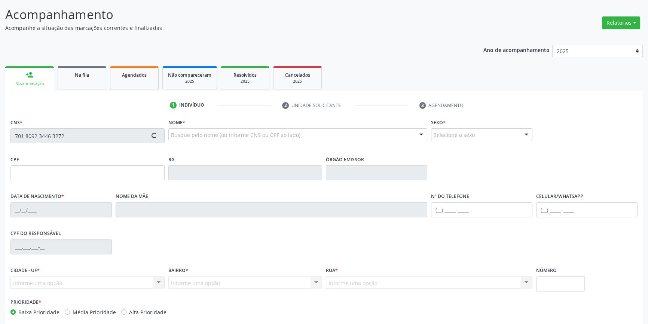
scroll to position [81, 0]
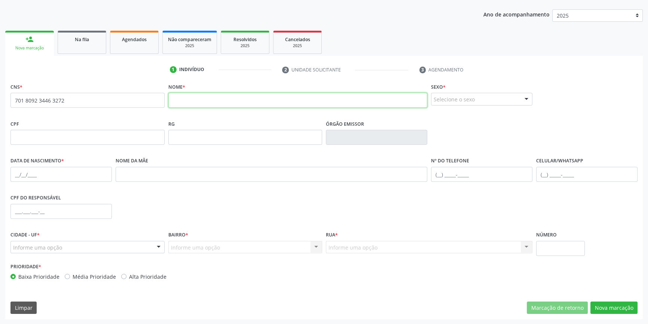
click at [210, 101] on input "text" at bounding box center [297, 100] width 259 height 15
drag, startPoint x: 107, startPoint y: 100, endPoint x: 0, endPoint y: 102, distance: 107.4
click at [0, 102] on div "Acompanhamento Acompanhe a situação das marcações correntes e finalizadas Relat…" at bounding box center [324, 142] width 648 height 364
type input "700 5085 5337 7555"
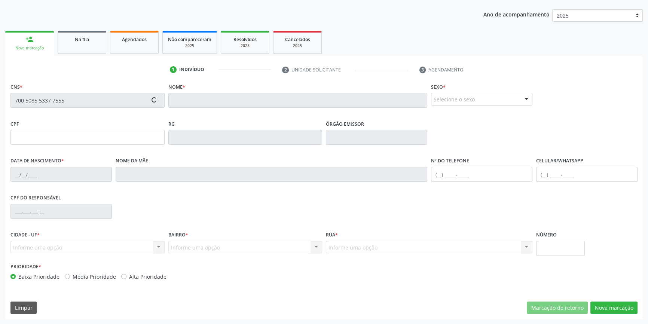
type input "109.127.434-76"
type input "13/06/1994"
type input "Marilene Pereira dos Santos"
type input "(87) 98828-2086"
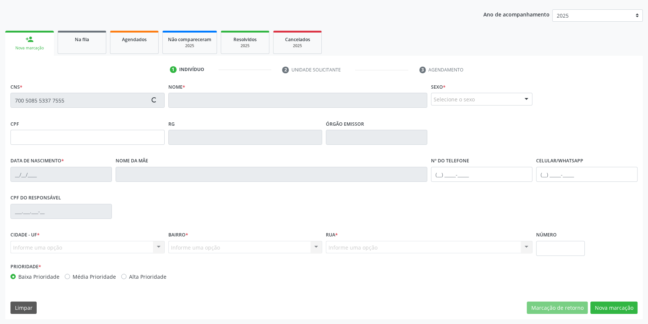
type input "S/N"
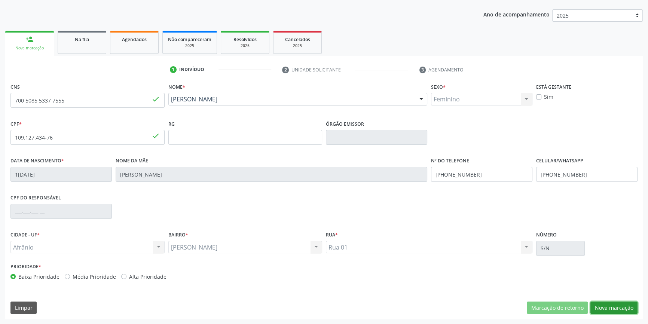
click at [602, 308] on button "Nova marcação" at bounding box center [613, 308] width 47 height 13
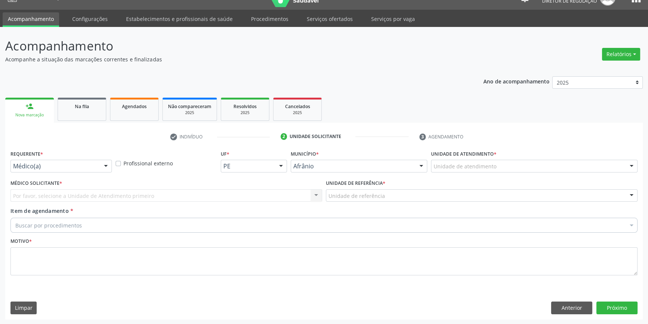
click at [490, 172] on div "Unidade de atendimento * Unidade de atendimento Academia da Saude de Afranio Ac…" at bounding box center [534, 162] width 210 height 29
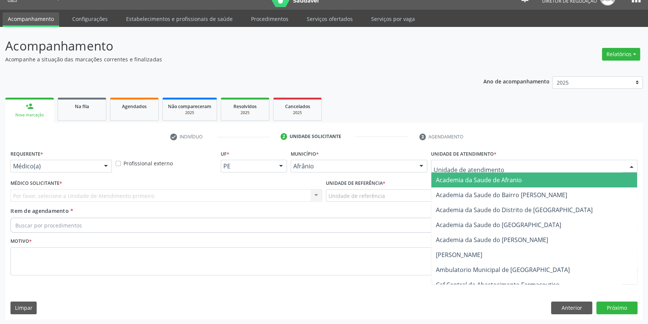
click at [494, 170] on div at bounding box center [534, 166] width 207 height 13
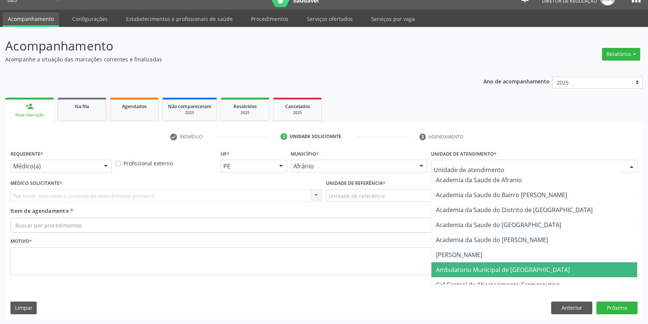
click at [483, 266] on span "Ambulatorio Municipal de [GEOGRAPHIC_DATA]" at bounding box center [503, 270] width 134 height 8
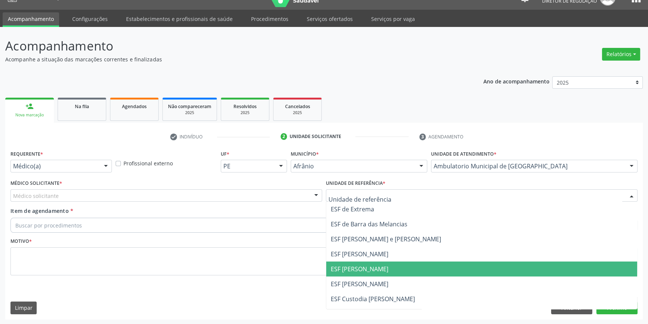
drag, startPoint x: 371, startPoint y: 271, endPoint x: 237, endPoint y: 196, distance: 153.6
click at [366, 267] on span "ESF [PERSON_NAME]" at bounding box center [360, 269] width 58 height 8
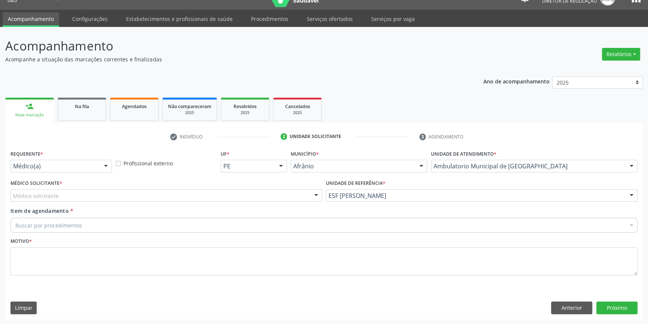
click at [235, 195] on div "Médico solicitante" at bounding box center [166, 195] width 312 height 13
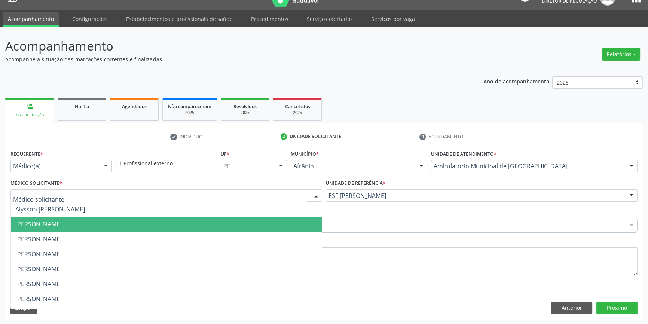
click at [62, 227] on span "[PERSON_NAME]" at bounding box center [38, 224] width 46 height 8
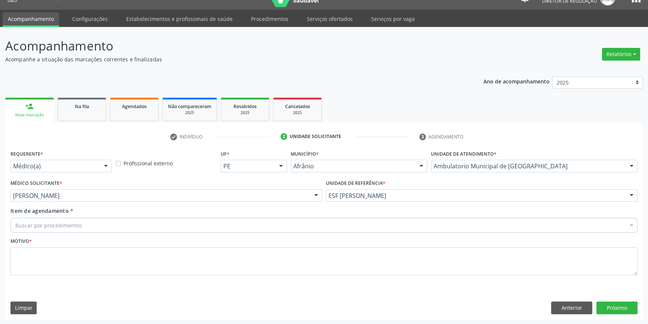
click at [93, 227] on div "Buscar por procedimentos" at bounding box center [323, 225] width 627 height 15
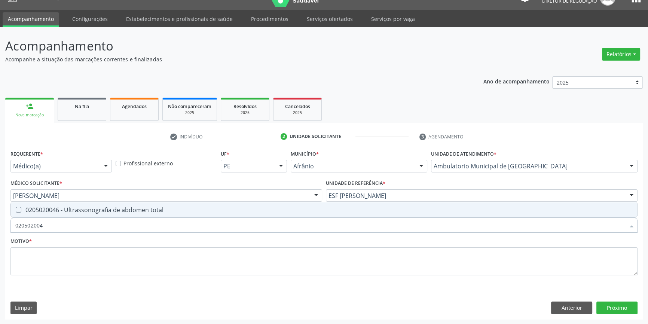
type input "0205020046"
click at [176, 214] on span "0205020046 - Ultrassonografia de abdomen total" at bounding box center [324, 209] width 626 height 15
checkbox total "true"
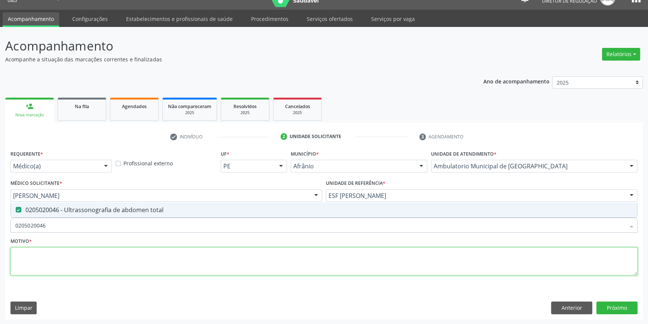
click at [149, 262] on textarea at bounding box center [323, 261] width 627 height 28
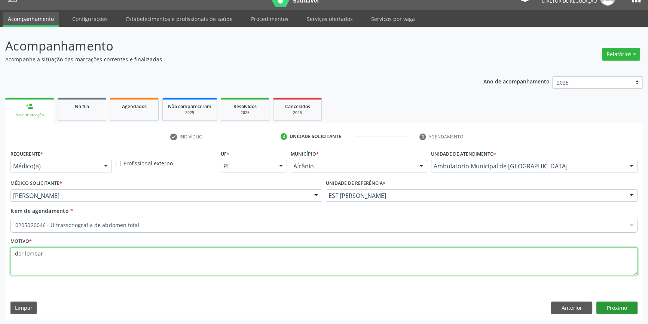
type textarea "dor lombar"
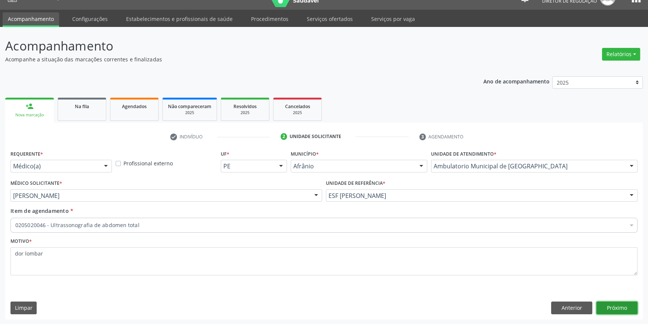
click at [621, 303] on button "Próximo" at bounding box center [616, 308] width 41 height 13
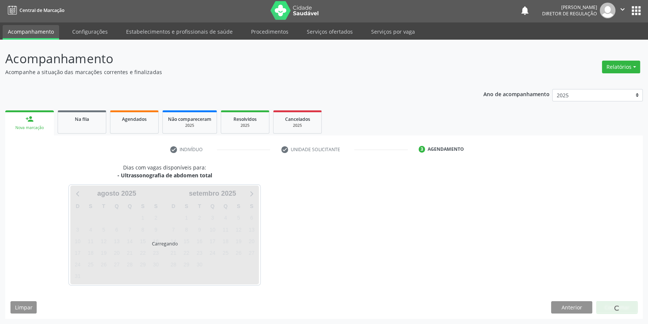
scroll to position [1, 0]
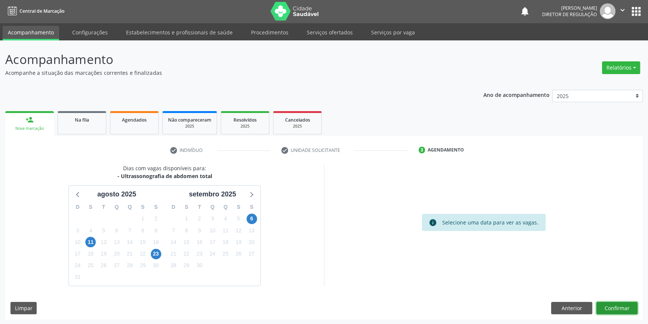
click at [616, 307] on button "Confirmar" at bounding box center [616, 308] width 41 height 13
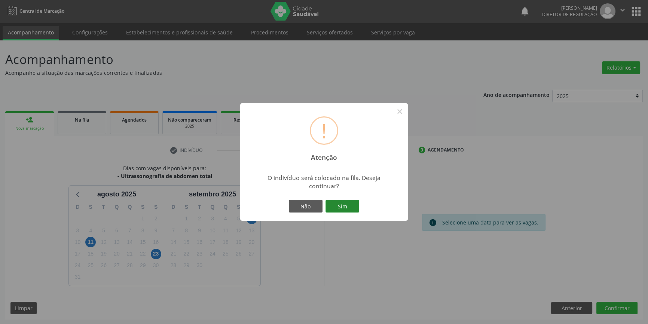
click at [337, 202] on button "Sim" at bounding box center [343, 206] width 34 height 13
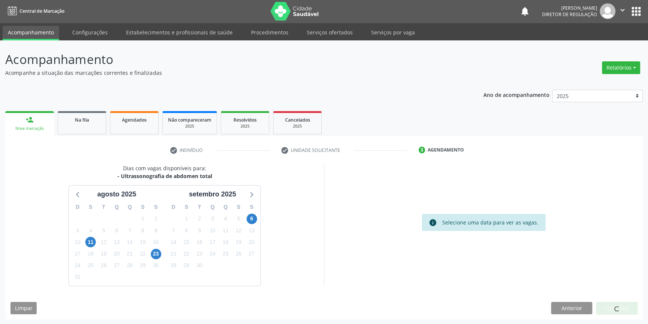
scroll to position [0, 0]
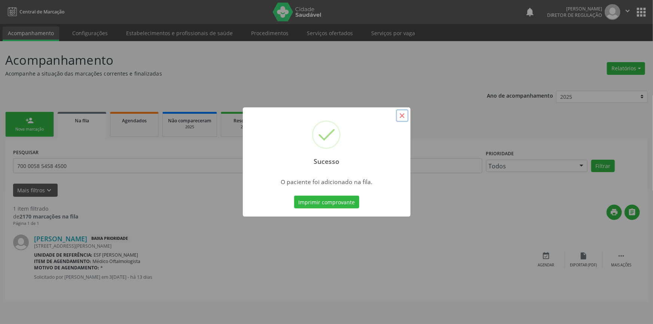
click at [404, 110] on button "×" at bounding box center [402, 115] width 13 height 13
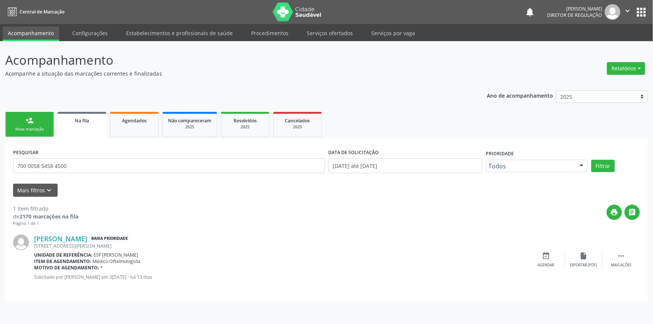
click at [36, 129] on div "Nova marcação" at bounding box center [29, 129] width 37 height 6
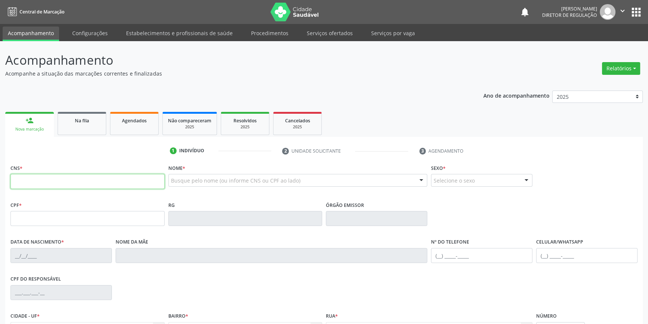
click at [43, 175] on input "text" at bounding box center [87, 181] width 154 height 15
type input "703 4057 3272 7200"
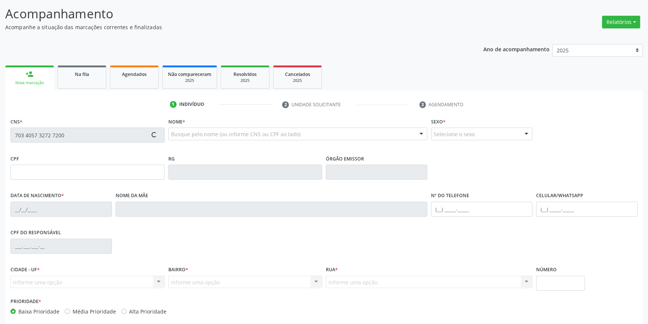
scroll to position [81, 0]
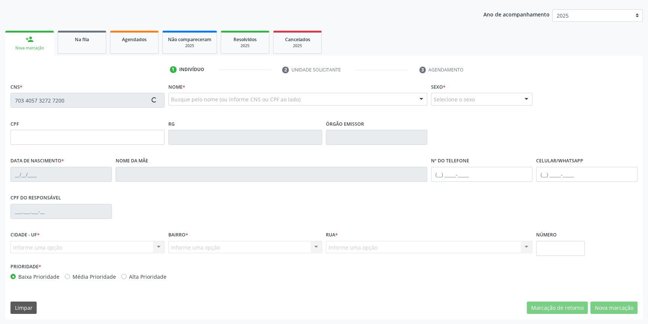
type input "13/06/2016"
type input "Williane dos Santos Feitosa"
type input "(87) 98142-9349"
type input "109.127.434-76"
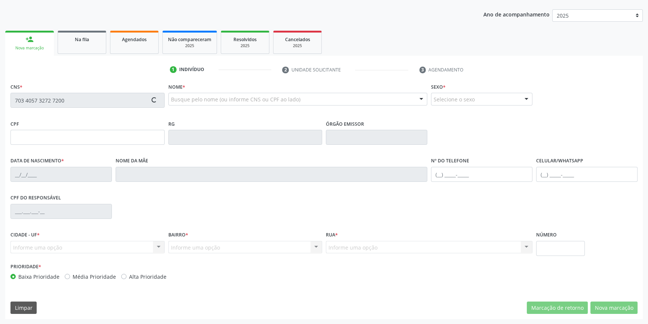
type input "S/N"
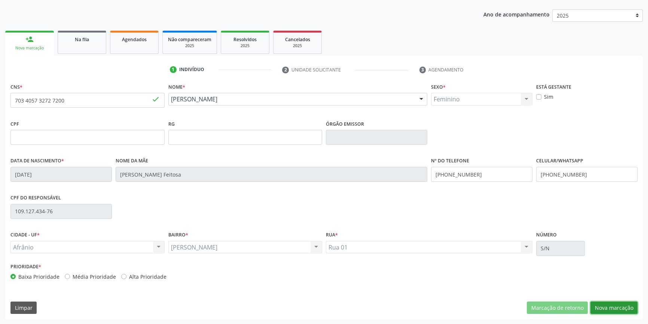
click at [599, 302] on button "Nova marcação" at bounding box center [613, 308] width 47 height 13
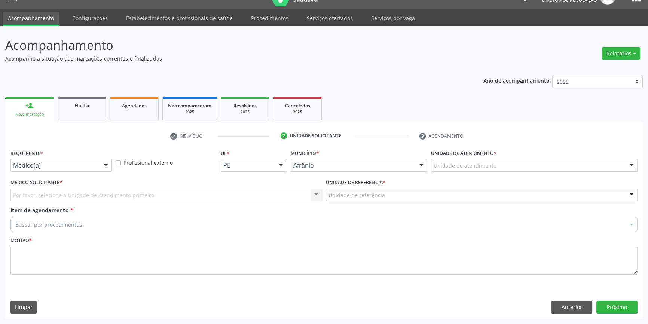
scroll to position [14, 0]
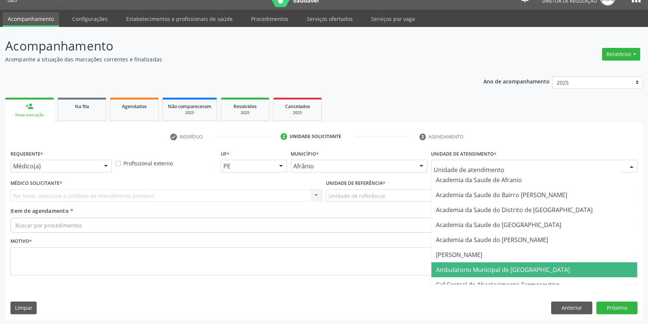
click at [481, 269] on span "Ambulatorio Municipal de [GEOGRAPHIC_DATA]" at bounding box center [503, 270] width 134 height 8
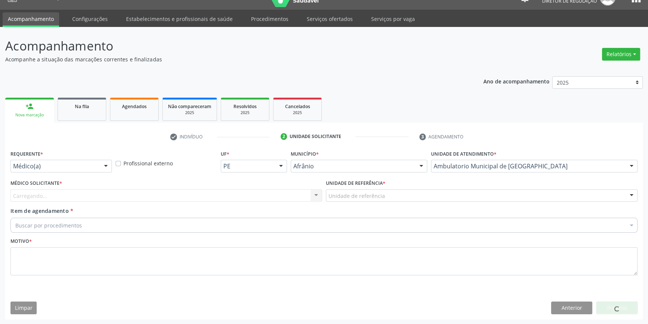
click at [399, 201] on div "Unidade de referência ESF de Extrema ESF de Barra das Melancias ESF Jose e Mari…" at bounding box center [482, 195] width 312 height 13
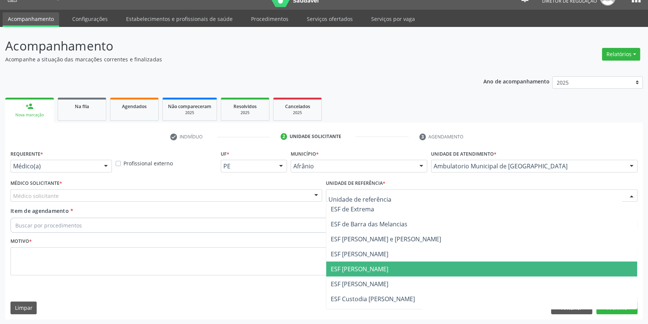
click at [373, 268] on span "ESF [PERSON_NAME]" at bounding box center [360, 269] width 58 height 8
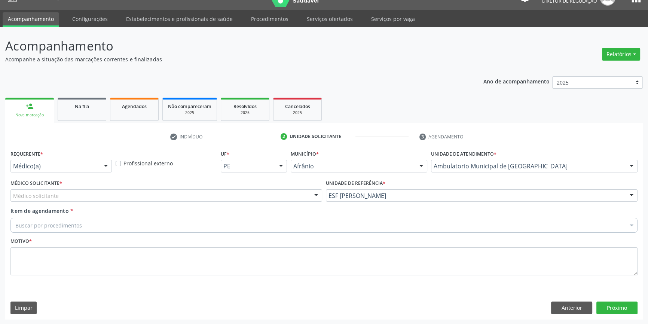
drag, startPoint x: 190, startPoint y: 192, endPoint x: 181, endPoint y: 193, distance: 8.4
click at [188, 192] on div "Médico solicitante" at bounding box center [166, 195] width 312 height 13
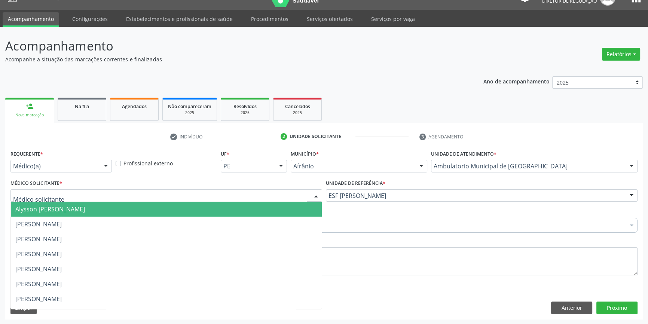
click at [56, 218] on span "[PERSON_NAME]" at bounding box center [166, 224] width 311 height 15
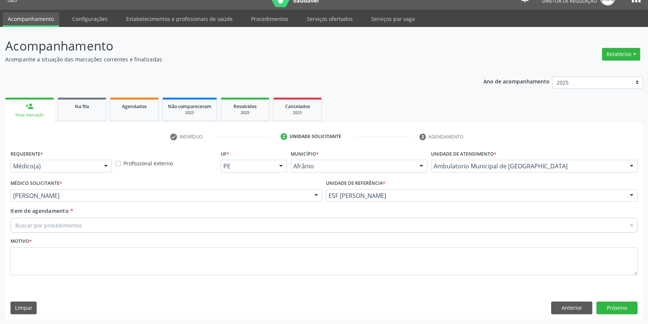
click at [56, 219] on div "Buscar por procedimentos" at bounding box center [323, 225] width 627 height 15
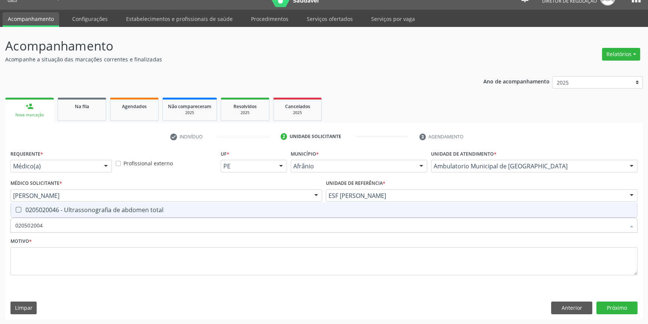
type input "0205020046"
click at [95, 214] on span "0205020046 - Ultrassonografia de abdomen total" at bounding box center [324, 209] width 626 height 15
checkbox total "true"
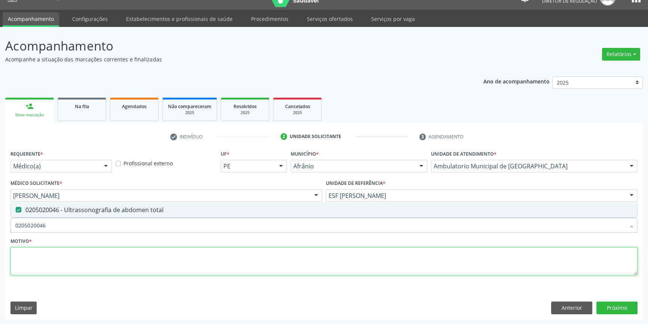
click at [100, 261] on textarea at bounding box center [323, 261] width 627 height 28
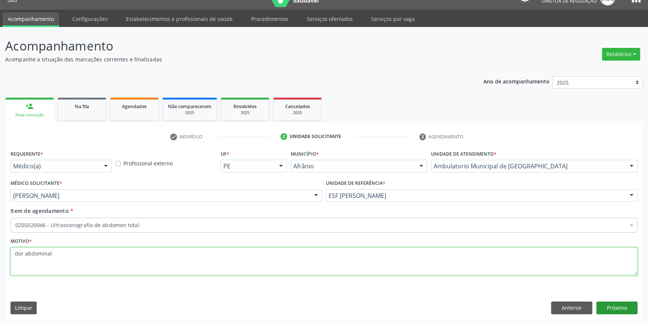
type textarea "dor abdominal"
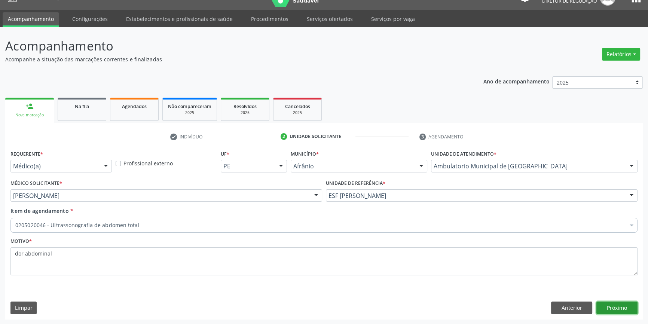
click at [623, 310] on button "Próximo" at bounding box center [616, 308] width 41 height 13
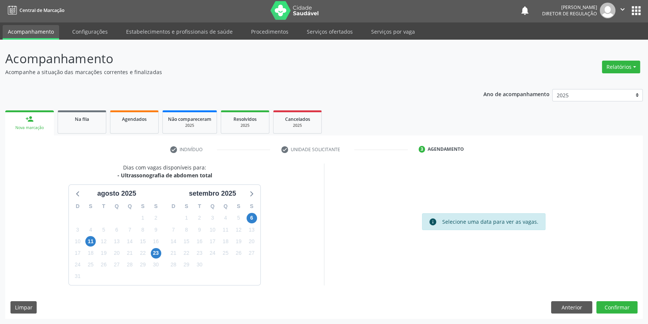
scroll to position [1, 0]
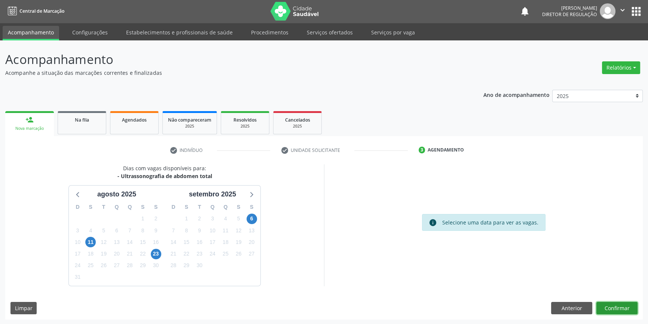
click at [620, 305] on button "Confirmar" at bounding box center [616, 308] width 41 height 13
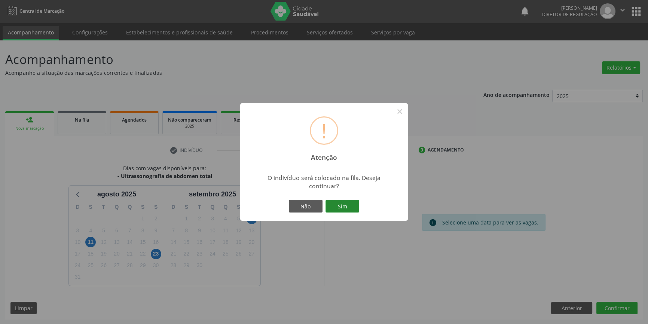
click at [346, 202] on button "Sim" at bounding box center [343, 206] width 34 height 13
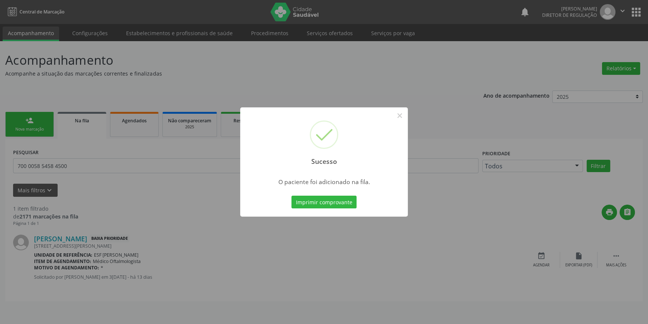
scroll to position [0, 0]
drag, startPoint x: 415, startPoint y: 88, endPoint x: 311, endPoint y: 95, distance: 104.6
click at [411, 89] on div "Sucesso × O paciente foi adicionado na fila. Imprimir comprovante Cancel" at bounding box center [326, 162] width 653 height 324
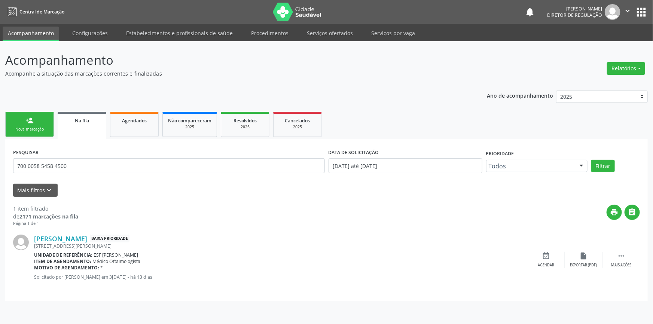
click at [28, 120] on div "person_add" at bounding box center [29, 120] width 8 height 8
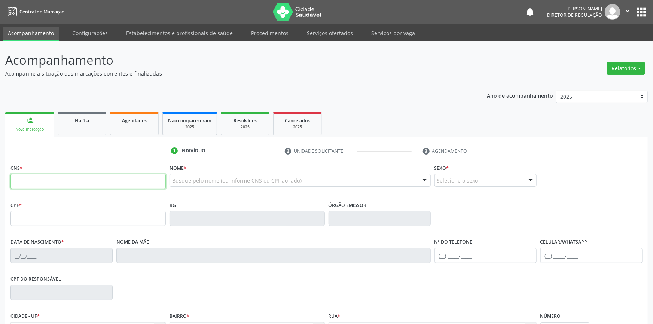
click at [64, 182] on input "text" at bounding box center [87, 181] width 155 height 15
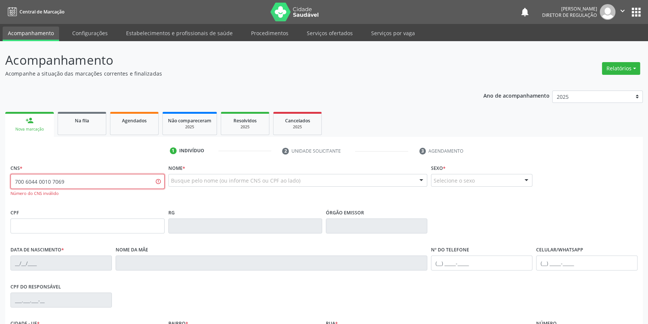
type input "700 6044 0010 7069"
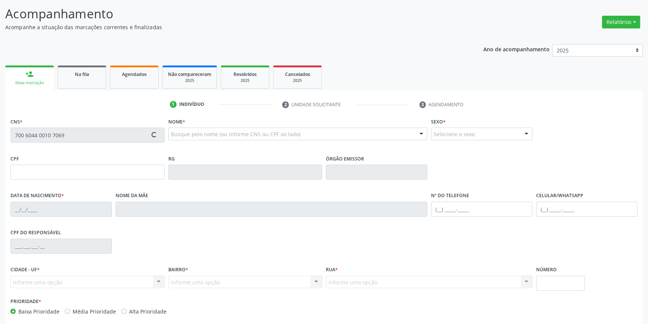
scroll to position [81, 0]
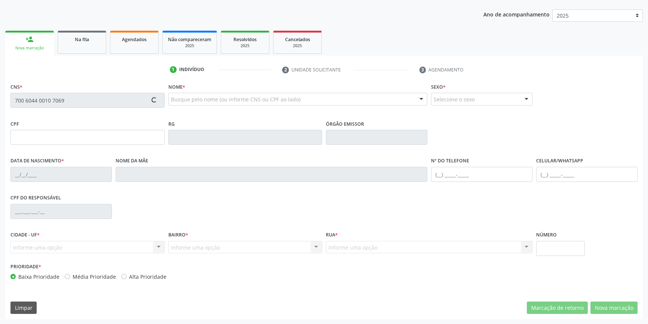
type input "164.825.234-63"
type input "27/01/2005"
type input "Andreia Ferreira da Luz"
type input "(87) 98141-6992"
type input "(87) 8845-8479"
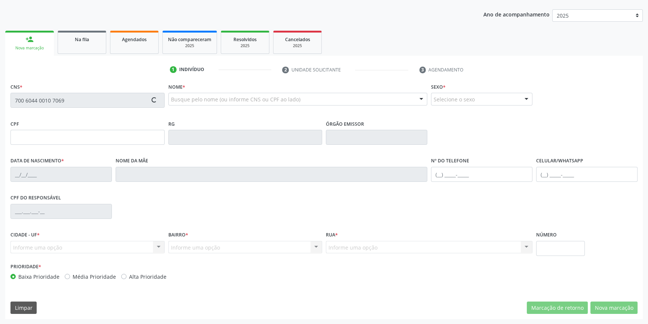
type input "137.596.584-07"
type input "S/N"
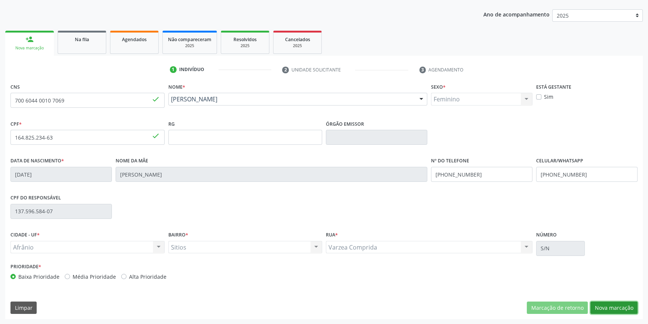
click at [599, 302] on button "Nova marcação" at bounding box center [613, 308] width 47 height 13
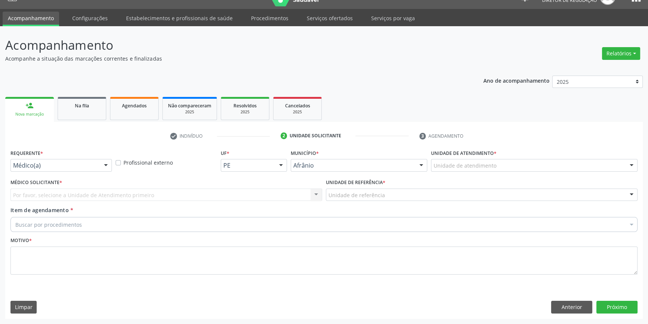
scroll to position [14, 0]
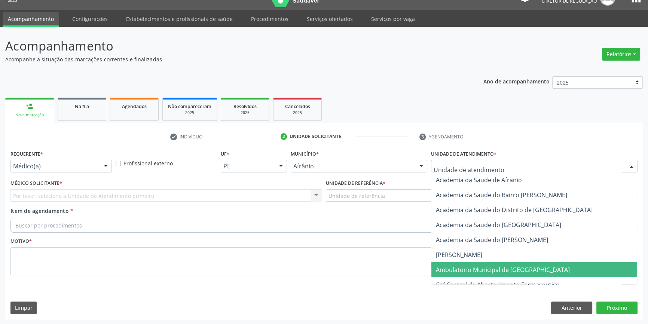
click at [483, 272] on span "Ambulatorio Municipal de [GEOGRAPHIC_DATA]" at bounding box center [503, 270] width 134 height 8
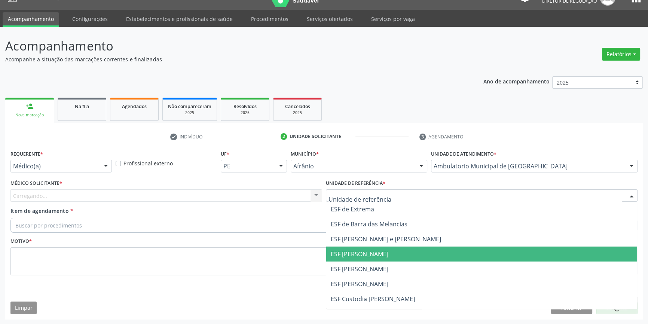
click at [378, 265] on span "ESF [PERSON_NAME]" at bounding box center [360, 269] width 58 height 8
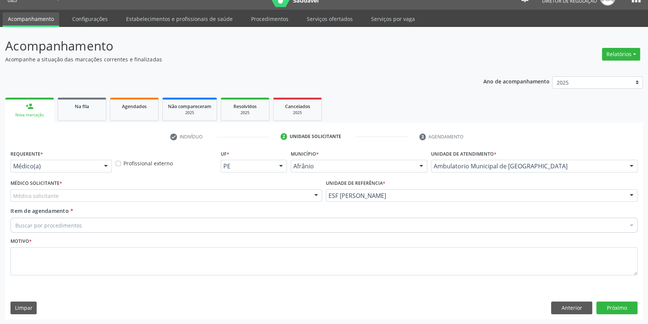
drag, startPoint x: 191, startPoint y: 196, endPoint x: 172, endPoint y: 197, distance: 18.7
click at [189, 196] on div "Médico solicitante" at bounding box center [166, 195] width 312 height 13
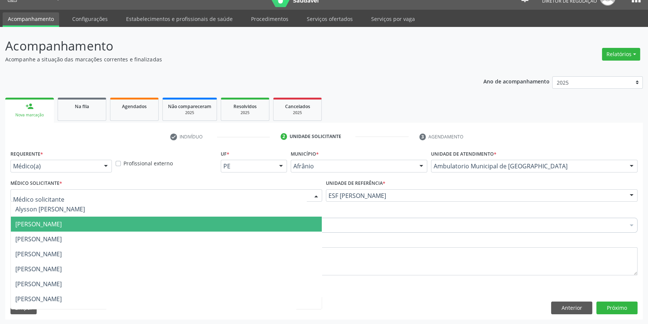
click at [62, 226] on span "[PERSON_NAME]" at bounding box center [38, 224] width 46 height 8
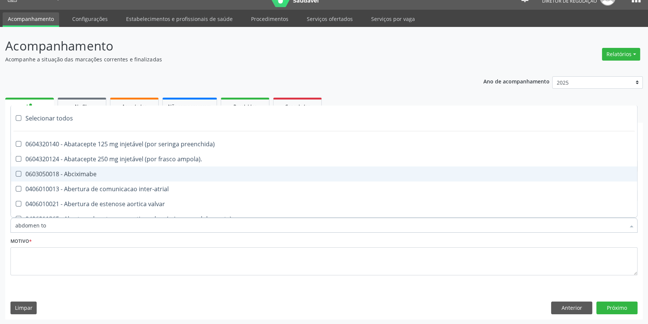
type input "abdomen tot"
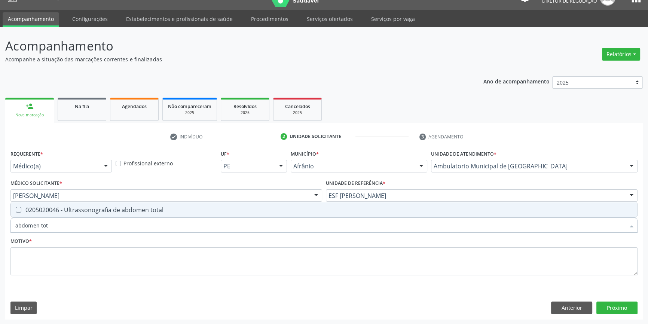
click at [128, 208] on div "0205020046 - Ultrassonografia de abdomen total" at bounding box center [323, 210] width 617 height 6
checkbox total "true"
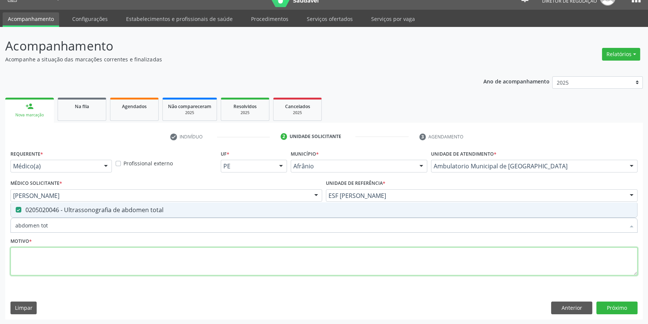
click at [91, 258] on textarea at bounding box center [323, 261] width 627 height 28
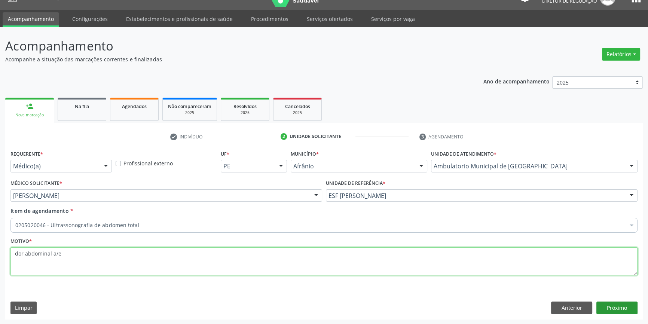
type textarea "dor abdominal a/e"
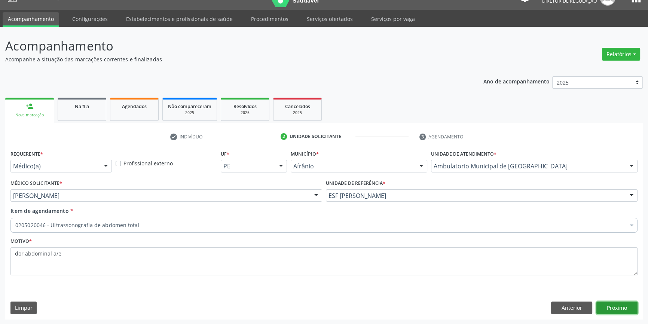
click at [611, 305] on button "Próximo" at bounding box center [616, 308] width 41 height 13
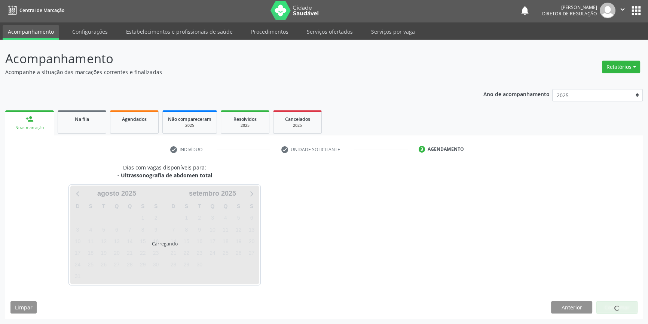
scroll to position [1, 0]
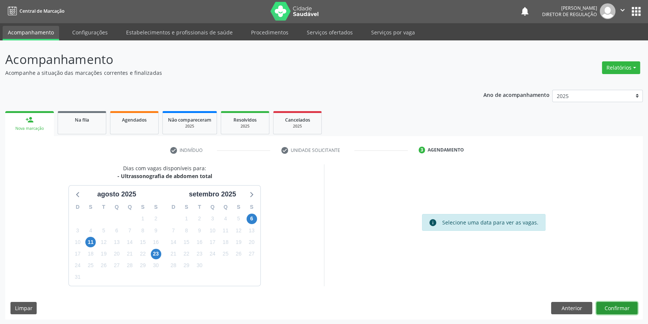
click at [611, 305] on button "Confirmar" at bounding box center [616, 308] width 41 height 13
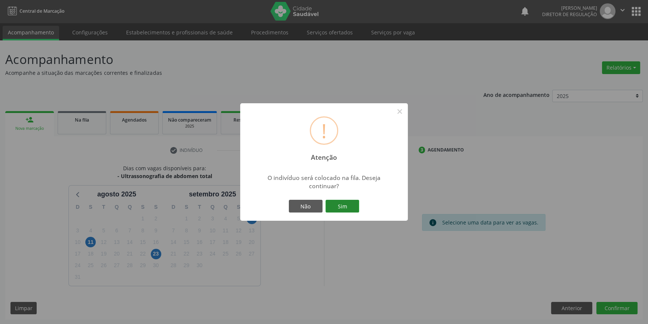
click at [348, 204] on button "Sim" at bounding box center [343, 206] width 34 height 13
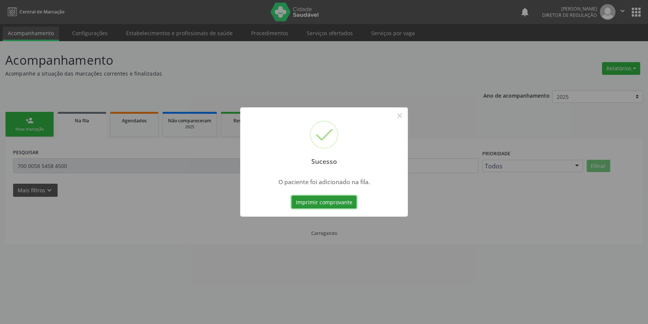
scroll to position [0, 0]
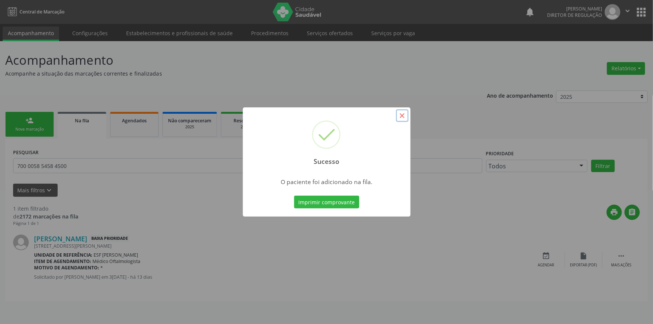
click at [402, 114] on button "×" at bounding box center [402, 115] width 13 height 13
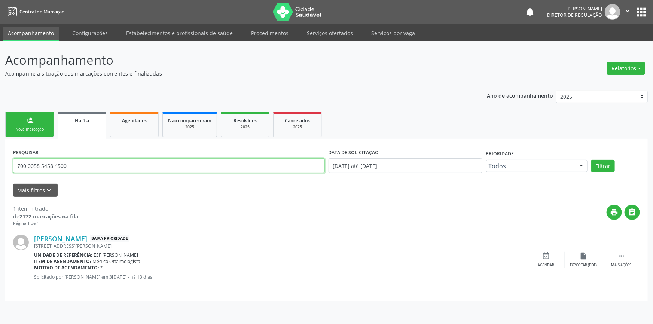
drag, startPoint x: 103, startPoint y: 164, endPoint x: 0, endPoint y: 165, distance: 103.3
click at [0, 165] on div "Acompanhamento Acompanhe a situação das marcações correntes e finalizadas Relat…" at bounding box center [326, 182] width 653 height 283
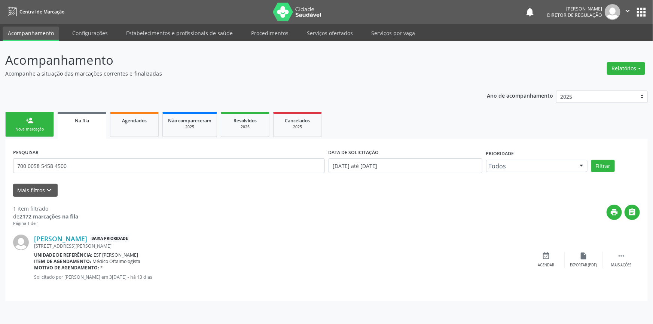
click at [52, 110] on ul "person_add Nova marcação Na fila Agendados Não compareceram 2025 Resolvidos 202…" at bounding box center [326, 124] width 642 height 29
click at [43, 120] on link "person_add Nova marcação" at bounding box center [29, 124] width 49 height 25
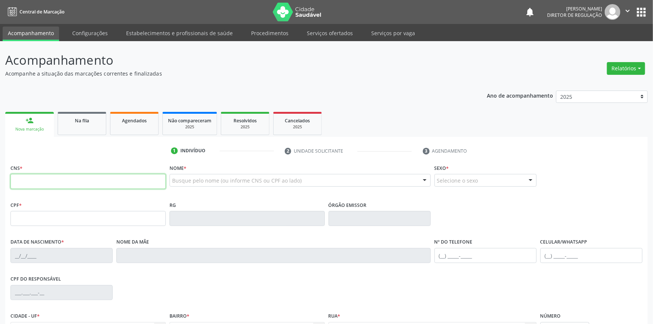
click at [52, 178] on input "text" at bounding box center [87, 181] width 155 height 15
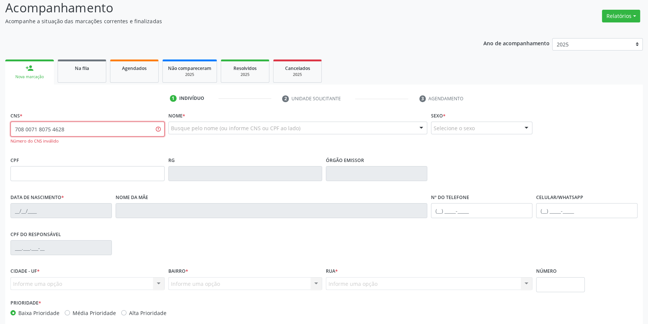
scroll to position [89, 0]
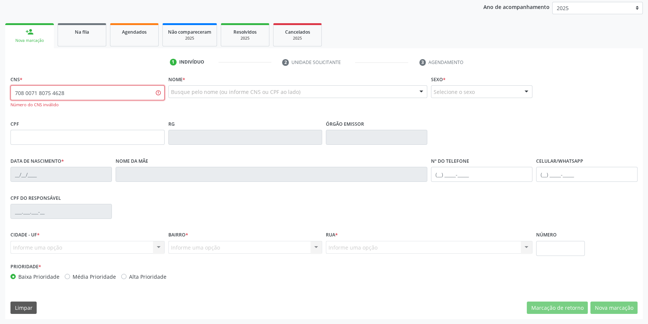
drag, startPoint x: 90, startPoint y: 97, endPoint x: 215, endPoint y: 76, distance: 126.8
click at [0, 99] on div "Acompanhamento Acompanhe a situação das marcações correntes e finalizadas Relat…" at bounding box center [324, 138] width 648 height 372
type input "708 0018 0757 4628"
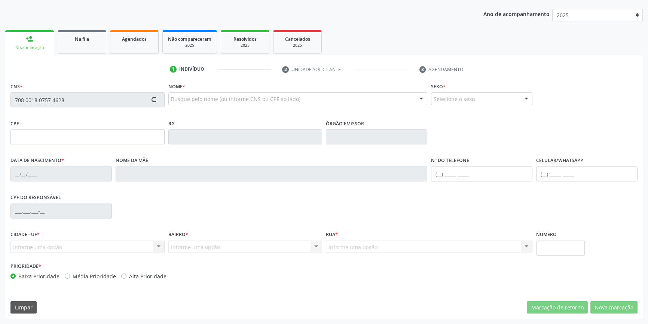
scroll to position [81, 0]
type input "1[DATE]"
type input "[PERSON_NAME]"
type input "[PHONE_NUMBER]"
type input "28"
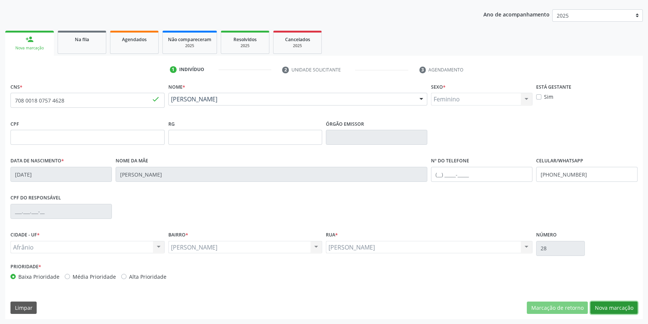
click at [615, 303] on button "Nova marcação" at bounding box center [613, 308] width 47 height 13
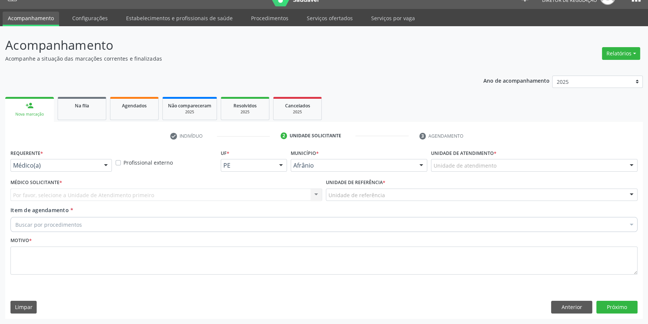
scroll to position [14, 0]
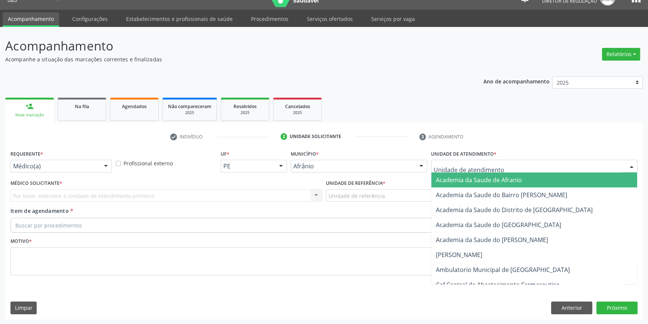
click at [459, 171] on div at bounding box center [534, 166] width 207 height 13
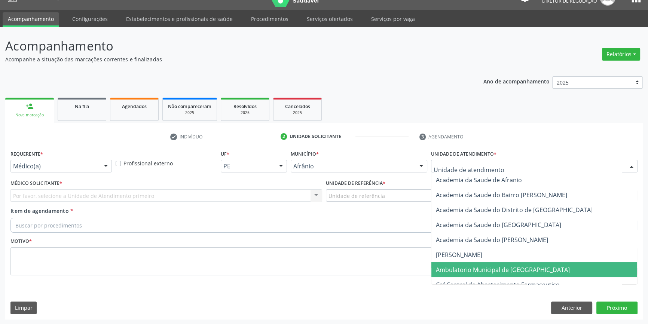
click at [488, 272] on span "Ambulatorio Municipal de [GEOGRAPHIC_DATA]" at bounding box center [503, 270] width 134 height 8
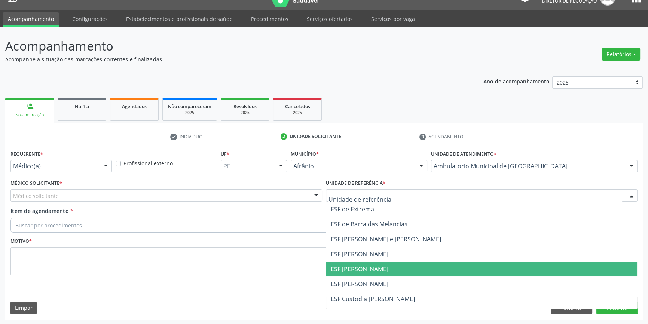
click at [373, 263] on span "ESF [PERSON_NAME]" at bounding box center [481, 269] width 311 height 15
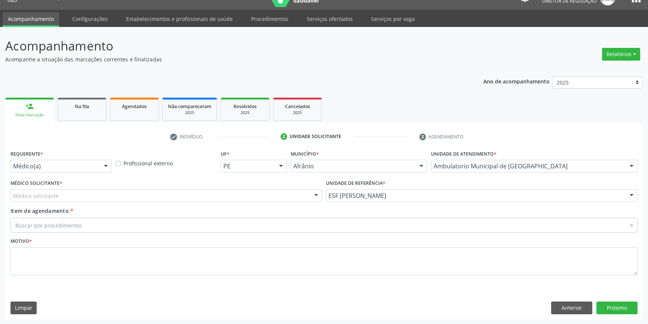
click at [216, 194] on div "Médico solicitante" at bounding box center [166, 195] width 312 height 13
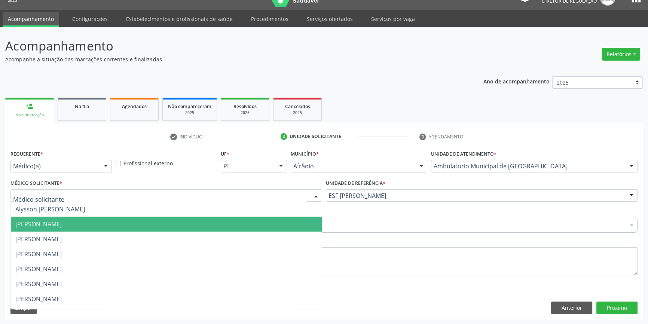
drag, startPoint x: 107, startPoint y: 219, endPoint x: 92, endPoint y: 223, distance: 15.1
click at [102, 217] on span "[PERSON_NAME]" at bounding box center [166, 224] width 311 height 15
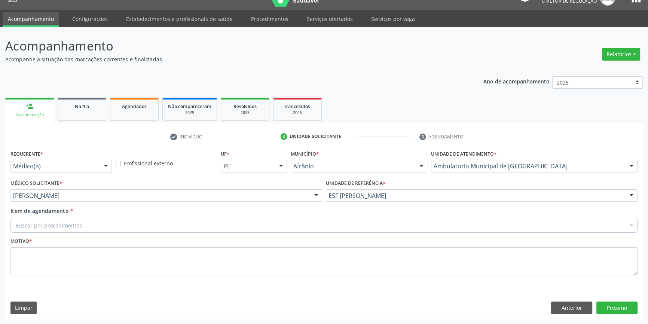
click at [83, 226] on div "Buscar por procedimentos" at bounding box center [323, 225] width 627 height 15
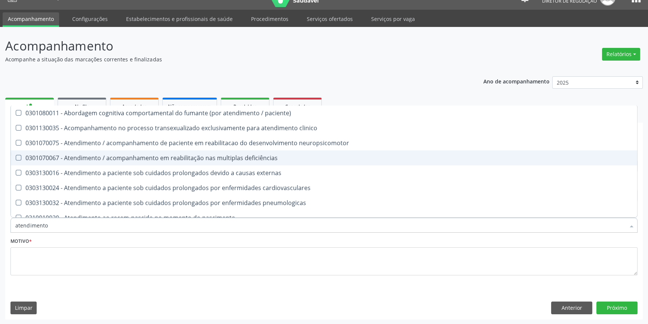
type input "atendimento f"
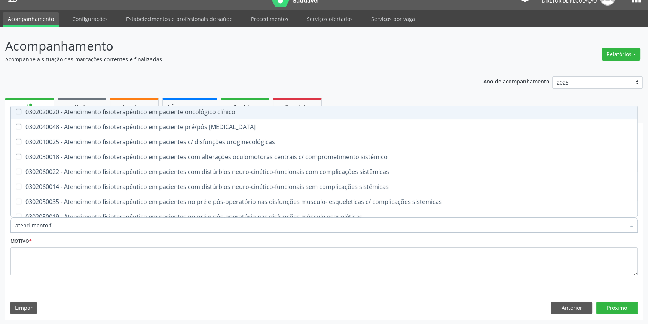
scroll to position [262, 0]
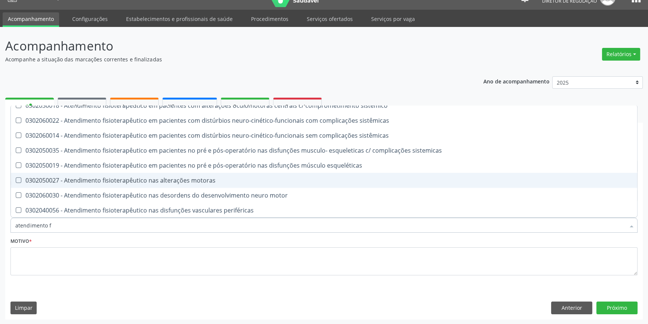
click at [162, 180] on div "0302050027 - Atendimento fisioterapêutico nas alterações motoras" at bounding box center [323, 180] width 617 height 6
checkbox motoras "true"
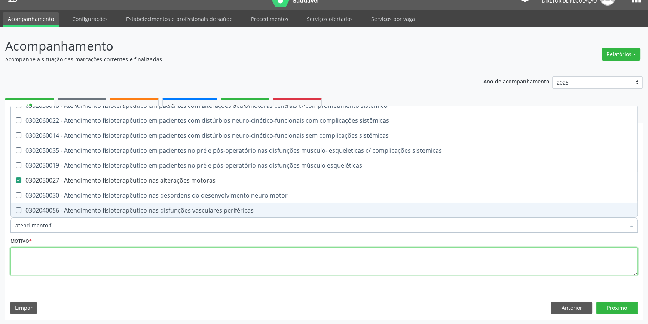
click at [168, 247] on textarea at bounding box center [323, 261] width 627 height 28
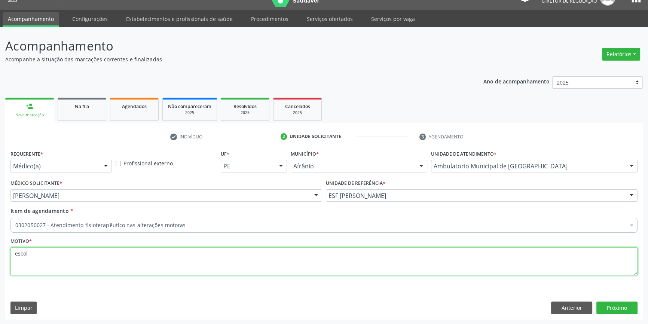
type textarea "escole"
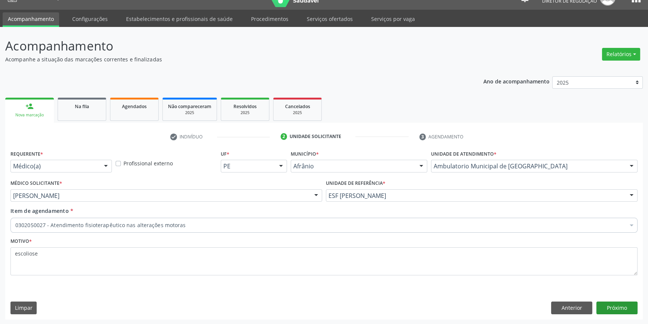
type textarea "escoliose"
click at [617, 305] on button "Próximo" at bounding box center [616, 308] width 41 height 13
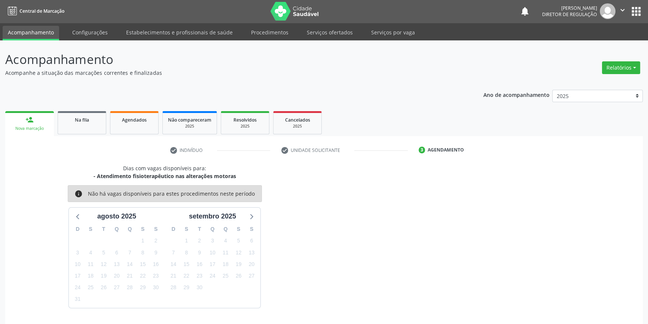
scroll to position [14, 0]
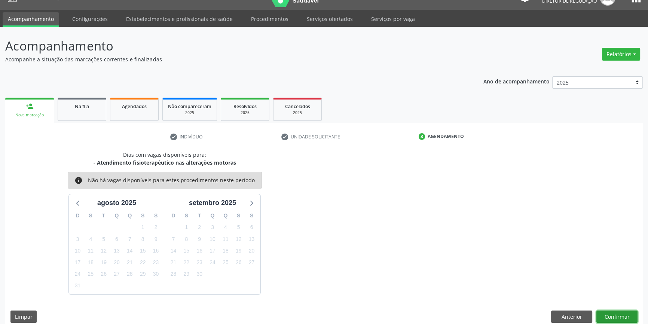
click at [616, 311] on button "Confirmar" at bounding box center [616, 317] width 41 height 13
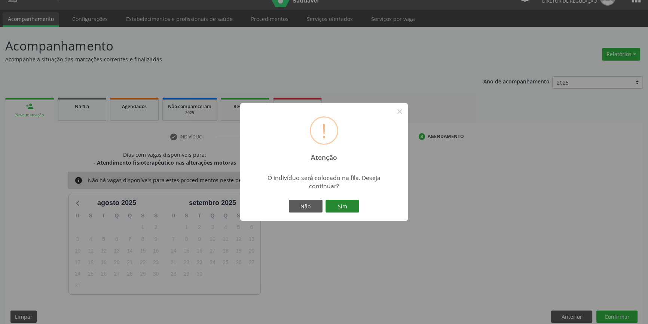
click at [348, 209] on button "Sim" at bounding box center [343, 206] width 34 height 13
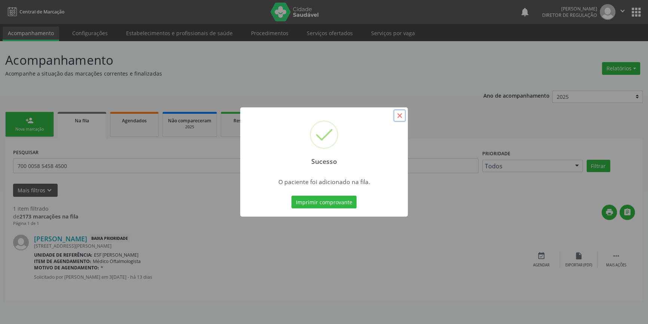
scroll to position [0, 0]
click at [403, 116] on button "×" at bounding box center [402, 115] width 13 height 13
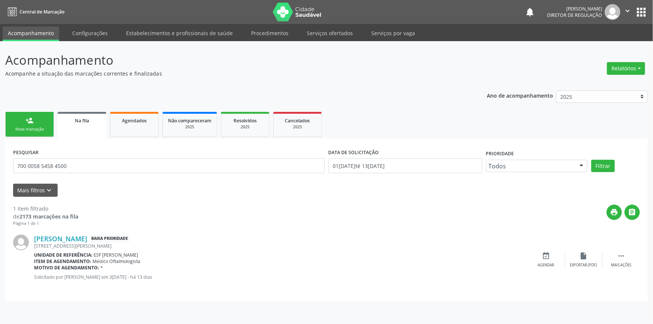
click at [42, 124] on link "person_add Nova marcação" at bounding box center [29, 124] width 49 height 25
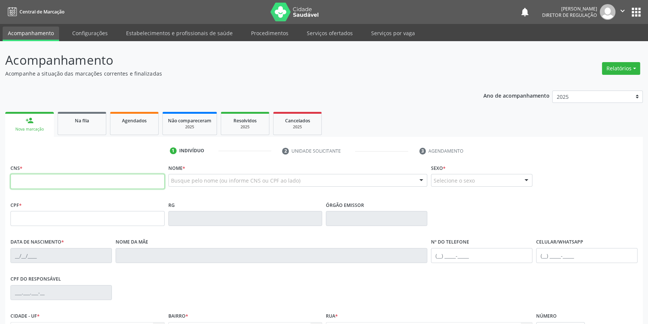
click at [59, 183] on input "text" at bounding box center [87, 181] width 154 height 15
type input "707 0078 3855 2836"
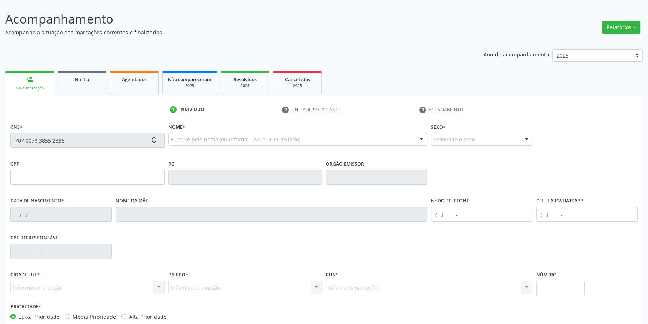
type input "038.797.374-52"
type input "16[DATE]"
type input "[PERSON_NAME]"
type input "[PHONE_NUMBER]"
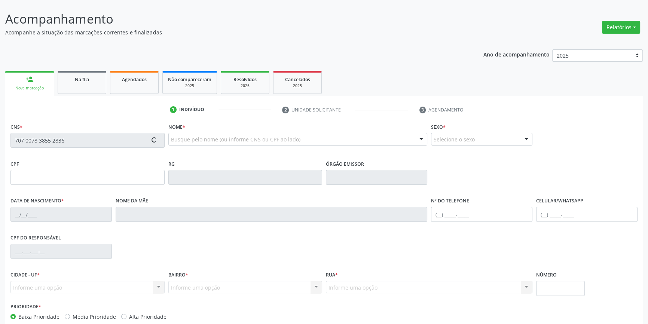
type input "070.172.894-98"
type input "S/N"
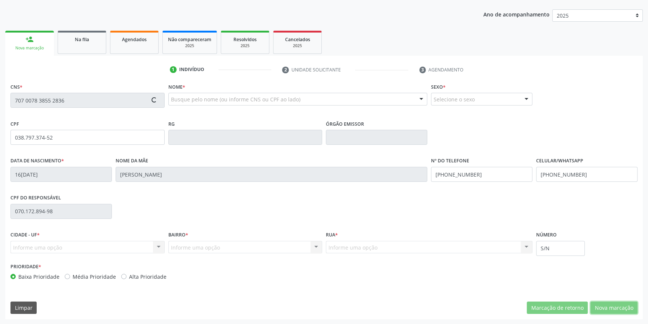
click at [604, 302] on button "Nova marcação" at bounding box center [613, 308] width 47 height 13
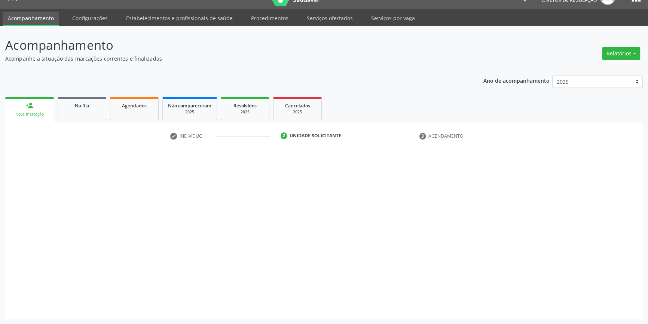
scroll to position [14, 0]
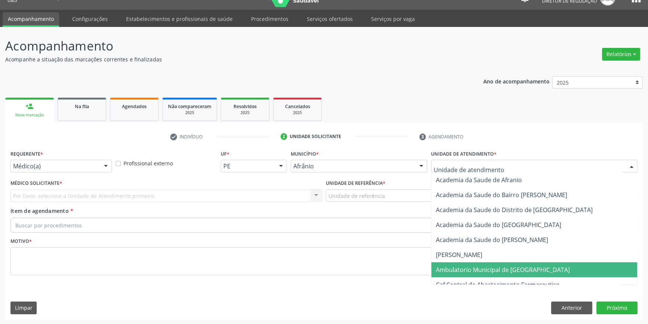
click at [480, 270] on span "Ambulatorio Municipal de [GEOGRAPHIC_DATA]" at bounding box center [503, 270] width 134 height 8
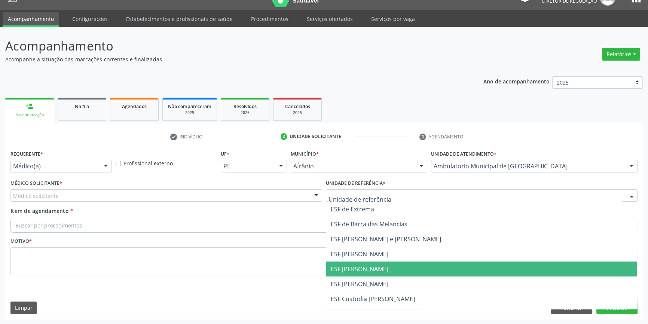
click at [369, 269] on span "ESF [PERSON_NAME]" at bounding box center [360, 269] width 58 height 8
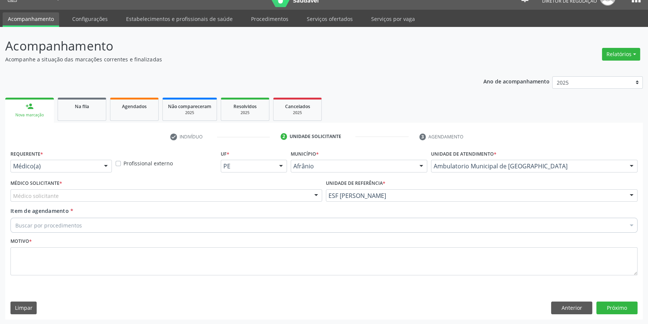
click at [183, 199] on div "Médico solicitante" at bounding box center [166, 195] width 312 height 13
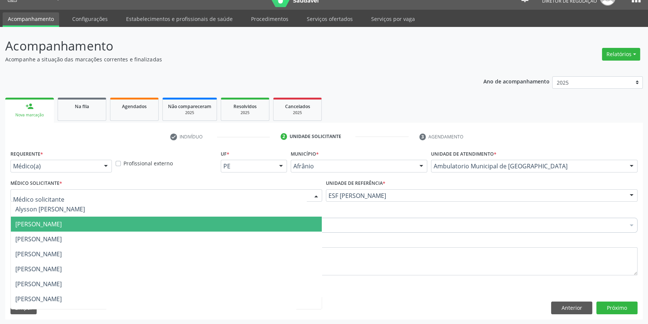
click at [62, 227] on span "[PERSON_NAME]" at bounding box center [38, 224] width 46 height 8
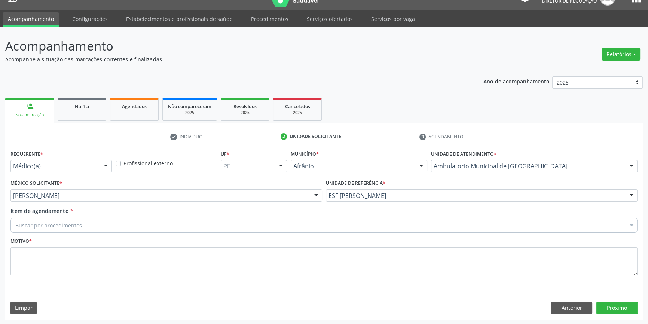
click at [90, 225] on div "Buscar por procedimentos" at bounding box center [323, 225] width 627 height 15
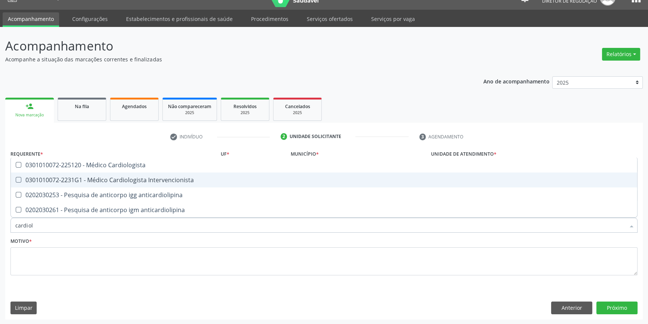
type input "cardiolo"
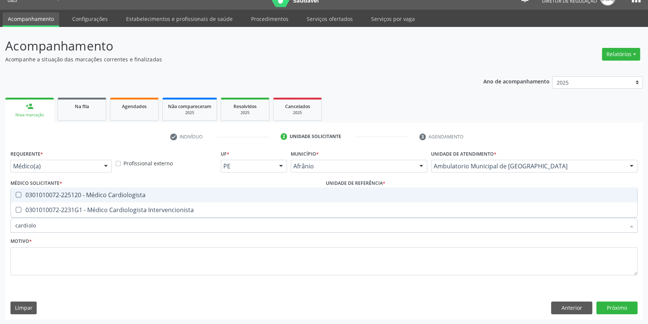
click at [123, 189] on span "0301010072-225120 - Médico Cardiologista" at bounding box center [324, 194] width 626 height 15
checkbox Cardiologista "true"
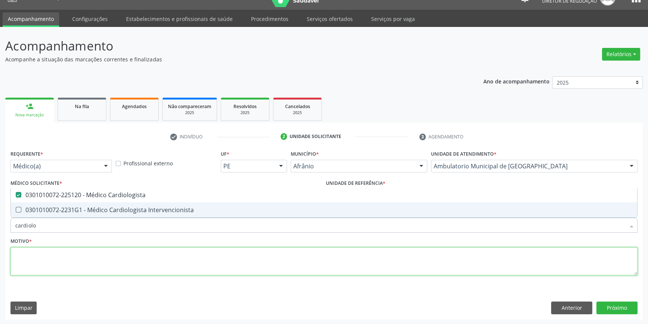
click at [92, 271] on textarea at bounding box center [323, 261] width 627 height 28
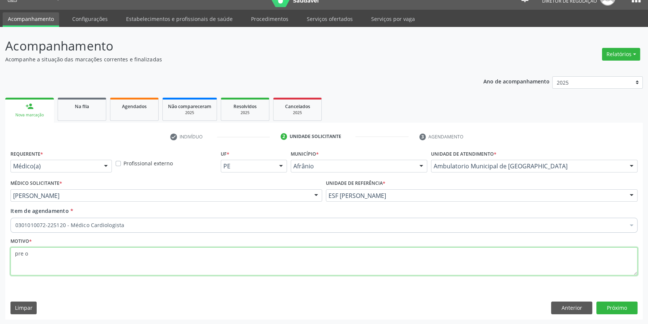
type textarea "pre op"
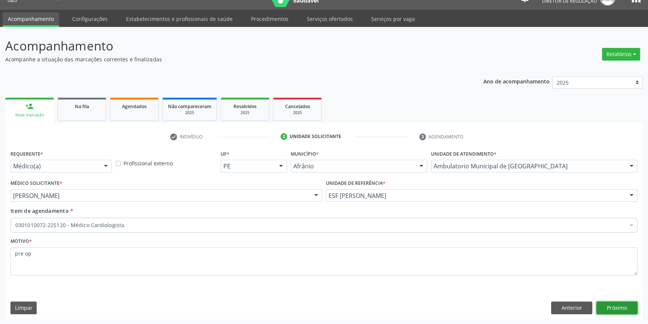
click at [627, 307] on button "Próximo" at bounding box center [616, 308] width 41 height 13
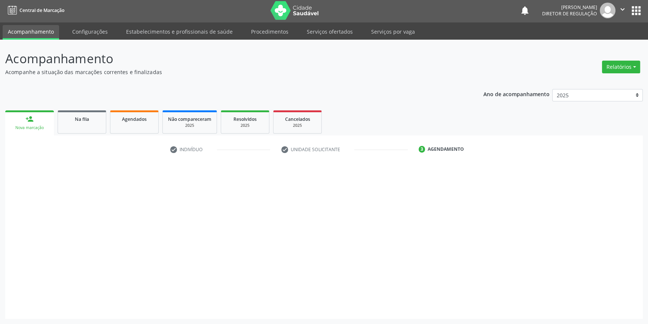
scroll to position [1, 0]
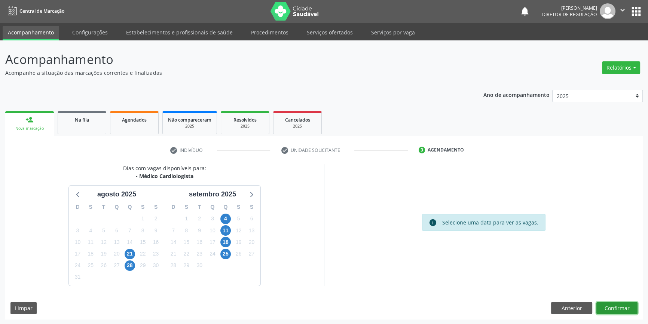
click at [609, 308] on button "Confirmar" at bounding box center [616, 308] width 41 height 13
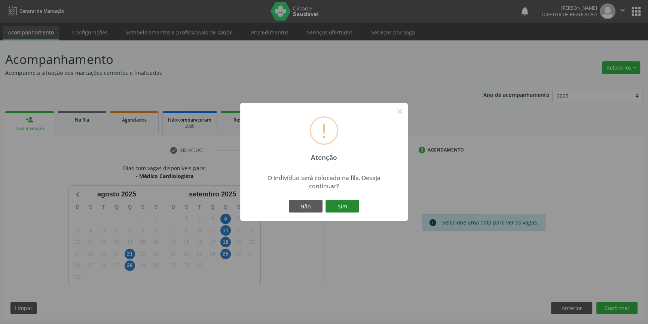
click at [351, 208] on button "Sim" at bounding box center [343, 206] width 34 height 13
